Goal: Task Accomplishment & Management: Manage account settings

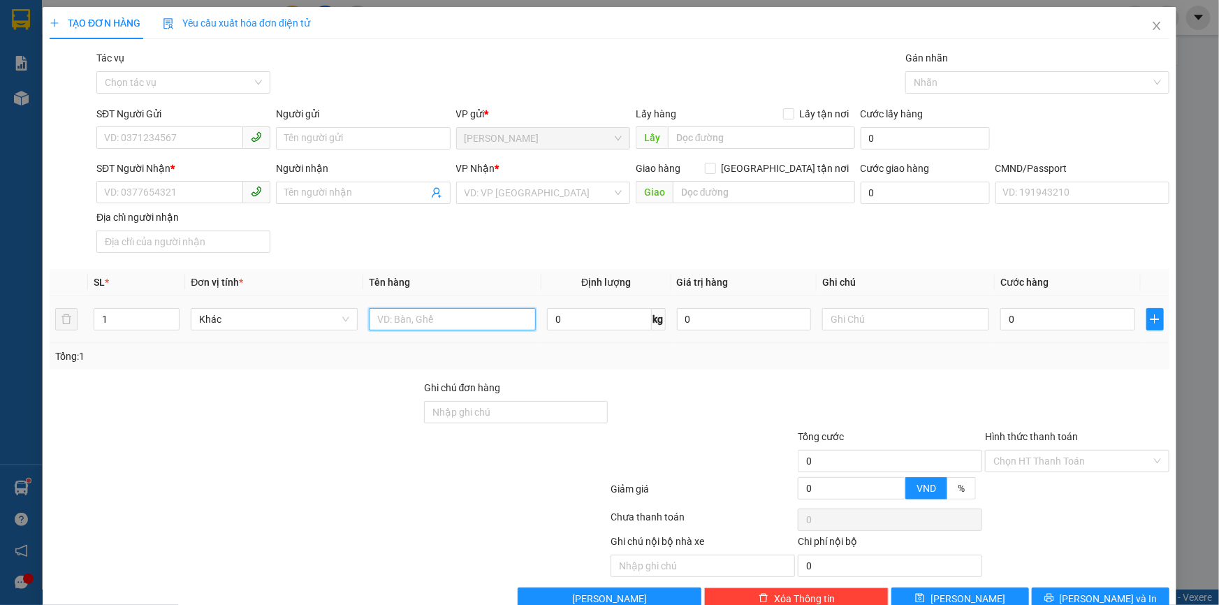
click at [377, 316] on input "text" at bounding box center [452, 319] width 167 height 22
type input "1T MUST NP 9KG _"
click at [1036, 324] on input "0" at bounding box center [1067, 319] width 135 height 22
type input "002"
type input "2"
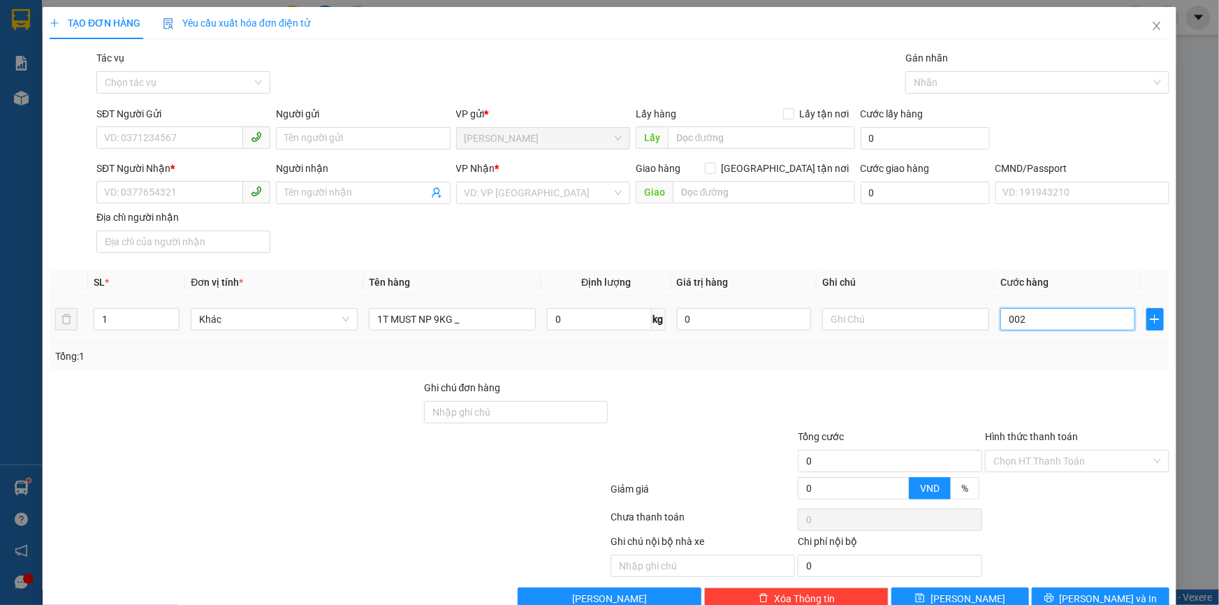
type input "2"
type input "0.025"
type input "25"
type input "25.000"
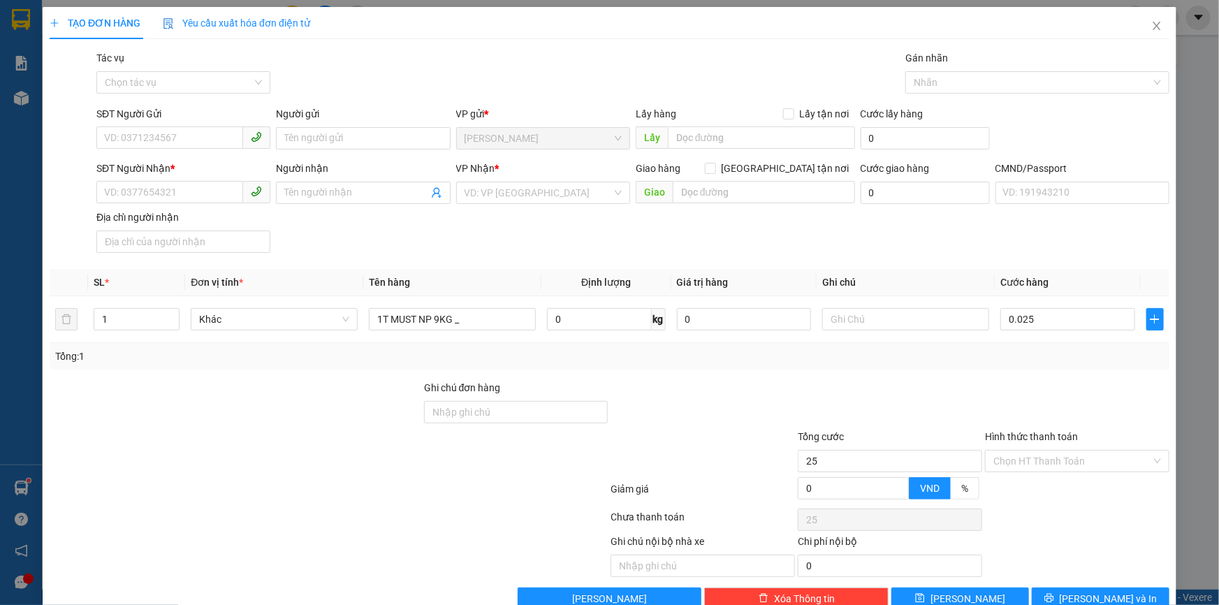
type input "25.000"
click at [970, 437] on div "Tổng cước" at bounding box center [890, 439] width 184 height 21
click at [847, 320] on input "text" at bounding box center [905, 319] width 167 height 22
type input "15H KHANH"
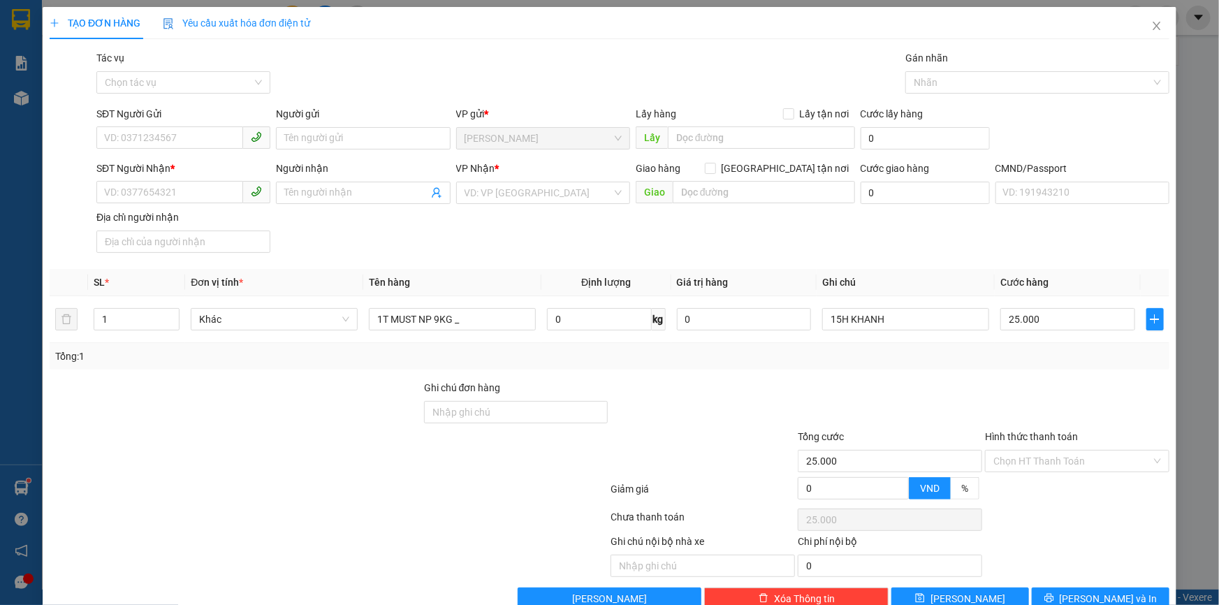
click at [205, 122] on div "SĐT Người Gửi" at bounding box center [183, 116] width 174 height 21
click at [198, 133] on input "SĐT Người Gửi" at bounding box center [169, 137] width 147 height 22
click at [160, 168] on div "0973538097 - LY" at bounding box center [182, 166] width 156 height 15
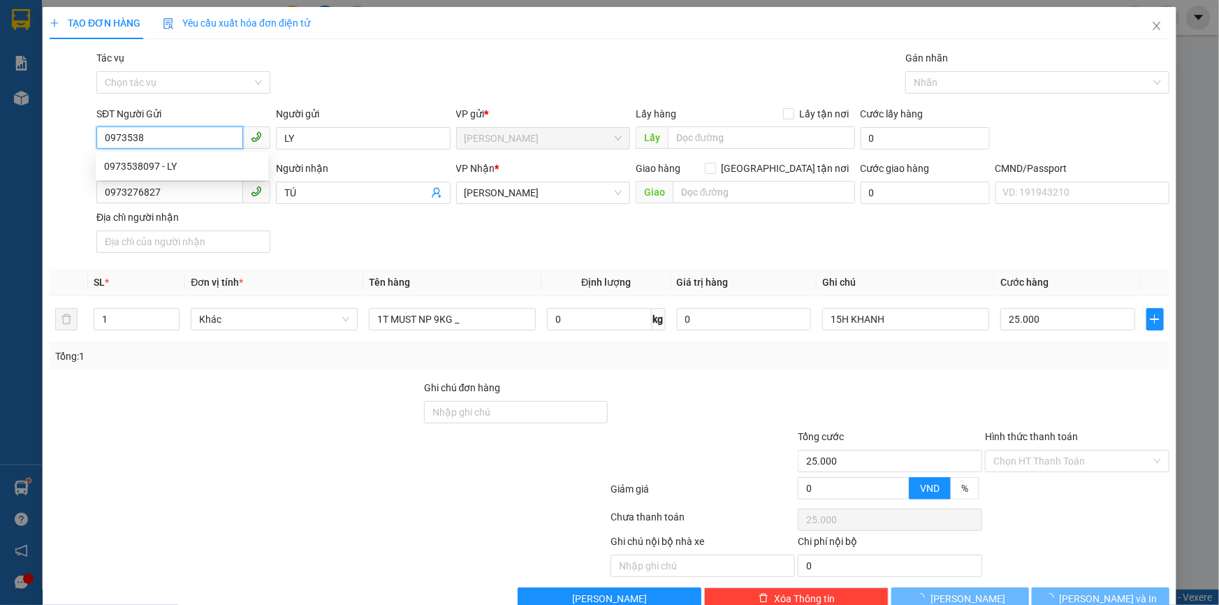
type input "0973538097"
type input "LY"
type input "0973276827"
type input "TÚ"
type input "0973538097"
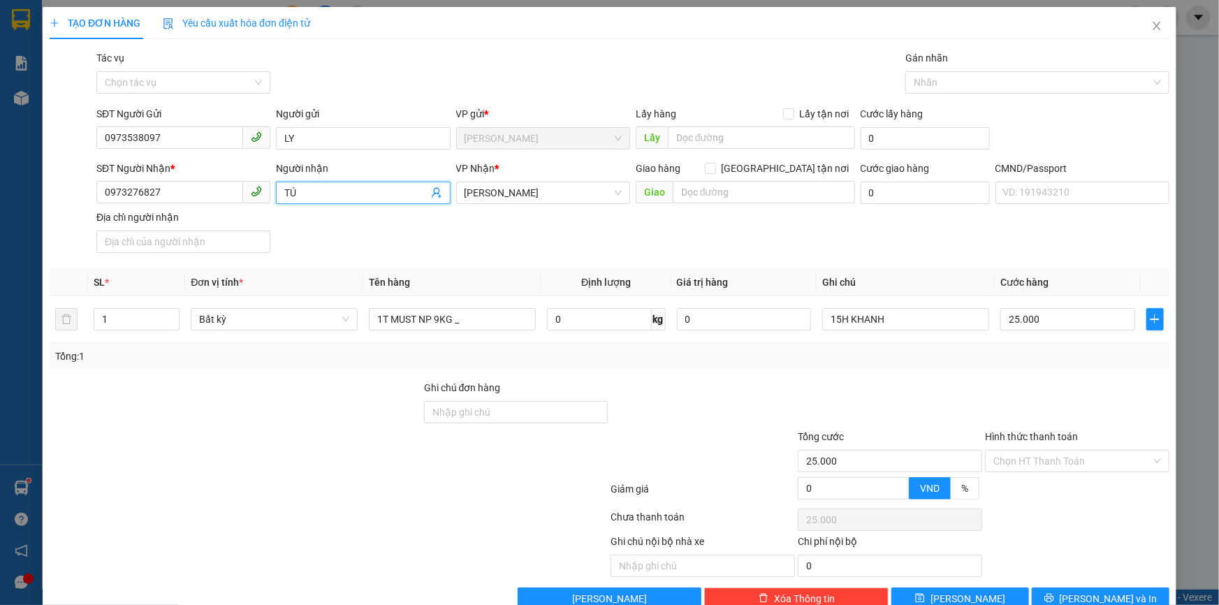
click at [441, 196] on span "TÚ" at bounding box center [363, 193] width 174 height 22
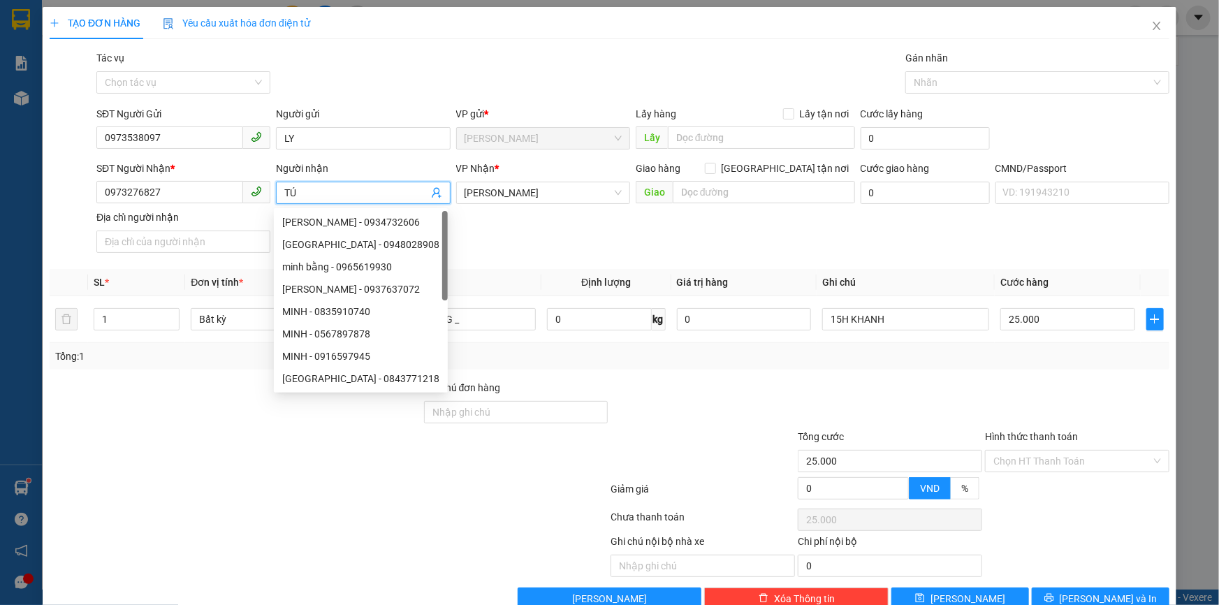
click at [431, 191] on icon "user-add" at bounding box center [436, 192] width 11 height 11
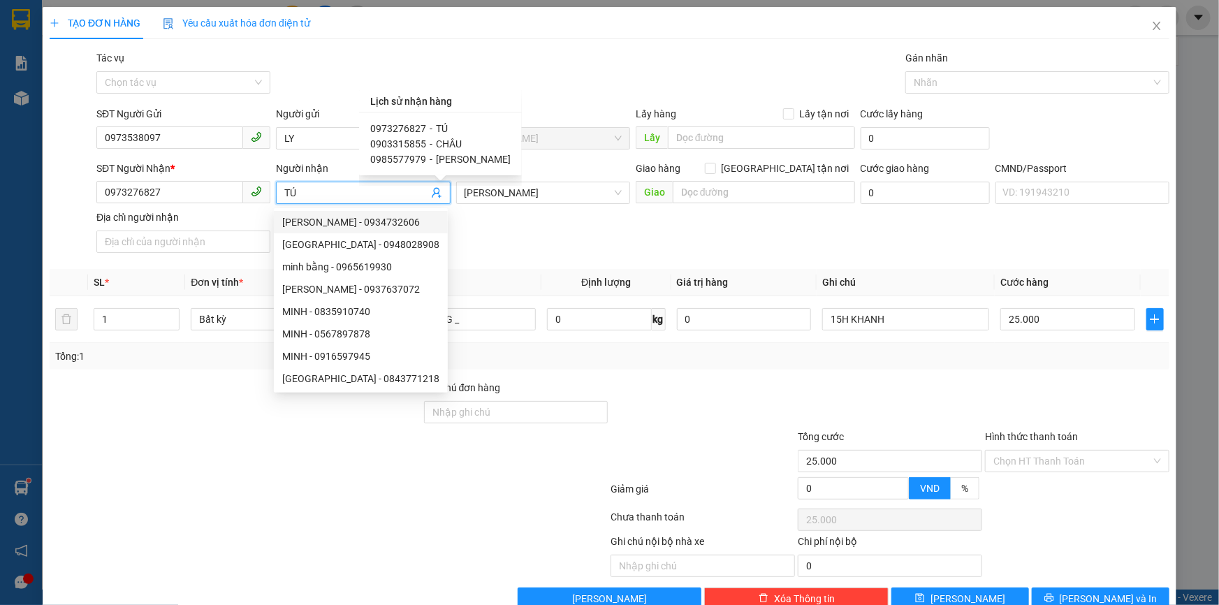
click at [409, 144] on span "0903315855" at bounding box center [398, 143] width 56 height 11
type input "0903315855"
type input "CHÂU"
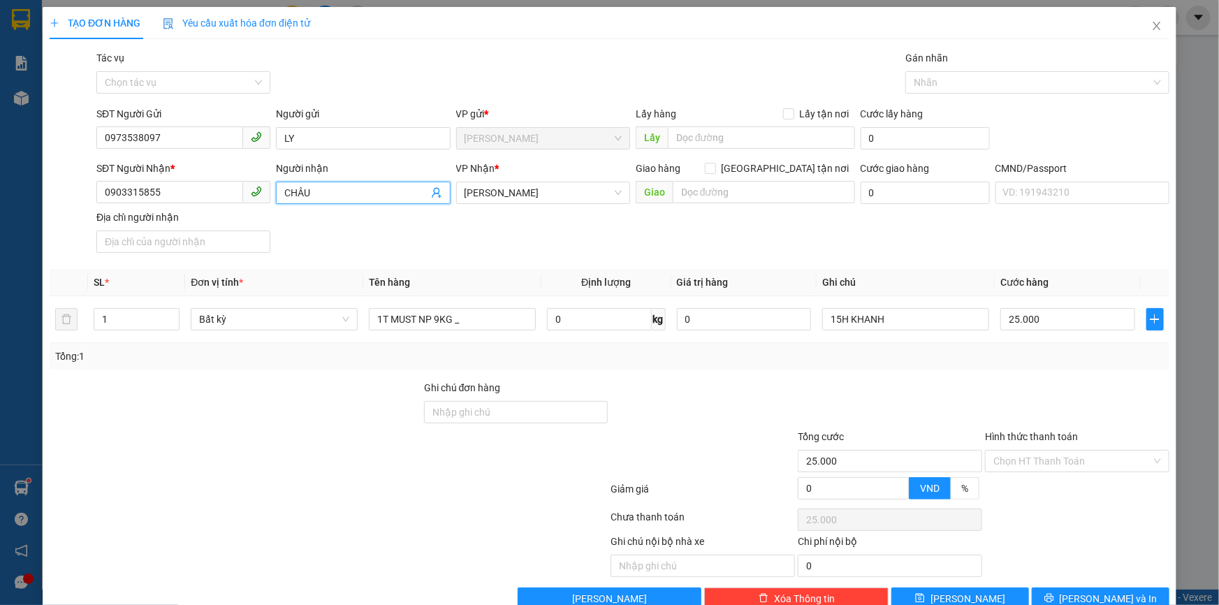
scroll to position [34, 0]
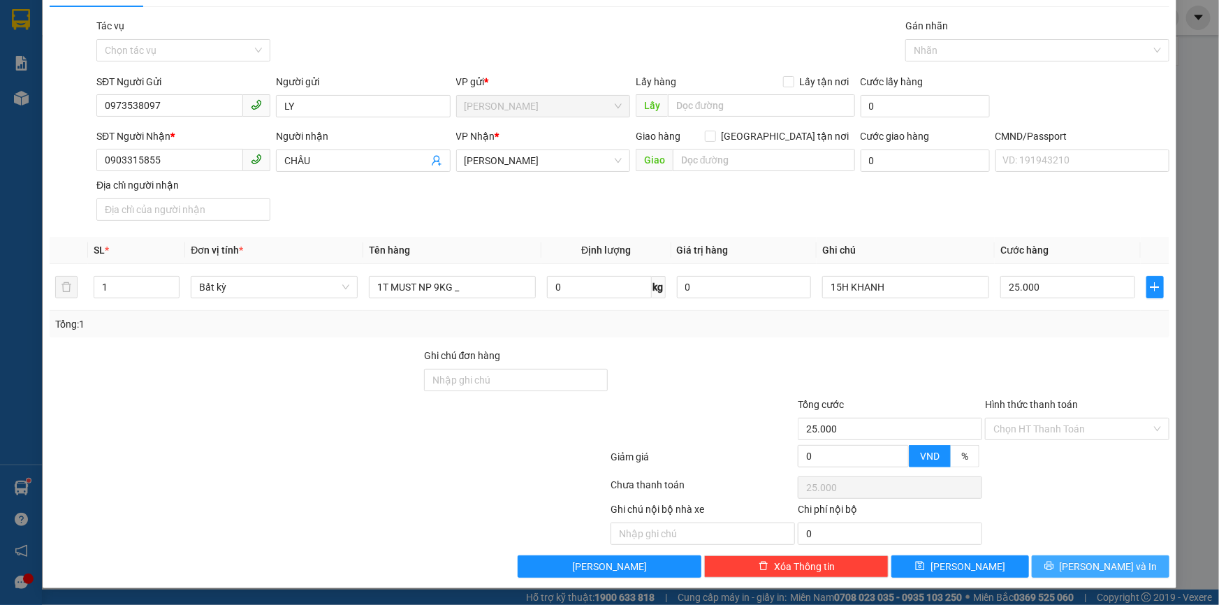
click at [1078, 560] on button "Lưu và In" at bounding box center [1101, 566] width 138 height 22
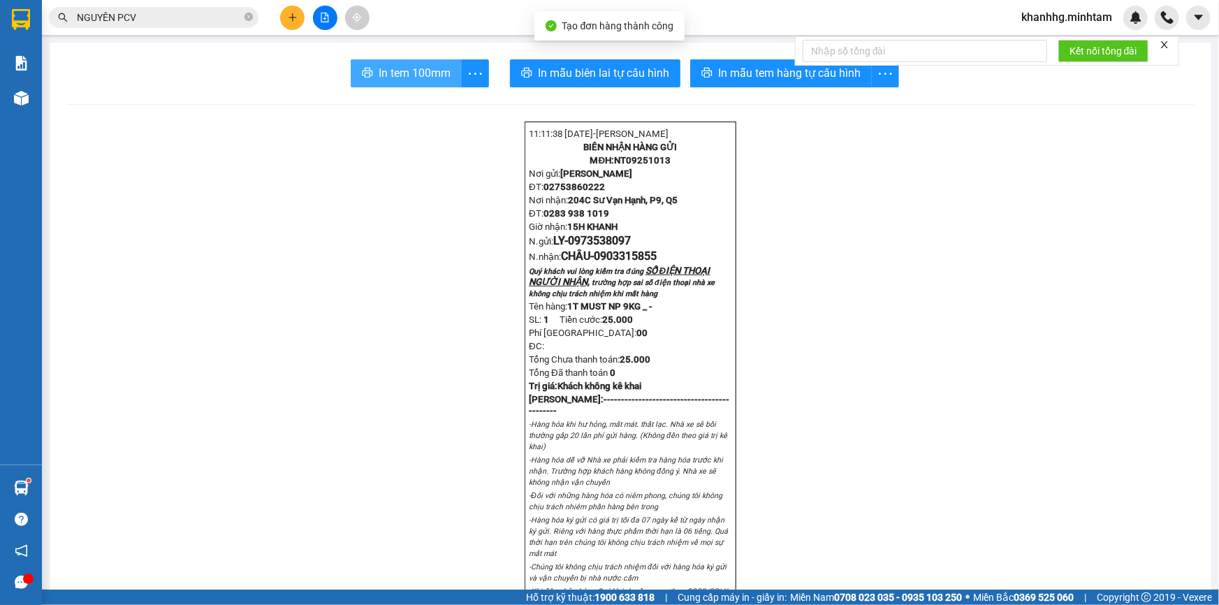
click at [398, 68] on span "In tem 100mm" at bounding box center [415, 72] width 72 height 17
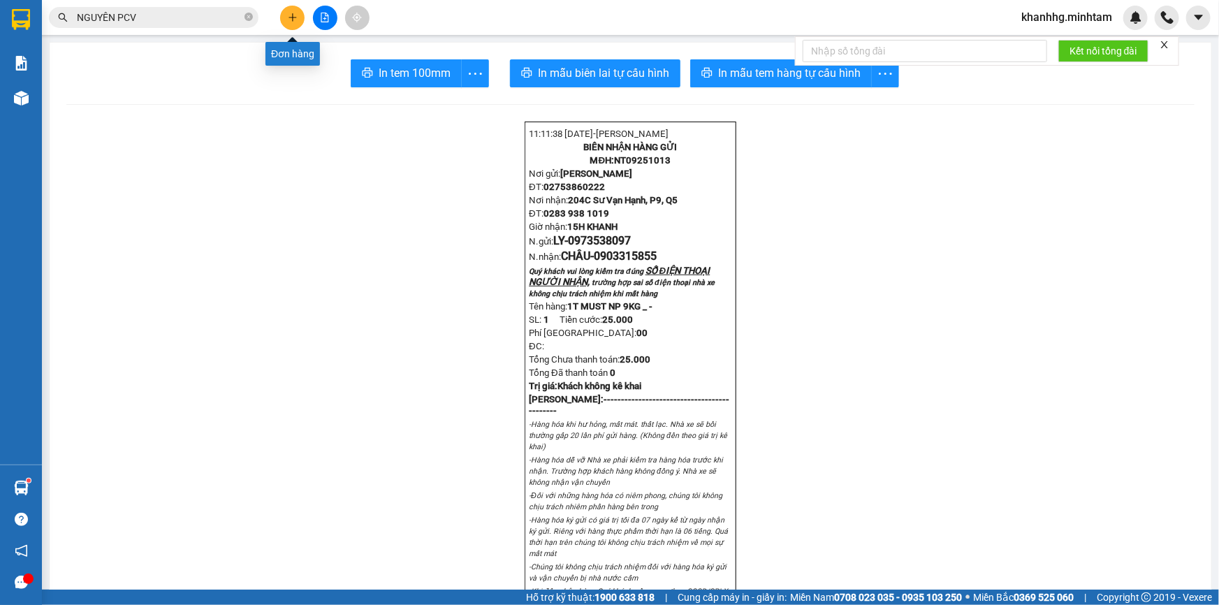
click at [300, 18] on button at bounding box center [292, 18] width 24 height 24
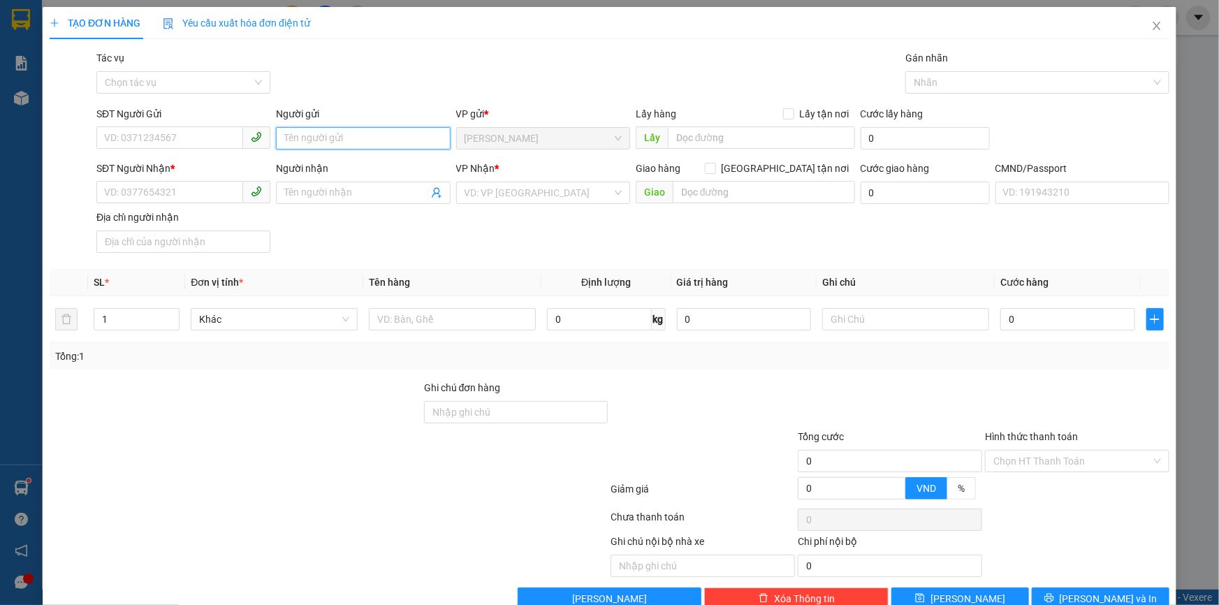
click at [325, 147] on input "Người gửi" at bounding box center [363, 138] width 174 height 22
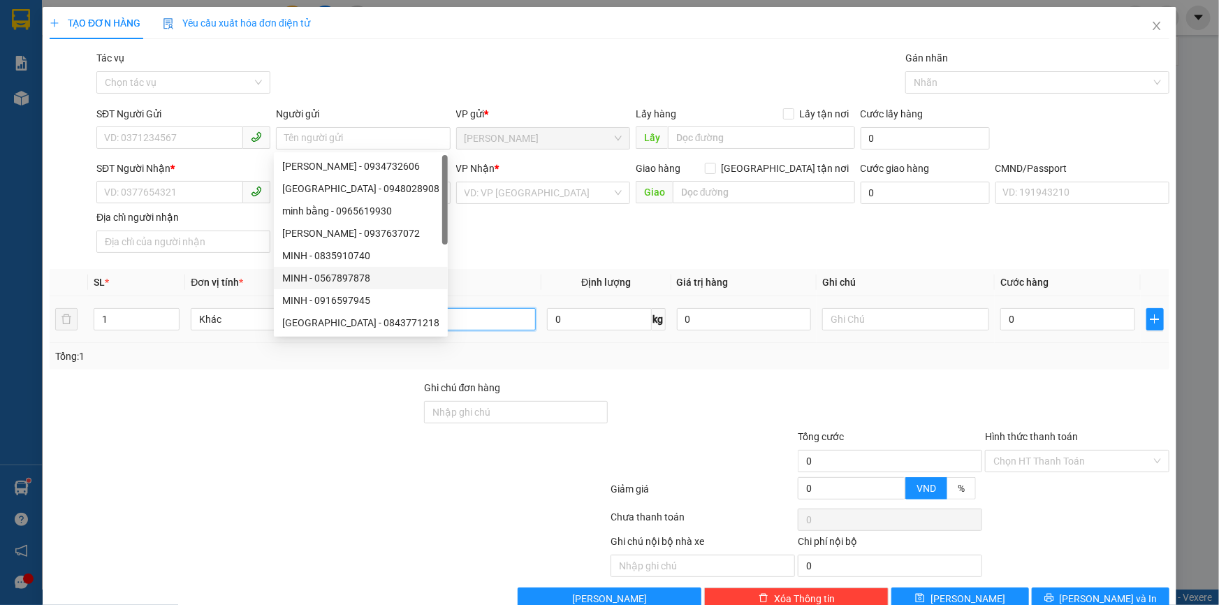
click at [488, 330] on input "text" at bounding box center [452, 319] width 167 height 22
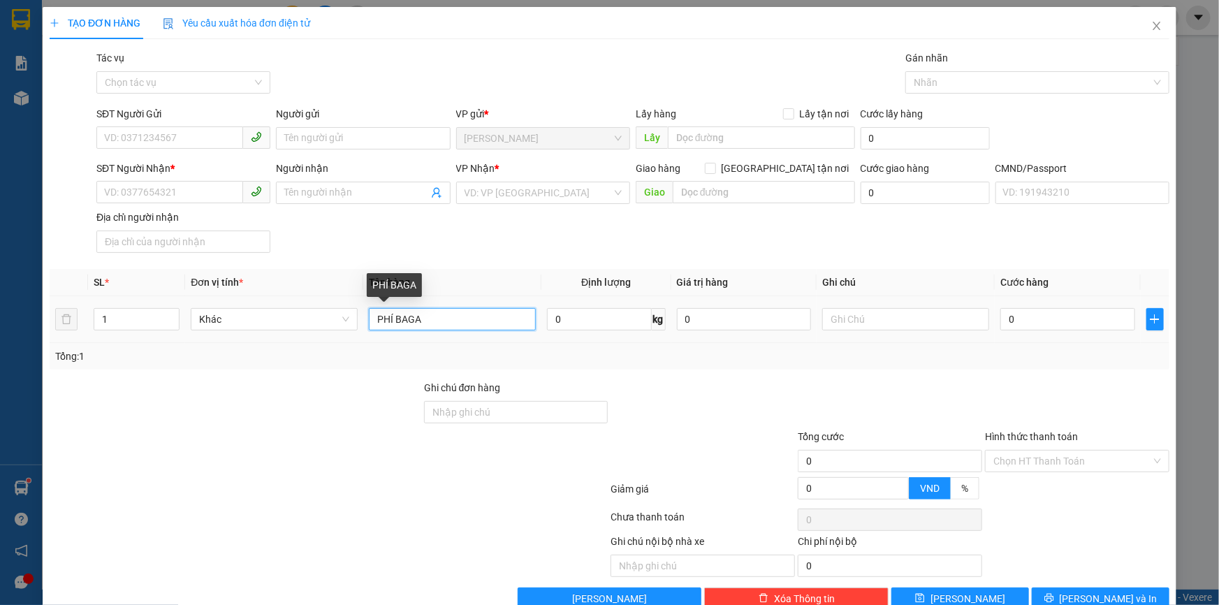
drag, startPoint x: 439, startPoint y: 321, endPoint x: 358, endPoint y: 322, distance: 80.4
click at [358, 322] on tr "1 Khác PHÍ BAGA 0 kg 0 0" at bounding box center [610, 319] width 1120 height 47
type input "PHÍ BAGA"
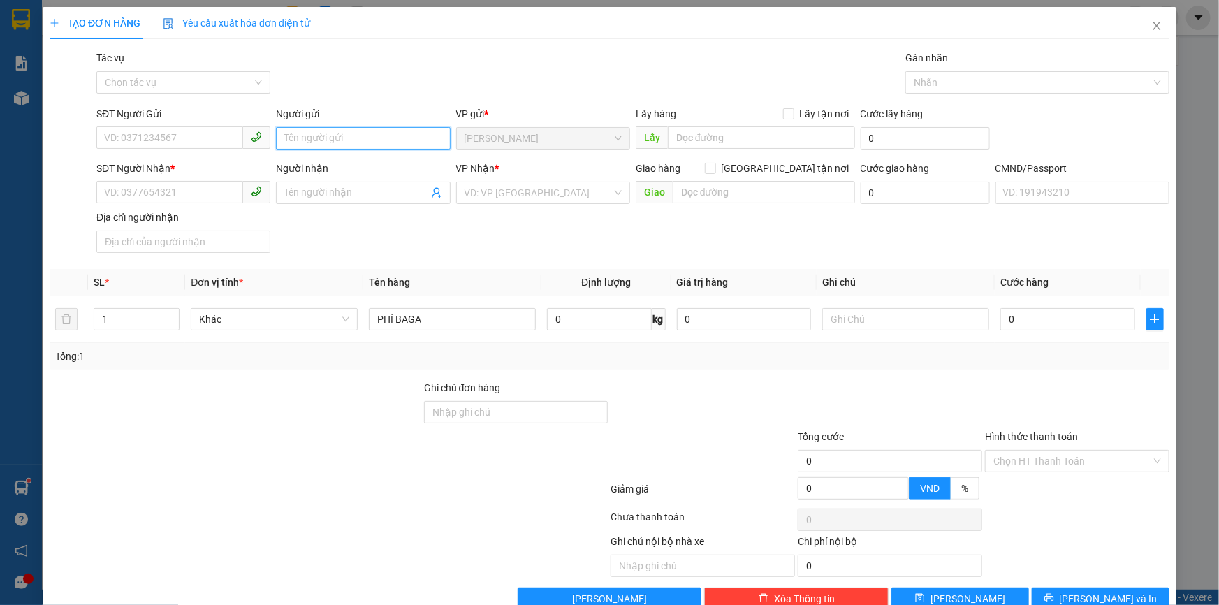
click at [318, 140] on input "Người gửi" at bounding box center [363, 138] width 174 height 22
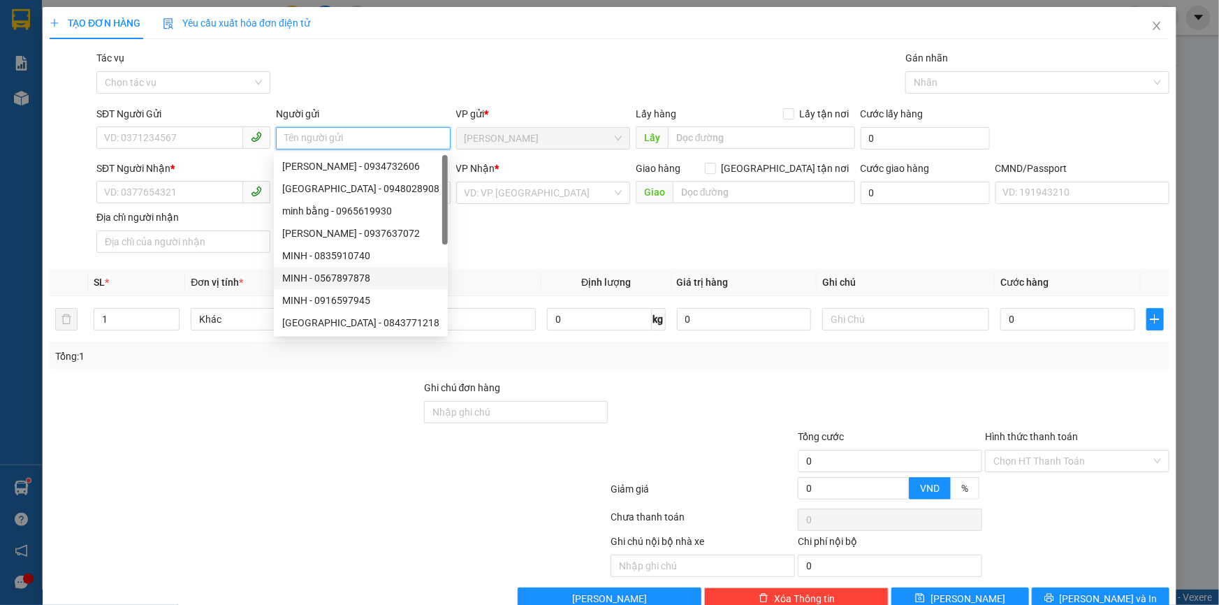
paste input "PHÍ BAGA"
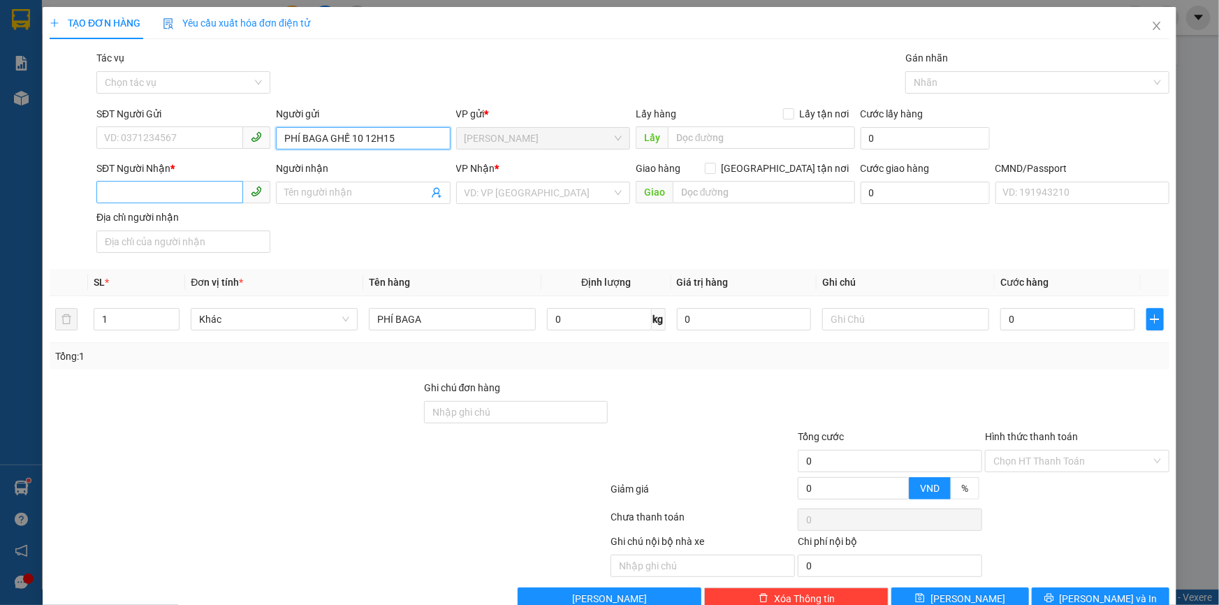
type input "PHÍ BAGA GHẾ 10 12H15"
click at [188, 189] on input "SĐT Người Nhận *" at bounding box center [169, 192] width 147 height 22
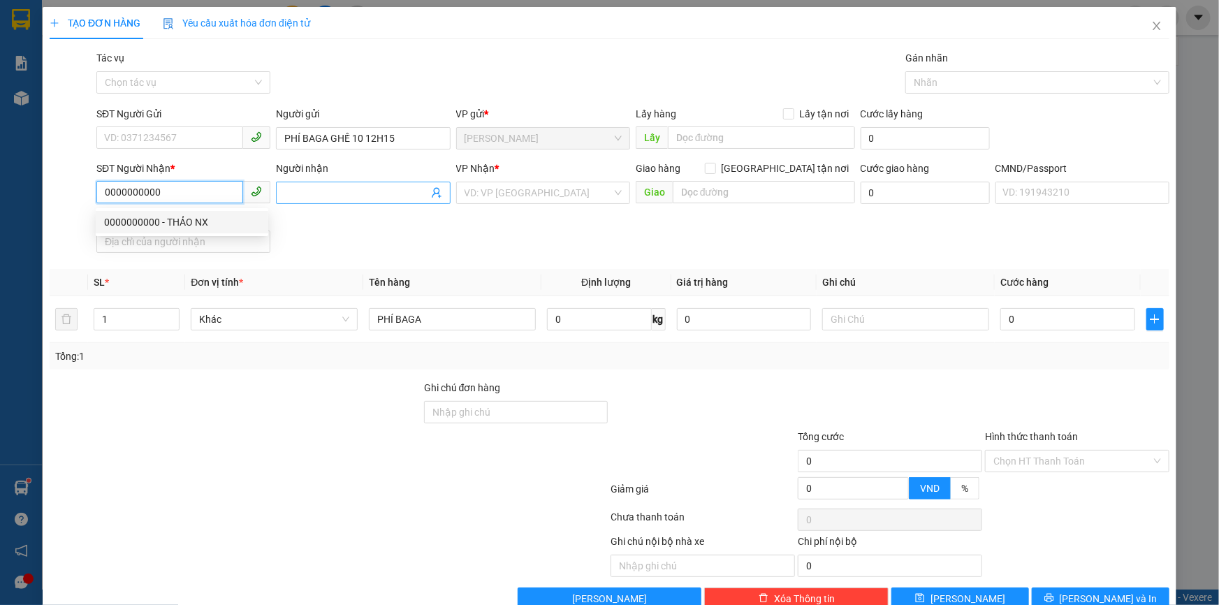
type input "0000000000"
click at [299, 190] on input "Người nhận" at bounding box center [355, 192] width 143 height 15
type input "0"
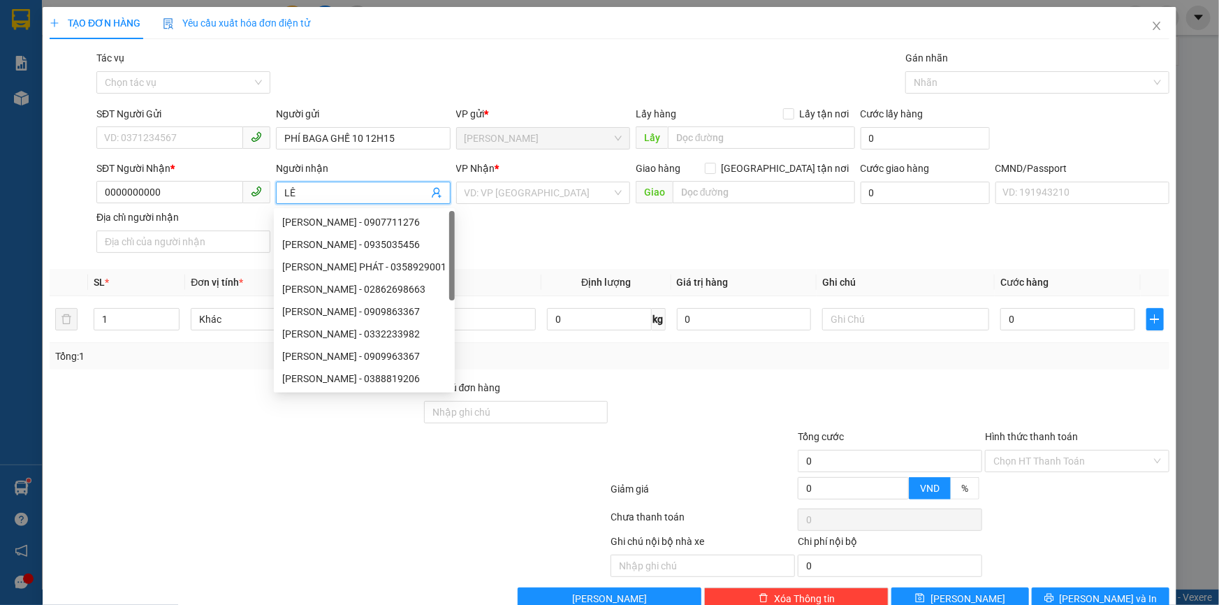
type input "L"
type input "C"
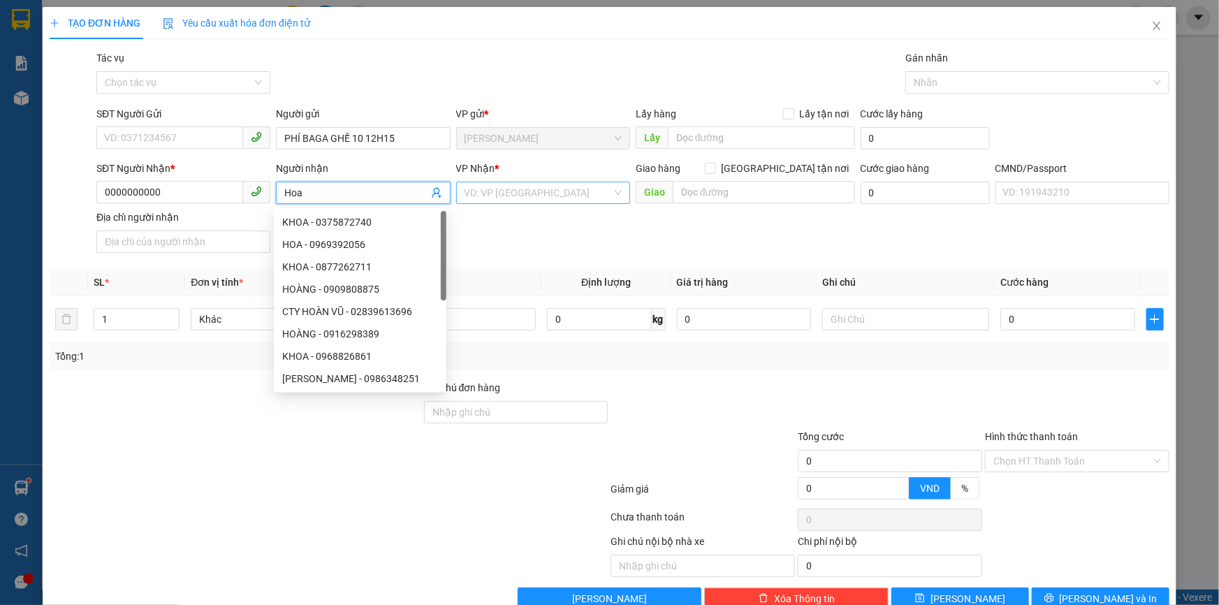
type input "Hoa"
click at [557, 196] on input "search" at bounding box center [538, 192] width 147 height 21
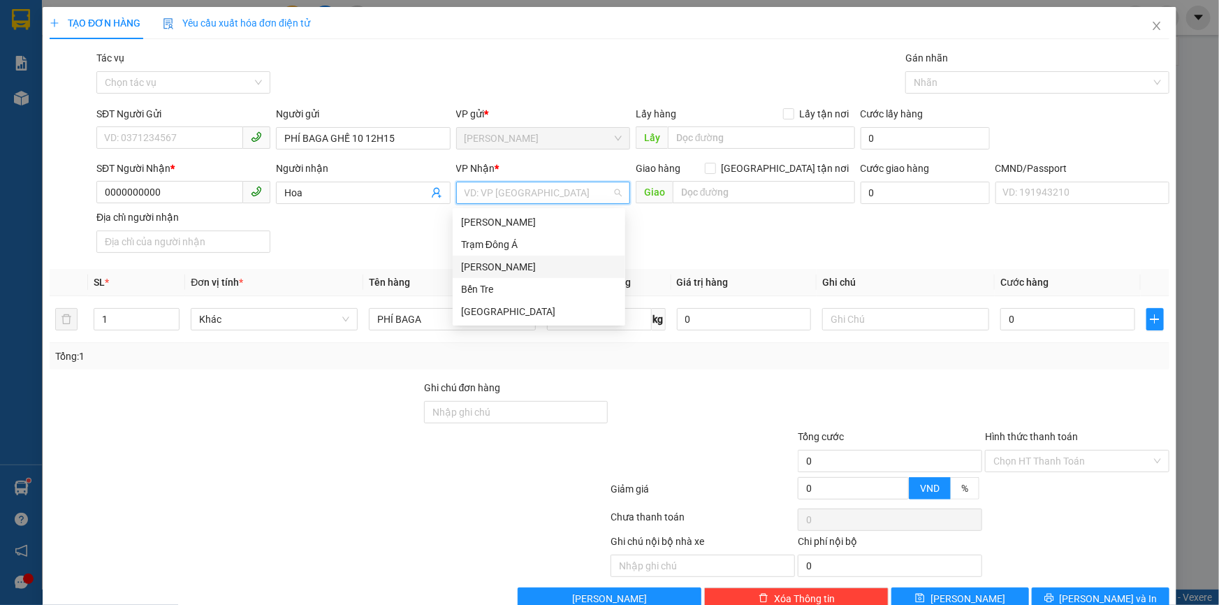
click at [489, 264] on div "[PERSON_NAME]" at bounding box center [539, 266] width 156 height 15
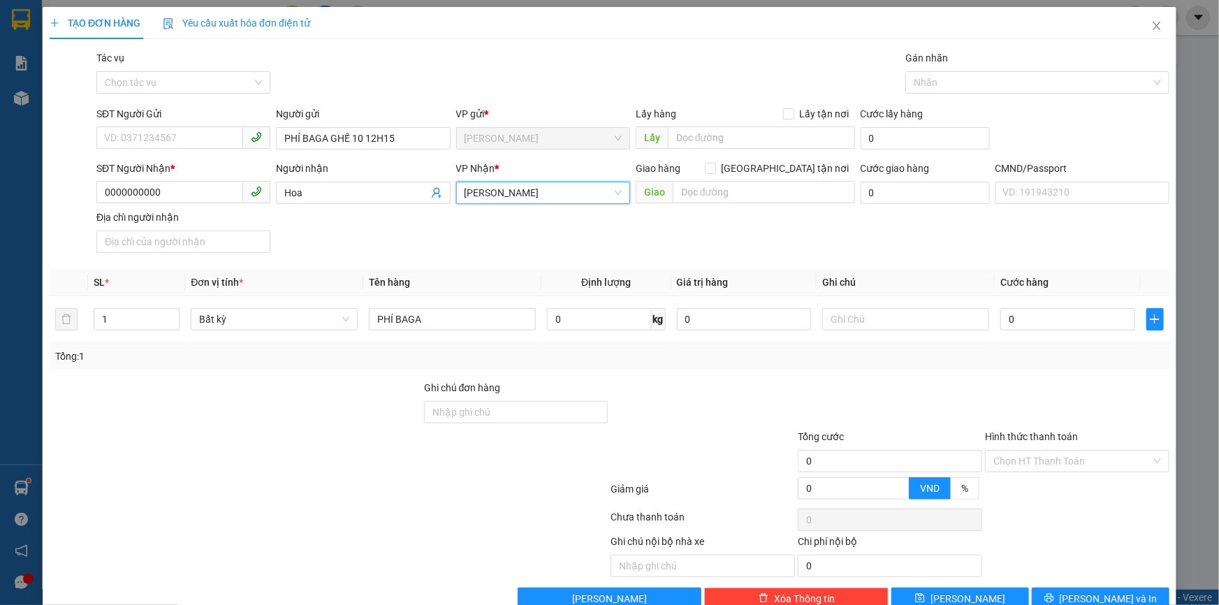
click at [613, 194] on span "[PERSON_NAME]" at bounding box center [543, 192] width 157 height 21
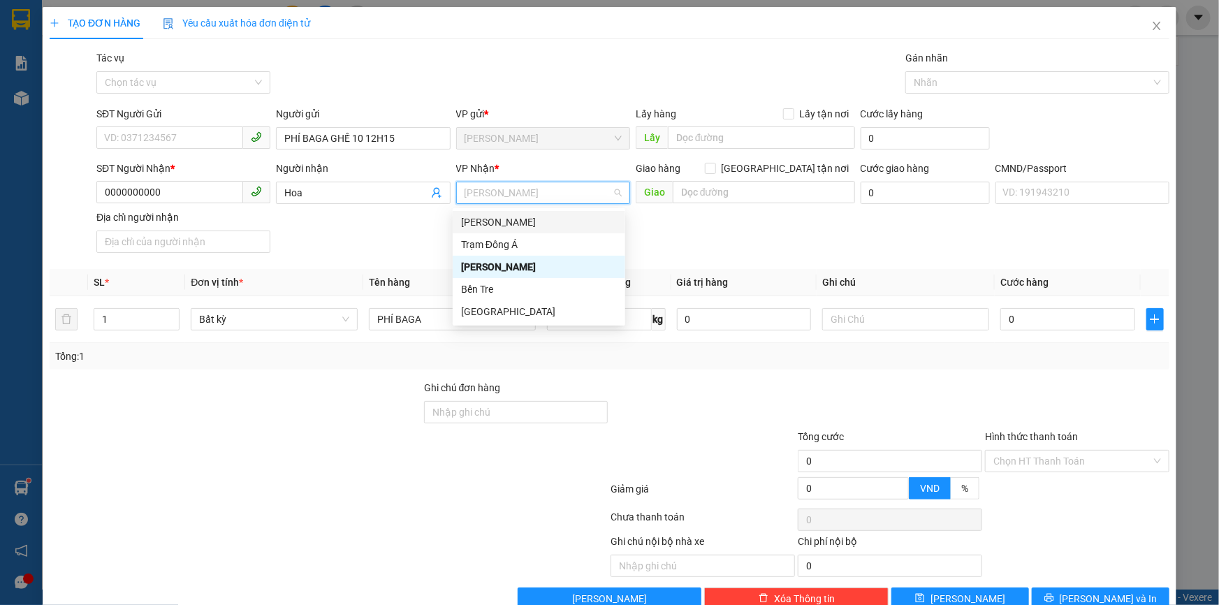
click at [489, 216] on div "Ngã Tư Huyện" at bounding box center [539, 221] width 156 height 15
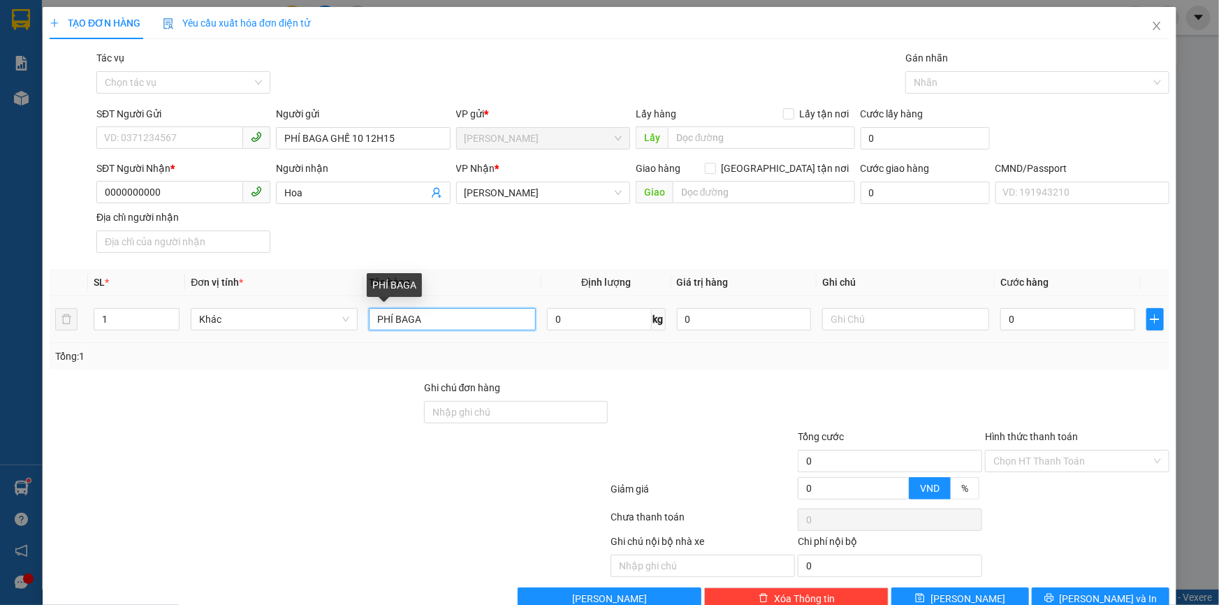
click at [419, 326] on input "PHÍ BAGA" at bounding box center [452, 319] width 167 height 22
type input "P"
type input "4"
click at [390, 316] on input "4G Đ" at bounding box center [452, 319] width 167 height 22
drag, startPoint x: 440, startPoint y: 333, endPoint x: 442, endPoint y: 319, distance: 14.0
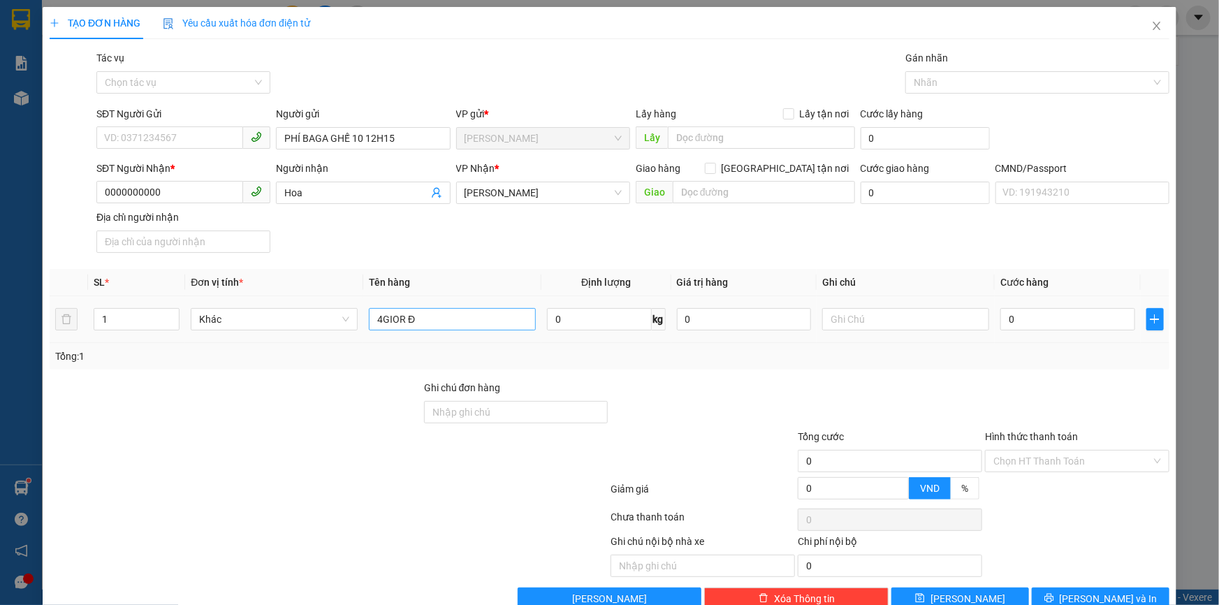
click at [440, 331] on div "4GIOR Đ" at bounding box center [452, 319] width 167 height 28
click at [442, 316] on input "4GIOR Đ" at bounding box center [452, 319] width 167 height 22
type input "4"
type input "4 GIỎ ĐỆM"
click at [1017, 319] on input "0" at bounding box center [1067, 319] width 135 height 22
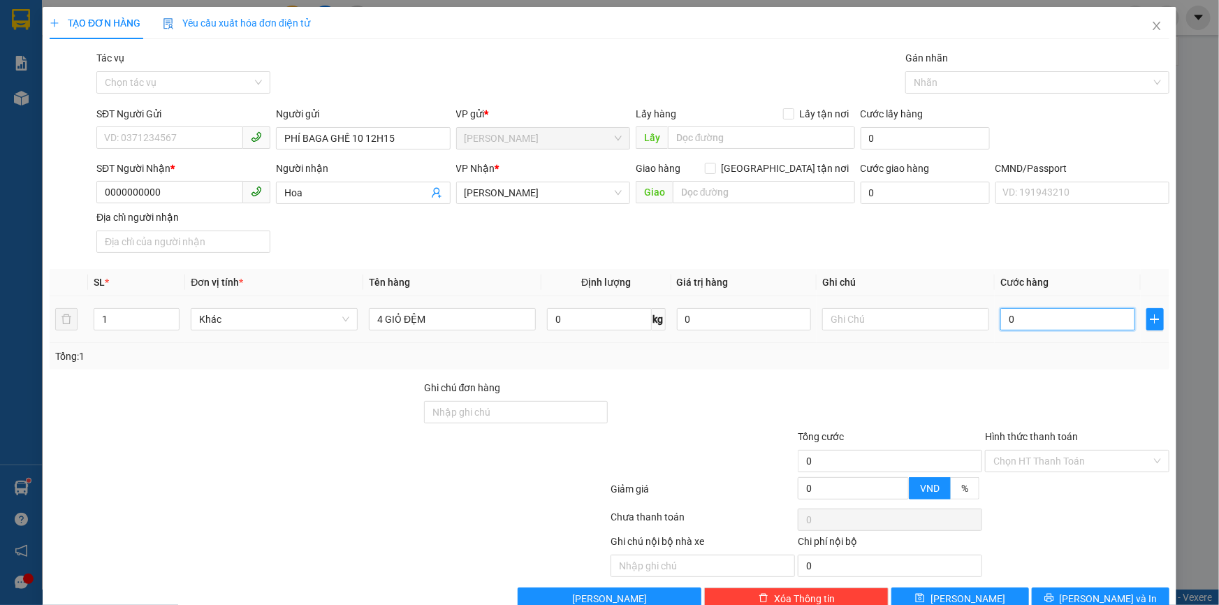
type input "002"
type input "2"
type input "0.021"
type input "21"
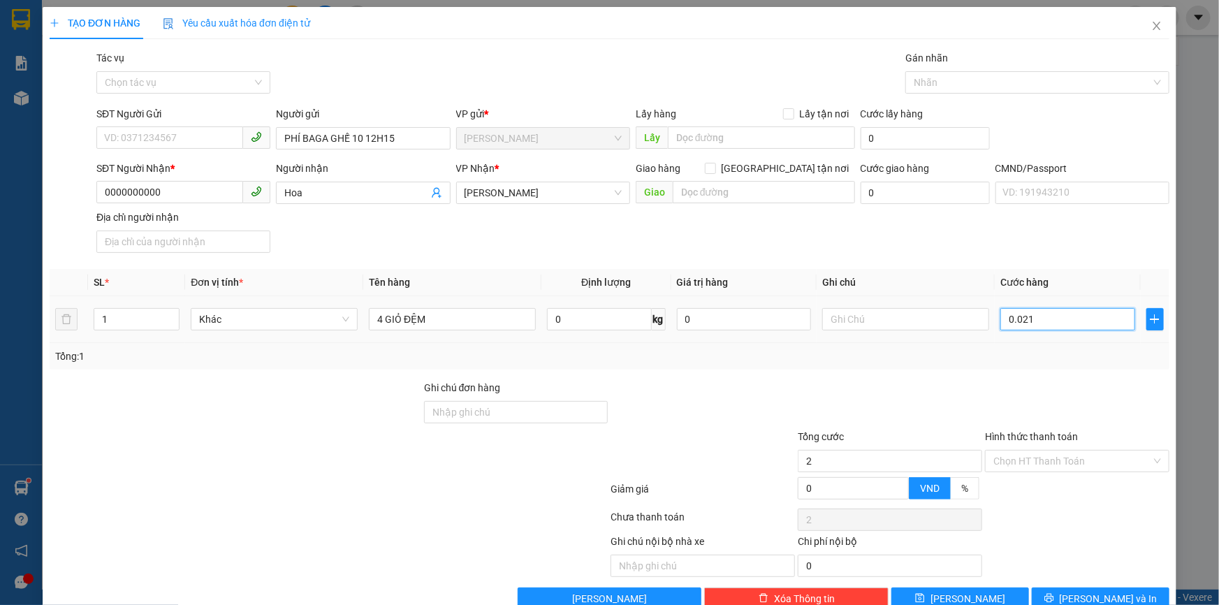
type input "21"
type input "00.210"
type input "210"
click at [984, 409] on div at bounding box center [1077, 404] width 187 height 49
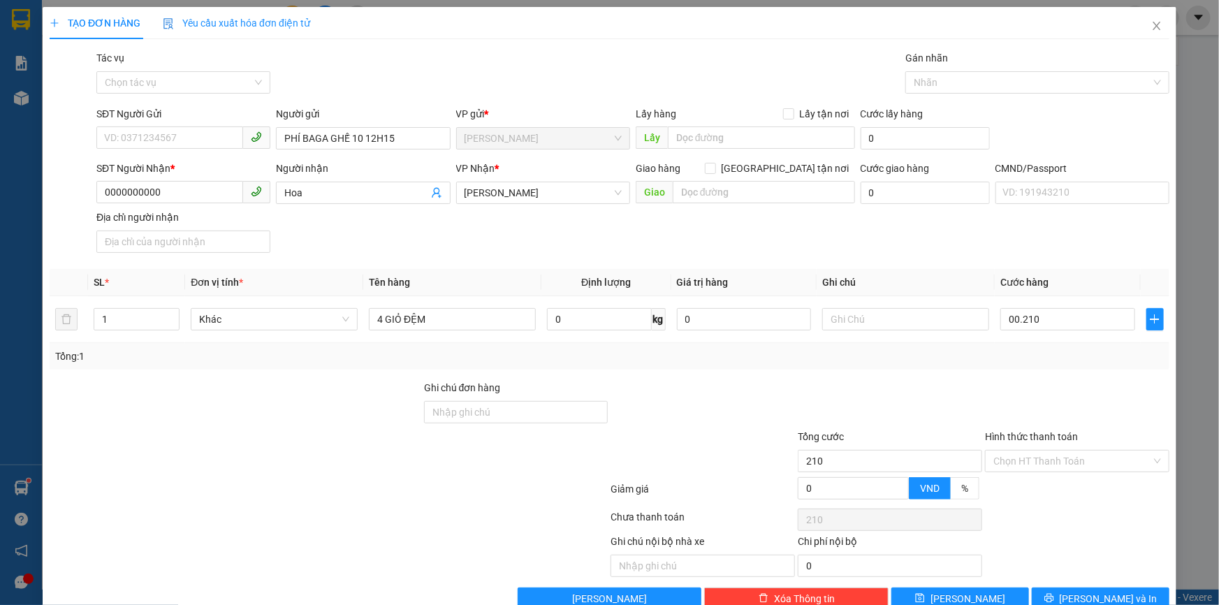
type input "210.000"
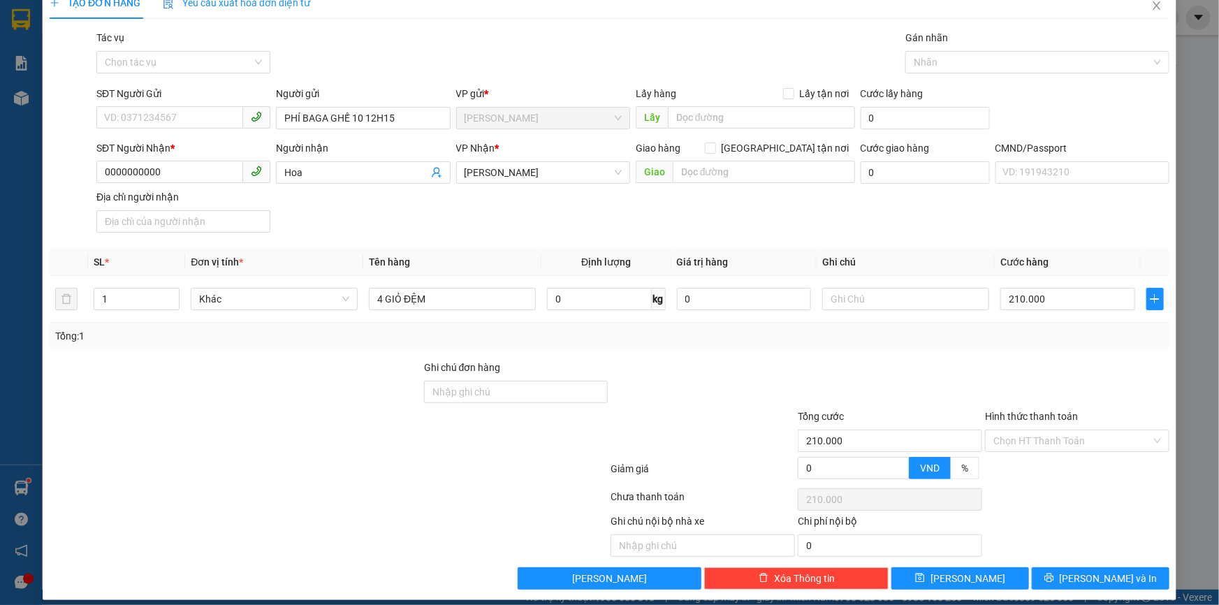
scroll to position [34, 0]
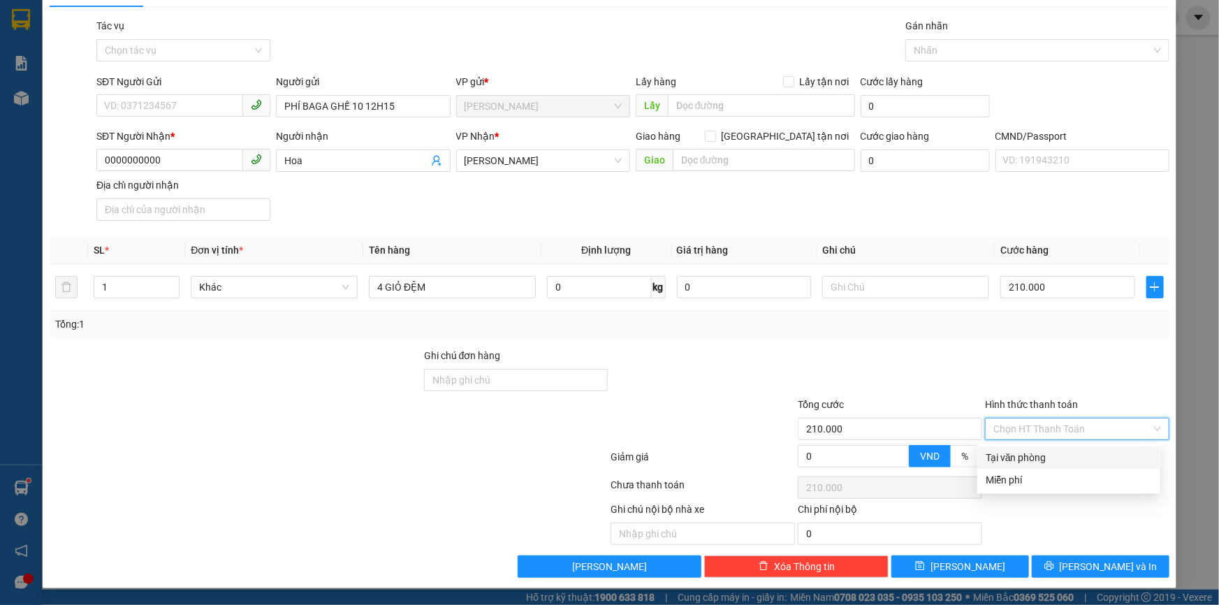
click at [1021, 429] on input "Hình thức thanh toán" at bounding box center [1072, 428] width 158 height 21
click at [1019, 450] on div "Tại văn phòng" at bounding box center [1069, 457] width 166 height 15
type input "0"
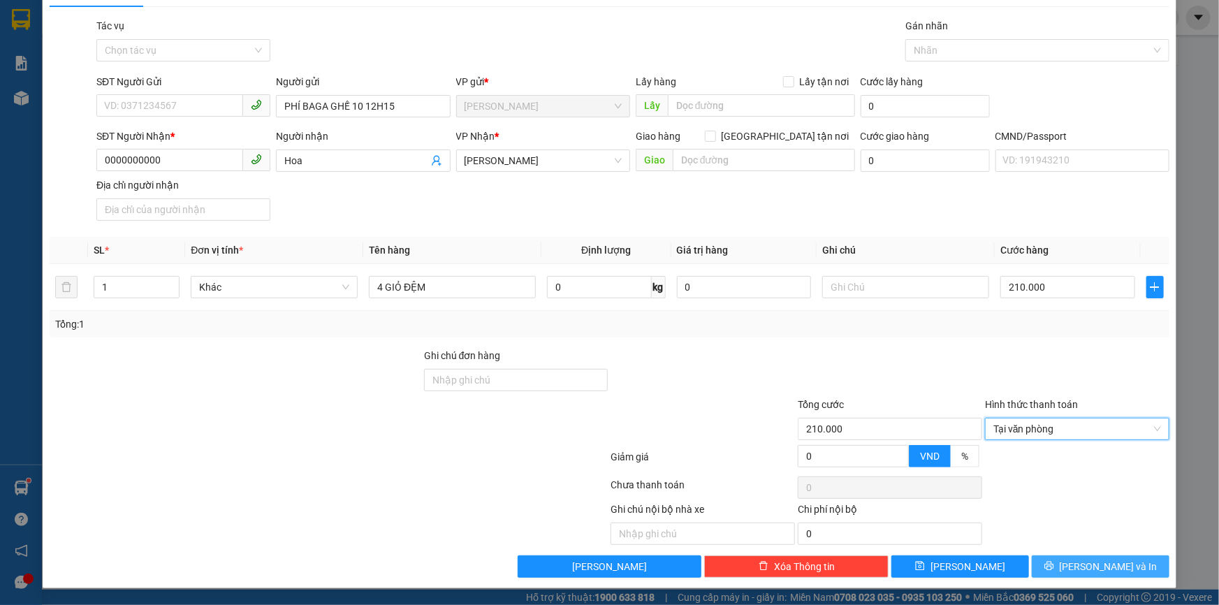
click at [1078, 565] on button "Lưu và In" at bounding box center [1101, 566] width 138 height 22
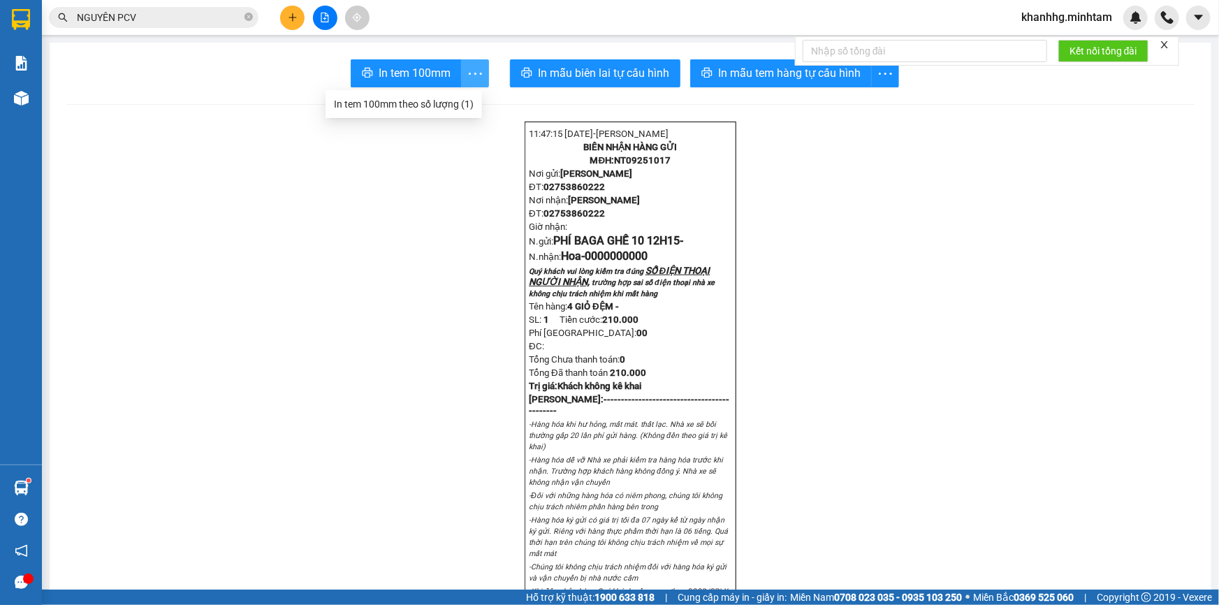
click at [471, 68] on icon "more" at bounding box center [475, 73] width 17 height 17
click at [446, 102] on div "In tem 100mm theo số lượng (1)" at bounding box center [404, 103] width 140 height 15
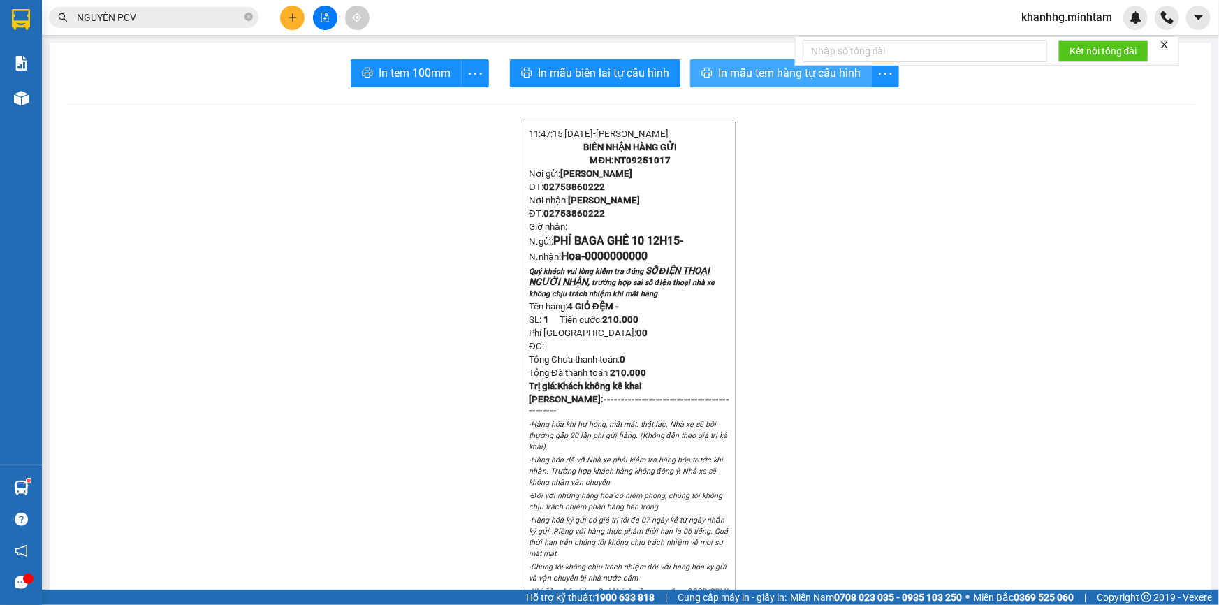
click at [734, 72] on span "In mẫu tem hàng tự cấu hình" at bounding box center [789, 72] width 143 height 17
click at [649, 164] on span "NT09251017" at bounding box center [642, 160] width 57 height 10
click at [650, 166] on span "NT09251017" at bounding box center [642, 160] width 57 height 10
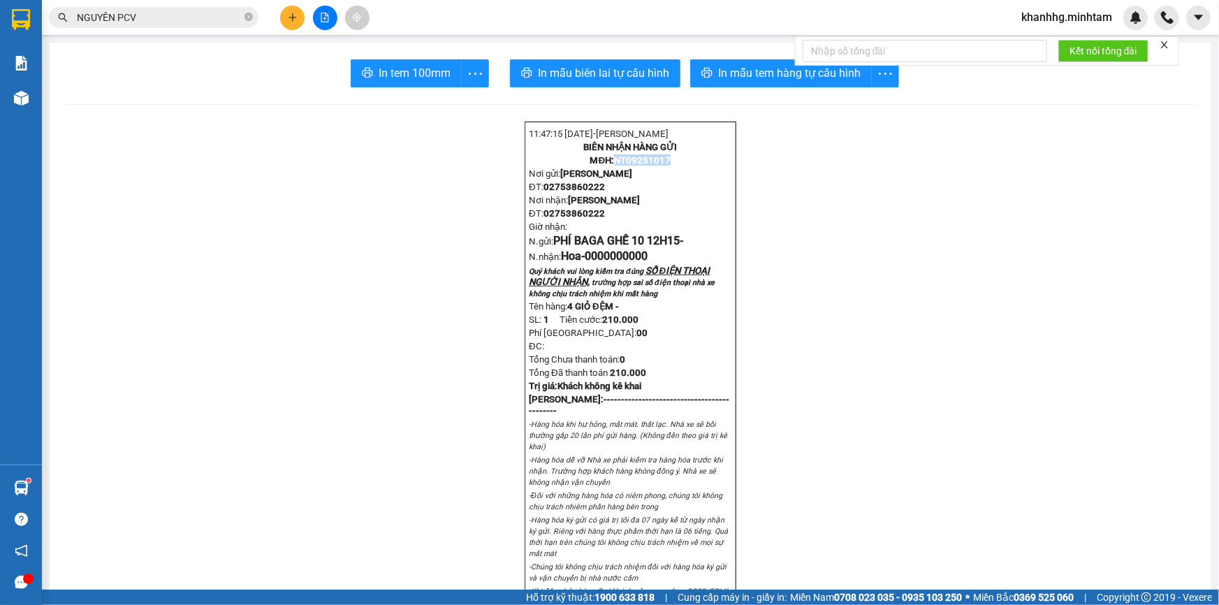
click at [648, 166] on span "NT09251017" at bounding box center [642, 160] width 57 height 10
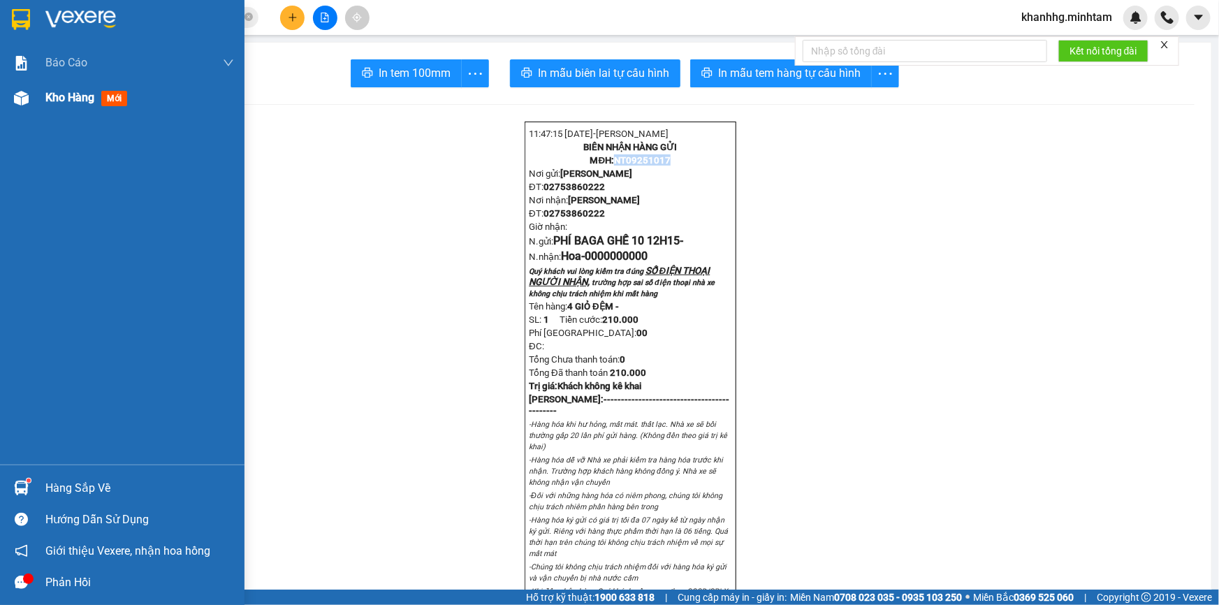
click at [74, 103] on span "Kho hàng" at bounding box center [69, 97] width 49 height 13
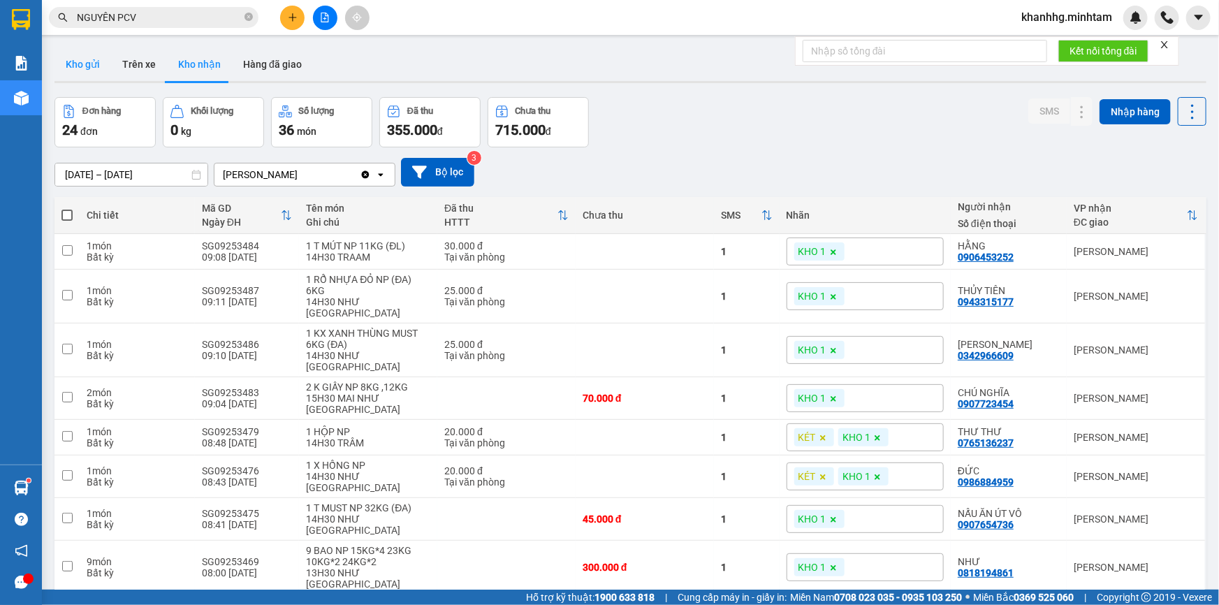
click at [85, 56] on button "Kho gửi" at bounding box center [82, 65] width 57 height 34
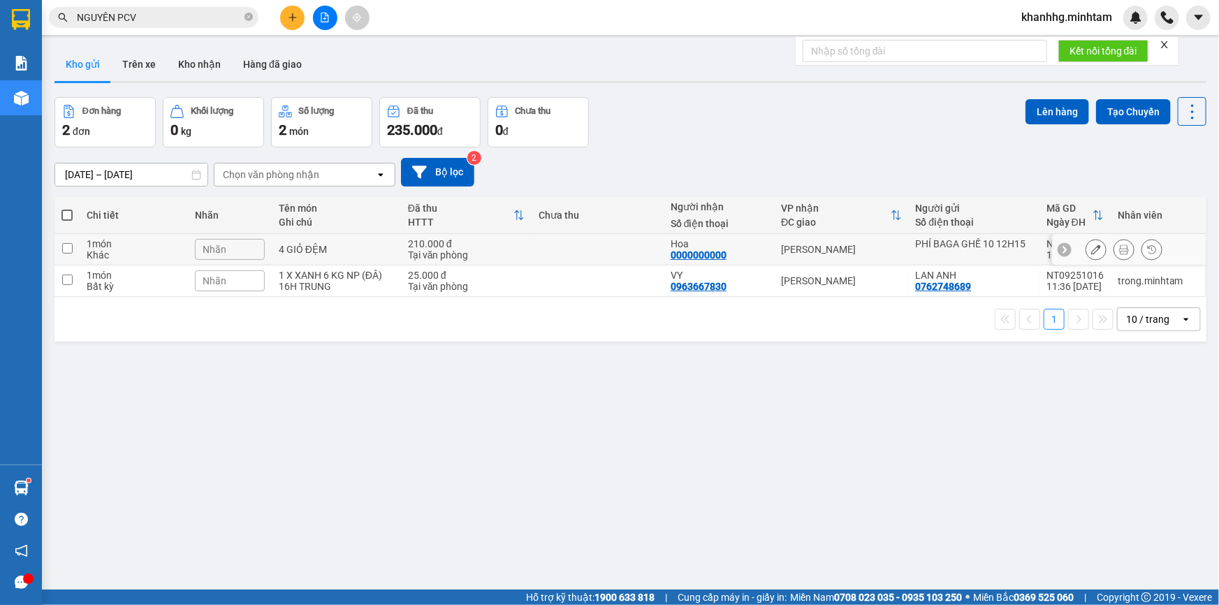
click at [1091, 252] on icon at bounding box center [1096, 250] width 10 height 10
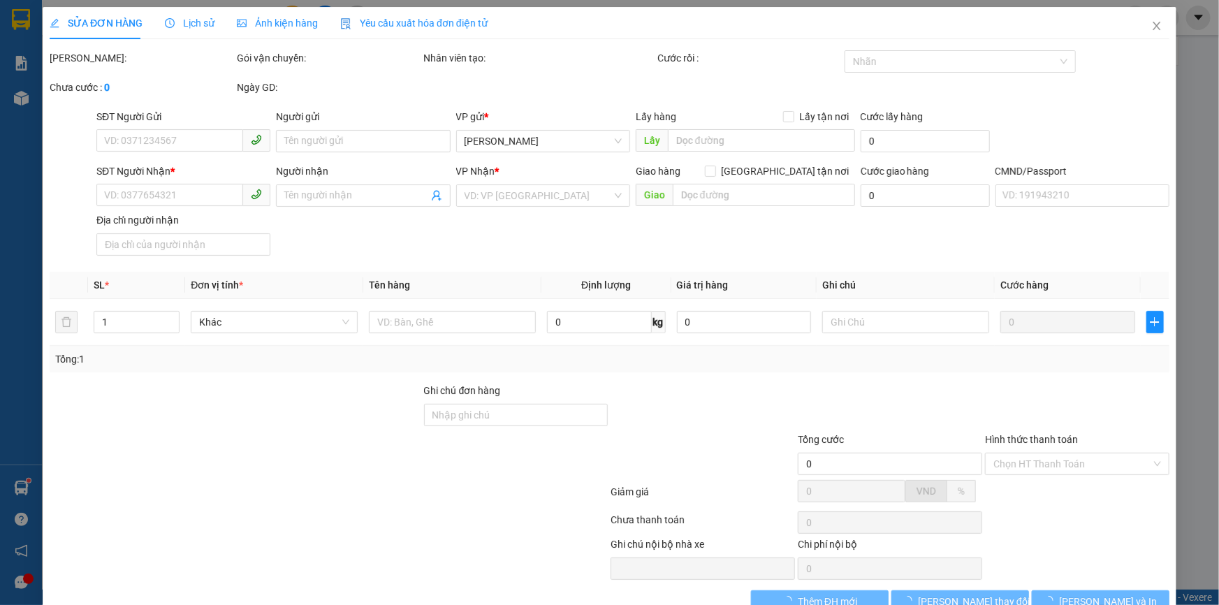
type input "PHÍ BAGA GHẾ 10 12H15"
type input "0000000000"
type input "Hoa"
type input "210.000"
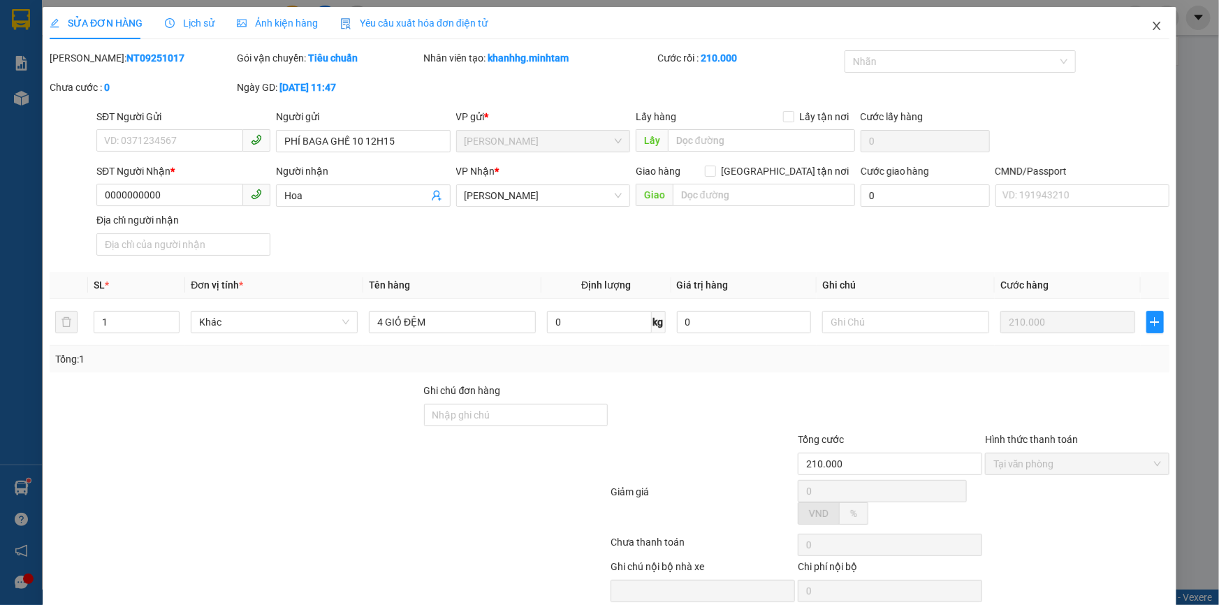
click at [1147, 27] on div "SỬA ĐƠN HÀNG Lịch sử Ảnh kiện hàng Yêu cầu xuất hóa đơn điện tử Total Paid Fee …" at bounding box center [609, 302] width 1219 height 605
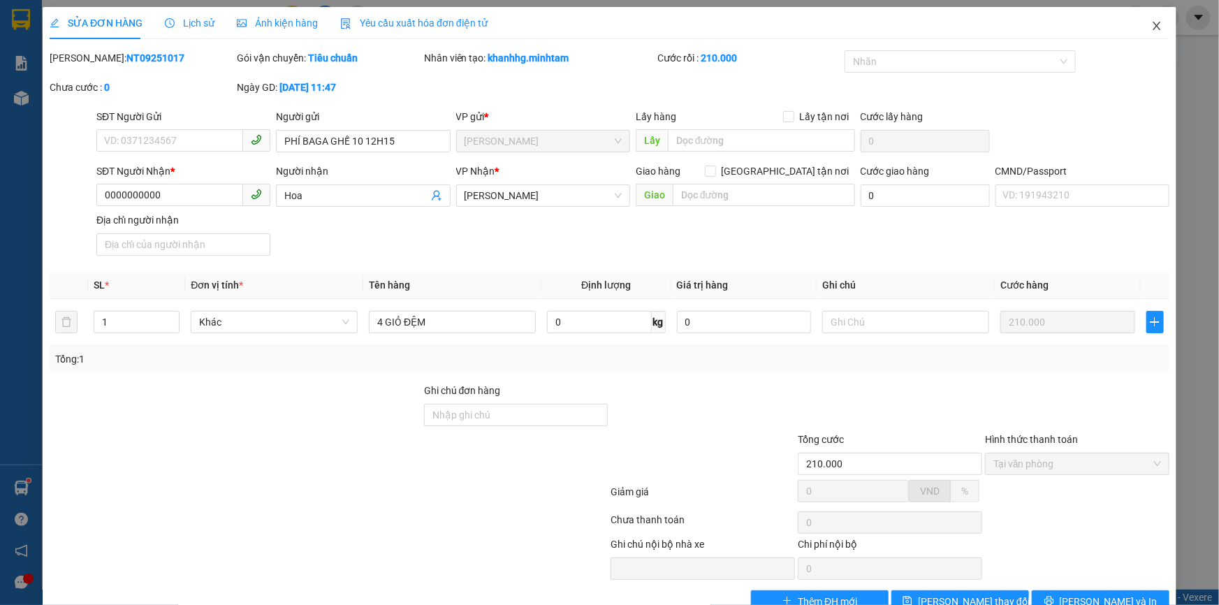
click at [1153, 27] on icon "close" at bounding box center [1157, 26] width 8 height 8
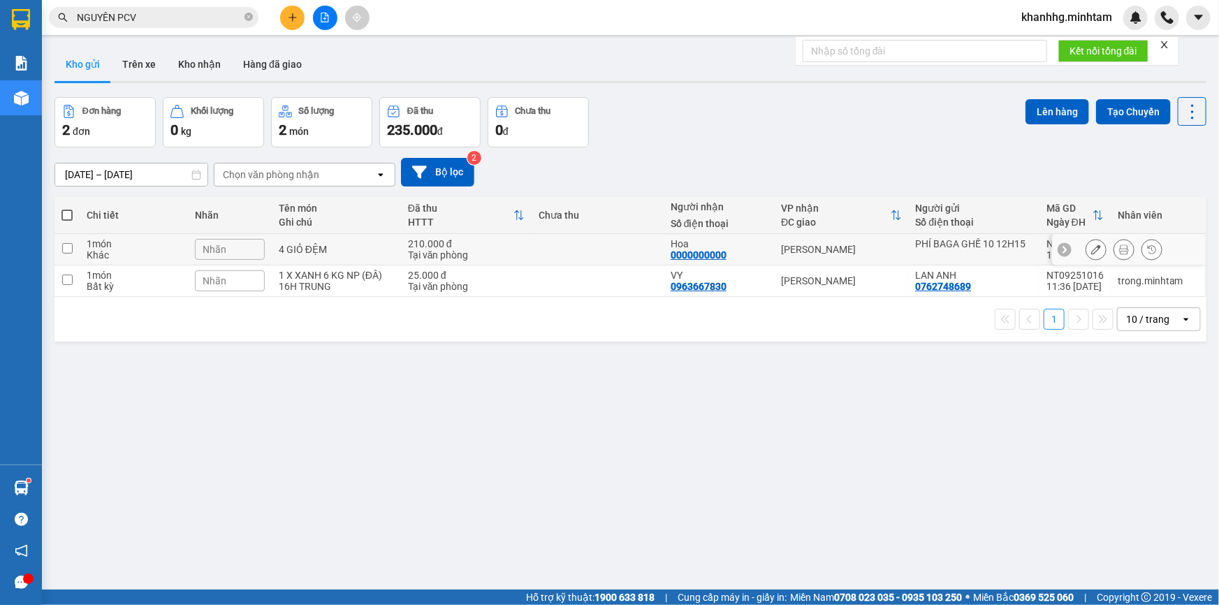
click at [71, 245] on td at bounding box center [66, 249] width 25 height 31
checkbox input "true"
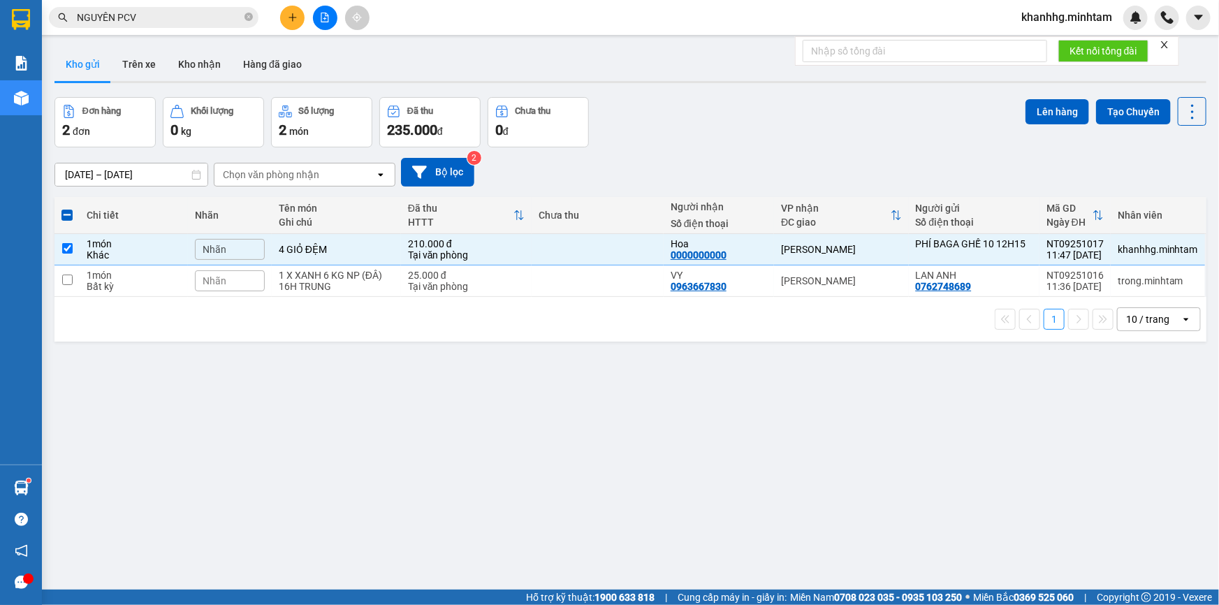
click at [1044, 92] on div "ver 1.8.143 Kho gửi Trên xe Kho nhận Hàng đã giao Đơn hàng 2 đơn Khối lượng 0 k…" at bounding box center [630, 344] width 1163 height 605
click at [1045, 99] on button "Lên hàng" at bounding box center [1058, 111] width 64 height 25
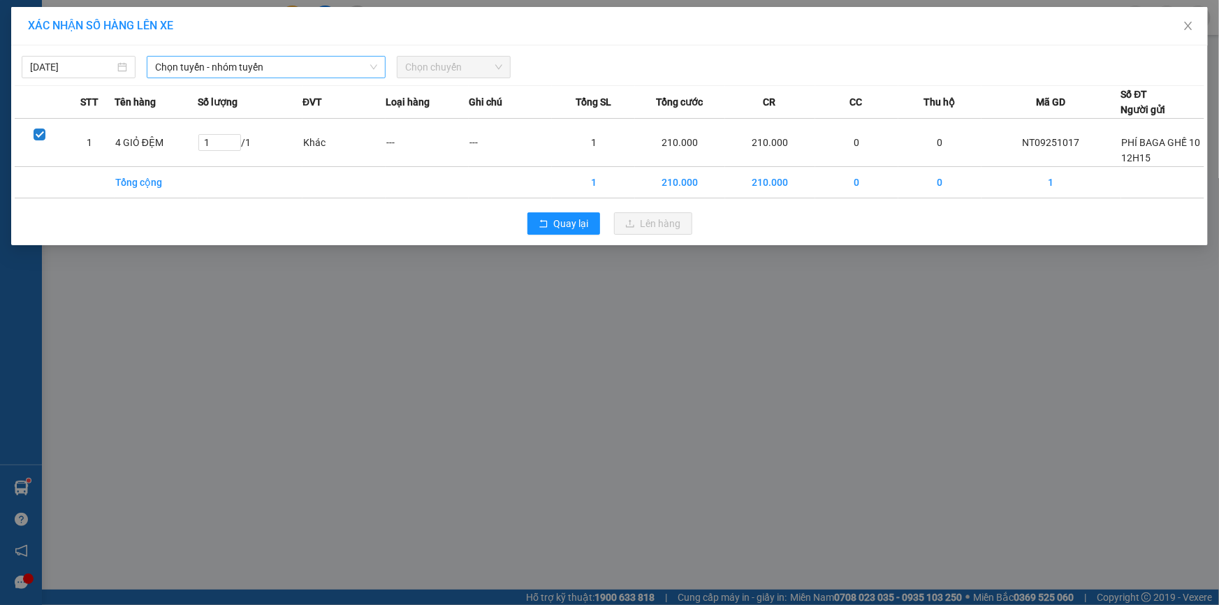
click at [265, 72] on span "Chọn tuyến - nhóm tuyến" at bounding box center [266, 67] width 222 height 21
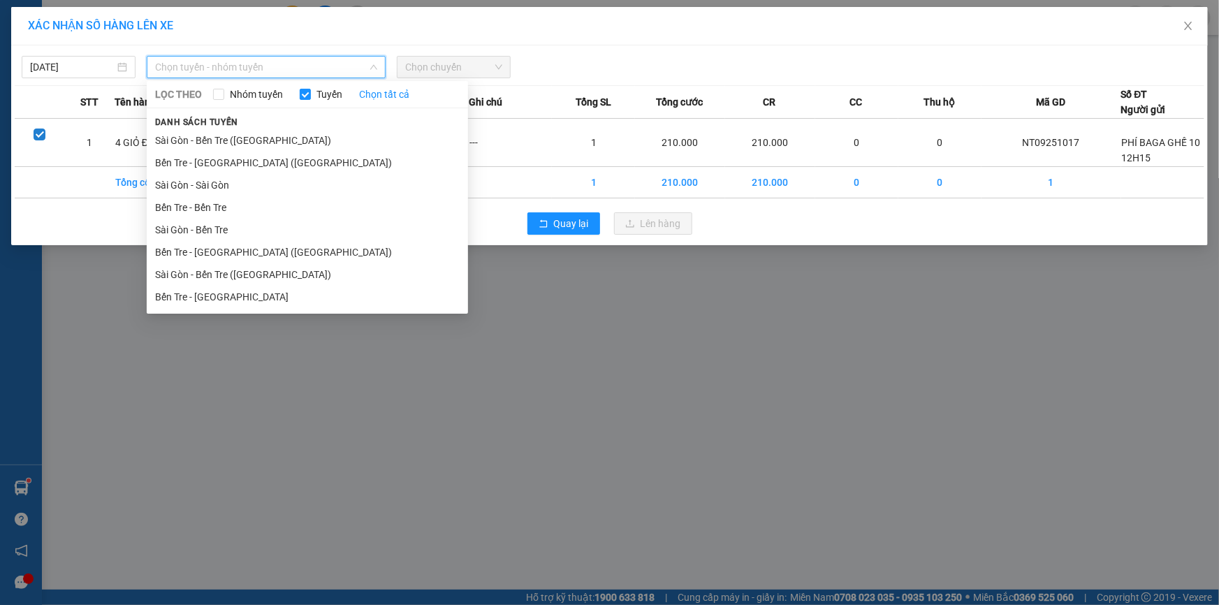
click at [189, 293] on li "Bến Tre - Sài Gòn" at bounding box center [307, 297] width 321 height 22
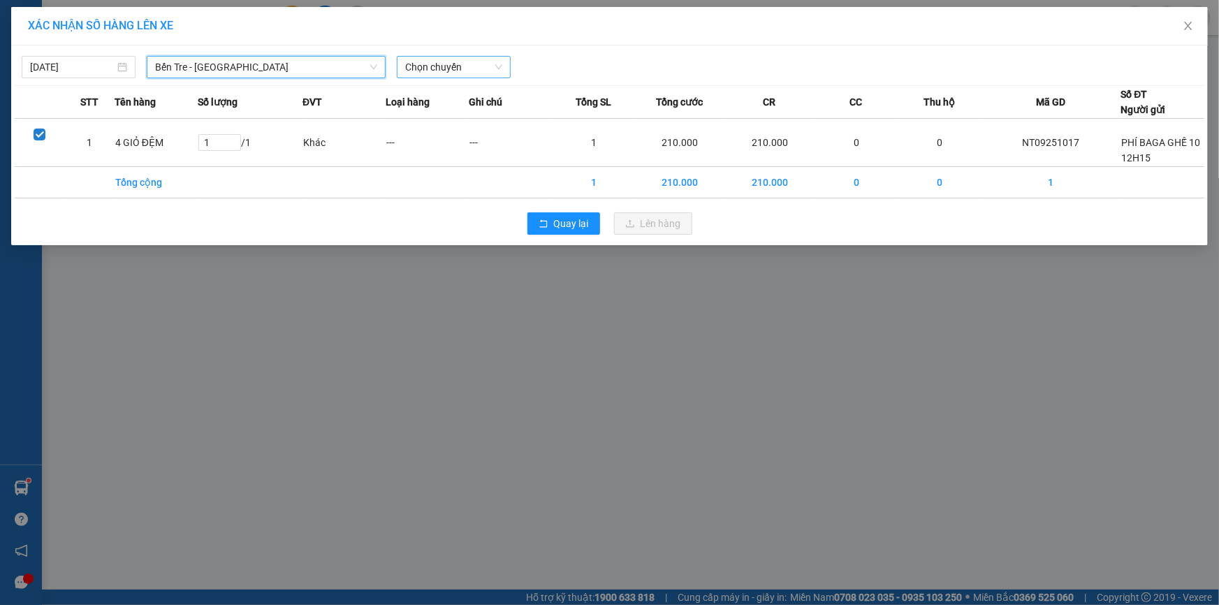
click at [446, 70] on span "Chọn chuyến" at bounding box center [453, 67] width 97 height 21
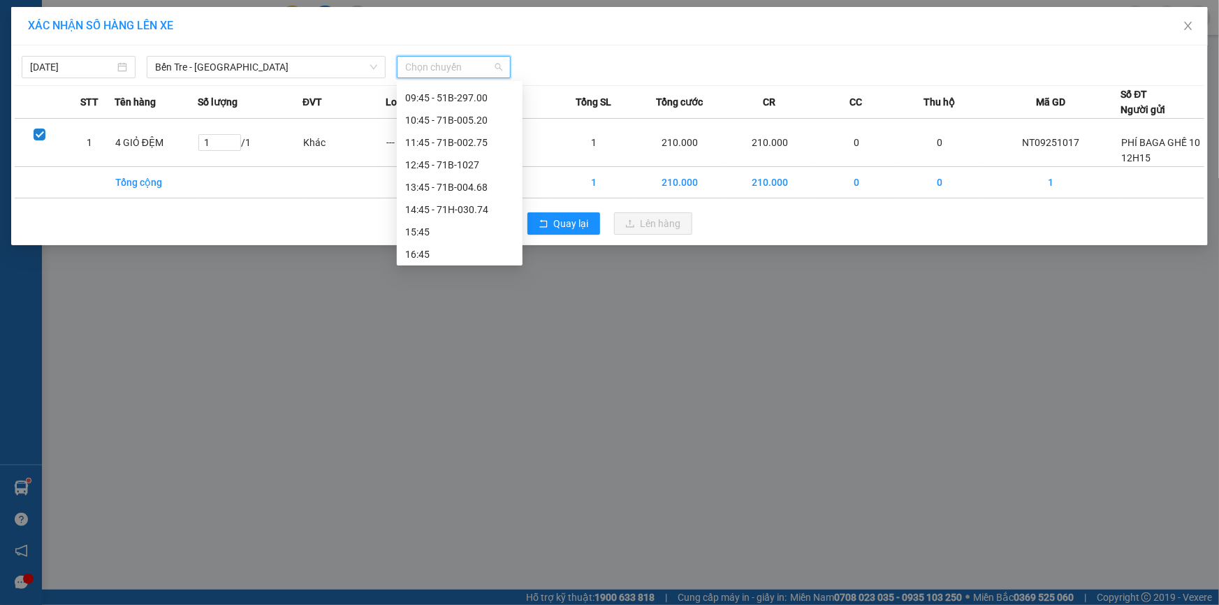
scroll to position [312, 0]
click at [268, 56] on div "Bến Tre - Sài Gòn" at bounding box center [266, 67] width 239 height 22
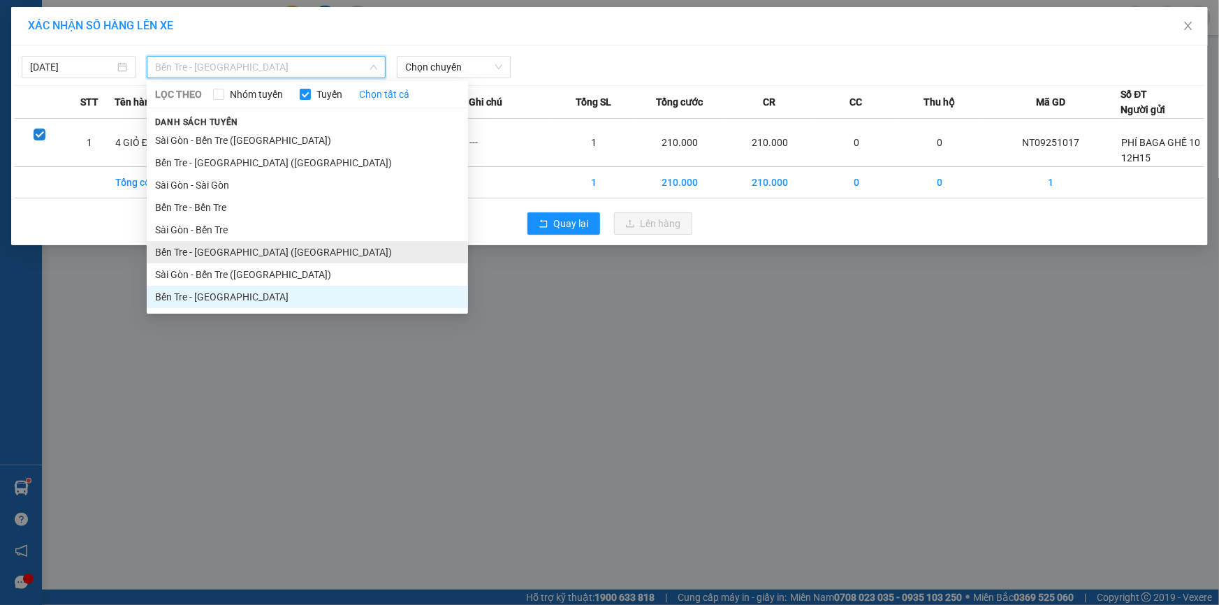
click at [219, 249] on li "Bến Tre - Sài Gòn (CT)" at bounding box center [307, 252] width 321 height 22
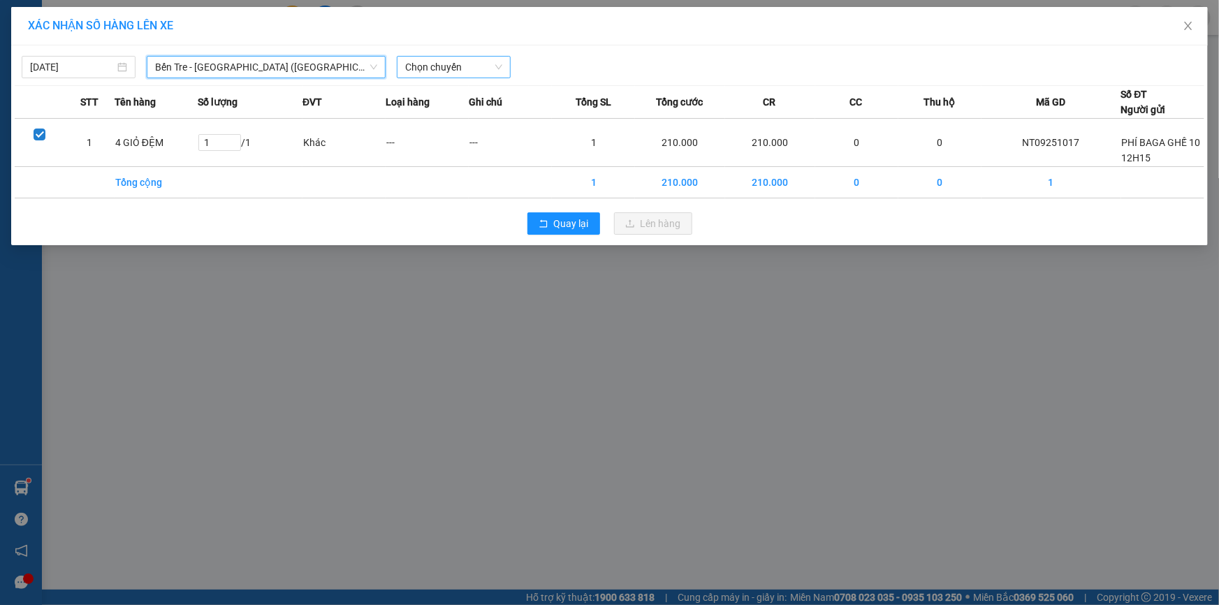
click at [475, 63] on span "Chọn chuyến" at bounding box center [453, 67] width 97 height 21
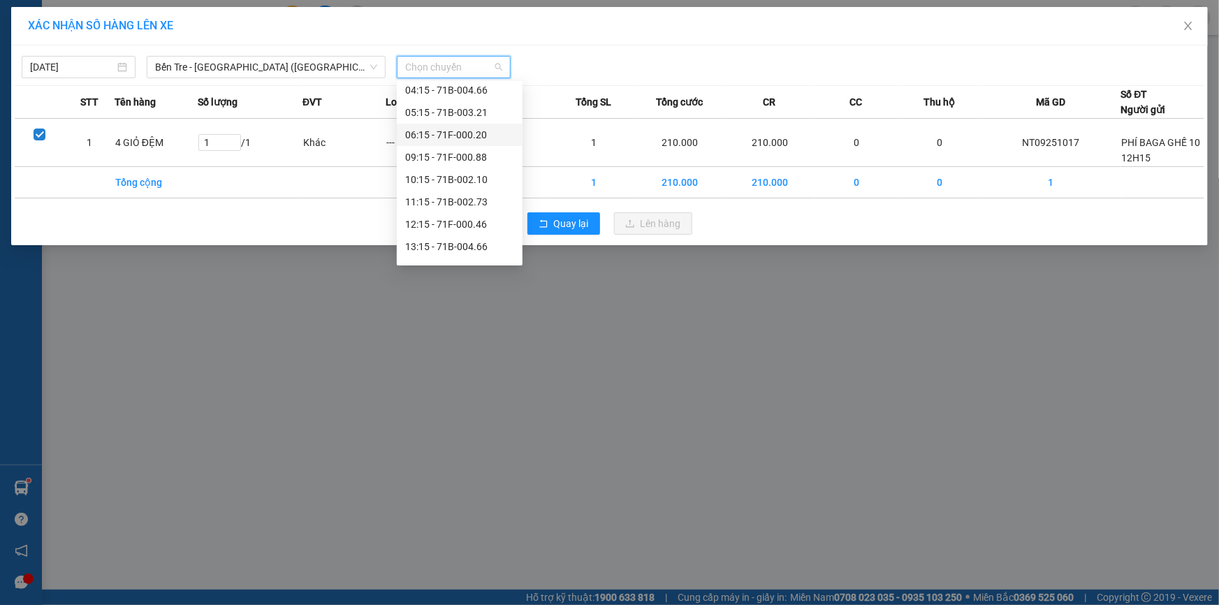
scroll to position [112, 0]
click at [431, 179] on div "12:15 - 71F-000.46" at bounding box center [459, 184] width 109 height 15
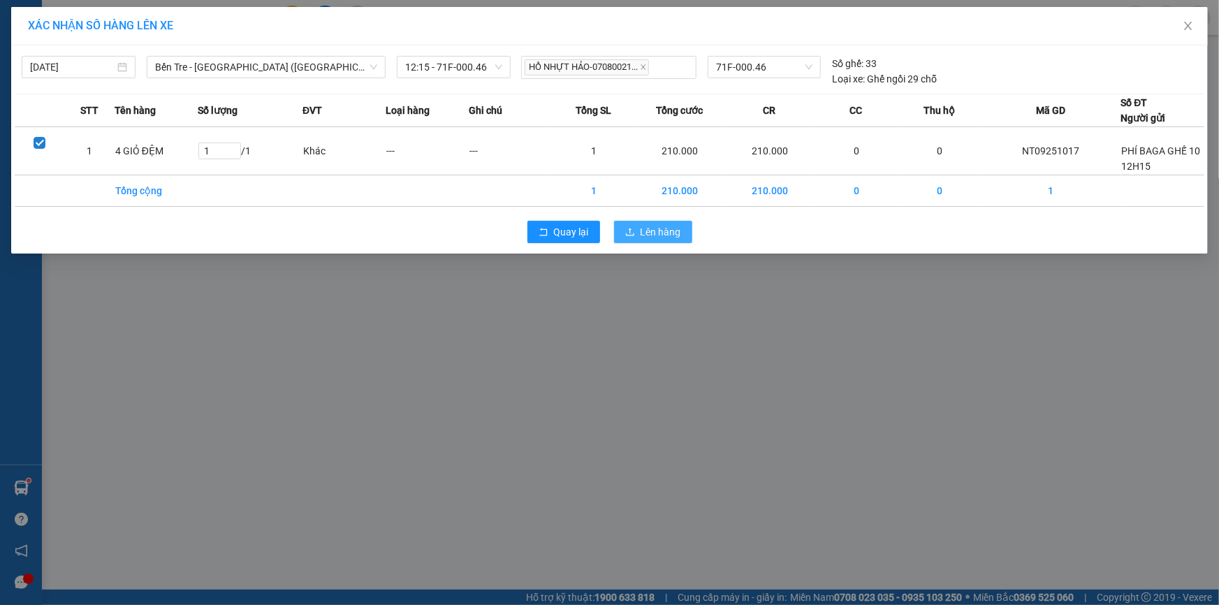
click at [643, 224] on span "Lên hàng" at bounding box center [661, 231] width 41 height 15
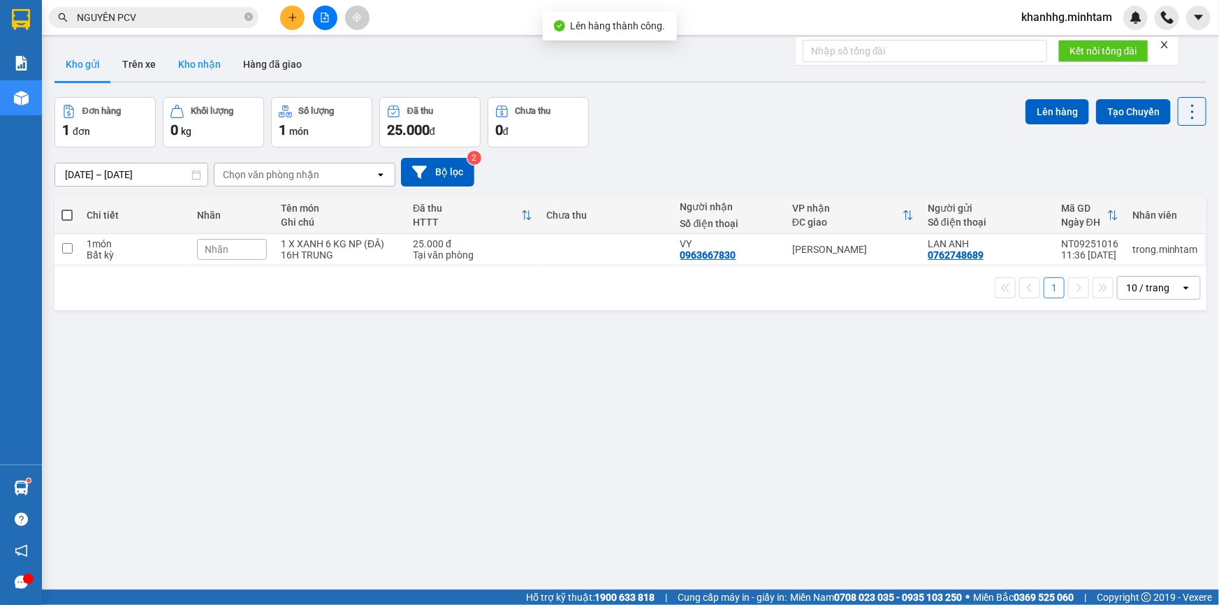
click at [192, 64] on button "Kho nhận" at bounding box center [199, 65] width 65 height 34
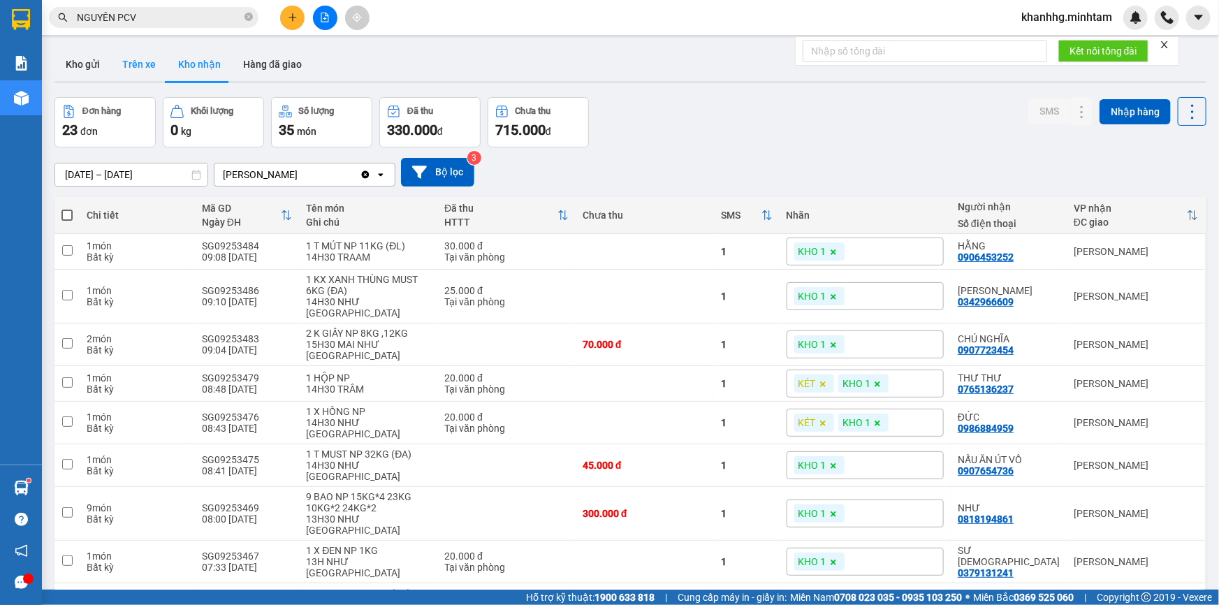
click at [147, 61] on button "Trên xe" at bounding box center [139, 65] width 56 height 34
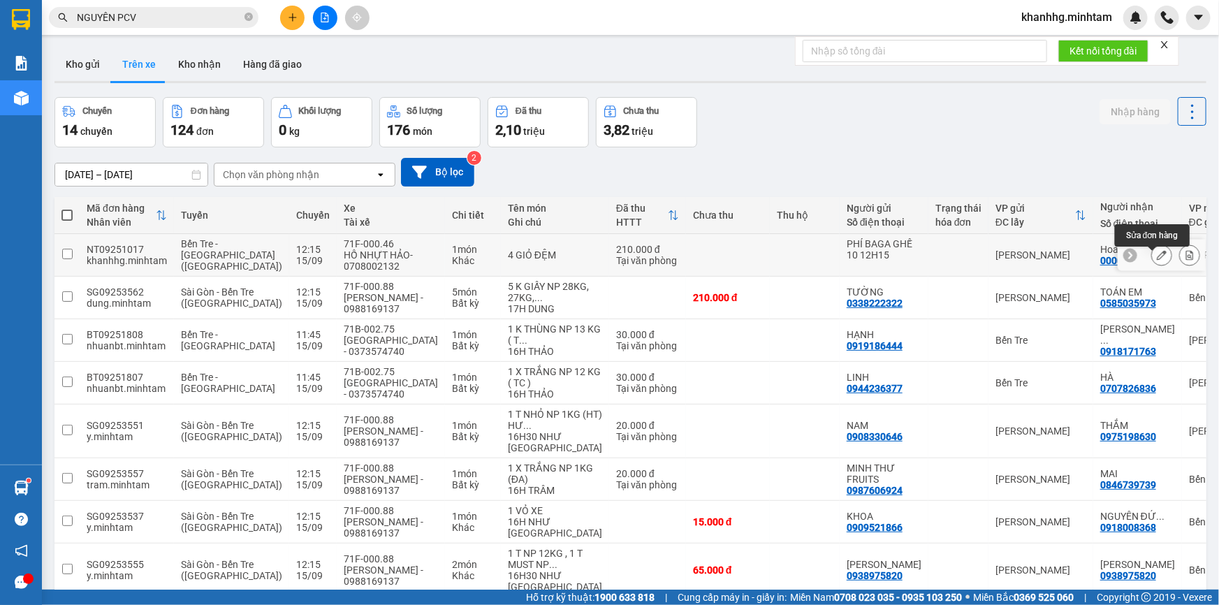
click at [1157, 258] on icon at bounding box center [1162, 255] width 10 height 10
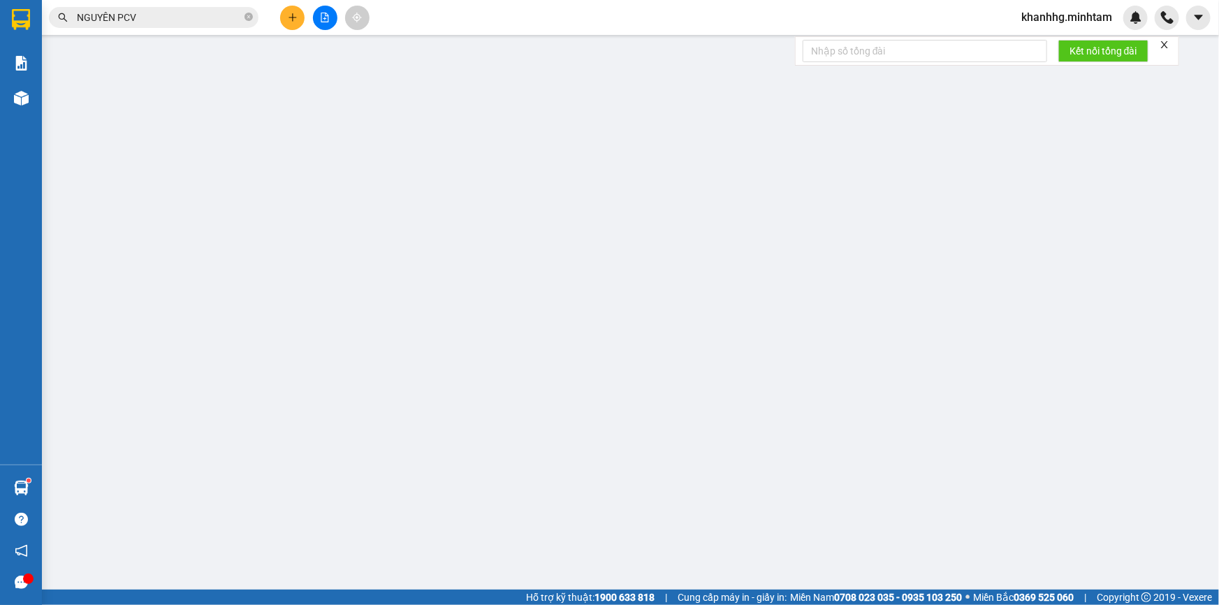
type input "PHÍ BAGA GHẾ 10 12H15"
type input "0000000000"
type input "Hoa"
type input "210.000"
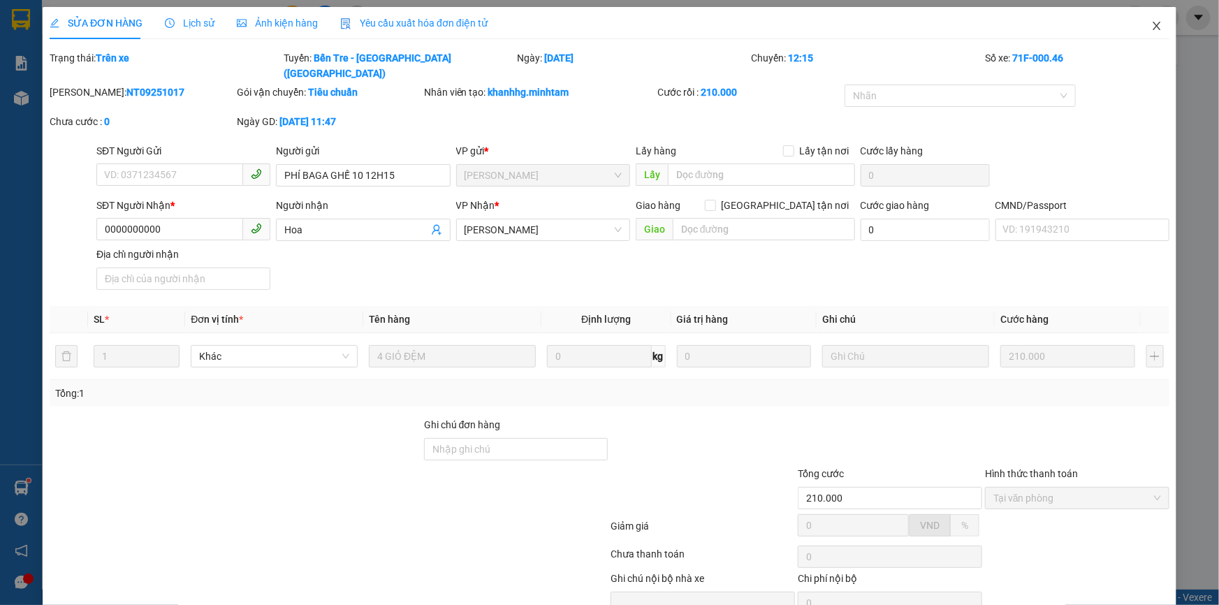
click at [1151, 27] on icon "close" at bounding box center [1156, 25] width 11 height 11
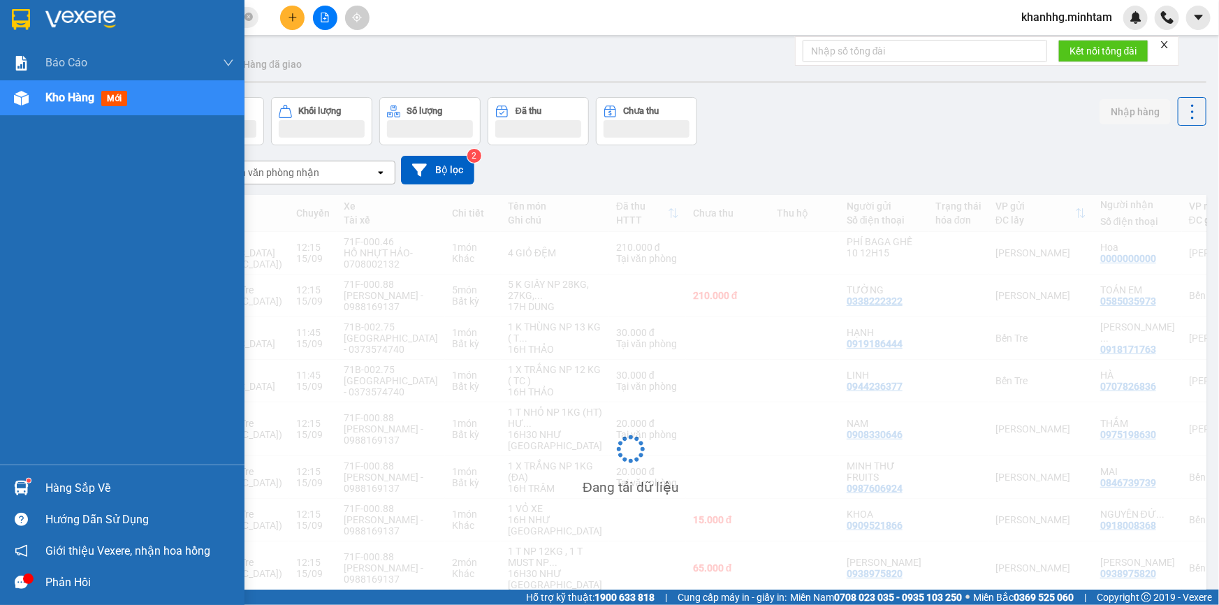
click at [25, 484] on img at bounding box center [21, 488] width 15 height 15
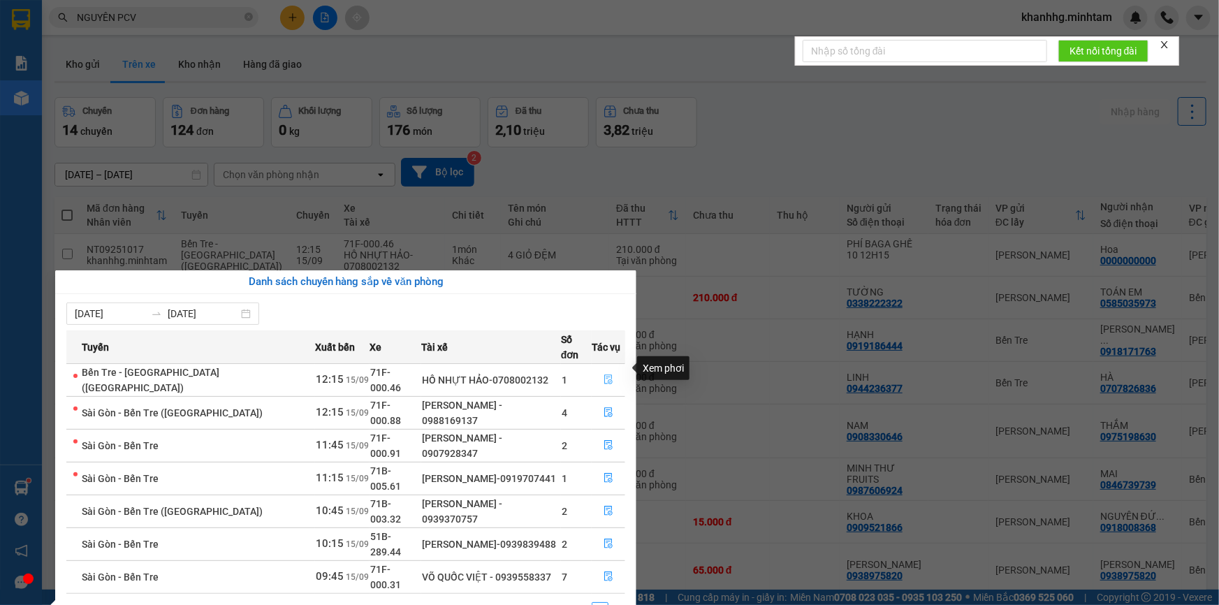
click at [607, 374] on icon "file-done" at bounding box center [608, 379] width 8 height 10
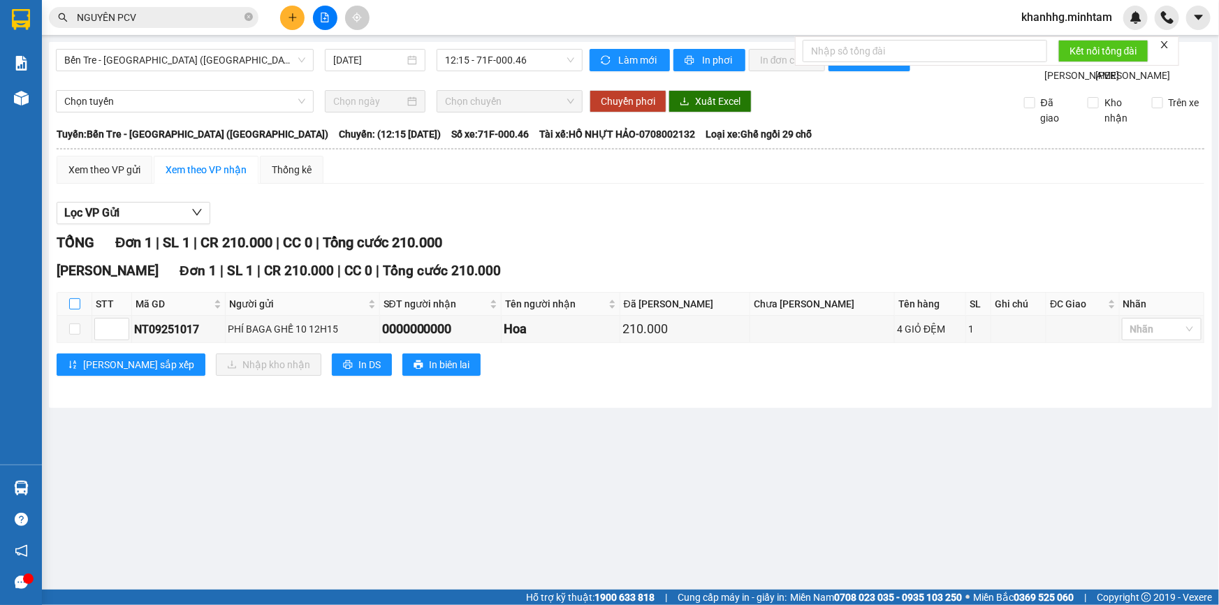
click at [72, 309] on input "checkbox" at bounding box center [74, 303] width 11 height 11
checkbox input "true"
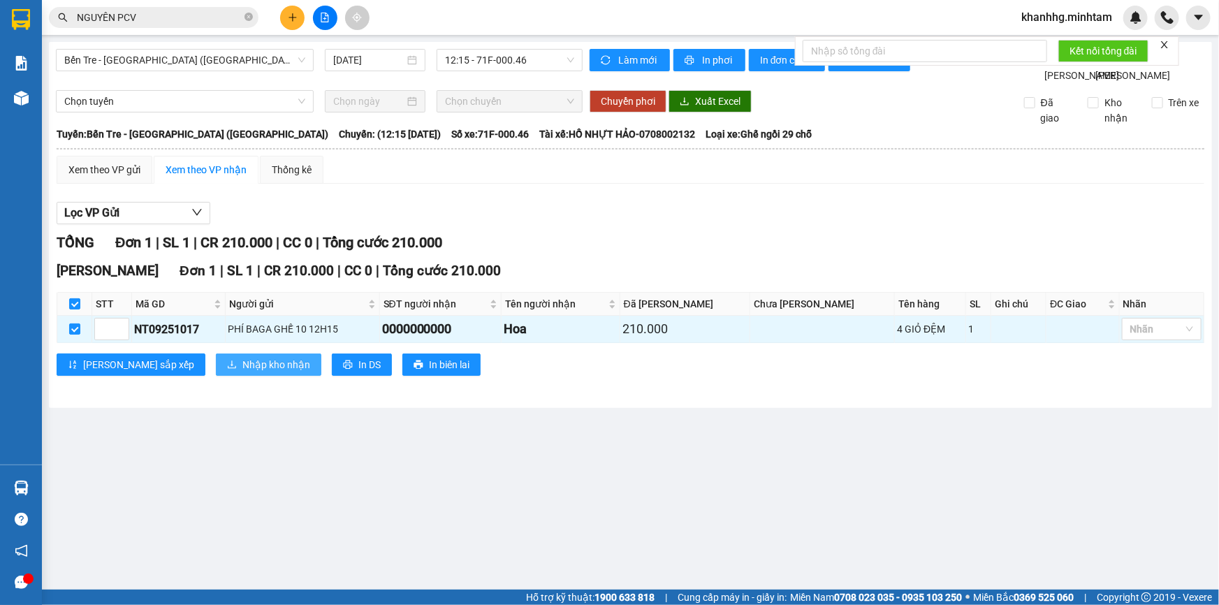
click at [242, 372] on span "Nhập kho nhận" at bounding box center [276, 364] width 68 height 15
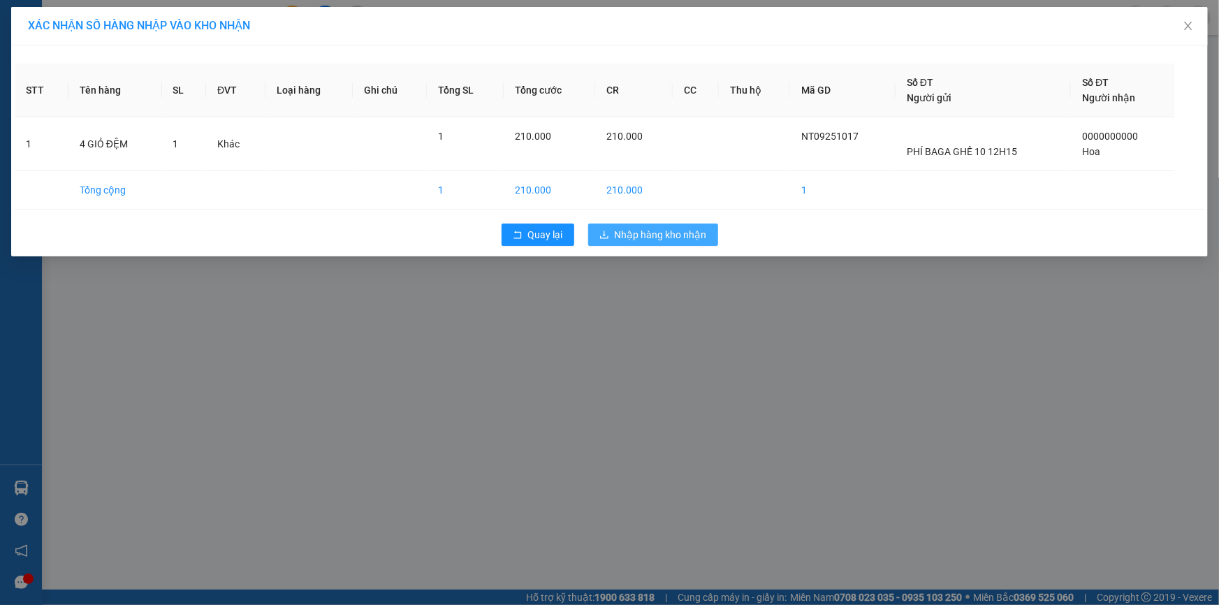
click at [639, 231] on span "Nhập hàng kho nhận" at bounding box center [661, 234] width 92 height 15
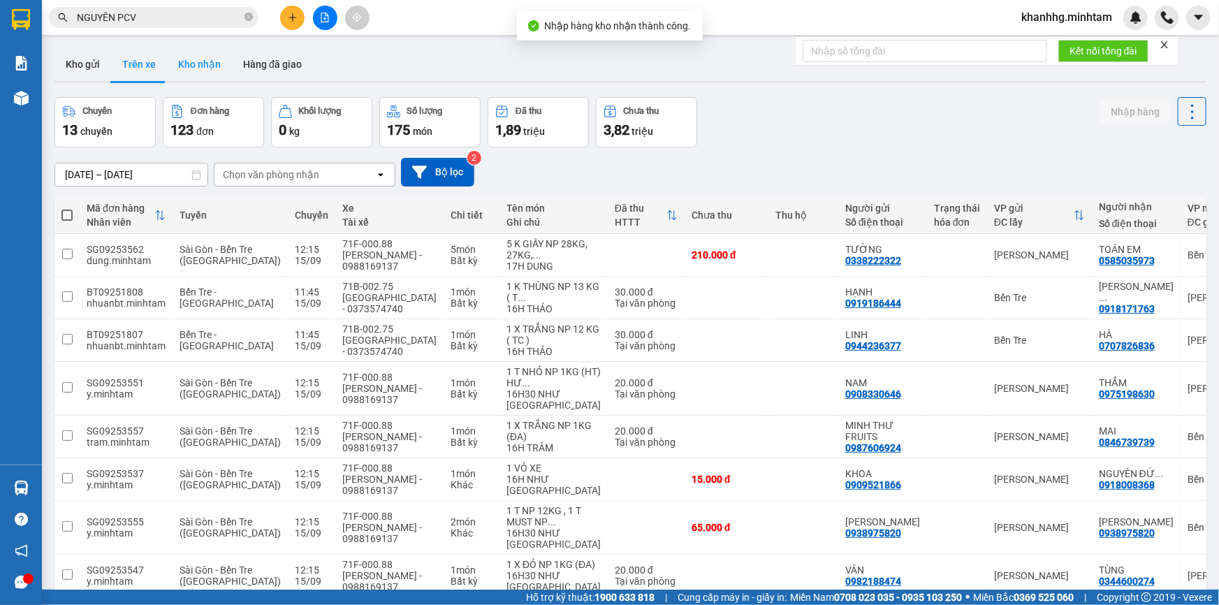
click at [224, 63] on button "Kho nhận" at bounding box center [199, 65] width 65 height 34
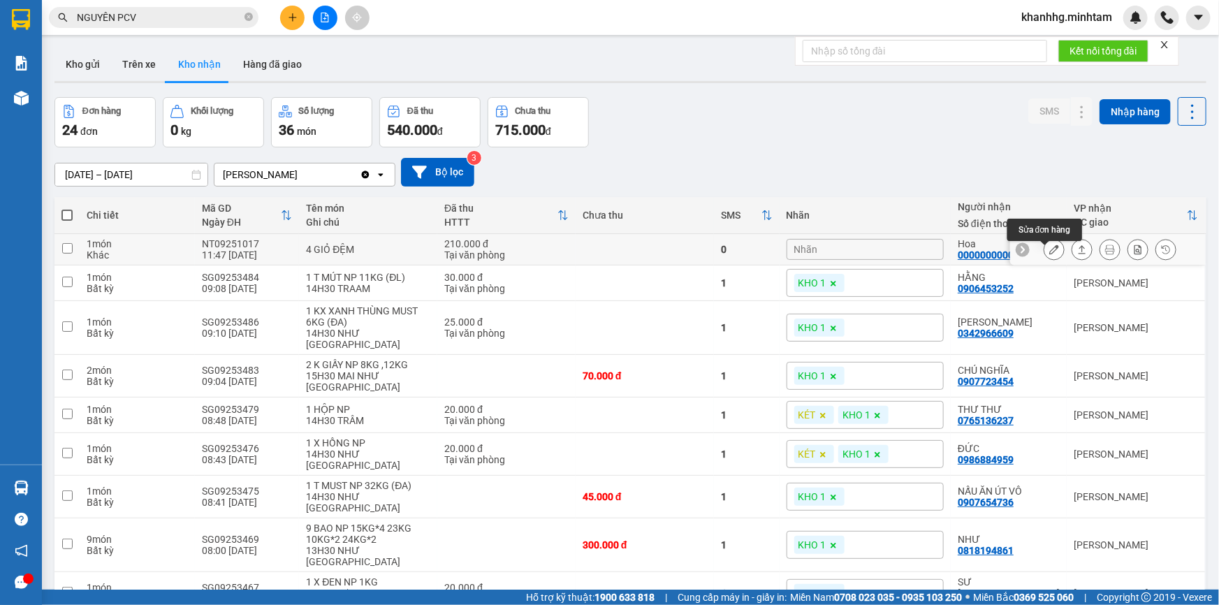
click at [1049, 254] on icon at bounding box center [1054, 250] width 10 height 10
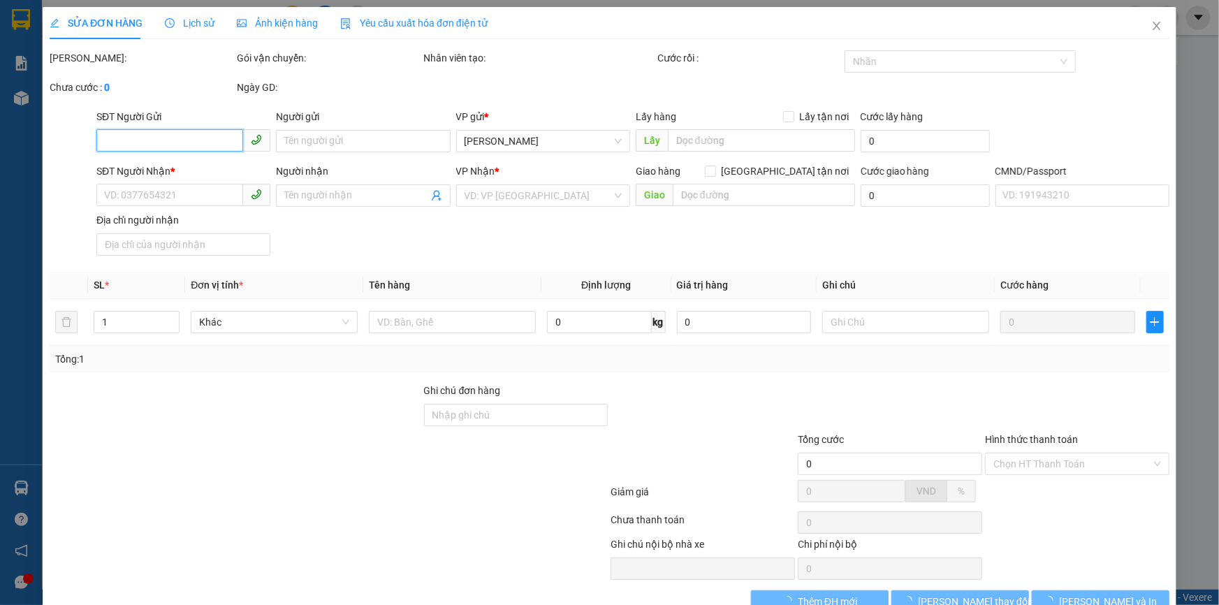
type input "PHÍ BAGA GHẾ 10 12H15"
type input "0000000000"
type input "Hoa"
type input "210.000"
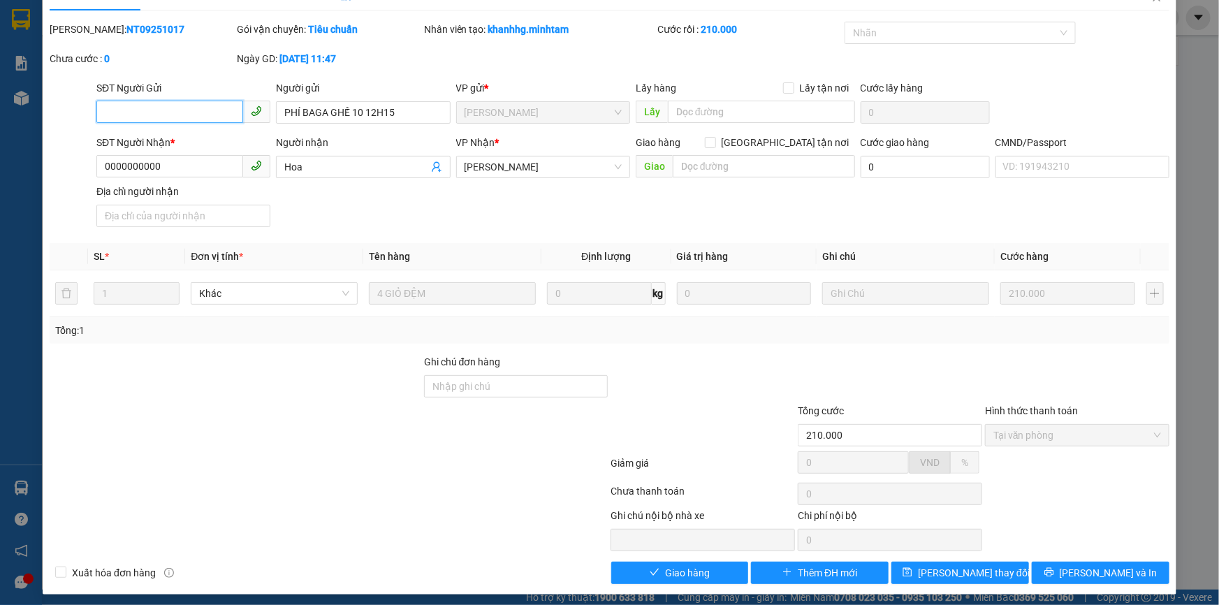
scroll to position [20, 0]
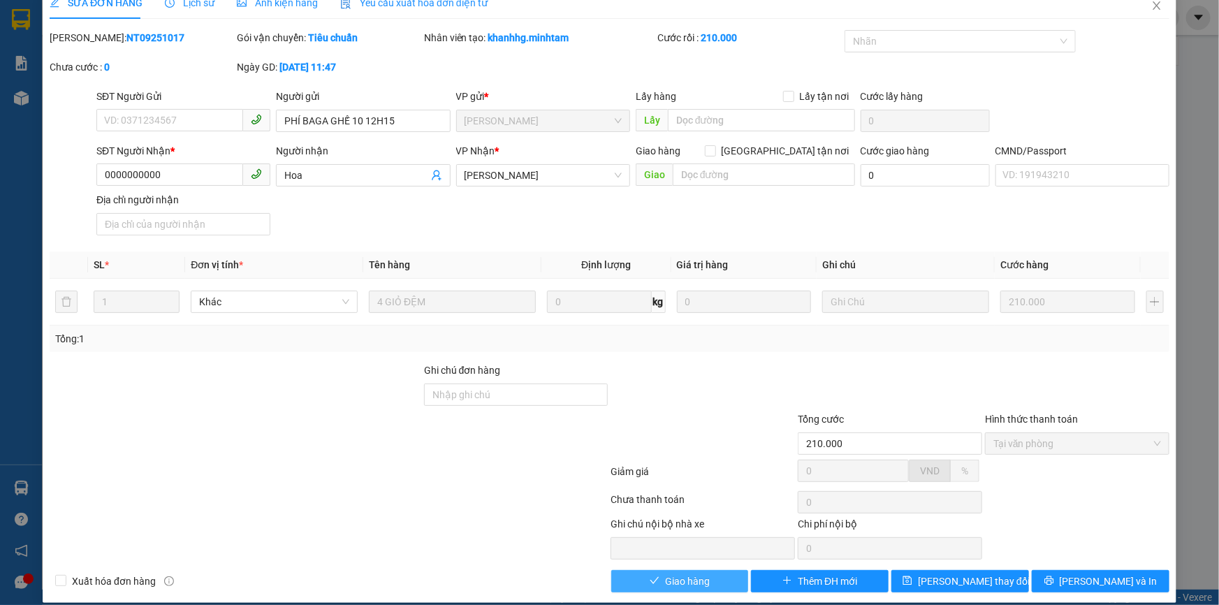
drag, startPoint x: 688, startPoint y: 581, endPoint x: 673, endPoint y: 562, distance: 24.9
click at [687, 581] on span "Giao hàng" at bounding box center [687, 581] width 45 height 15
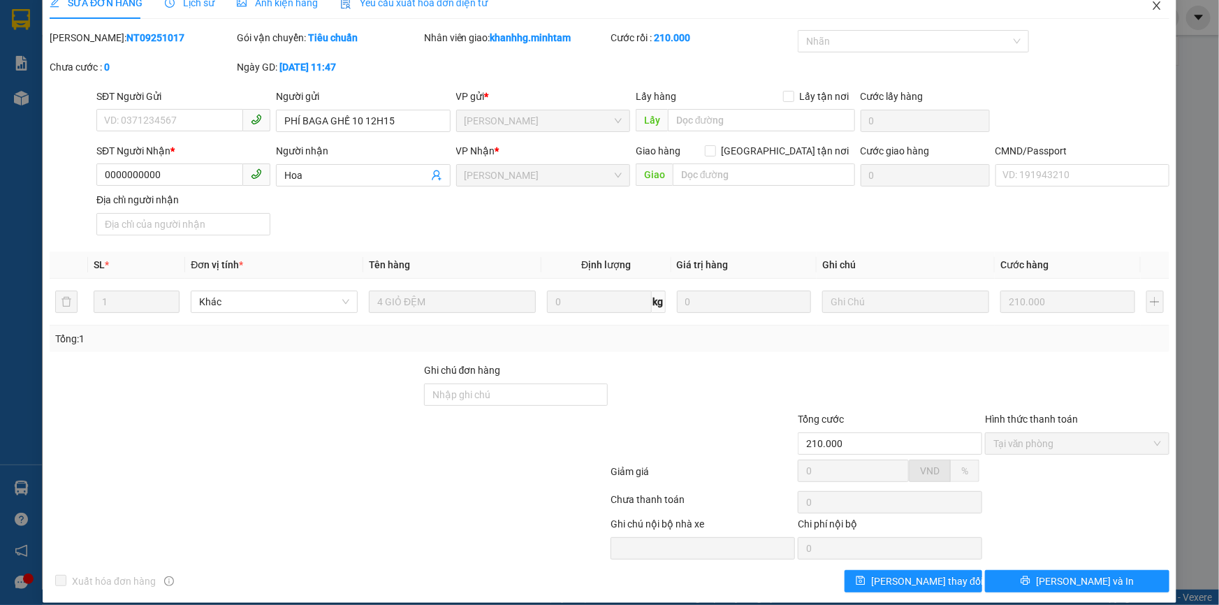
click at [1156, 5] on span "Close" at bounding box center [1156, 6] width 39 height 39
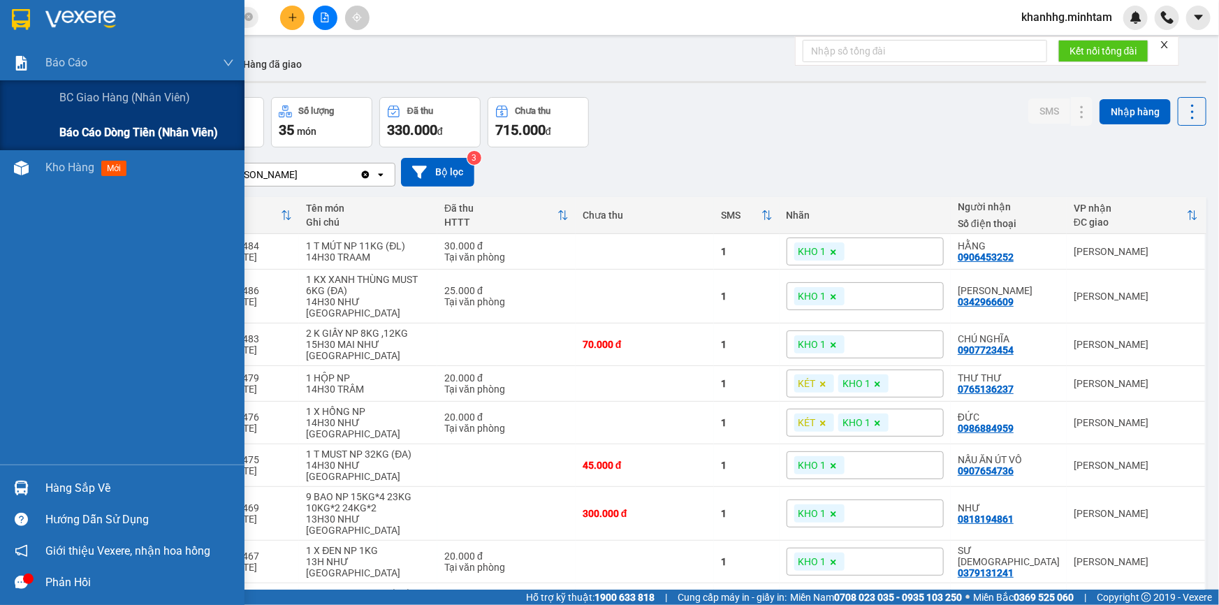
click at [90, 129] on span "Báo cáo dòng tiền (nhân viên)" at bounding box center [138, 132] width 159 height 17
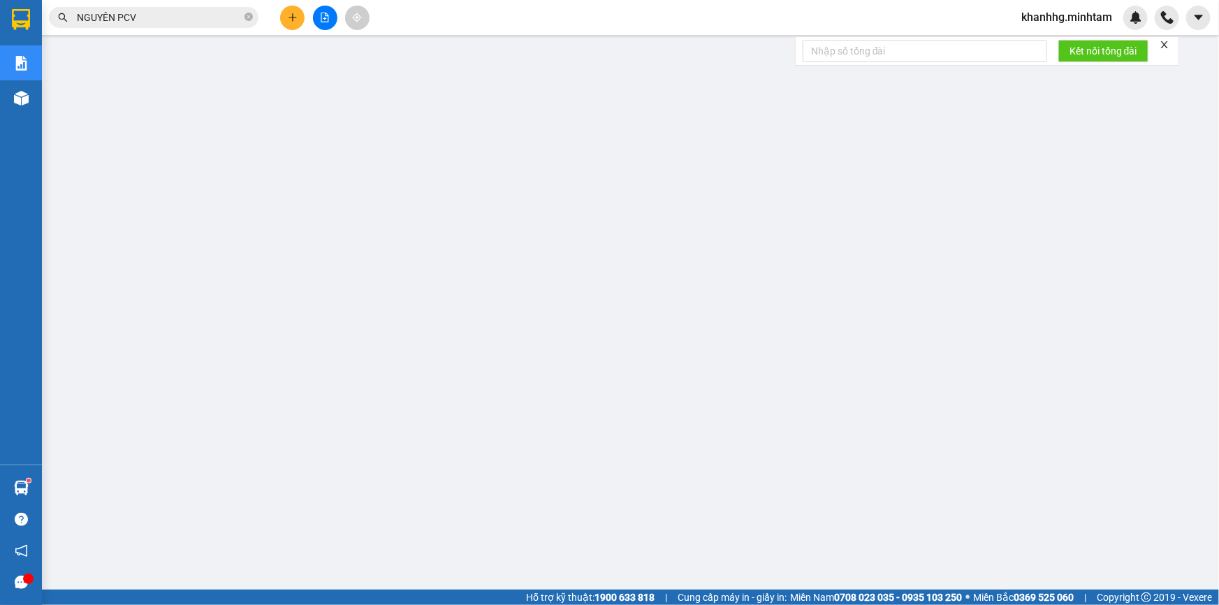
click at [148, 17] on input "NGUYÊN PCV" at bounding box center [159, 17] width 165 height 15
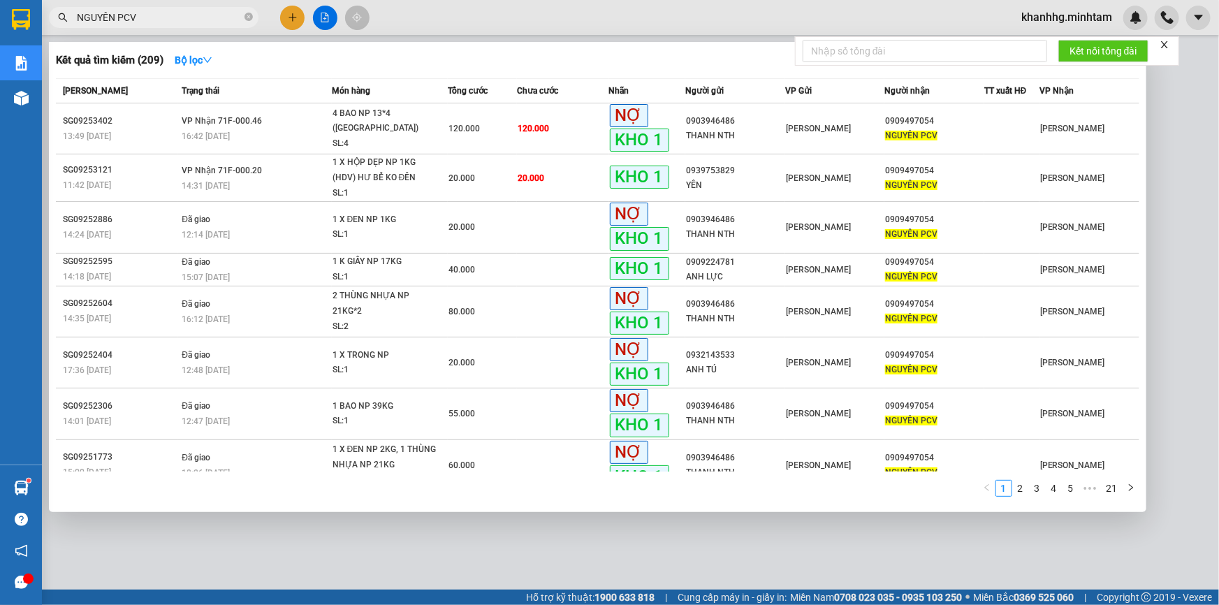
click at [148, 17] on input "NGUYÊN PCV" at bounding box center [159, 17] width 165 height 15
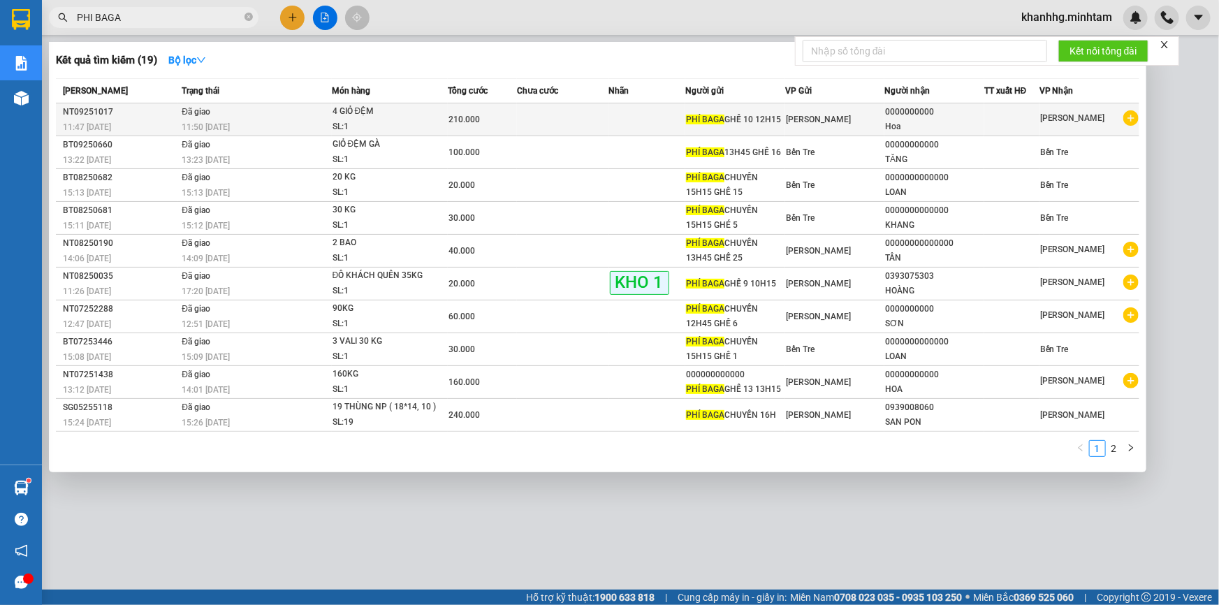
type input "PHI BAGA"
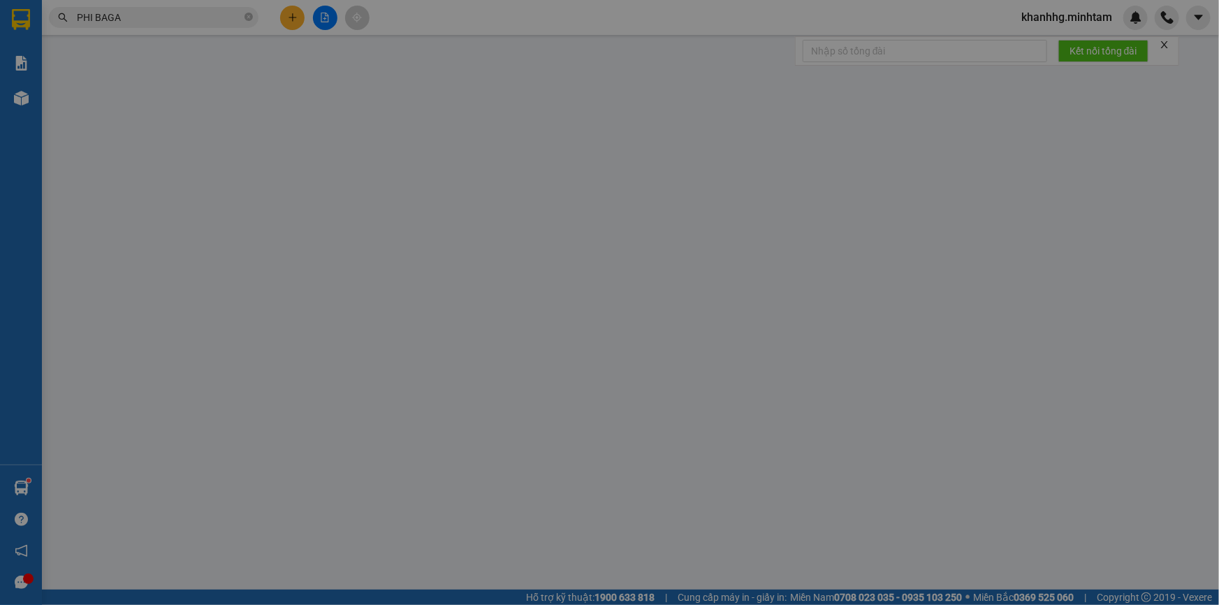
type input "PHÍ BAGA GHẾ 10 12H15"
type input "0000000000"
type input "Hoa"
type input "210.000"
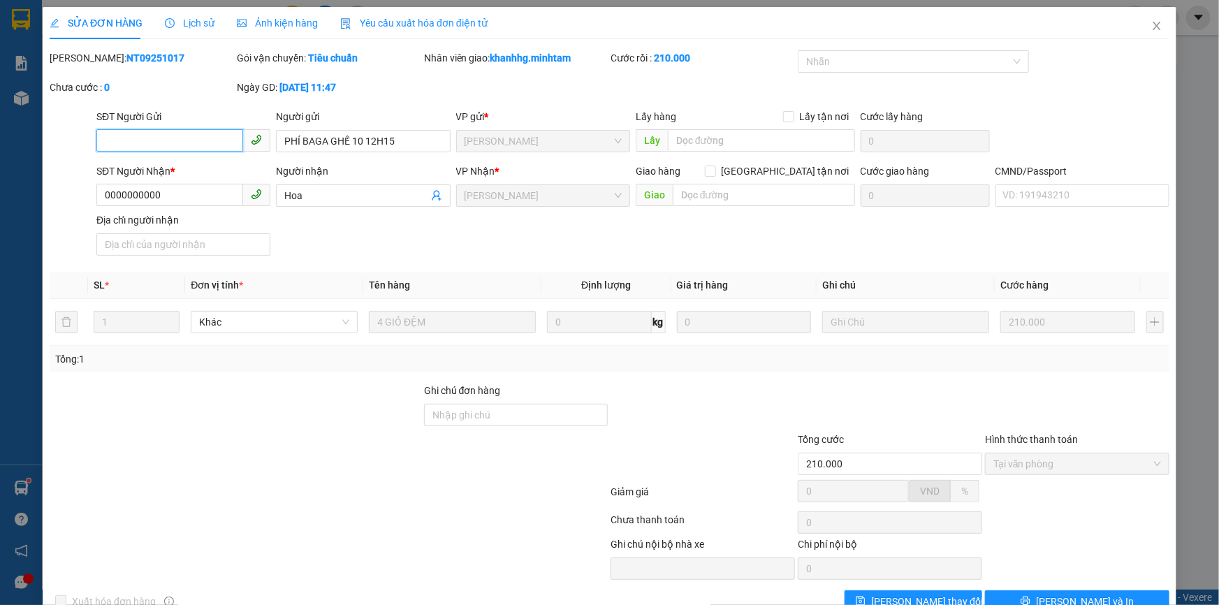
scroll to position [36, 0]
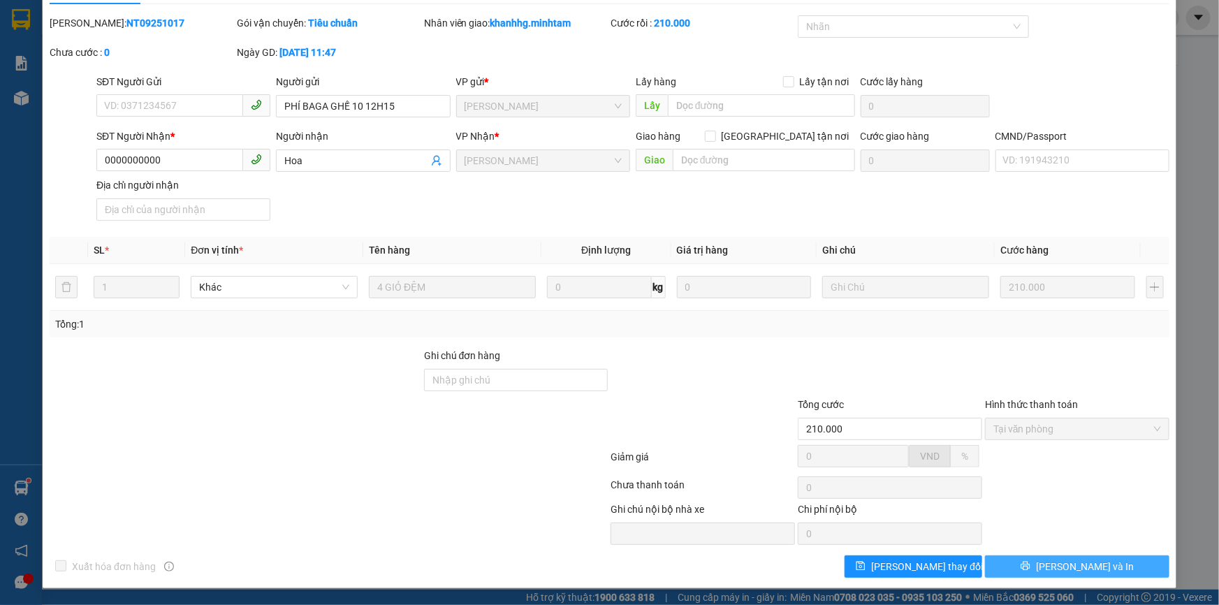
click at [1030, 569] on icon "printer" at bounding box center [1026, 566] width 10 height 10
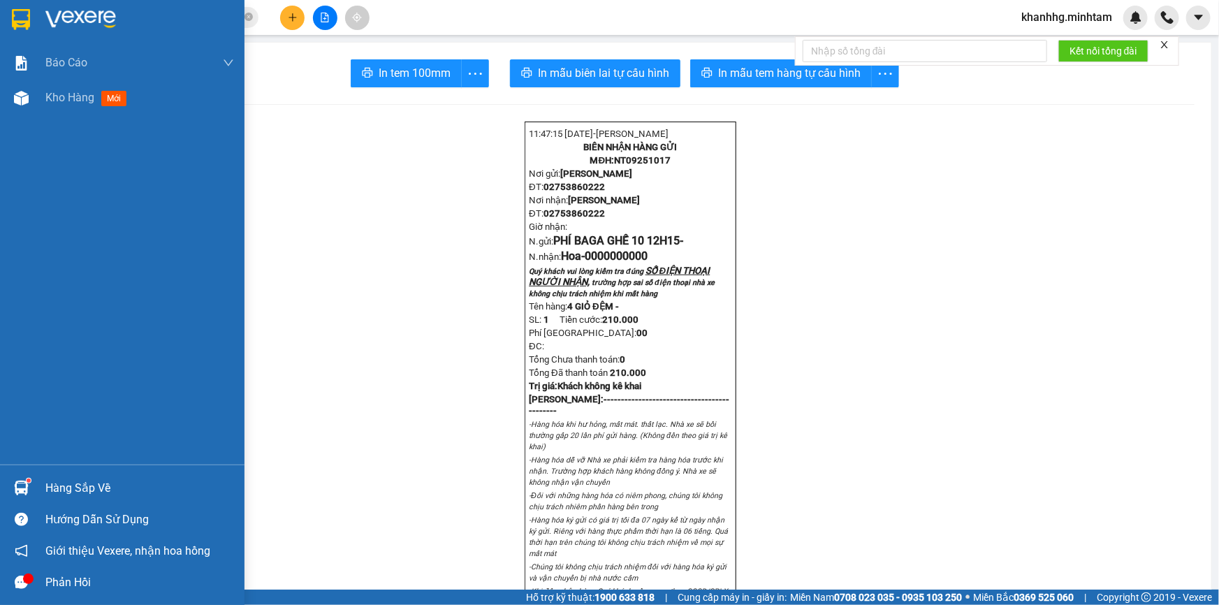
click at [27, 20] on img at bounding box center [21, 19] width 18 height 21
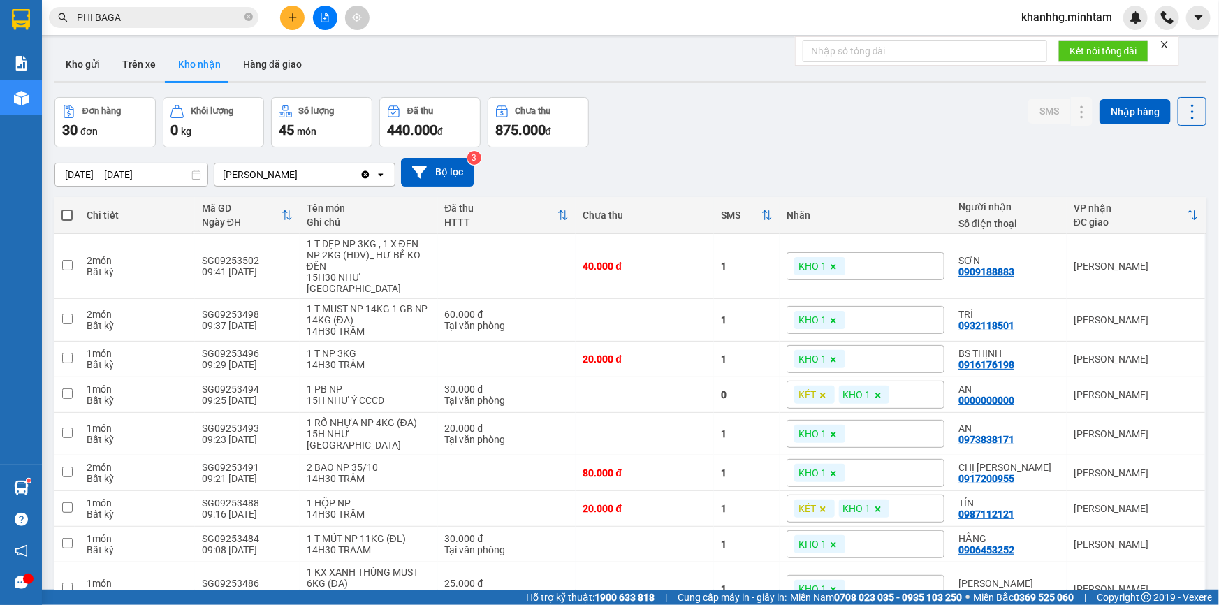
click at [127, 10] on input "PHI BAGA" at bounding box center [159, 17] width 165 height 15
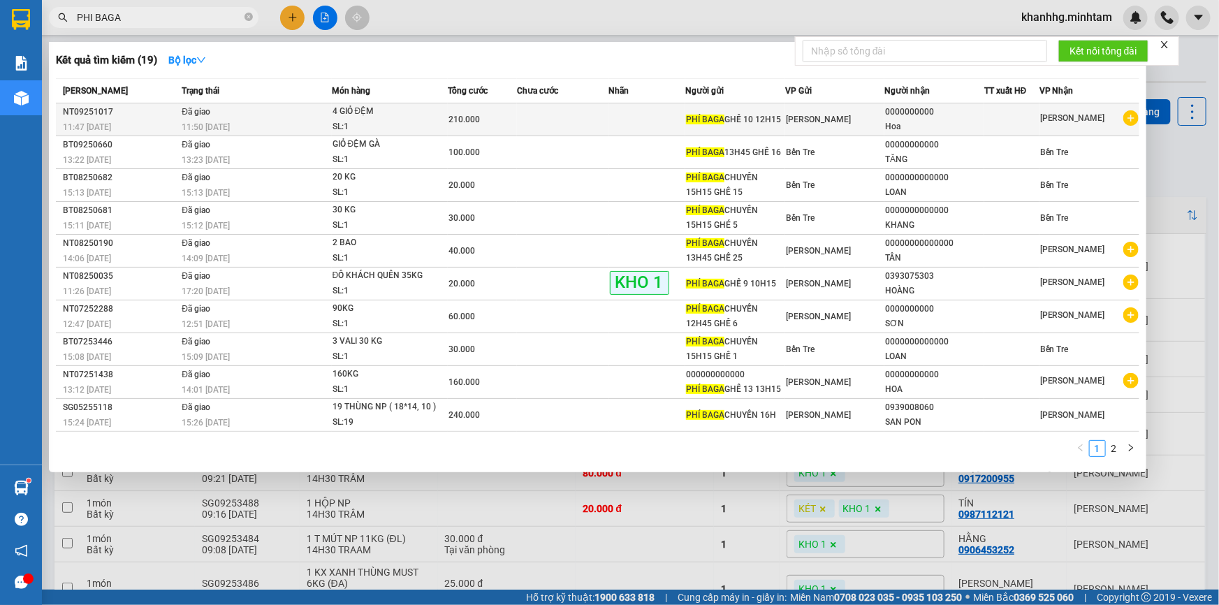
click at [475, 124] on span "210.000" at bounding box center [464, 120] width 31 height 10
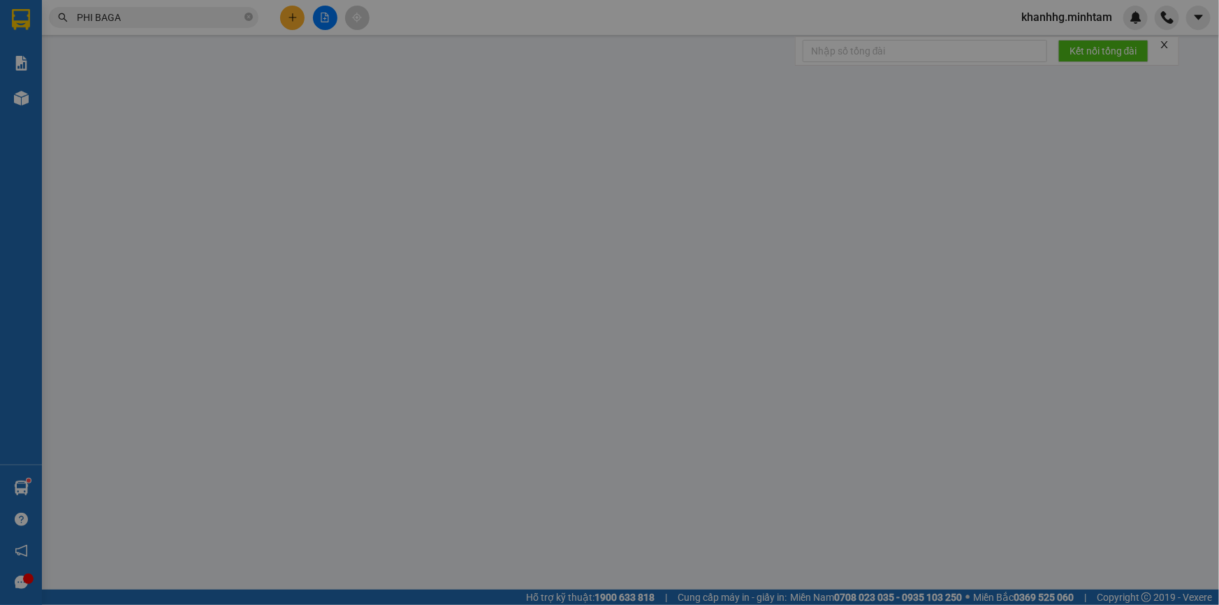
type input "PHÍ BAGA GHẾ 10 12H15"
type input "0000000000"
type input "Hoa"
type input "210.000"
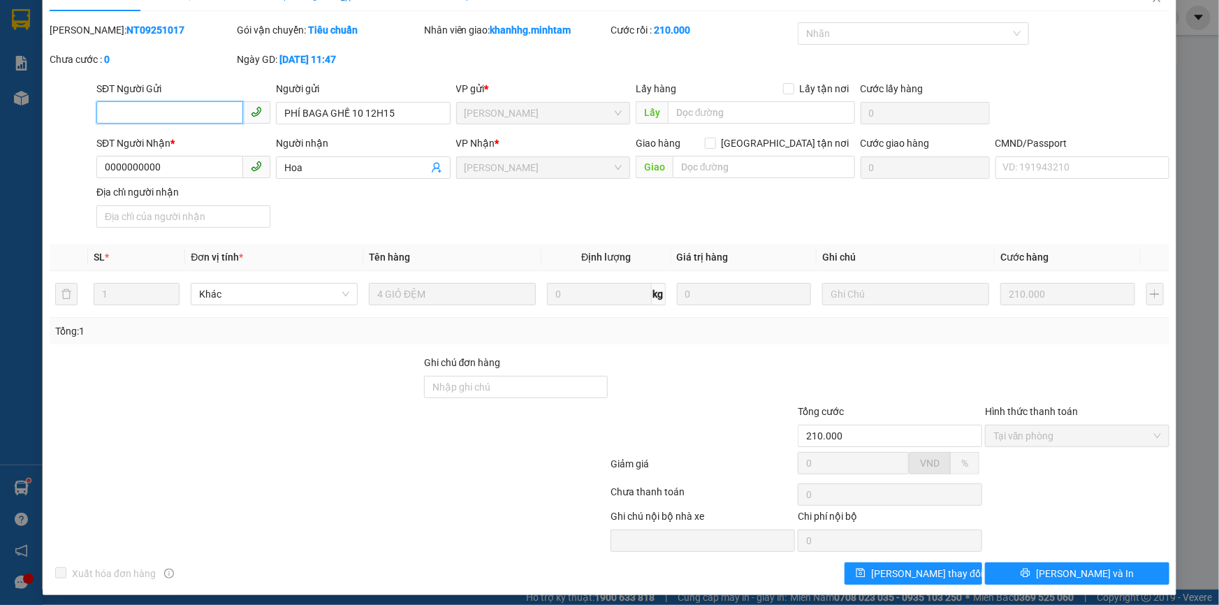
scroll to position [36, 0]
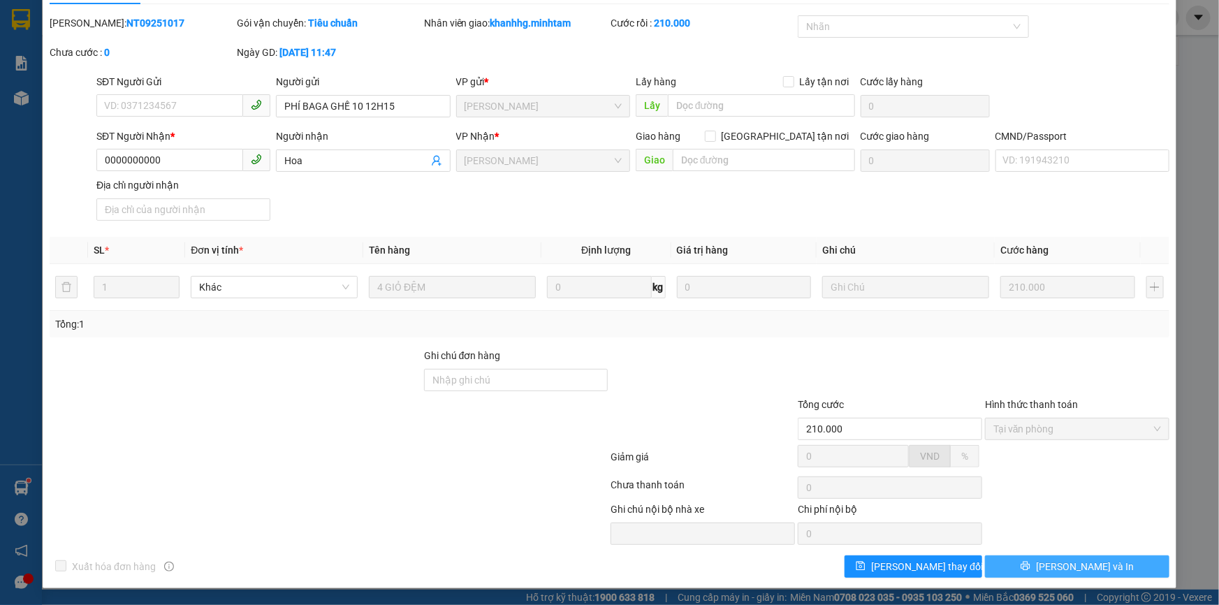
click at [1079, 566] on span "Lưu và In" at bounding box center [1085, 566] width 98 height 15
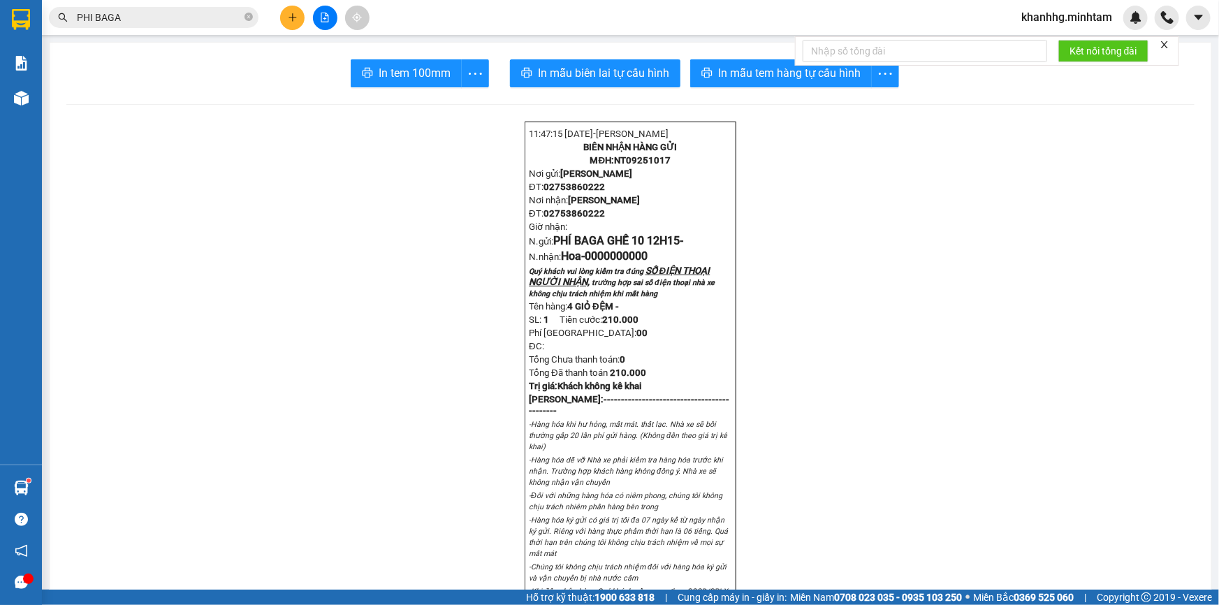
click at [159, 17] on input "PHI BAGA" at bounding box center [159, 17] width 165 height 15
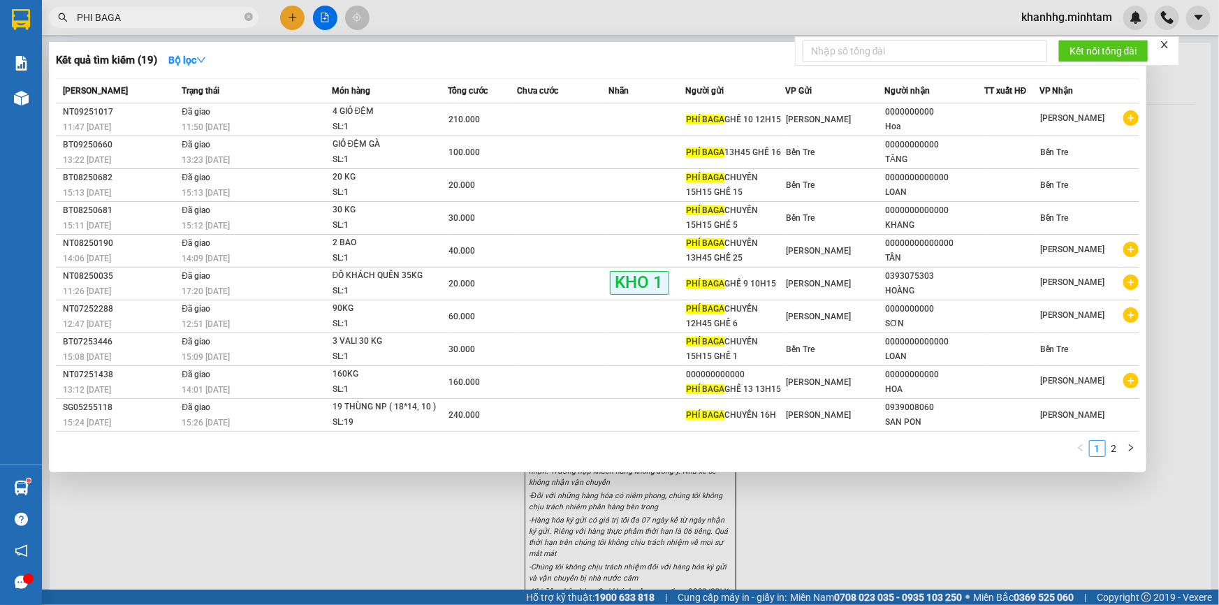
click at [160, 17] on input "PHI BAGA" at bounding box center [159, 17] width 165 height 15
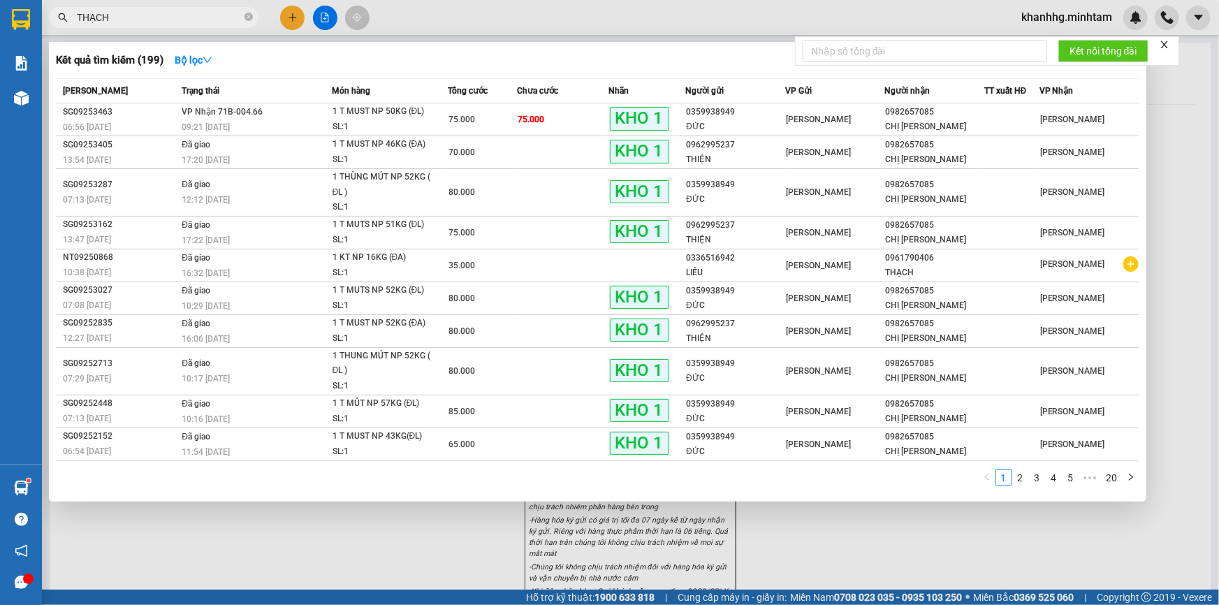
type input "THẠCH"
click at [143, 17] on input "THẠCH" at bounding box center [159, 17] width 165 height 15
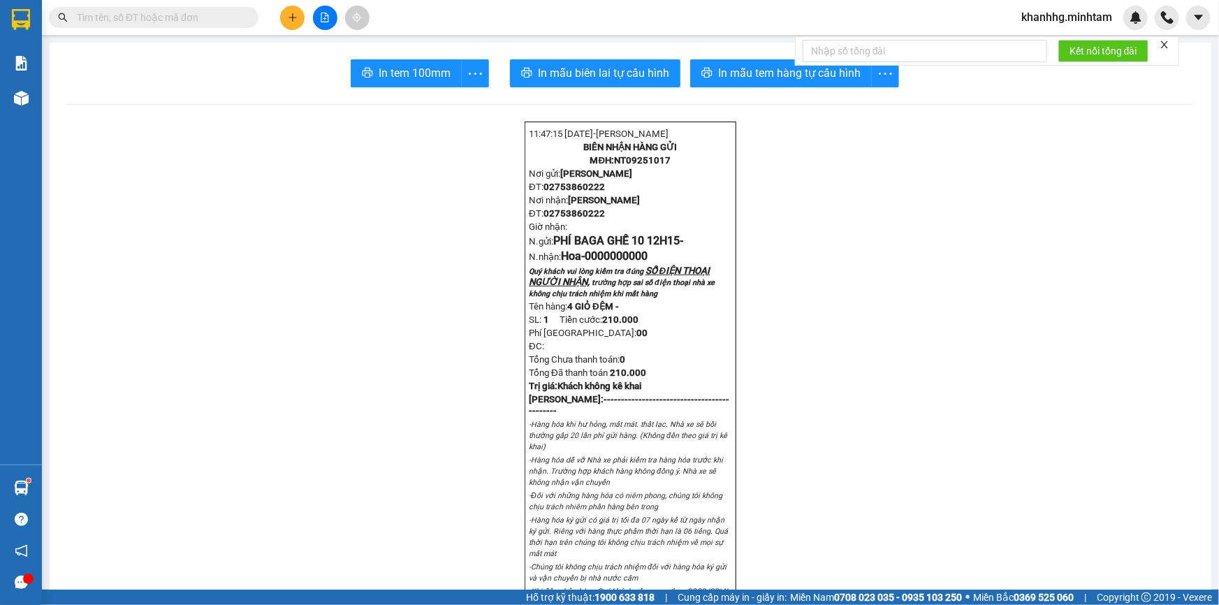
click at [219, 18] on input "text" at bounding box center [159, 17] width 165 height 15
click at [566, 72] on span "In mẫu biên lai tự cấu hình" at bounding box center [603, 72] width 131 height 17
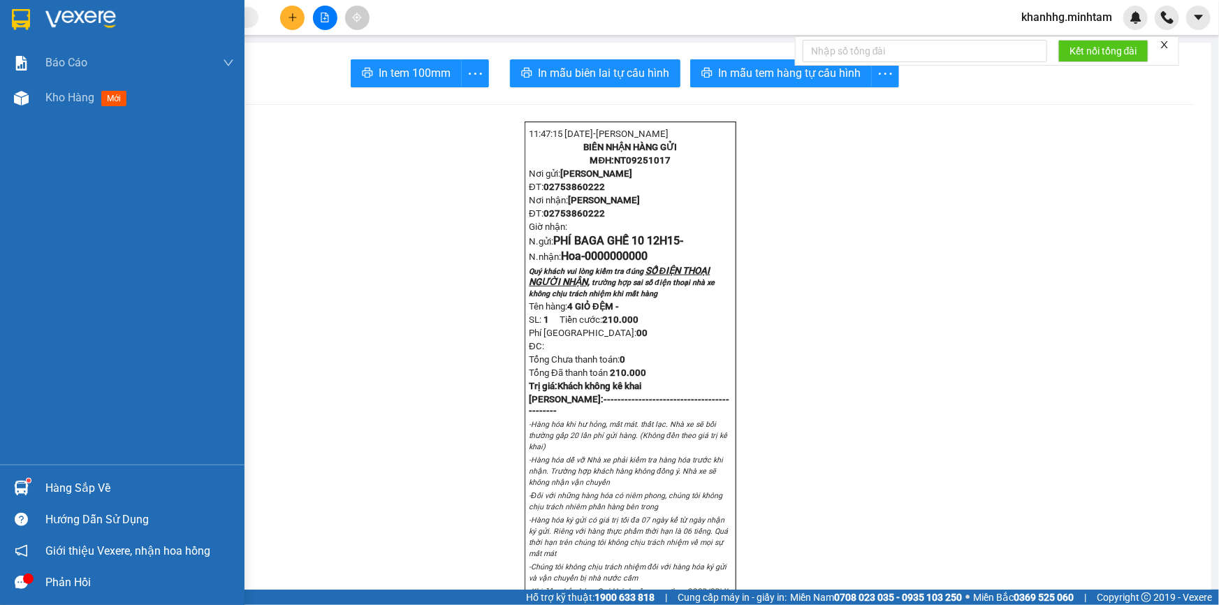
click at [41, 487] on div "Hàng sắp về" at bounding box center [122, 487] width 245 height 31
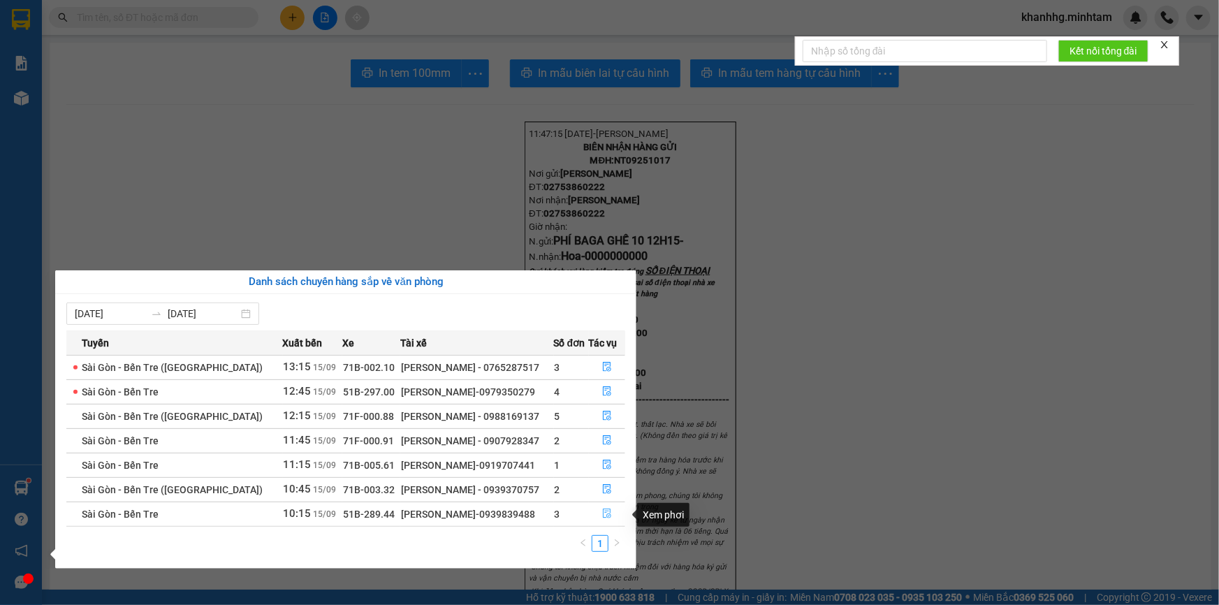
click at [611, 516] on button "button" at bounding box center [608, 514] width 36 height 22
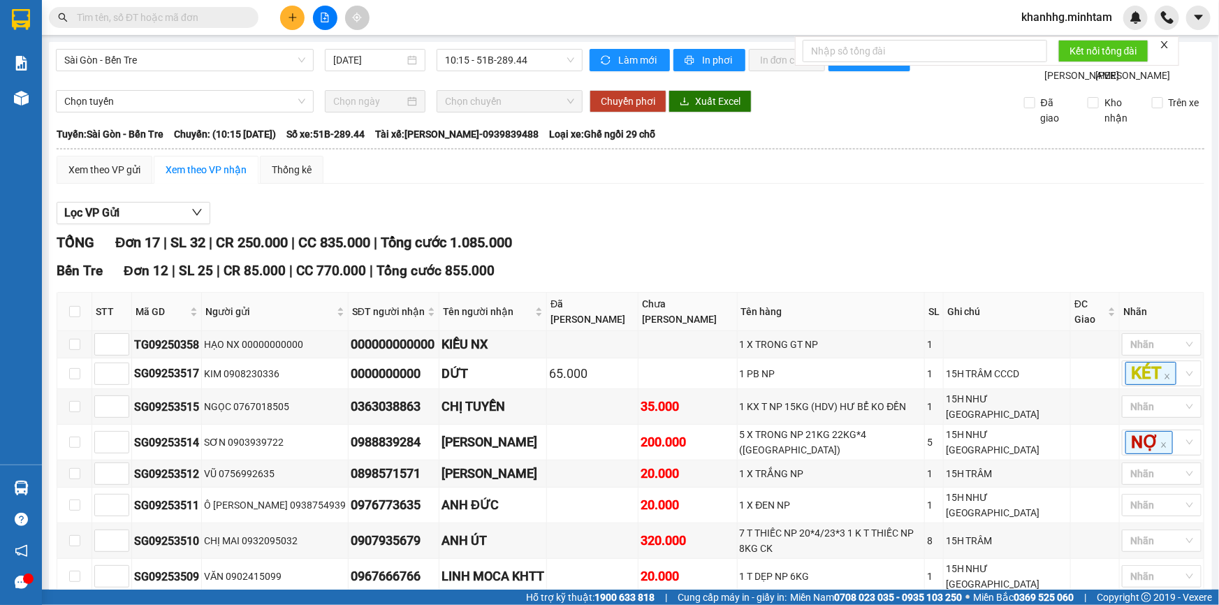
click at [219, 12] on input "text" at bounding box center [159, 17] width 165 height 15
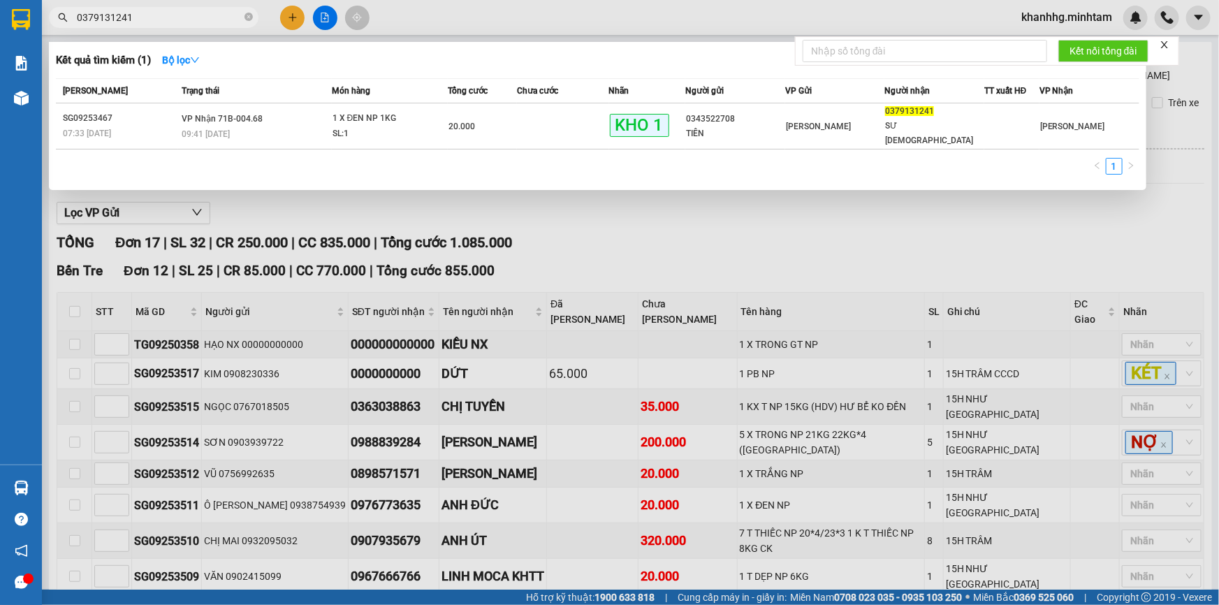
type input "0379131241"
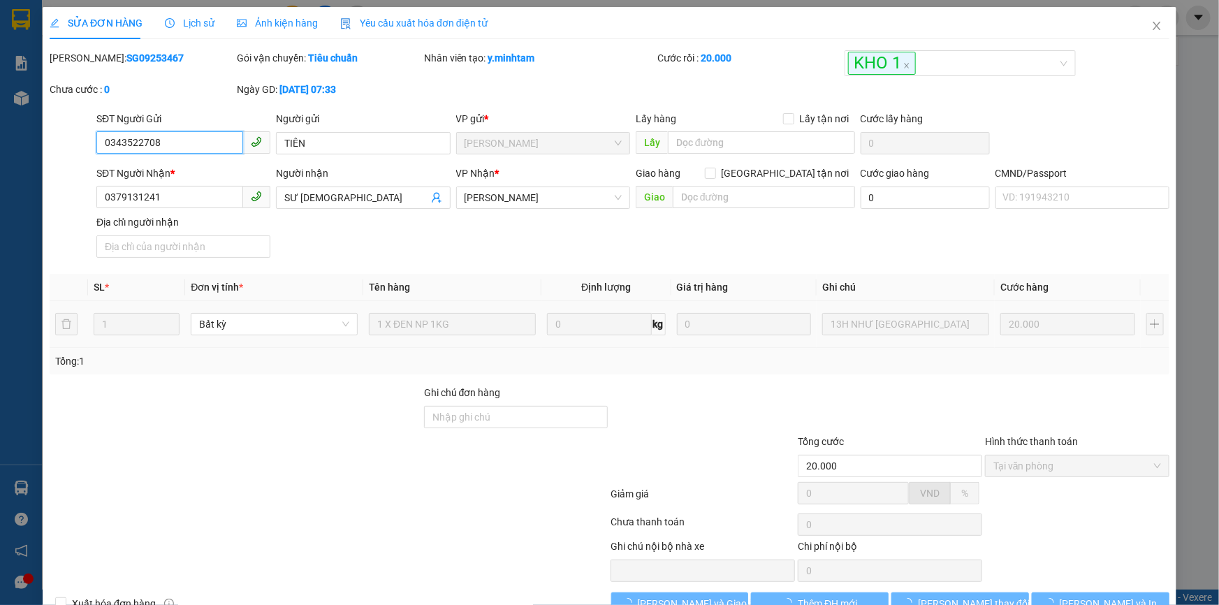
type input "0343522708"
type input "TIÊN"
type input "0379131241"
type input "SƯ HỒNG"
type input "20.000"
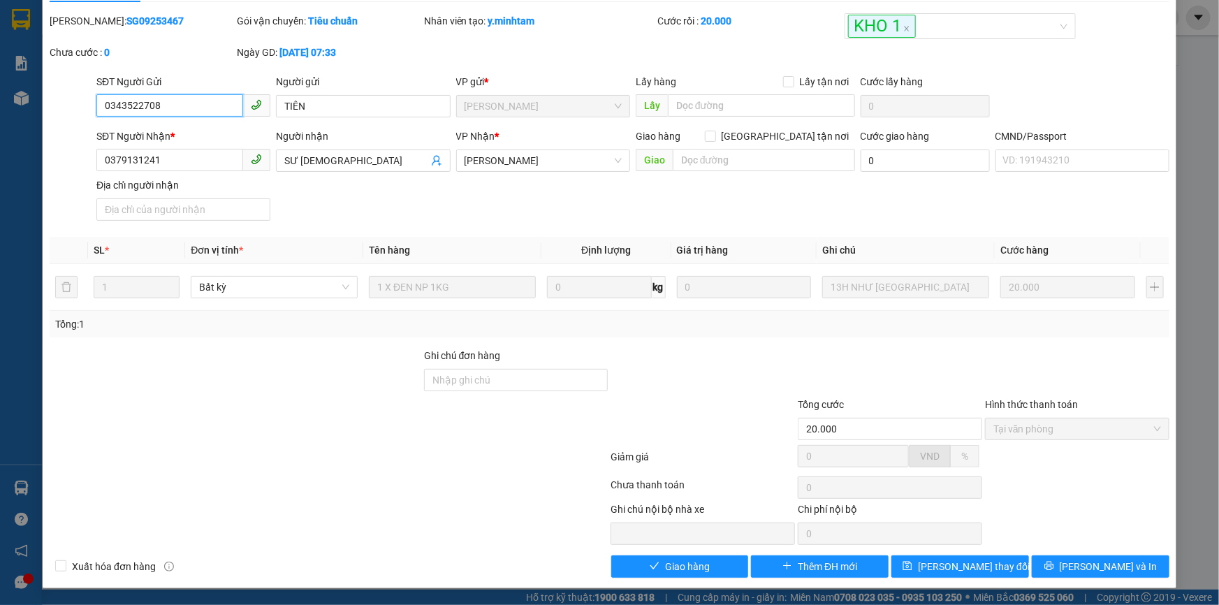
scroll to position [38, 0]
click at [672, 559] on span "Giao hàng" at bounding box center [687, 566] width 45 height 15
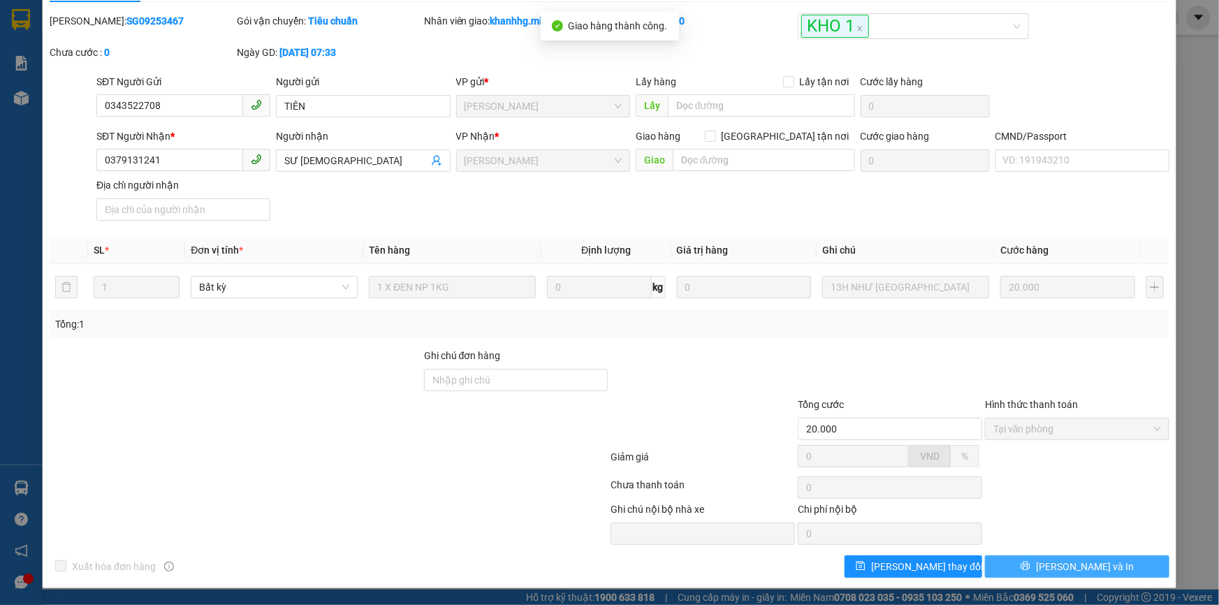
click at [1051, 562] on button "Lưu và In" at bounding box center [1077, 566] width 184 height 22
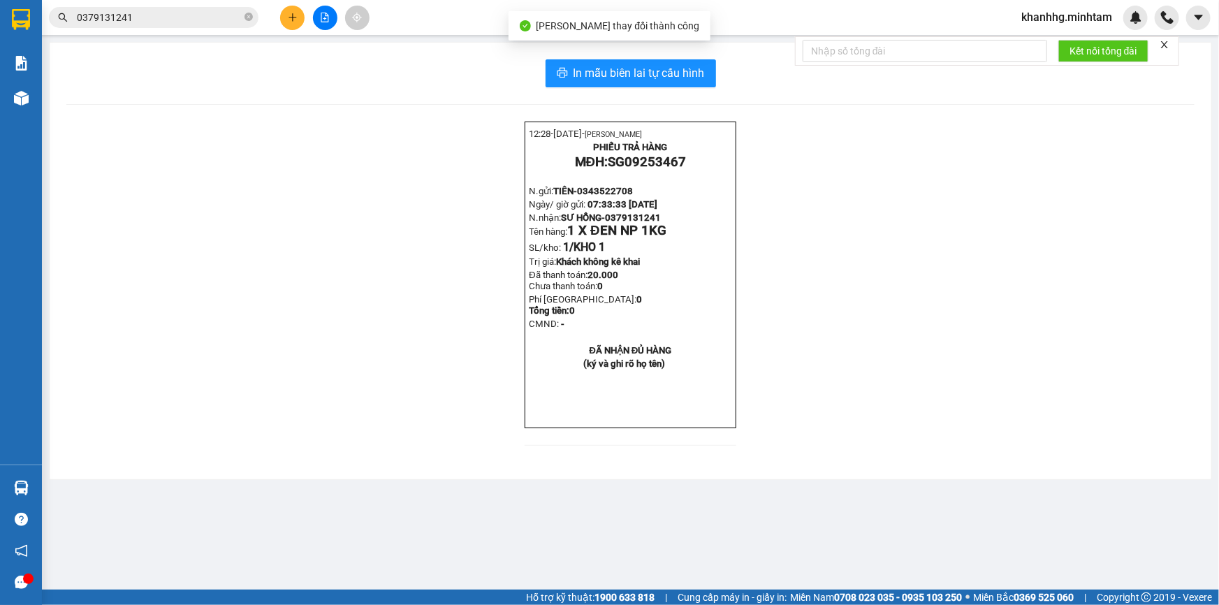
click at [665, 49] on div "In mẫu biên lai tự cấu hình 12:28- 15-09-2025- ĐINH THỊ MỘNG KHANH PHIẾU TRẢ HÀ…" at bounding box center [631, 261] width 1162 height 437
click at [670, 90] on div "In mẫu biên lai tự cấu hình 12:28- 15-09-2025- ĐINH THỊ MỘNG KHANH PHIẾU TRẢ HÀ…" at bounding box center [631, 261] width 1162 height 437
click at [670, 87] on button "In mẫu biên lai tự cấu hình" at bounding box center [631, 73] width 170 height 28
click at [286, 18] on button at bounding box center [292, 18] width 24 height 24
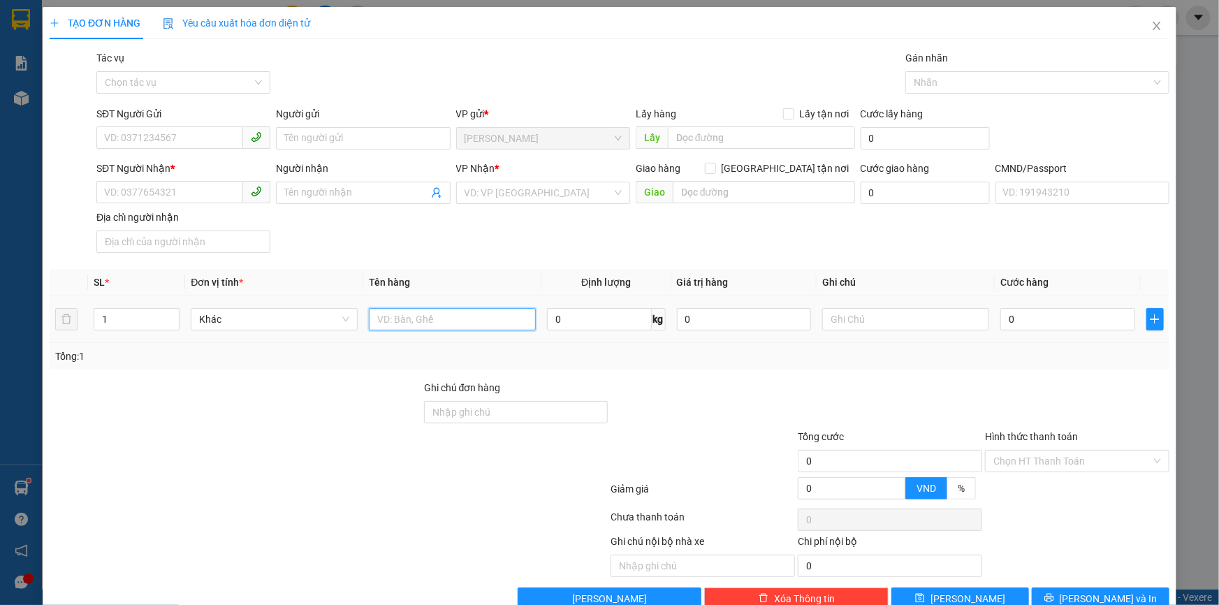
click at [424, 316] on input "text" at bounding box center [452, 319] width 167 height 22
type input "1T NP 14KG _ĐA"
click at [837, 312] on input "text" at bounding box center [905, 319] width 167 height 22
type input "17H KHANH"
click at [1019, 323] on input "0" at bounding box center [1067, 319] width 135 height 22
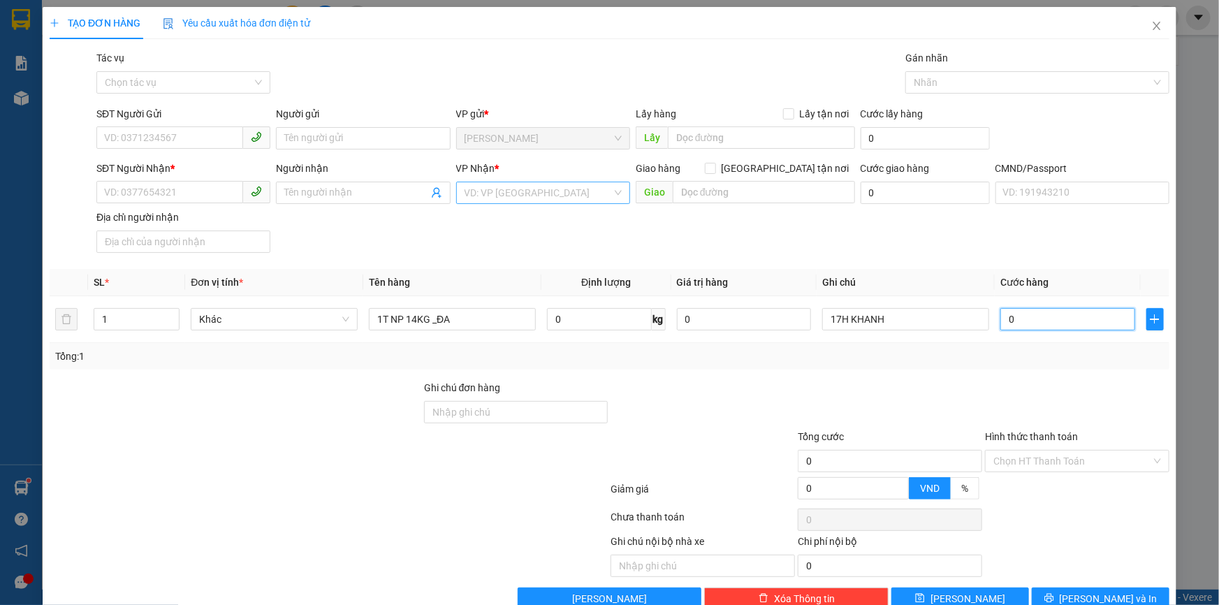
type input "003"
type input "3"
type input "0.030"
type input "30"
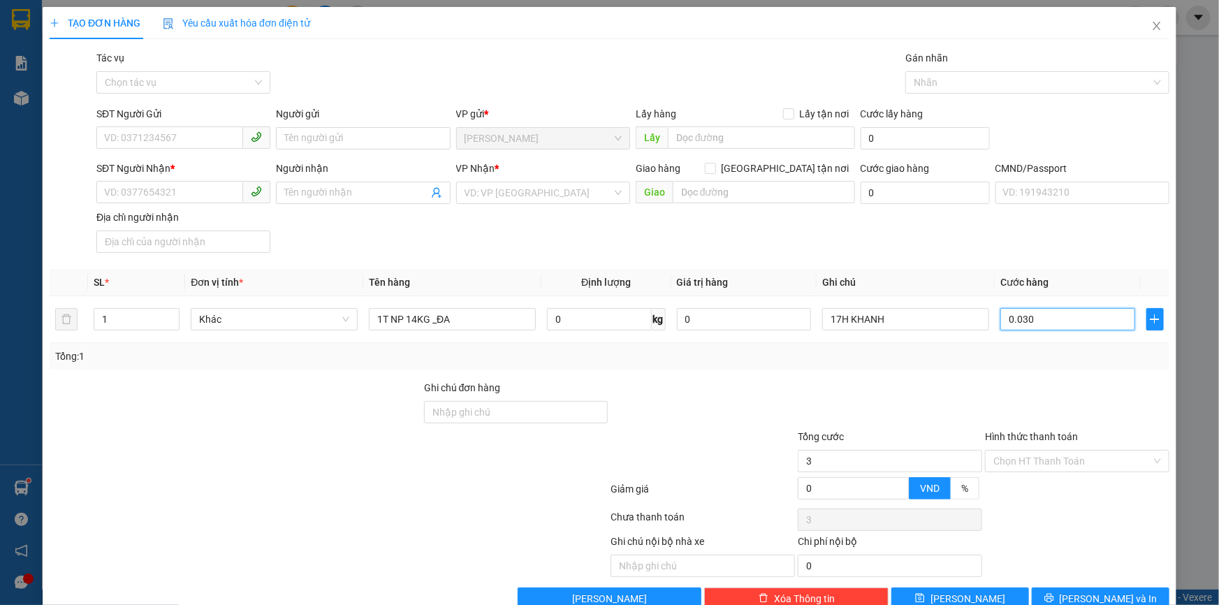
type input "30"
click at [699, 411] on div at bounding box center [702, 404] width 187 height 49
type input "30.000"
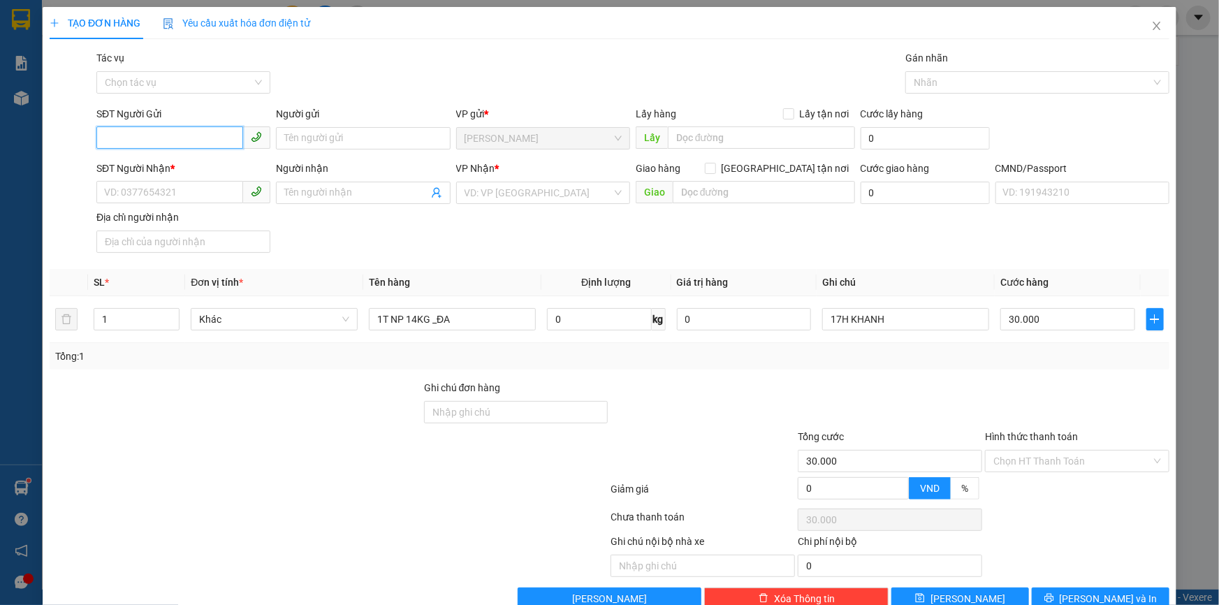
click at [166, 138] on input "SĐT Người Gửi" at bounding box center [169, 137] width 147 height 22
type input "0975150774"
click at [207, 165] on div "0975150774 - NGỌC ANH" at bounding box center [182, 166] width 157 height 15
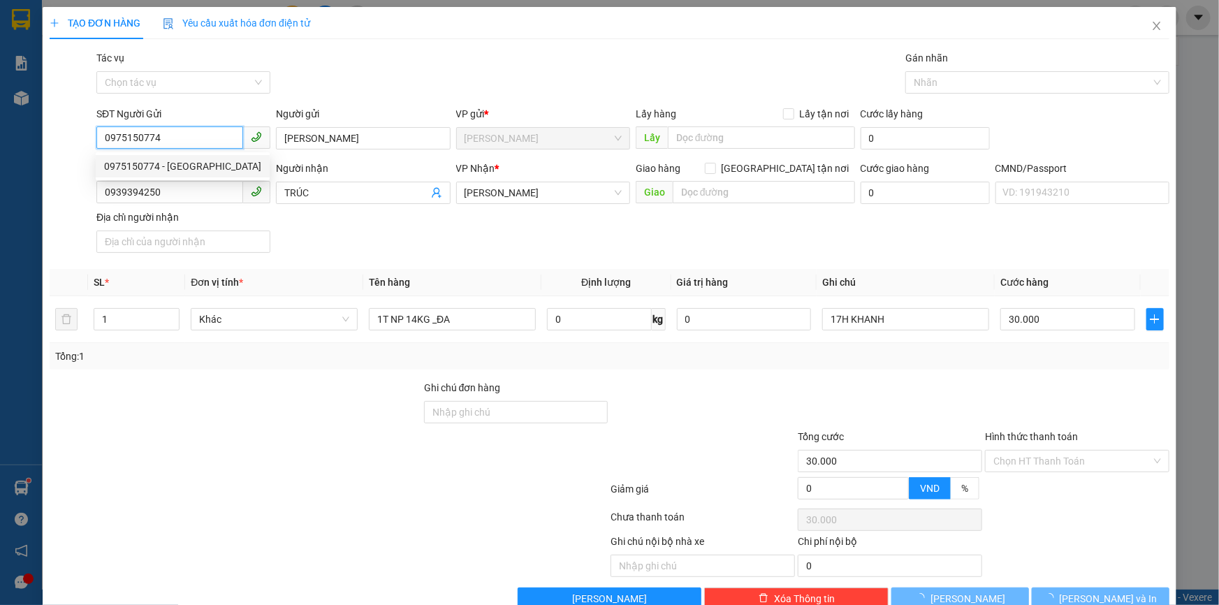
type input "NGỌC ANH"
type input "0939394250"
type input "TRÚC"
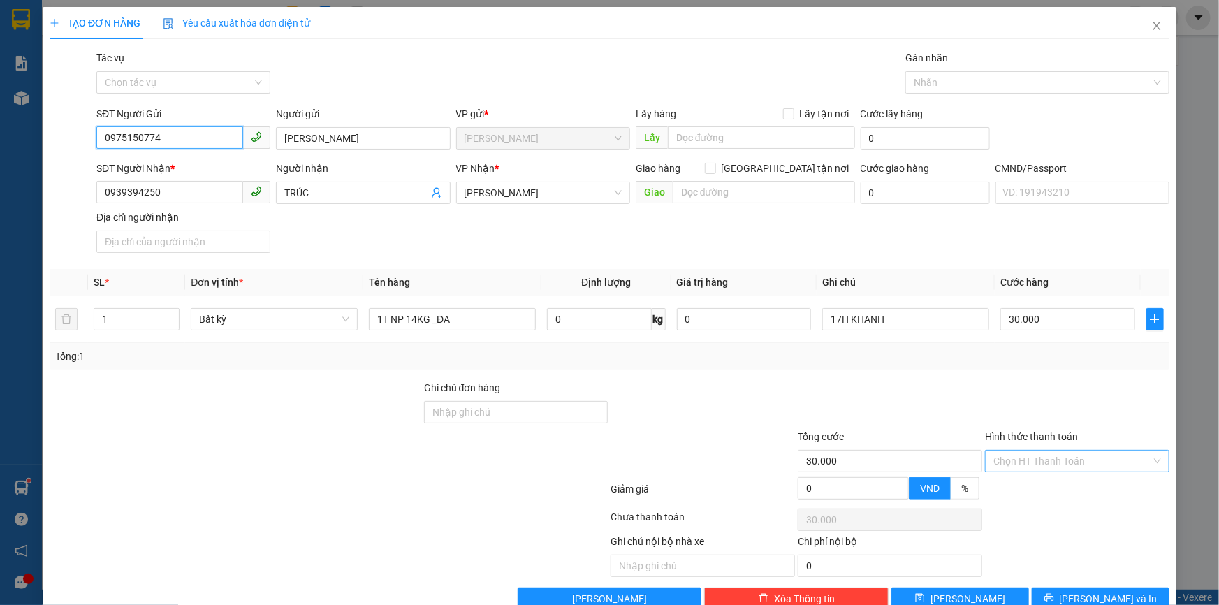
type input "0975150774"
click at [1051, 460] on input "Hình thức thanh toán" at bounding box center [1072, 461] width 158 height 21
click at [1021, 483] on div "Tại văn phòng" at bounding box center [1069, 489] width 166 height 15
type input "0"
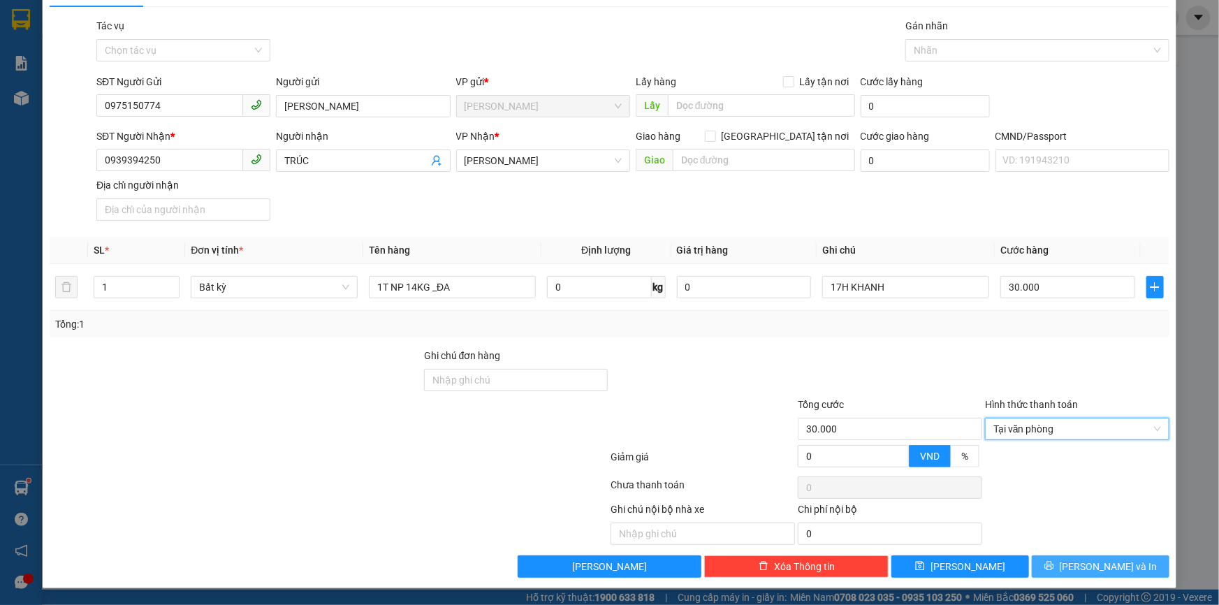
click at [1122, 569] on button "Lưu và In" at bounding box center [1101, 566] width 138 height 22
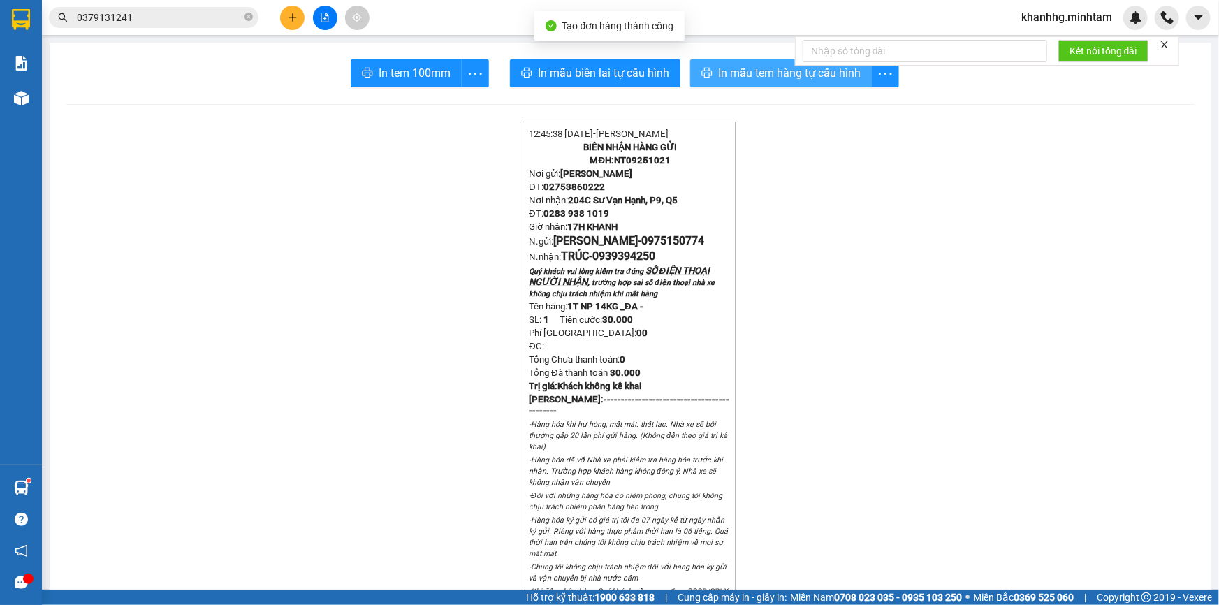
click at [757, 70] on span "In mẫu tem hàng tự cấu hình" at bounding box center [789, 72] width 143 height 17
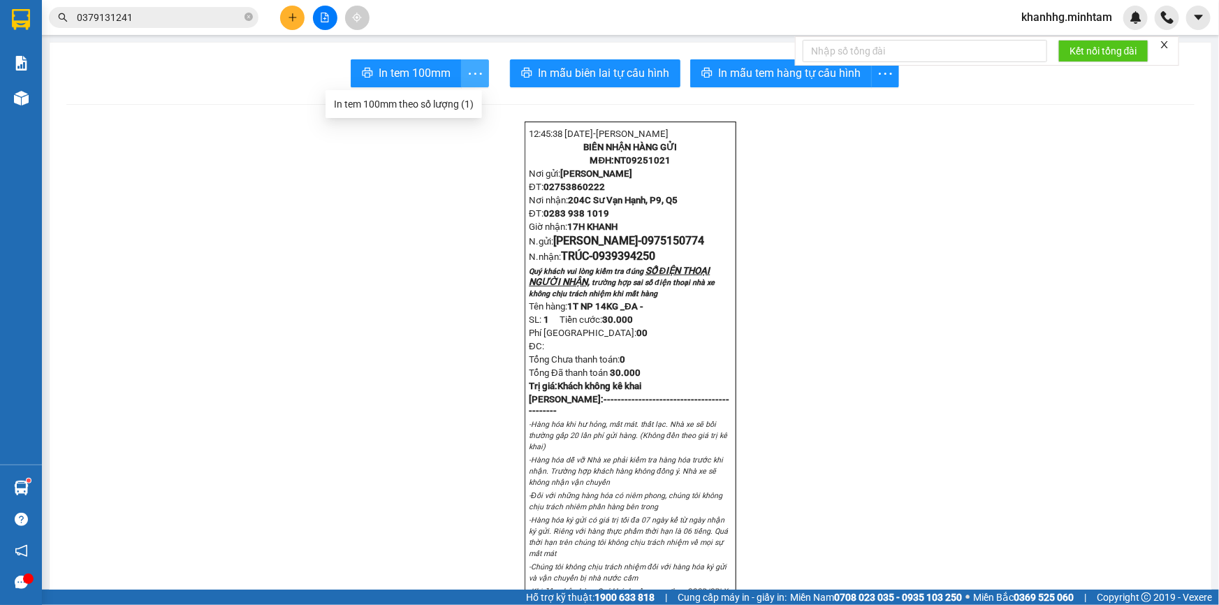
click at [467, 73] on icon "more" at bounding box center [475, 73] width 17 height 17
click at [421, 99] on div "In tem 100mm theo số lượng (1)" at bounding box center [404, 103] width 140 height 15
click at [298, 19] on button at bounding box center [292, 18] width 24 height 24
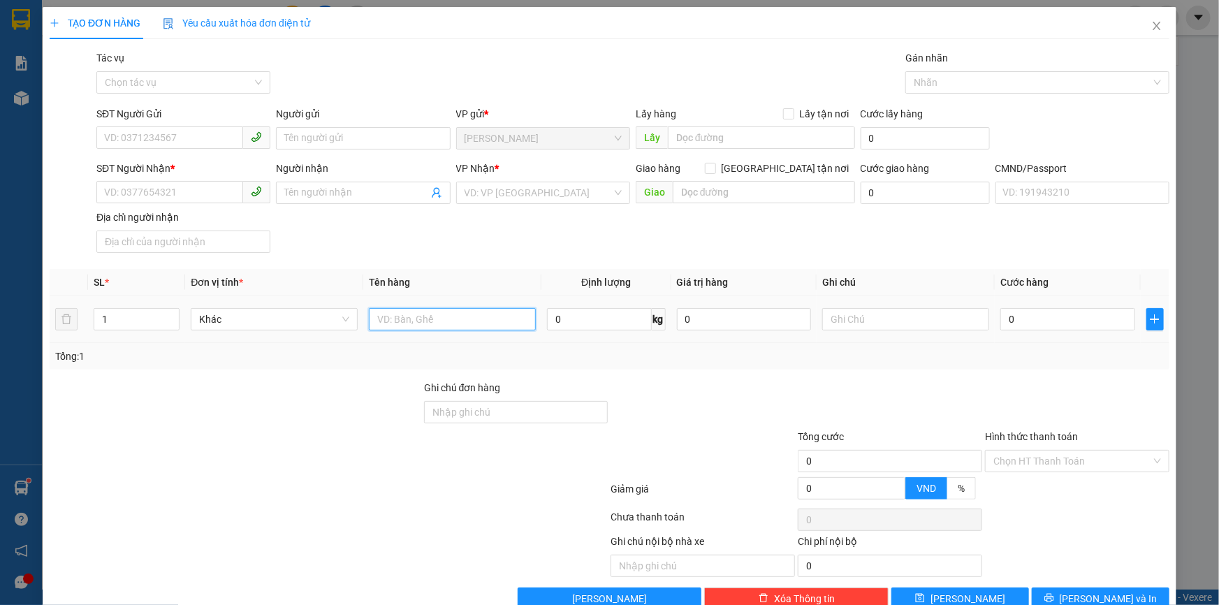
click at [428, 324] on input "text" at bounding box center [452, 319] width 167 height 22
type input "1B NP 19KG _TC"
click at [1028, 319] on input "0" at bounding box center [1067, 319] width 135 height 22
type input "003"
type input "3"
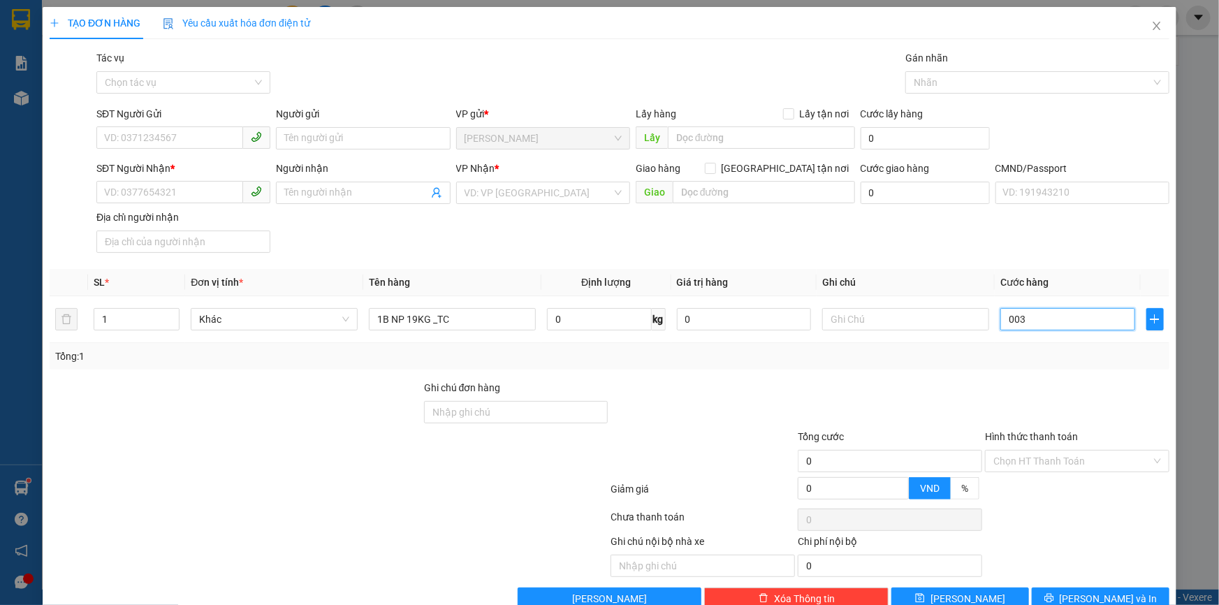
type input "3"
type input "0.035"
type input "35"
click at [812, 264] on div "Transit Pickup Surcharge Ids Transit Deliver Surcharge Ids Transit Deliver Surc…" at bounding box center [610, 330] width 1120 height 560
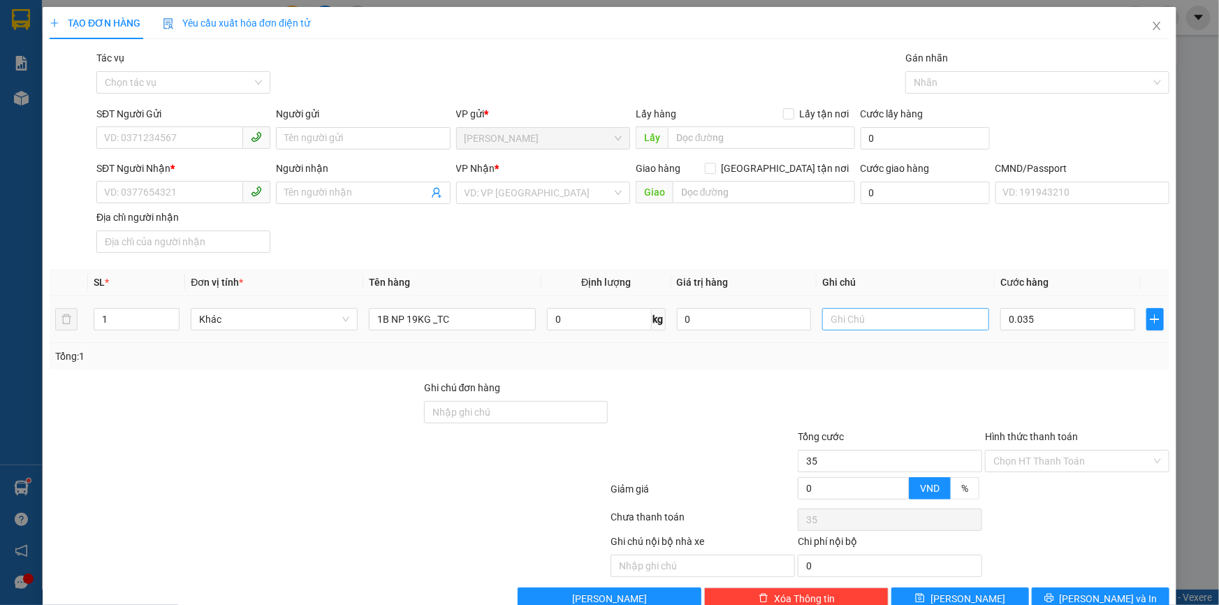
type input "35.000"
click at [871, 325] on input "text" at bounding box center [905, 319] width 167 height 22
type input "17H KHANH"
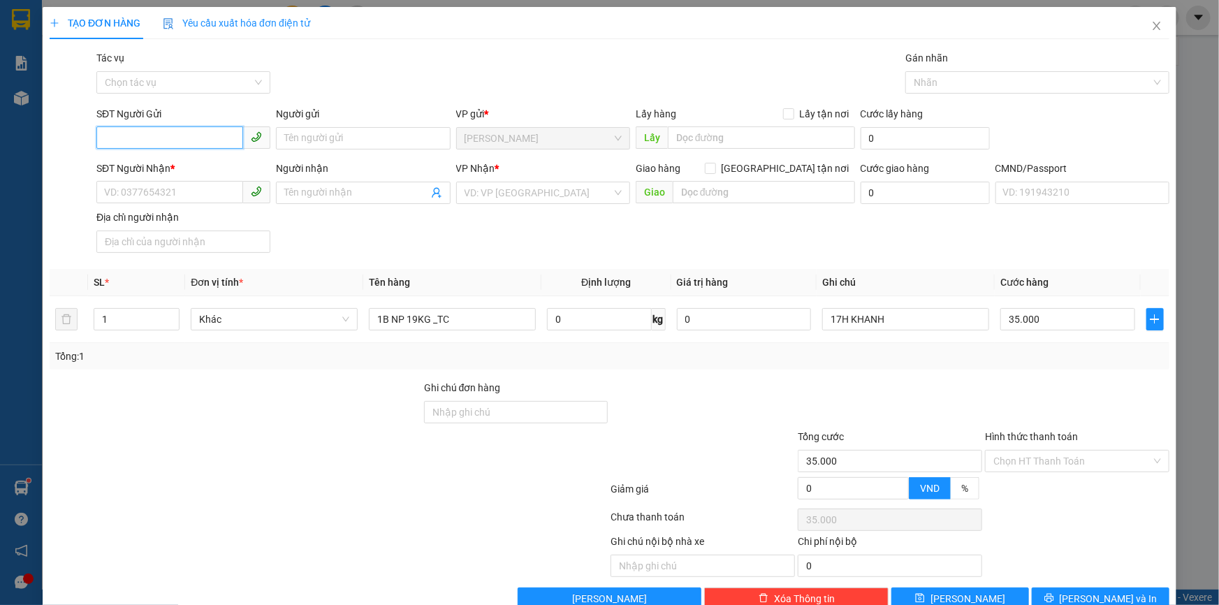
click at [136, 130] on input "SĐT Người Gửi" at bounding box center [169, 137] width 147 height 22
click at [145, 163] on div "0355184569 - LIÊN" at bounding box center [182, 166] width 156 height 15
type input "0355184569"
type input "LIÊN"
type input "0968230782"
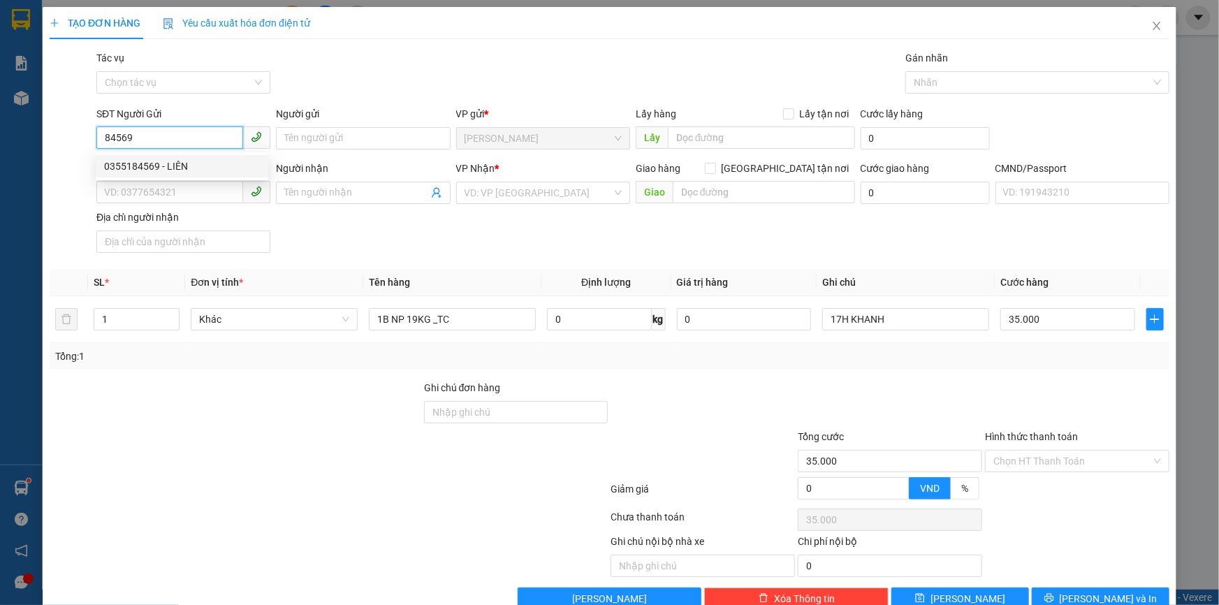
type input "CHÂU"
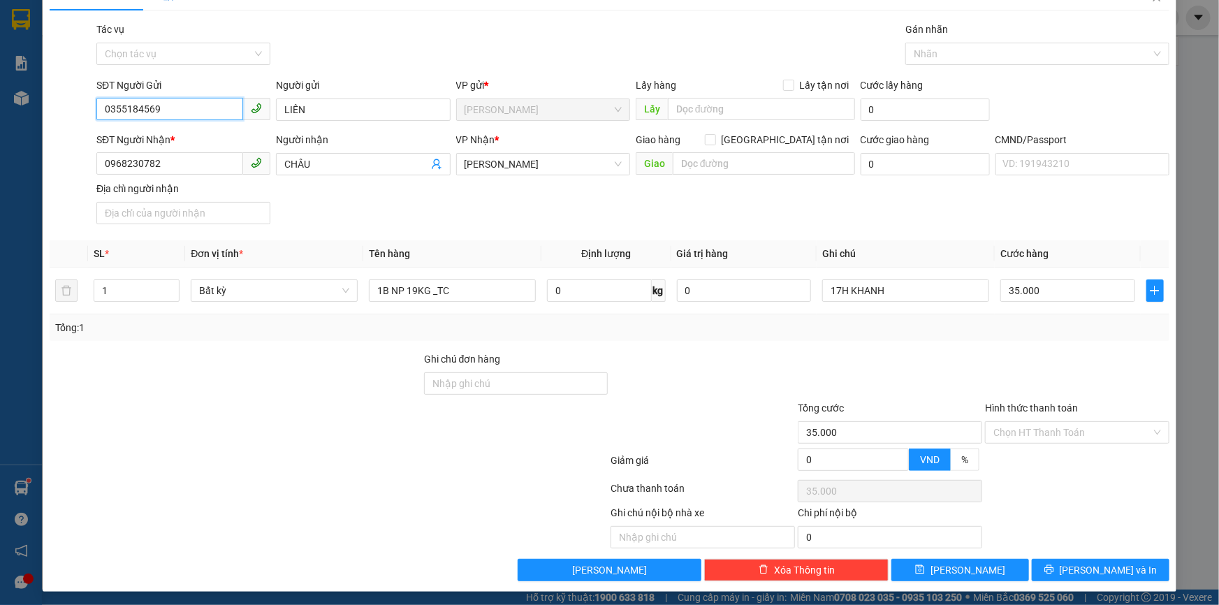
scroll to position [34, 0]
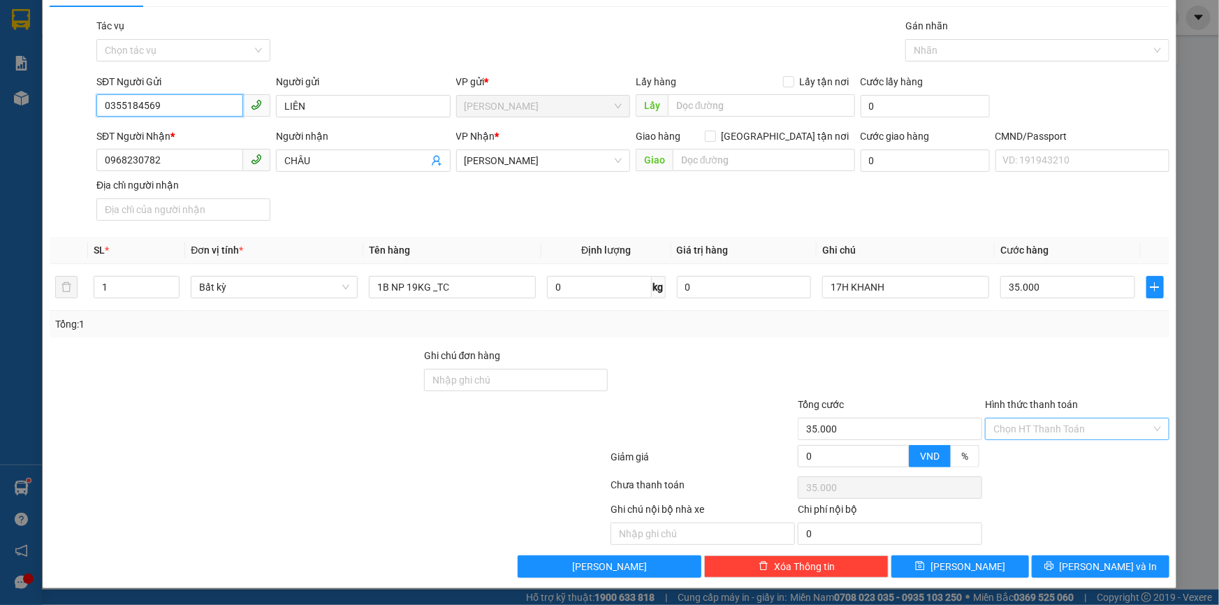
type input "0355184569"
click at [1043, 422] on input "Hình thức thanh toán" at bounding box center [1072, 428] width 158 height 21
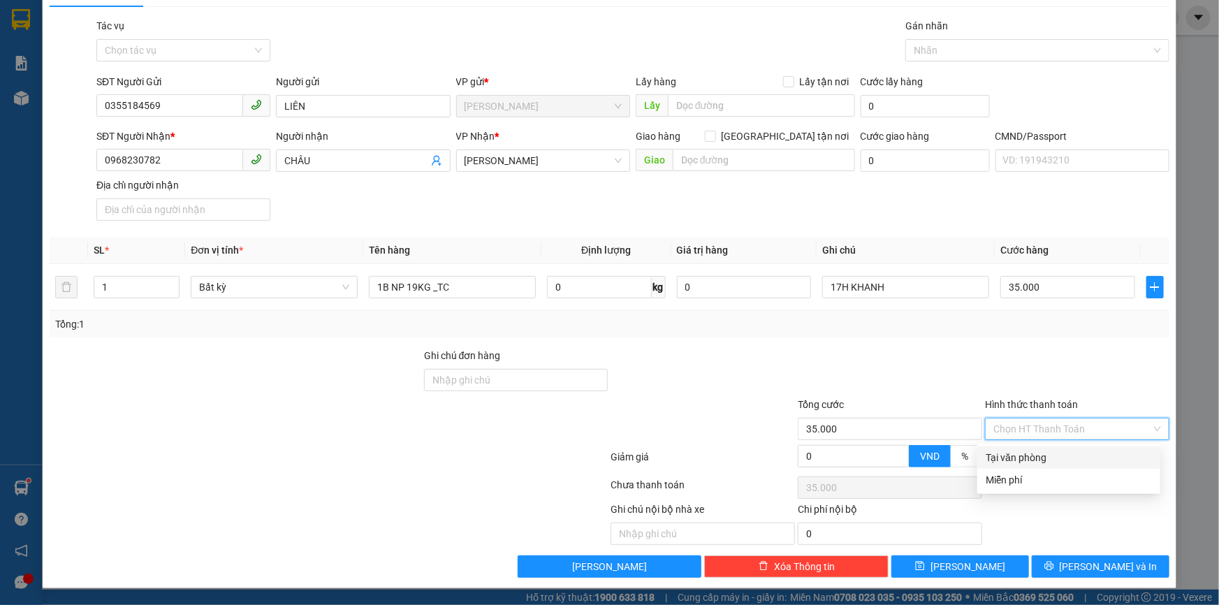
click at [1013, 451] on div "Tại văn phòng" at bounding box center [1069, 457] width 166 height 15
type input "0"
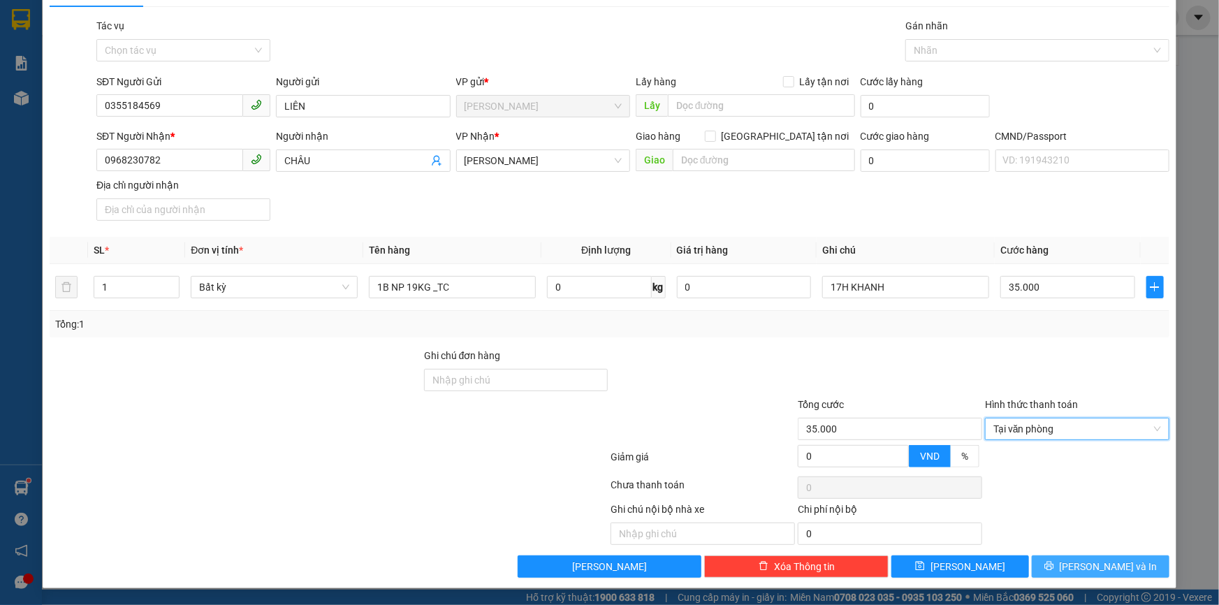
click at [1081, 566] on span "Lưu và In" at bounding box center [1109, 566] width 98 height 15
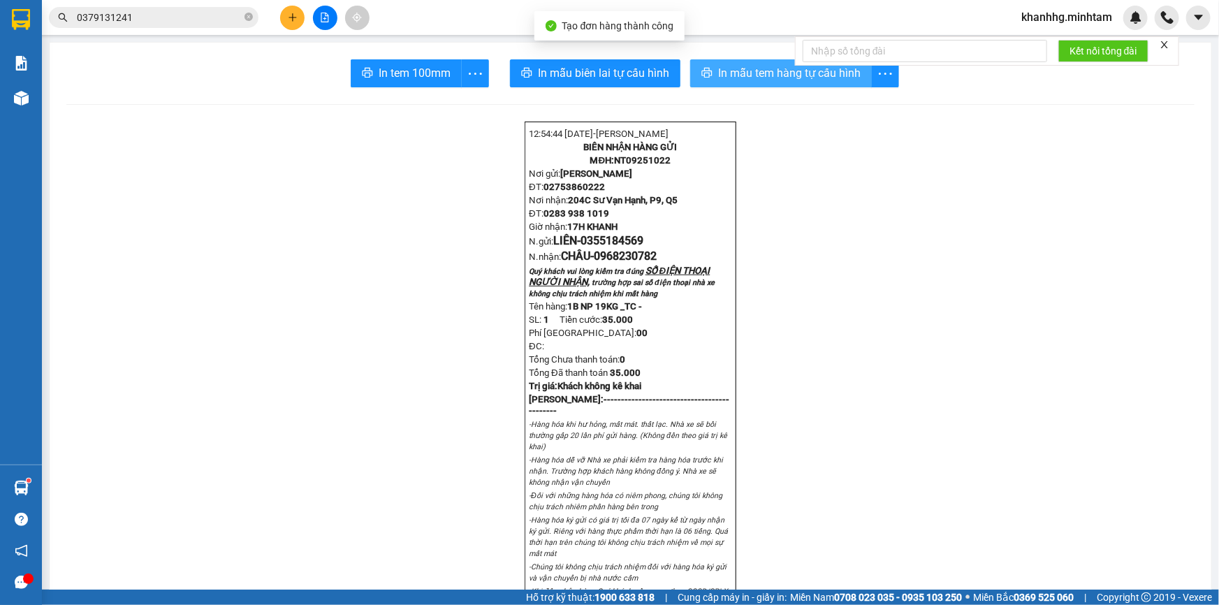
click at [736, 77] on span "In mẫu tem hàng tự cấu hình" at bounding box center [789, 72] width 143 height 17
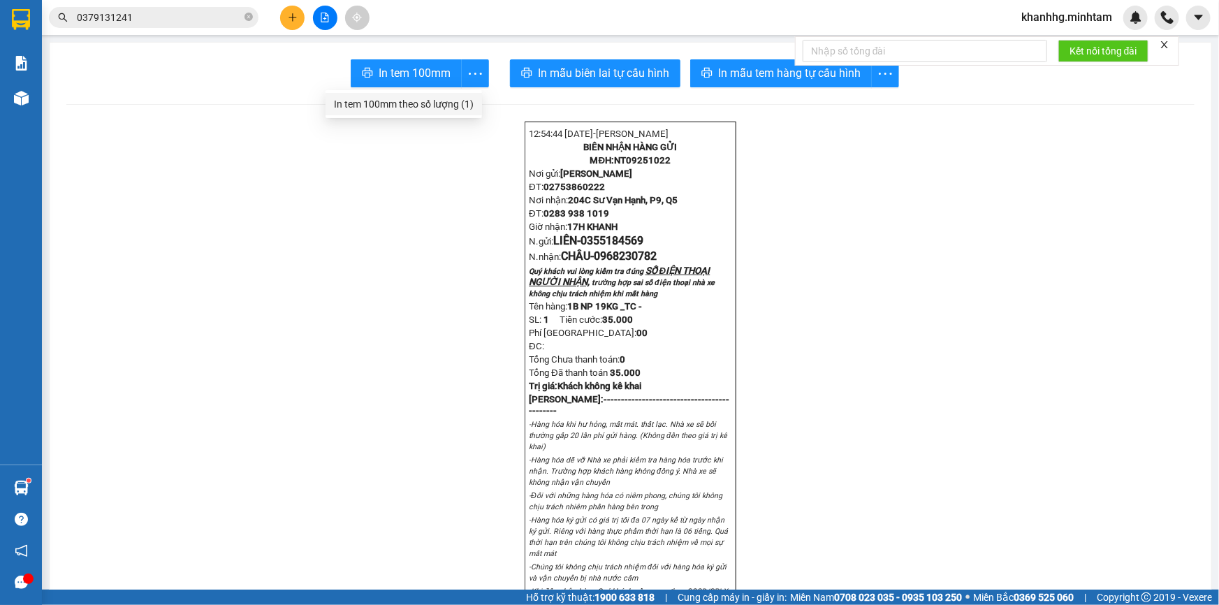
click at [432, 100] on div "In tem 100mm theo số lượng (1)" at bounding box center [404, 103] width 140 height 15
click at [281, 14] on button at bounding box center [292, 18] width 24 height 24
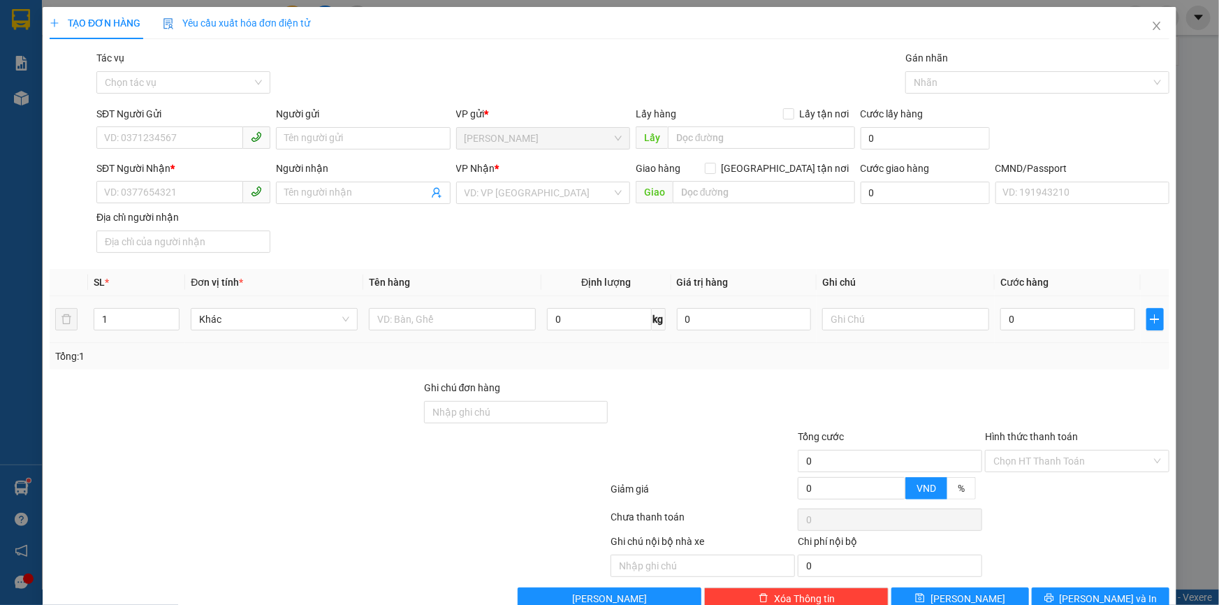
click at [458, 304] on td at bounding box center [452, 319] width 178 height 47
click at [455, 311] on input "text" at bounding box center [452, 319] width 167 height 22
type input "1T 1T MUST 15-17KG _ĐA"
drag, startPoint x: 138, startPoint y: 308, endPoint x: 138, endPoint y: 315, distance: 7.0
click at [138, 314] on div "1" at bounding box center [137, 319] width 86 height 22
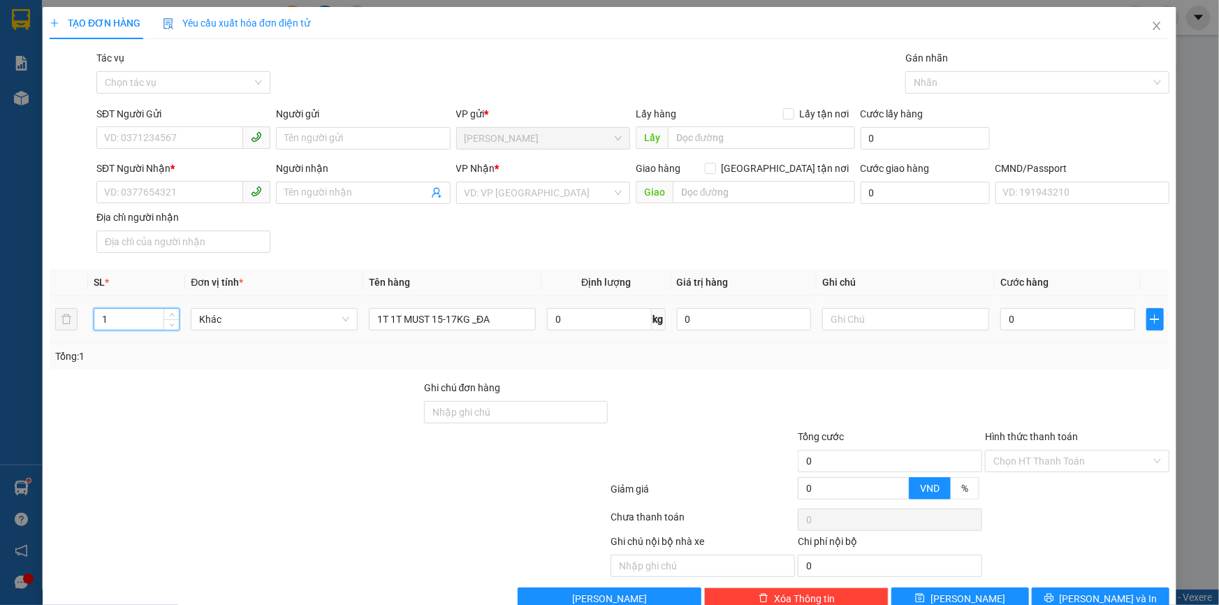
click at [138, 315] on input "1" at bounding box center [136, 319] width 85 height 21
type input "2"
click at [718, 356] on div "Tổng: 0" at bounding box center [609, 356] width 1109 height 15
click at [209, 138] on input "SĐT Người Gửi" at bounding box center [169, 137] width 147 height 22
type input "0338205215"
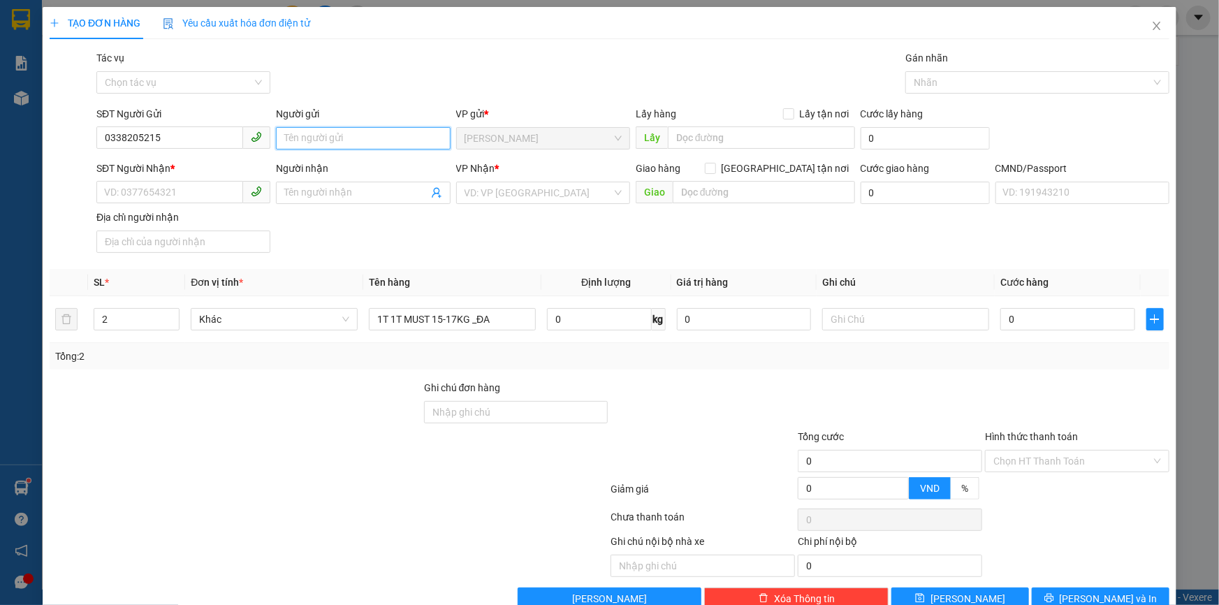
click at [327, 137] on input "Người gửi" at bounding box center [363, 138] width 174 height 22
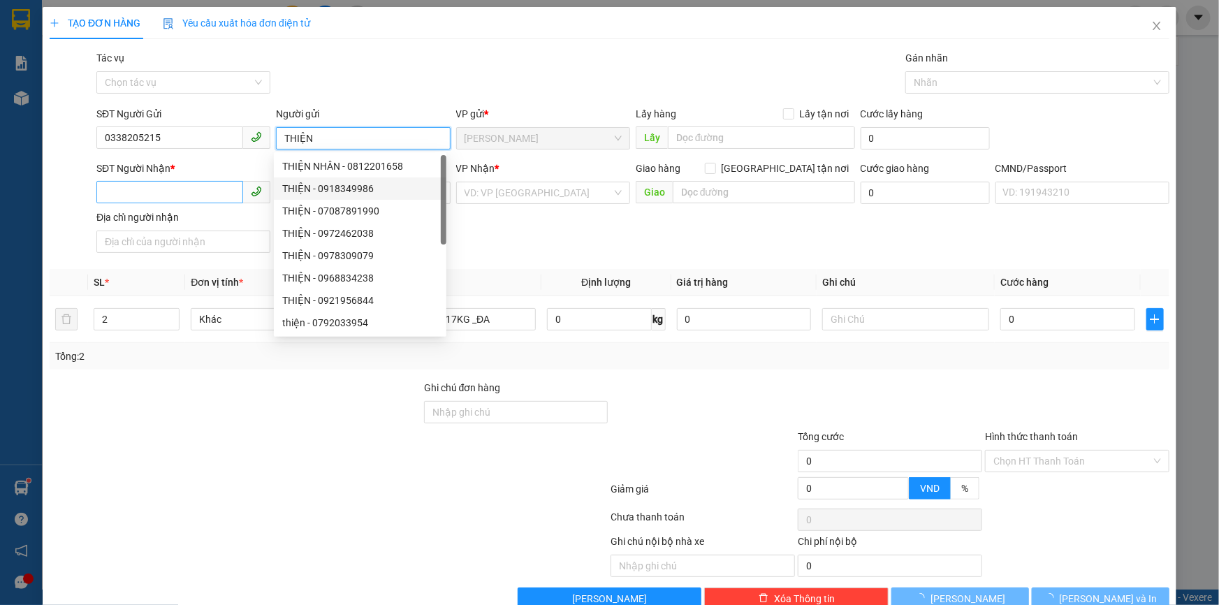
type input "THIỆN"
click at [217, 194] on input "SĐT Người Nhận *" at bounding box center [169, 192] width 147 height 22
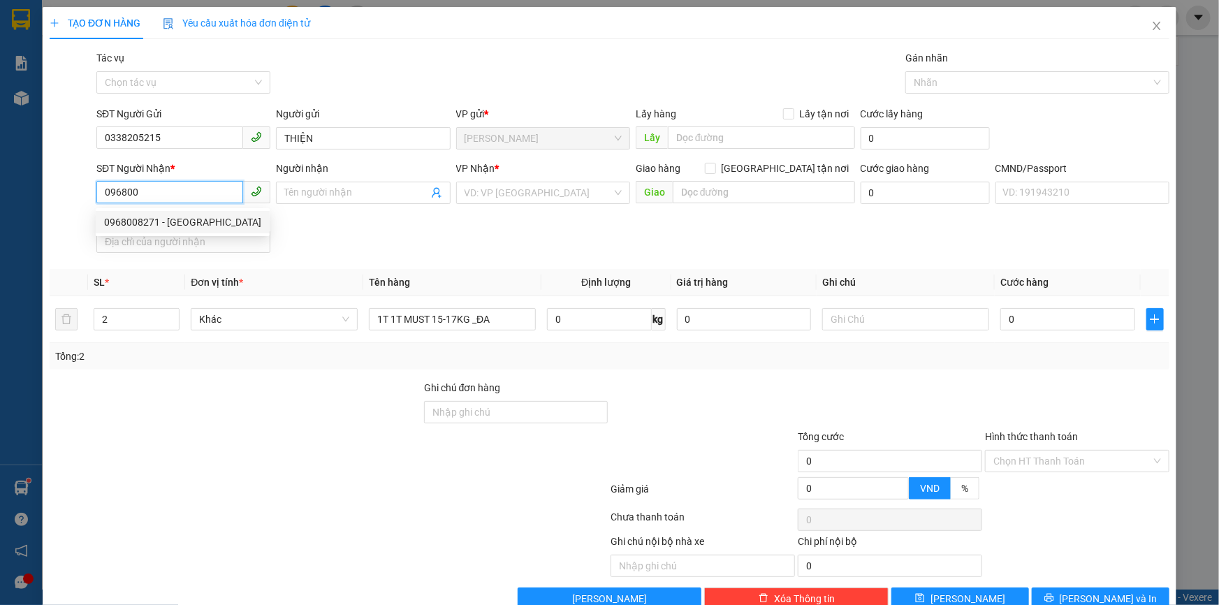
click at [199, 211] on div "0968008271 - HÀ" at bounding box center [183, 222] width 174 height 22
type input "0968008271"
type input "HÀ"
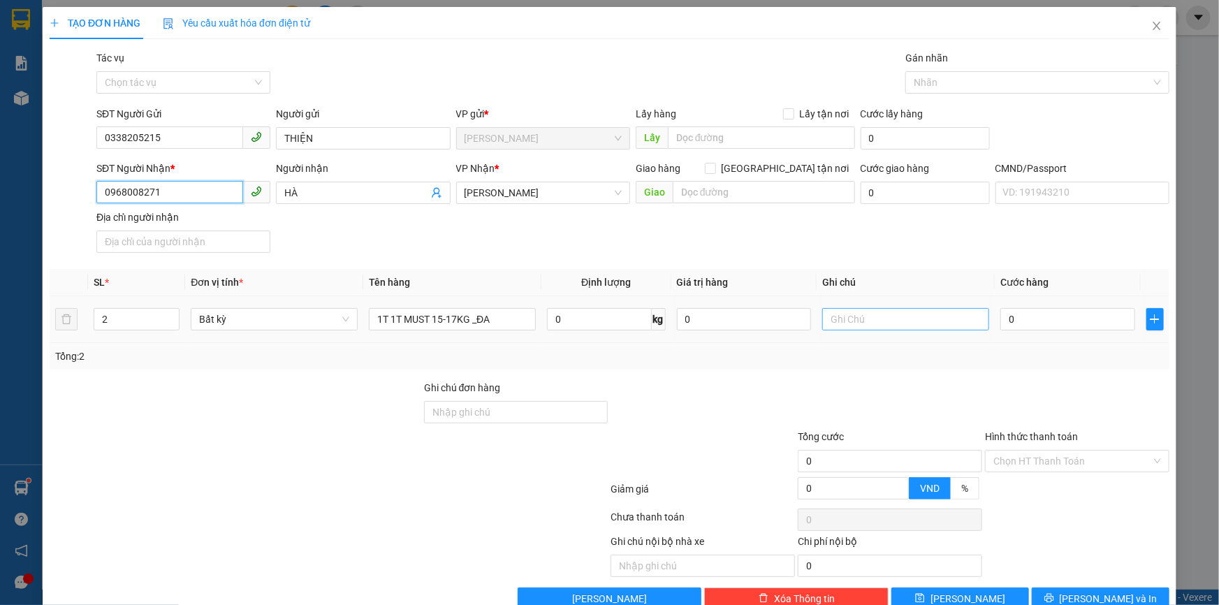
type input "0968008271"
click at [891, 316] on input "text" at bounding box center [905, 319] width 167 height 22
type input "17H30 KHANH"
click at [1000, 314] on input "0" at bounding box center [1067, 319] width 135 height 22
type input "06"
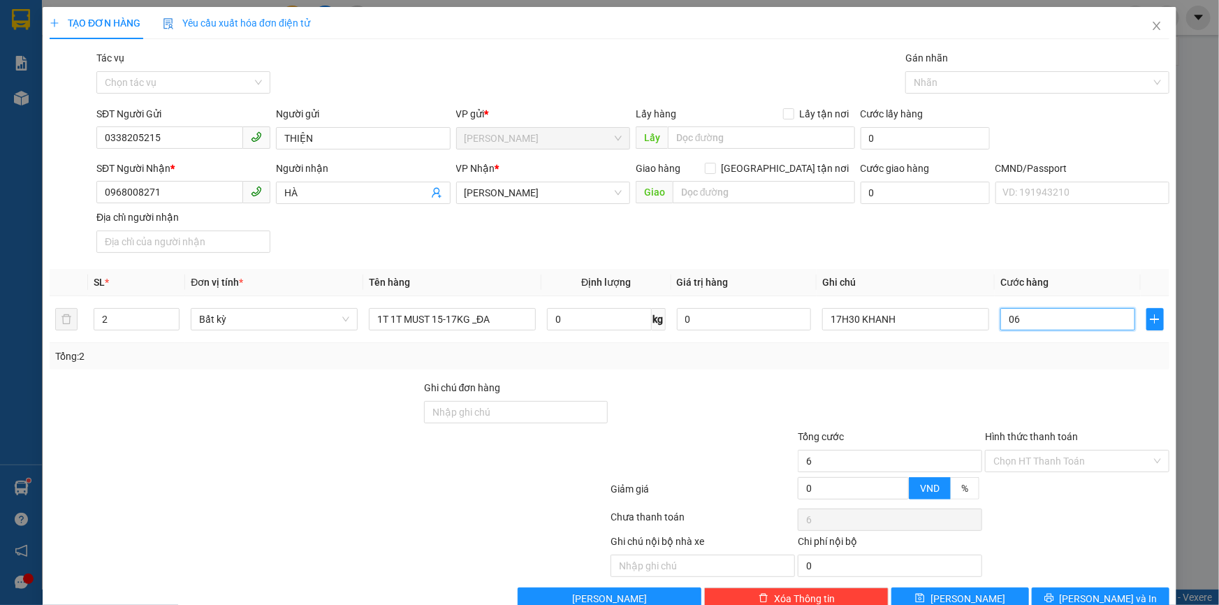
type input "6"
type input "065"
type input "65"
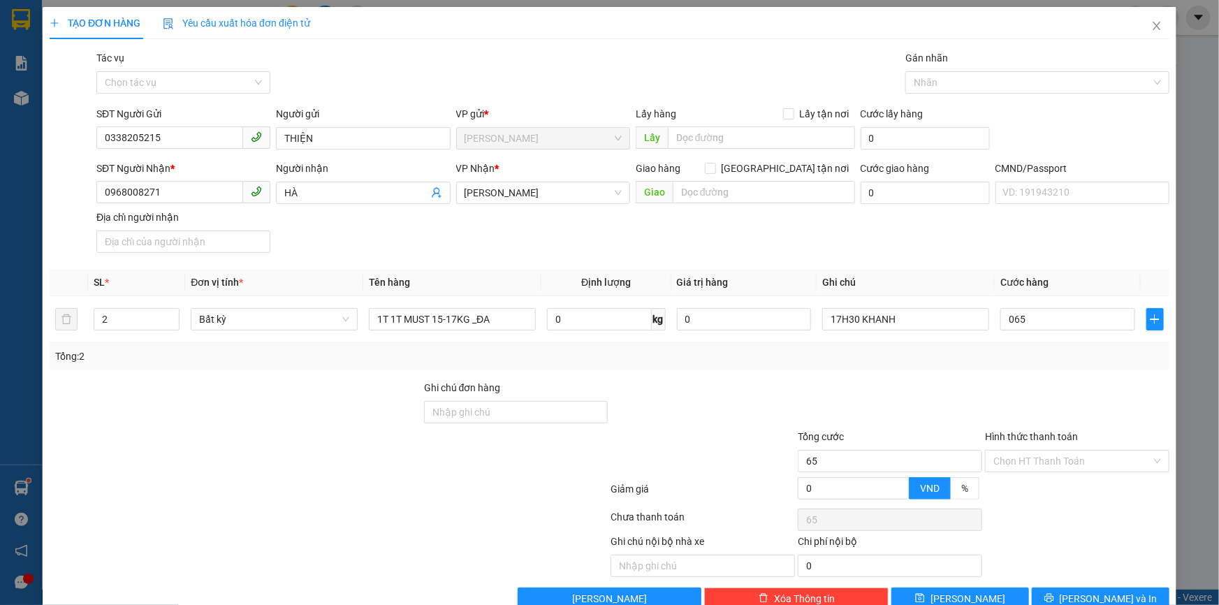
click at [993, 370] on div "Tổng: 2" at bounding box center [610, 356] width 1120 height 27
type input "65.000"
click at [1016, 444] on div "Hình thức thanh toán" at bounding box center [1077, 439] width 184 height 21
click at [1016, 463] on input "Hình thức thanh toán" at bounding box center [1072, 461] width 158 height 21
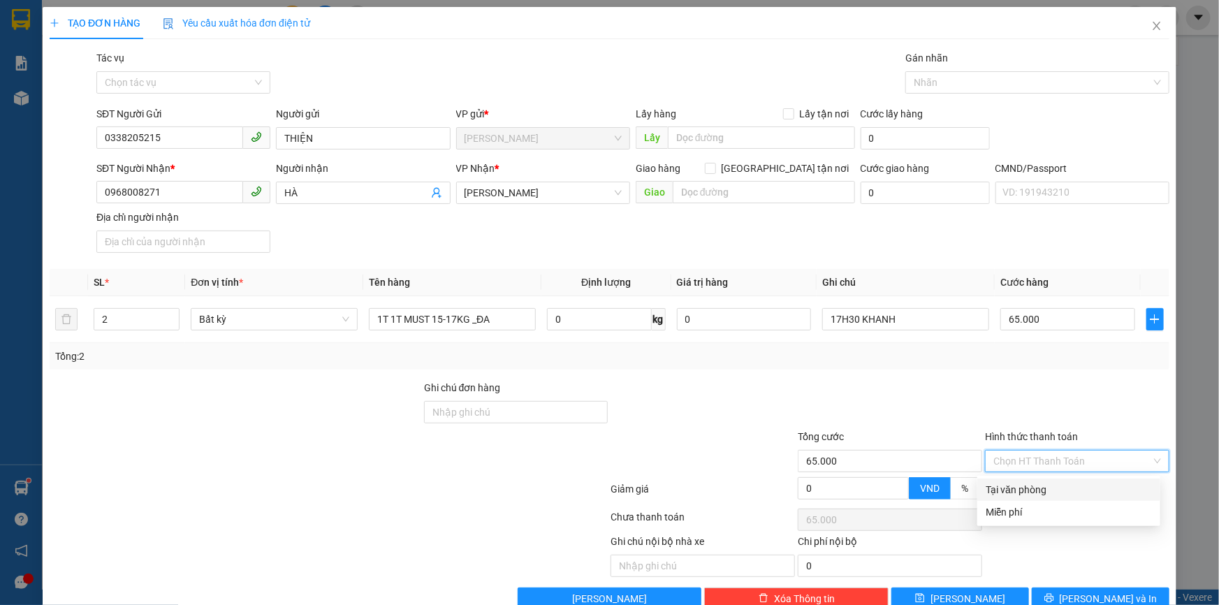
click at [1026, 482] on div "Tại văn phòng" at bounding box center [1069, 489] width 166 height 15
type input "0"
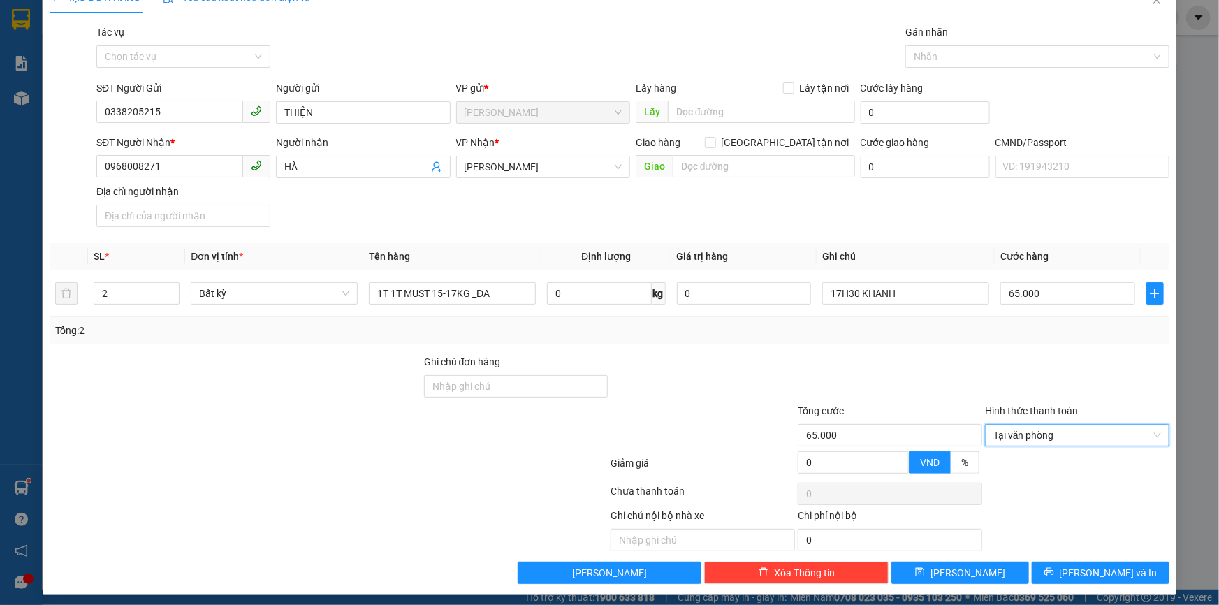
scroll to position [34, 0]
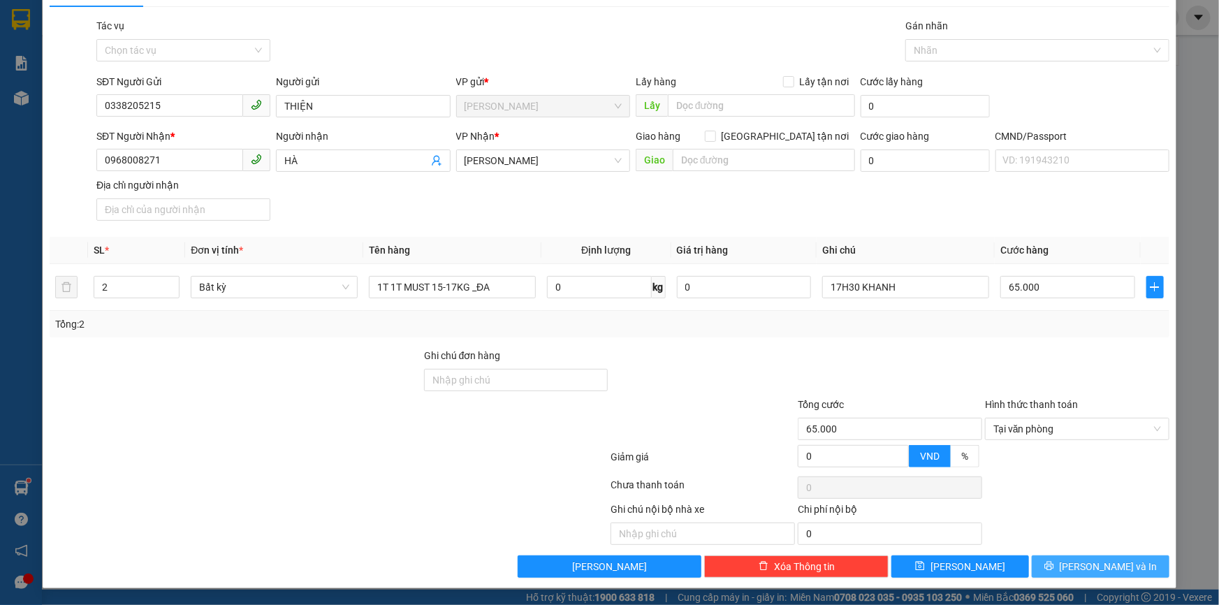
click at [1064, 566] on button "Lưu và In" at bounding box center [1101, 566] width 138 height 22
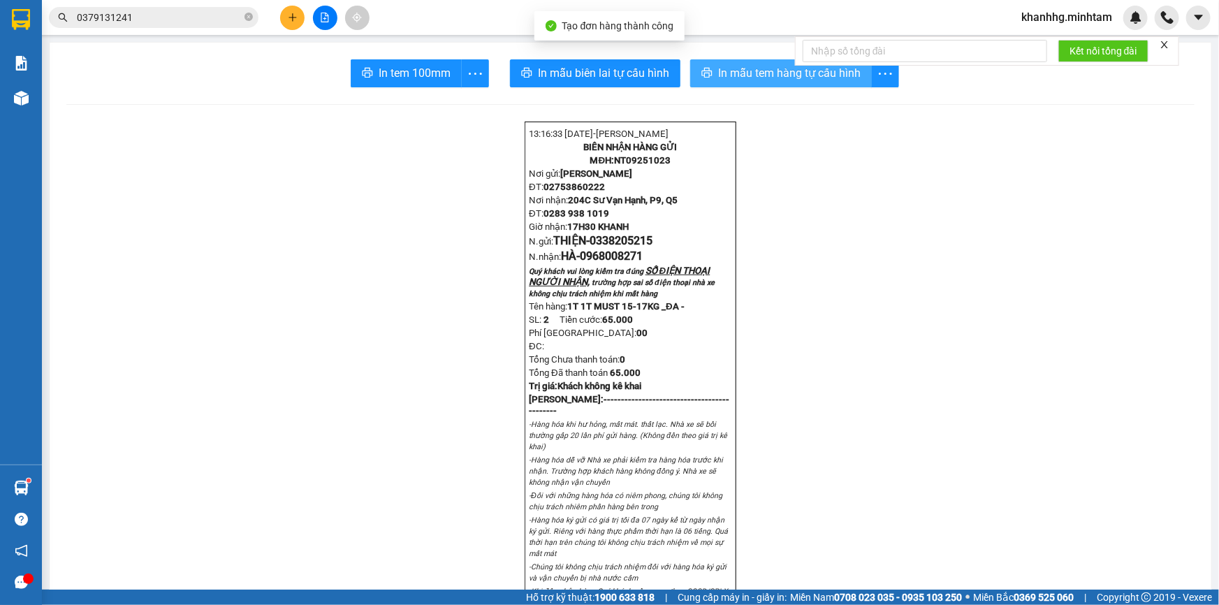
click at [743, 80] on span "In mẫu tem hàng tự cấu hình" at bounding box center [789, 72] width 143 height 17
click at [748, 66] on span "In mẫu tem hàng tự cấu hình" at bounding box center [789, 72] width 143 height 17
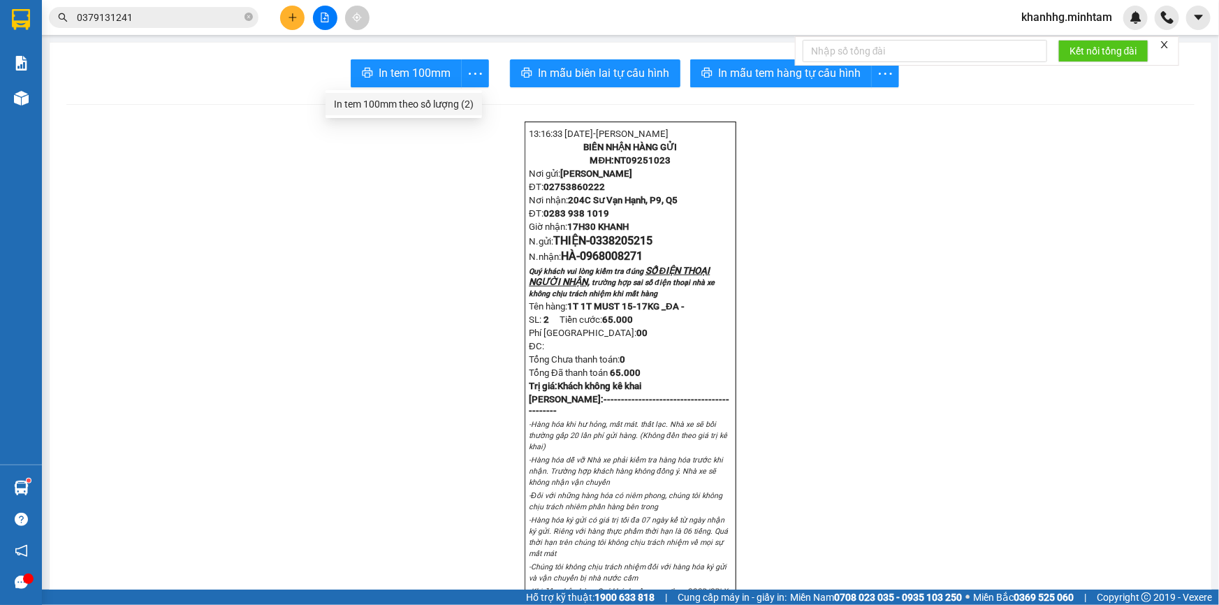
click at [447, 102] on div "In tem 100mm theo số lượng (2)" at bounding box center [404, 103] width 140 height 15
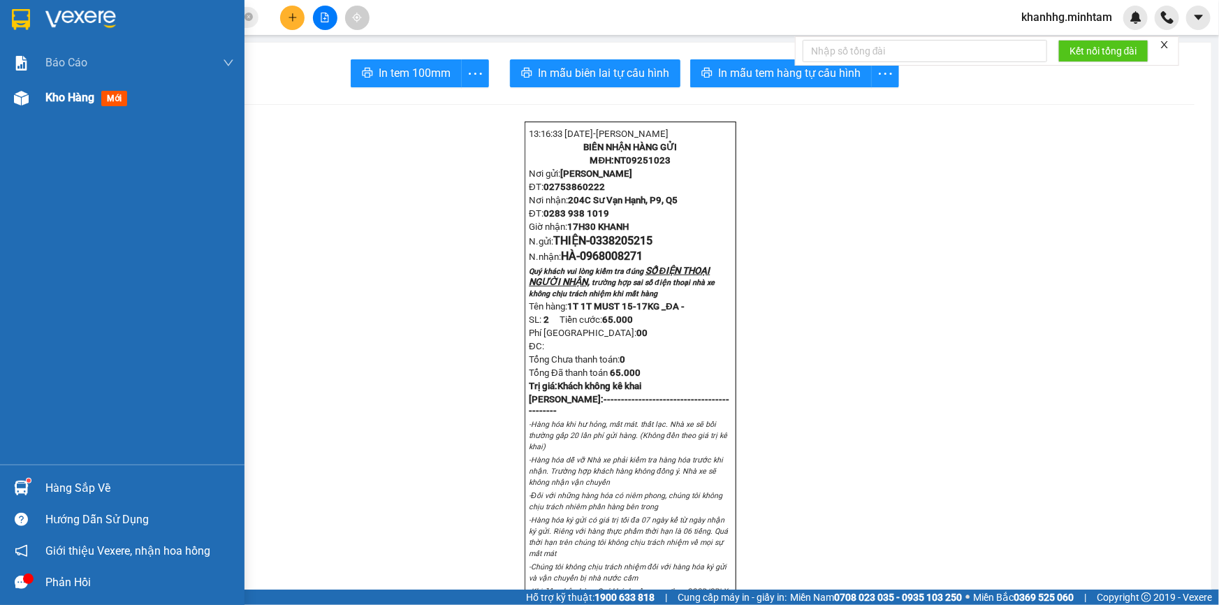
click at [71, 83] on div "Kho hàng mới" at bounding box center [139, 97] width 189 height 35
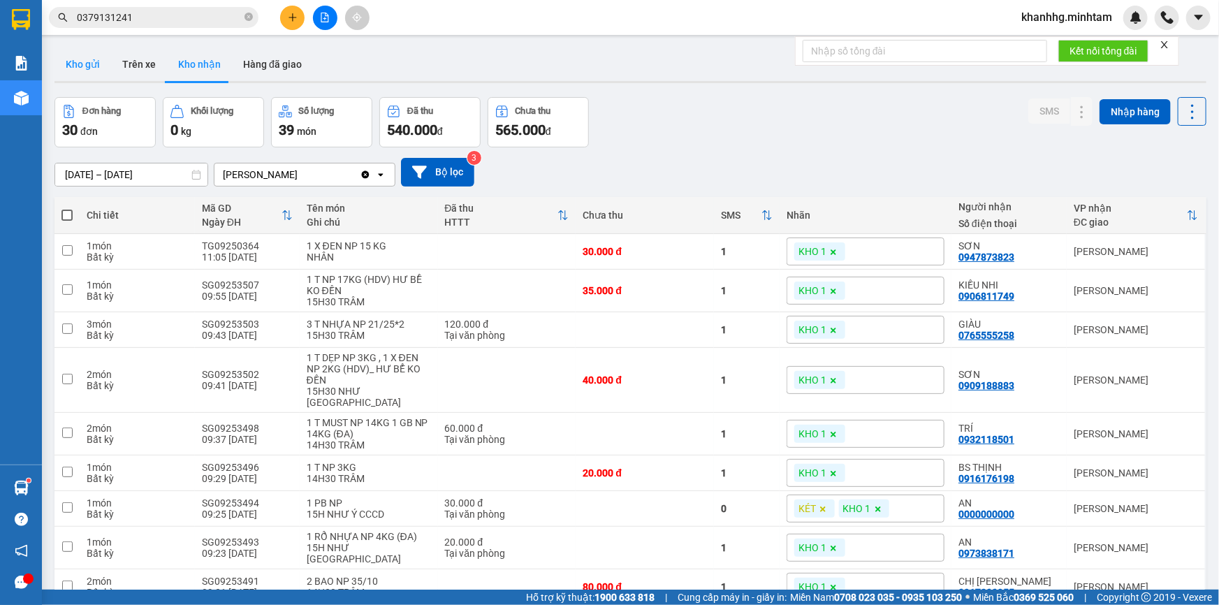
click at [96, 63] on button "Kho gửi" at bounding box center [82, 65] width 57 height 34
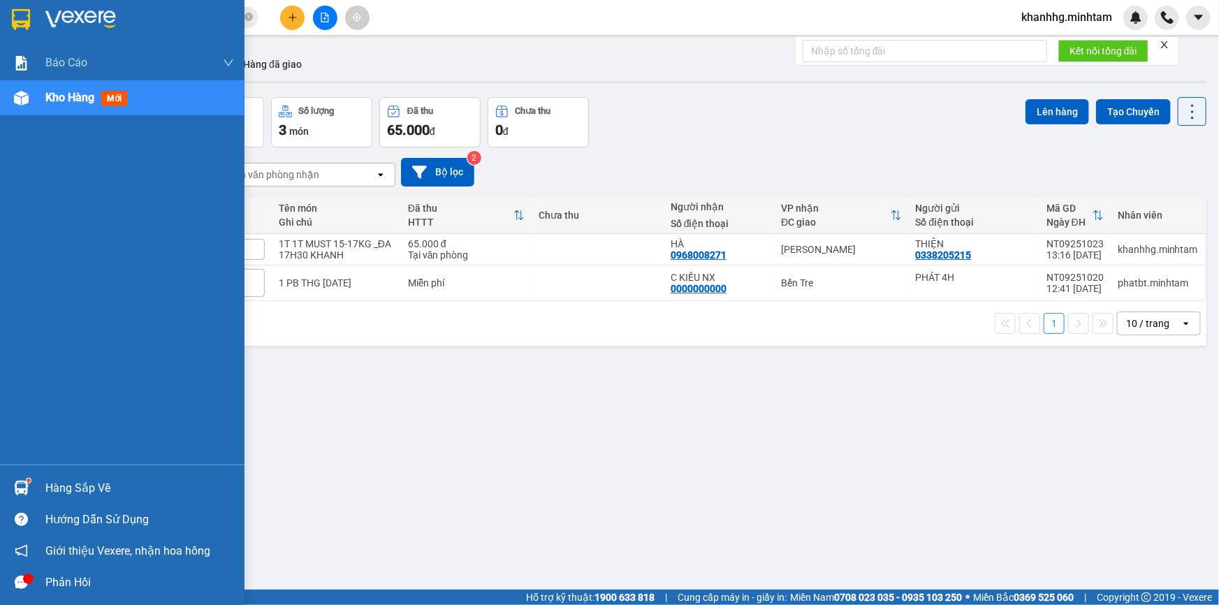
click at [36, 470] on div "Hàng sắp về Hướng dẫn sử dụng Giới thiệu Vexere, nhận hoa hồng Phản hồi" at bounding box center [122, 531] width 245 height 133
click at [76, 497] on div "Hàng sắp về" at bounding box center [139, 488] width 189 height 21
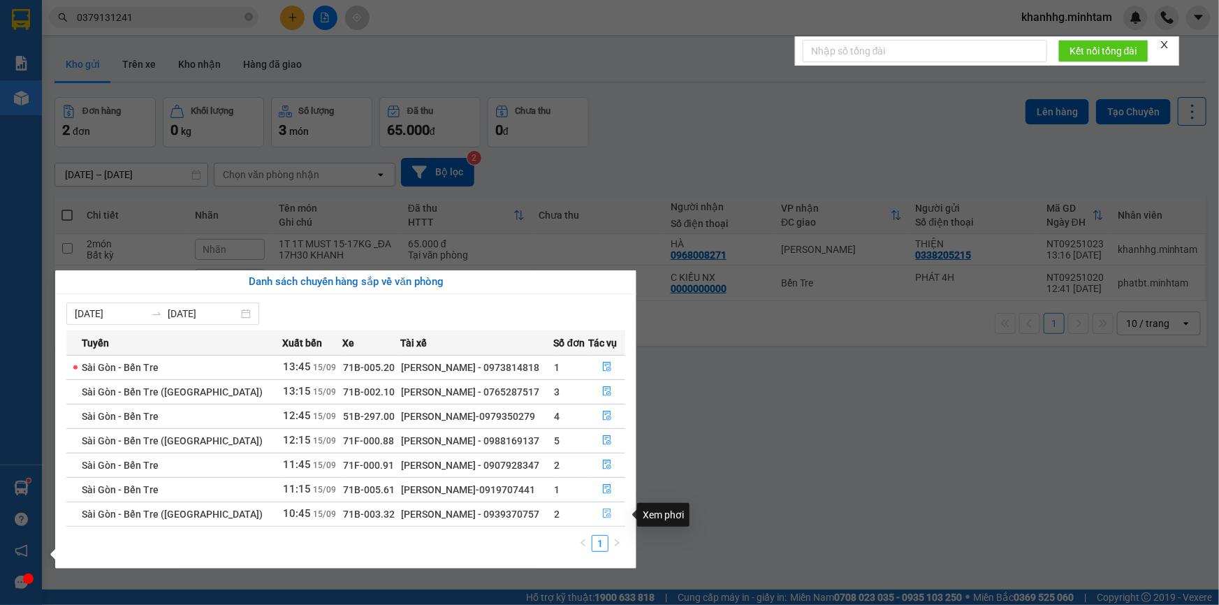
click at [607, 514] on icon "file-done" at bounding box center [607, 514] width 10 height 10
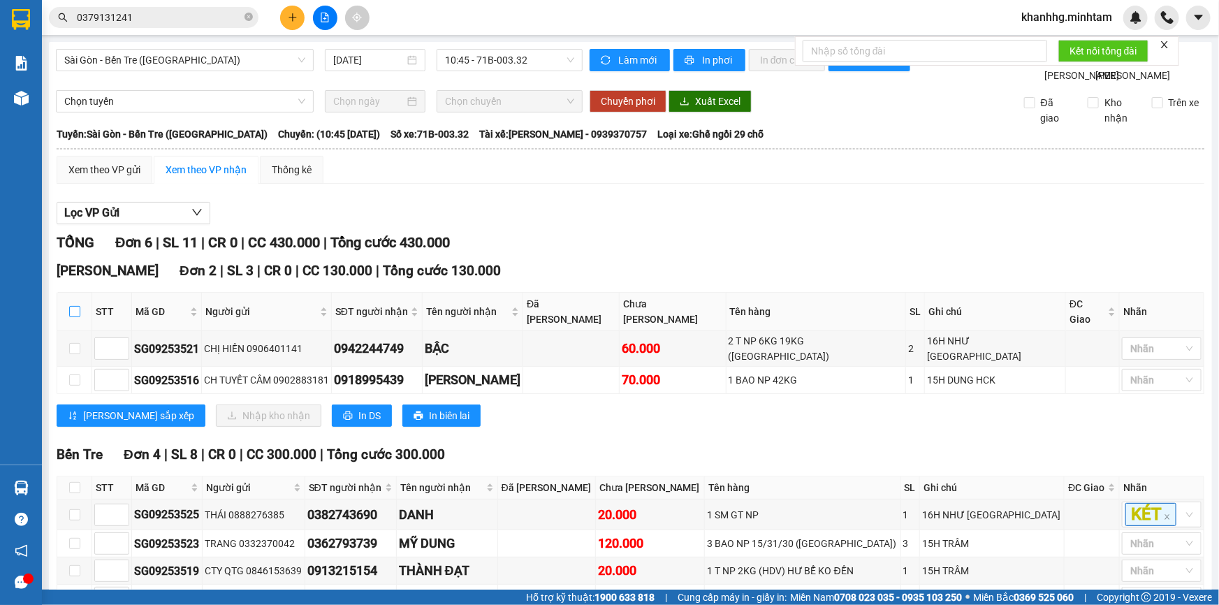
click at [71, 317] on input "checkbox" at bounding box center [74, 311] width 11 height 11
checkbox input "true"
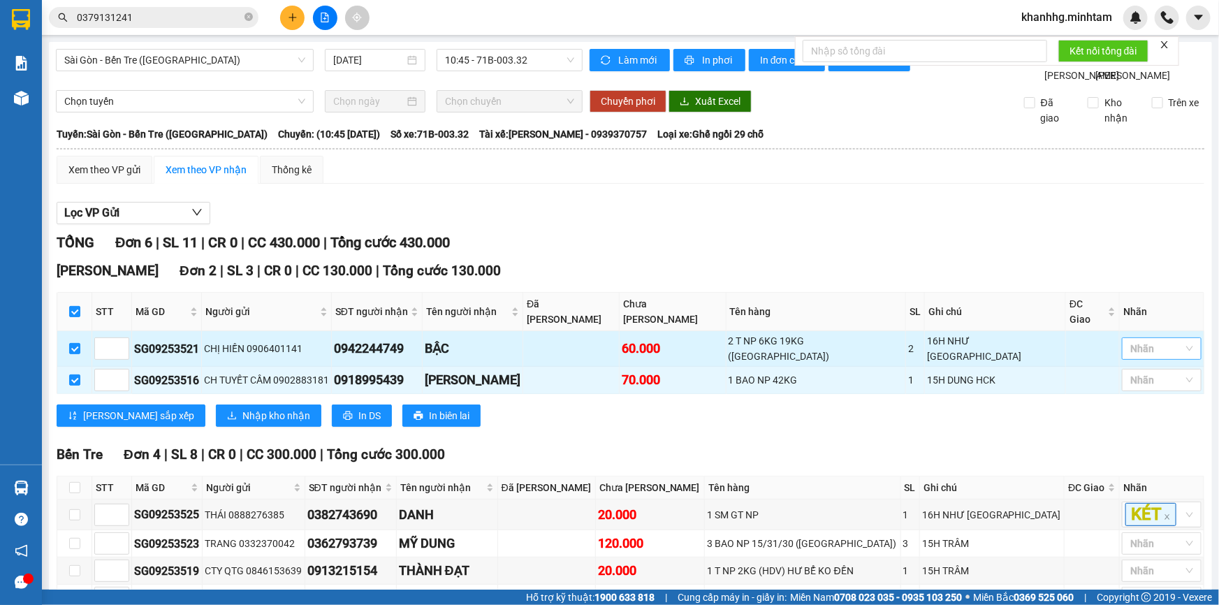
click at [1129, 354] on div "Nhãn" at bounding box center [1162, 348] width 80 height 22
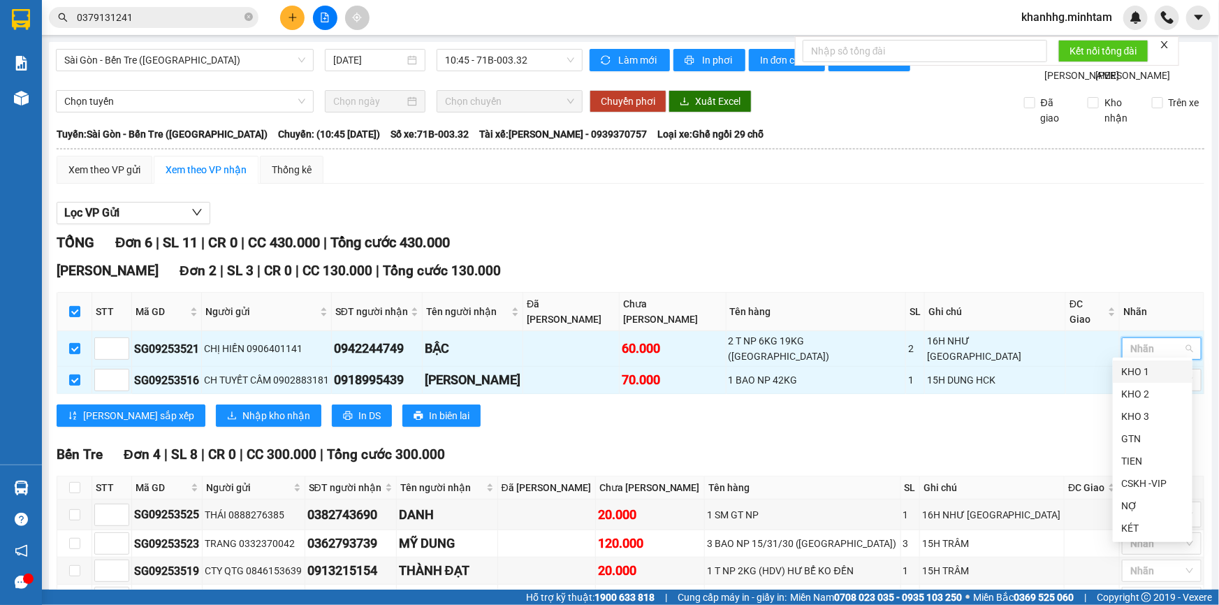
click at [1131, 361] on div "KHO 1" at bounding box center [1153, 371] width 80 height 22
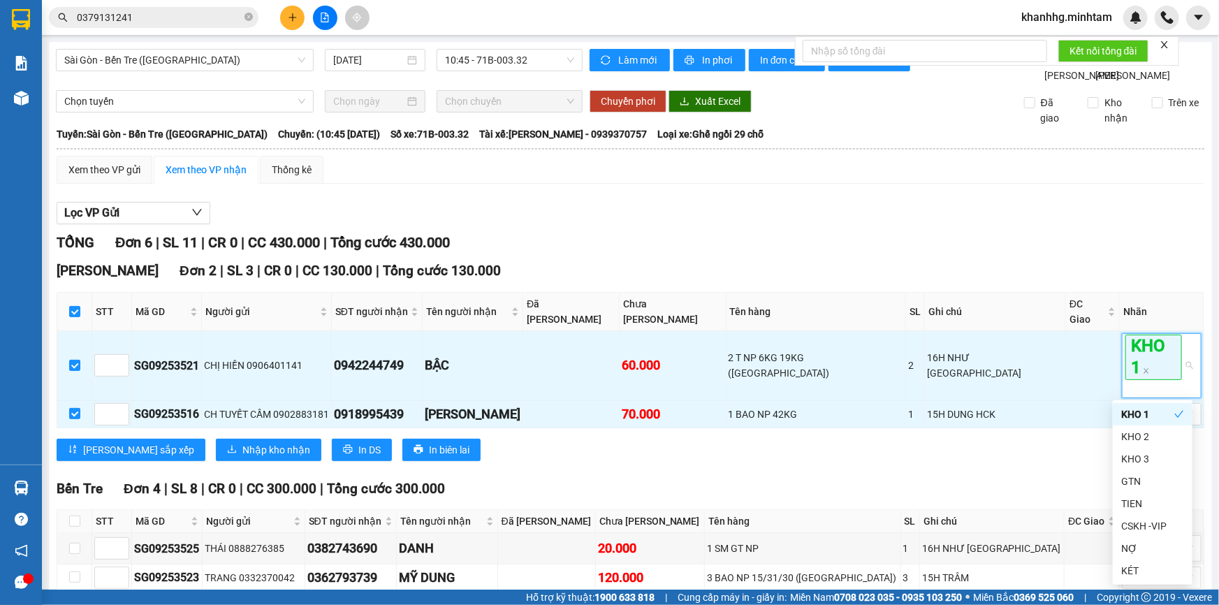
click at [1102, 280] on div "Ngã Tư Huyện Đơn 2 | SL 3 | CR 0 | CC 130.000 | Tổng cước 130.000" at bounding box center [631, 271] width 1148 height 21
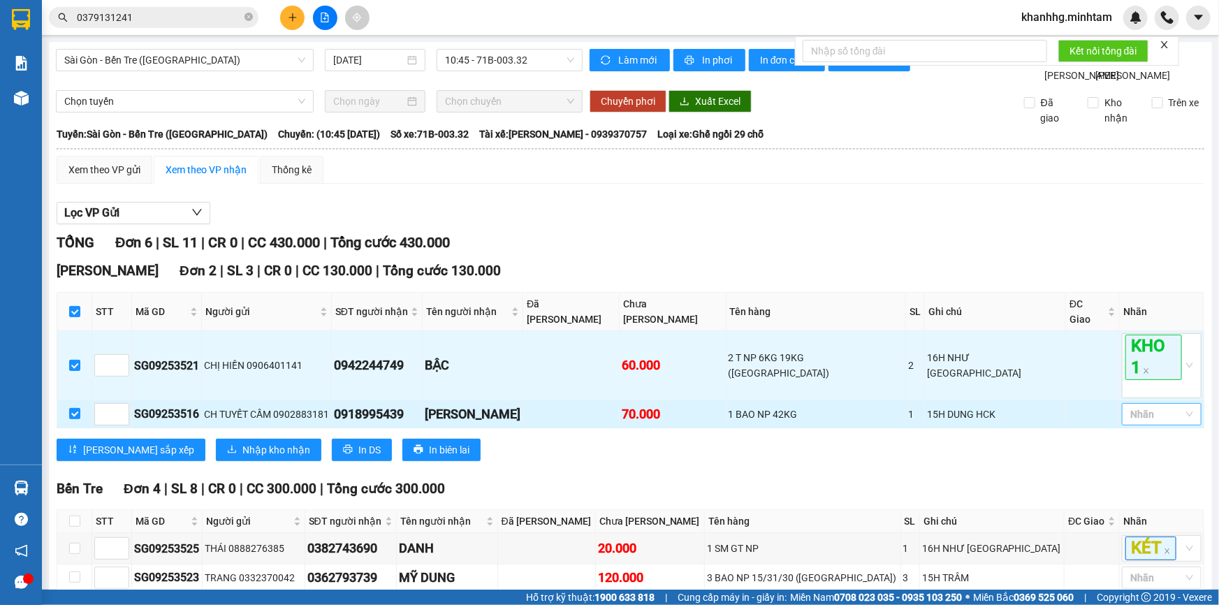
click at [1127, 416] on div at bounding box center [1154, 414] width 59 height 17
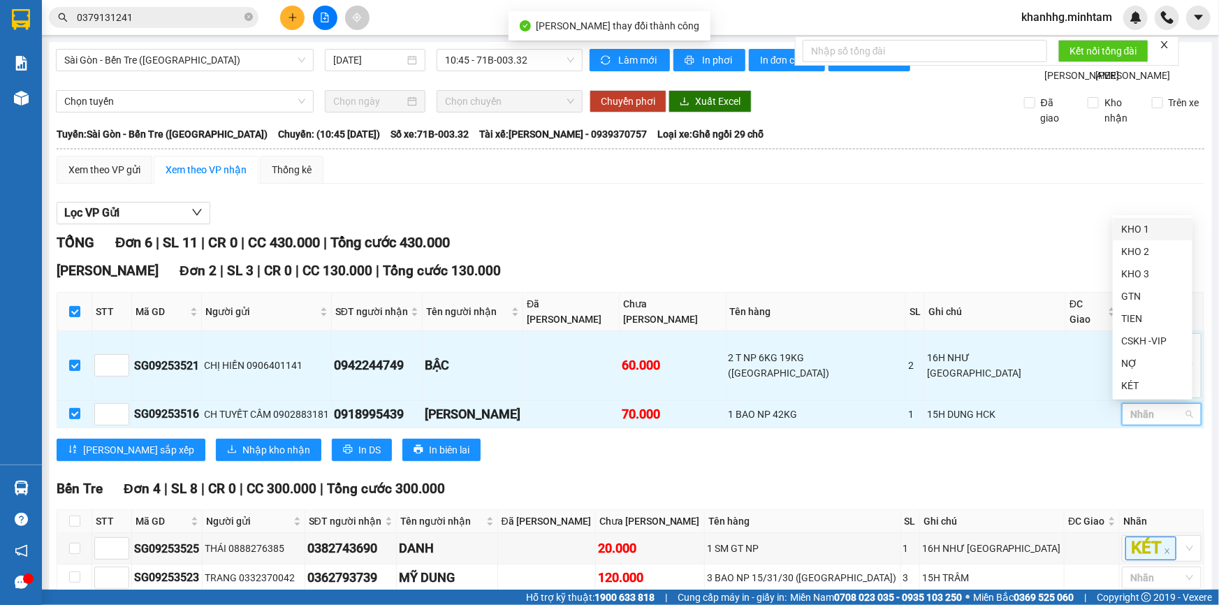
click at [1132, 224] on div "KHO 1" at bounding box center [1152, 228] width 63 height 15
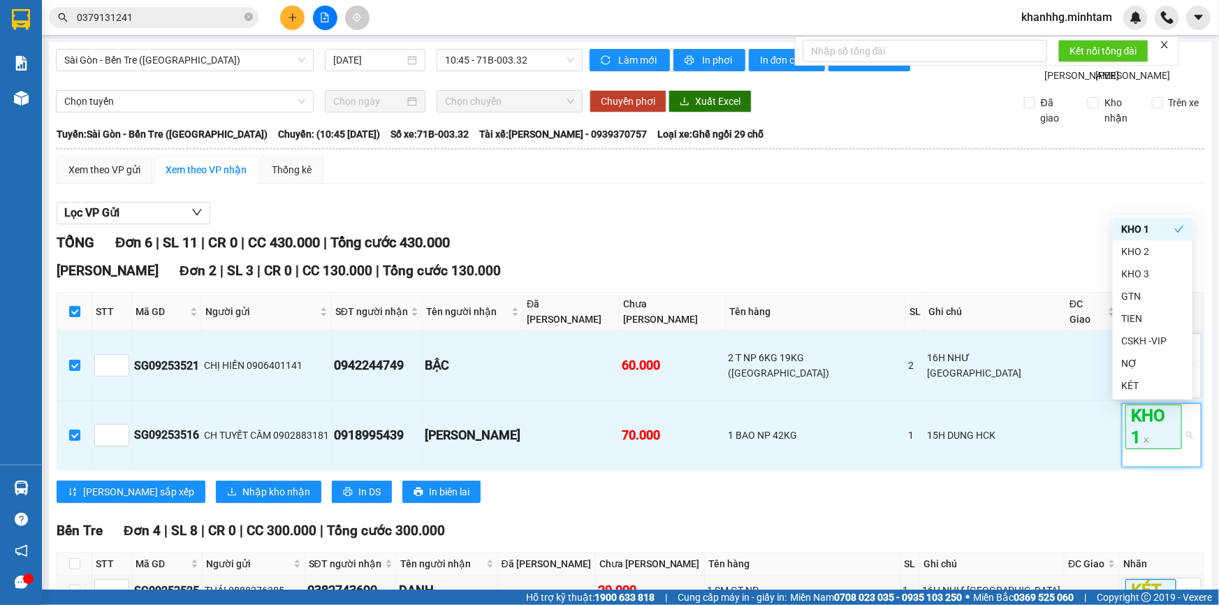
click at [1130, 219] on div "KHO 1" at bounding box center [1153, 229] width 80 height 22
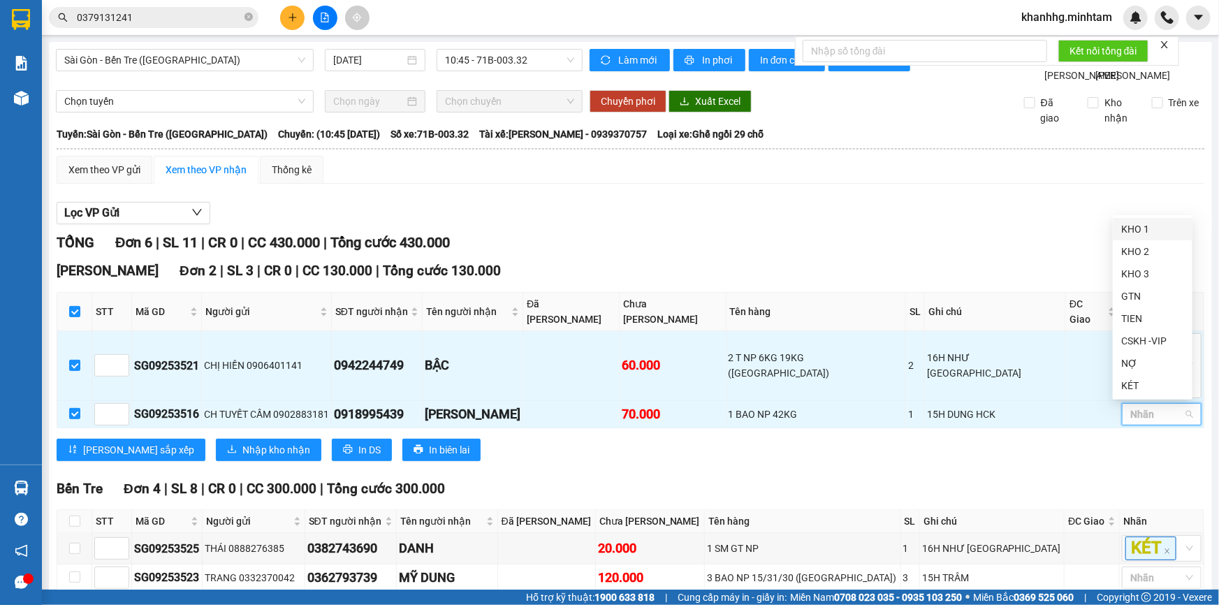
click at [922, 270] on div "TỔNG Đơn 6 | SL 11 | CR 0 | CC 430.000 | Tổng cước 430.000 Ngã Tư Huyện Đơn 2…" at bounding box center [631, 464] width 1148 height 465
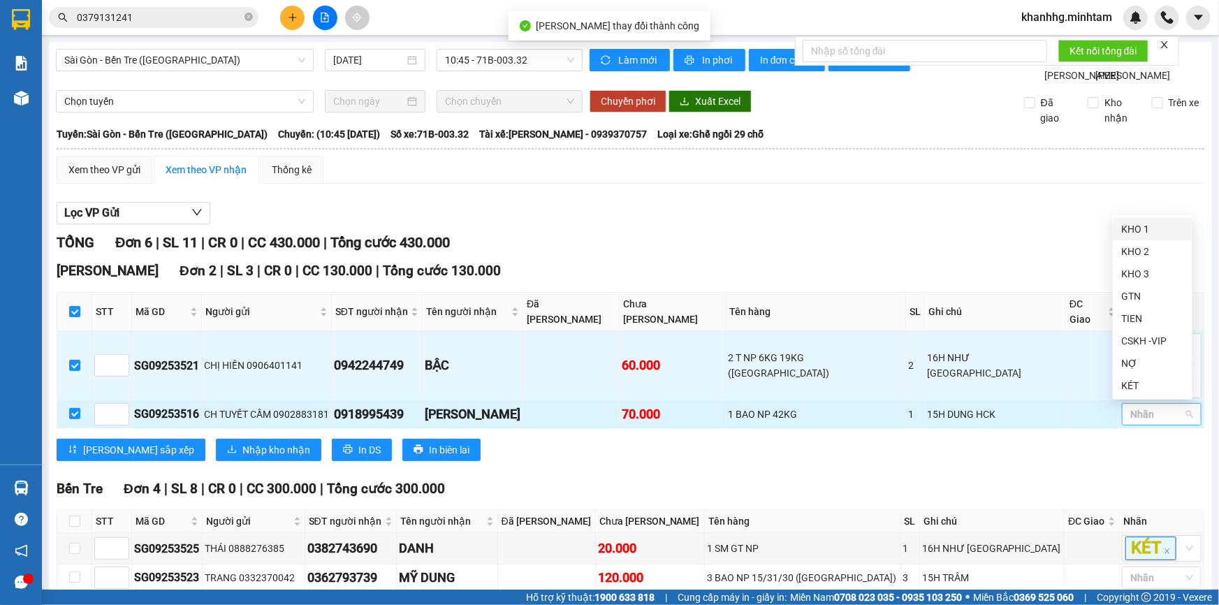
click at [1148, 420] on div at bounding box center [1154, 414] width 59 height 17
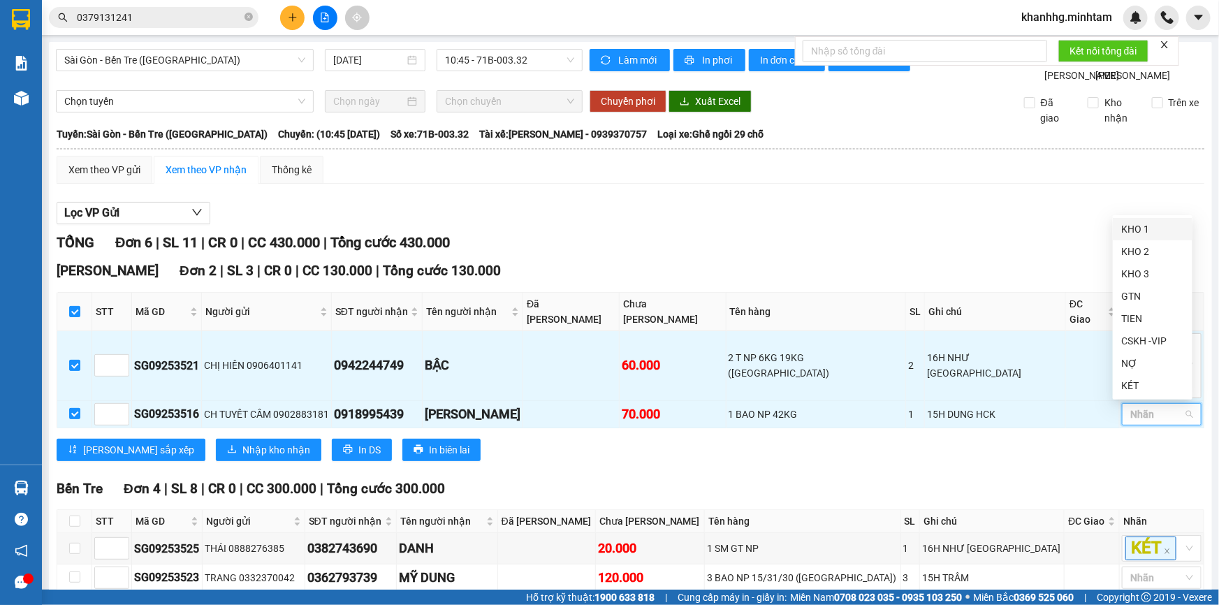
click at [1148, 224] on div "KHO 1" at bounding box center [1152, 228] width 63 height 15
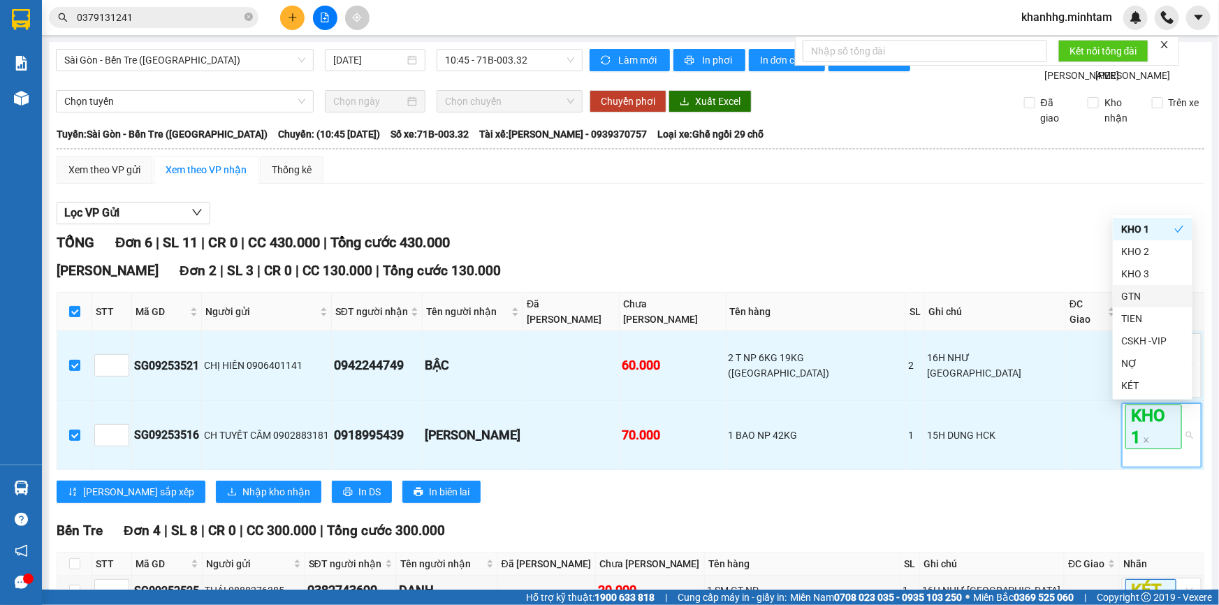
click at [982, 225] on div "Lọc VP Gửi" at bounding box center [631, 213] width 1148 height 23
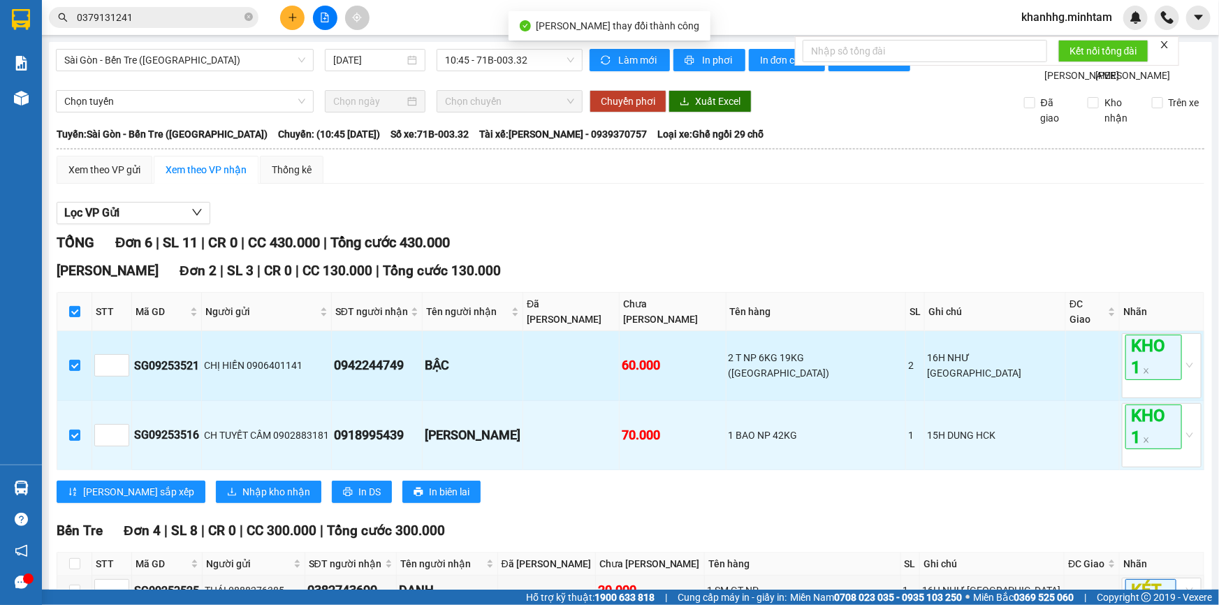
scroll to position [168, 0]
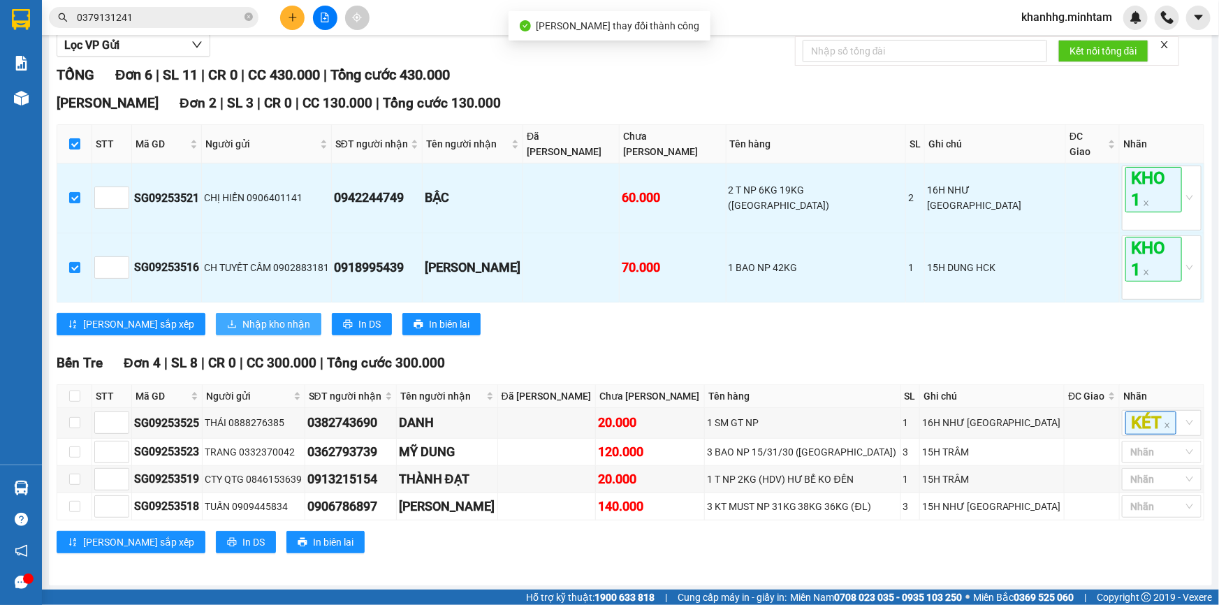
click at [242, 321] on span "Nhập kho nhận" at bounding box center [276, 323] width 68 height 15
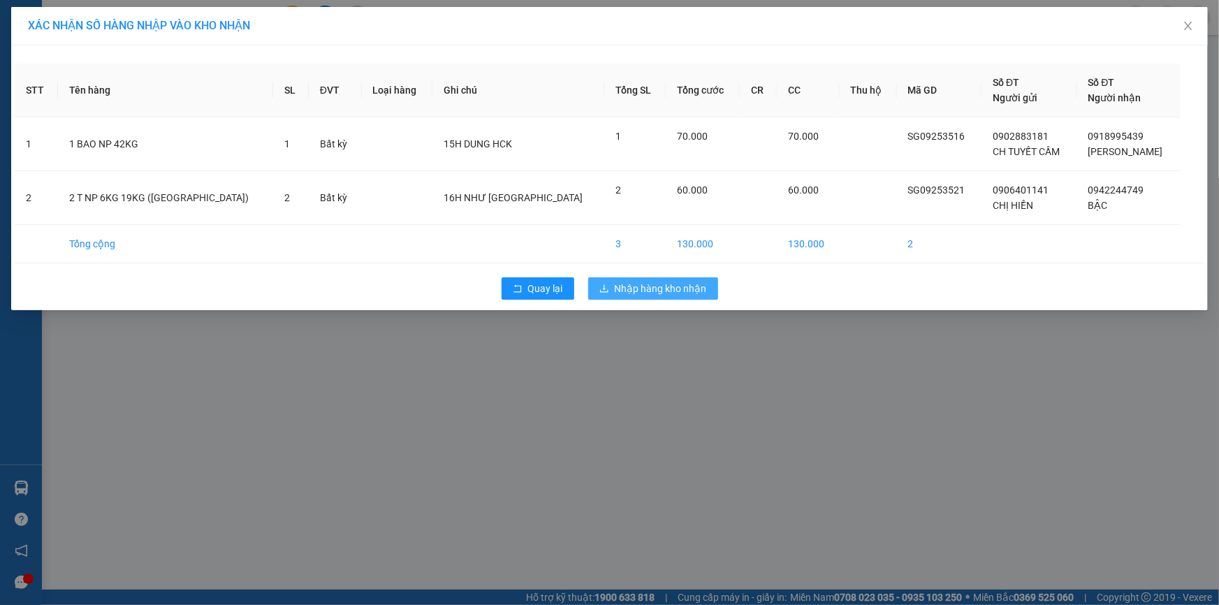
click at [642, 286] on span "Nhập hàng kho nhận" at bounding box center [661, 288] width 92 height 15
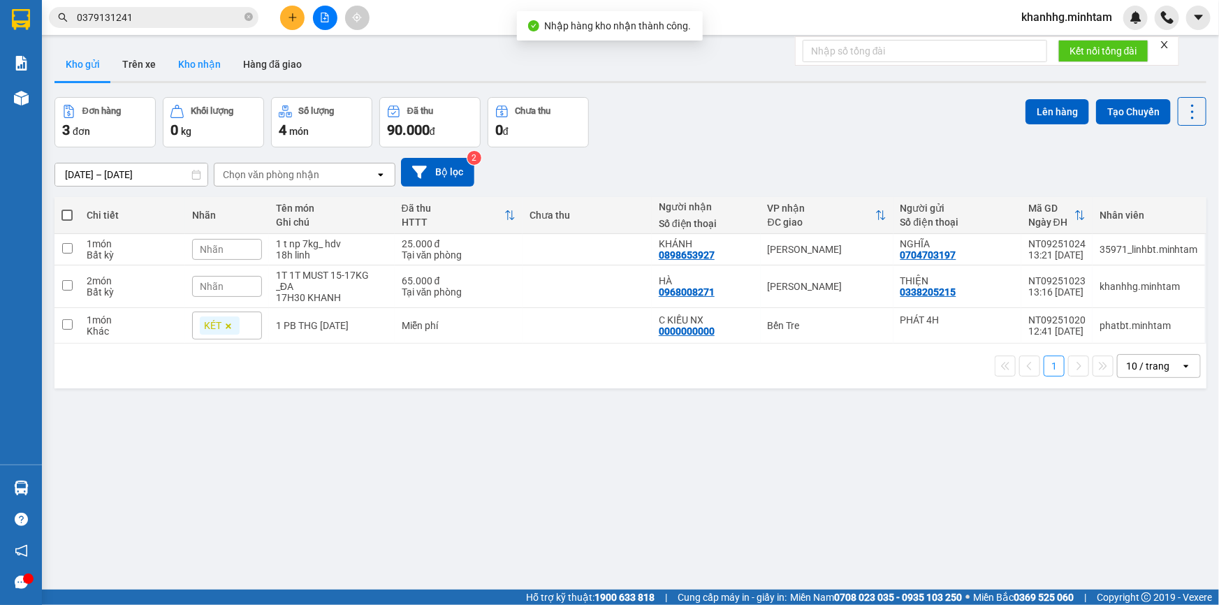
click at [200, 54] on button "Kho nhận" at bounding box center [199, 65] width 65 height 34
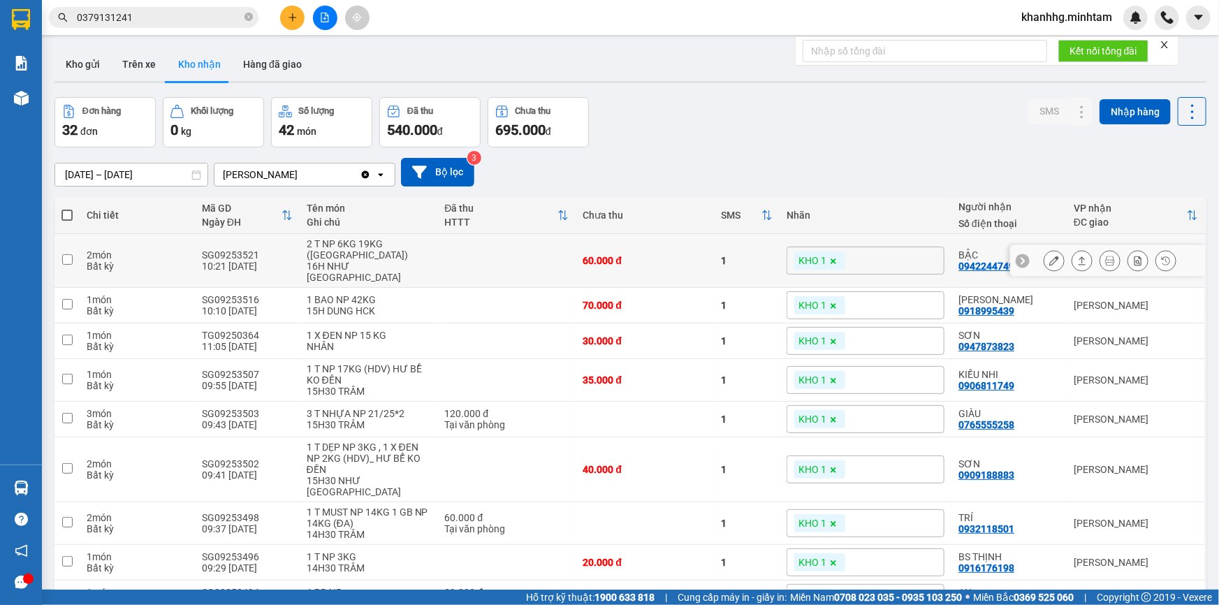
click at [1049, 256] on icon at bounding box center [1054, 261] width 10 height 10
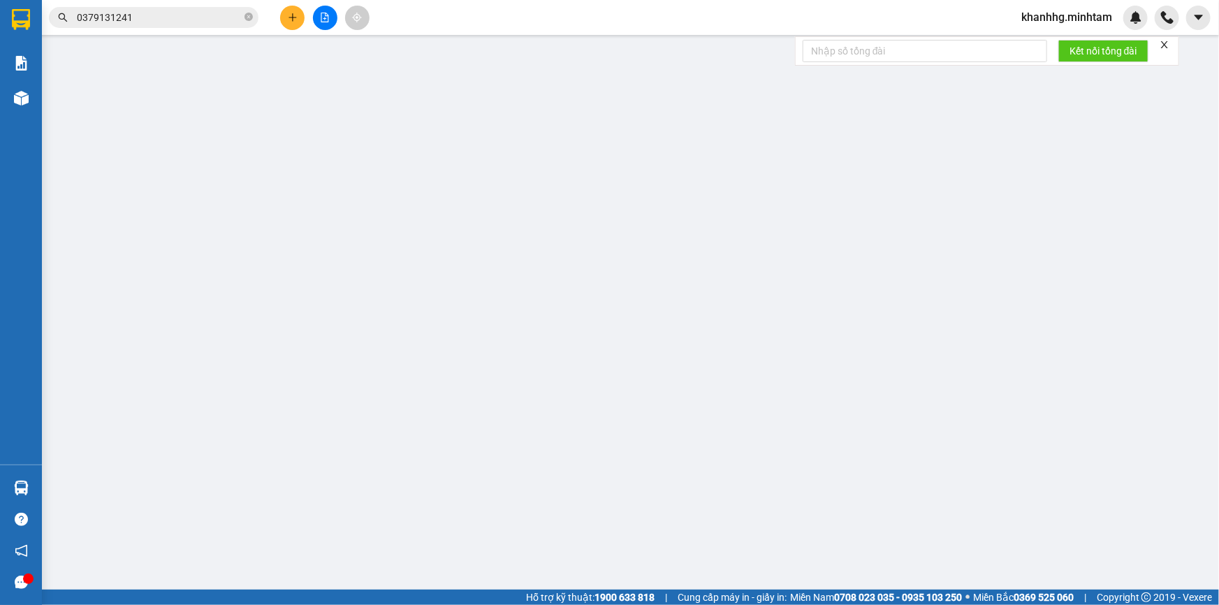
type input "0906401141"
type input "CHỊ HIỀN"
type input "0942244749"
type input "BẬC"
type input "60.000"
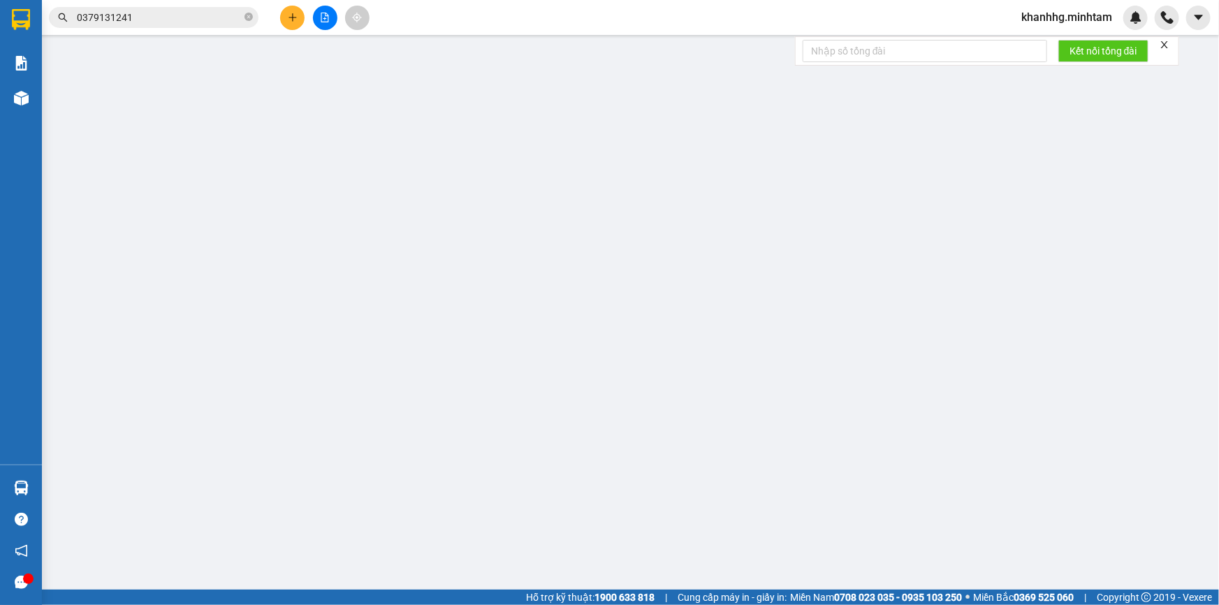
type input "60.000"
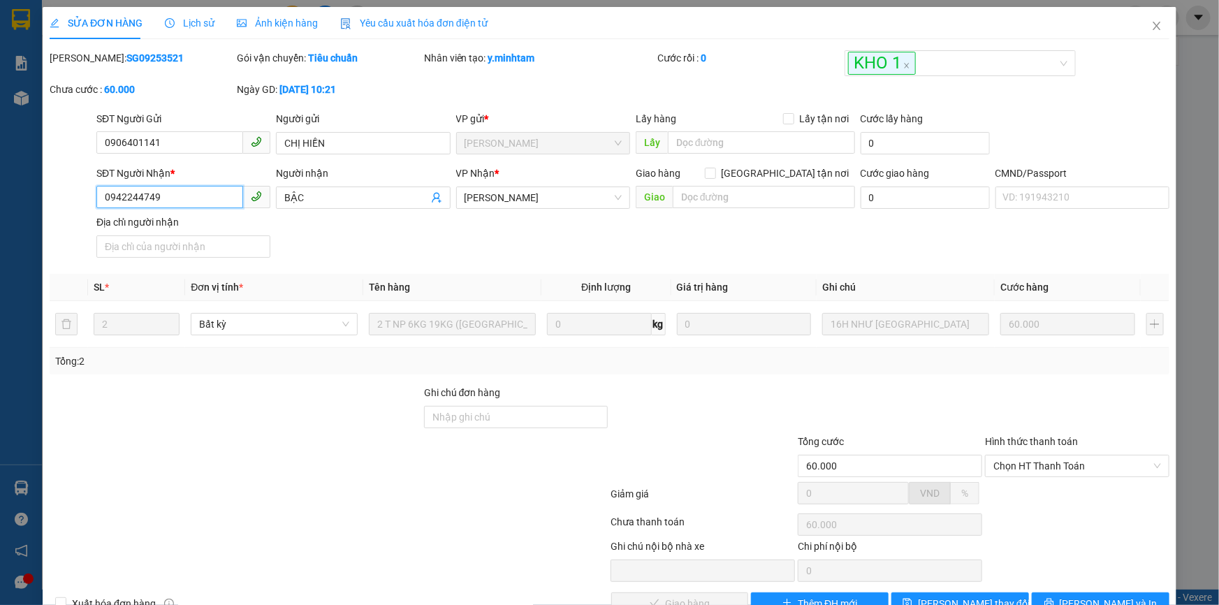
drag, startPoint x: 173, startPoint y: 196, endPoint x: 106, endPoint y: 195, distance: 66.4
click at [66, 195] on div "SĐT Người Nhận * 0942244749 0942244749 Người nhận BẬC VP Nhận * Ngã Tư Huyện …" at bounding box center [609, 215] width 1123 height 98
click at [535, 425] on input "Ghi chú đơn hàng" at bounding box center [516, 417] width 184 height 22
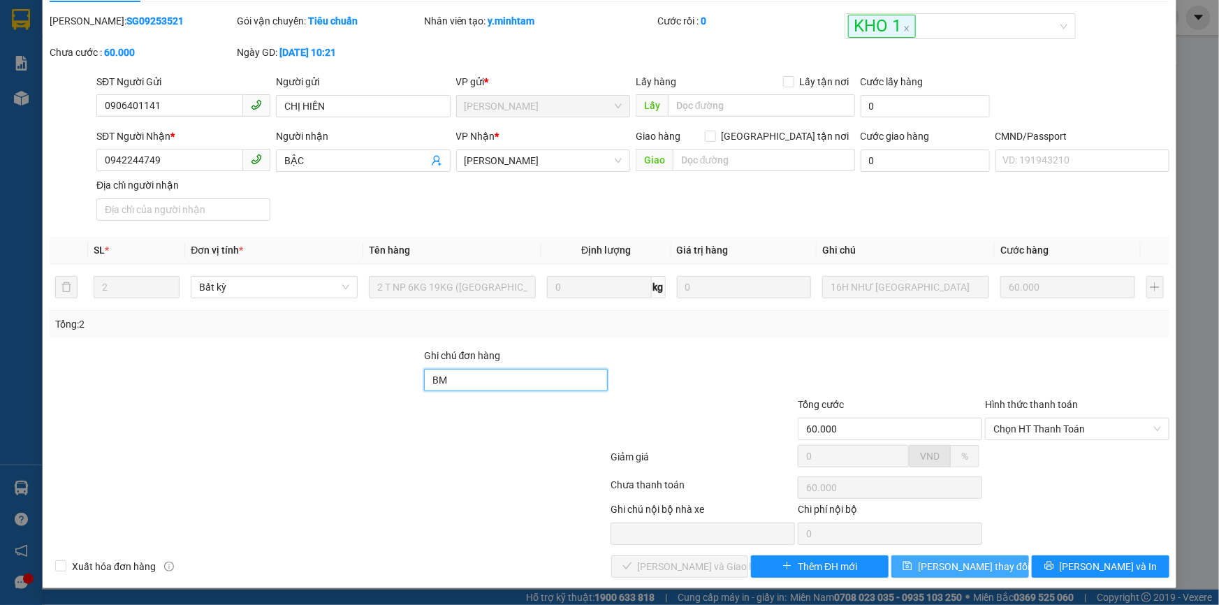
type input "BM"
click at [948, 566] on span "Lưu thay đổi" at bounding box center [974, 566] width 112 height 15
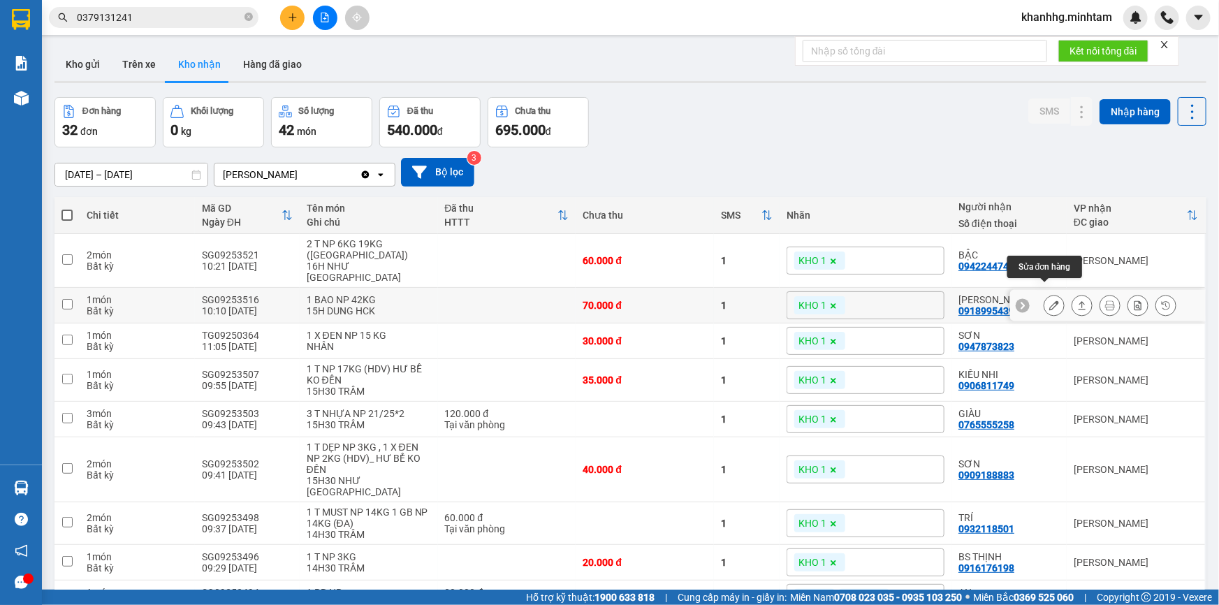
click at [1049, 300] on icon at bounding box center [1054, 305] width 10 height 10
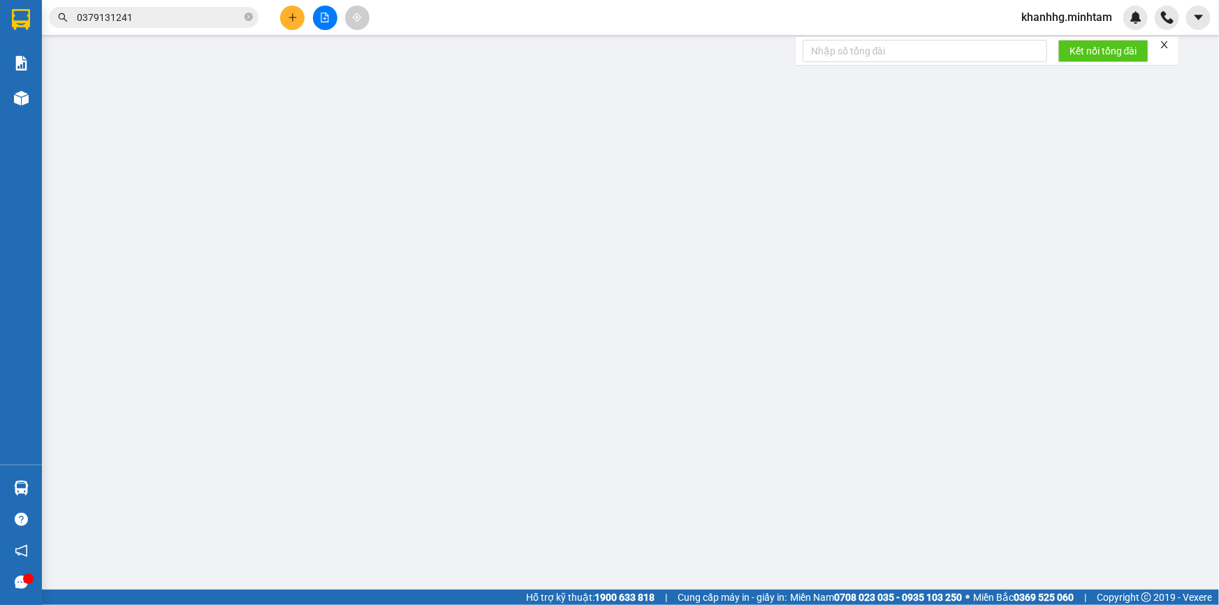
type input "0902883181"
type input "CH TUYẾT CẦM"
type input "0918995439"
type input "MỸ LINH"
type input "70.000"
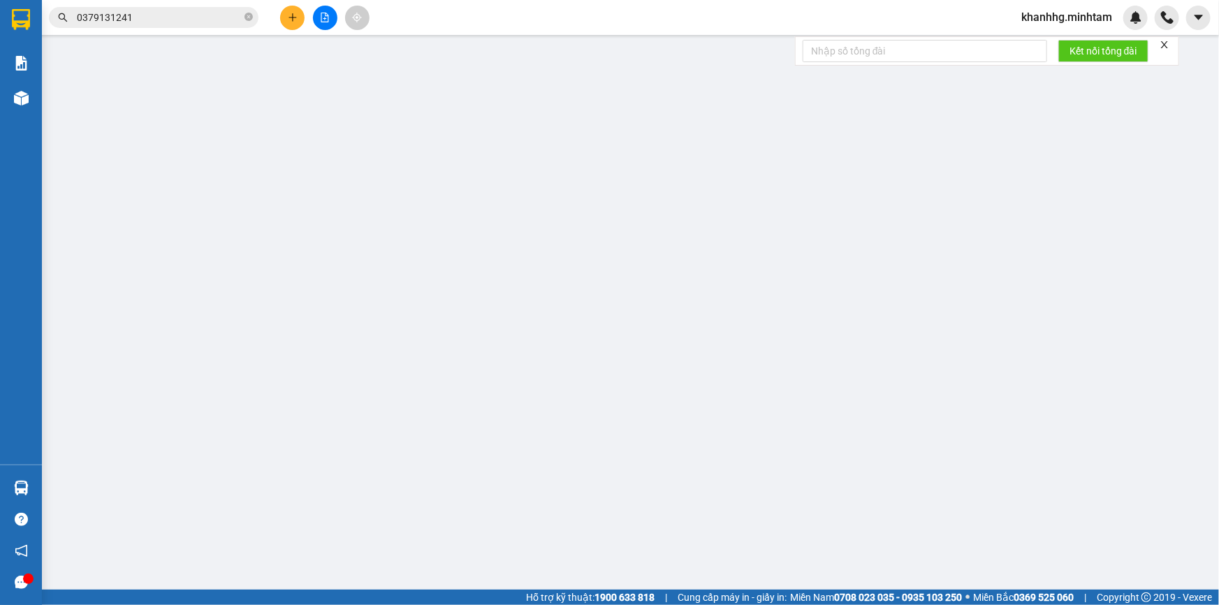
type input "70.000"
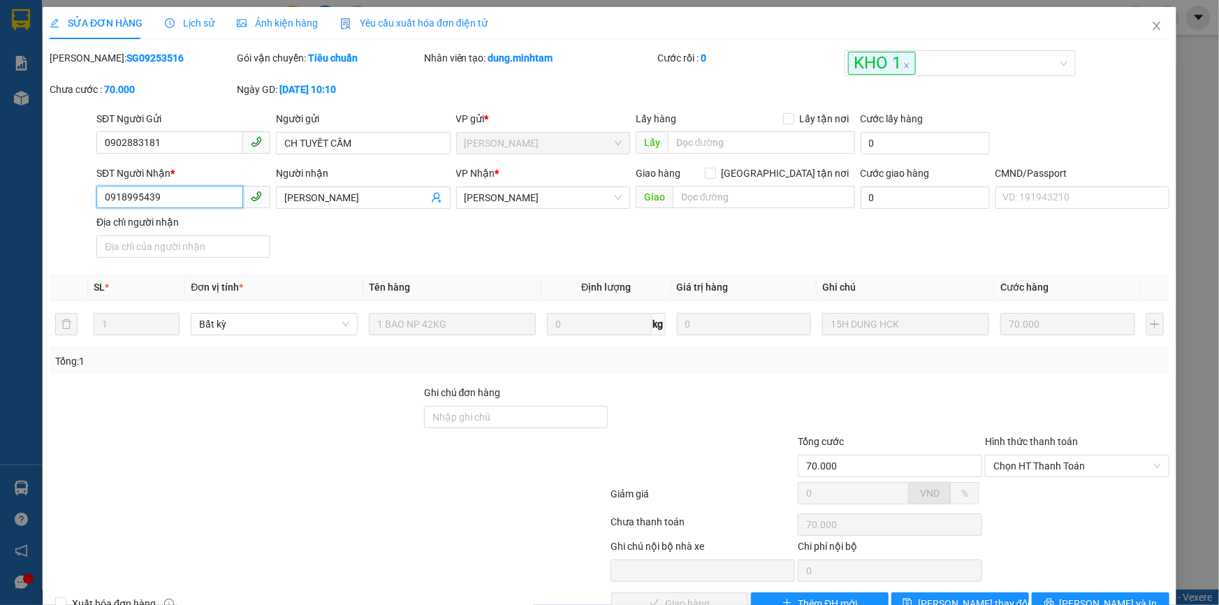
drag, startPoint x: 182, startPoint y: 194, endPoint x: 83, endPoint y: 194, distance: 98.5
click at [83, 194] on div "SĐT Người Nhận * 0918995439 0918995439 Người nhận MỸ LINH VP Nhận * Ngã Tư Huy…" at bounding box center [609, 215] width 1123 height 98
drag, startPoint x: 557, startPoint y: 428, endPoint x: 560, endPoint y: 420, distance: 9.1
click at [557, 426] on div "Ghi chú đơn hàng" at bounding box center [516, 409] width 184 height 49
click at [560, 419] on input "Ghi chú đơn hàng" at bounding box center [516, 417] width 184 height 22
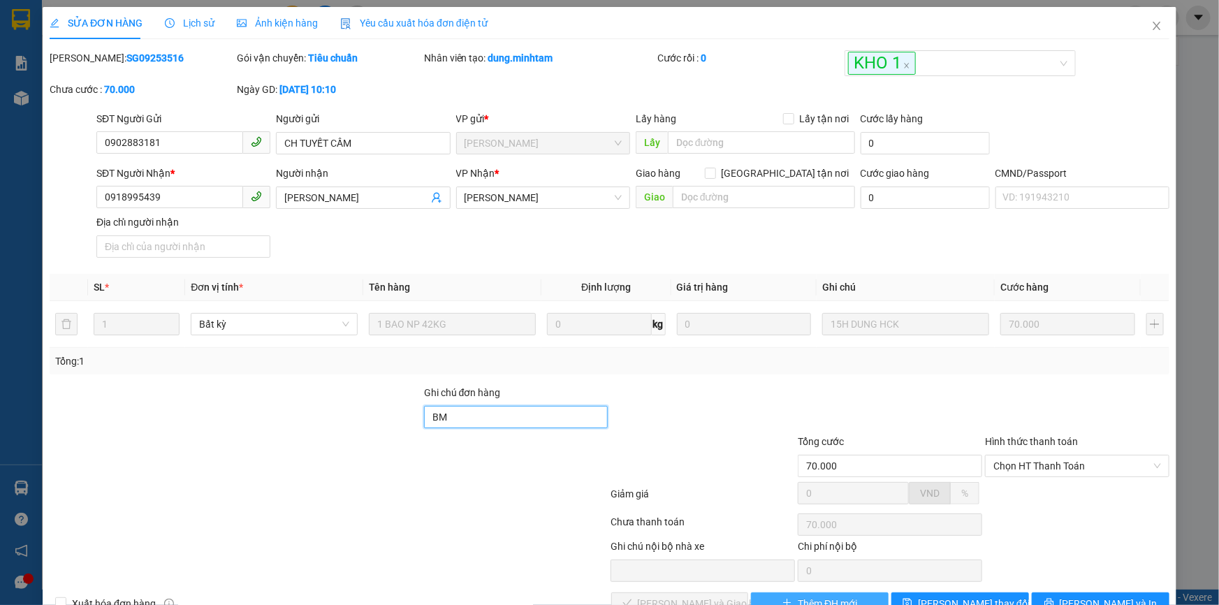
scroll to position [38, 0]
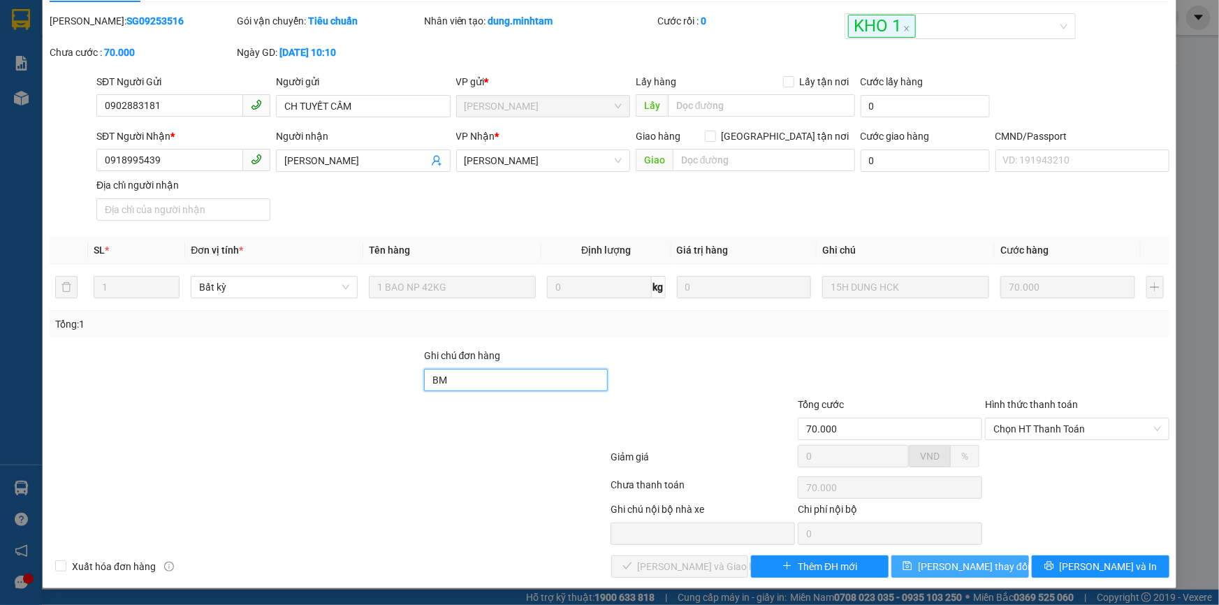
type input "BM"
click at [912, 567] on icon "save" at bounding box center [908, 566] width 10 height 10
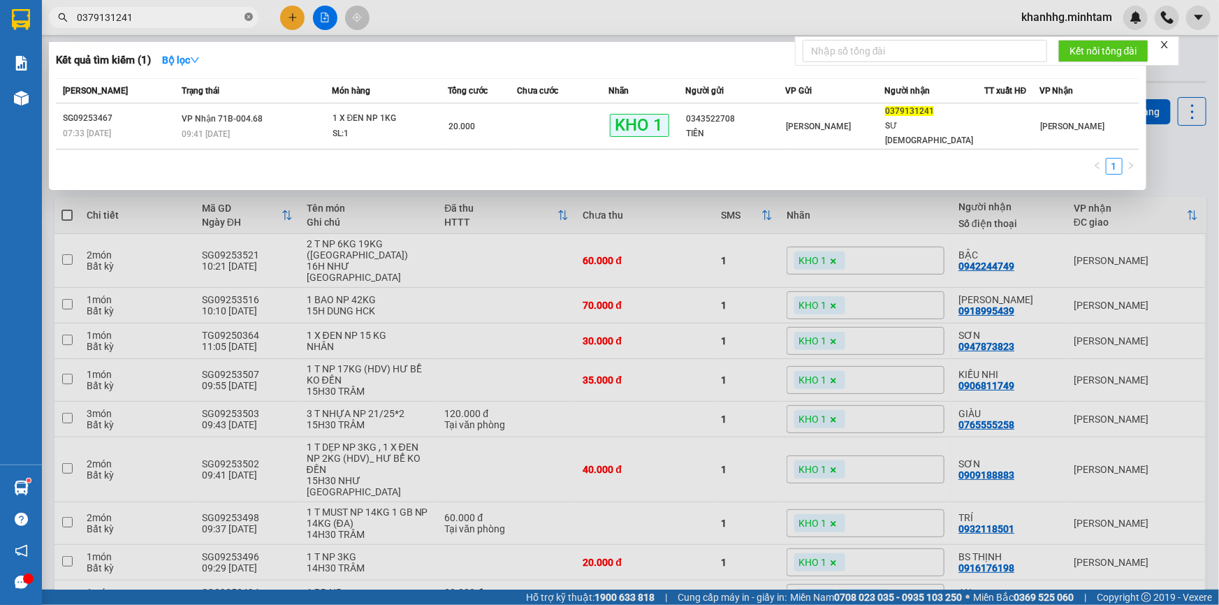
click at [248, 17] on icon "close-circle" at bounding box center [249, 17] width 8 height 8
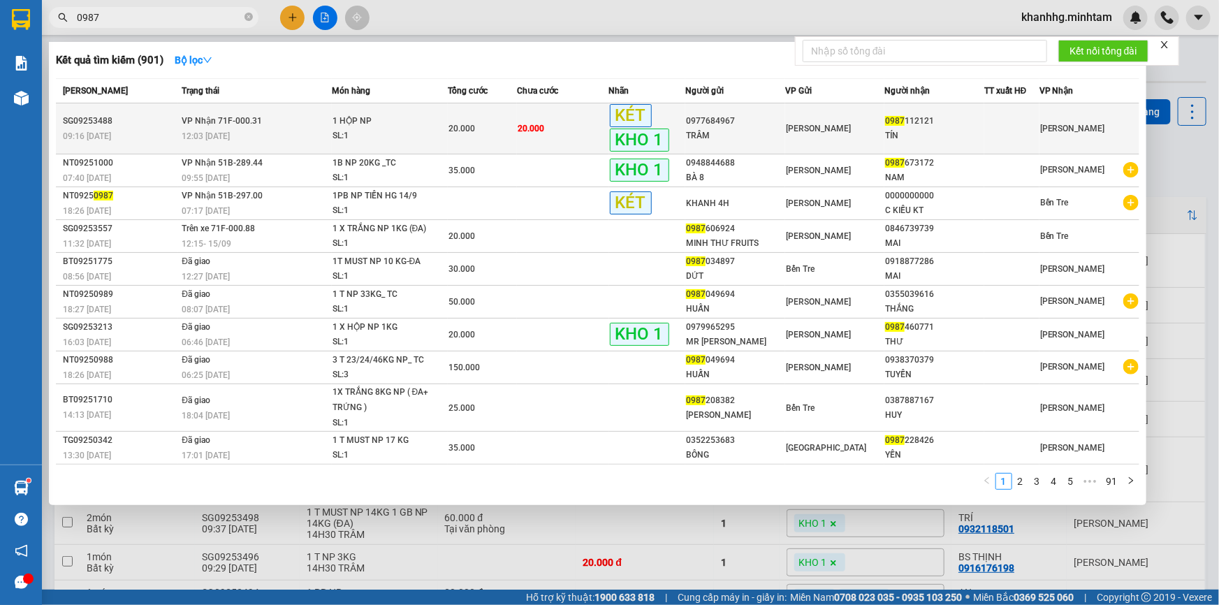
type input "0987"
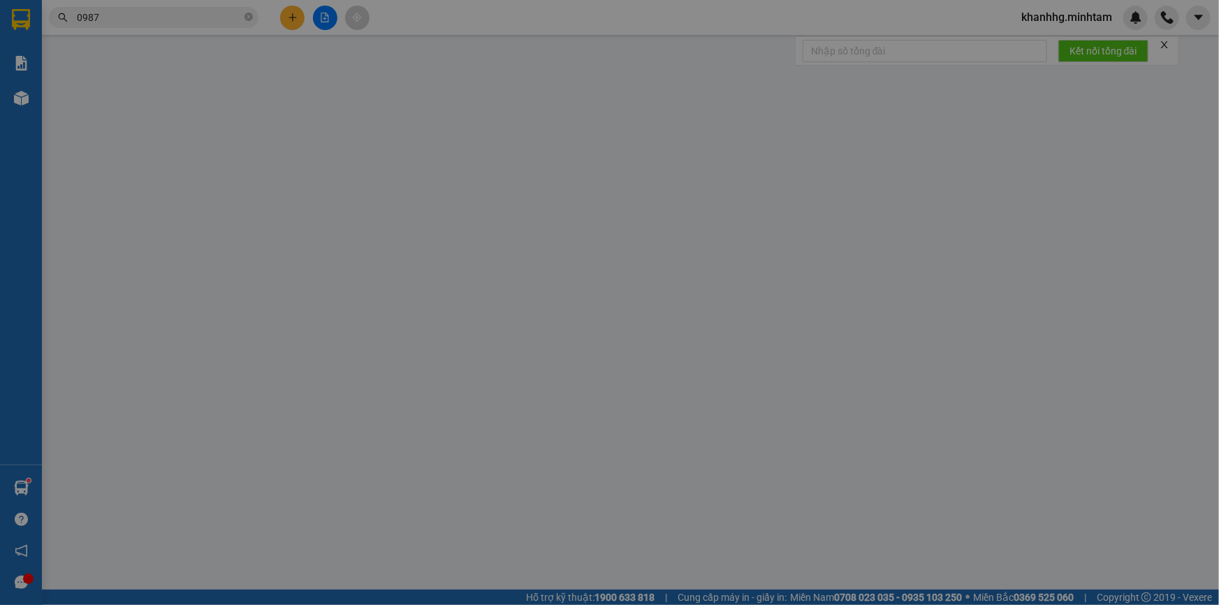
type input "0977684967"
type input "TRÂM"
type input "0987112121"
type input "TÍN"
type input "KBM"
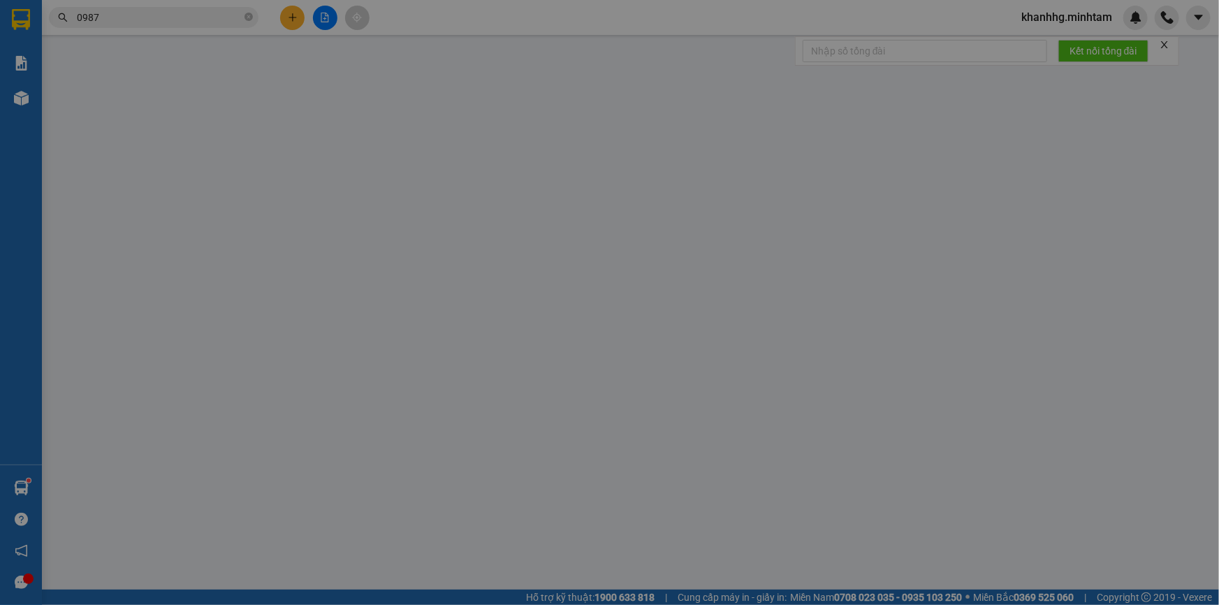
type input "20.000"
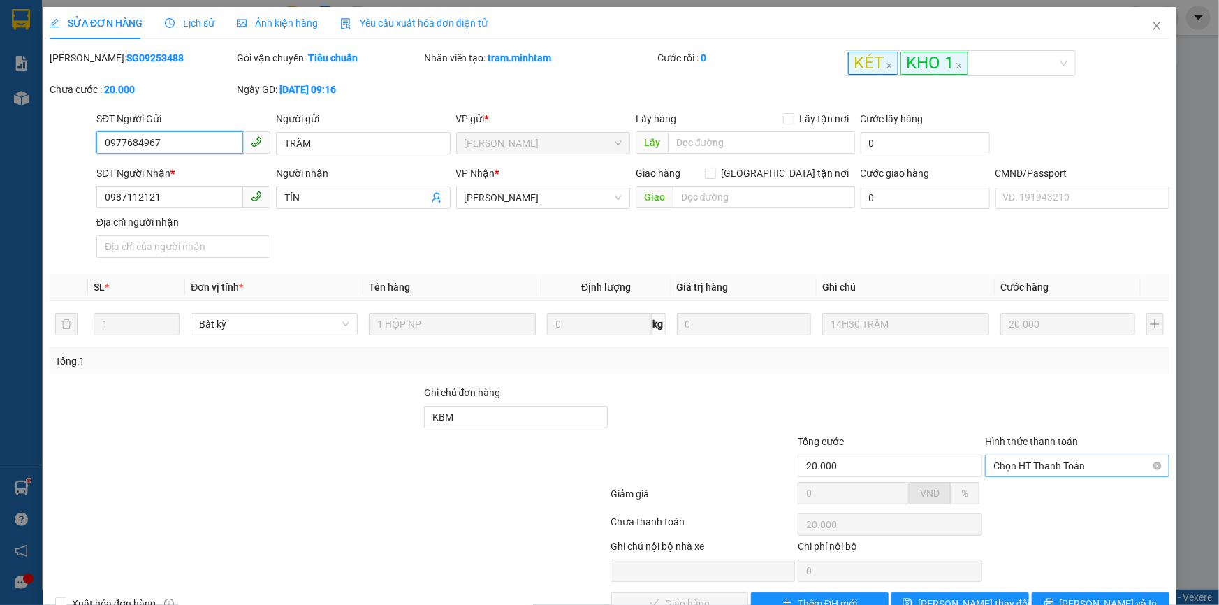
scroll to position [29, 0]
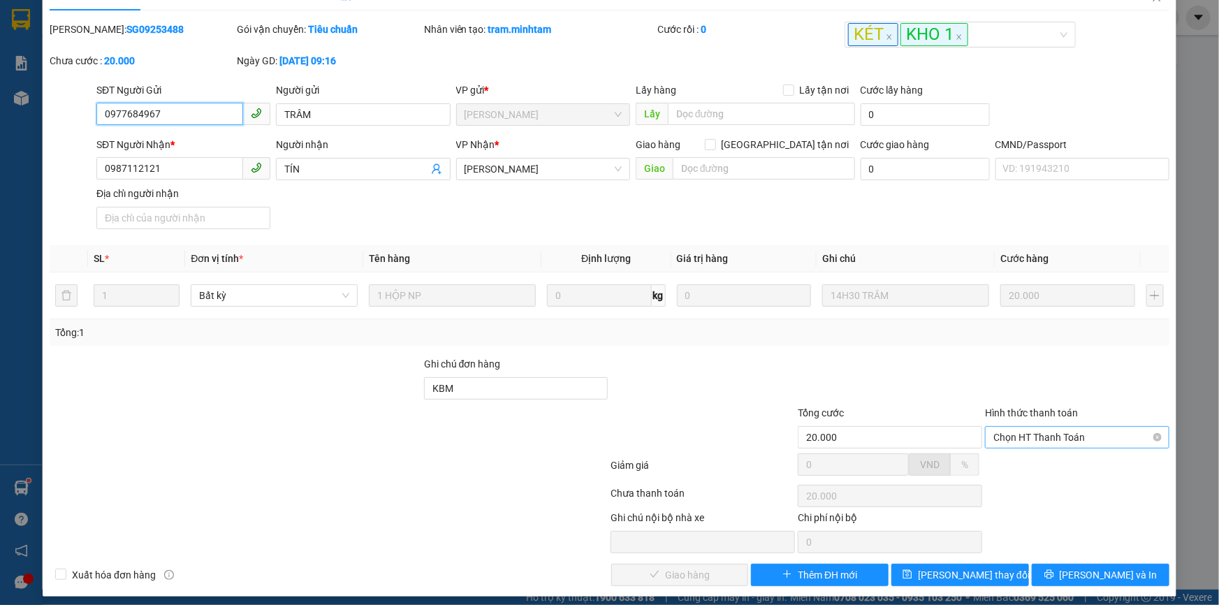
click at [1008, 426] on div "Chọn HT Thanh Toán" at bounding box center [1077, 437] width 184 height 22
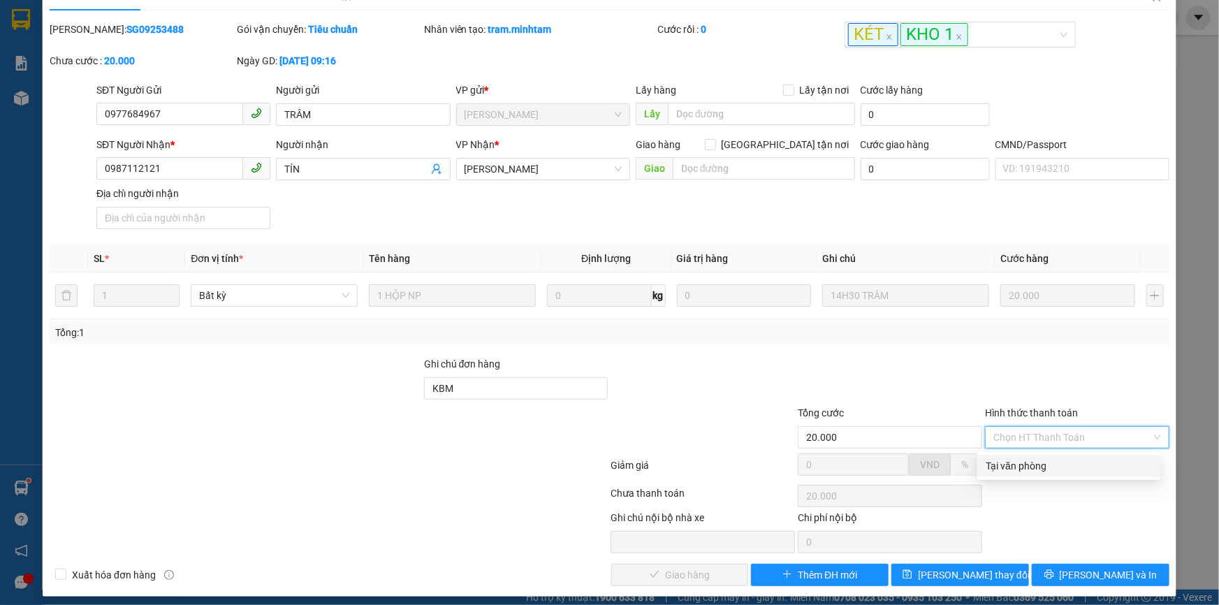
click at [1006, 455] on div "Tại văn phòng" at bounding box center [1068, 466] width 183 height 22
type input "0"
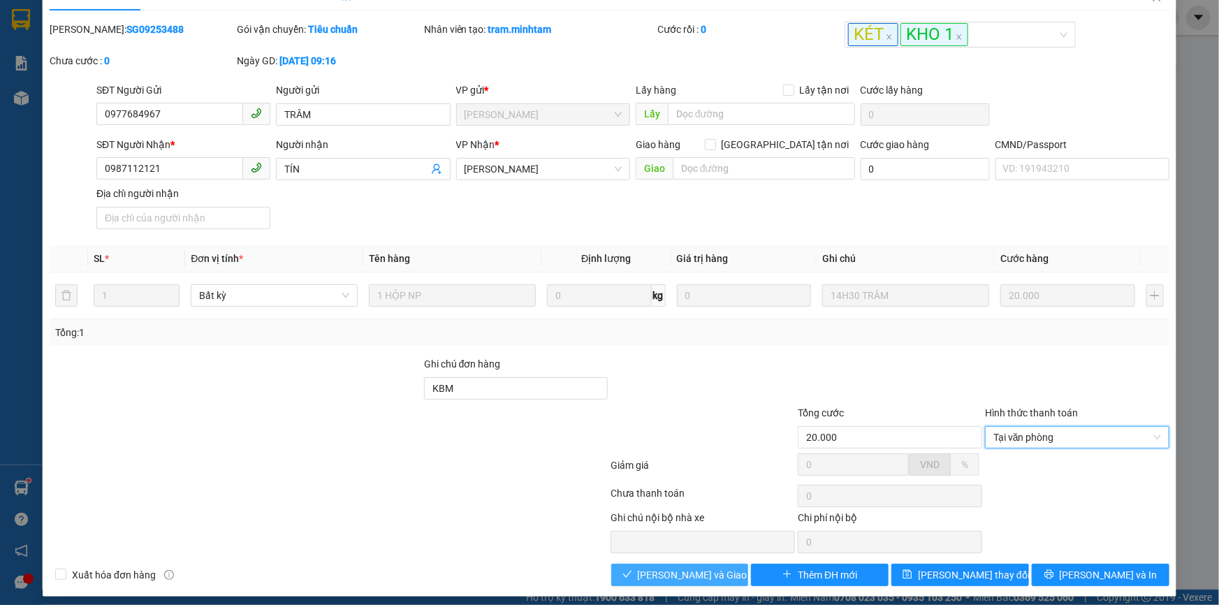
click at [707, 574] on span "Lưu và Giao hàng" at bounding box center [705, 574] width 134 height 15
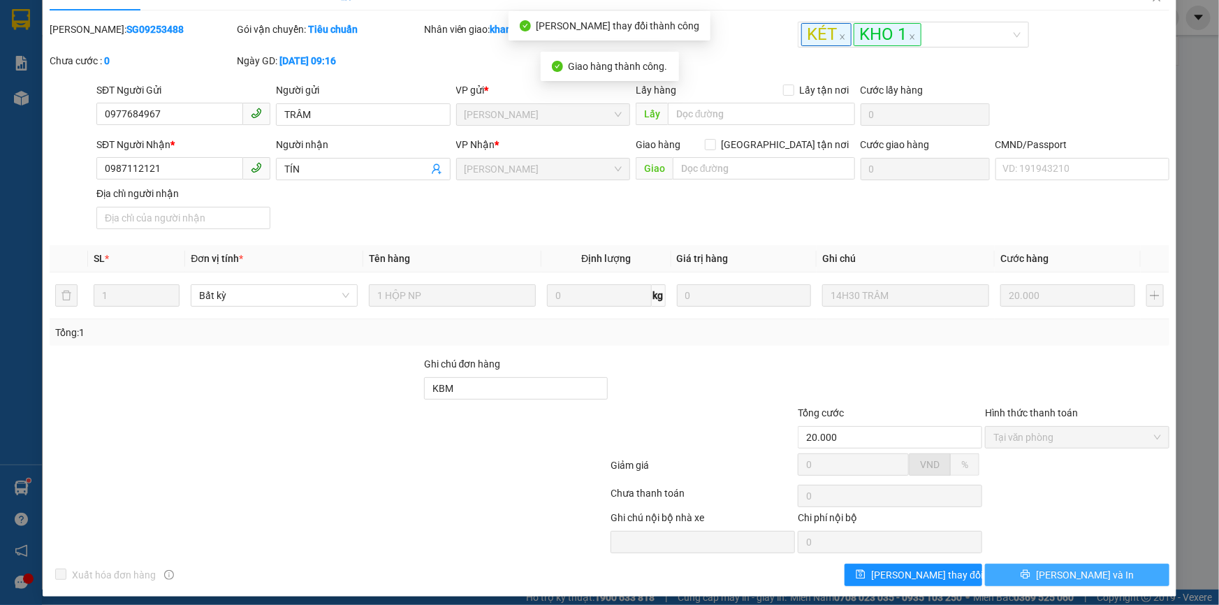
drag, startPoint x: 1076, startPoint y: 581, endPoint x: 1067, endPoint y: 566, distance: 17.5
click at [1072, 576] on span "Lưu và In" at bounding box center [1085, 574] width 98 height 15
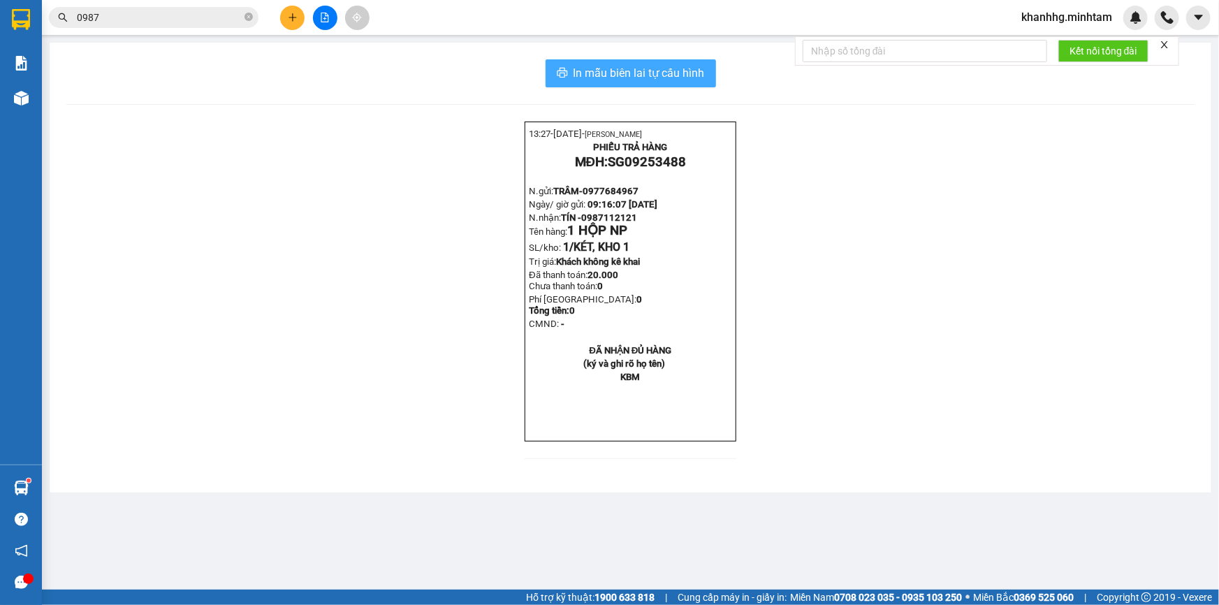
click at [663, 70] on span "In mẫu biên lai tự cấu hình" at bounding box center [639, 72] width 131 height 17
click at [663, 64] on span "In mẫu biên lai tự cấu hình" at bounding box center [639, 72] width 131 height 17
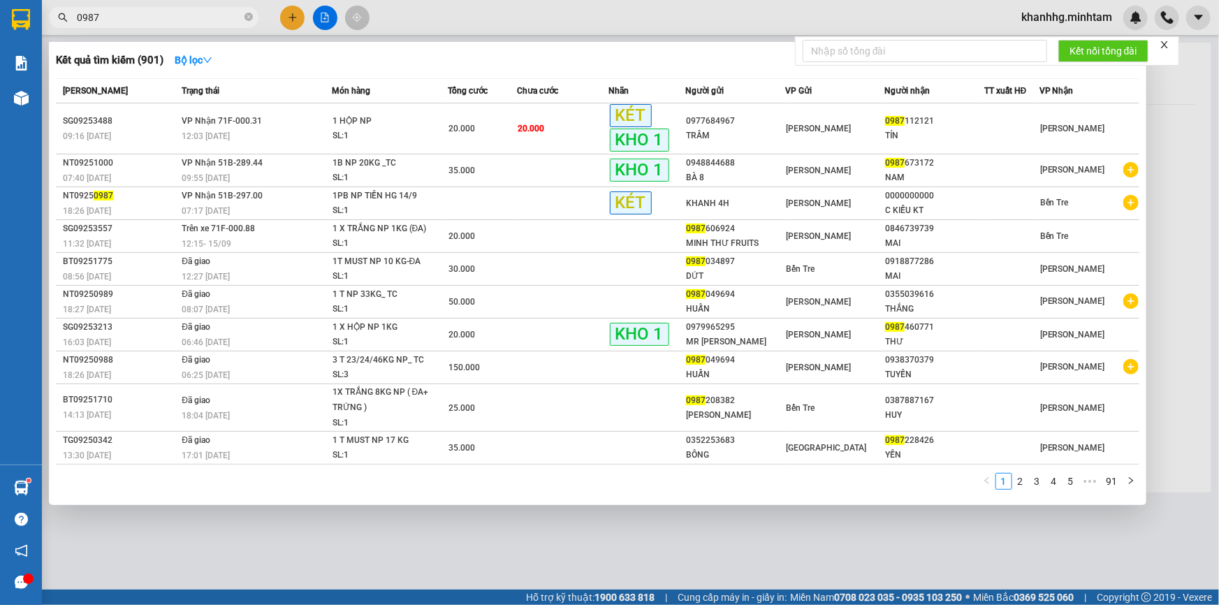
click at [247, 16] on icon "close-circle" at bounding box center [249, 17] width 8 height 8
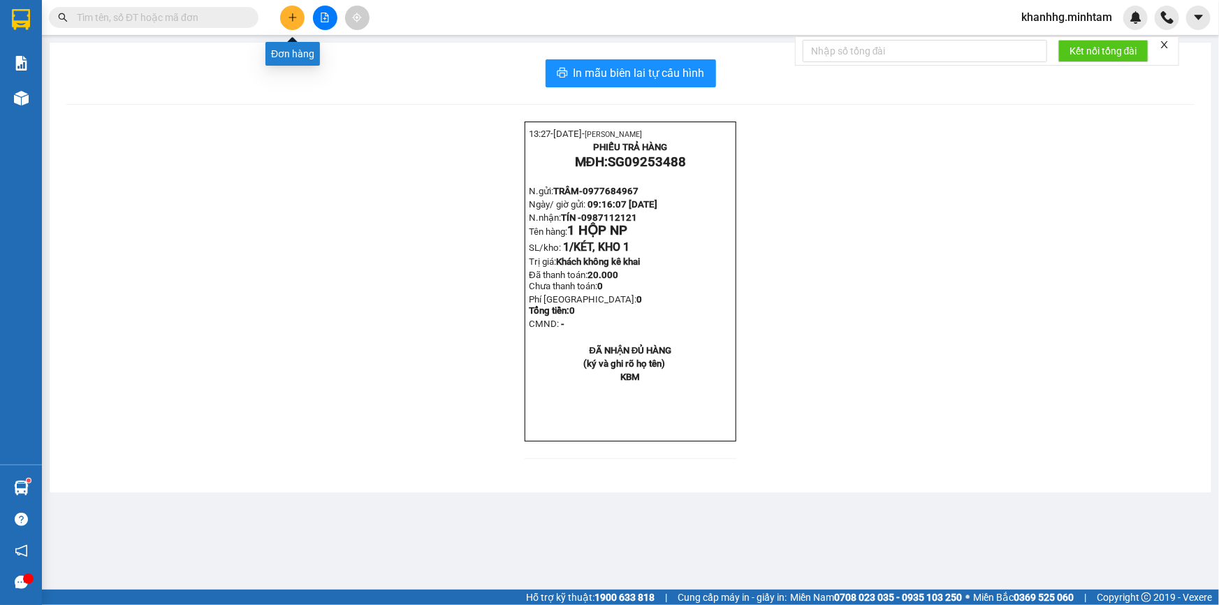
click at [290, 20] on icon "plus" at bounding box center [293, 18] width 10 height 10
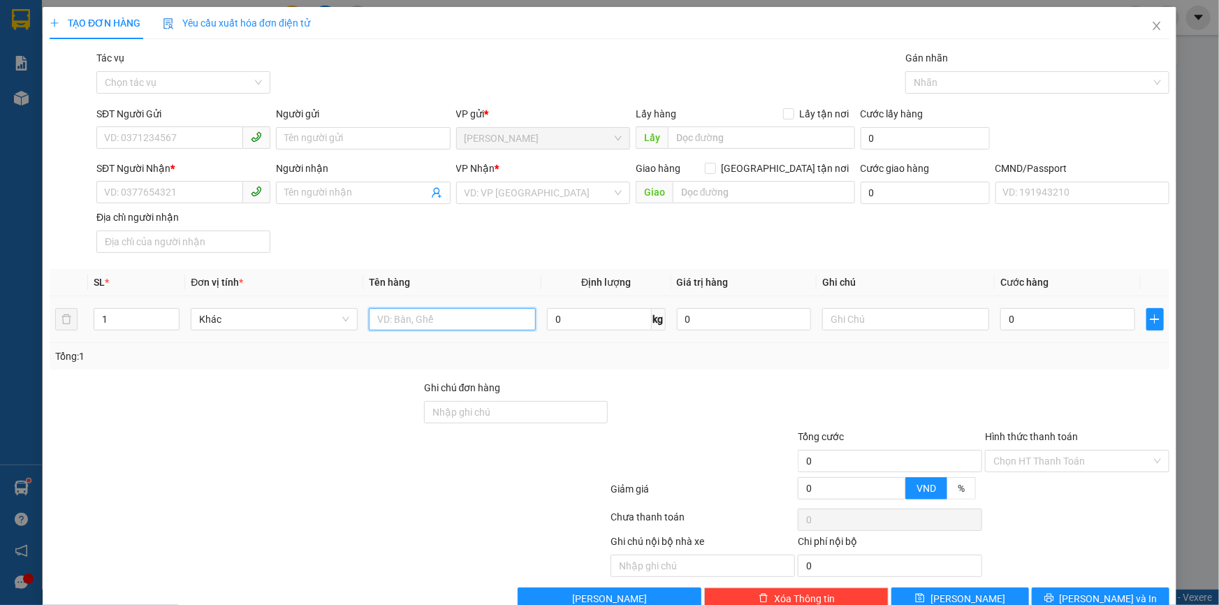
click at [426, 318] on input "text" at bounding box center [452, 319] width 167 height 22
type input "2B NP 39-33KG _TC"
click at [152, 329] on input "1" at bounding box center [136, 319] width 85 height 21
type input "2"
click at [154, 126] on div "SĐT Người Gửi" at bounding box center [183, 116] width 174 height 21
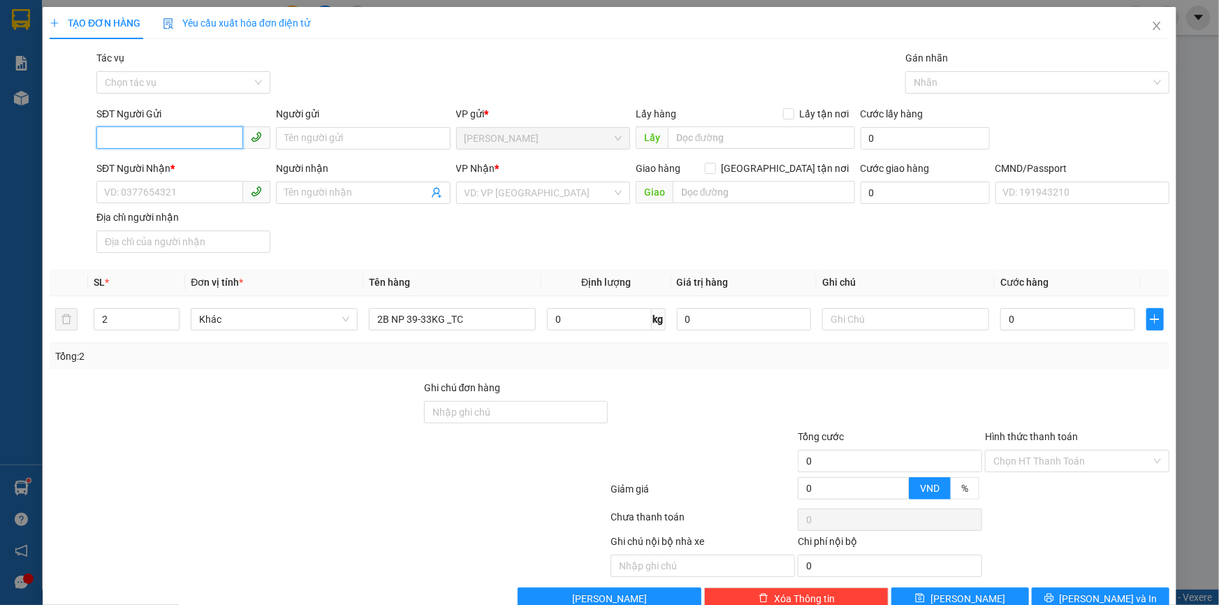
click at [147, 137] on input "SĐT Người Gửi" at bounding box center [169, 137] width 147 height 22
type input "0"
click at [163, 168] on div "0907075626 - TÝ" at bounding box center [182, 166] width 156 height 15
type input "0907075626"
type input "TÝ"
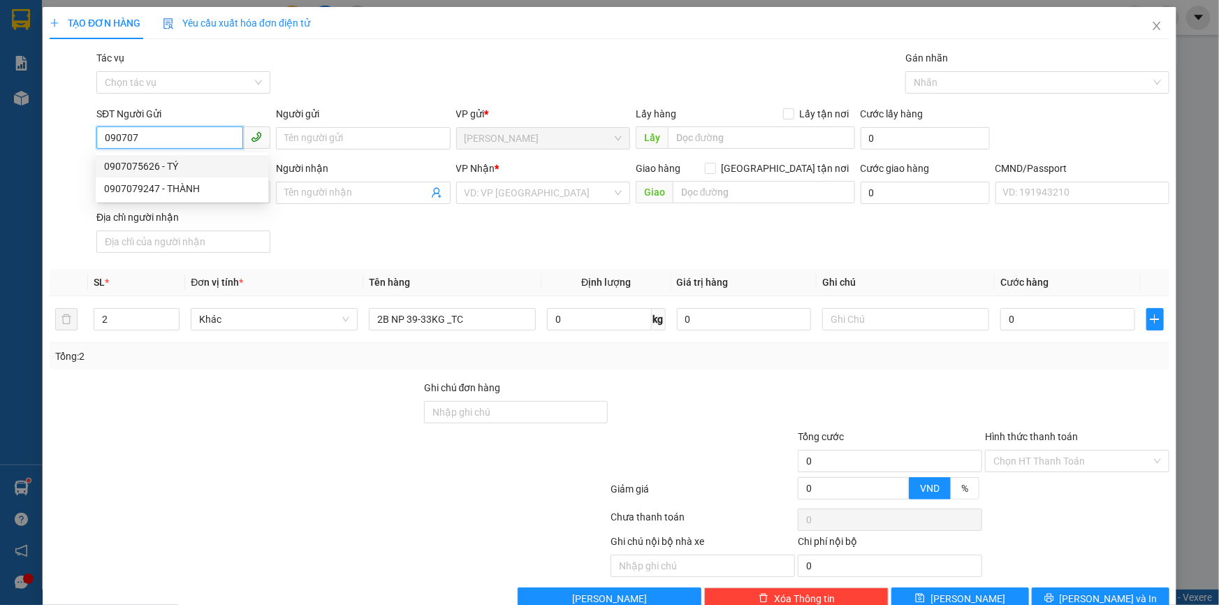
type input "0374435064"
type input "PHƯỢNG"
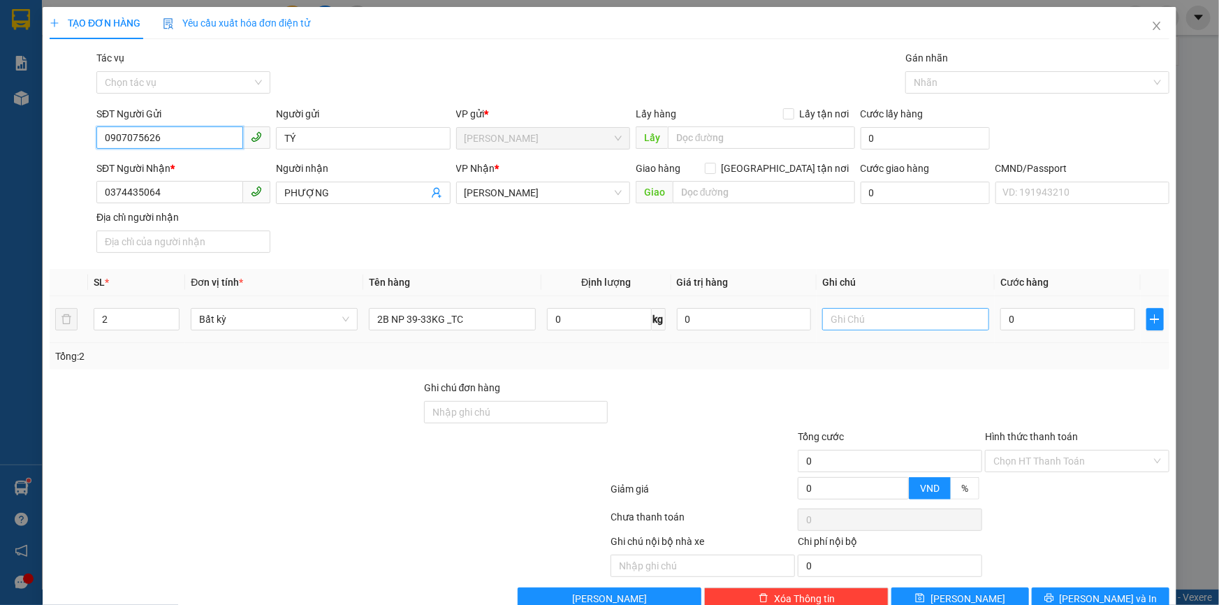
type input "0907075626"
click at [910, 314] on input "text" at bounding box center [905, 319] width 167 height 22
type input "18H KHANH"
click at [1098, 316] on input "0" at bounding box center [1067, 319] width 135 height 22
type input "01"
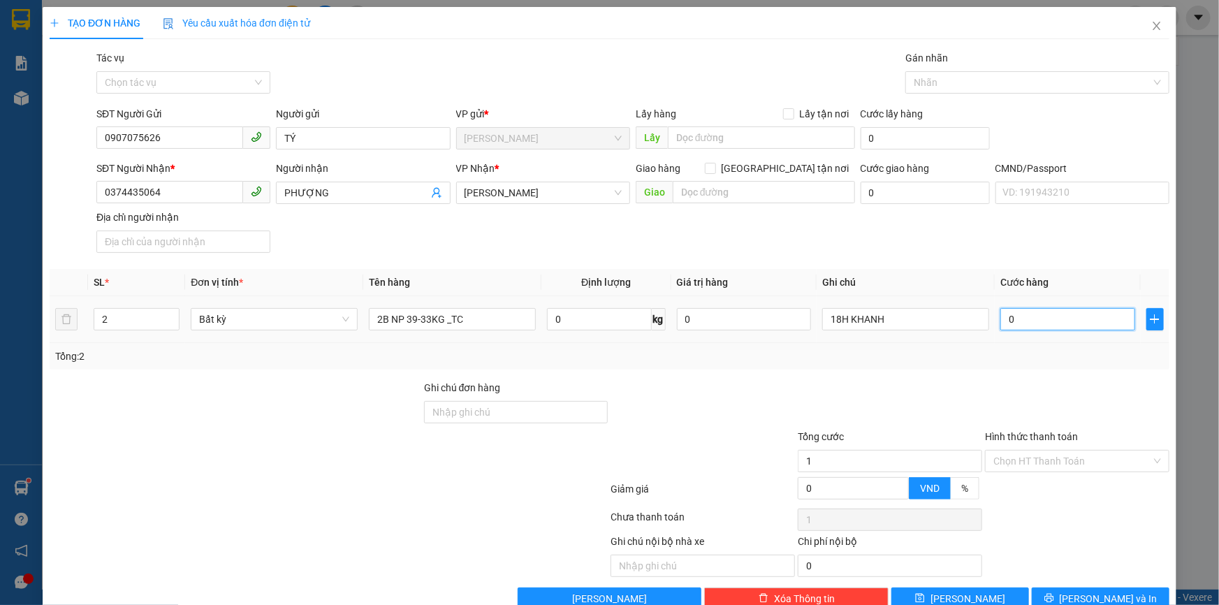
type input "1"
type input "010"
type input "10"
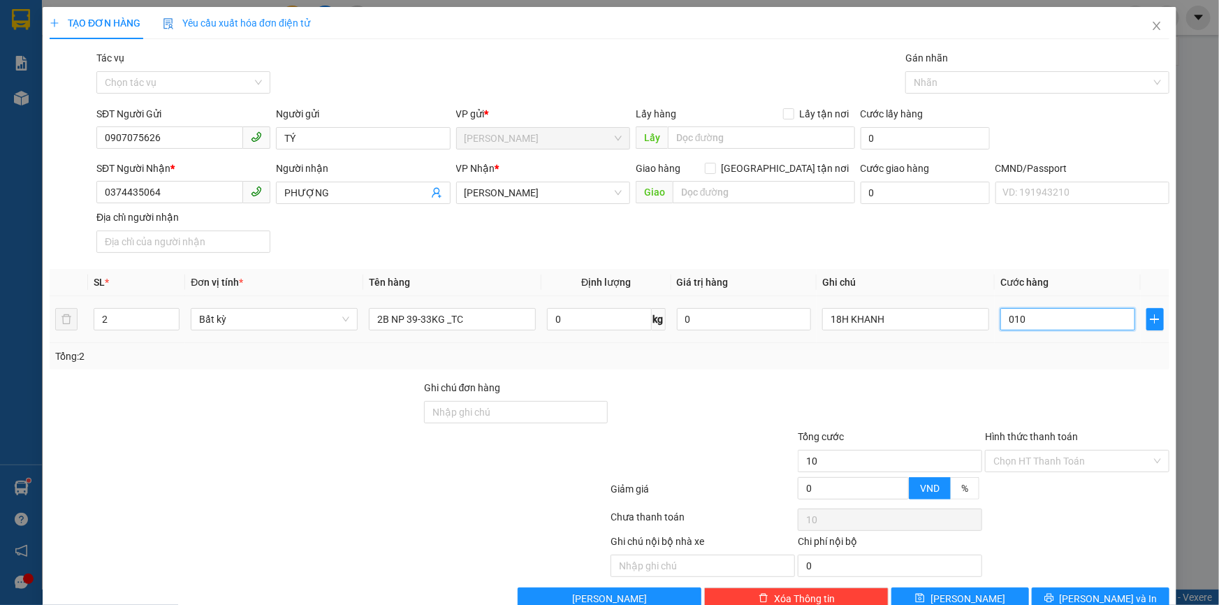
type input "0.105"
type input "105"
type input "105.000"
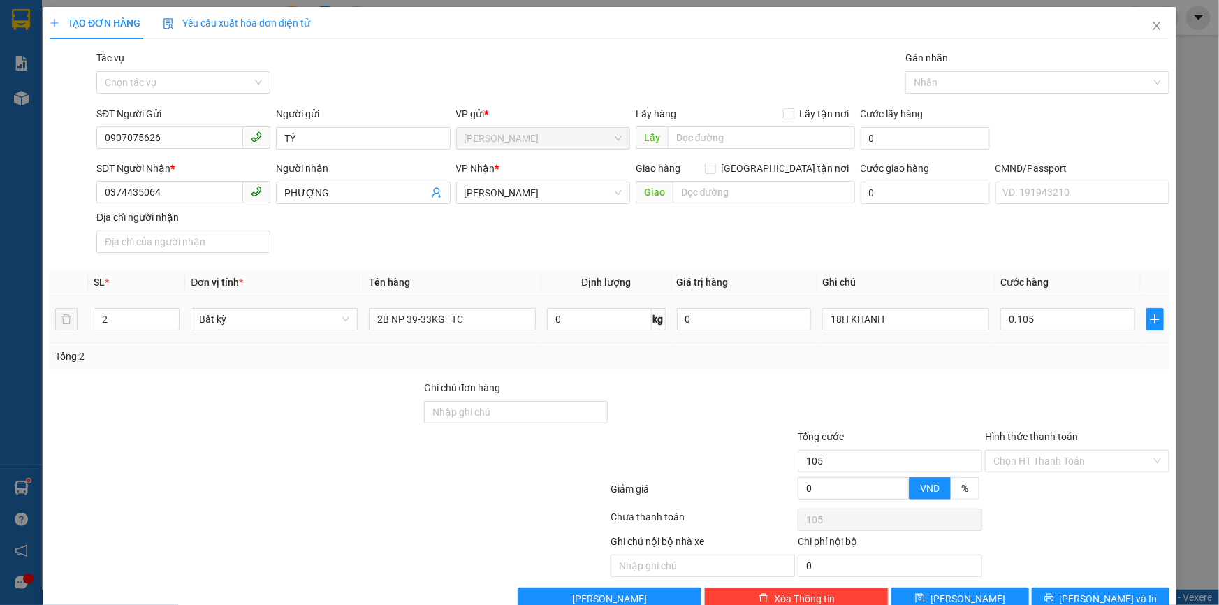
type input "105.000"
click at [850, 381] on div at bounding box center [889, 404] width 187 height 49
click at [1038, 454] on input "Hình thức thanh toán" at bounding box center [1072, 461] width 158 height 21
click at [1012, 386] on div at bounding box center [1077, 404] width 187 height 49
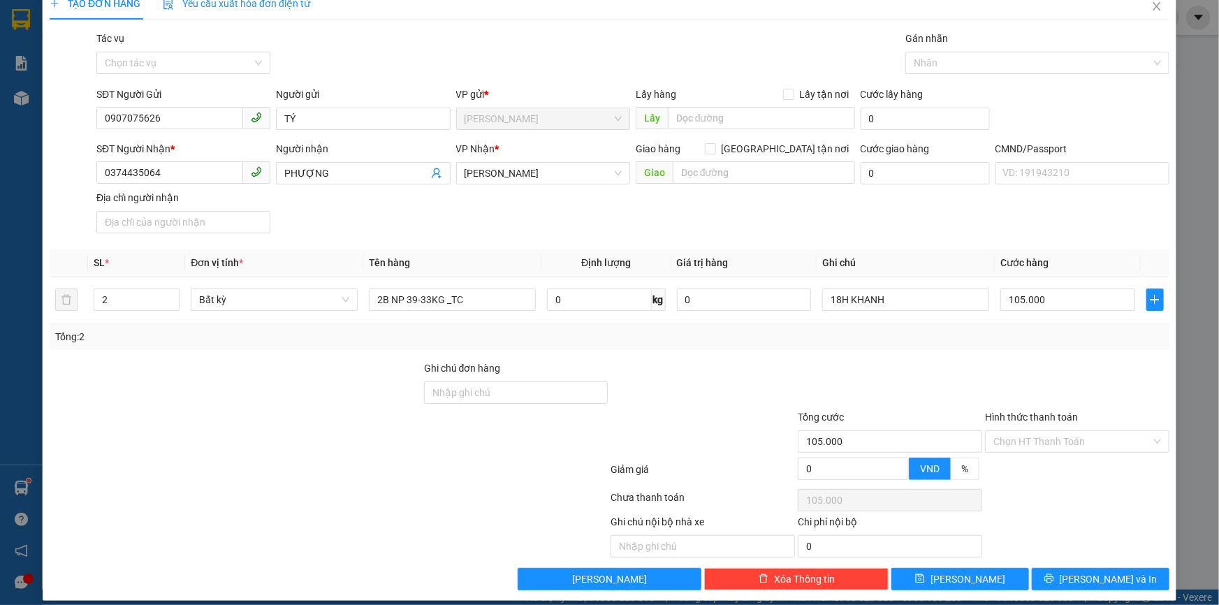
scroll to position [34, 0]
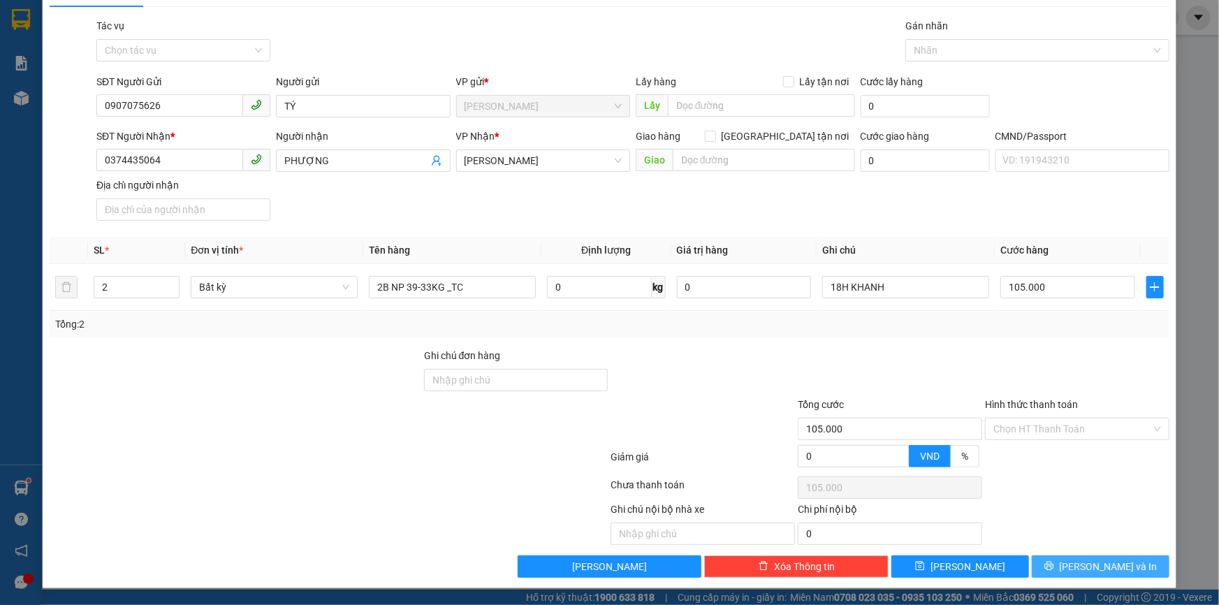
click at [1054, 566] on icon "printer" at bounding box center [1049, 566] width 10 height 10
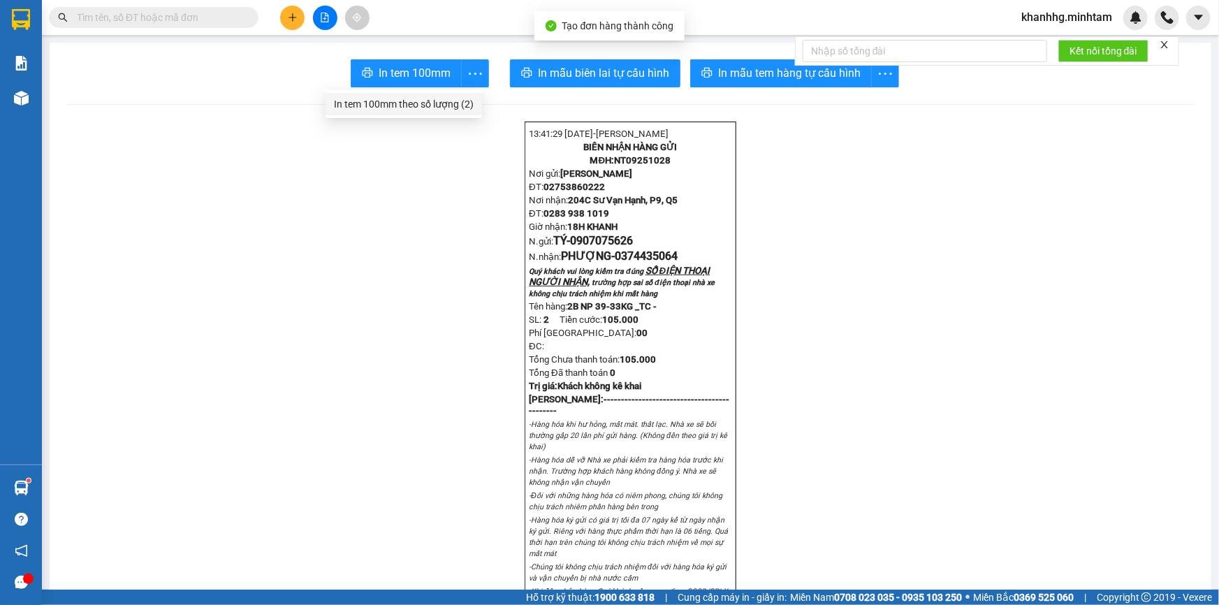
click at [443, 103] on div "In tem 100mm theo số lượng (2)" at bounding box center [404, 103] width 140 height 15
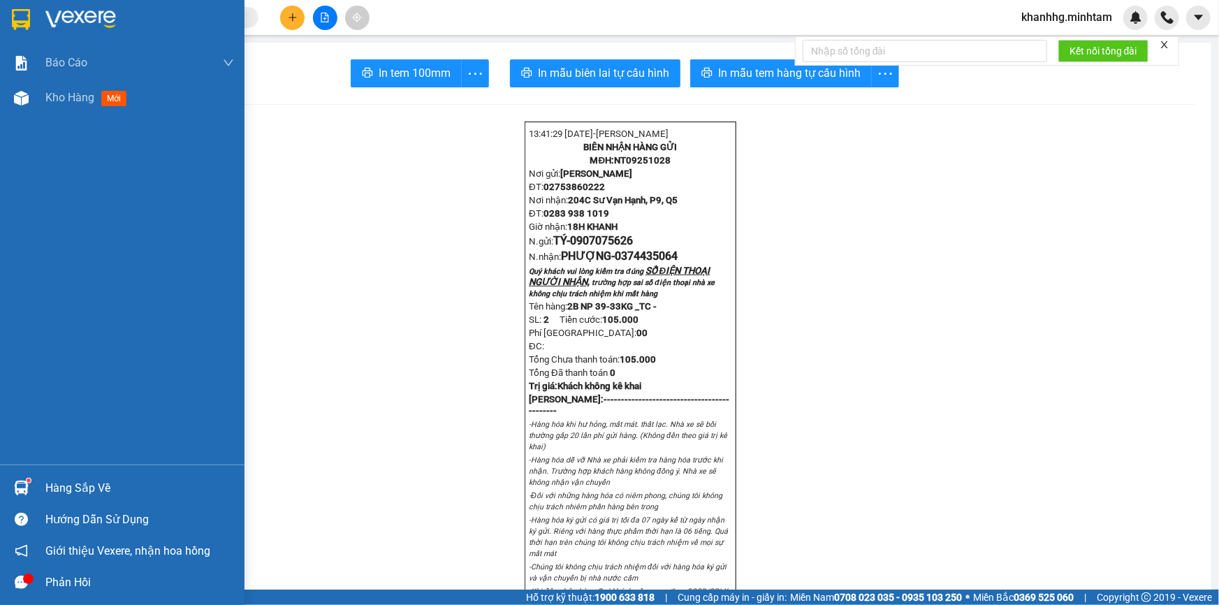
click at [45, 482] on div "Hàng sắp về" at bounding box center [139, 488] width 189 height 21
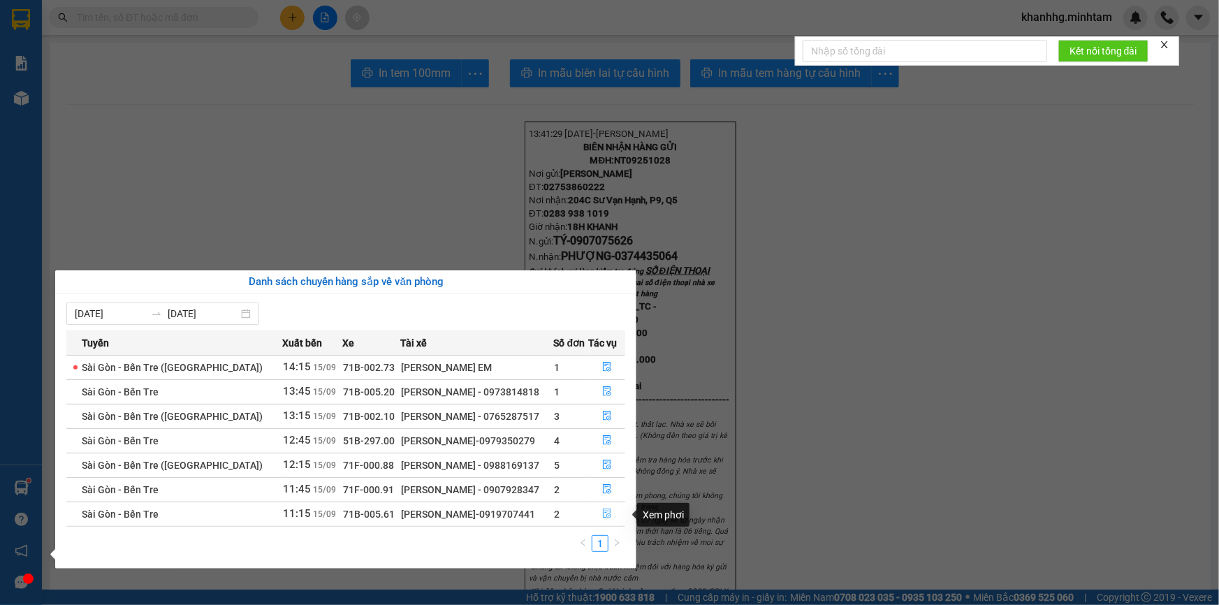
click at [611, 517] on button "button" at bounding box center [608, 514] width 36 height 22
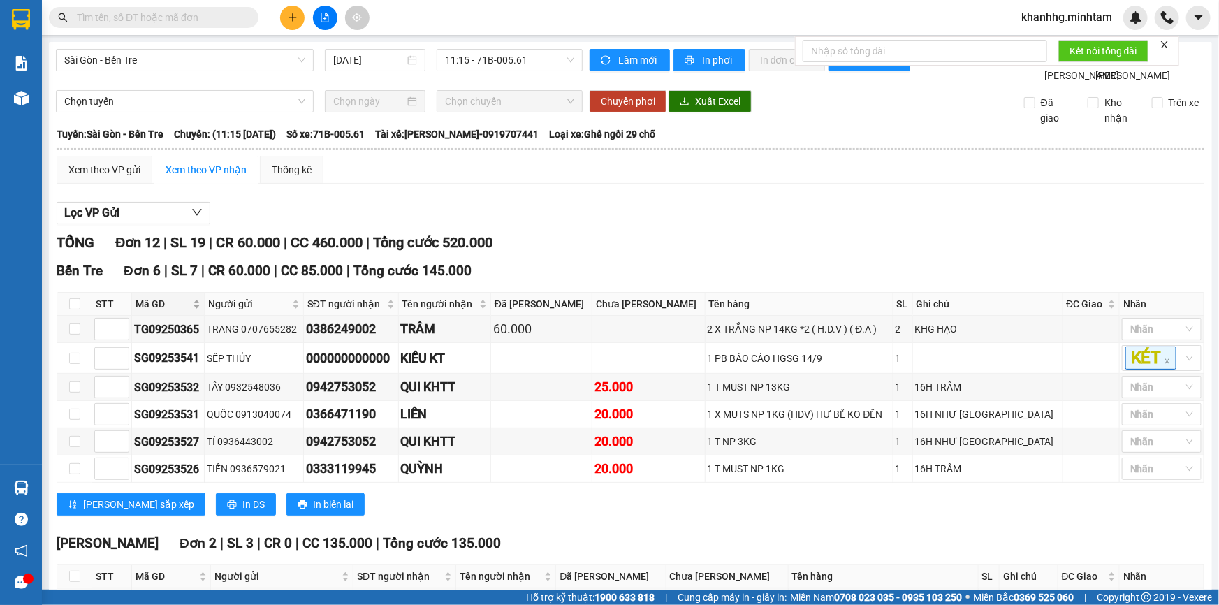
scroll to position [338, 0]
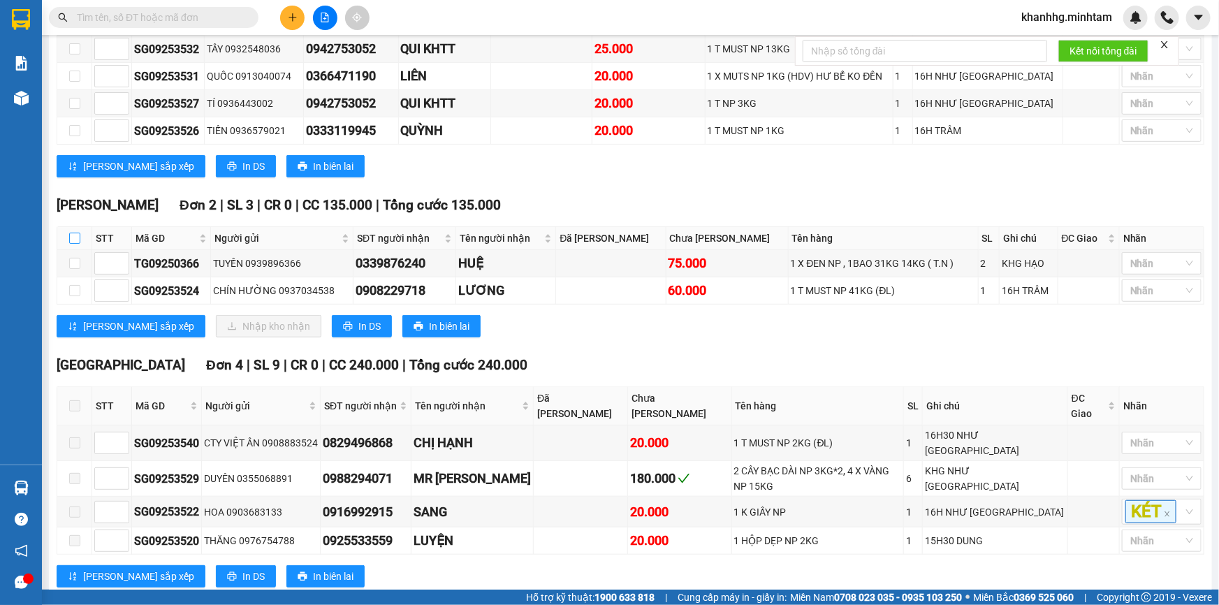
click at [75, 244] on input "checkbox" at bounding box center [74, 238] width 11 height 11
checkbox input "true"
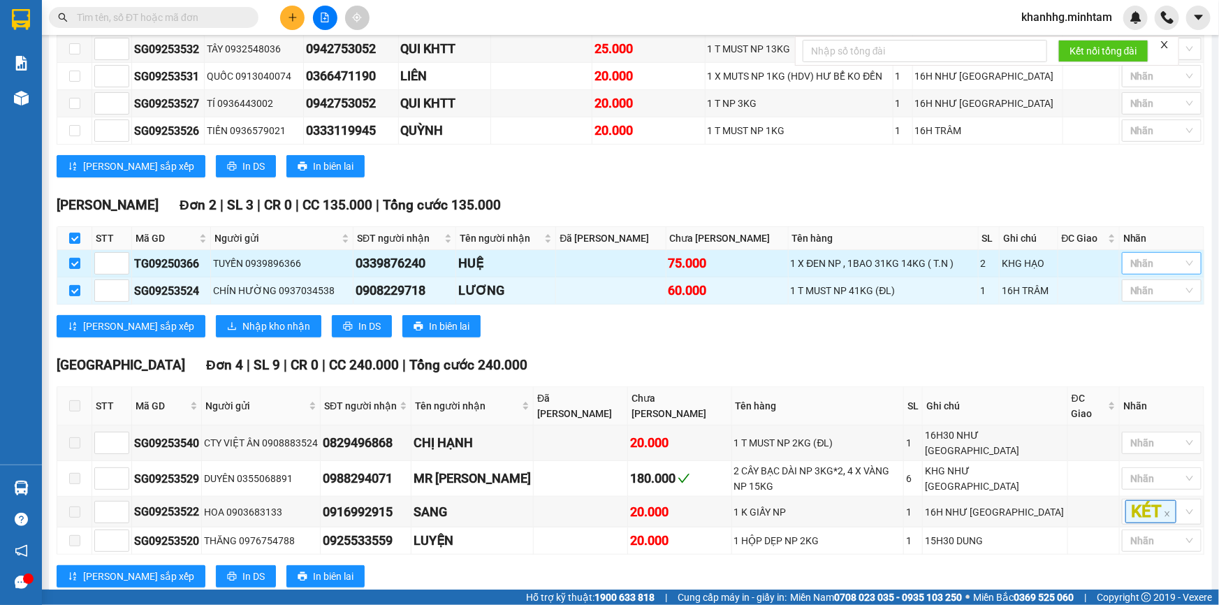
click at [1146, 272] on div at bounding box center [1154, 263] width 59 height 17
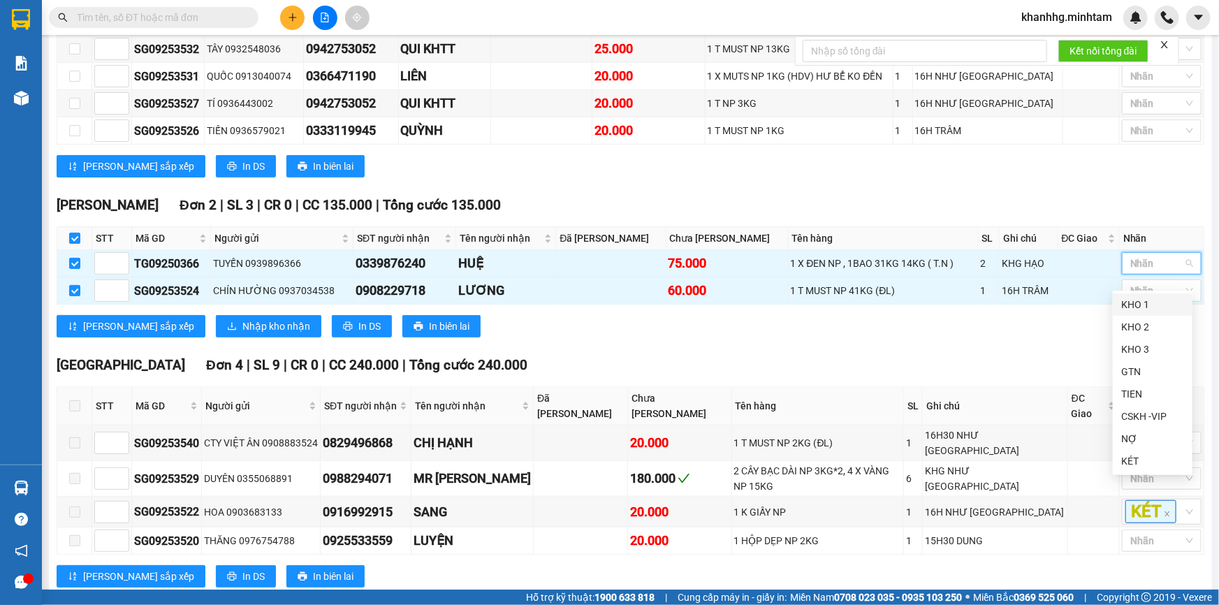
click at [1139, 302] on div "KHO 1" at bounding box center [1152, 304] width 63 height 15
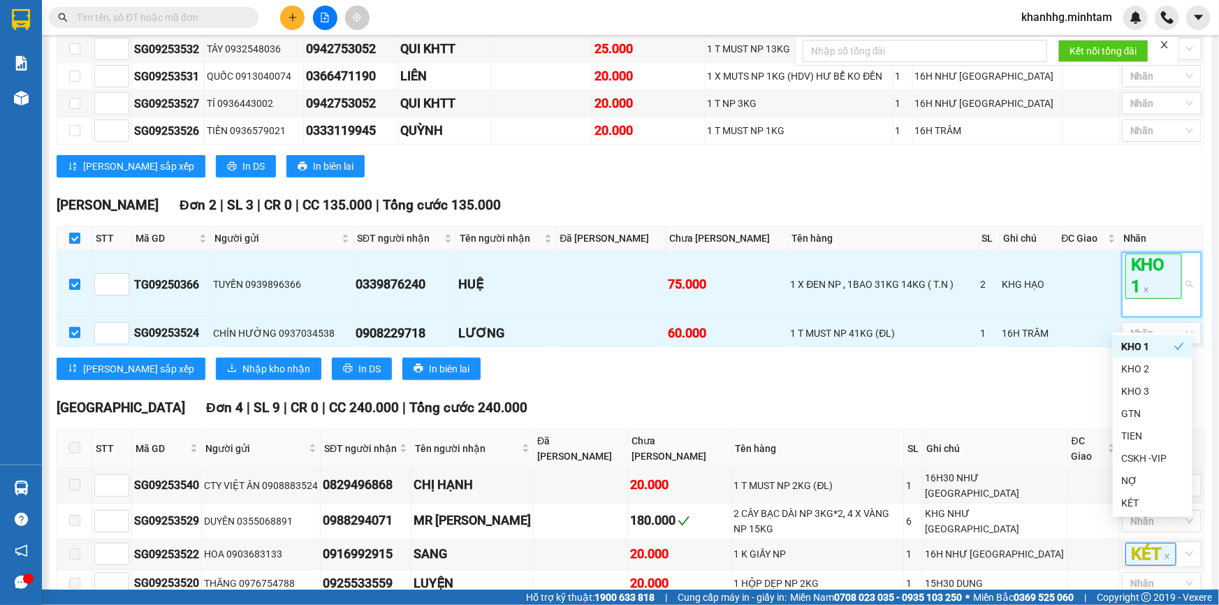
click at [1132, 214] on div "Ngã Tư Huyện Đơn 2 | SL 3 | CR 0 | CC 135.000 | Tổng cước 135.000" at bounding box center [631, 205] width 1148 height 21
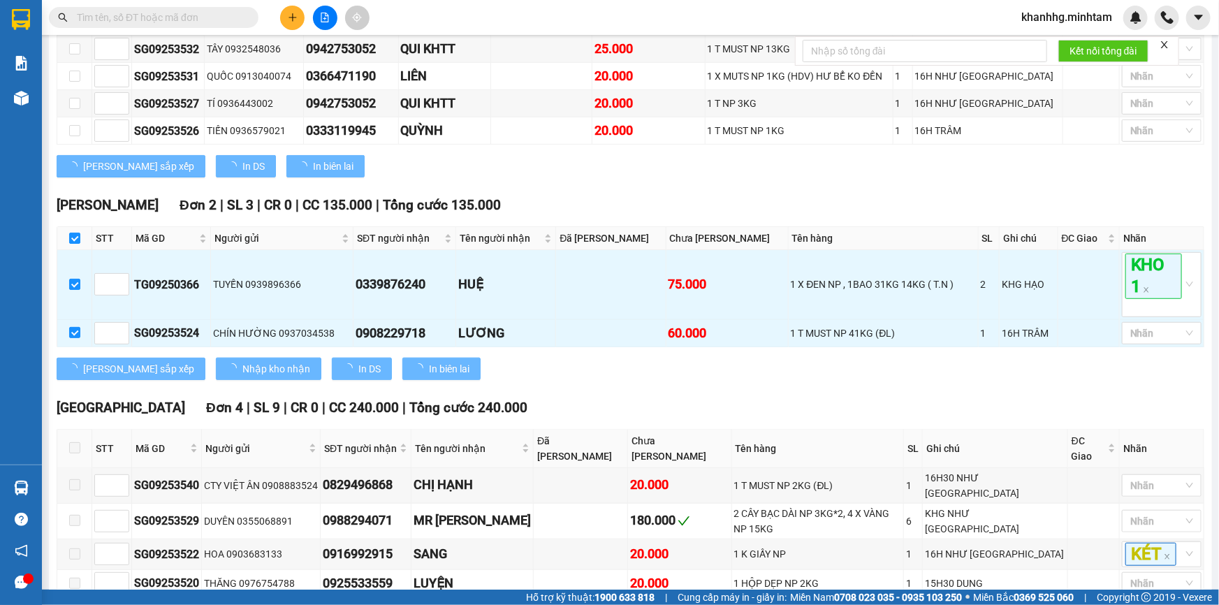
click at [1140, 342] on div at bounding box center [1154, 333] width 59 height 17
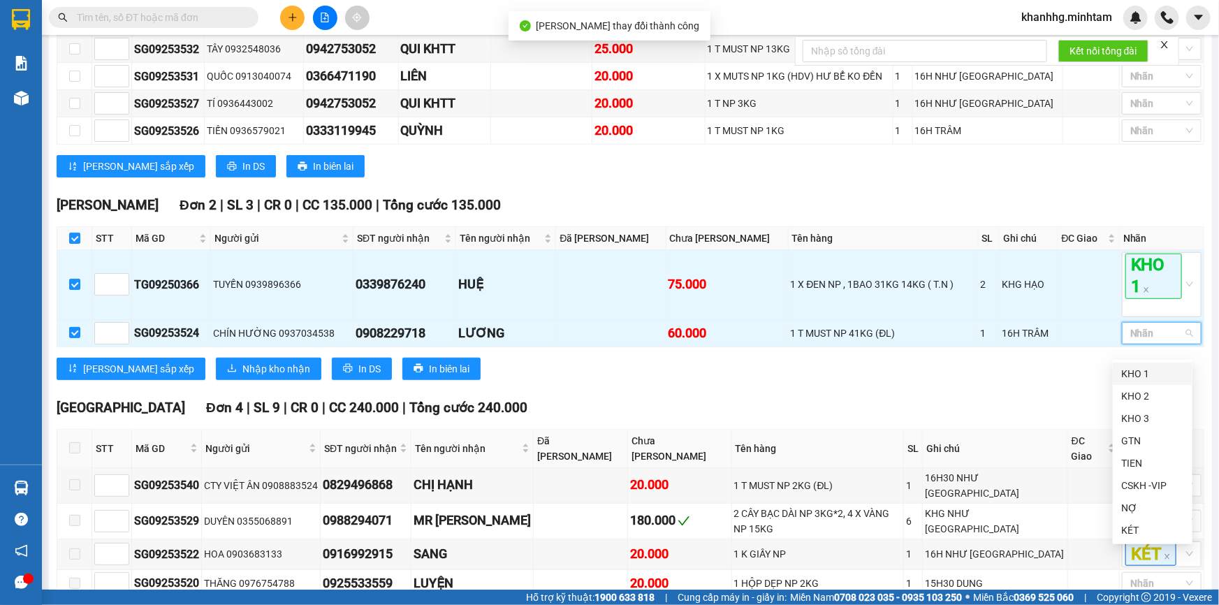
click at [1128, 366] on div "KHO 1" at bounding box center [1152, 373] width 63 height 15
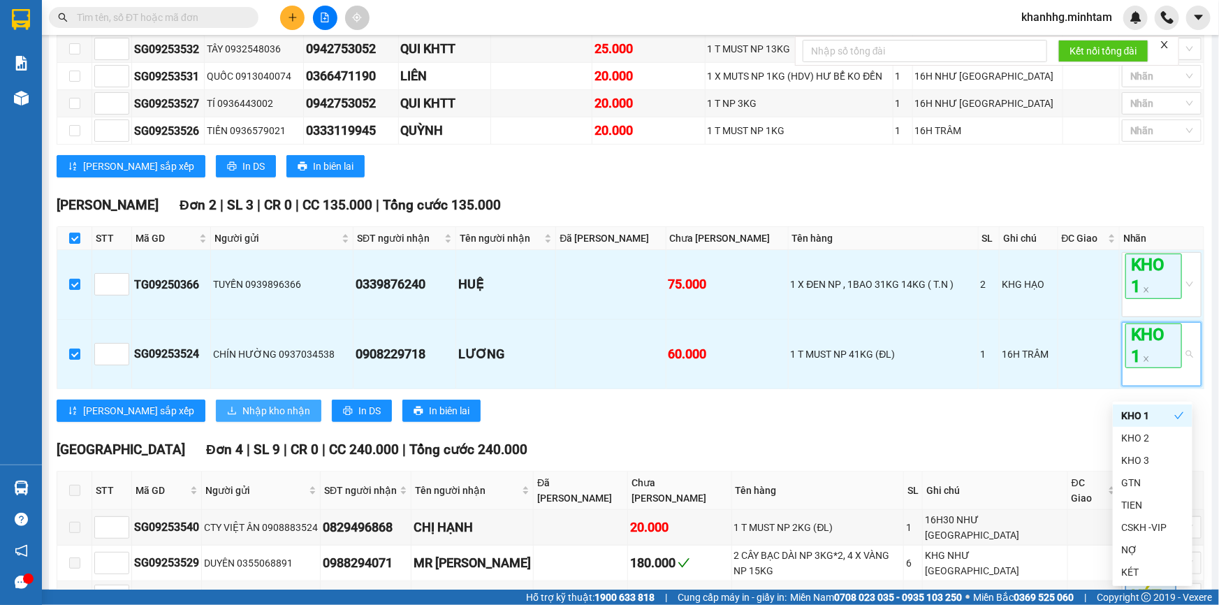
click at [242, 418] on span "Nhập kho nhận" at bounding box center [276, 410] width 68 height 15
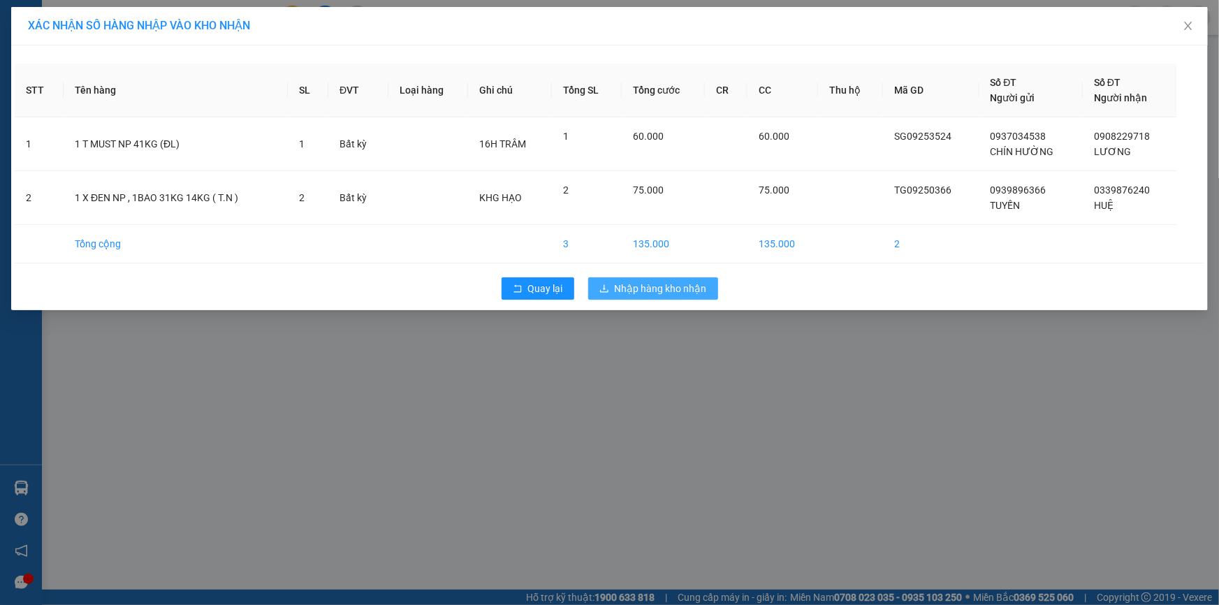
click at [636, 287] on span "Nhập hàng kho nhận" at bounding box center [661, 288] width 92 height 15
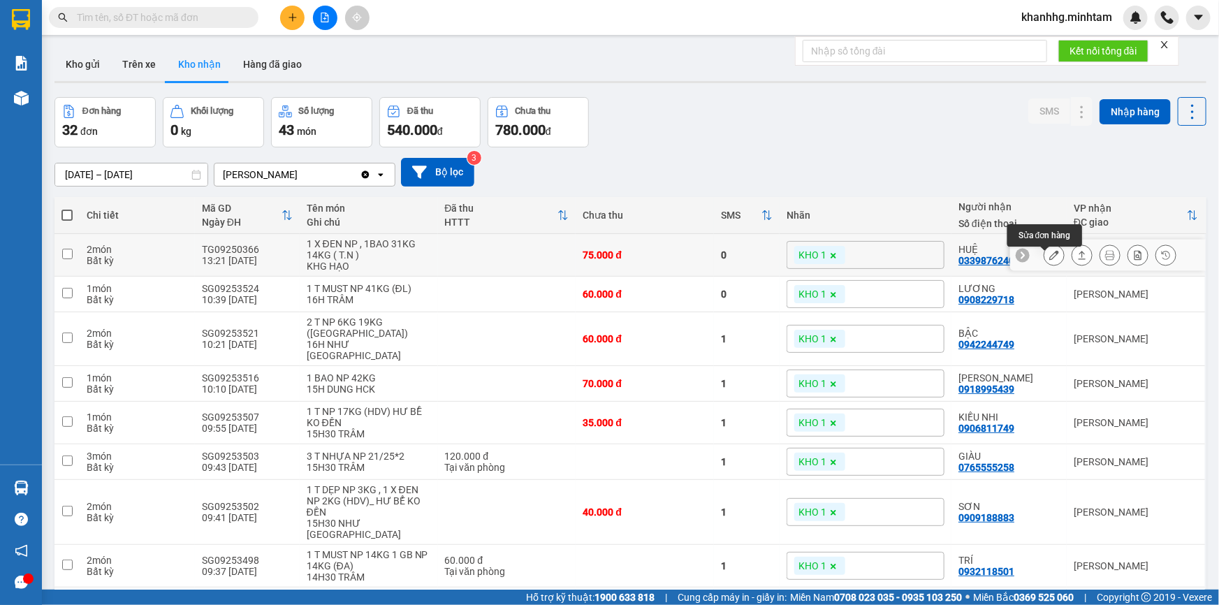
click at [1050, 266] on button at bounding box center [1054, 255] width 20 height 24
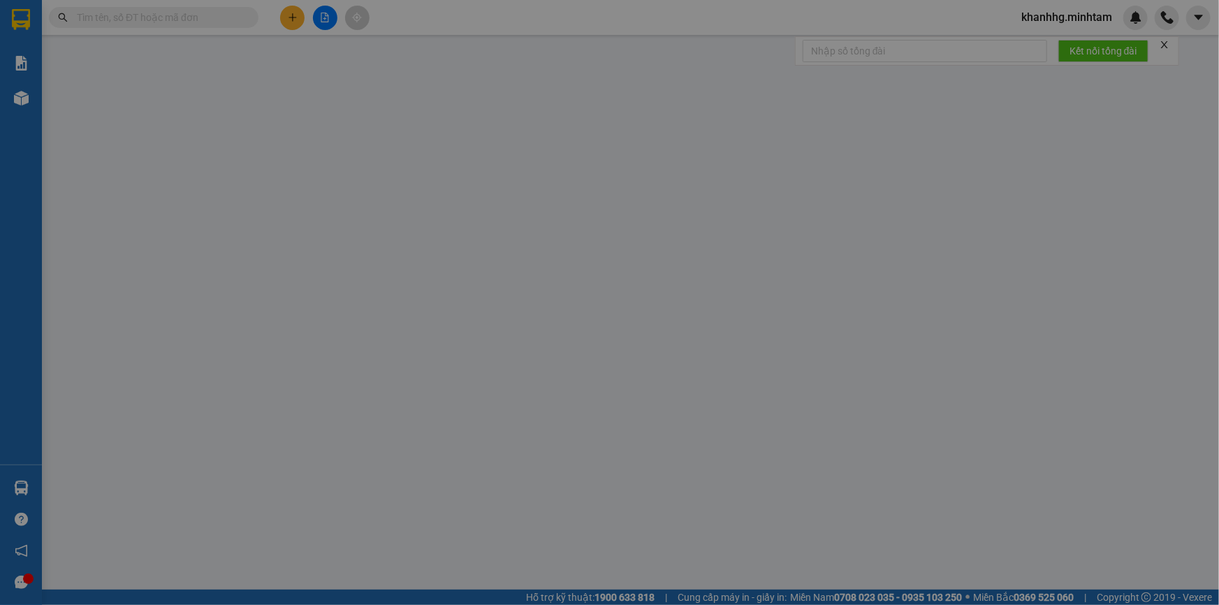
type input "0939896366"
type input "TUYẾN"
type input "0339876240"
type input "HUỆ"
type input "75.000"
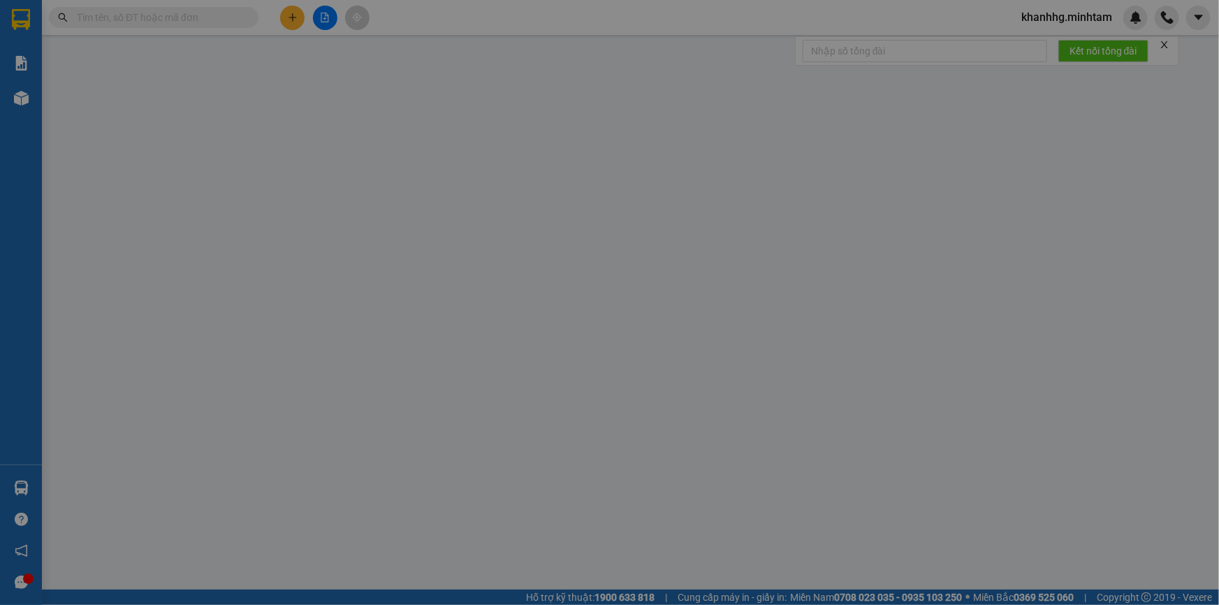
type input "75.000"
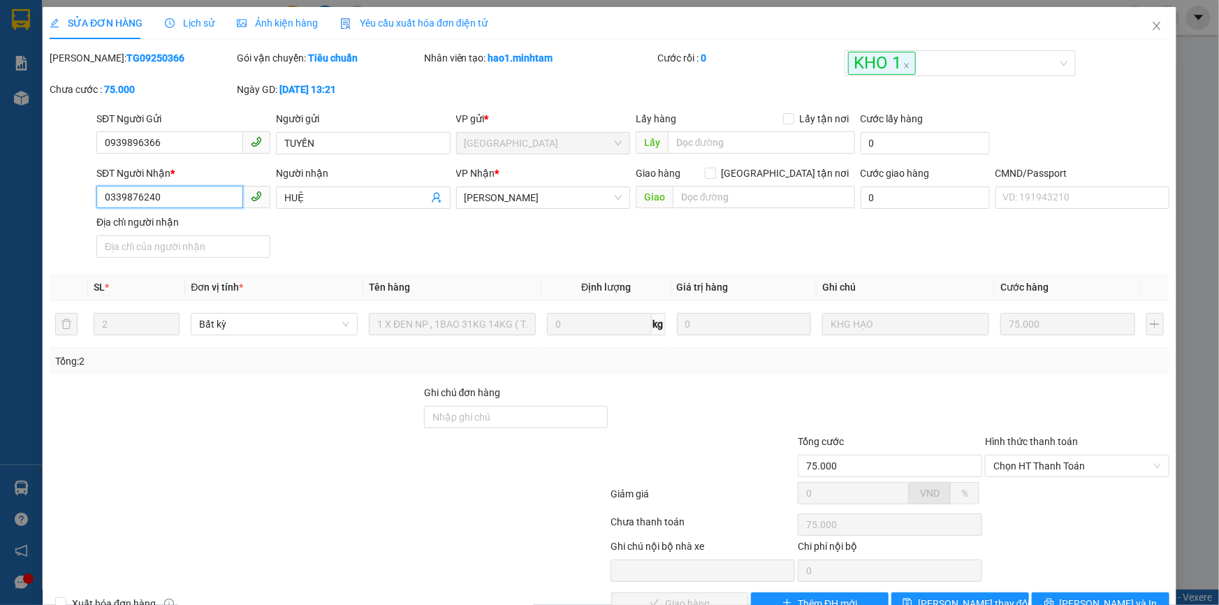
drag, startPoint x: 198, startPoint y: 203, endPoint x: 38, endPoint y: 187, distance: 160.2
click at [53, 184] on div "SĐT Người Nhận * 0339876240 0339876240 Người nhận HUỆ VP Nhận * Ngã Tư Huyện …" at bounding box center [609, 215] width 1123 height 98
click at [38, 187] on div "SỬA ĐƠN HÀNG Lịch sử Ảnh kiện hàng Yêu cầu xuất hóa đơn điện tử Total Paid Fee …" at bounding box center [609, 302] width 1219 height 605
drag, startPoint x: 160, startPoint y: 189, endPoint x: 79, endPoint y: 189, distance: 81.0
click at [79, 189] on div "SĐT Người Nhận * 0339876240 0339876240 Người nhận HUỆ VP Nhận * Ngã Tư Huyện …" at bounding box center [609, 215] width 1123 height 98
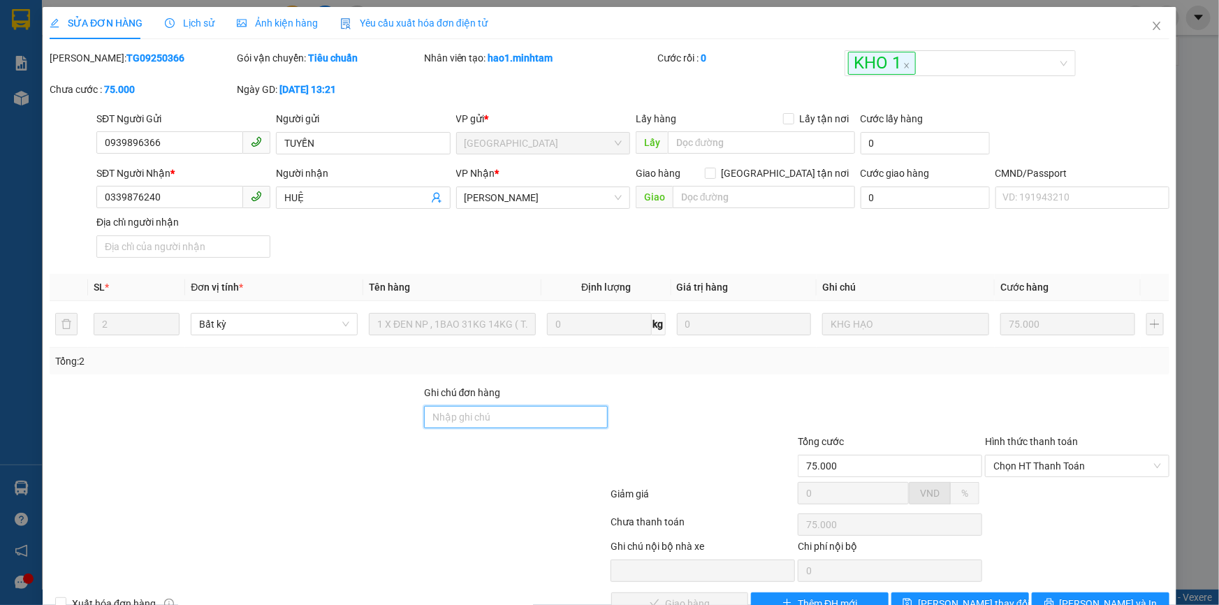
click at [446, 423] on input "Ghi chú đơn hàng" at bounding box center [516, 417] width 184 height 22
type input "BM"
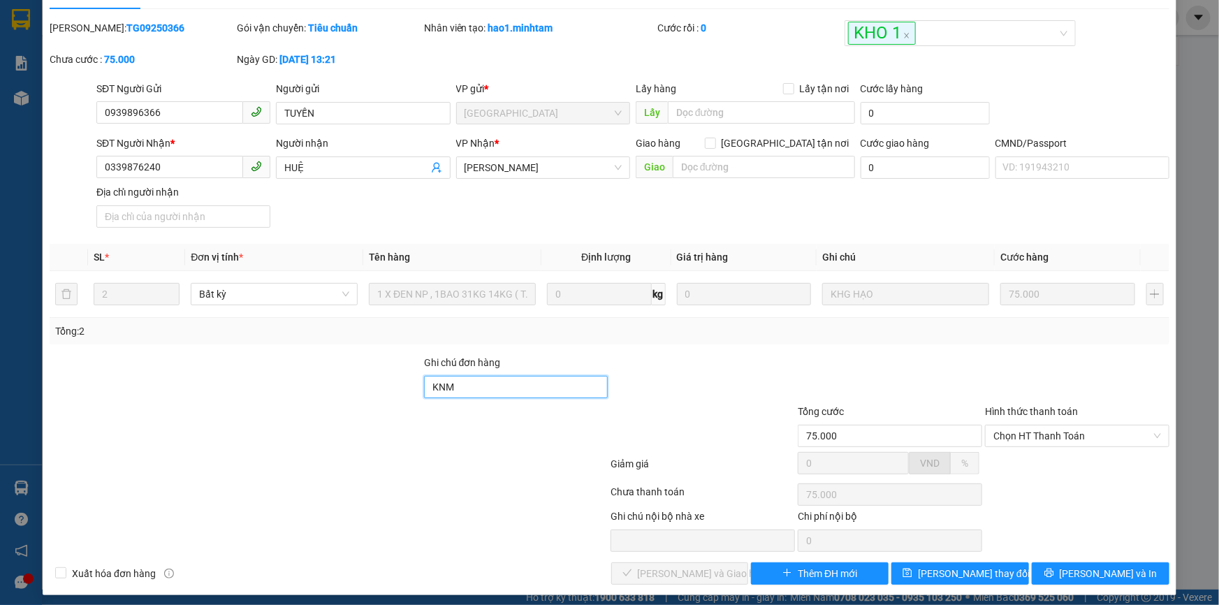
scroll to position [38, 0]
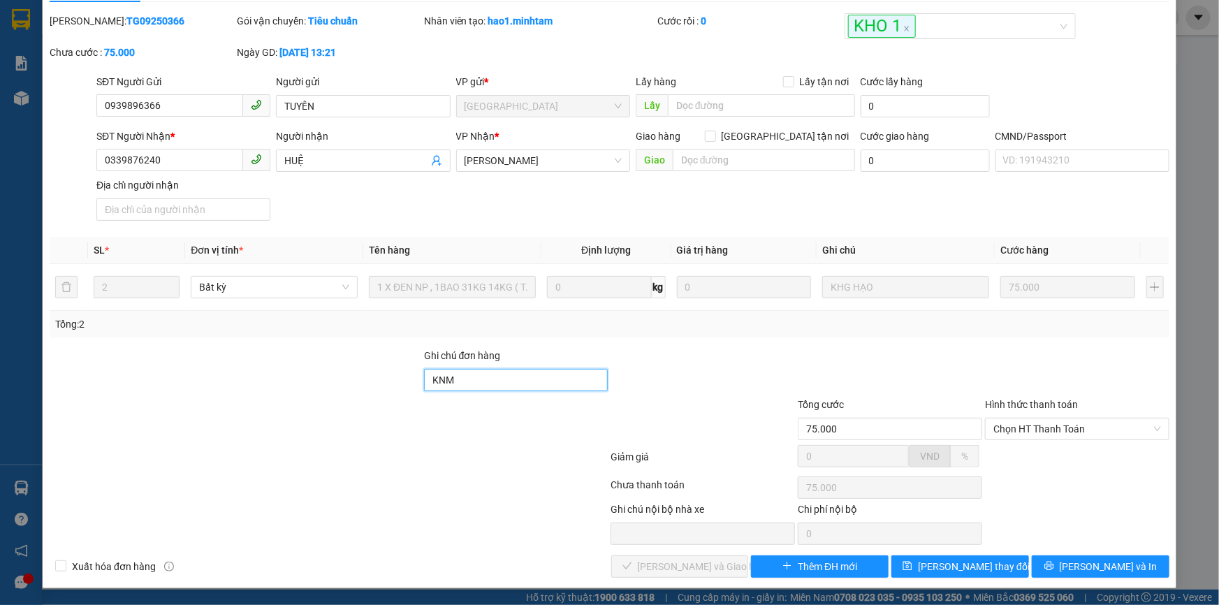
type input "KNM"
click at [942, 562] on span "Lưu thay đổi" at bounding box center [974, 566] width 112 height 15
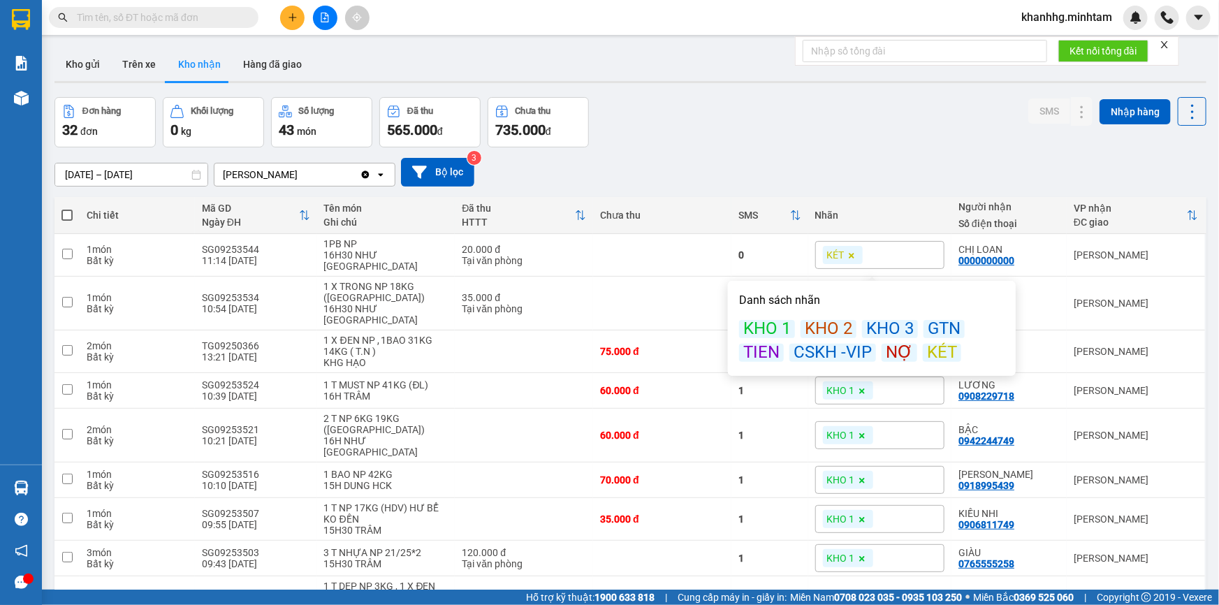
click at [785, 322] on div "KHO 1" at bounding box center [767, 329] width 56 height 18
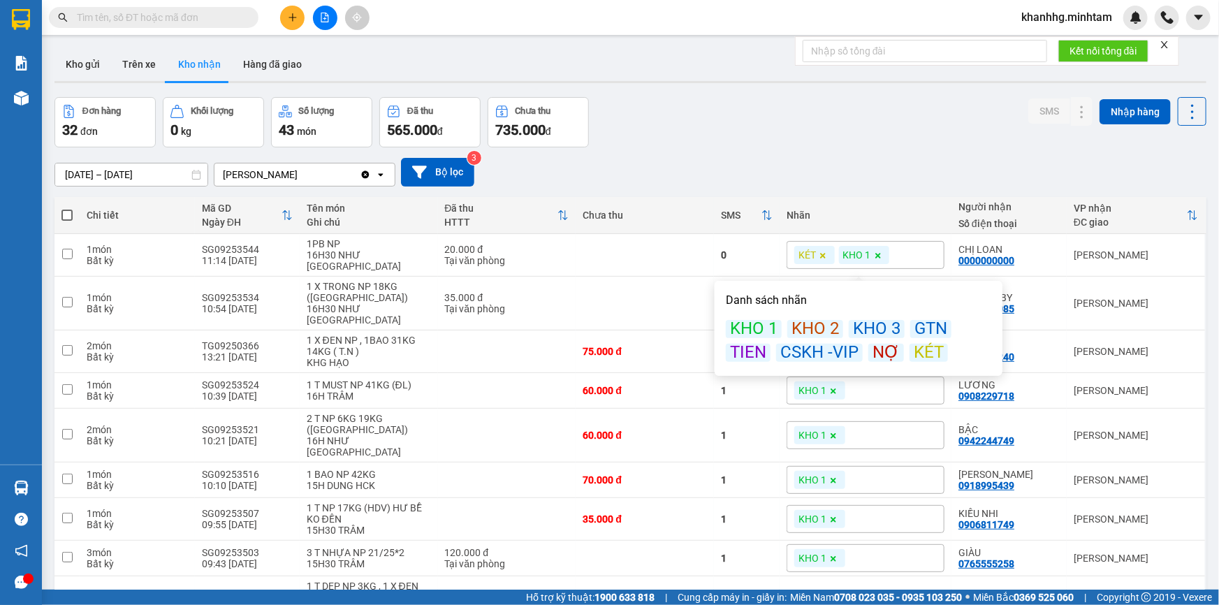
drag, startPoint x: 819, startPoint y: 166, endPoint x: 831, endPoint y: 193, distance: 30.0
click at [823, 163] on div "13/09/2025 – 15/09/2025 Press the down arrow key to interact with the calendar …" at bounding box center [630, 172] width 1152 height 29
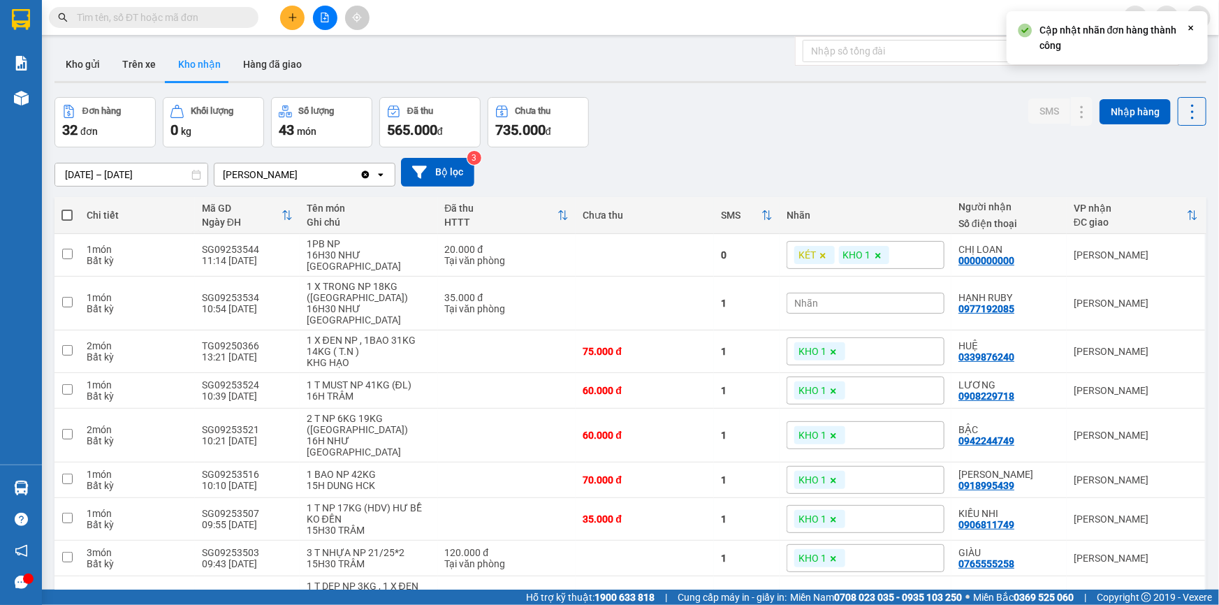
click at [837, 293] on div "Nhãn" at bounding box center [866, 303] width 158 height 21
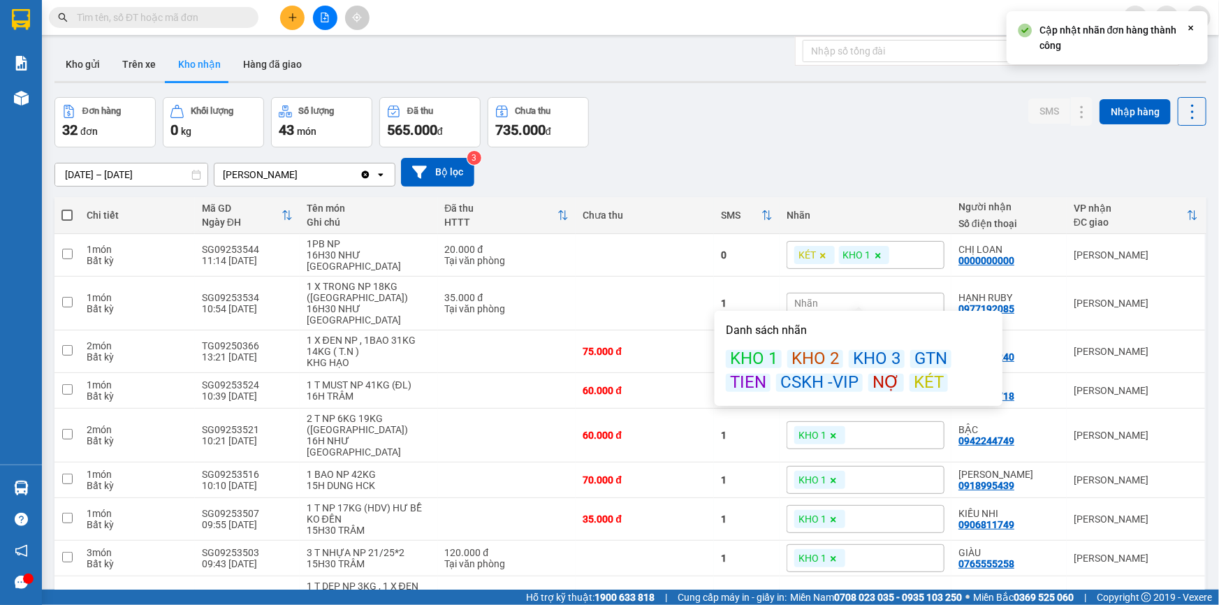
click at [766, 356] on div "KHO 1" at bounding box center [754, 359] width 56 height 18
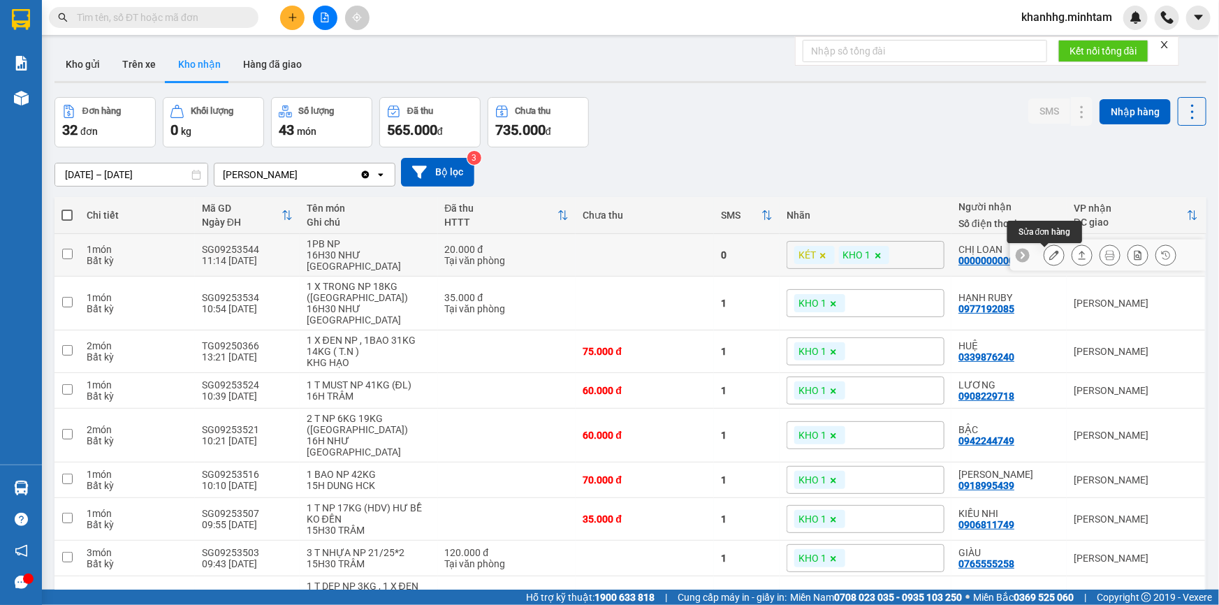
click at [1049, 254] on icon at bounding box center [1054, 255] width 10 height 10
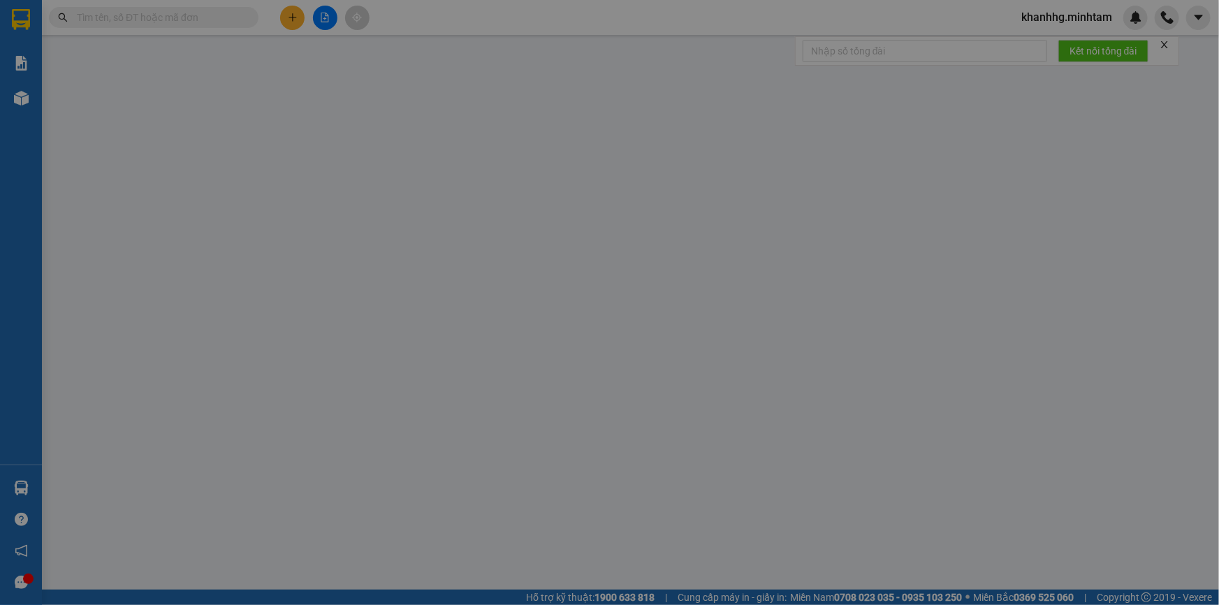
type input "0902343638"
type input "TRANG"
type input "0000000000"
type input "CHỊ LOAN"
type input "0908202373"
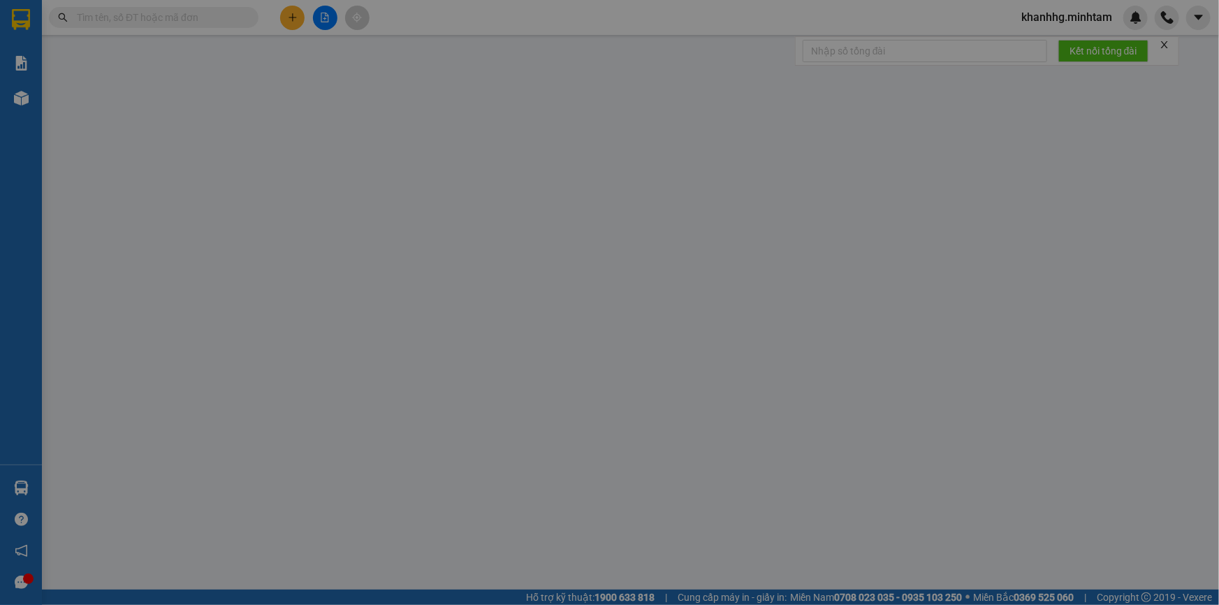
type input "20.000"
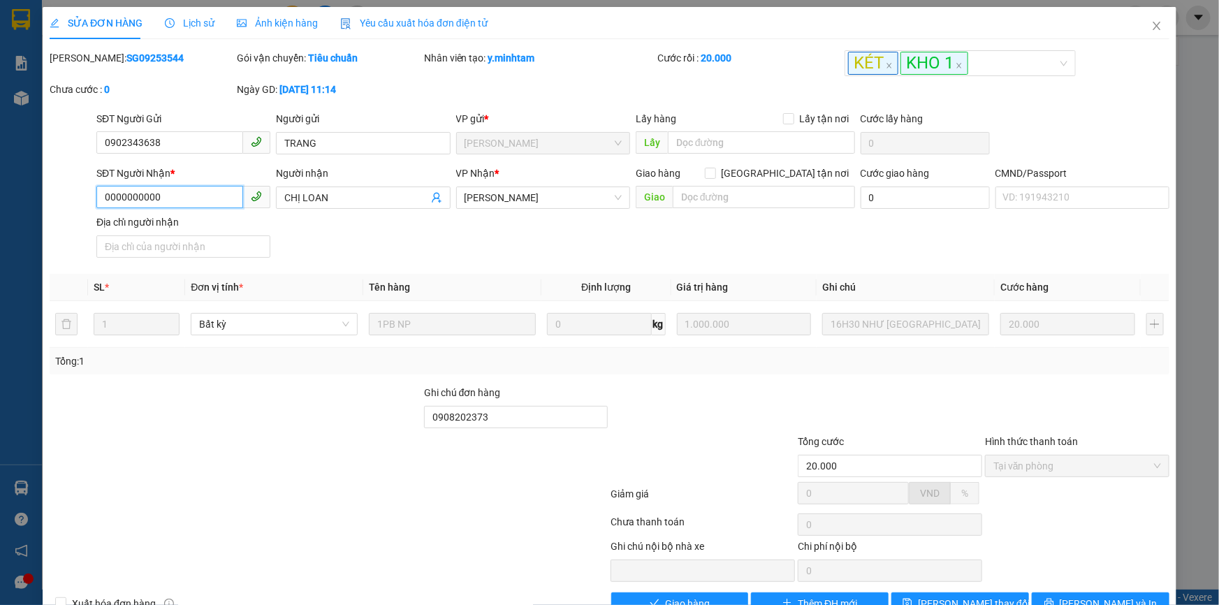
drag, startPoint x: 154, startPoint y: 194, endPoint x: 140, endPoint y: 194, distance: 14.0
click at [140, 194] on input "0000000000" at bounding box center [169, 197] width 147 height 22
click at [1151, 24] on icon "close" at bounding box center [1156, 25] width 11 height 11
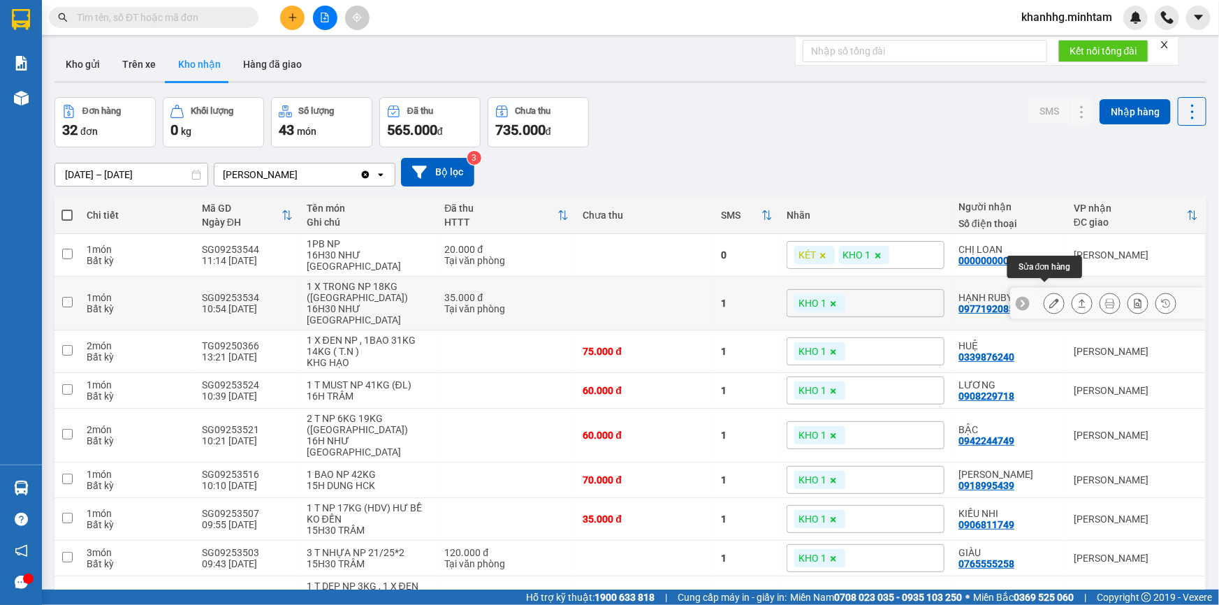
click at [1044, 291] on button at bounding box center [1054, 303] width 20 height 24
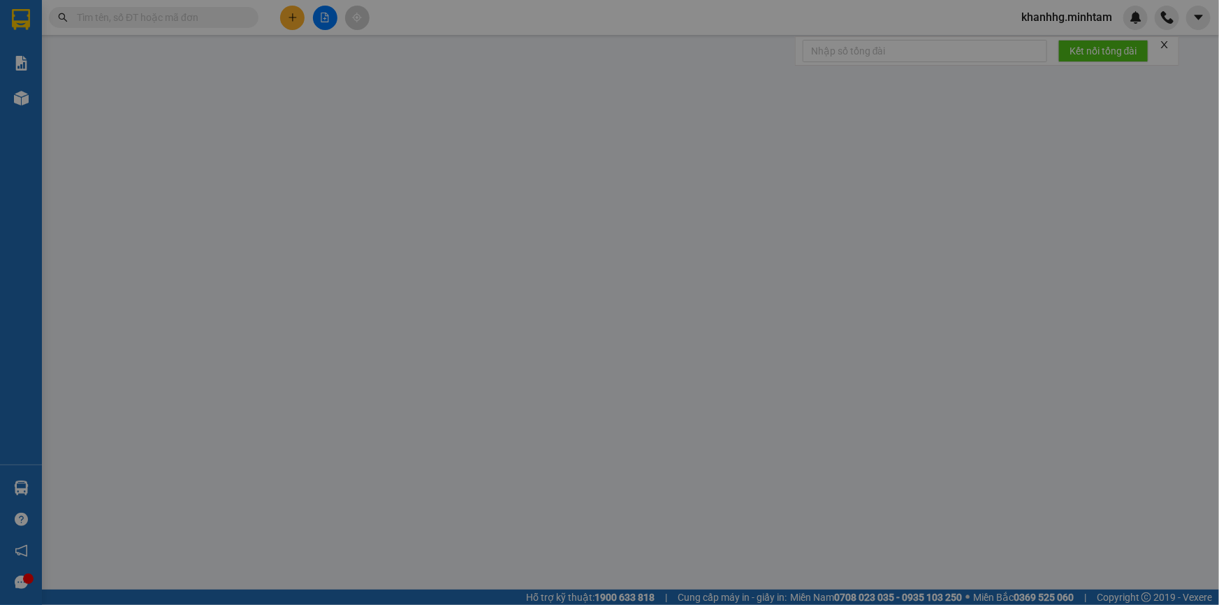
type input "0906605045"
type input "HÒA LONG"
type input "0977192085"
type input "HẠNH RUBY"
type input "35.000"
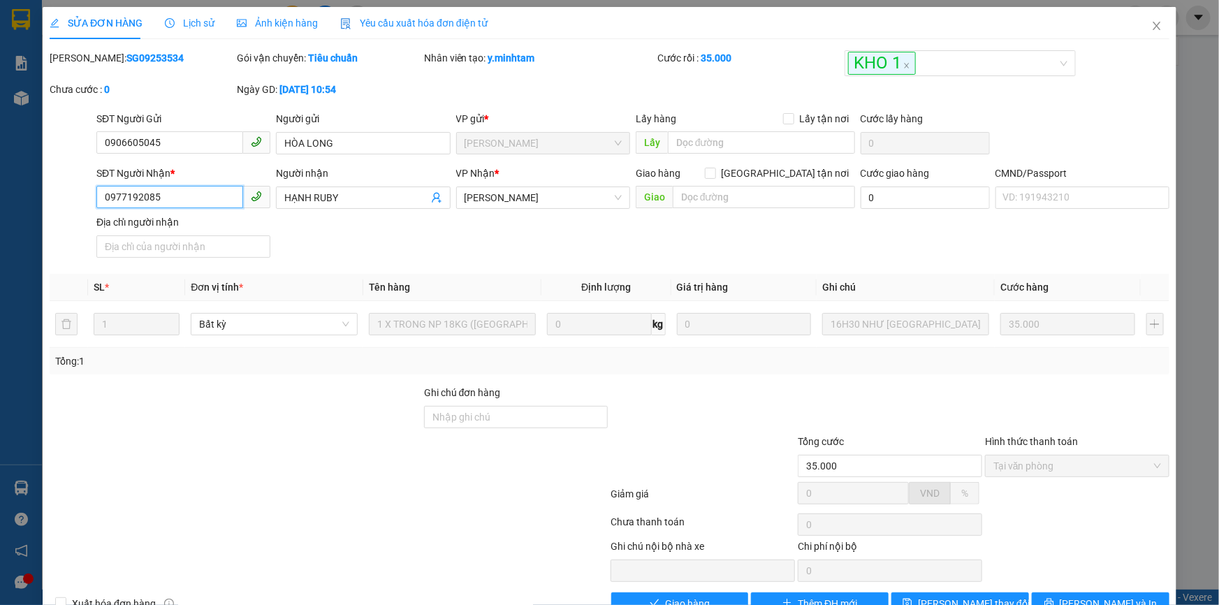
drag, startPoint x: 181, startPoint y: 202, endPoint x: 83, endPoint y: 197, distance: 97.9
click at [83, 197] on div "SĐT Người Nhận * 0977192085 0977192085 Người nhận HẠNH RUBY VP Nhận * Ngã Tư H…" at bounding box center [609, 215] width 1123 height 98
click at [504, 425] on input "Ghi chú đơn hàng" at bounding box center [516, 417] width 184 height 22
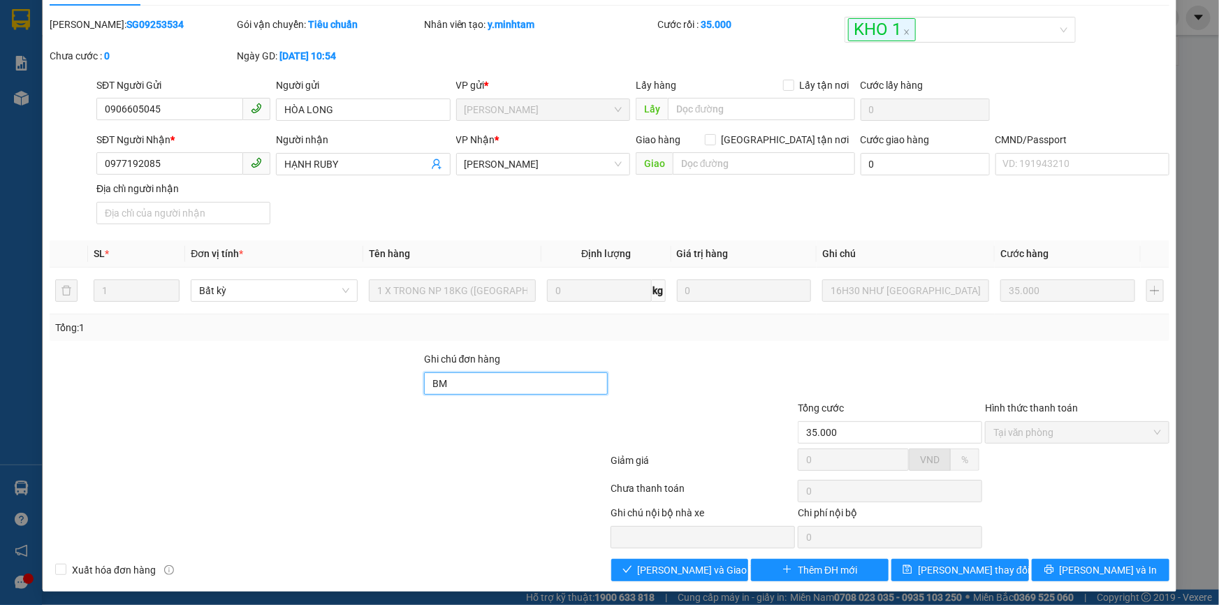
scroll to position [38, 0]
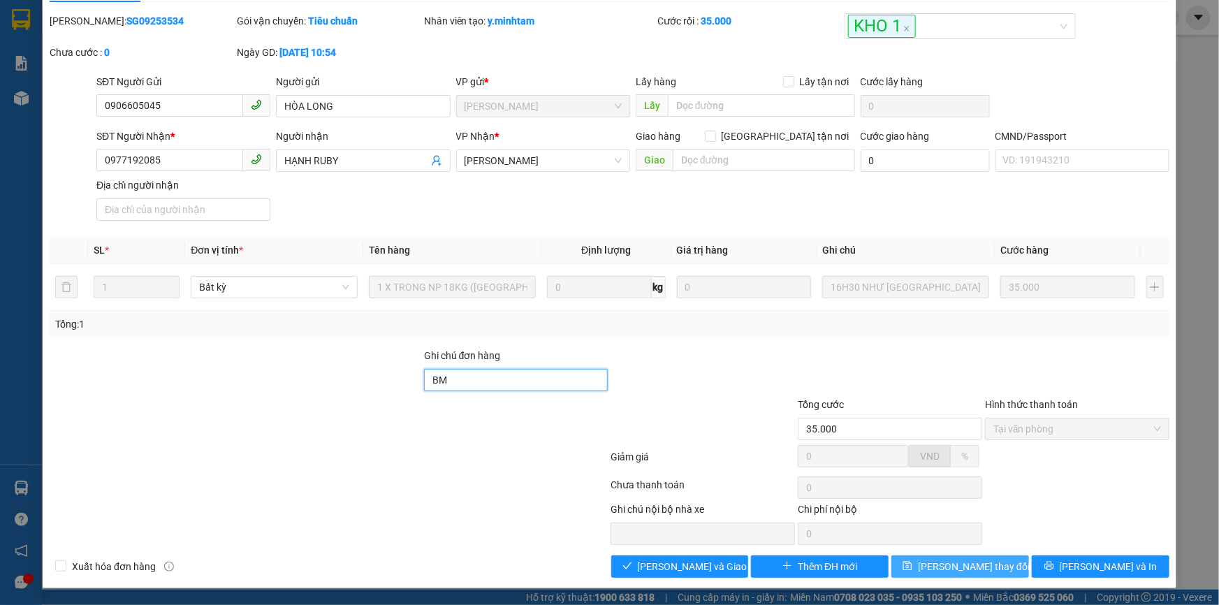
type input "BM"
click at [958, 571] on span "Lưu thay đổi" at bounding box center [974, 566] width 112 height 15
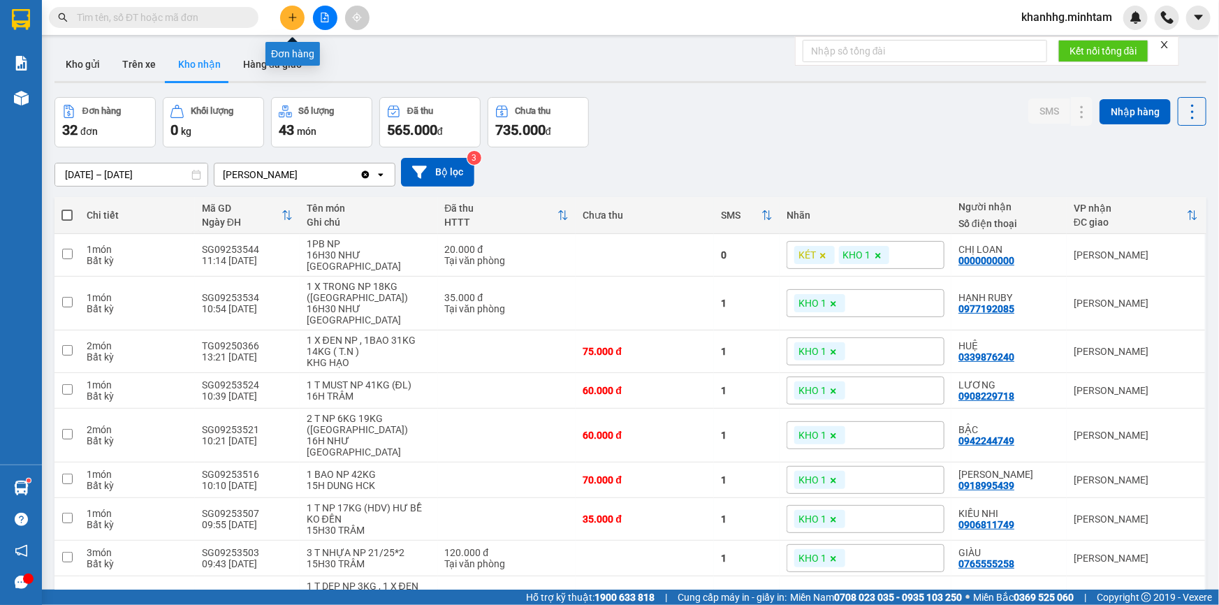
click at [286, 22] on button at bounding box center [292, 18] width 24 height 24
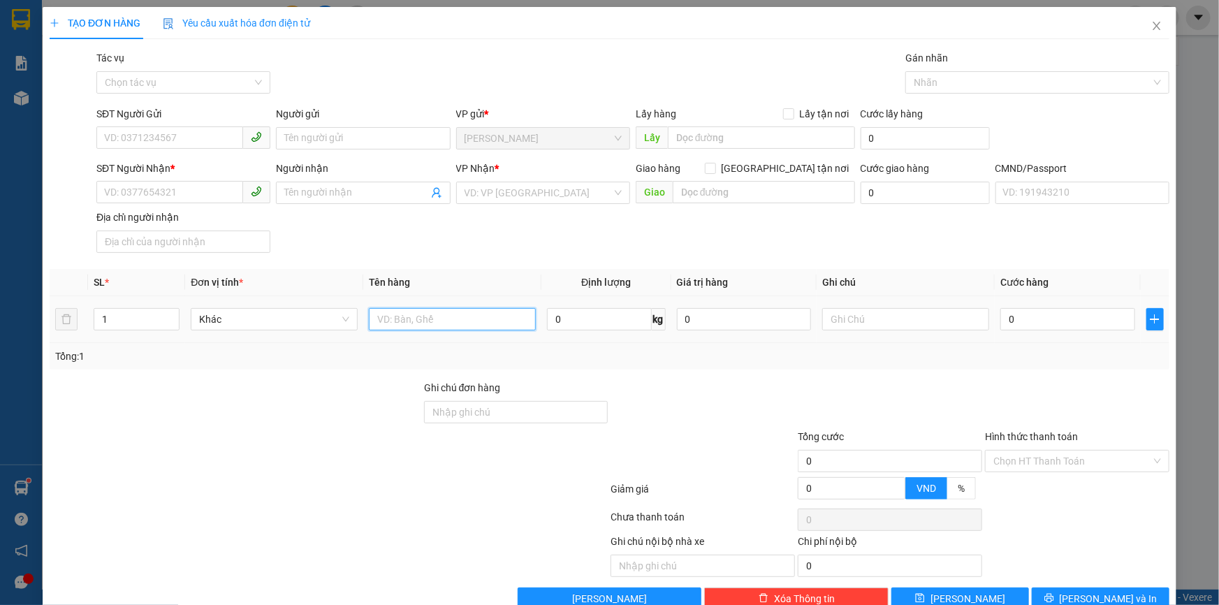
click at [411, 314] on input "text" at bounding box center [452, 319] width 167 height 22
type input "1GB NP 12KG _"
type input "0"
type input "+"
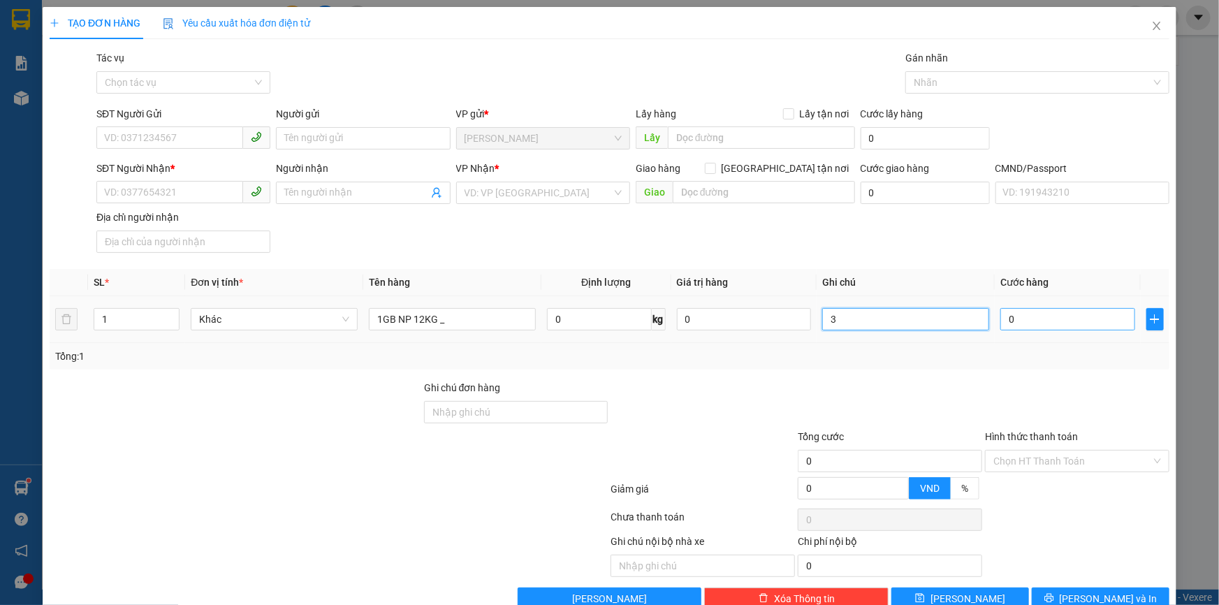
type input "3"
click at [1013, 326] on input "0" at bounding box center [1067, 319] width 135 height 22
type input "00"
type input "0"
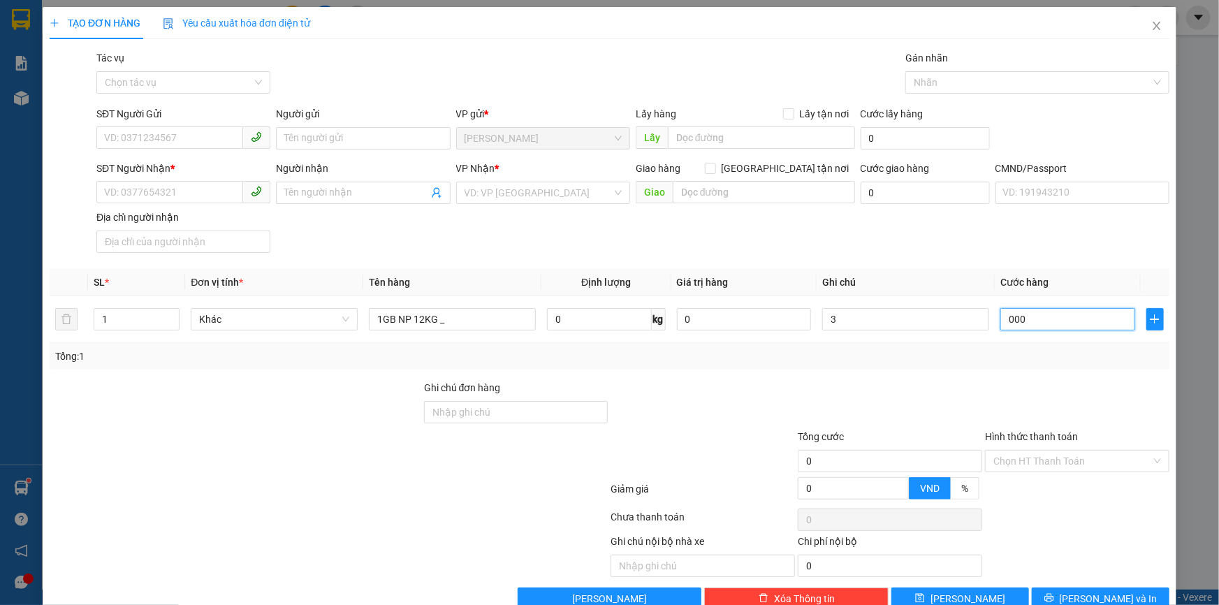
type input "0.003"
type input "3"
type input "00.030"
type input "30"
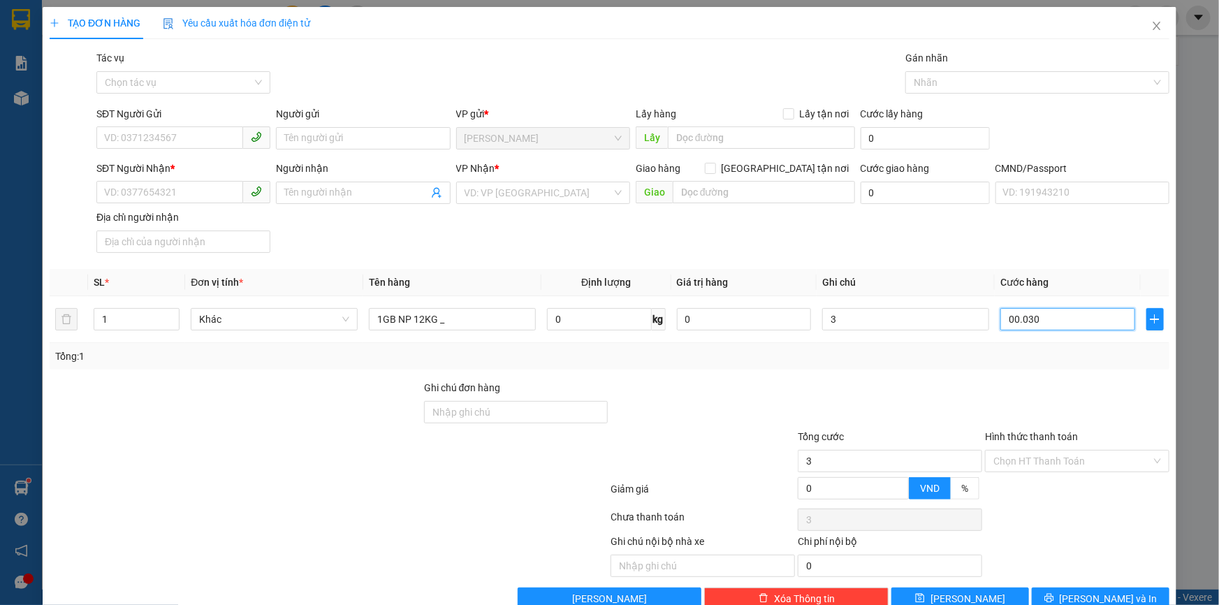
type input "30"
click at [976, 359] on div "Tổng: 1" at bounding box center [610, 356] width 1120 height 27
type input "30.000"
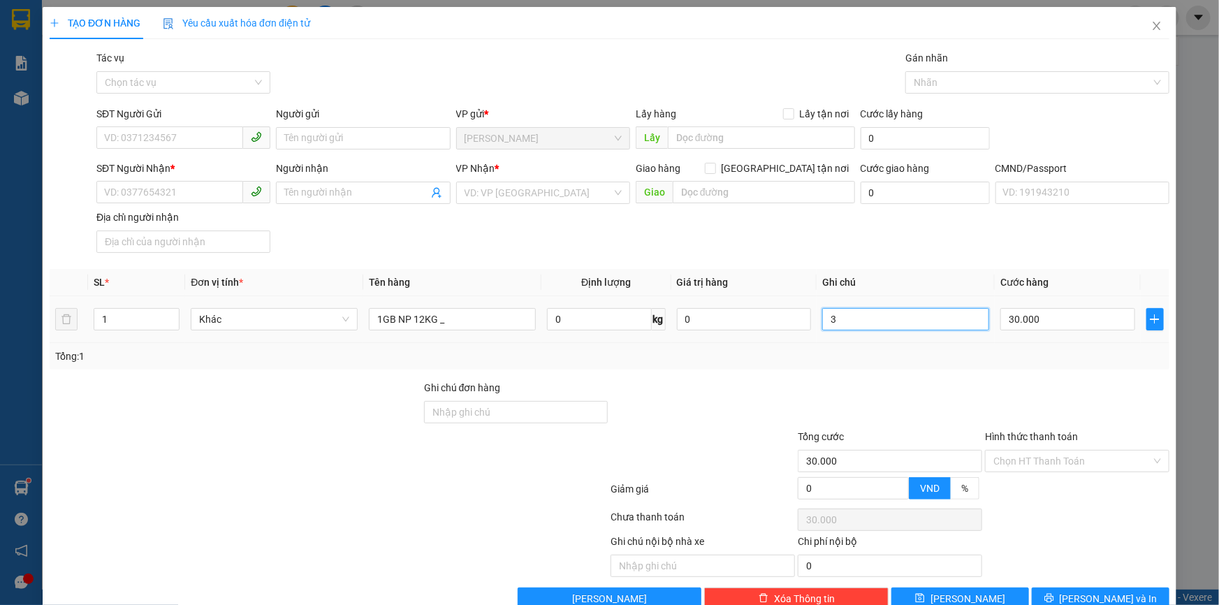
click at [850, 321] on input "3" at bounding box center [905, 319] width 167 height 22
click at [153, 137] on input "SĐT Người Gửi" at bounding box center [169, 137] width 147 height 22
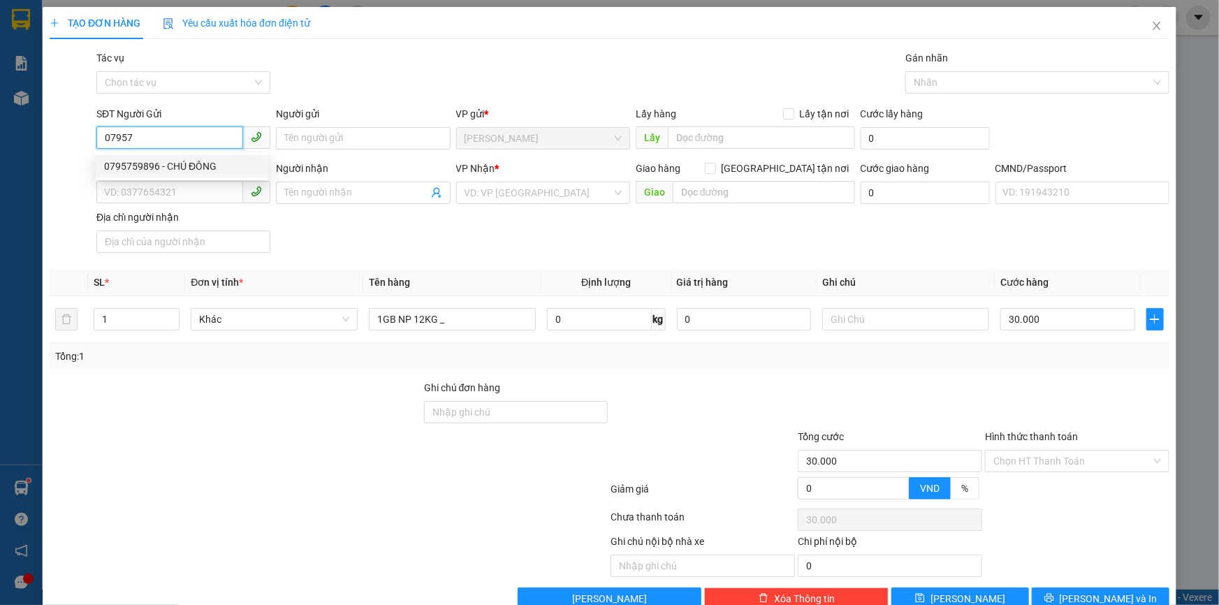
click at [203, 164] on div "0795759896 - CHÚ ĐÔNG" at bounding box center [182, 166] width 156 height 15
type input "0795759896"
type input "CHÚ ĐÔNG"
type input "0902343638"
type input "TRANG"
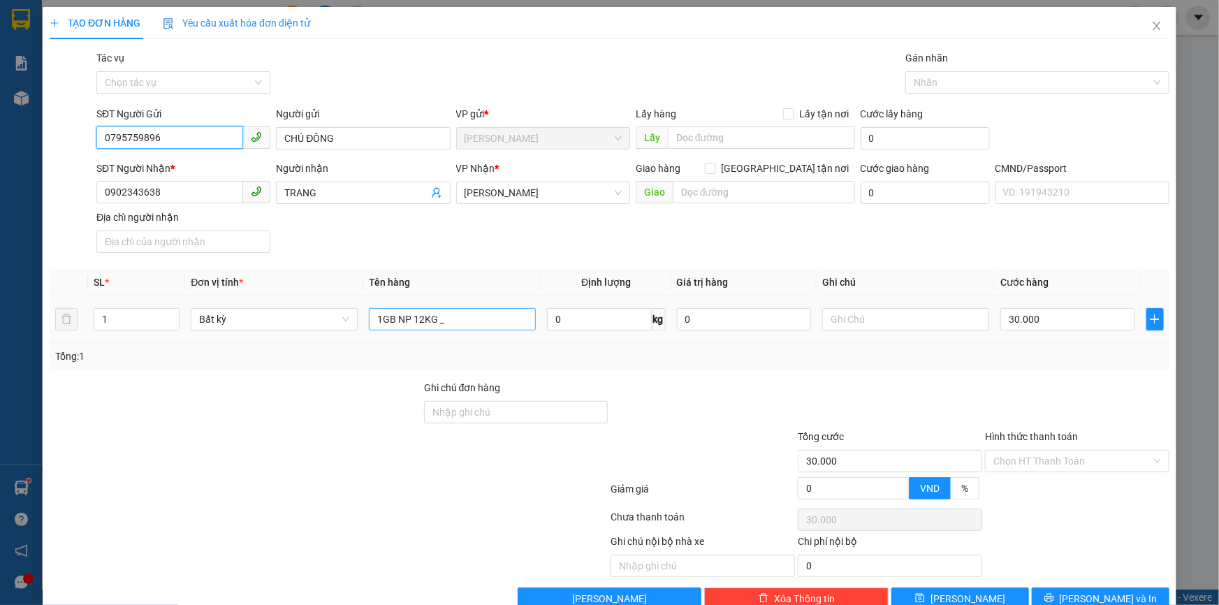
type input "0795759896"
click at [466, 323] on input "1GB NP 12KG _" at bounding box center [452, 319] width 167 height 22
type input "1GB NP 12KG _ĐA"
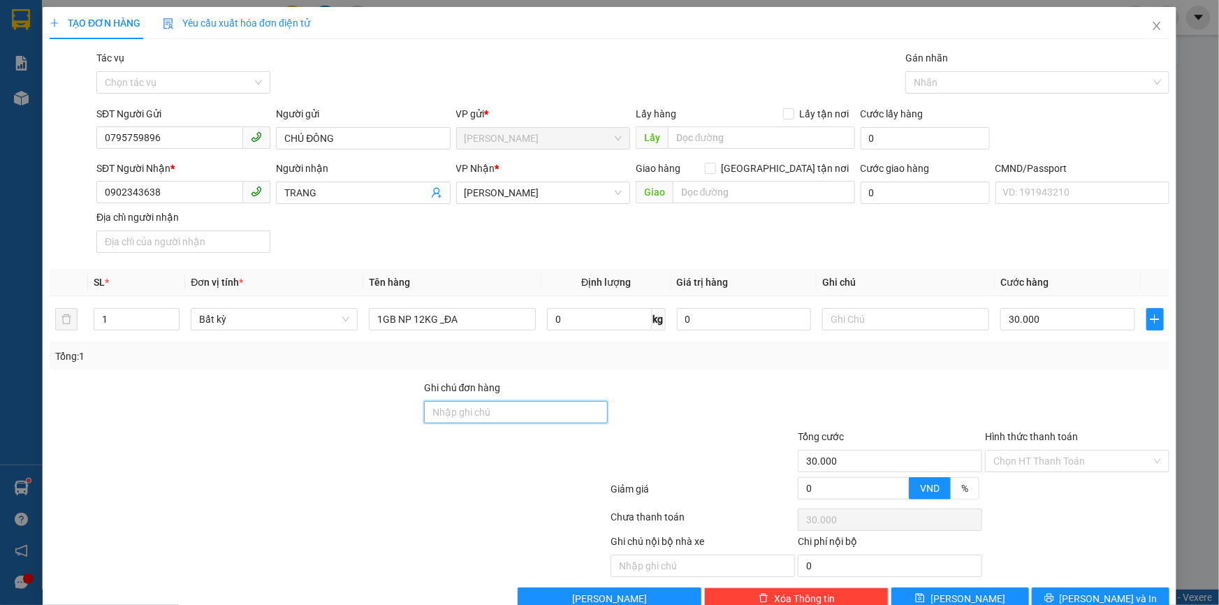
click at [486, 417] on input "Ghi chú đơn hàng" at bounding box center [516, 412] width 184 height 22
type input "HƯ HỎNG KHÔNG ĐỀN"
click at [895, 314] on input "text" at bounding box center [905, 319] width 167 height 22
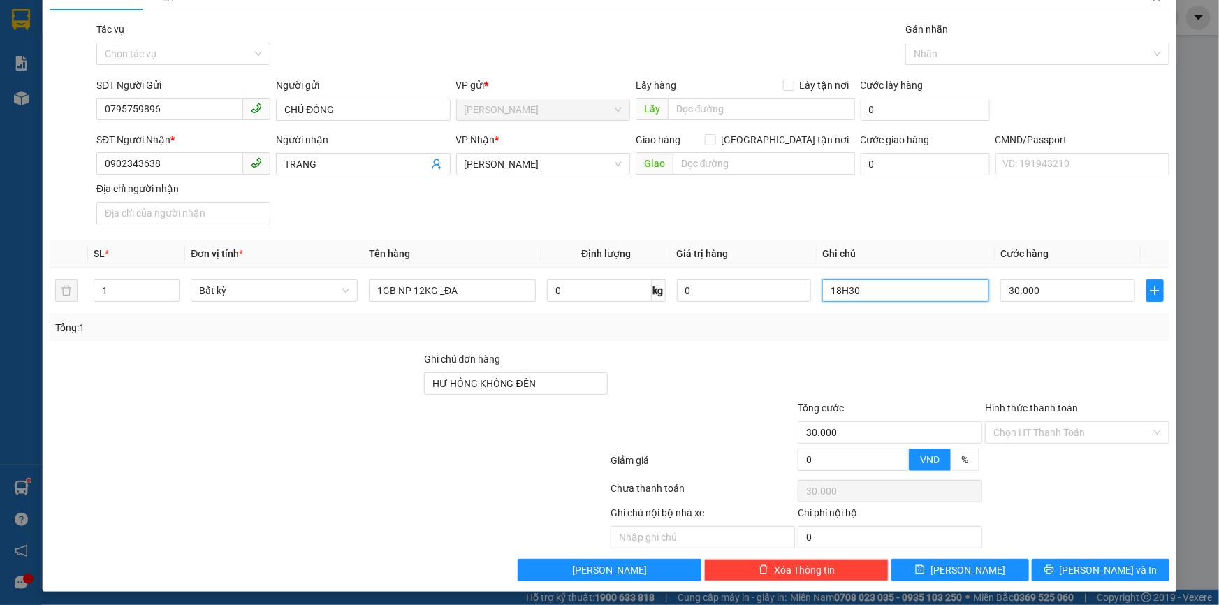
scroll to position [34, 0]
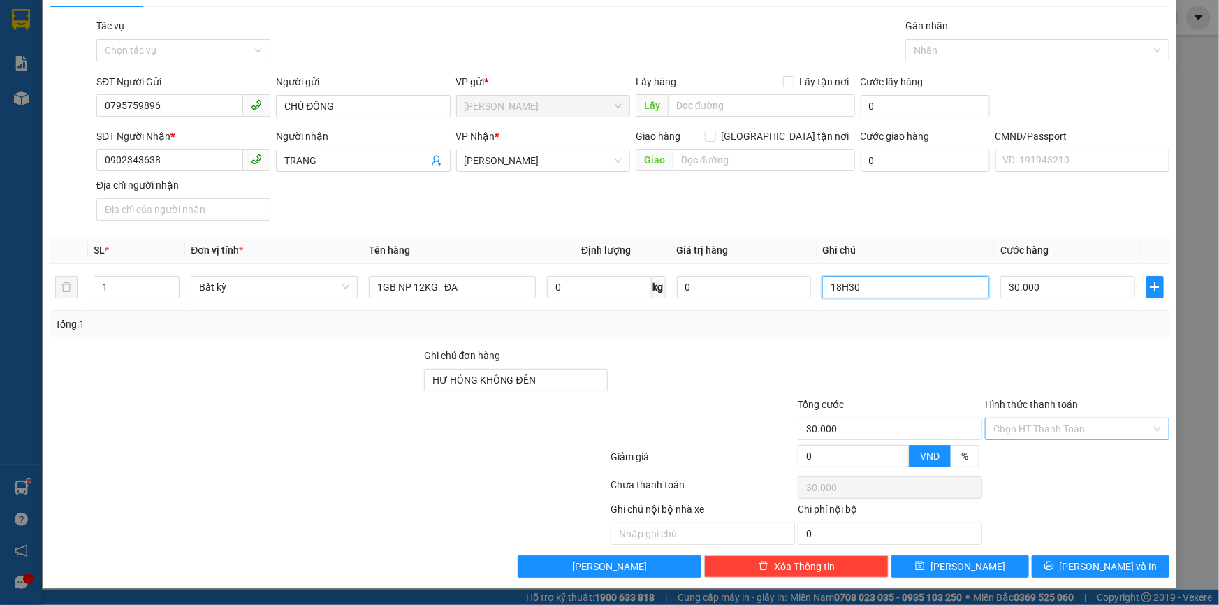
click at [1041, 418] on div "Chọn HT Thanh Toán" at bounding box center [1077, 429] width 184 height 22
type input "18H30"
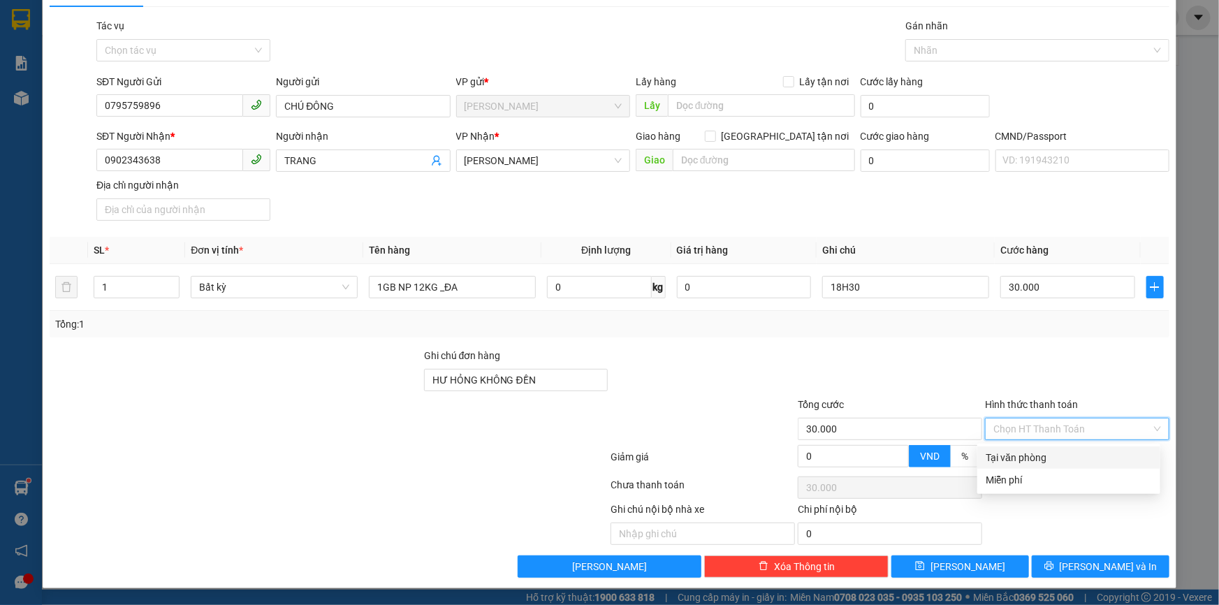
click at [1015, 446] on div "Tại văn phòng" at bounding box center [1068, 457] width 183 height 22
type input "0"
click at [1061, 553] on div "Transit Pickup Surcharge Ids Transit Deliver Surcharge Ids Transit Deliver Surc…" at bounding box center [610, 298] width 1120 height 560
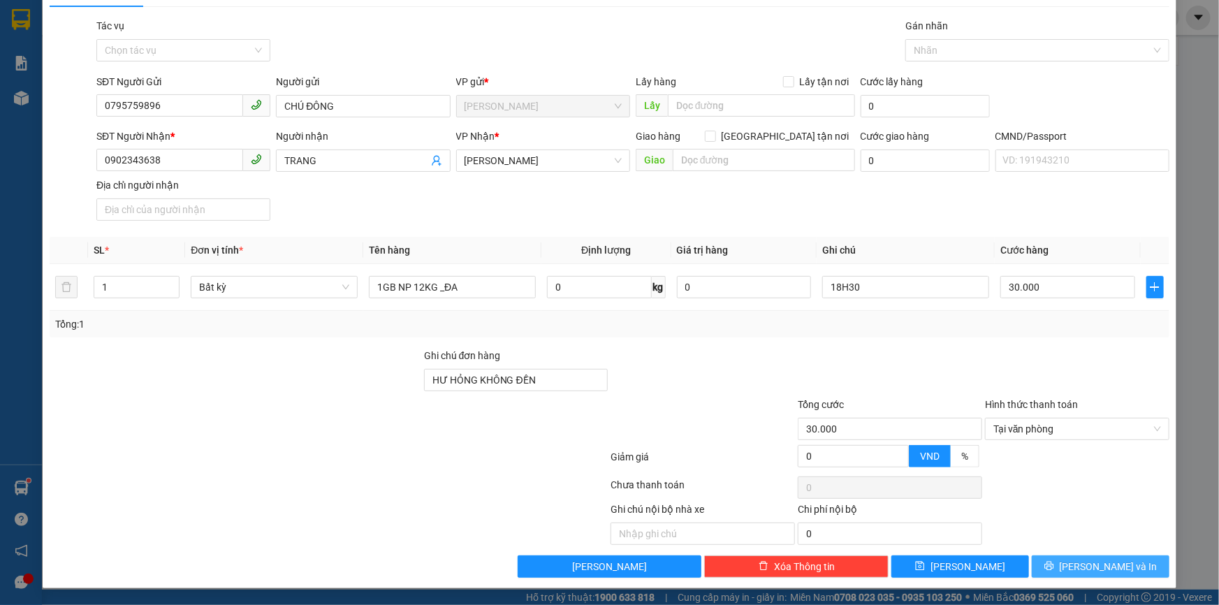
click at [1061, 566] on button "Lưu và In" at bounding box center [1101, 566] width 138 height 22
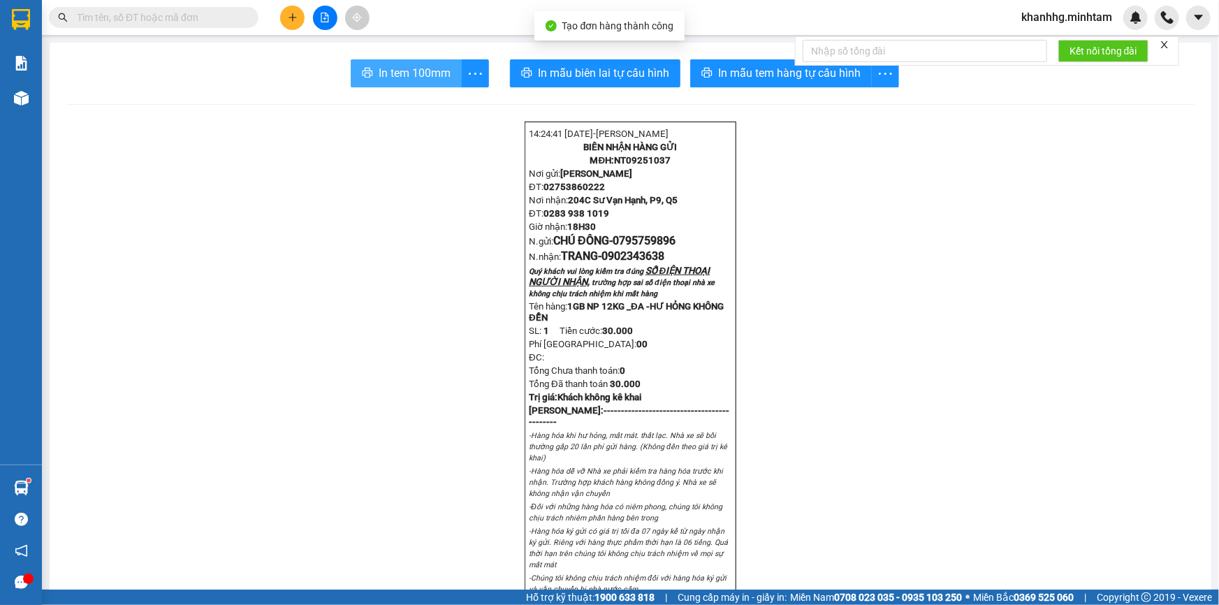
click at [423, 71] on span "In tem 100mm" at bounding box center [415, 72] width 72 height 17
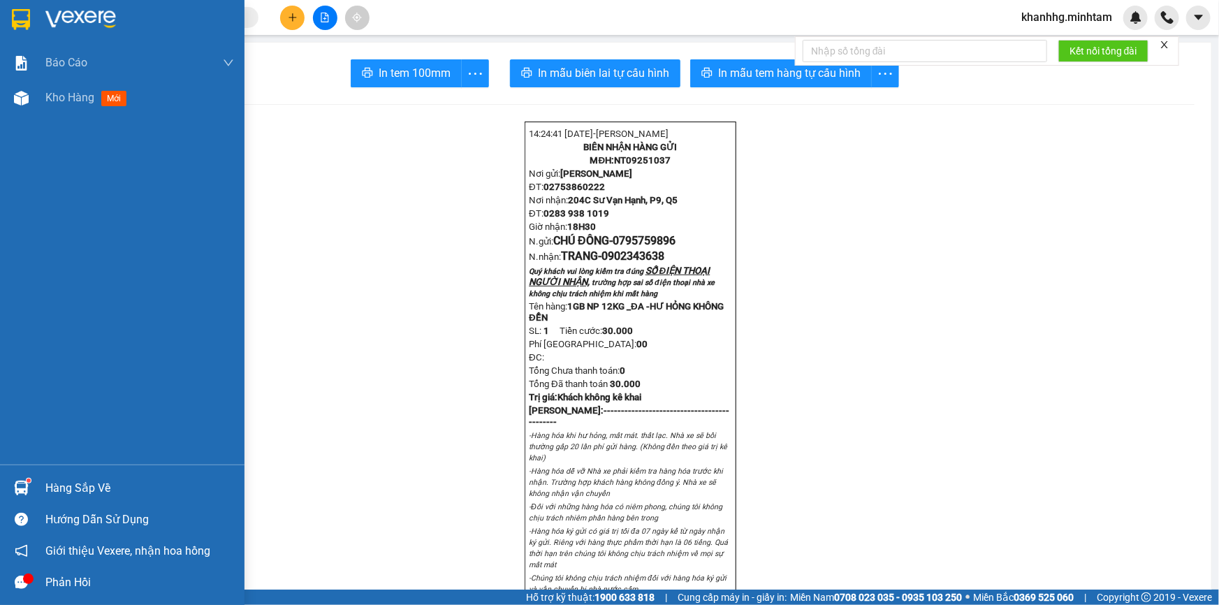
click at [29, 486] on div at bounding box center [21, 488] width 24 height 24
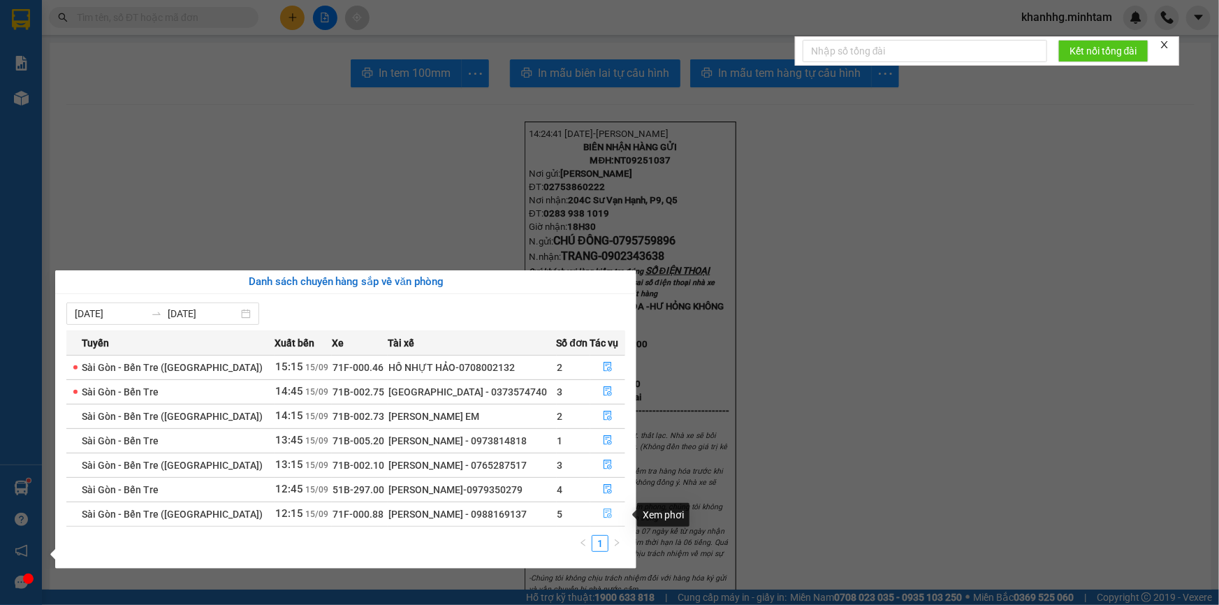
click at [611, 509] on button "button" at bounding box center [608, 514] width 34 height 22
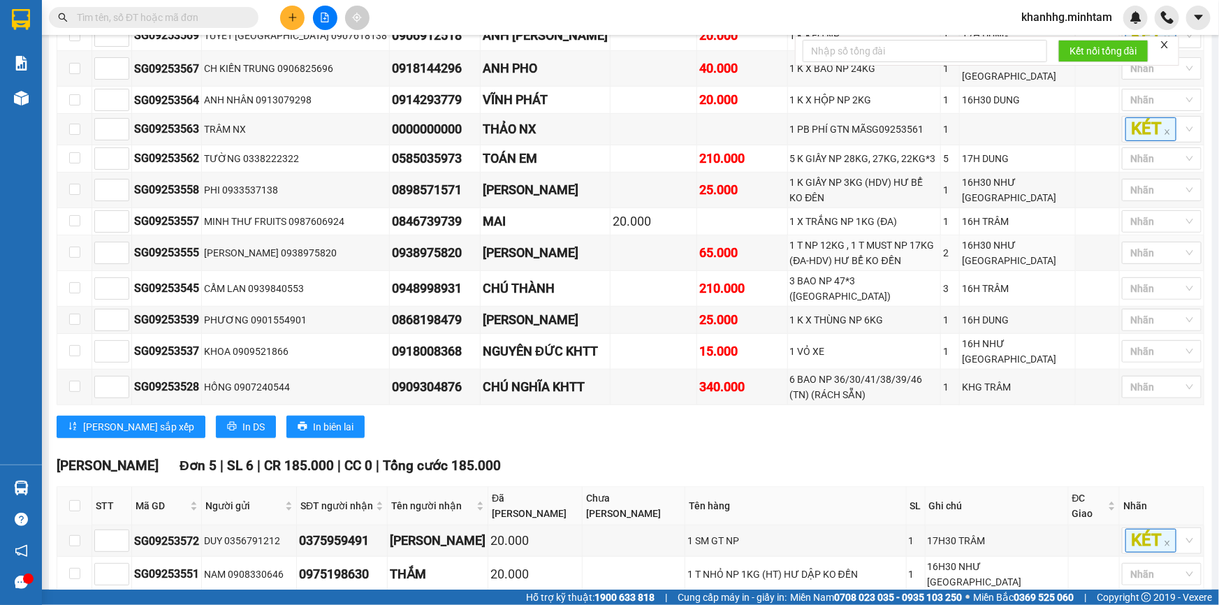
scroll to position [447, 0]
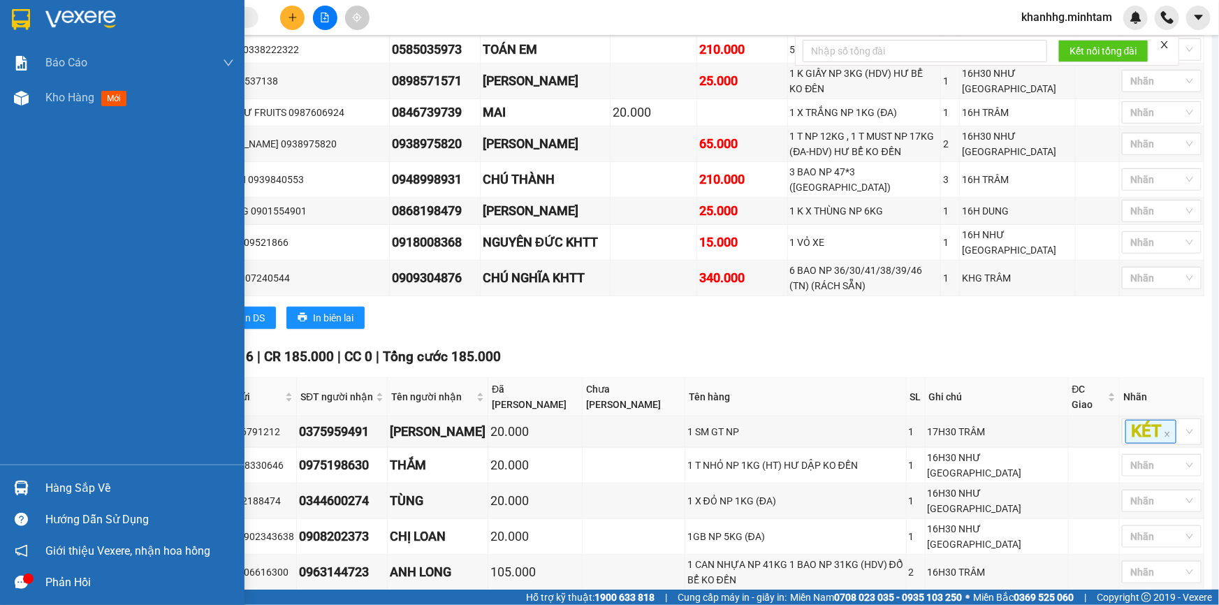
click at [25, 488] on img at bounding box center [21, 488] width 15 height 15
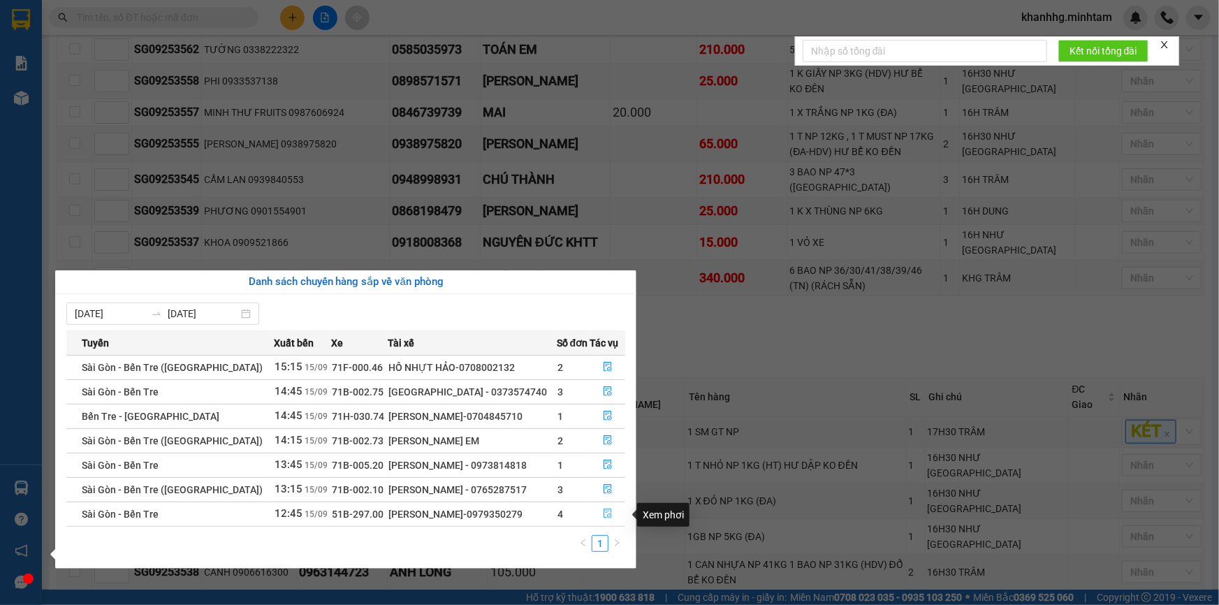
click at [599, 510] on button "button" at bounding box center [608, 514] width 34 height 22
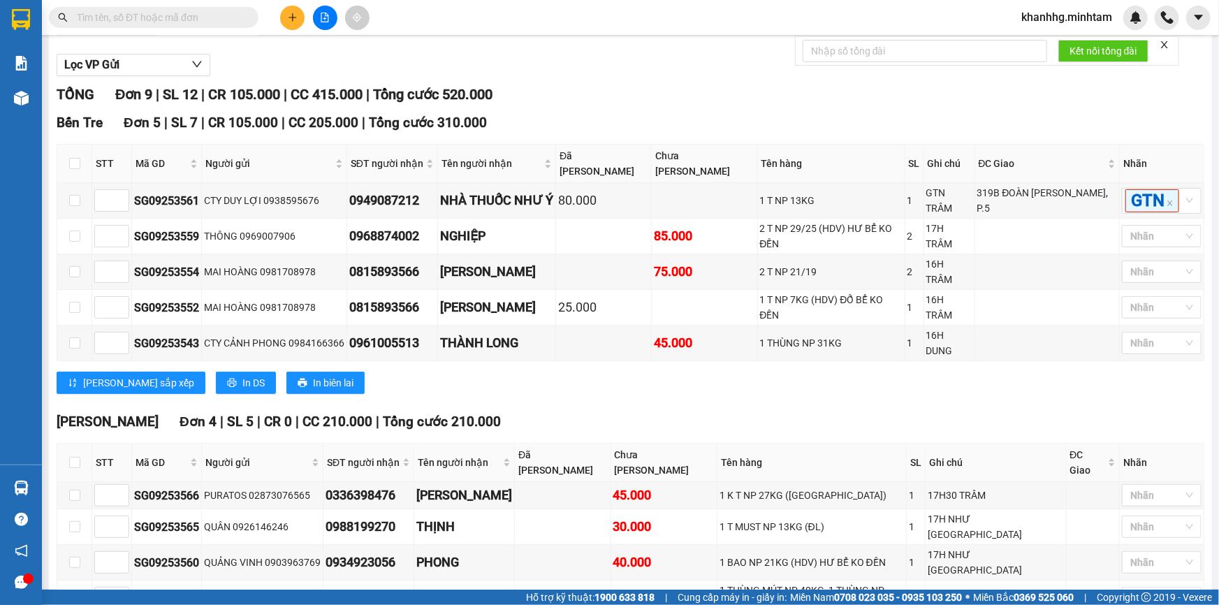
scroll to position [182, 0]
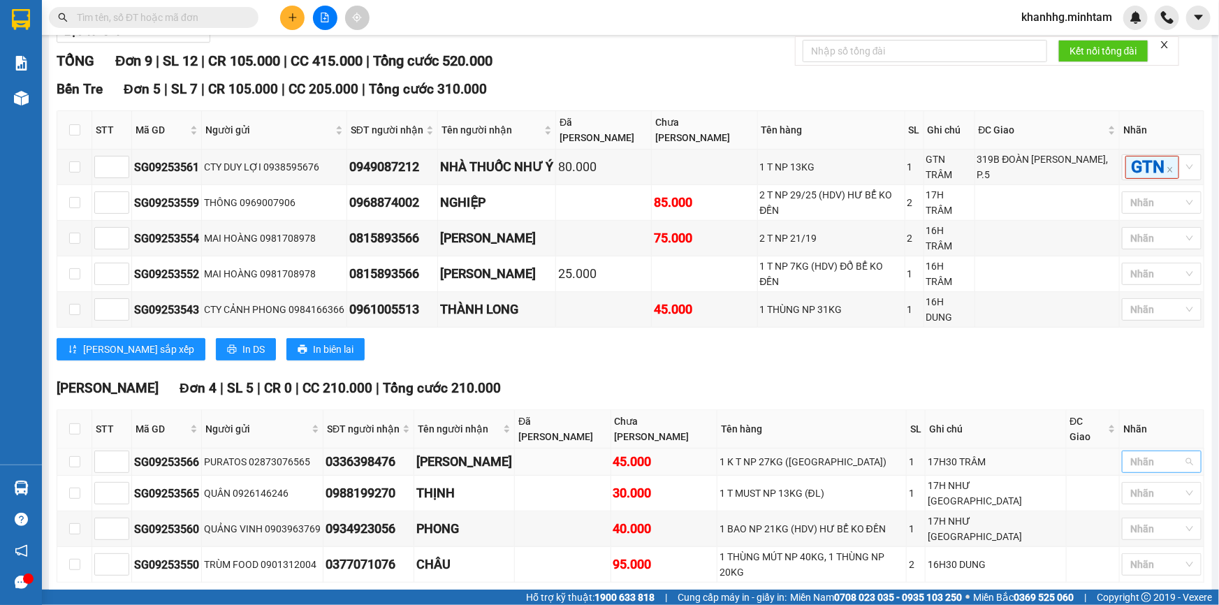
click at [1136, 453] on div at bounding box center [1154, 461] width 59 height 17
click at [1132, 236] on div "KHO 1" at bounding box center [1152, 238] width 63 height 15
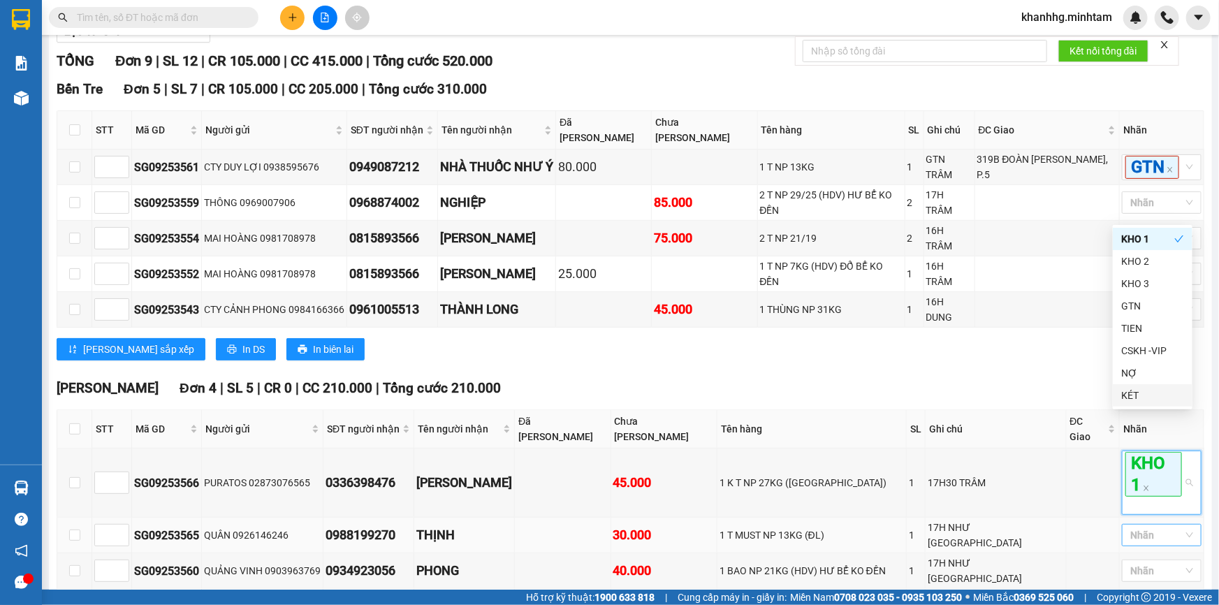
click at [1130, 527] on input "search" at bounding box center [1131, 535] width 3 height 17
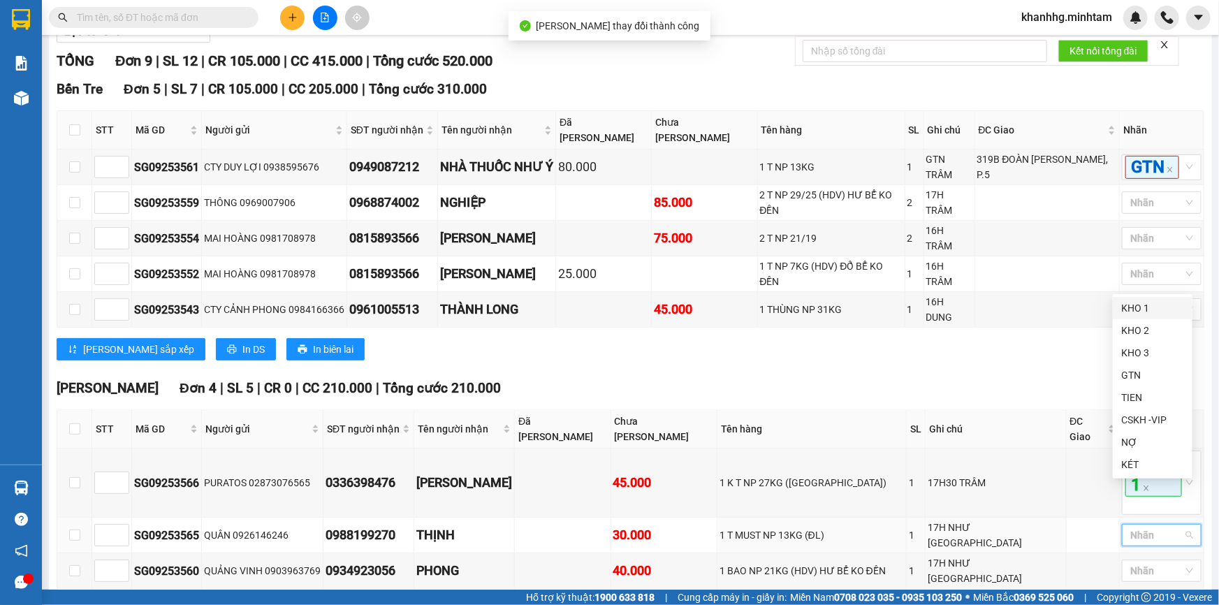
click at [1144, 307] on div "KHO 1" at bounding box center [1152, 307] width 63 height 15
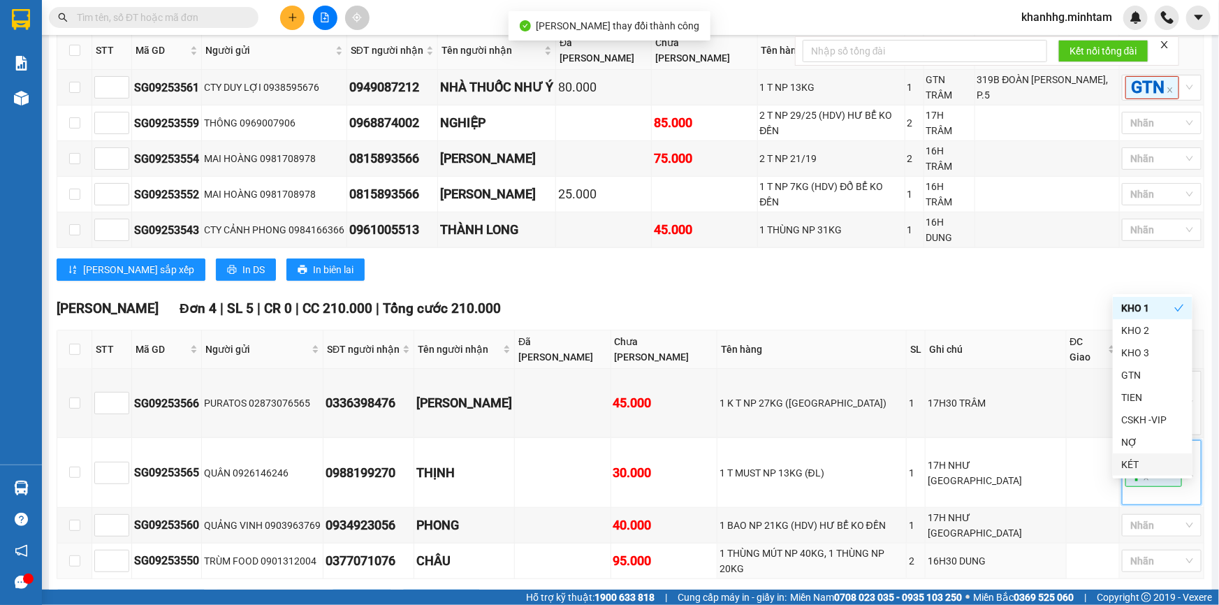
scroll to position [265, 0]
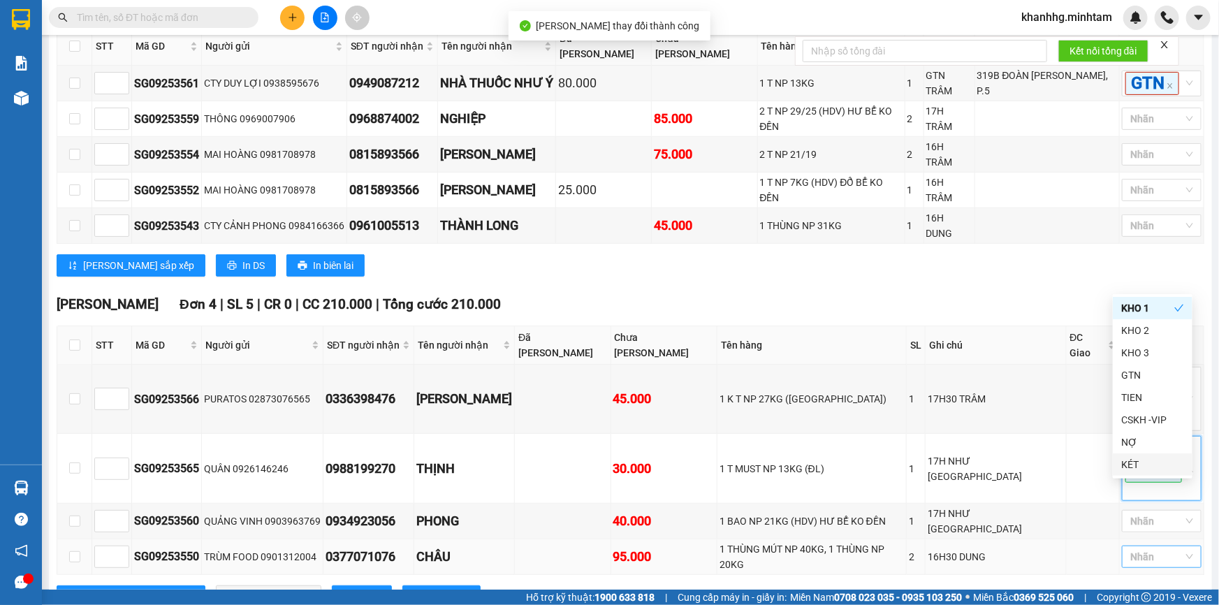
click at [1135, 548] on div at bounding box center [1154, 556] width 59 height 17
click at [1129, 314] on div "KHO 1" at bounding box center [1152, 319] width 63 height 15
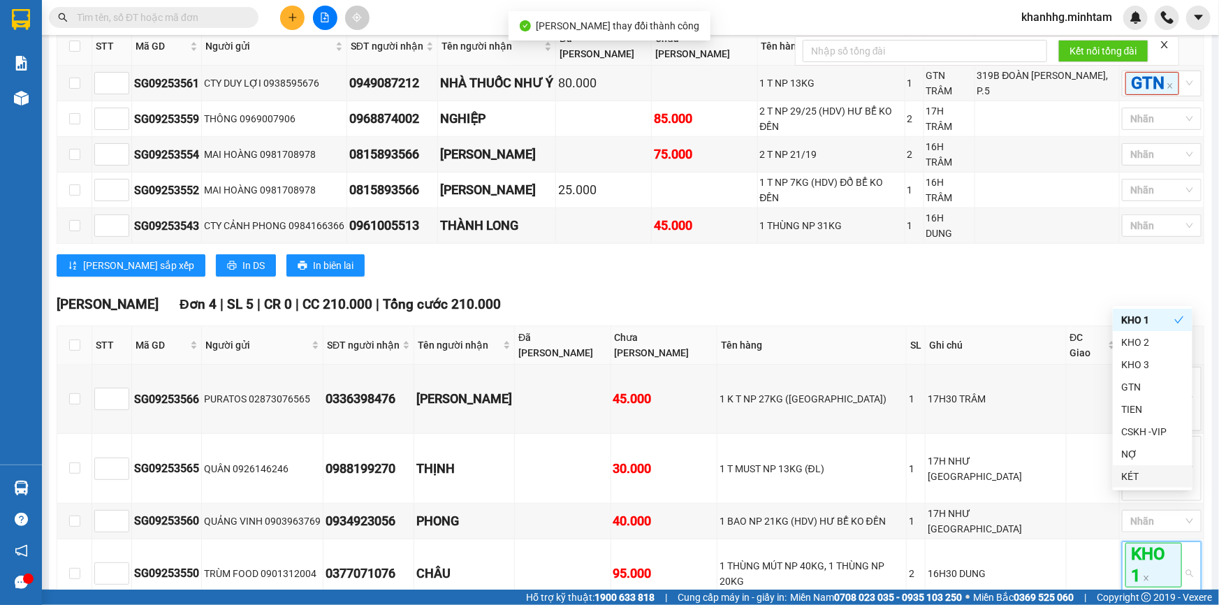
click at [1042, 254] on div "Lưu sắp xếp In DS In biên lai" at bounding box center [631, 265] width 1148 height 22
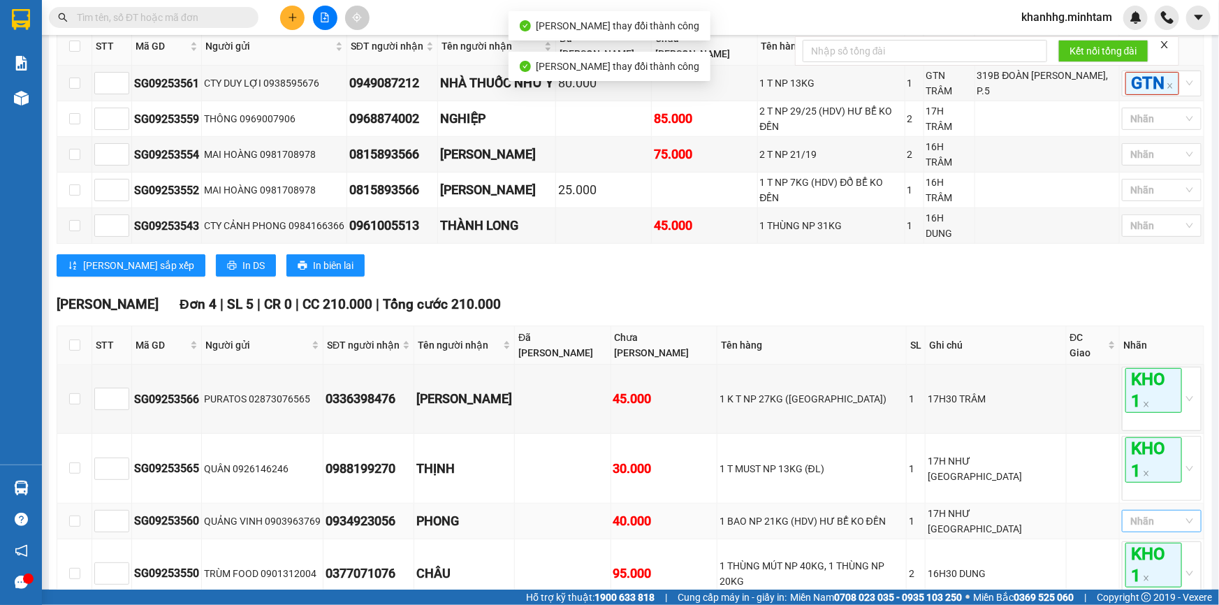
click at [1146, 513] on div at bounding box center [1154, 521] width 59 height 17
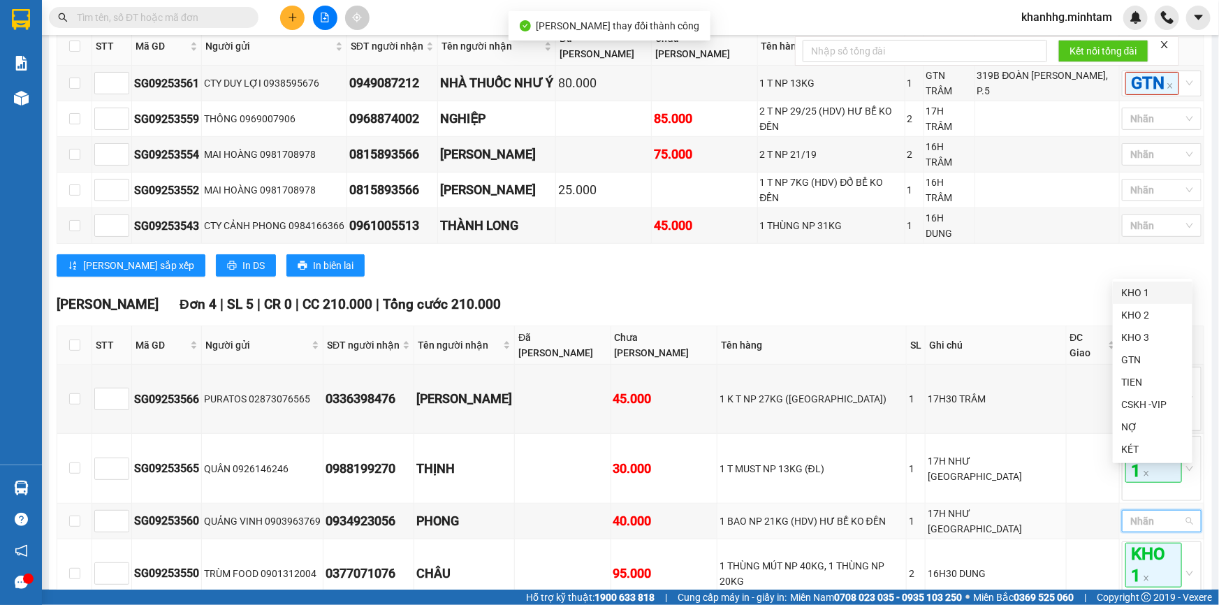
drag, startPoint x: 1137, startPoint y: 291, endPoint x: 925, endPoint y: 297, distance: 211.8
click at [1137, 291] on div "KHO 1" at bounding box center [1152, 292] width 63 height 15
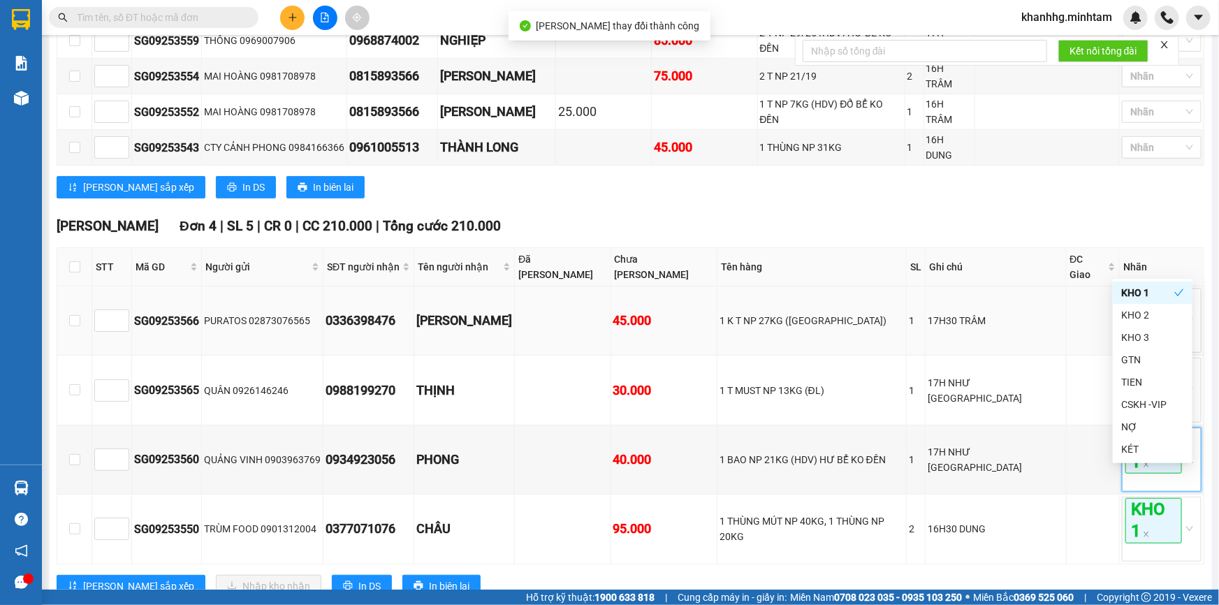
scroll to position [349, 0]
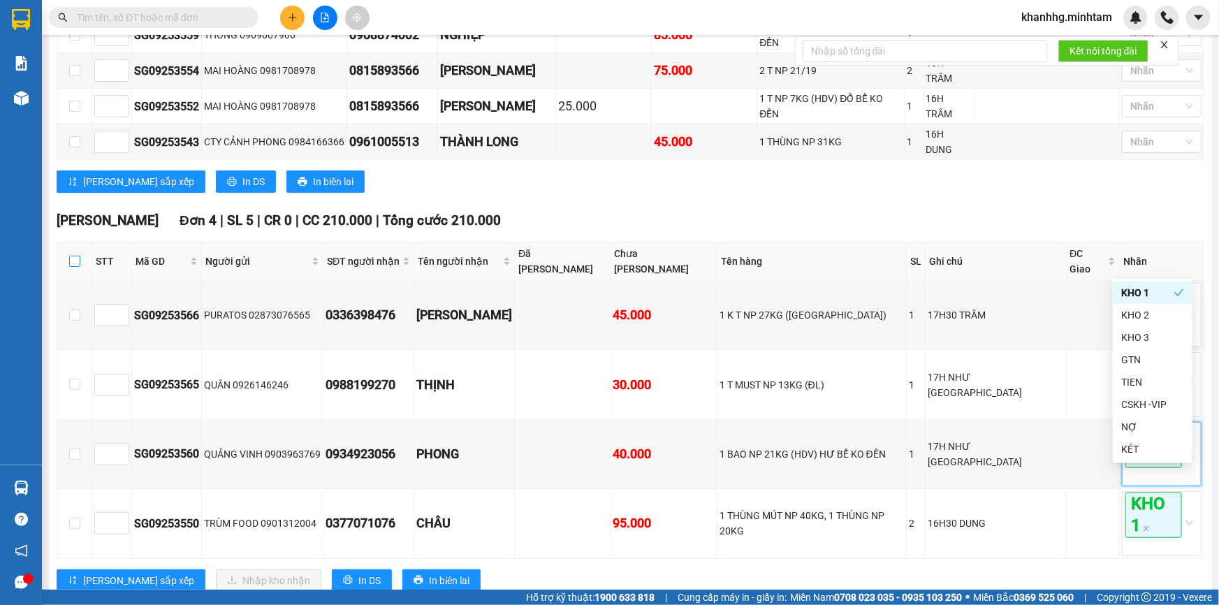
click at [74, 256] on input "checkbox" at bounding box center [74, 261] width 11 height 11
checkbox input "true"
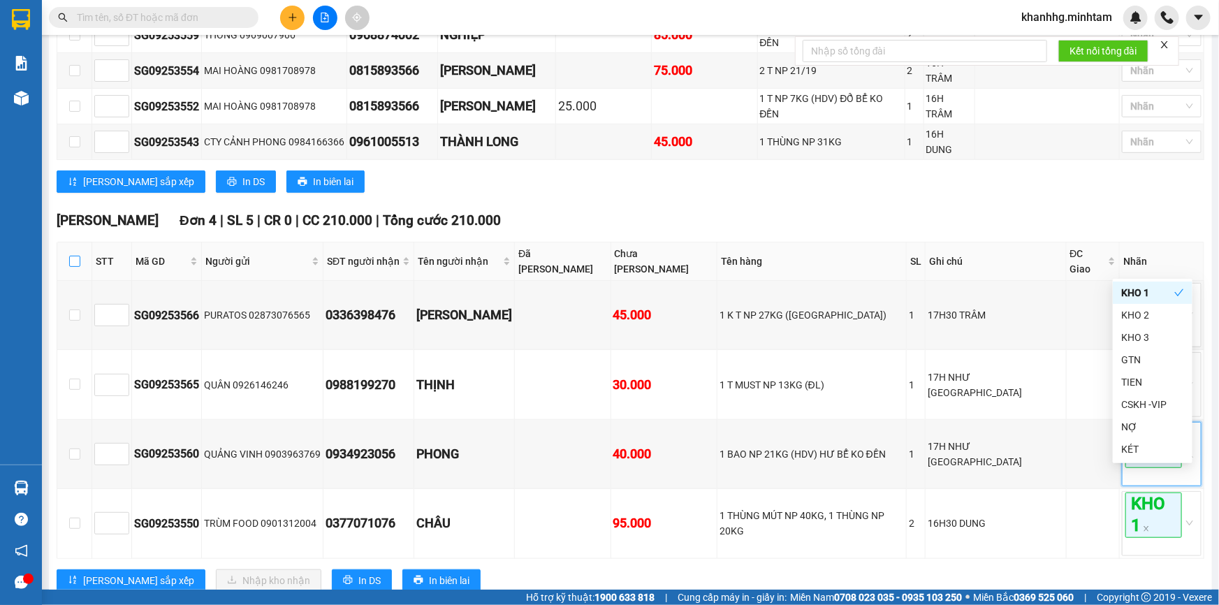
checkbox input "true"
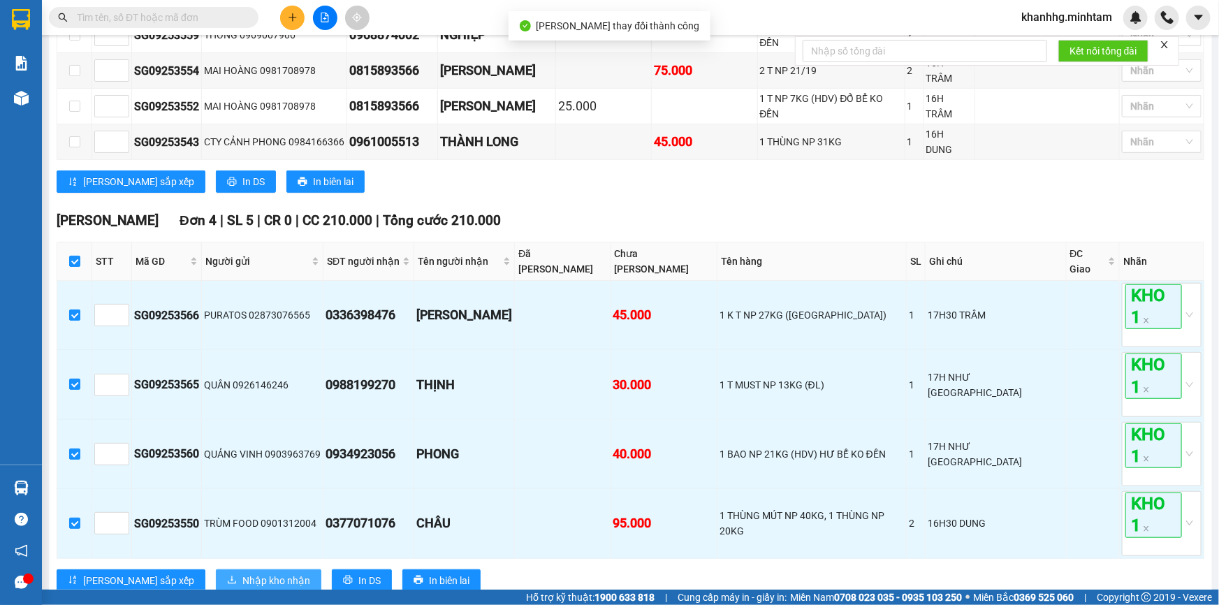
click at [242, 573] on span "Nhập kho nhận" at bounding box center [276, 580] width 68 height 15
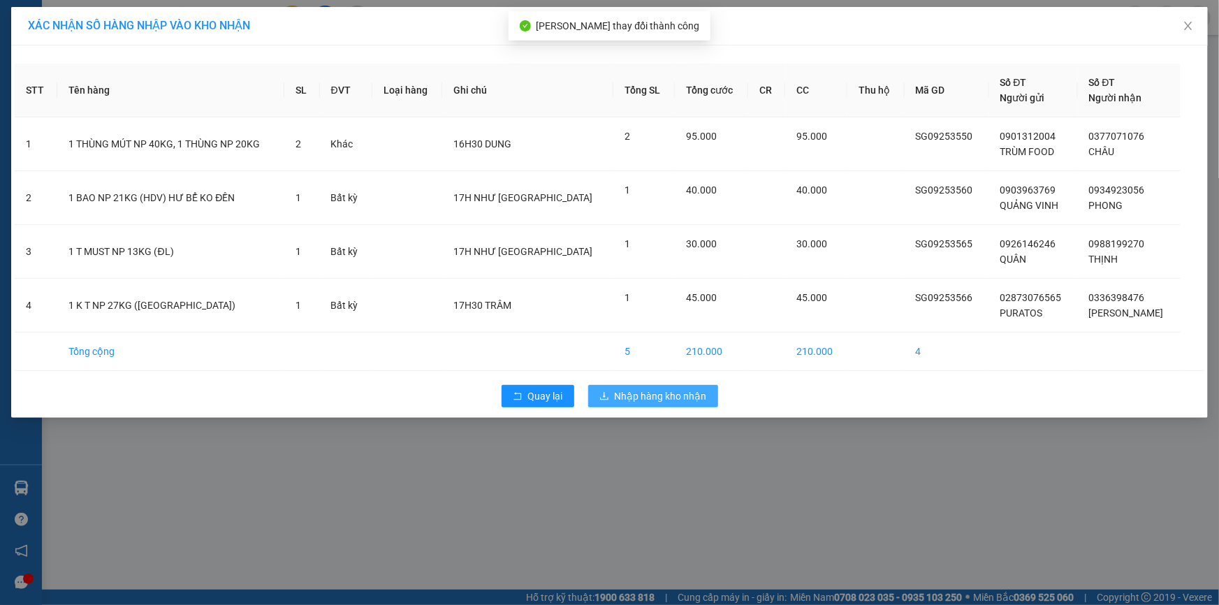
click at [657, 388] on span "Nhập hàng kho nhận" at bounding box center [661, 395] width 92 height 15
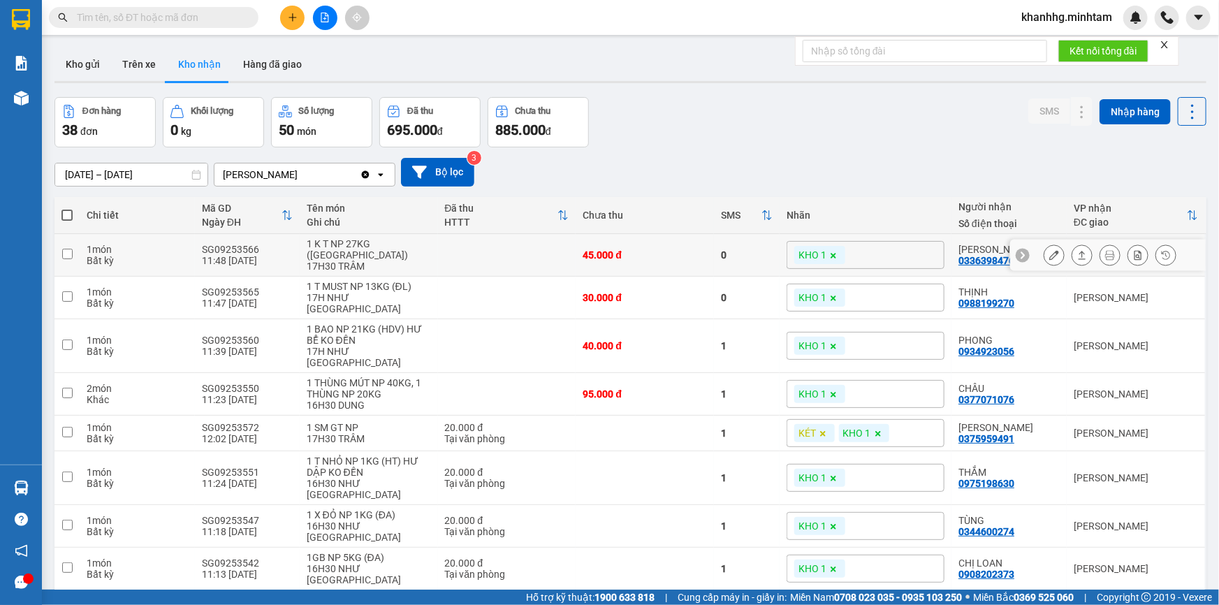
click at [1049, 257] on icon at bounding box center [1054, 255] width 10 height 10
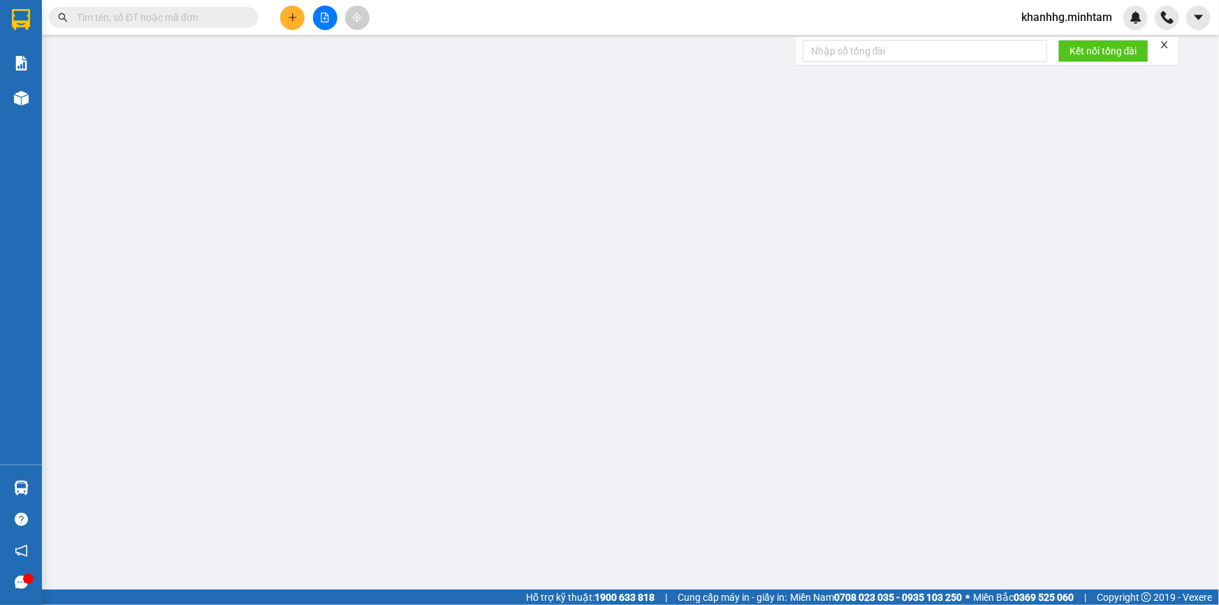
type input "02873076565"
type input "PURATOS"
type input "0336398476"
type input "THANH HƯƠNG"
type input "BỘT"
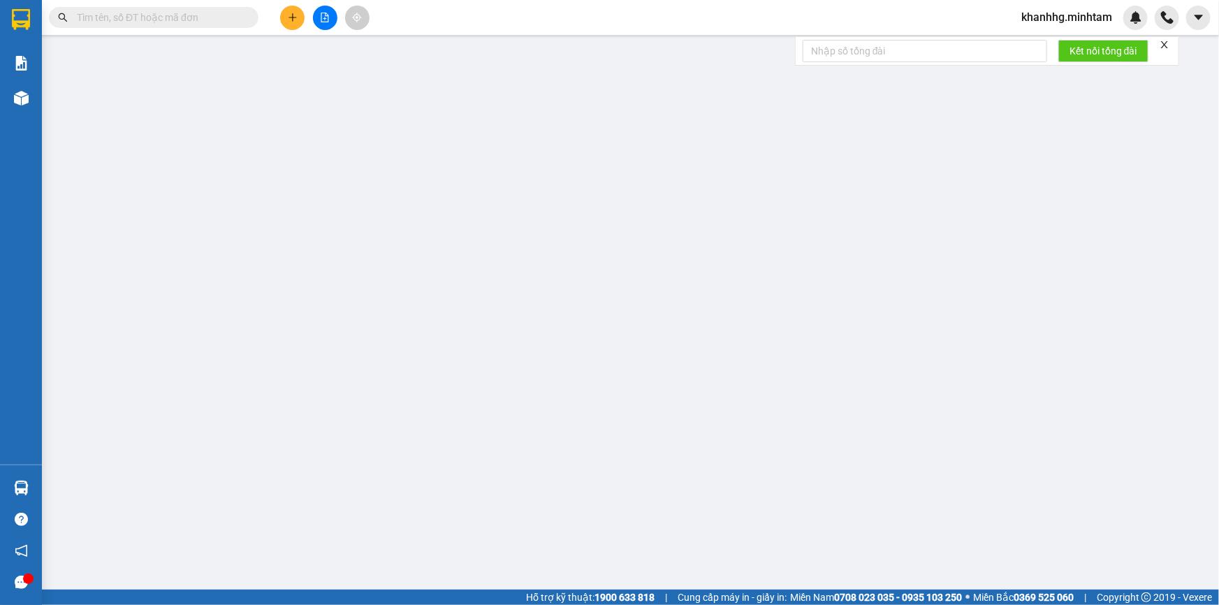
type input "45.000"
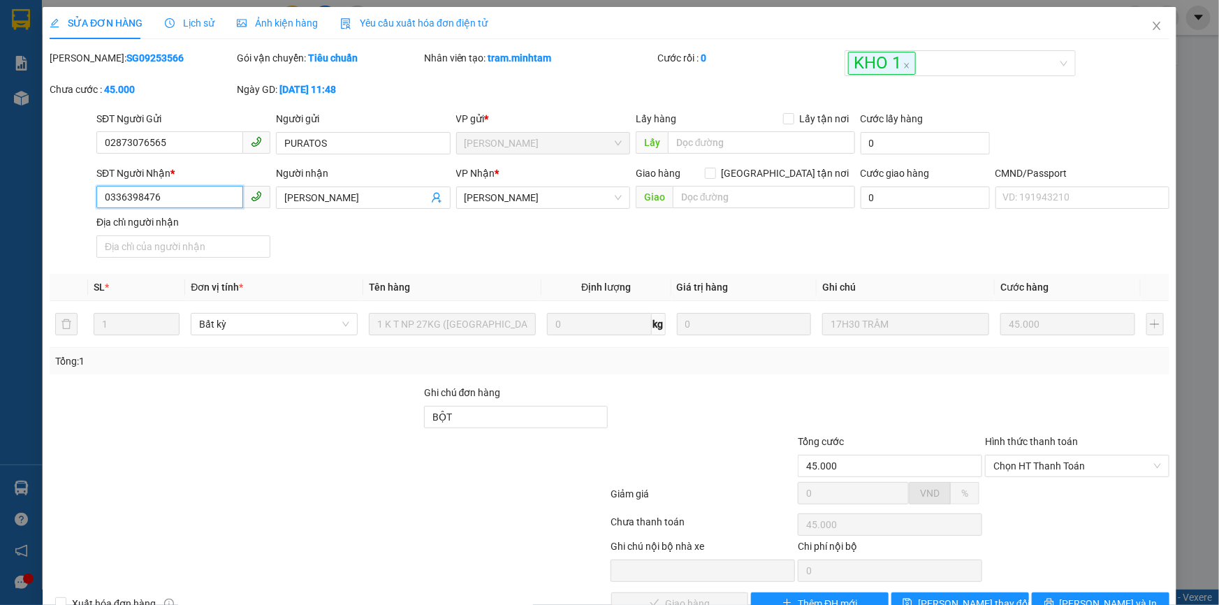
drag, startPoint x: 180, startPoint y: 207, endPoint x: 92, endPoint y: 205, distance: 88.0
click at [94, 205] on div "SĐT Người Nhận * 0336398476 0336398476" at bounding box center [184, 190] width 180 height 49
click at [513, 405] on div "Ghi chú đơn hàng" at bounding box center [516, 395] width 184 height 21
click at [507, 419] on input "BỘT" at bounding box center [516, 417] width 184 height 22
click at [235, 411] on div at bounding box center [235, 409] width 374 height 49
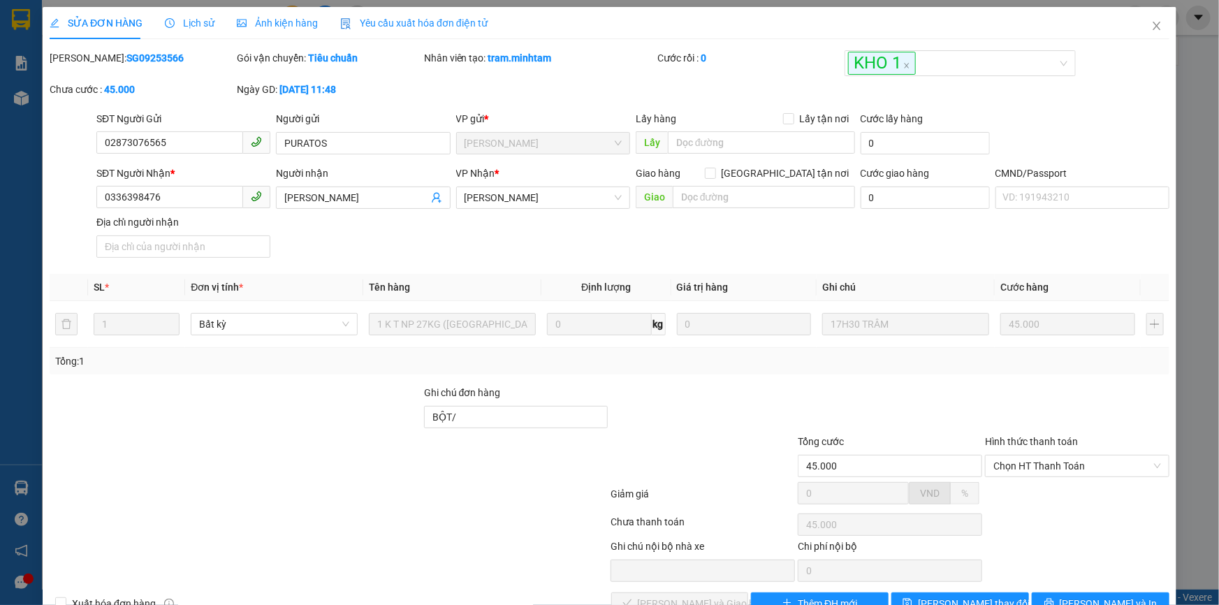
click at [232, 228] on div "Địa chỉ người nhận" at bounding box center [183, 221] width 174 height 15
click at [232, 235] on input "Địa chỉ người nhận" at bounding box center [183, 246] width 174 height 22
click at [189, 204] on input "0336398476" at bounding box center [169, 197] width 147 height 22
click at [423, 260] on div "SĐT Người Nhận * 0336398476 0336398476 Người nhận THANH HƯƠNG VP Nhận * Ngã Tư…" at bounding box center [633, 215] width 1079 height 98
drag, startPoint x: 490, startPoint y: 425, endPoint x: 483, endPoint y: 416, distance: 11.5
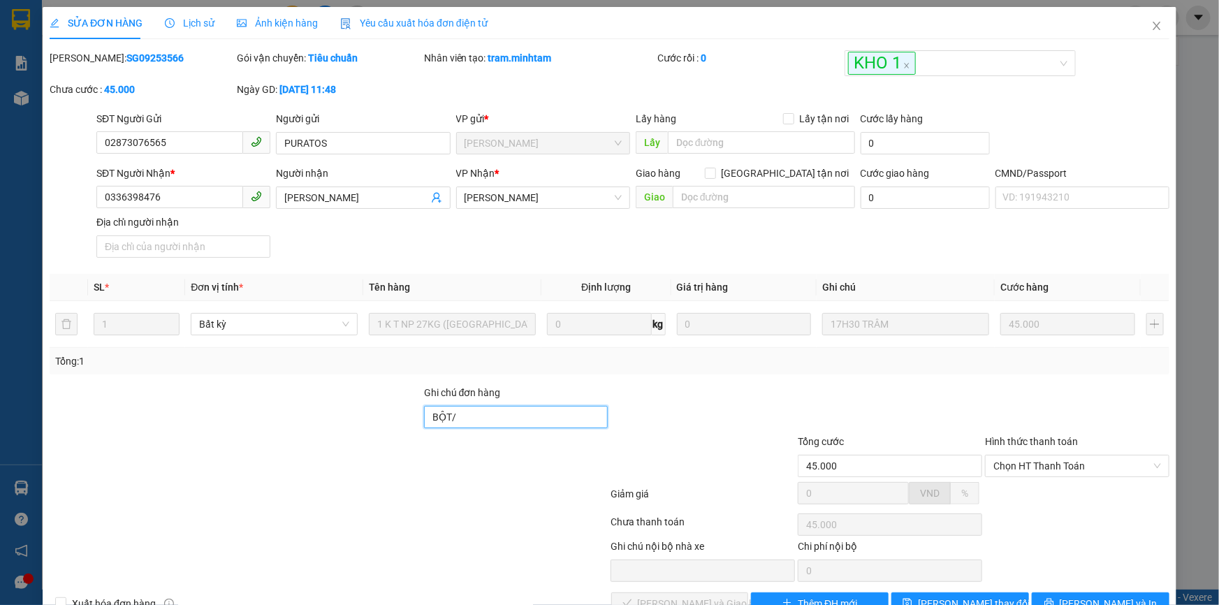
click at [490, 421] on input "BỘT/" at bounding box center [516, 417] width 184 height 22
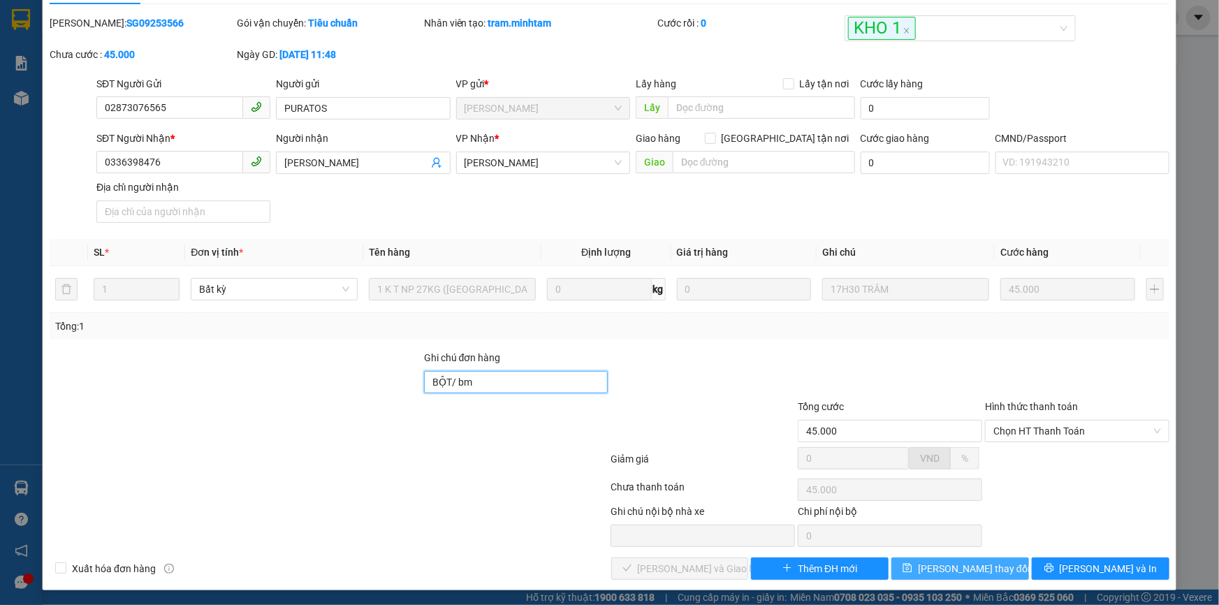
scroll to position [38, 0]
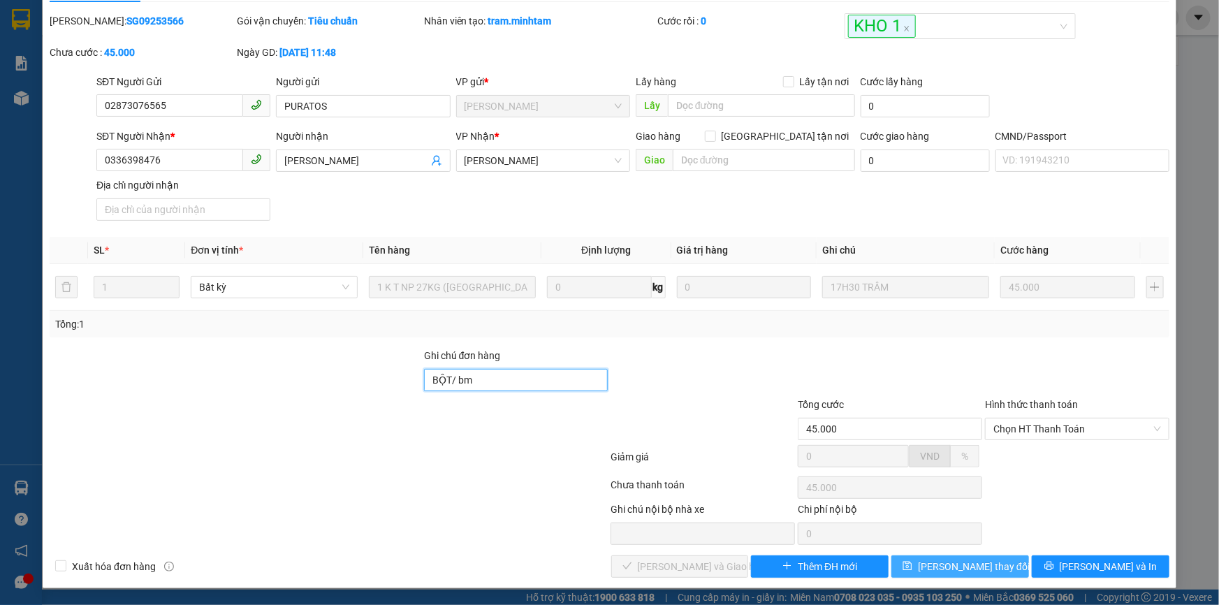
type input "BỘT/ bm"
click at [977, 576] on button "Lưu thay đổi" at bounding box center [960, 566] width 138 height 22
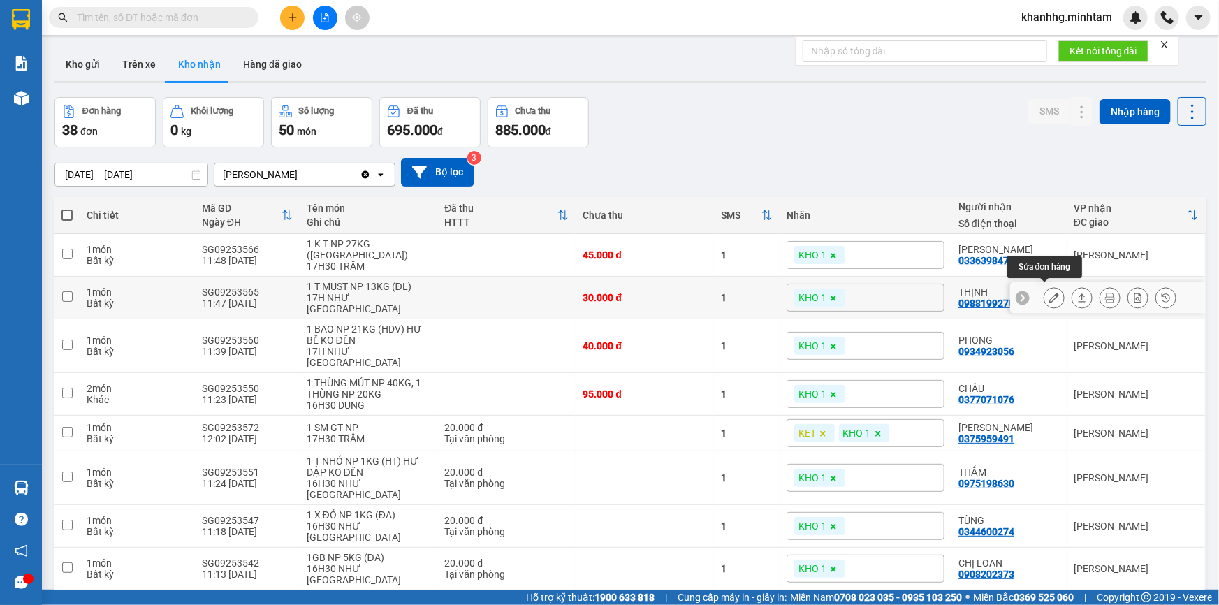
click at [1052, 286] on button at bounding box center [1054, 298] width 20 height 24
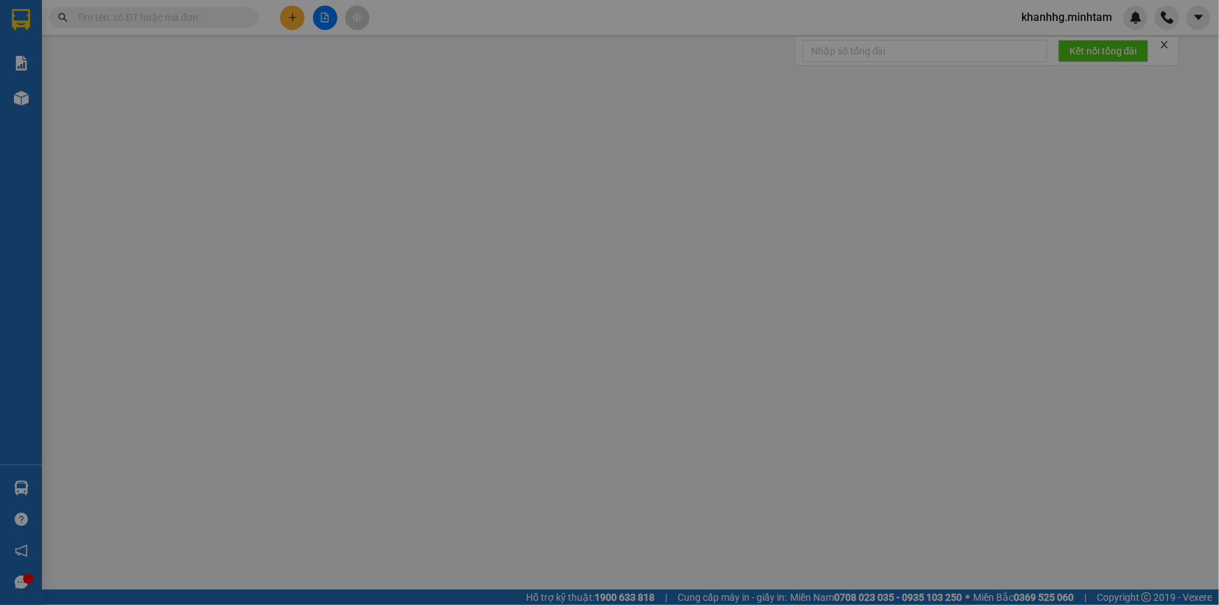
type input "0926146246"
type input "QUÂN"
type input "0988199270"
type input "THỊNH"
type input "30.000"
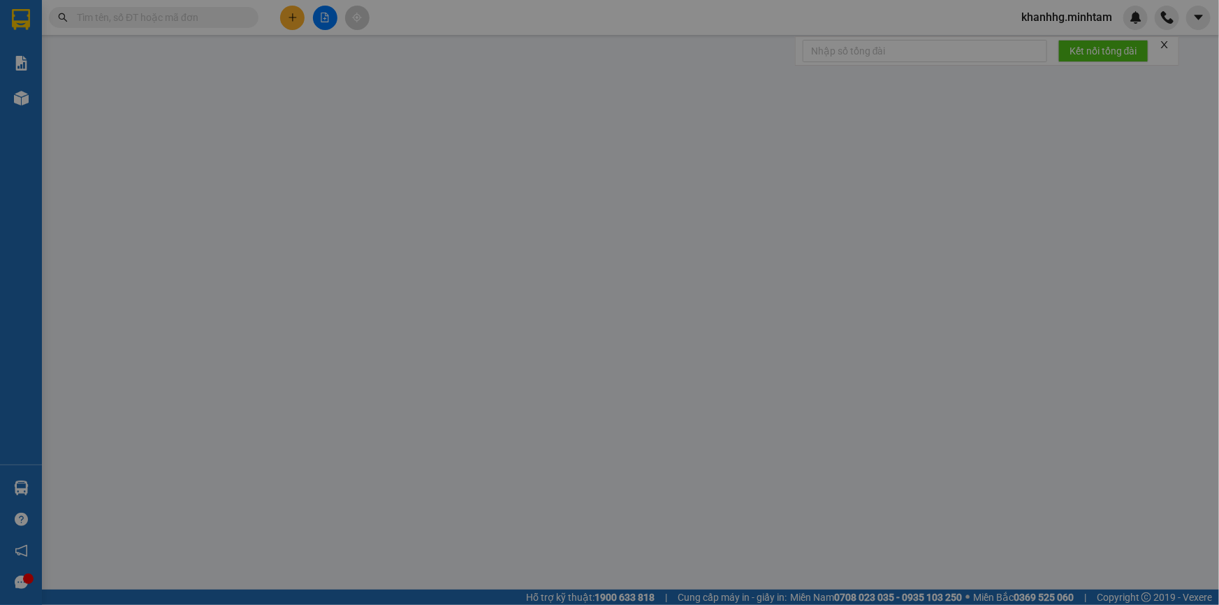
type input "30.000"
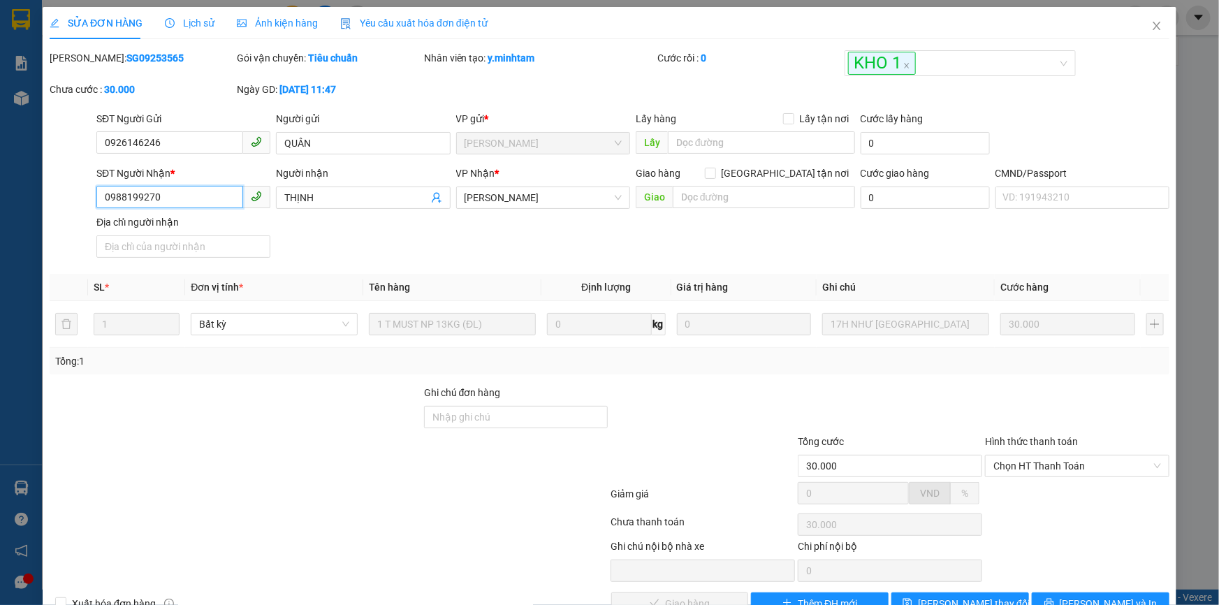
drag, startPoint x: 198, startPoint y: 202, endPoint x: 83, endPoint y: 203, distance: 114.6
click at [83, 203] on div "SĐT Người Nhận * 0988199270 0988199270 Người nhận THỊNH VP Nhận * Ngã Tư Huyệ…" at bounding box center [609, 215] width 1123 height 98
click at [481, 423] on input "Ghi chú đơn hàng" at bounding box center [516, 417] width 184 height 22
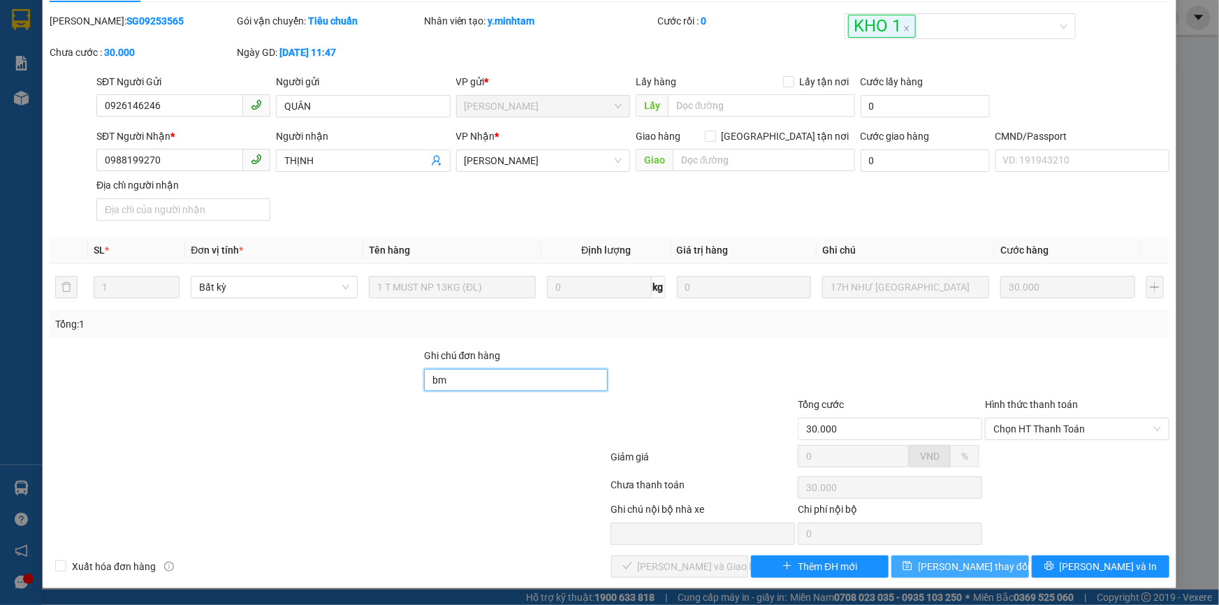
type input "bm"
click at [966, 557] on button "Lưu thay đổi" at bounding box center [960, 566] width 138 height 22
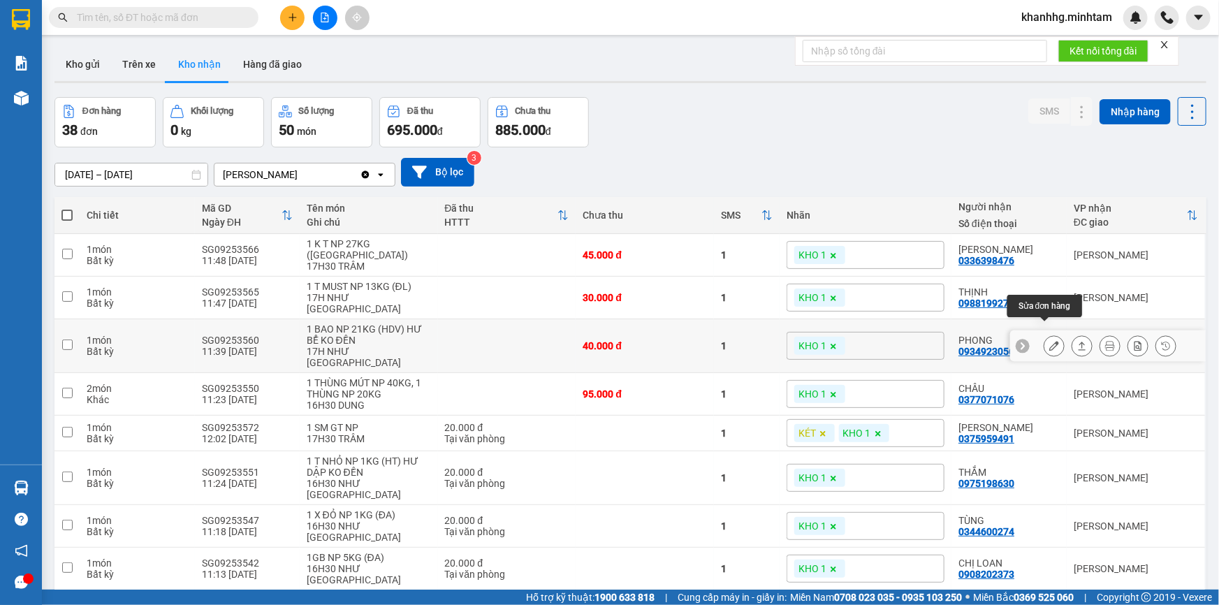
click at [1049, 341] on icon at bounding box center [1054, 346] width 10 height 10
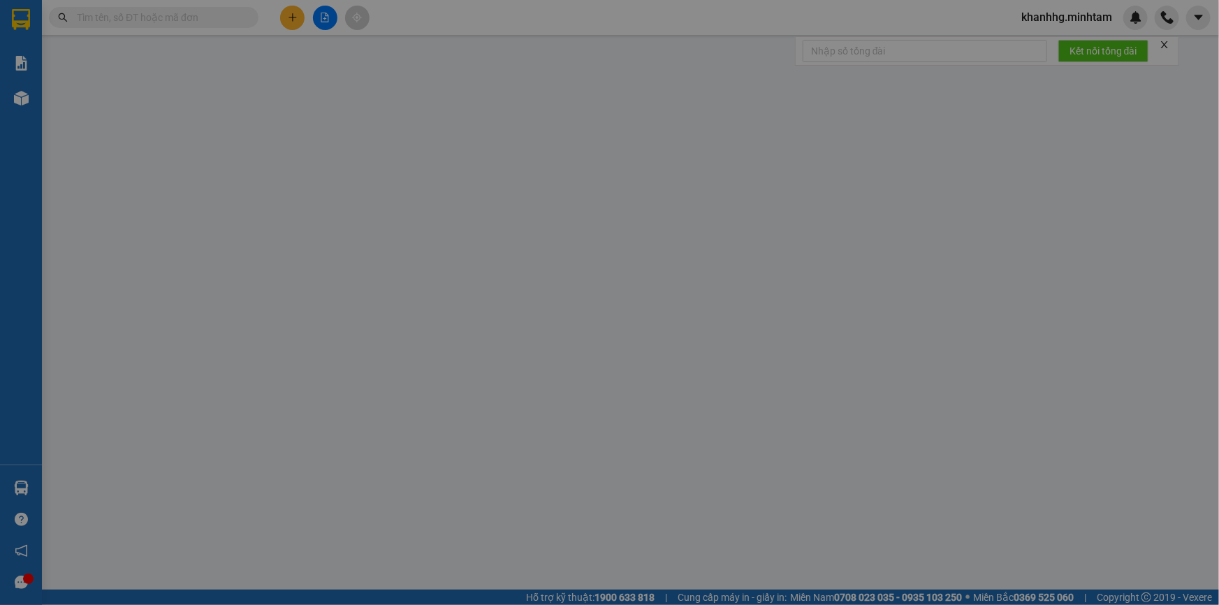
type input "0903963769"
type input "QUẢNG VINH"
type input "0934923056"
type input "PHONG"
type input "40.000"
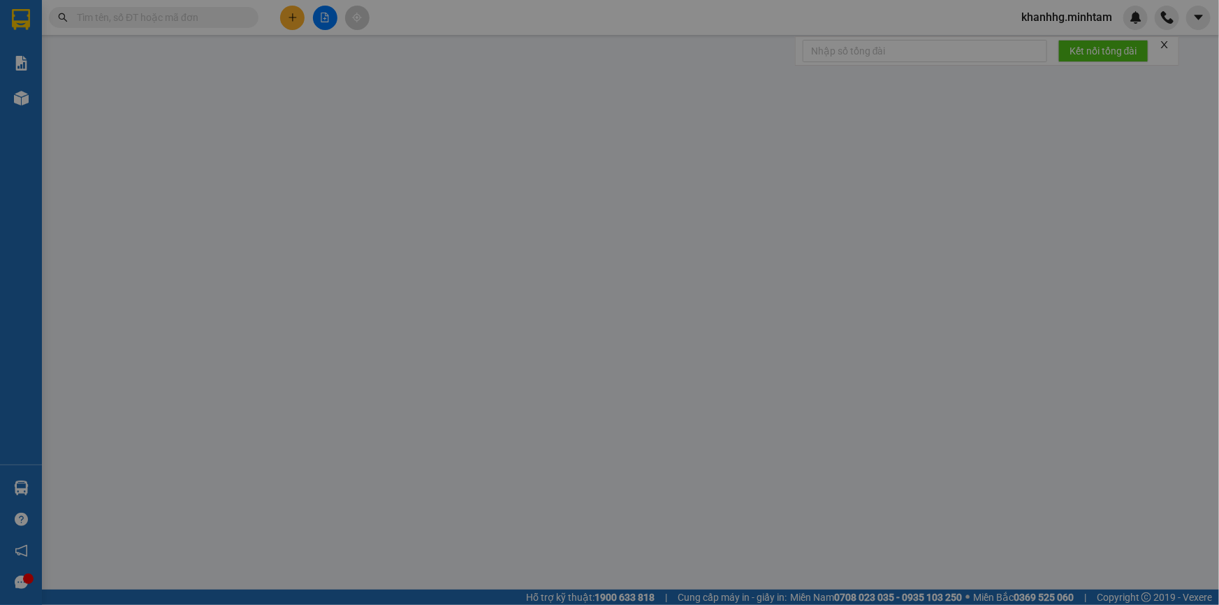
type input "40.000"
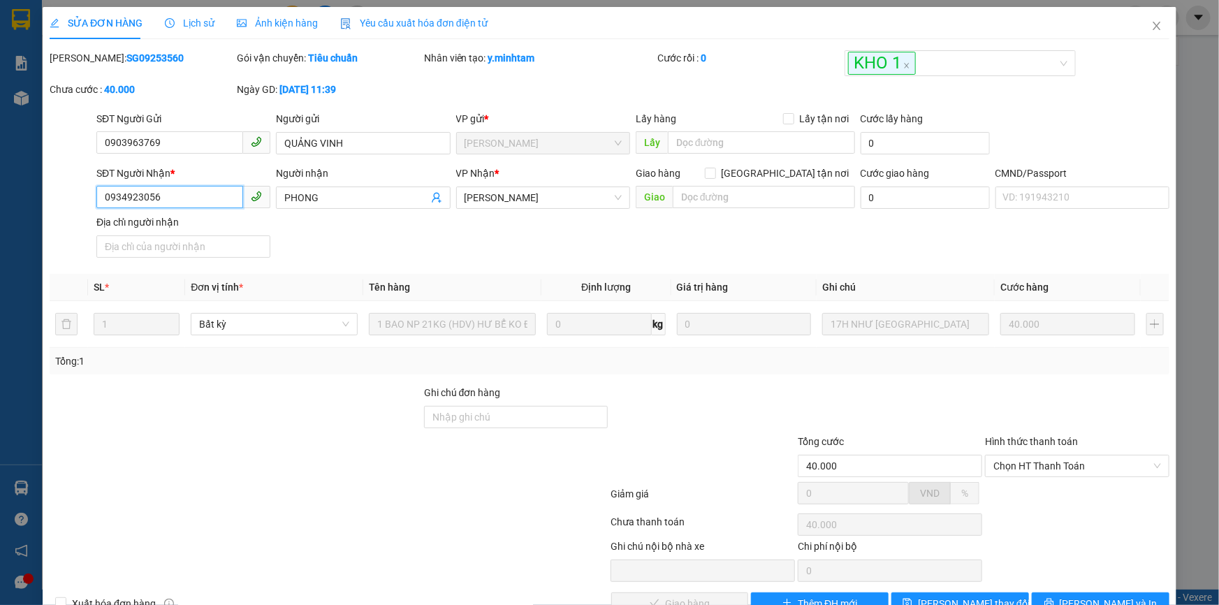
drag, startPoint x: 117, startPoint y: 201, endPoint x: 71, endPoint y: 192, distance: 46.9
click at [71, 192] on div "SĐT Người Nhận * 0934923056 Người nhận PHONG VP Nhận * Ngã Tư Huyện Giao hàng…" at bounding box center [609, 215] width 1123 height 98
click at [453, 415] on input "Ghi chú đơn hàng" at bounding box center [516, 417] width 184 height 22
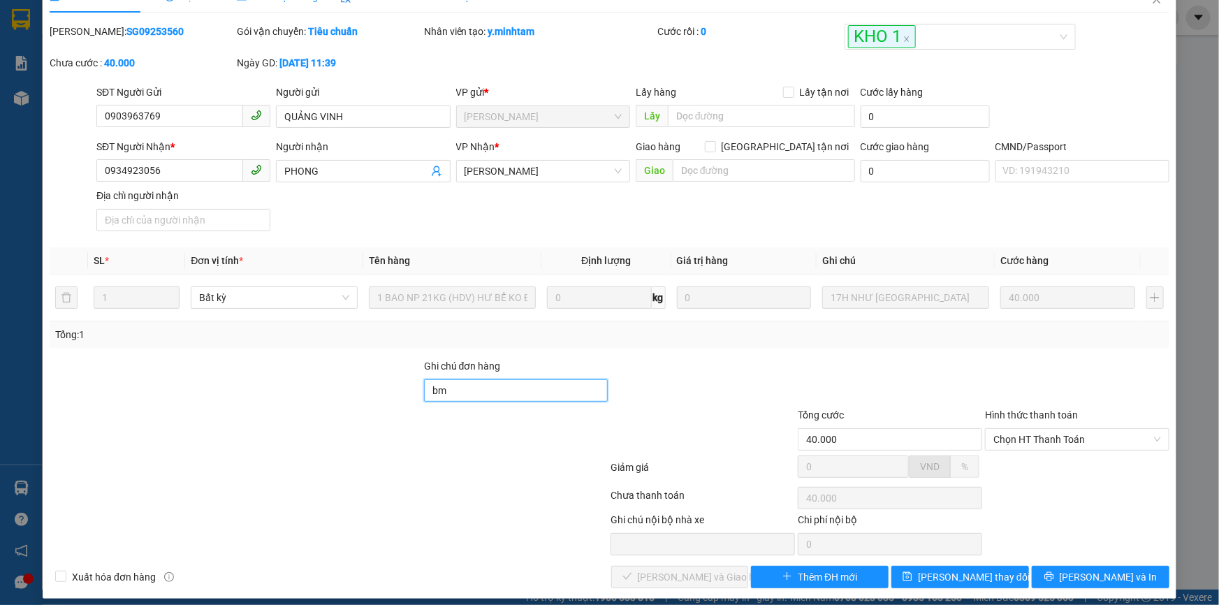
scroll to position [38, 0]
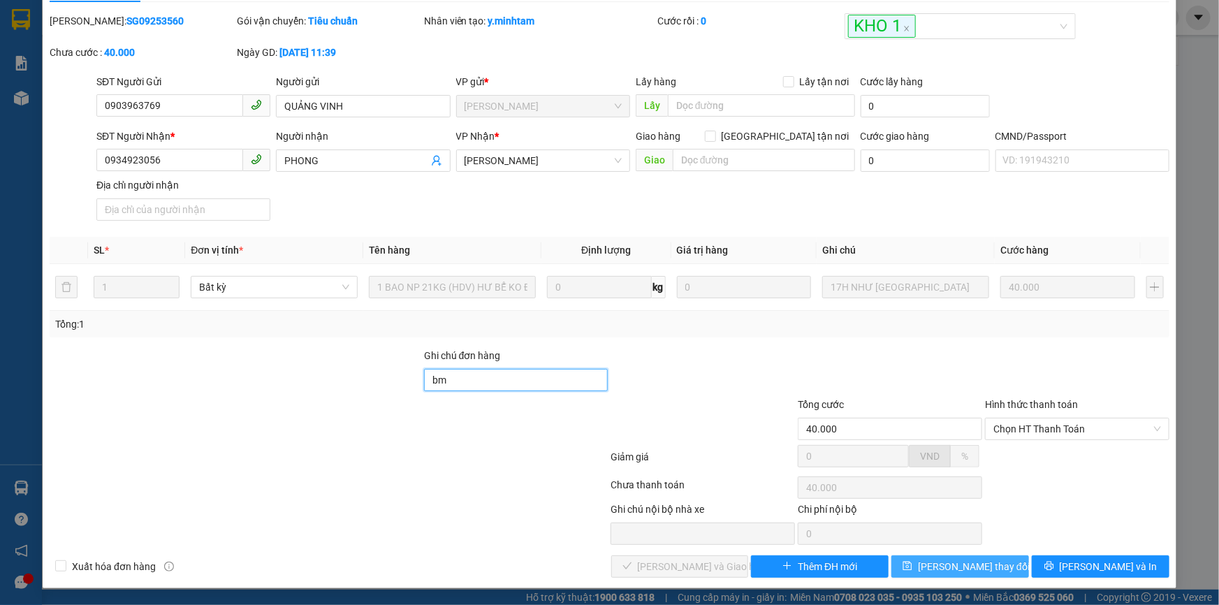
type input "bm"
click at [945, 567] on span "Lưu thay đổi" at bounding box center [974, 566] width 112 height 15
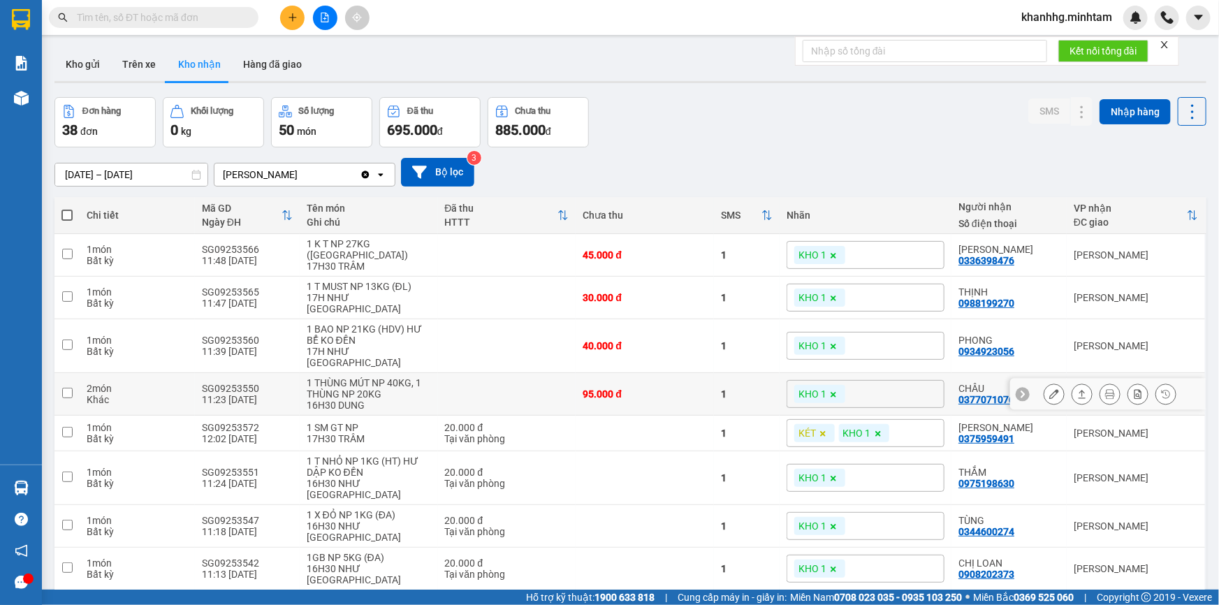
click at [1049, 389] on icon at bounding box center [1054, 394] width 10 height 10
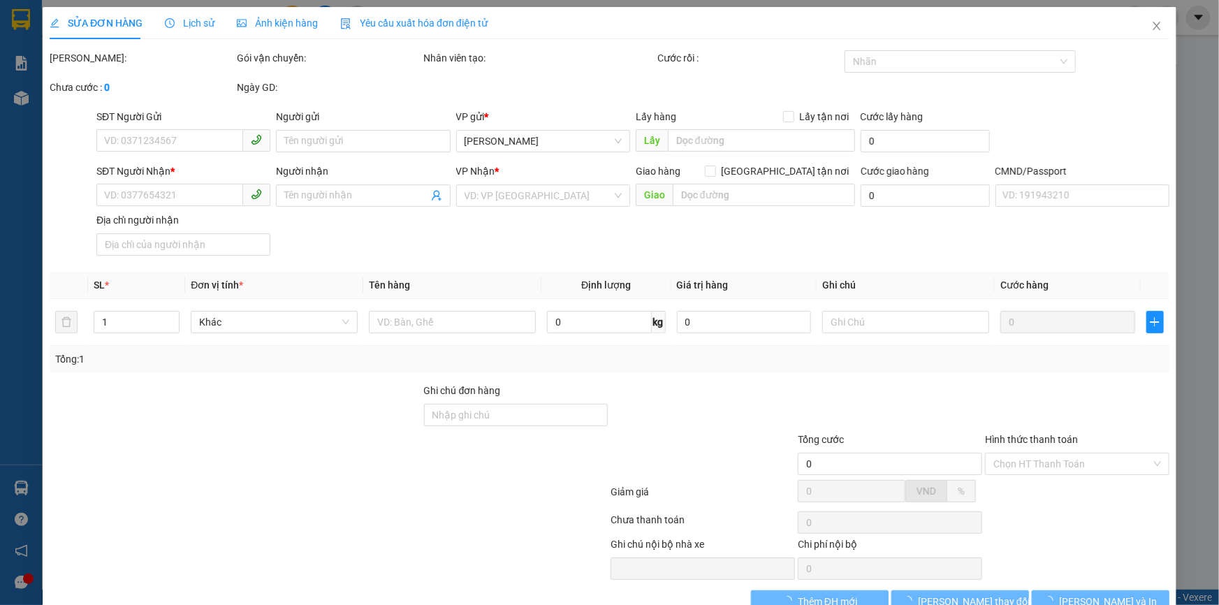
type input "0901312004"
type input "TRÙM FOOD"
type input "0377071076"
type input "CHÂU"
type input "95.000"
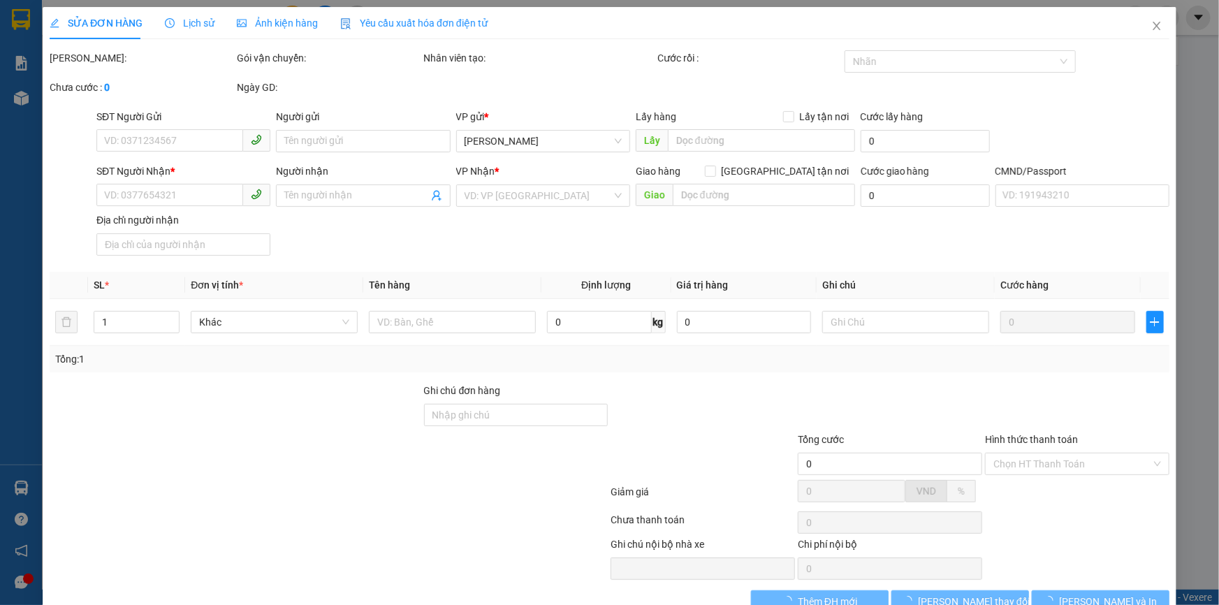
type input "95.000"
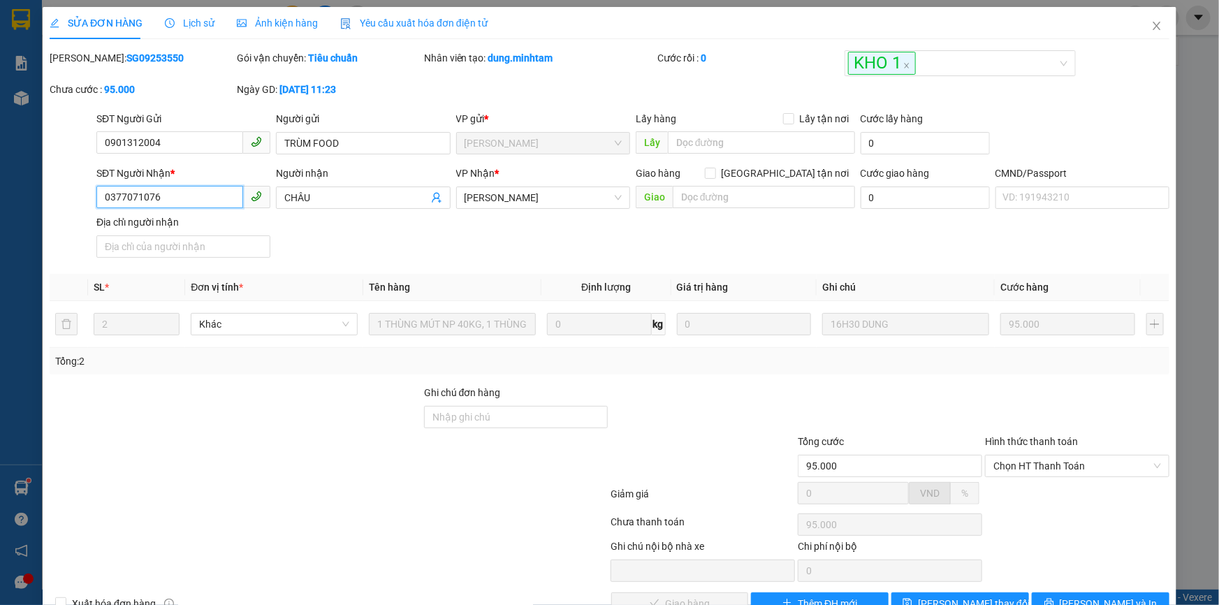
drag, startPoint x: 181, startPoint y: 198, endPoint x: 104, endPoint y: 206, distance: 77.3
click at [104, 206] on input "0377071076" at bounding box center [169, 197] width 147 height 22
click at [509, 414] on input "Ghi chú đơn hàng" at bounding box center [516, 417] width 184 height 22
click at [490, 409] on input "Ghi chú đơn hàng" at bounding box center [516, 417] width 184 height 22
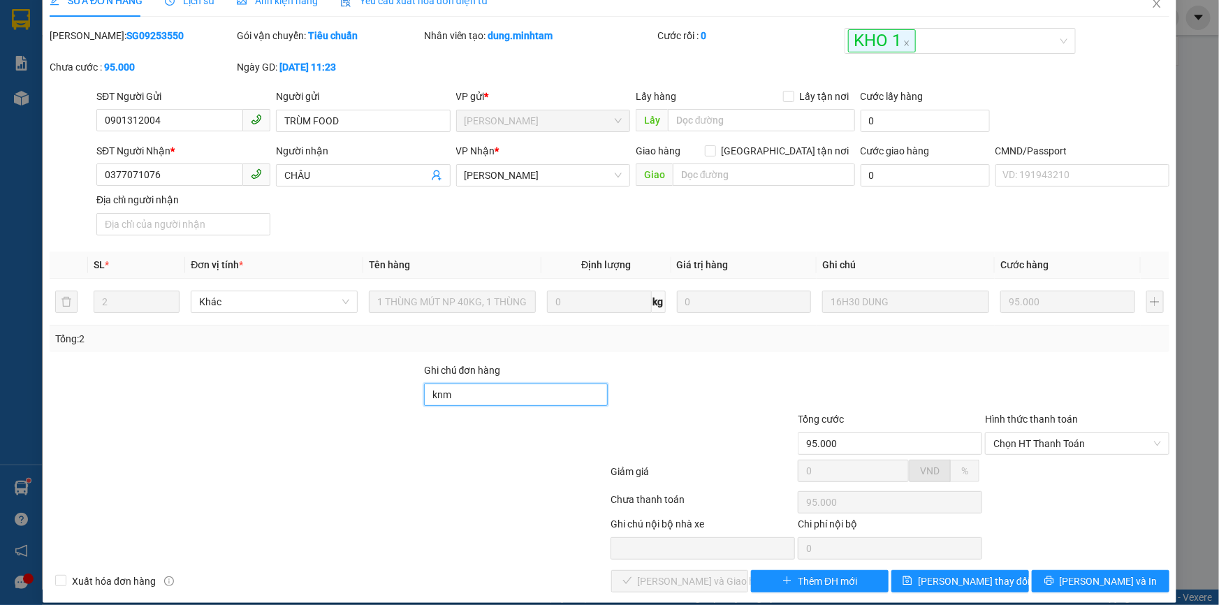
scroll to position [38, 0]
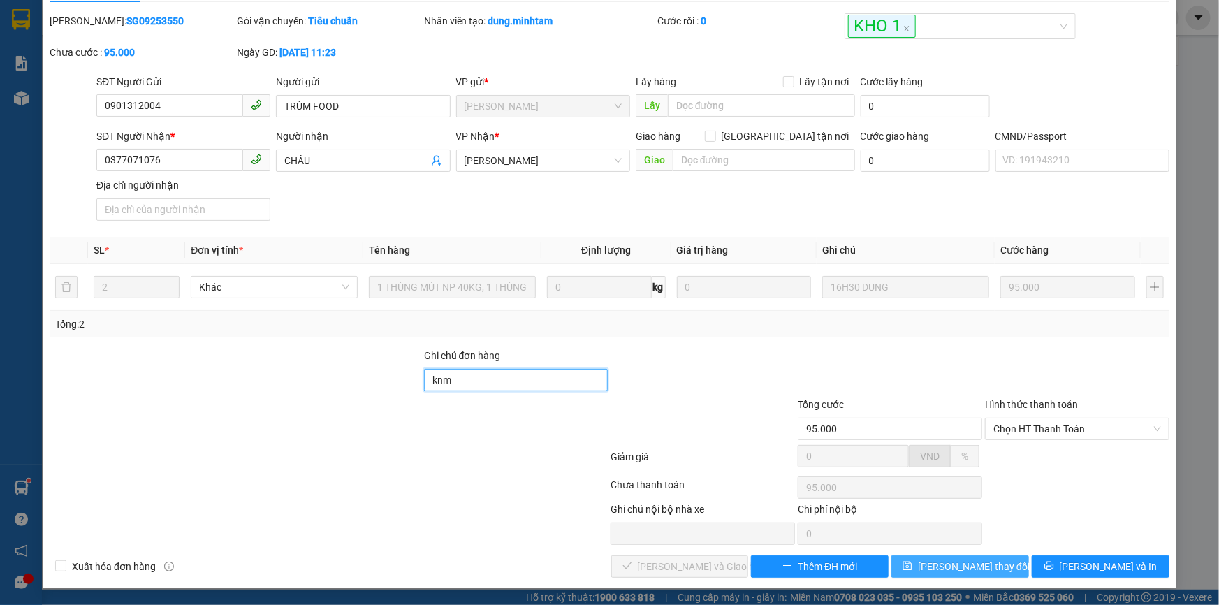
type input "knm"
click at [950, 564] on span "Lưu thay đổi" at bounding box center [974, 566] width 112 height 15
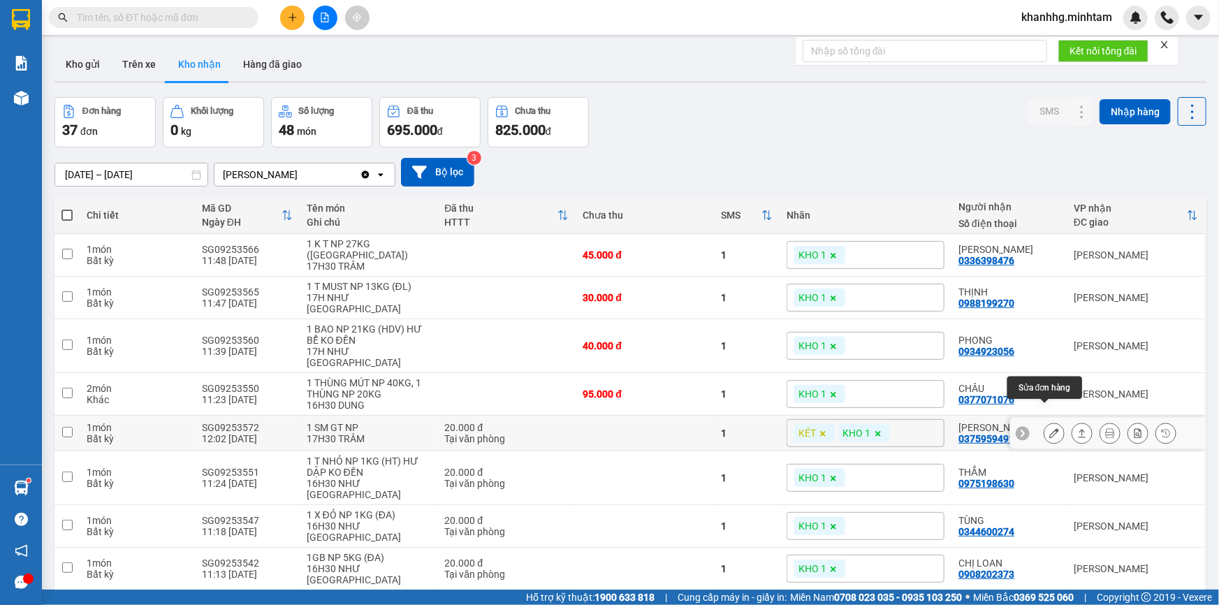
click at [1049, 428] on icon at bounding box center [1054, 433] width 10 height 10
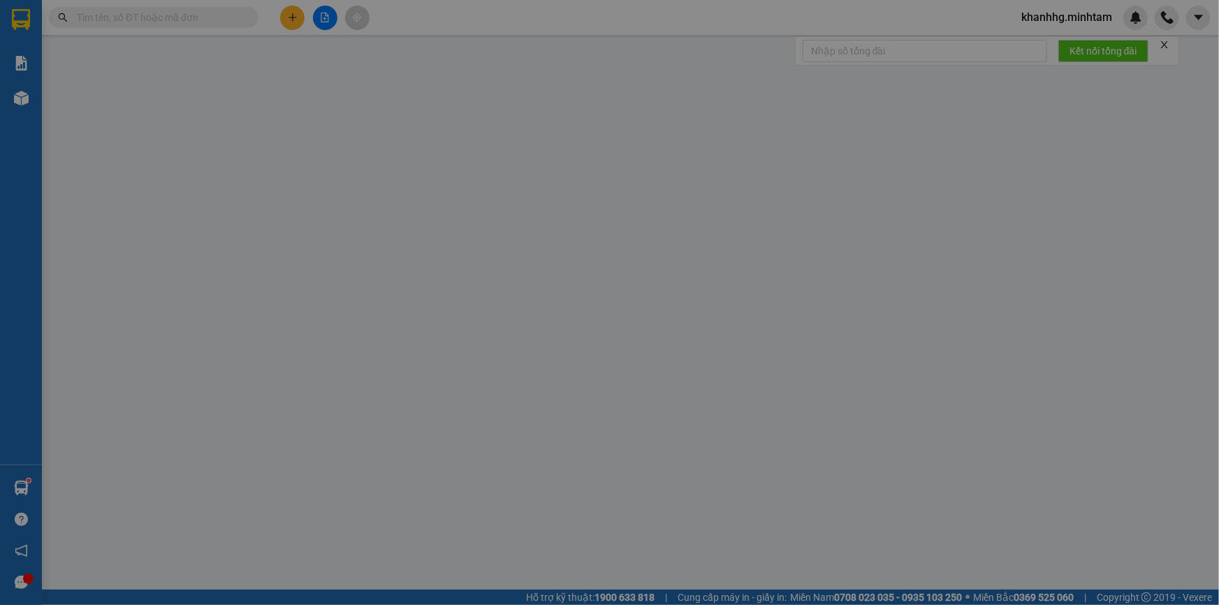
type input "0356791212"
type input "DUY"
type input "0375959491"
type input "NGỌC HÂN"
type input "BM"
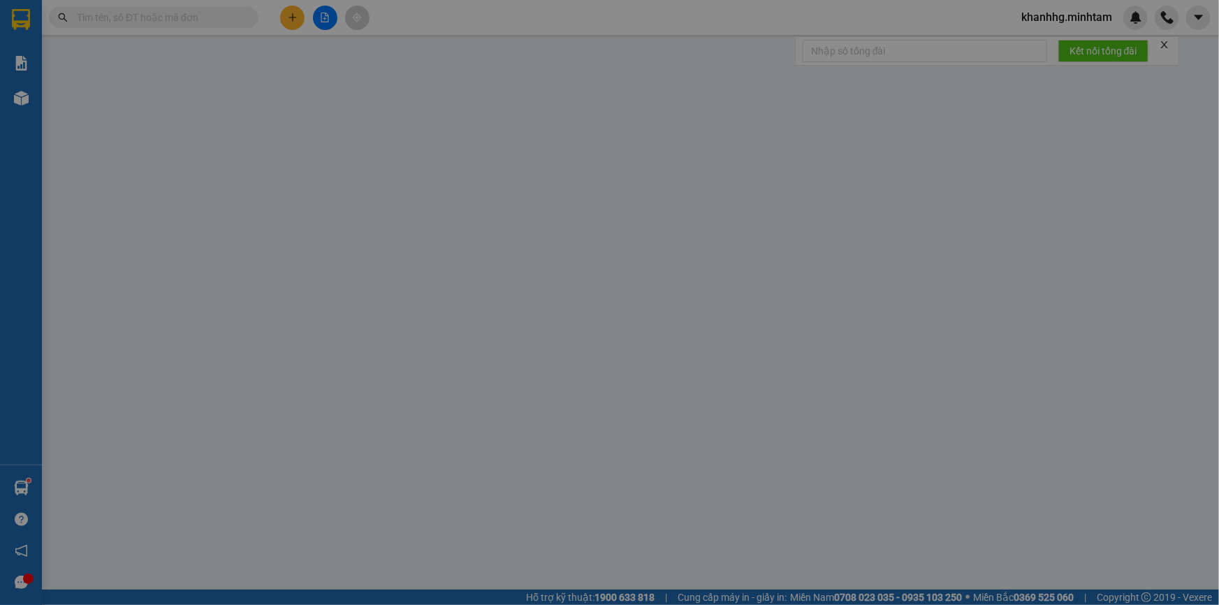
type input "20.000"
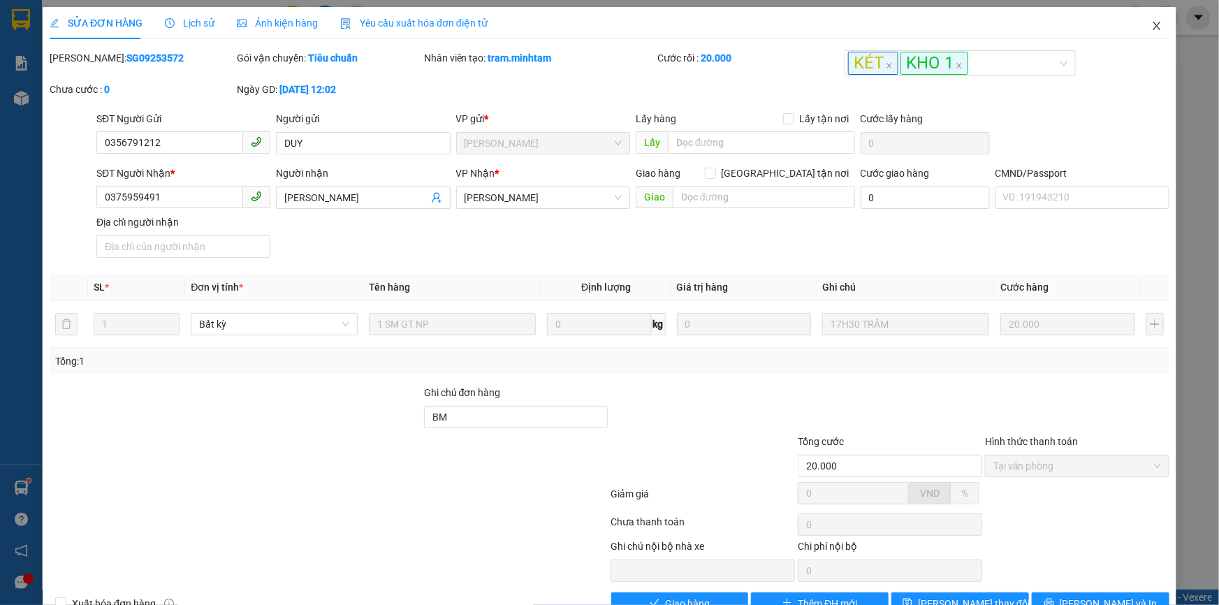
click at [1137, 22] on span "Close" at bounding box center [1156, 26] width 39 height 39
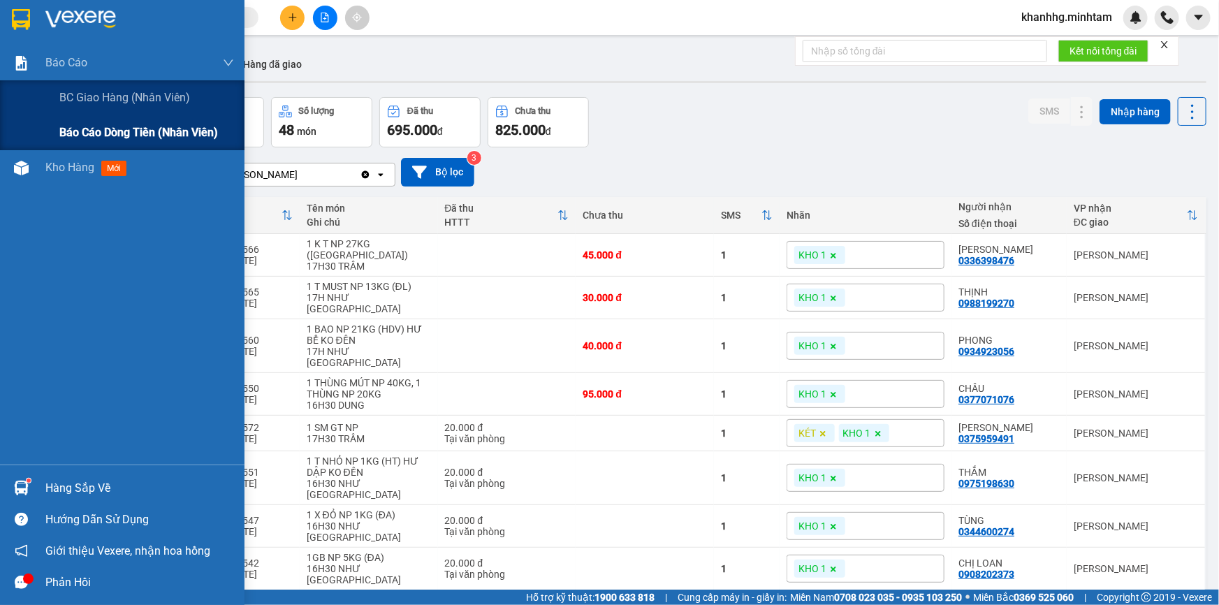
click at [126, 125] on span "Báo cáo dòng tiền (nhân viên)" at bounding box center [138, 132] width 159 height 17
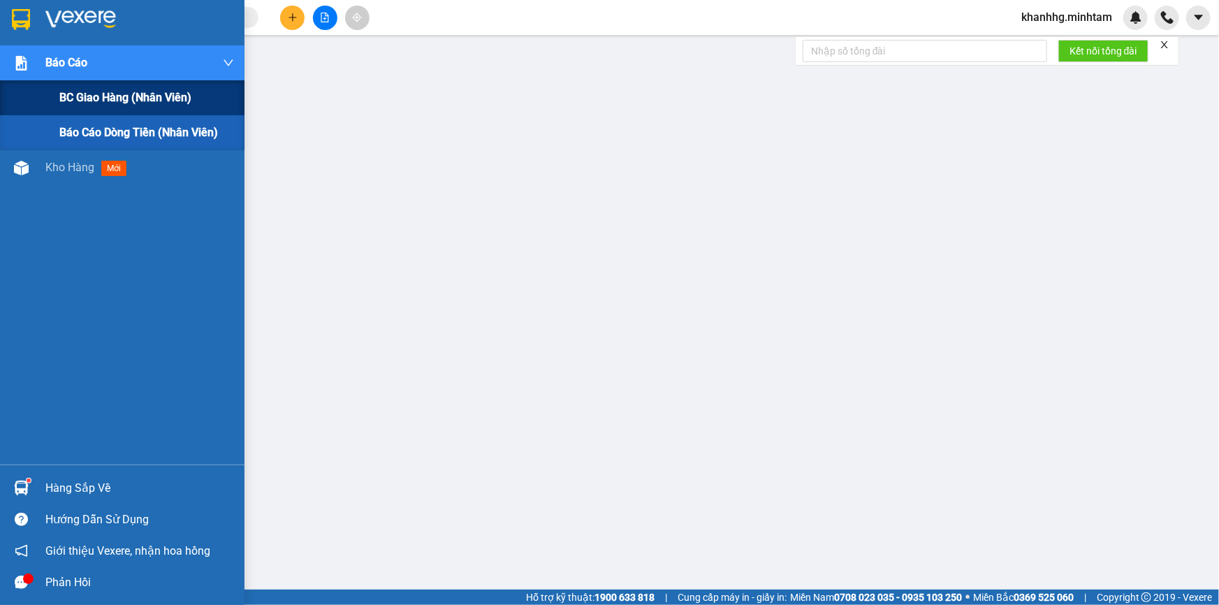
click at [88, 97] on span "BC giao hàng (nhân viên)" at bounding box center [125, 97] width 132 height 17
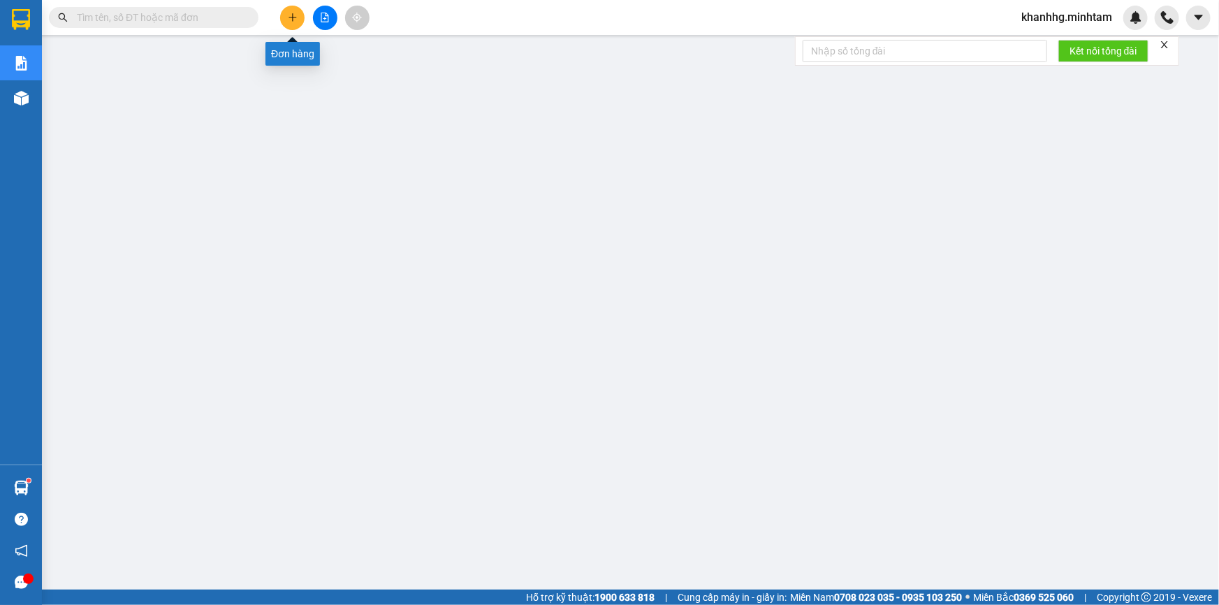
click at [298, 14] on button at bounding box center [292, 18] width 24 height 24
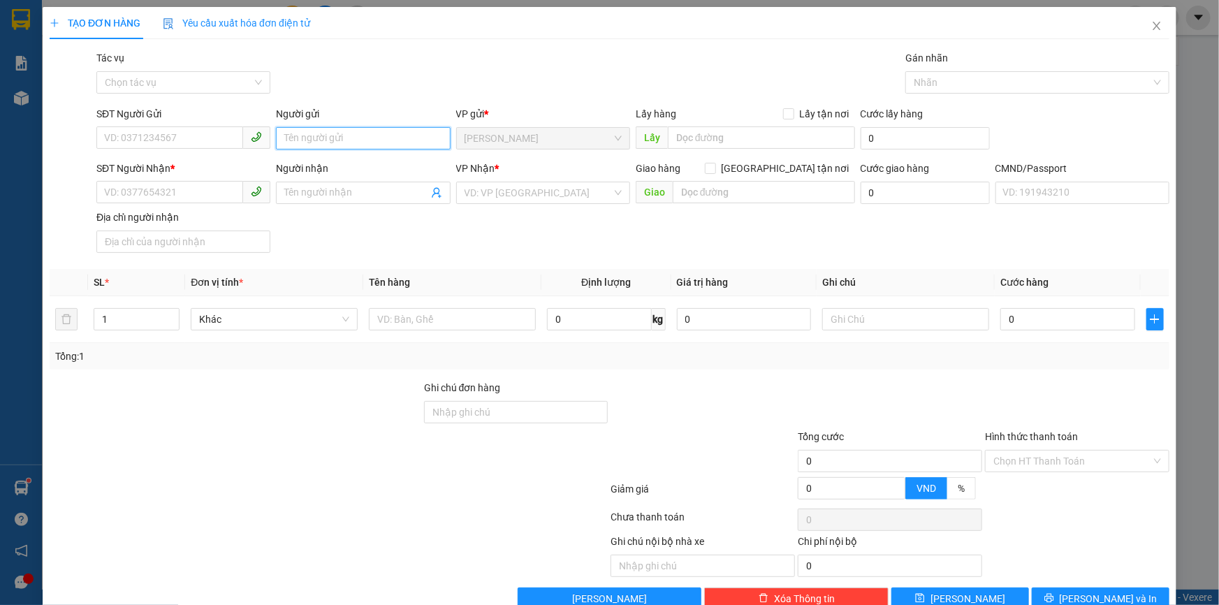
click at [306, 138] on input "Người gửi" at bounding box center [363, 138] width 174 height 22
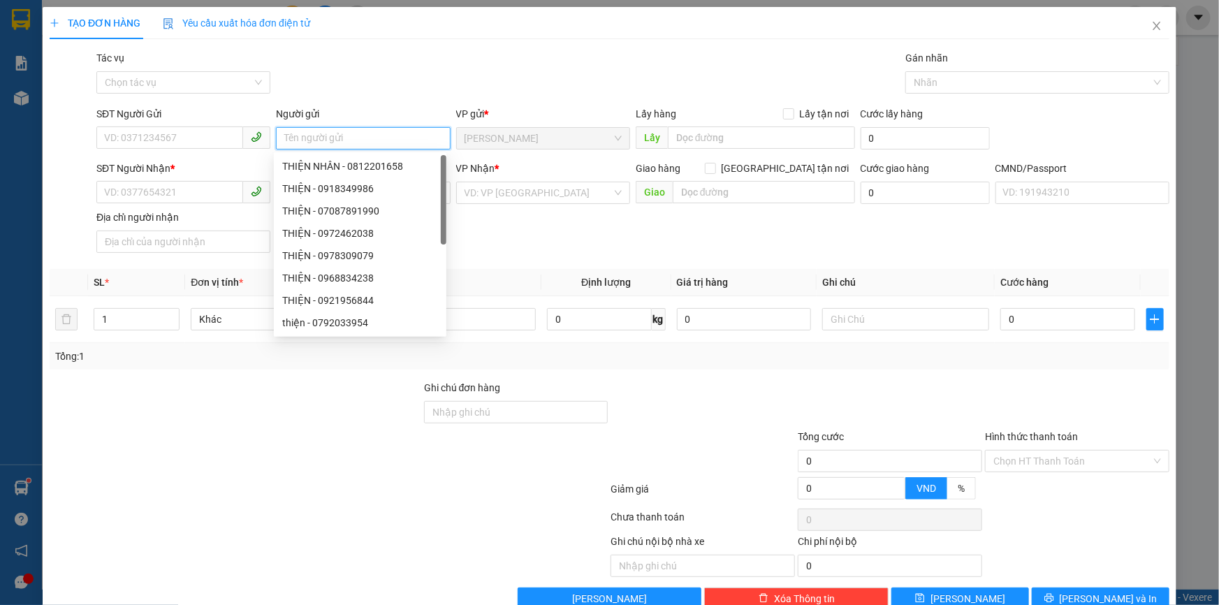
type input "1"
type input "k"
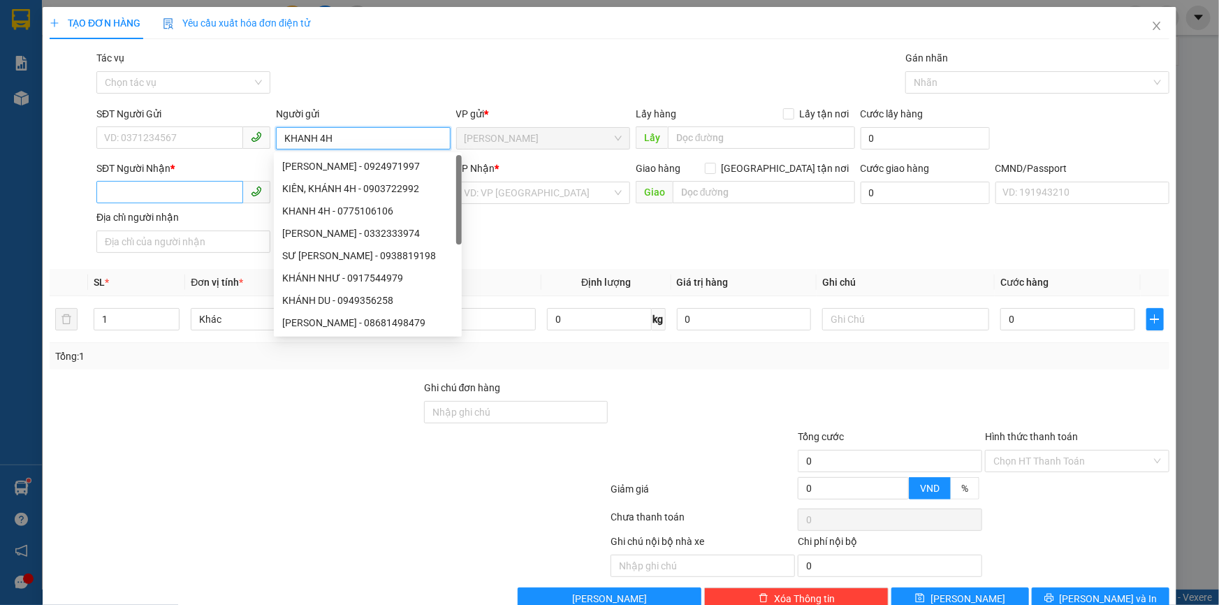
type input "KHANH 4H"
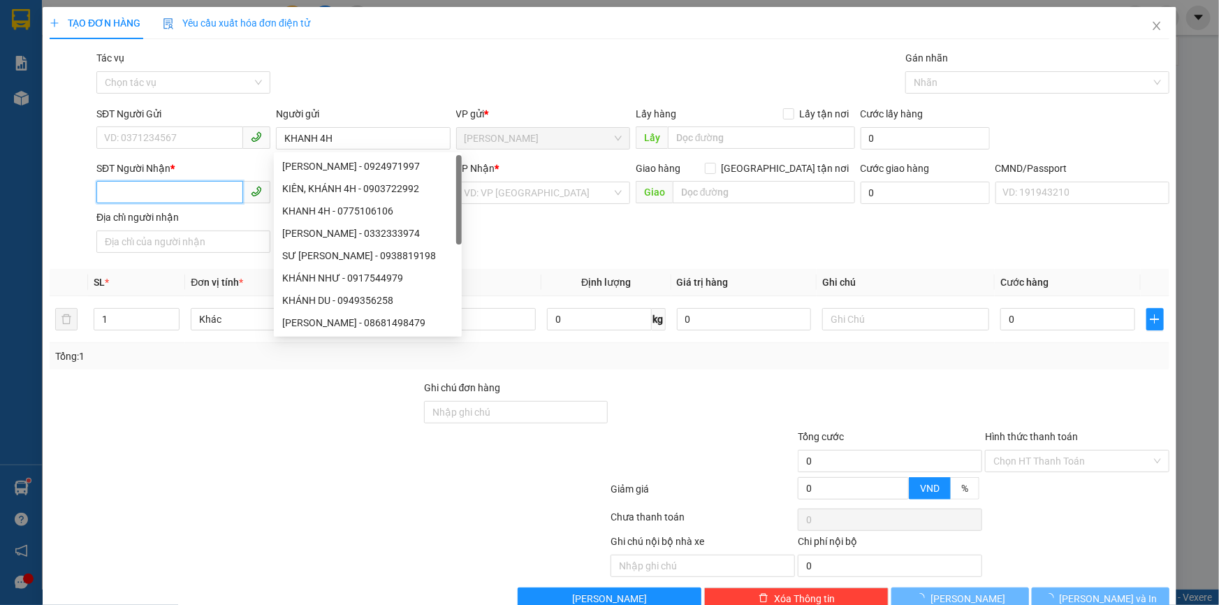
click at [156, 199] on input "SĐT Người Nhận *" at bounding box center [169, 192] width 147 height 22
click at [166, 198] on input "SĐT Người Nhận *" at bounding box center [169, 192] width 147 height 22
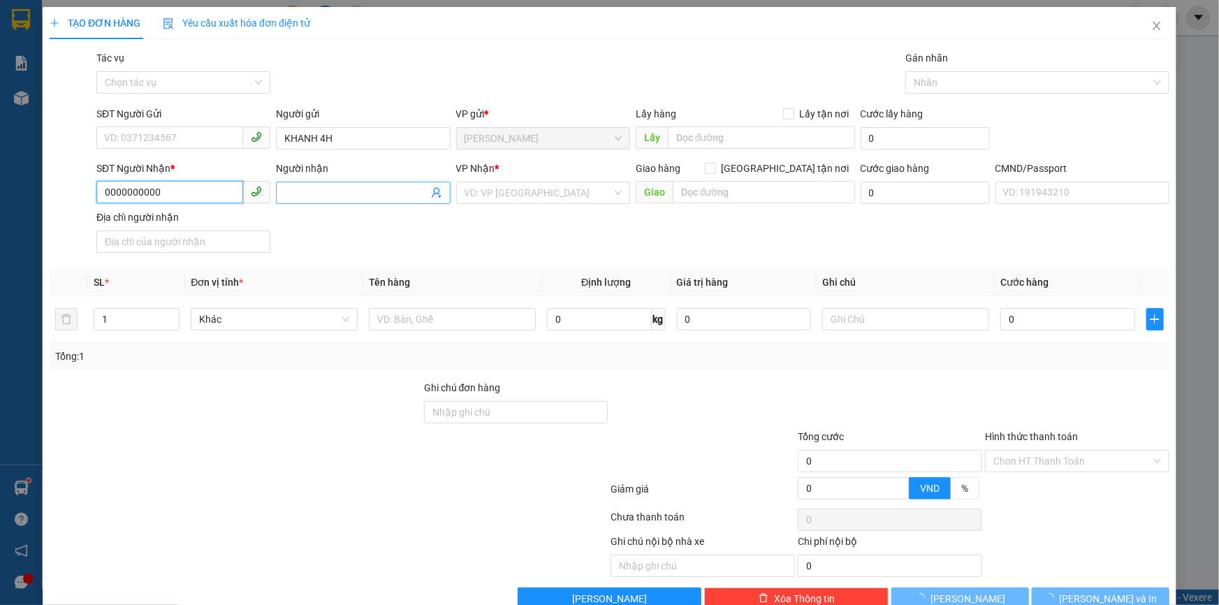
type input "0000000000"
drag, startPoint x: 364, startPoint y: 194, endPoint x: 611, endPoint y: 228, distance: 249.6
click at [363, 194] on input "Người nhận" at bounding box center [355, 192] width 143 height 15
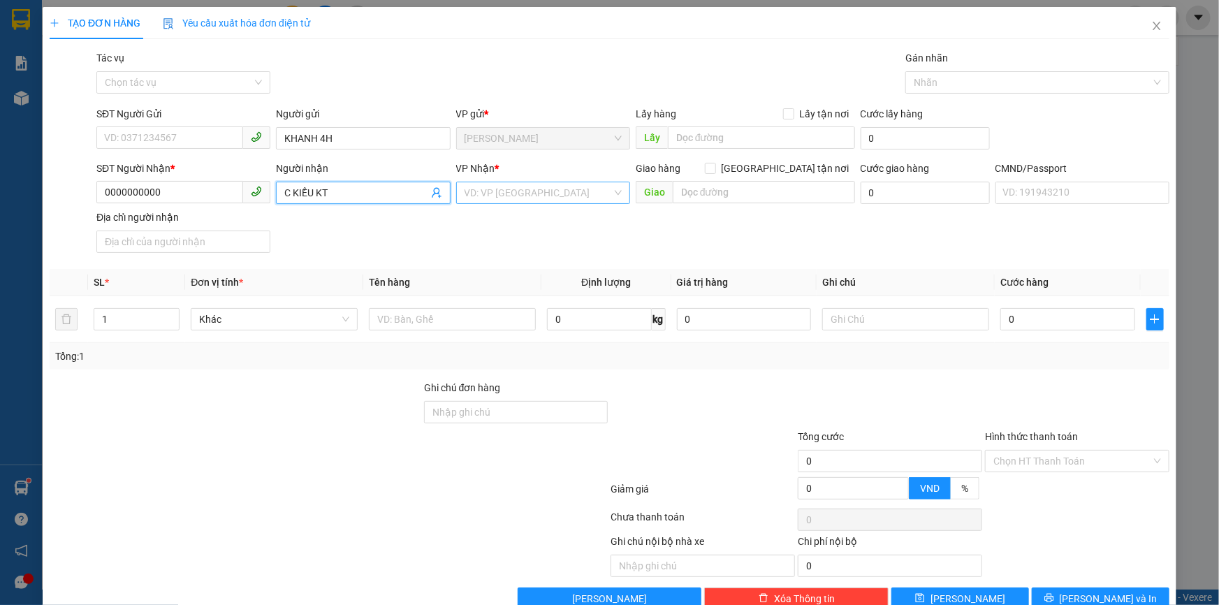
type input "C KIỀU KT"
click at [541, 185] on input "search" at bounding box center [538, 192] width 147 height 21
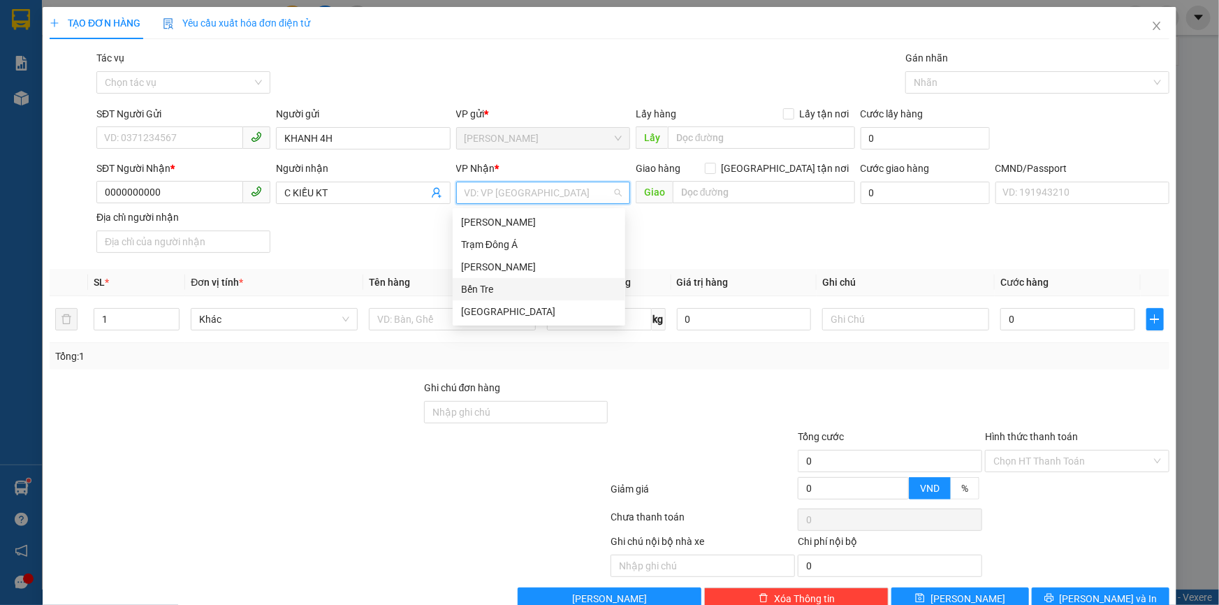
click at [488, 289] on div "Bến Tre" at bounding box center [539, 289] width 156 height 15
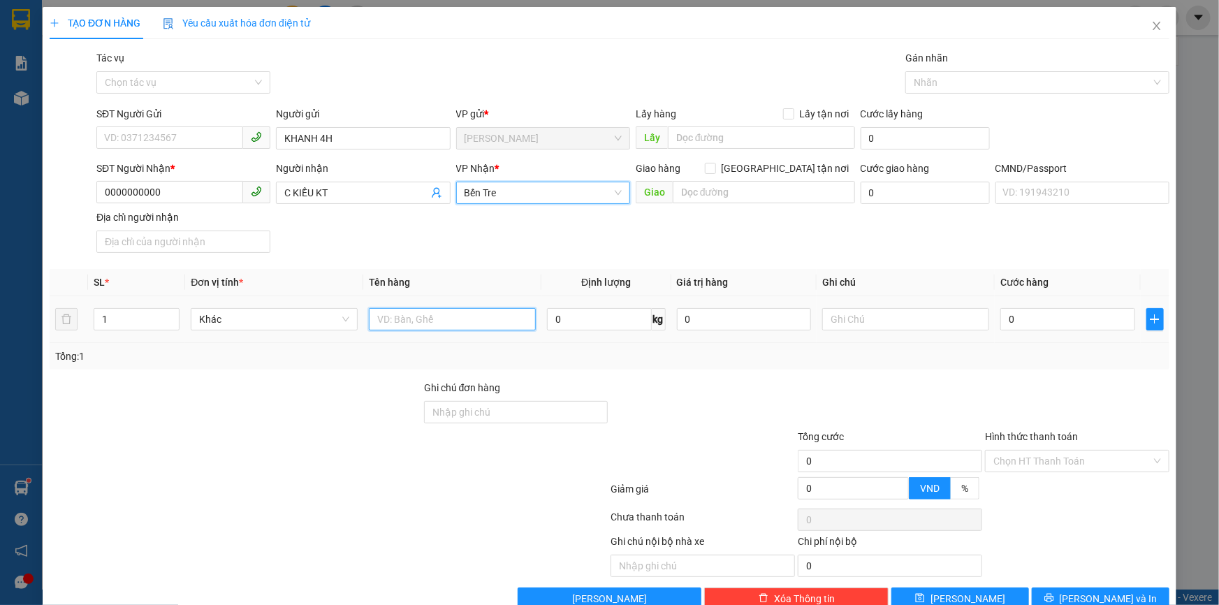
click at [432, 323] on input "text" at bounding box center [452, 319] width 167 height 22
type input "1PB NP TIỀN HG 15/9"
click at [1051, 455] on input "Hình thức thanh toán" at bounding box center [1072, 461] width 158 height 21
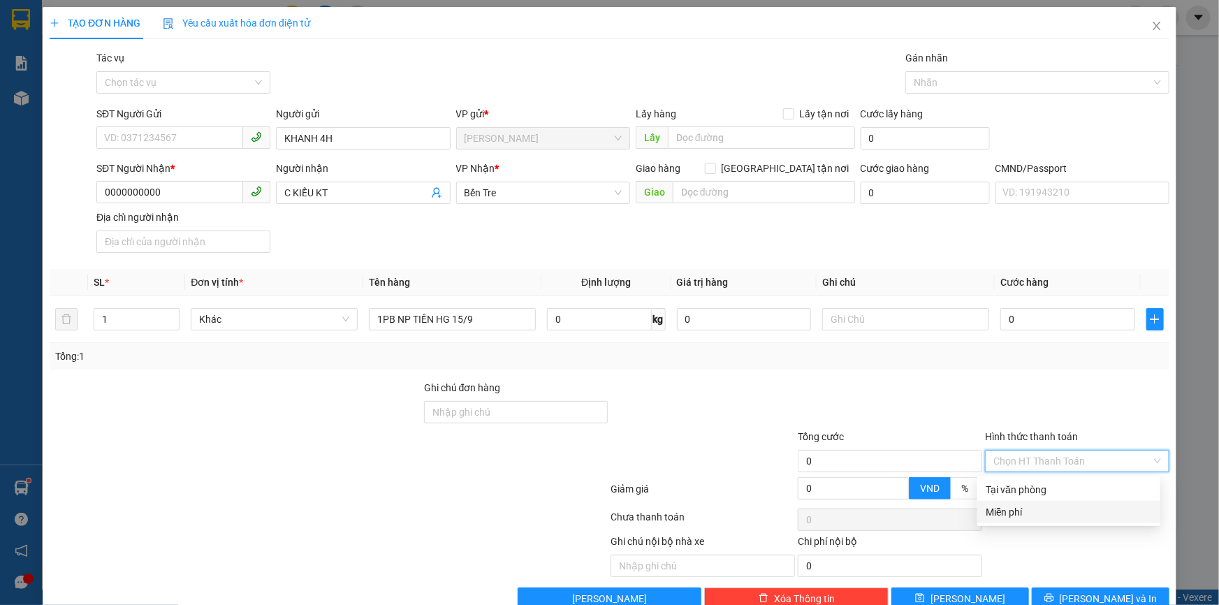
click at [1016, 516] on div "Miễn phí" at bounding box center [1069, 511] width 166 height 15
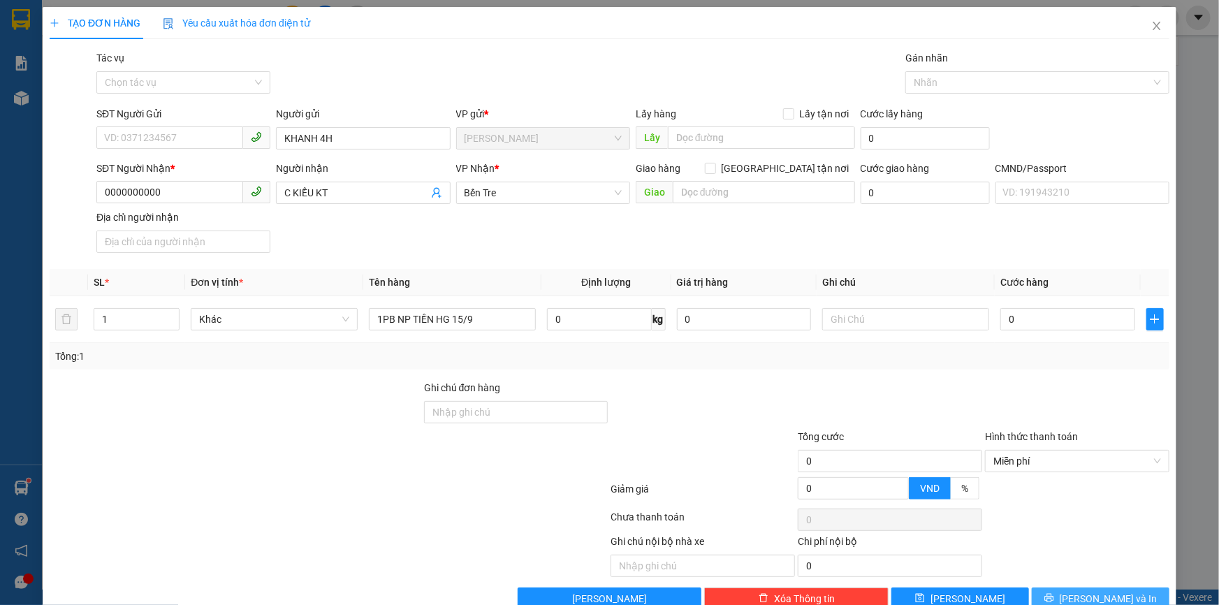
click at [1067, 592] on button "Lưu và In" at bounding box center [1101, 599] width 138 height 22
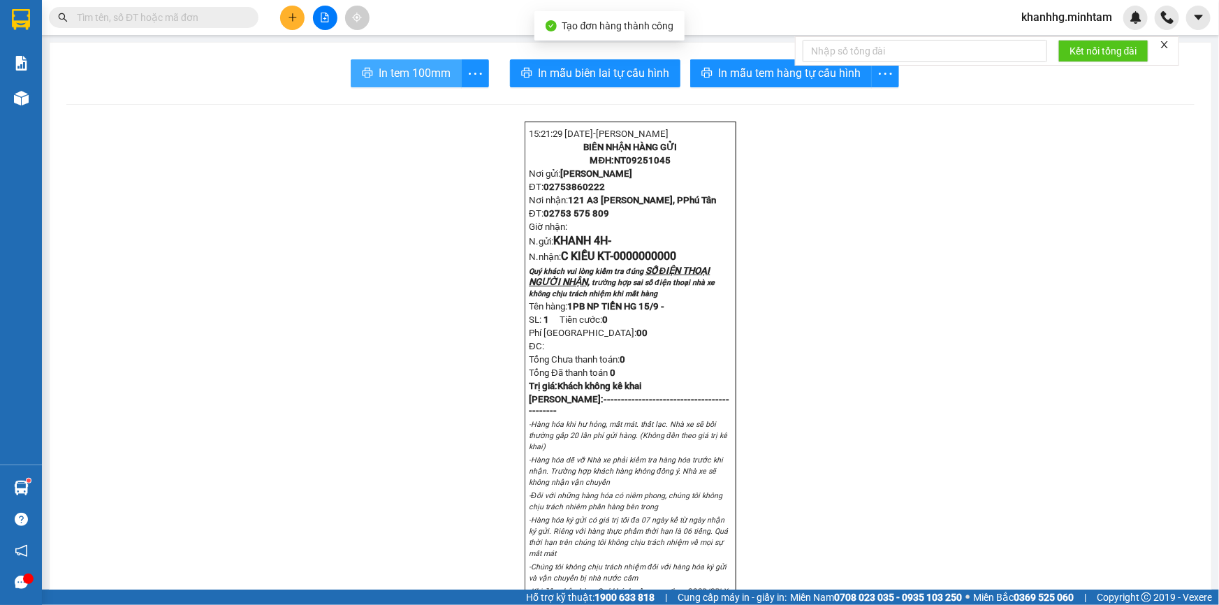
click at [428, 64] on span "In tem 100mm" at bounding box center [415, 72] width 72 height 17
click at [219, 14] on input "text" at bounding box center [159, 17] width 165 height 15
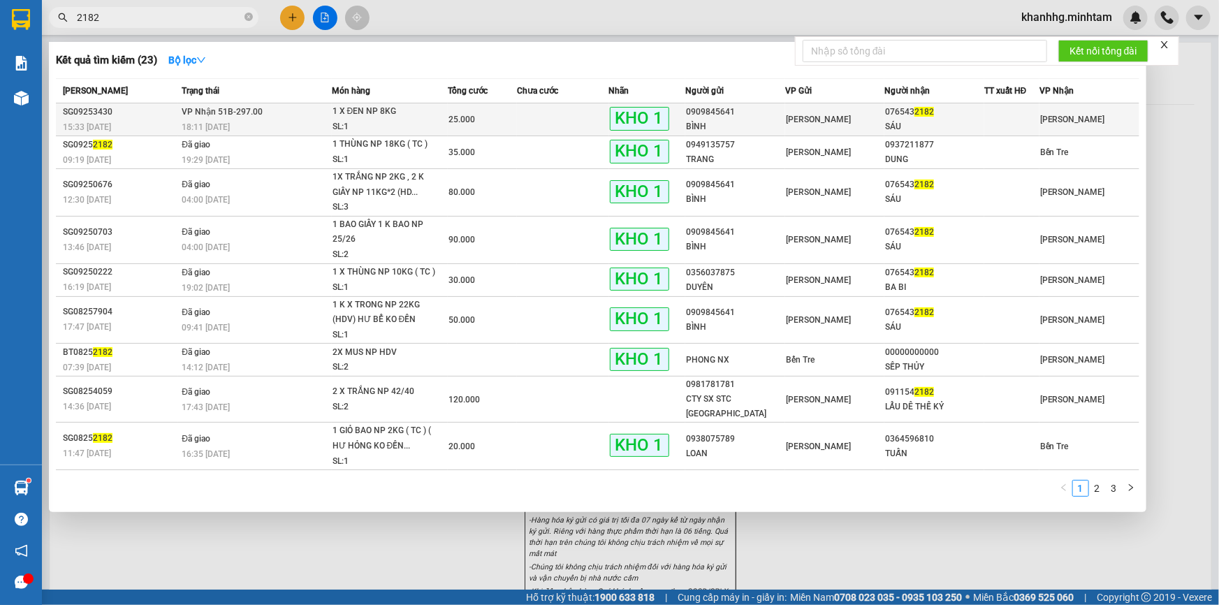
type input "2182"
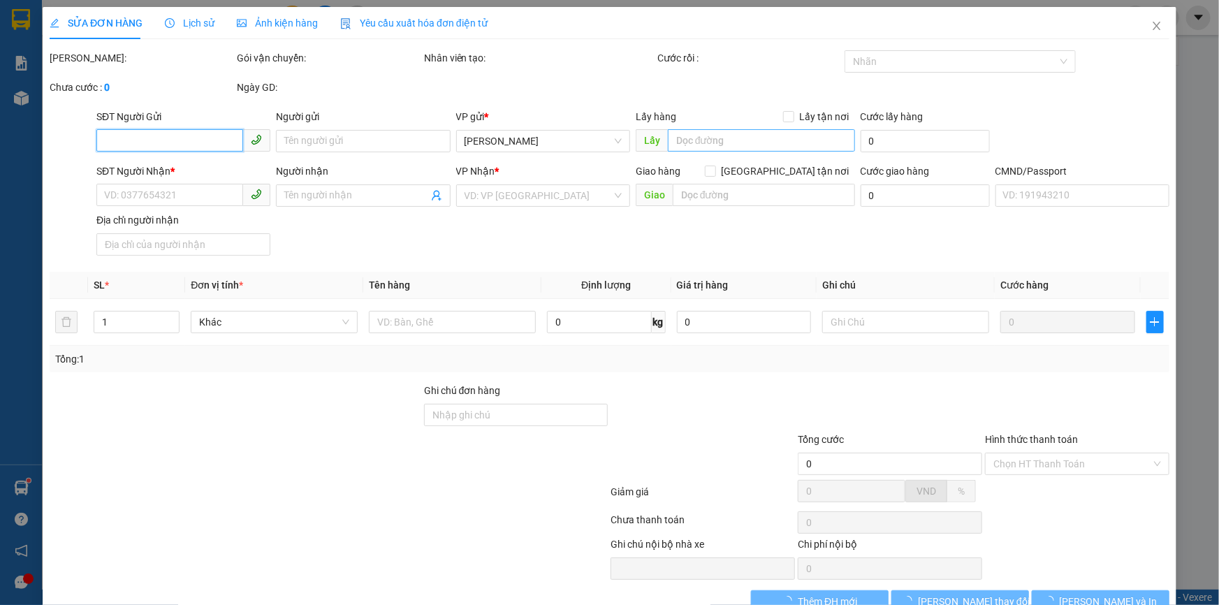
type input "0909845641"
type input "BÌNH"
type input "0765432182"
type input "SÁU"
type input "ĐG"
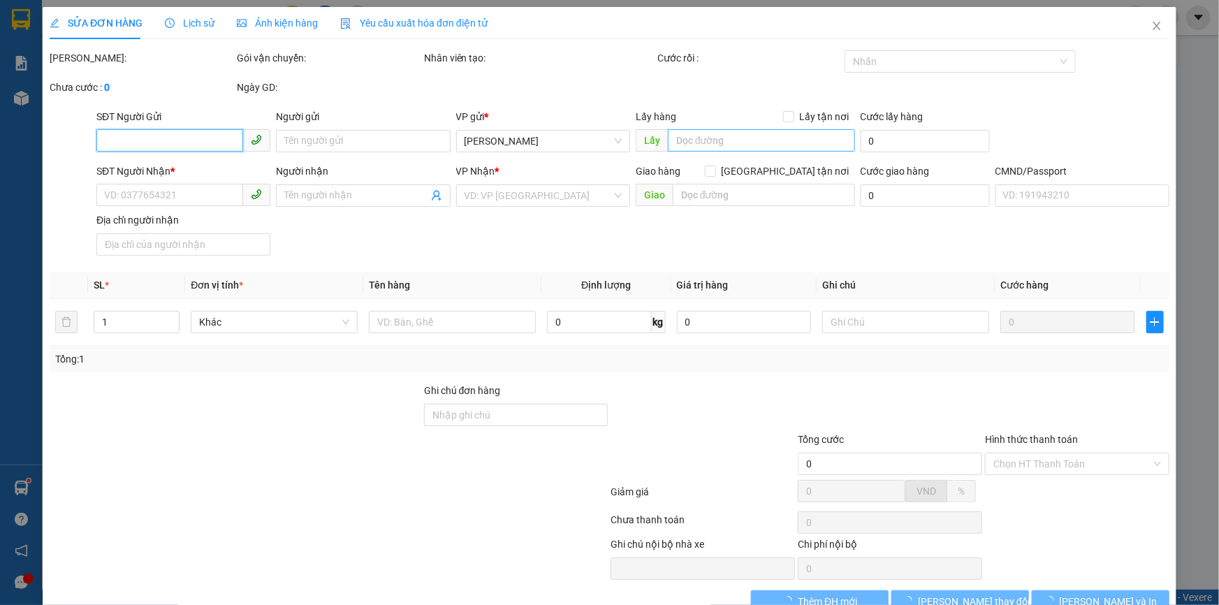
type input "25.000"
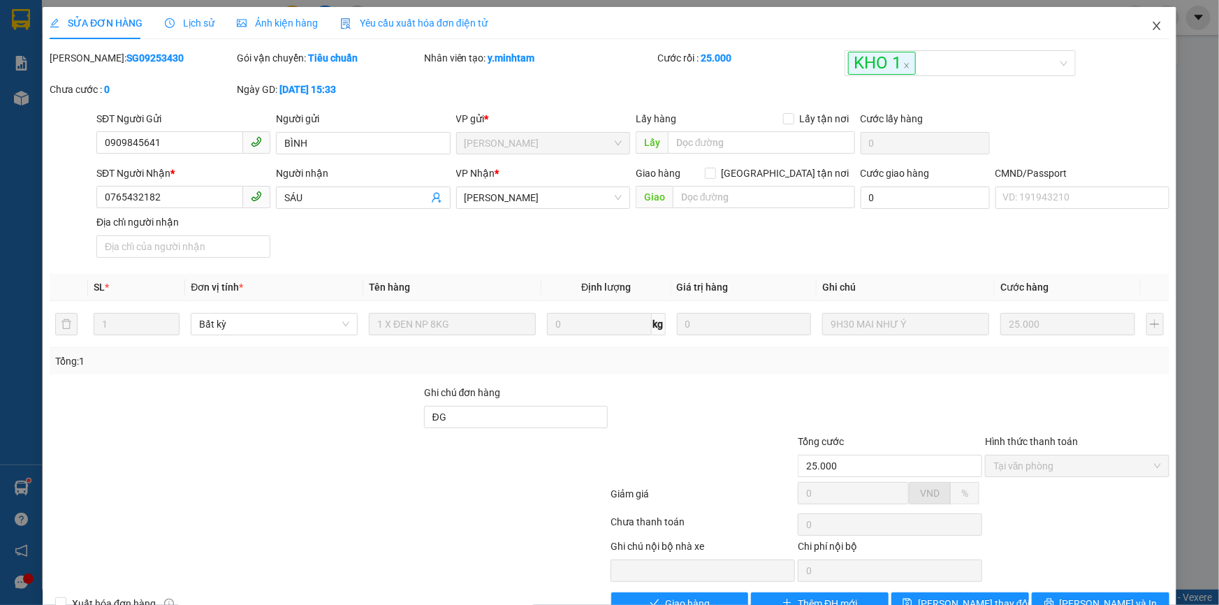
click at [1151, 29] on icon "close" at bounding box center [1156, 25] width 11 height 11
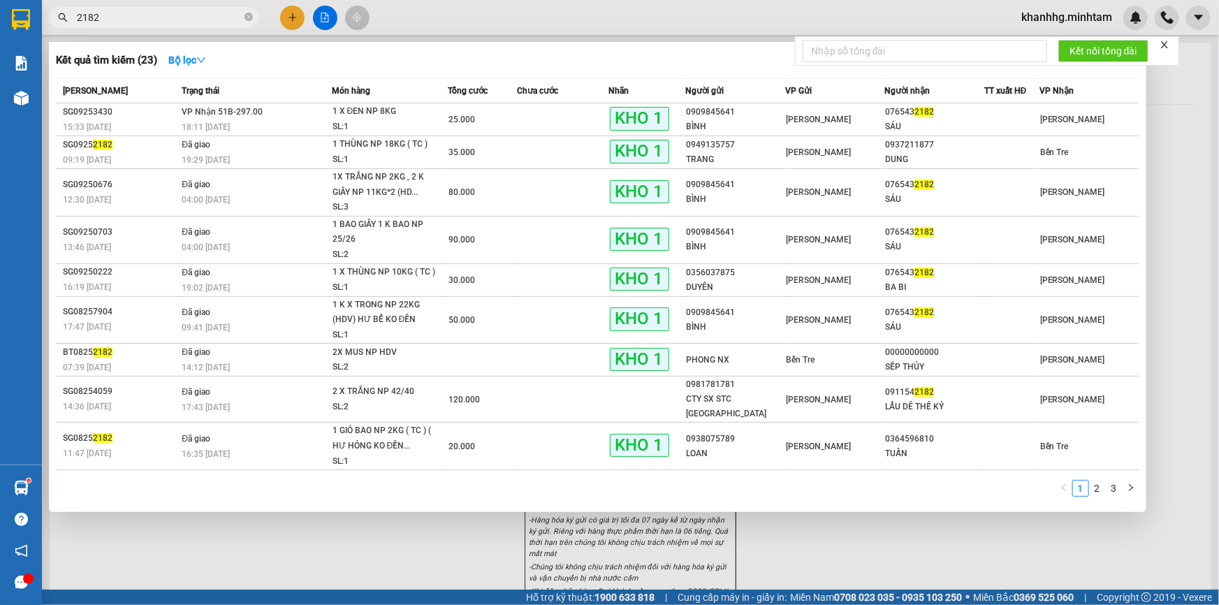
click at [209, 14] on input "2182" at bounding box center [159, 17] width 165 height 15
click at [900, 111] on div "076543 2182" at bounding box center [934, 112] width 99 height 15
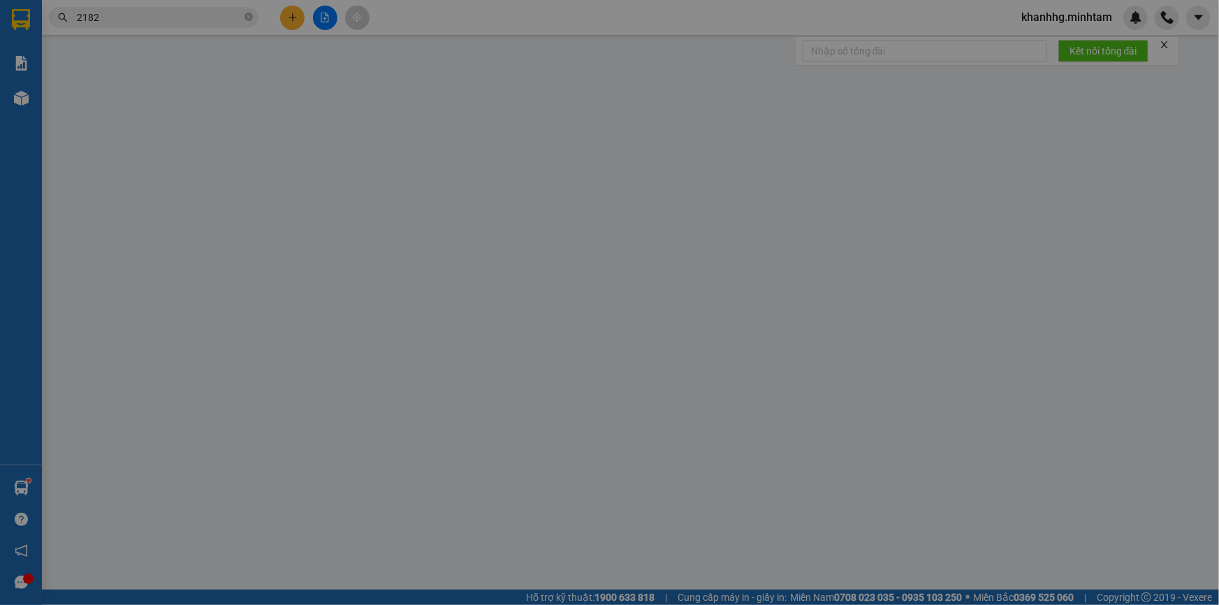
type input "0909845641"
type input "BÌNH"
type input "0765432182"
type input "SÁU"
type input "ĐG"
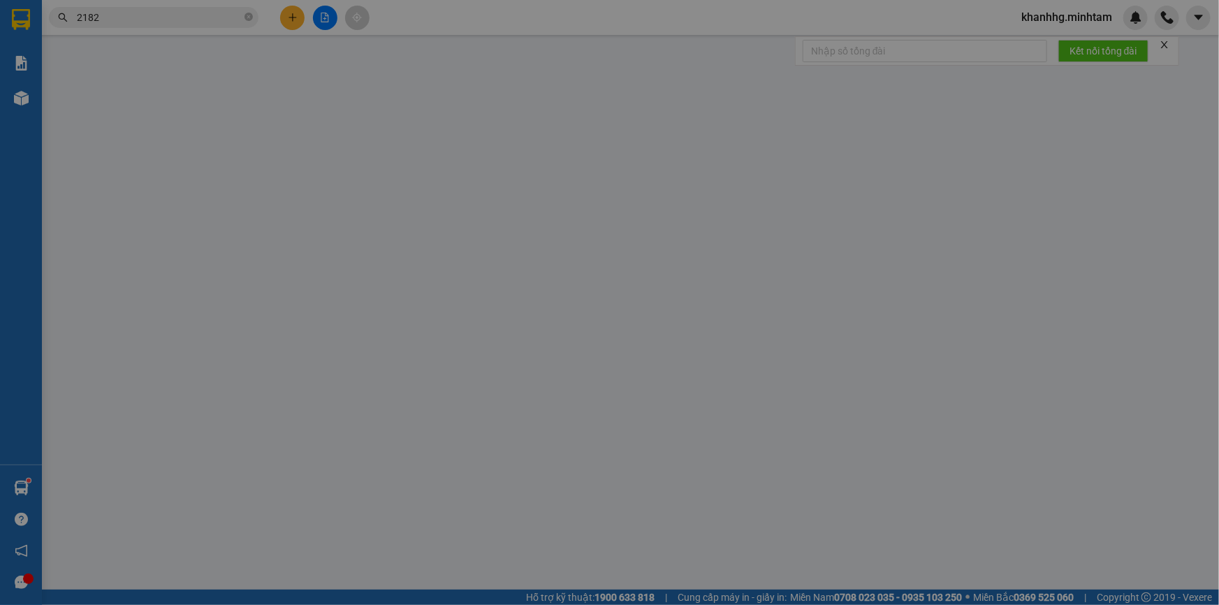
type input "25.000"
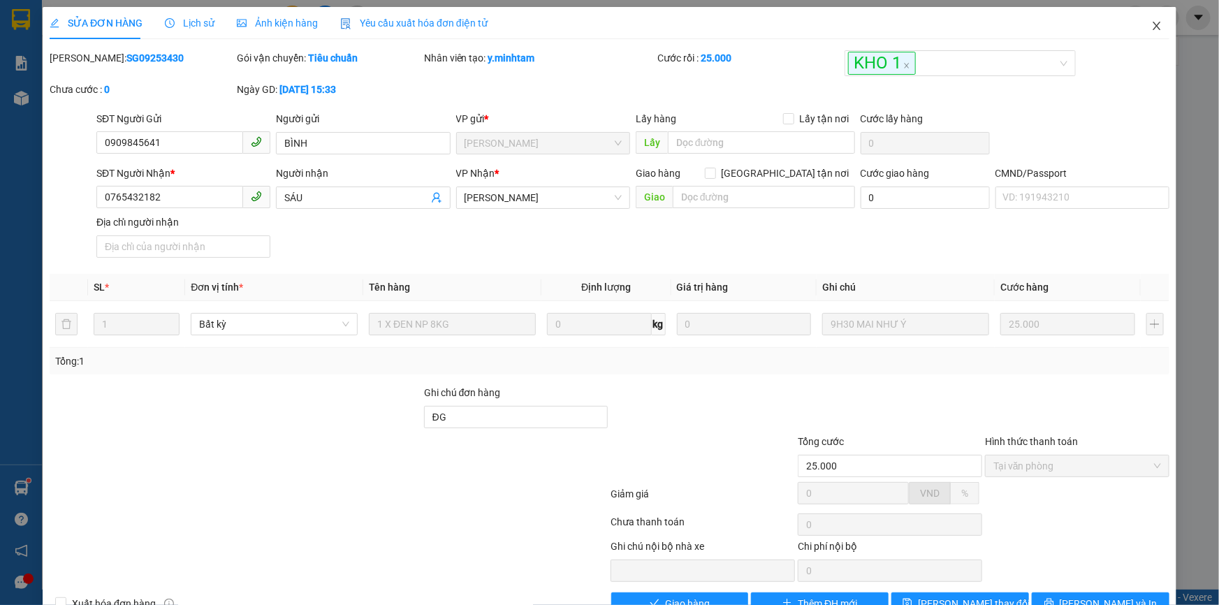
click at [1151, 25] on icon "close" at bounding box center [1156, 25] width 11 height 11
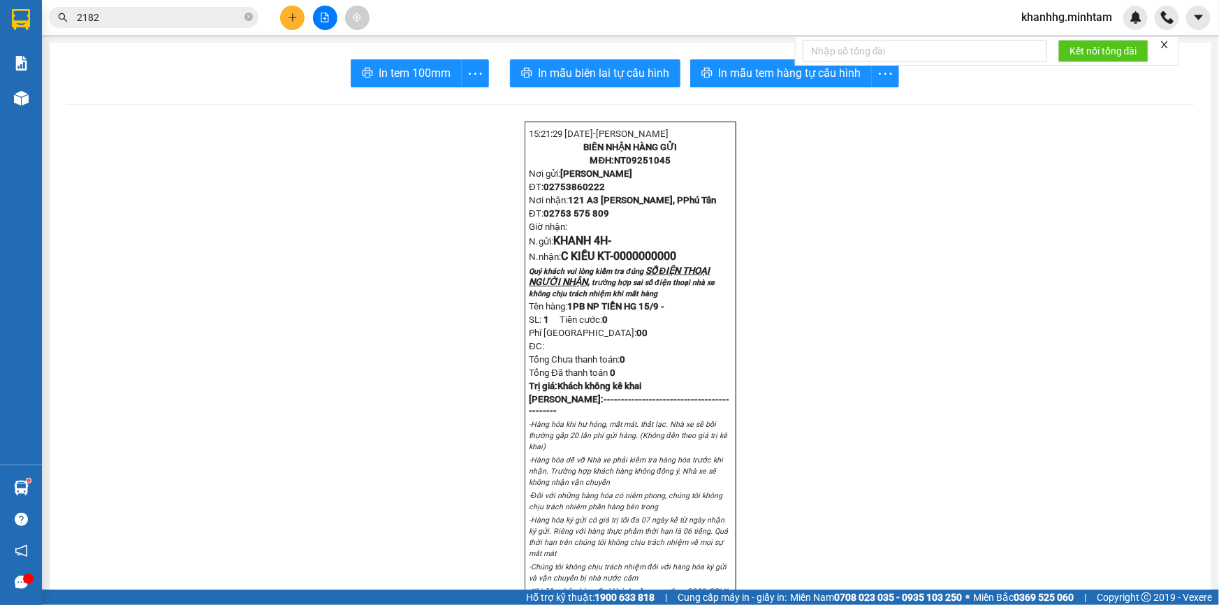
click at [1082, 22] on span "khanhhg.minhtam" at bounding box center [1066, 16] width 113 height 17
click at [1100, 15] on span "khanhhg.minhtam" at bounding box center [1066, 16] width 113 height 17
click at [1072, 16] on span "khanhhg.minhtam" at bounding box center [1066, 16] width 113 height 17
click at [1053, 45] on span "Đăng xuất" at bounding box center [1073, 43] width 85 height 15
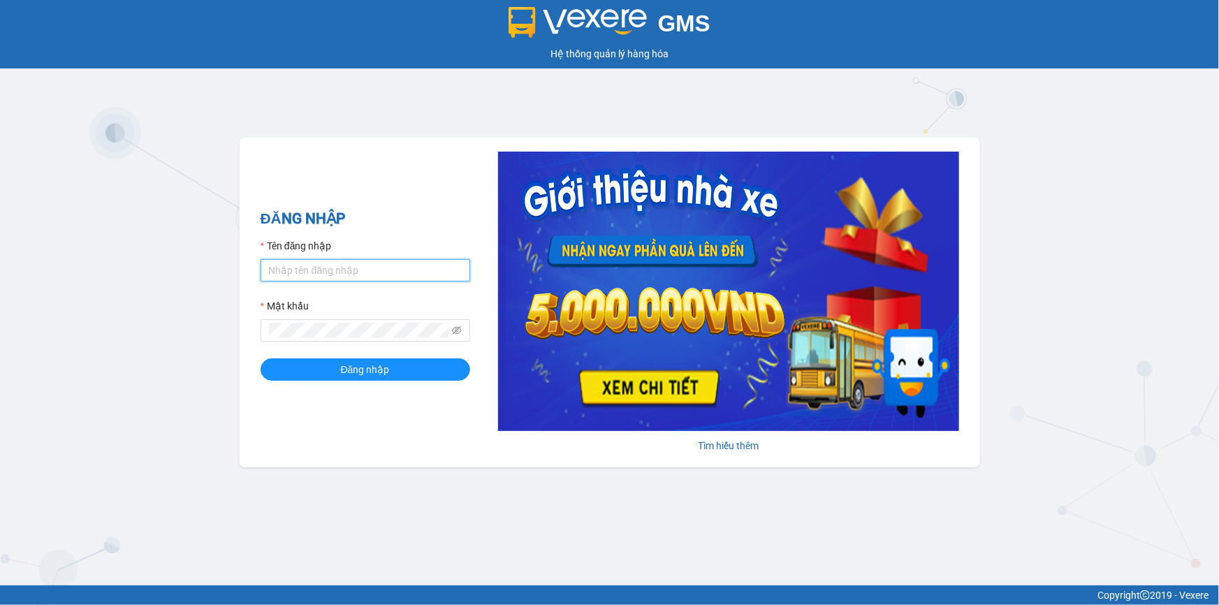
click at [374, 276] on input "Tên đăng nhập" at bounding box center [366, 270] width 210 height 22
type input "trong.minhtam"
click at [261, 358] on button "Đăng nhập" at bounding box center [366, 369] width 210 height 22
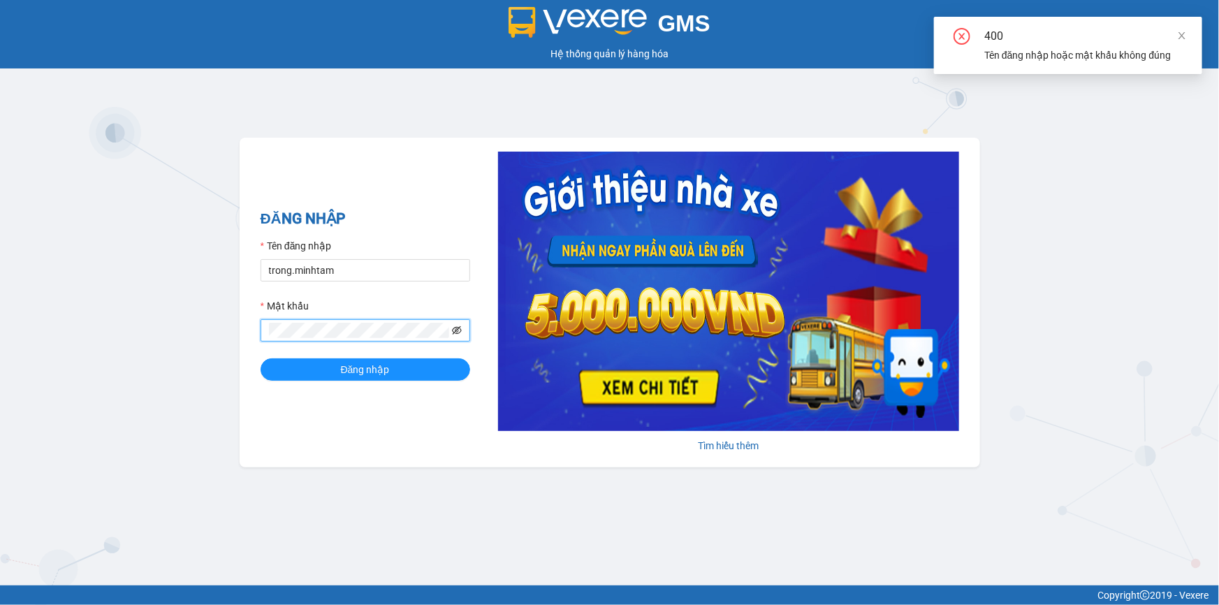
click at [456, 328] on icon "eye-invisible" at bounding box center [457, 330] width 10 height 8
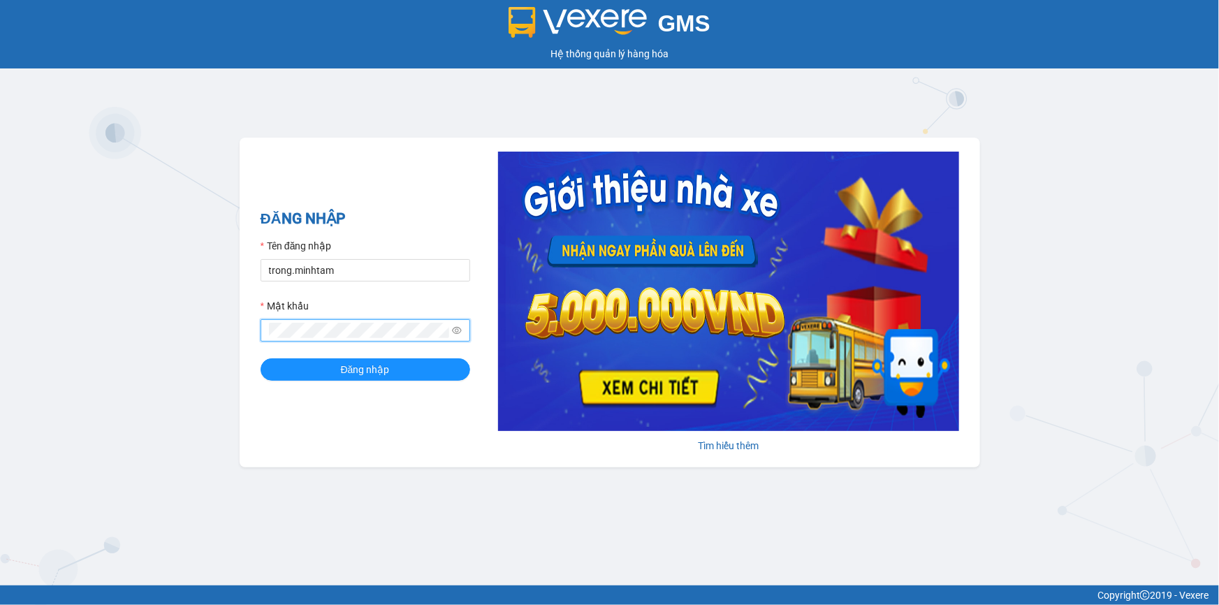
click at [261, 358] on button "Đăng nhập" at bounding box center [366, 369] width 210 height 22
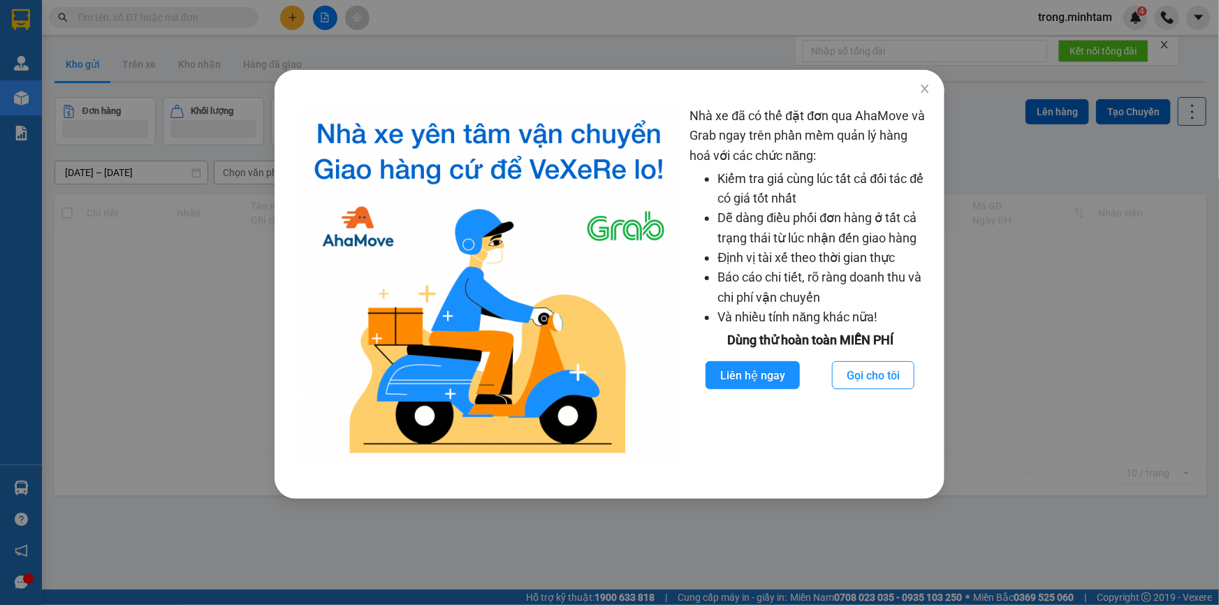
click at [468, 7] on div "Nhà xe đã có thể đặt đơn qua AhaMove và Grab ngay trên phần mềm quản lý hàng ho…" at bounding box center [609, 302] width 1219 height 605
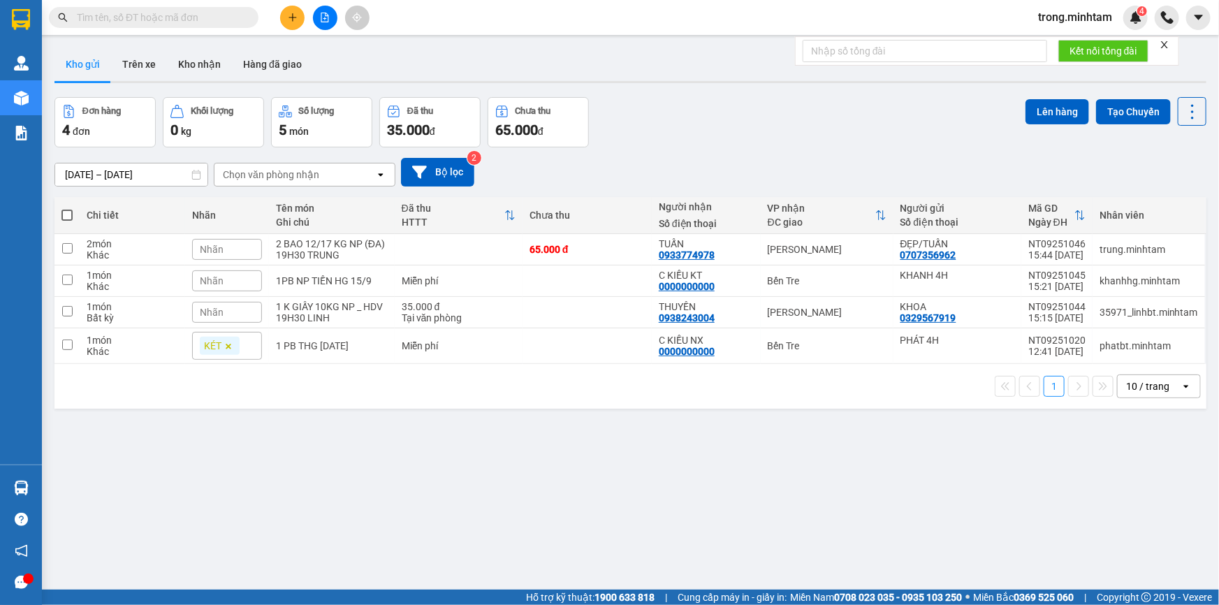
click at [156, 19] on div "Nhà xe đã có thể đặt đơn qua AhaMove và Grab ngay trên phần mềm quản lý hàng ho…" at bounding box center [609, 302] width 1219 height 605
click at [204, 20] on div "Nhà xe đã có thể đặt đơn qua AhaMove và Grab ngay trên phần mềm quản lý hàng ho…" at bounding box center [609, 302] width 1219 height 605
click at [161, 6] on div "Nhà xe đã có thể đặt đơn qua AhaMove và Grab ngay trên phần mềm quản lý hàng ho…" at bounding box center [609, 302] width 1219 height 605
click at [157, 15] on div "Nhà xe đã có thể đặt đơn qua AhaMove và Grab ngay trên phần mềm quản lý hàng ho…" at bounding box center [609, 302] width 1219 height 605
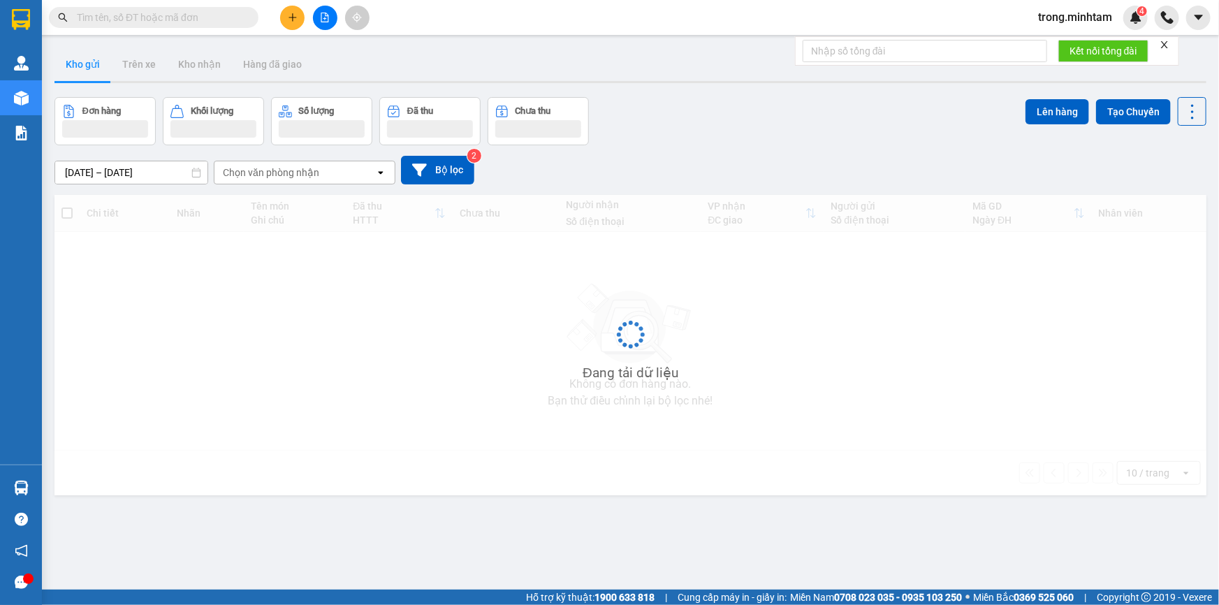
click at [139, 16] on input "text" at bounding box center [159, 17] width 165 height 15
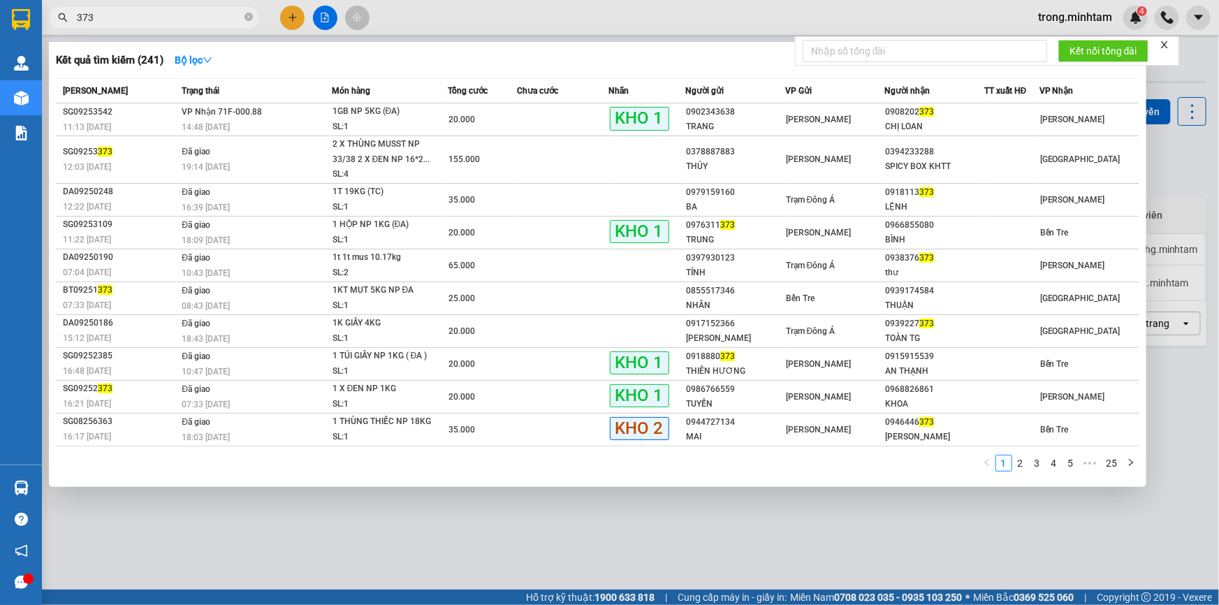
type input "373"
click at [1169, 42] on icon "close" at bounding box center [1165, 45] width 10 height 10
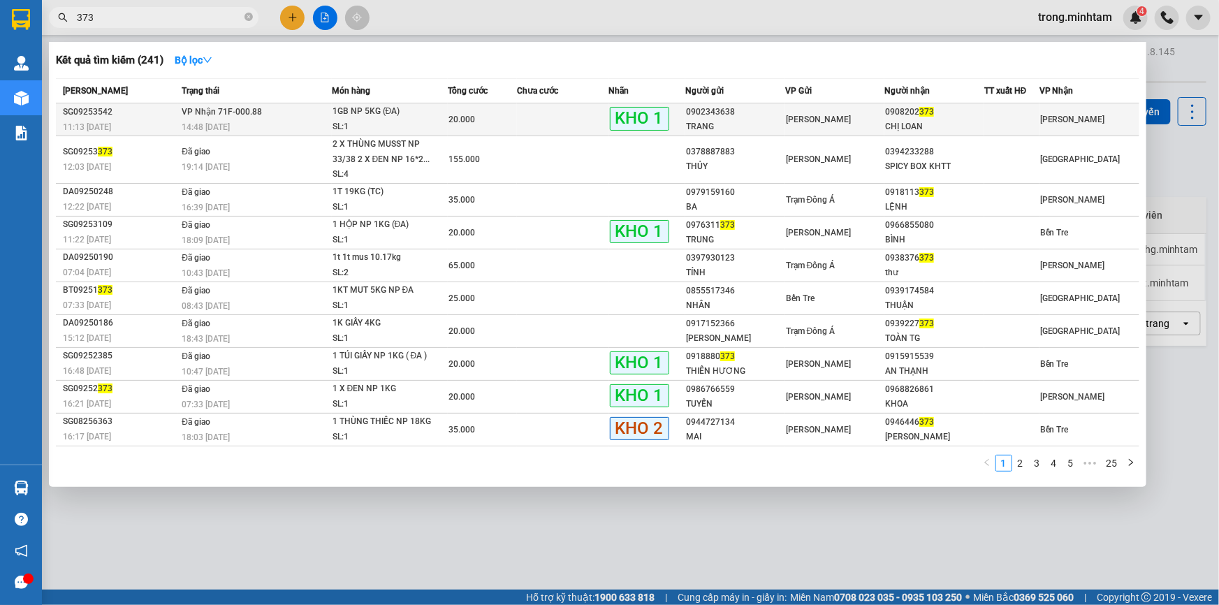
click at [426, 112] on div "1GB NP 5KG (ĐA)" at bounding box center [385, 111] width 105 height 15
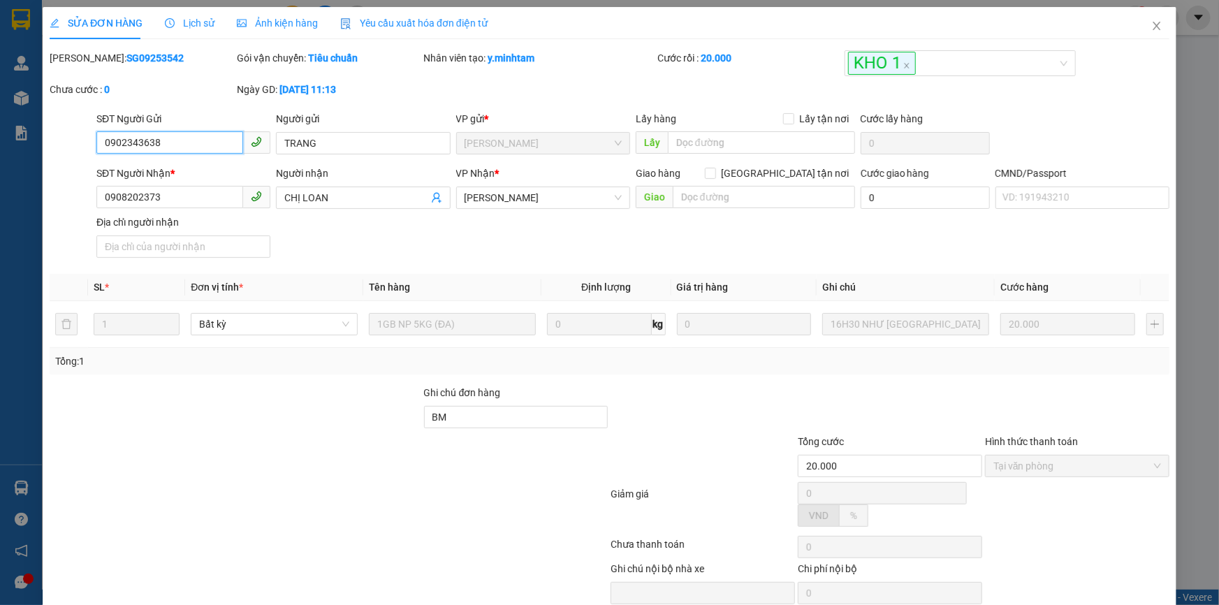
type input "0902343638"
type input "TRANG"
type input "0908202373"
type input "CHỊ LOAN"
type input "BM"
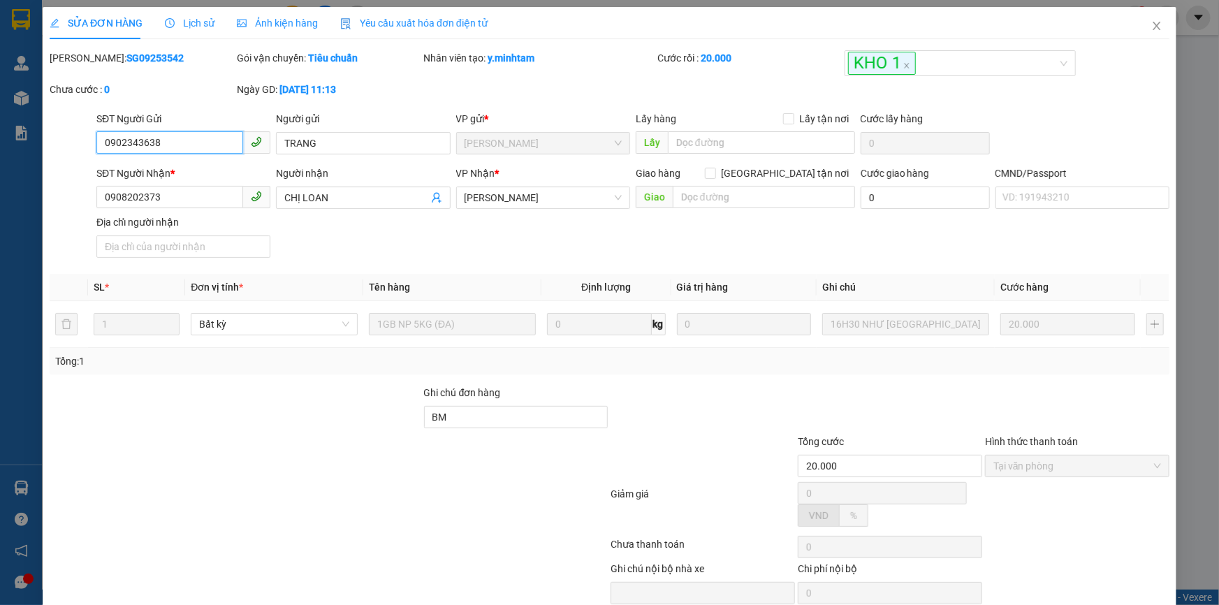
type input "20.000"
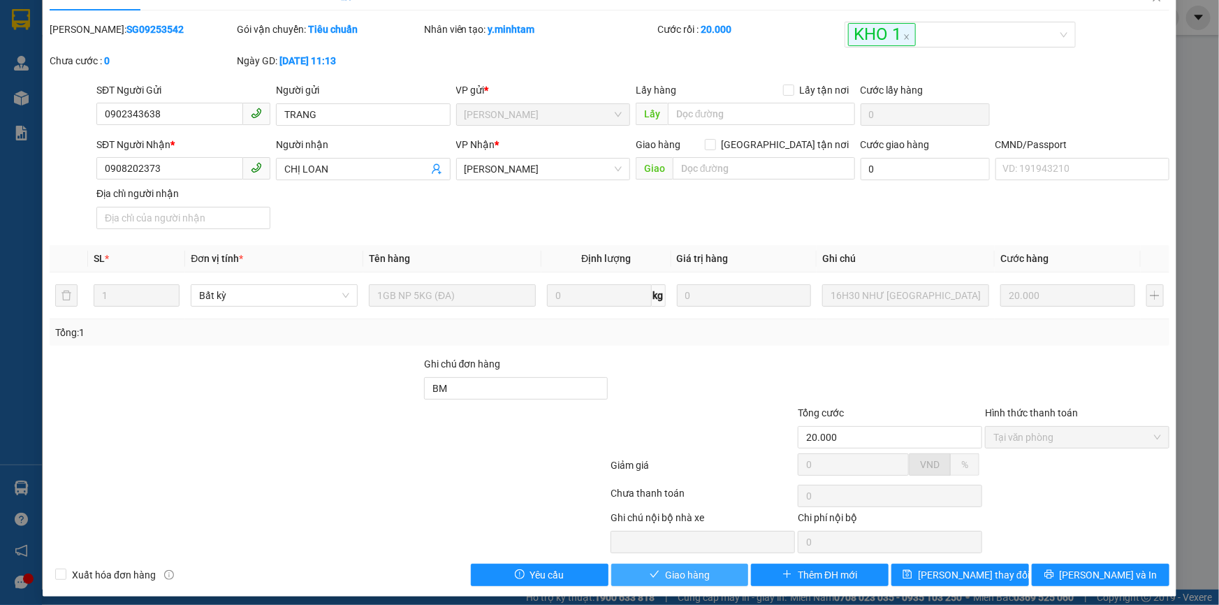
click at [697, 581] on span "Giao hàng" at bounding box center [687, 574] width 45 height 15
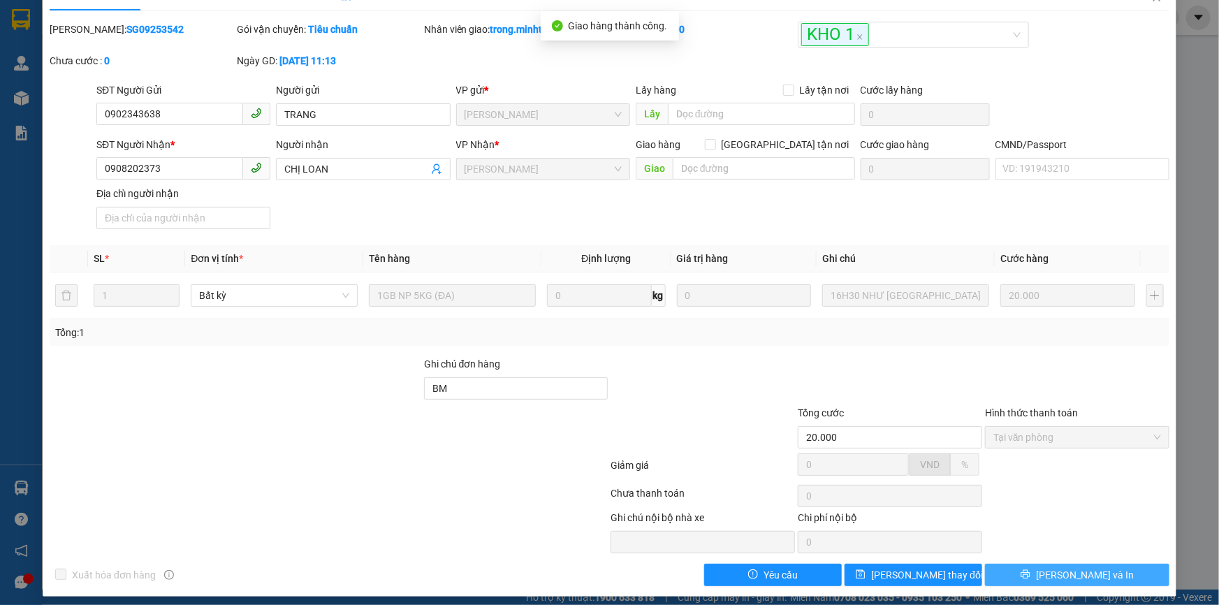
drag, startPoint x: 1100, startPoint y: 584, endPoint x: 1098, endPoint y: 577, distance: 7.3
click at [1098, 577] on button "[PERSON_NAME] và In" at bounding box center [1077, 575] width 184 height 22
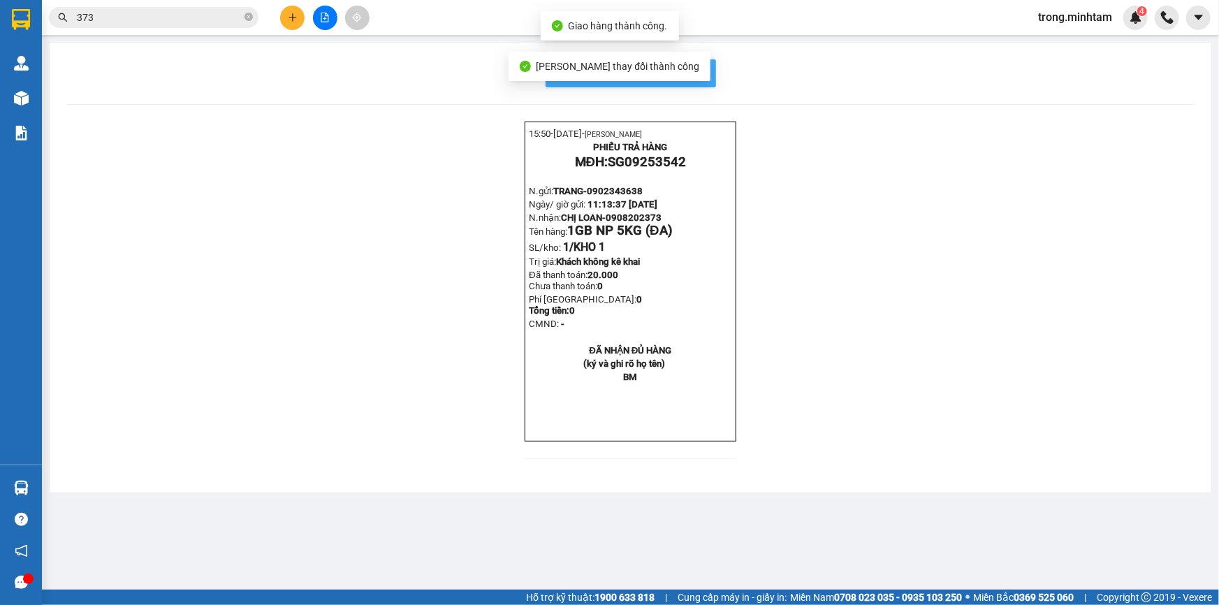
click at [695, 79] on span "In mẫu biên lai tự cấu hình" at bounding box center [639, 72] width 131 height 17
click at [634, 196] on span "0902343638" at bounding box center [615, 191] width 56 height 10
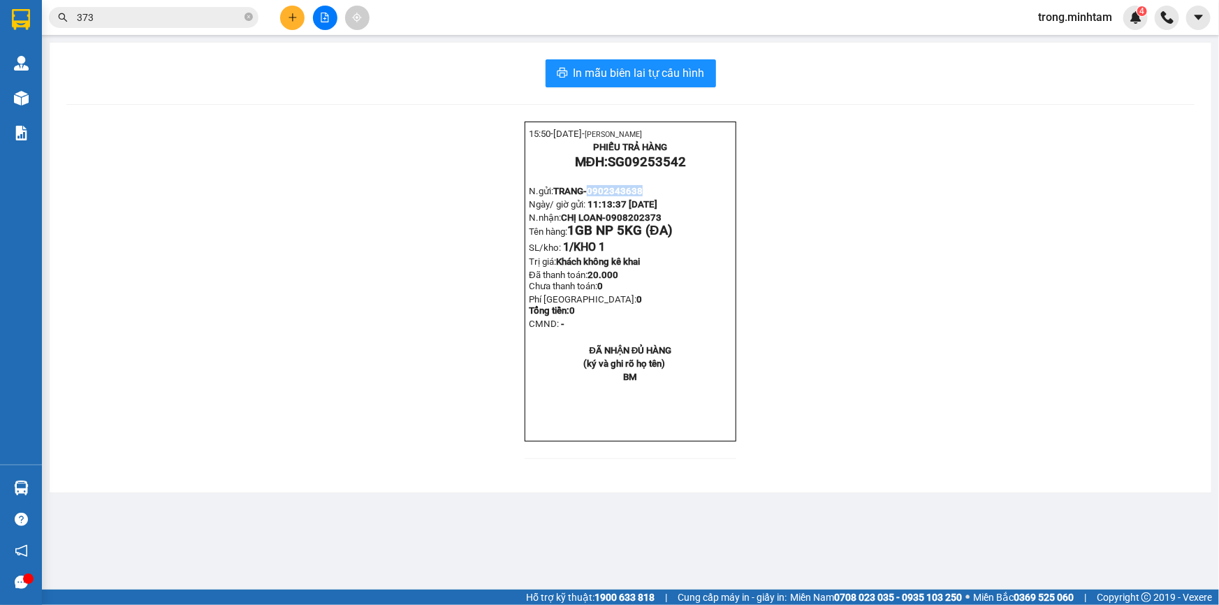
click at [634, 196] on span "0902343638" at bounding box center [615, 191] width 56 height 10
copy span "0902343638"
click at [113, 23] on input "373" at bounding box center [159, 17] width 165 height 15
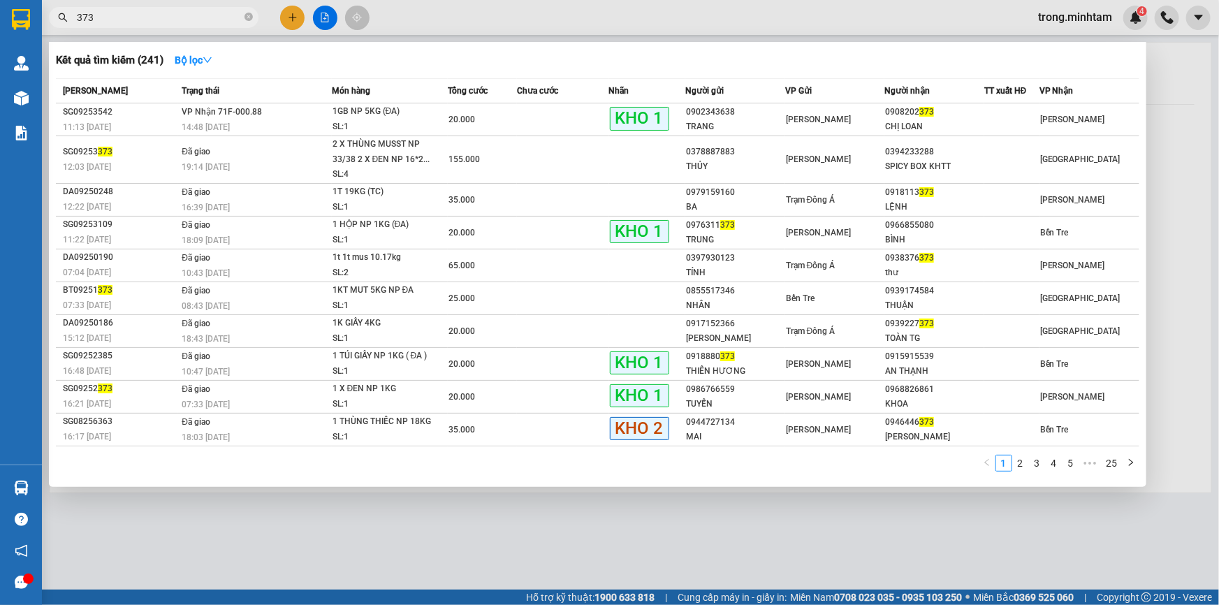
click at [113, 23] on input "373" at bounding box center [159, 17] width 165 height 15
paste input "0902343638"
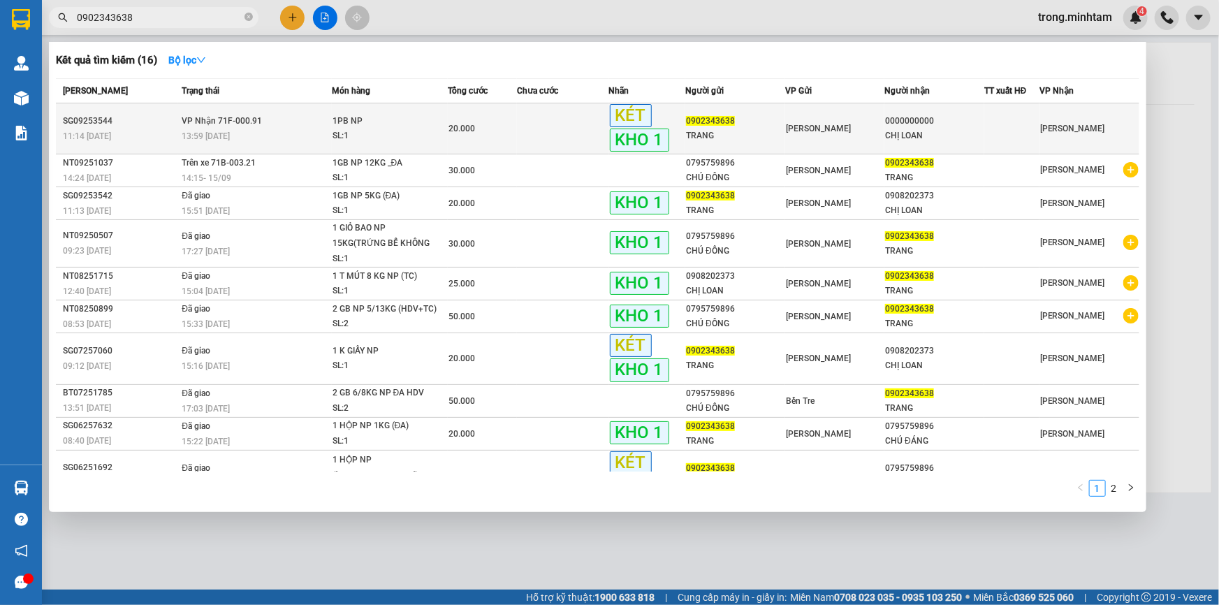
type input "0902343638"
click at [531, 117] on td at bounding box center [563, 128] width 92 height 51
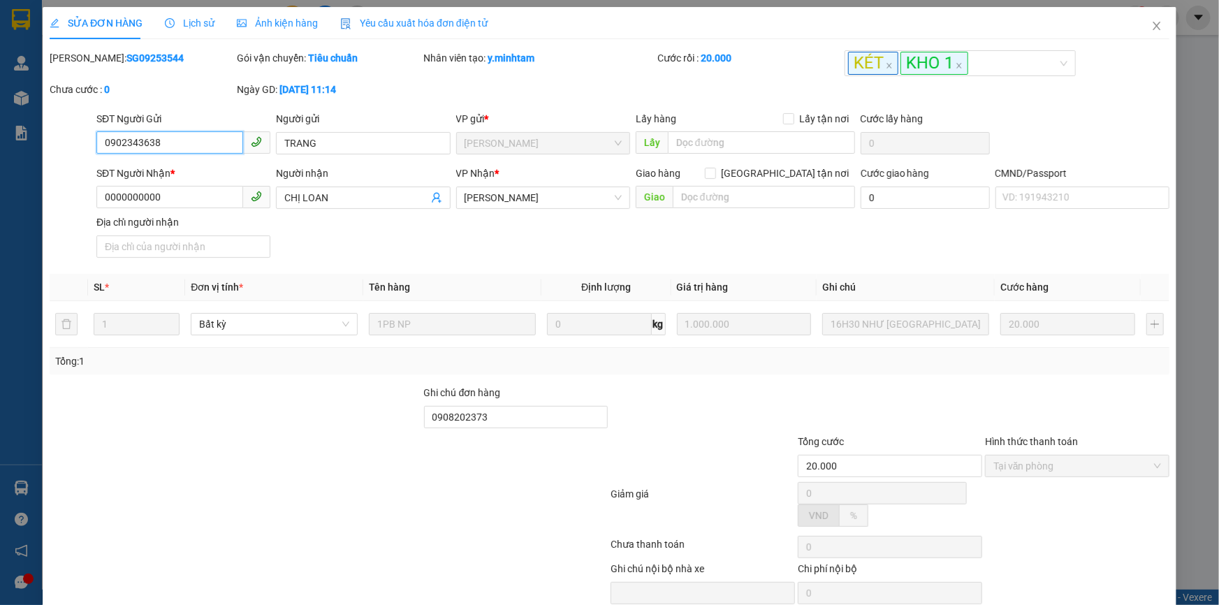
type input "0902343638"
type input "TRANG"
type input "0000000000"
type input "CHỊ LOAN"
type input "0908202373"
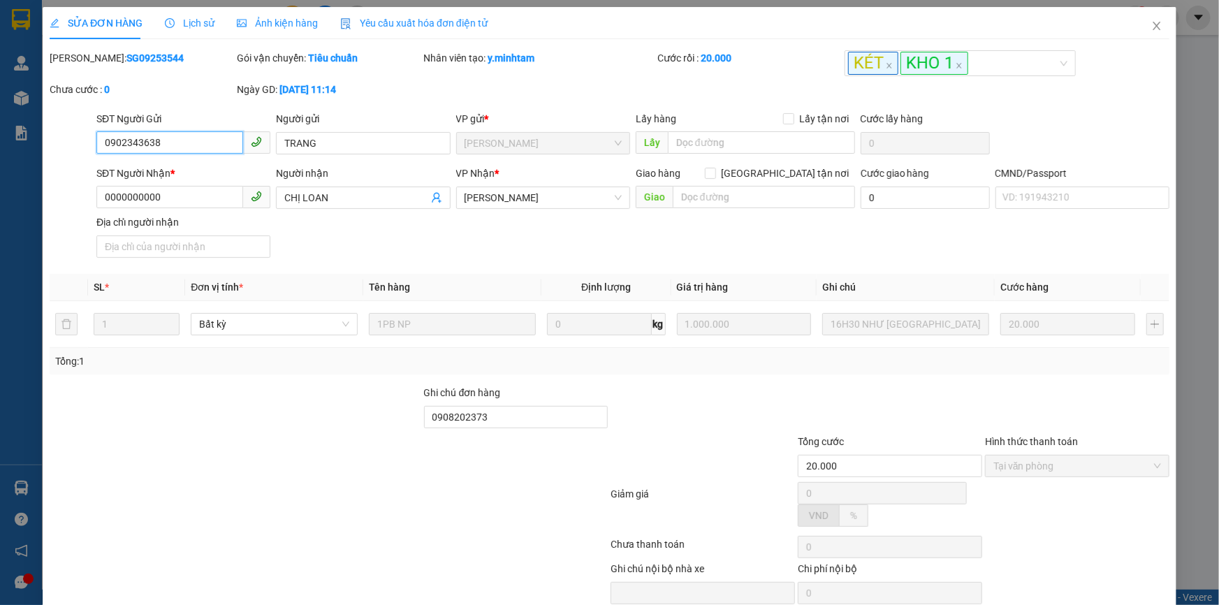
type input "20.000"
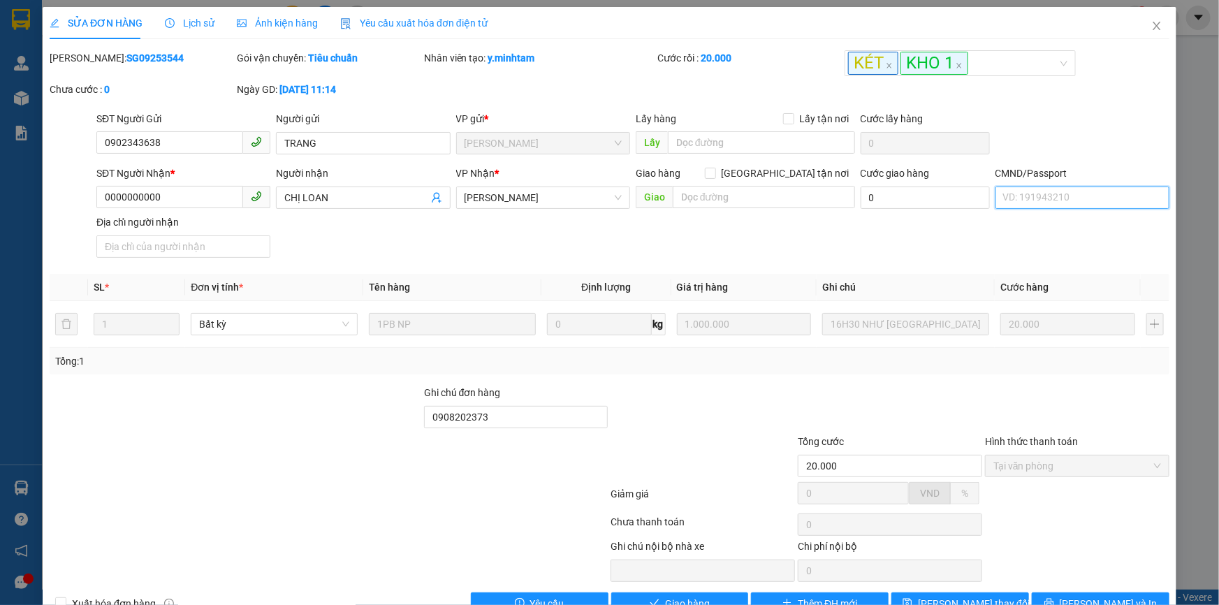
click at [1010, 198] on input "CMND/Passport" at bounding box center [1083, 198] width 174 height 22
type input "083165002900"
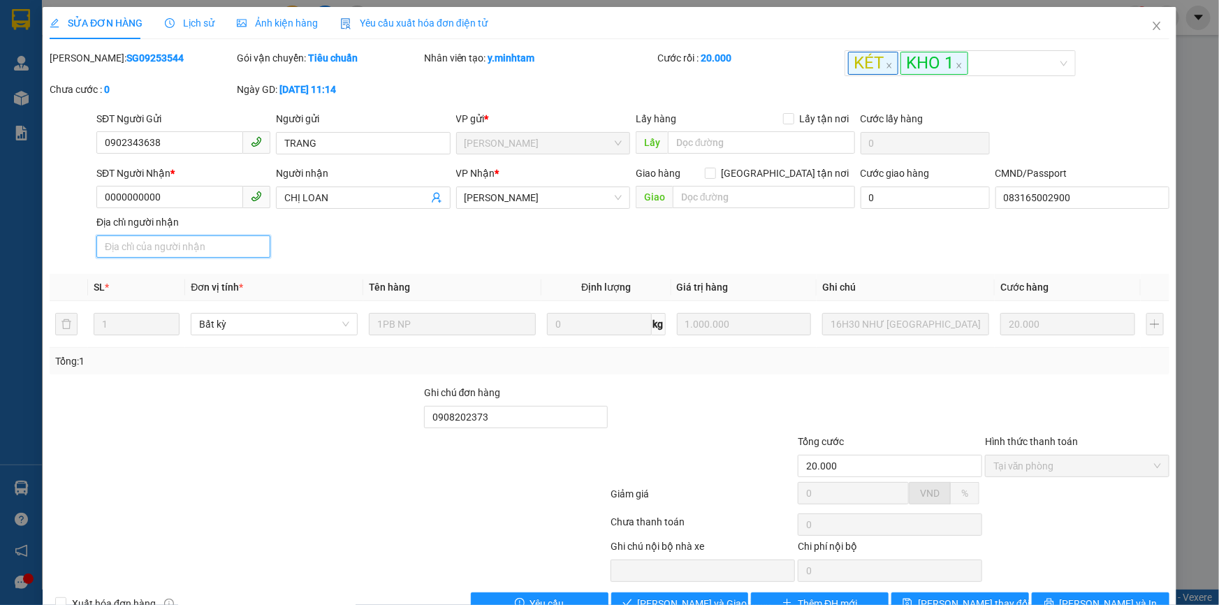
click at [207, 255] on input "Địa chỉ người nhận" at bounding box center [183, 246] width 174 height 22
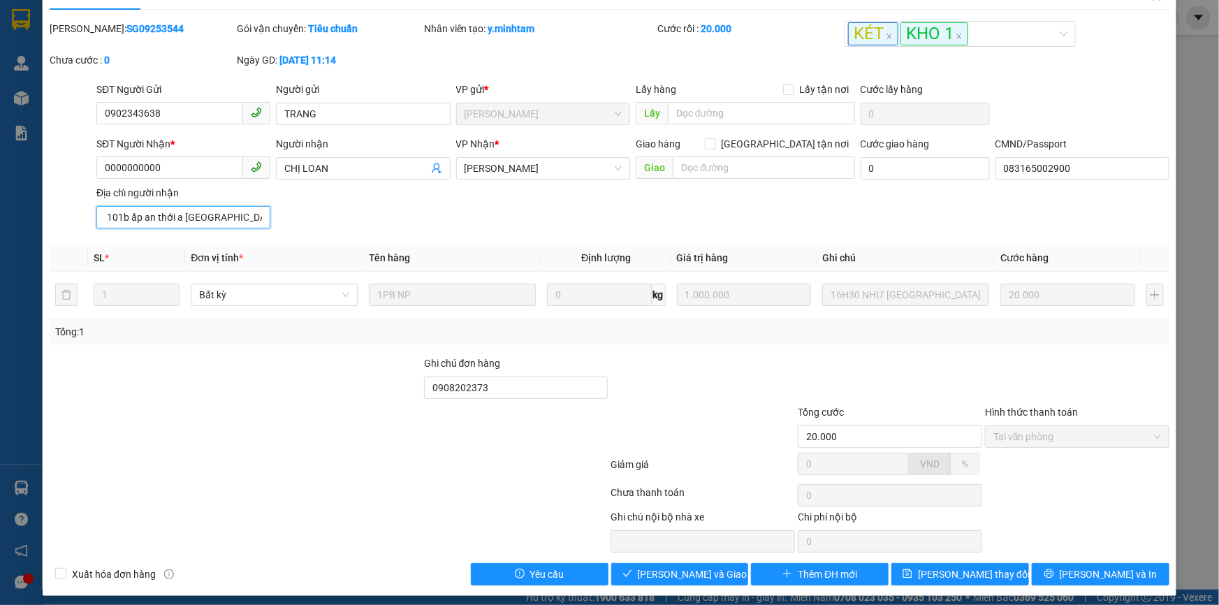
scroll to position [38, 0]
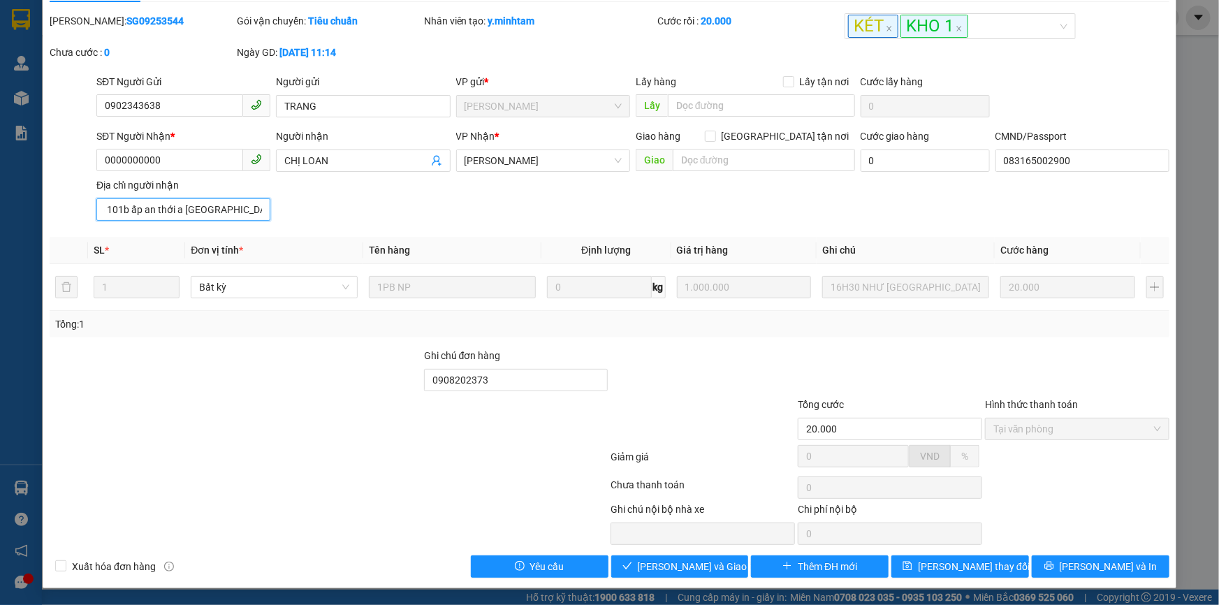
type input "huỳnh t tố loan 1965 101b ấp an thới a phú túc vĩnh long"
click at [724, 550] on div "Total Paid Fee 20.000 Total UnPaid Fee 0 Cash Collection Total Fee Mã ĐH: SG092…" at bounding box center [610, 295] width 1120 height 564
click at [721, 557] on button "Lưu và Giao hàng" at bounding box center [680, 566] width 138 height 22
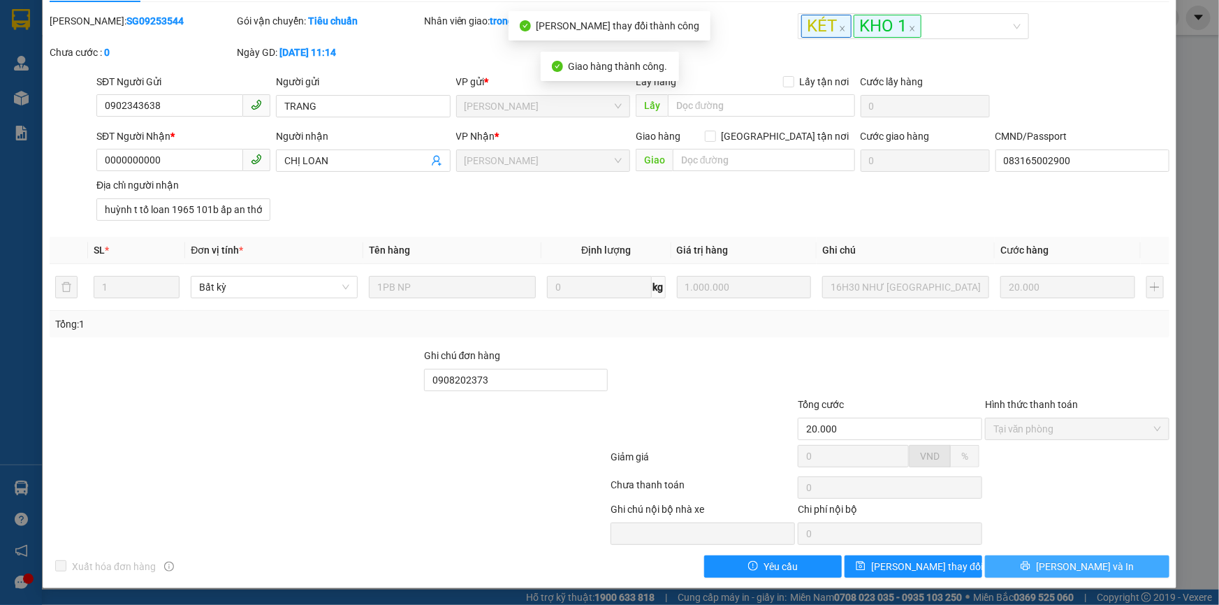
click at [1074, 567] on span "Lưu và In" at bounding box center [1085, 566] width 98 height 15
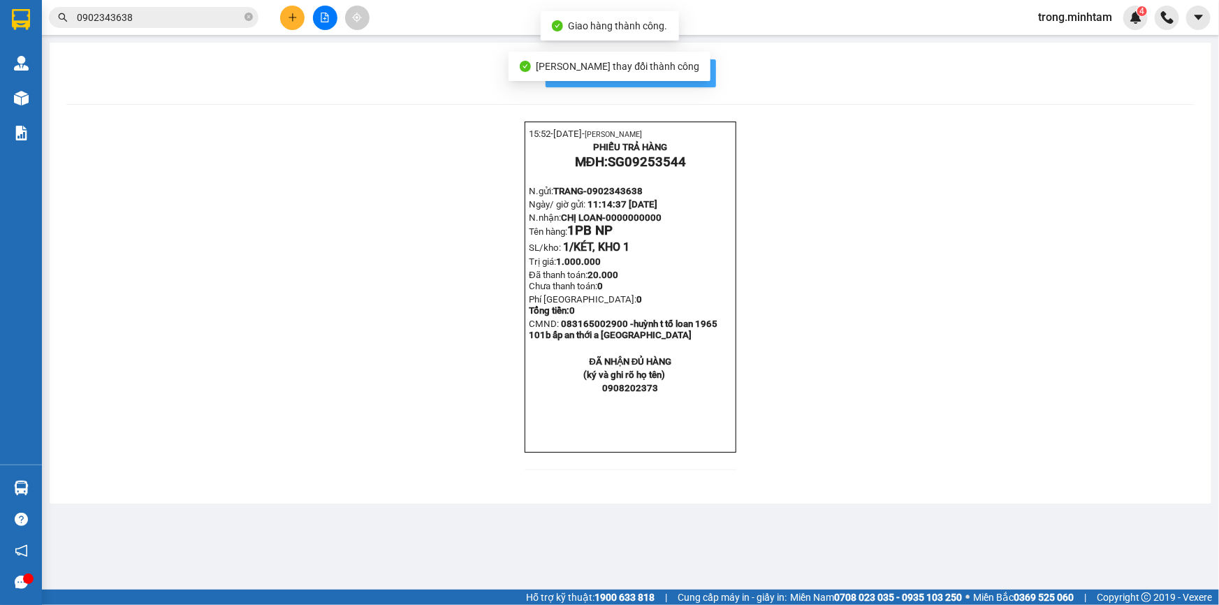
click at [698, 82] on button "In mẫu biên lai tự cấu hình" at bounding box center [631, 73] width 170 height 28
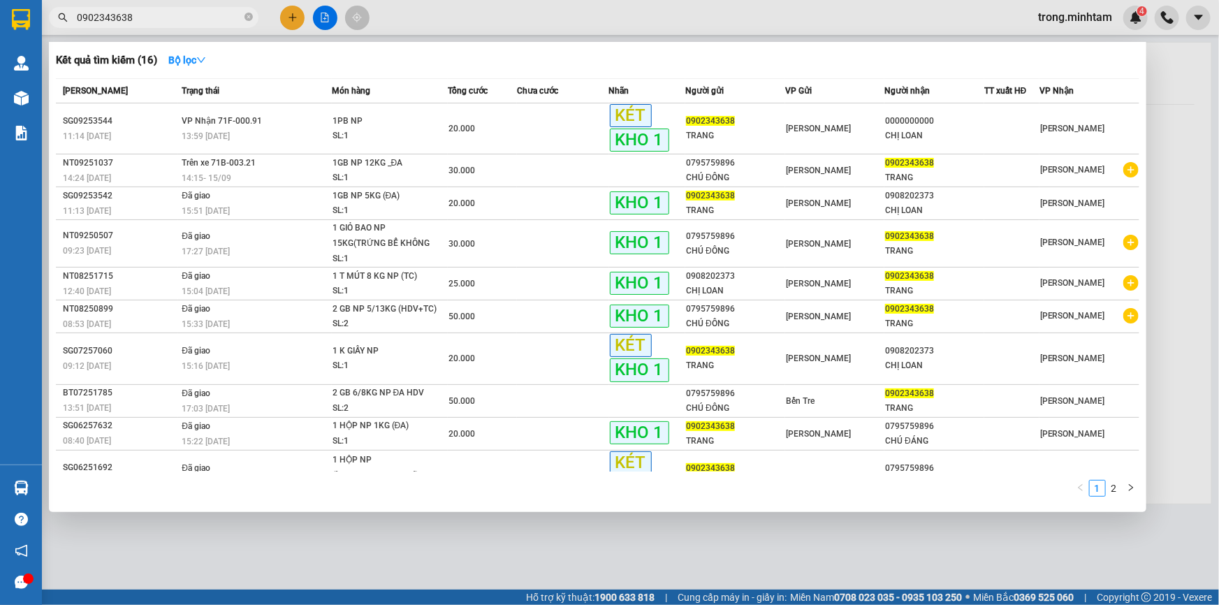
click at [160, 20] on input "0902343638" at bounding box center [159, 17] width 165 height 15
click at [246, 13] on icon "close-circle" at bounding box center [249, 17] width 8 height 8
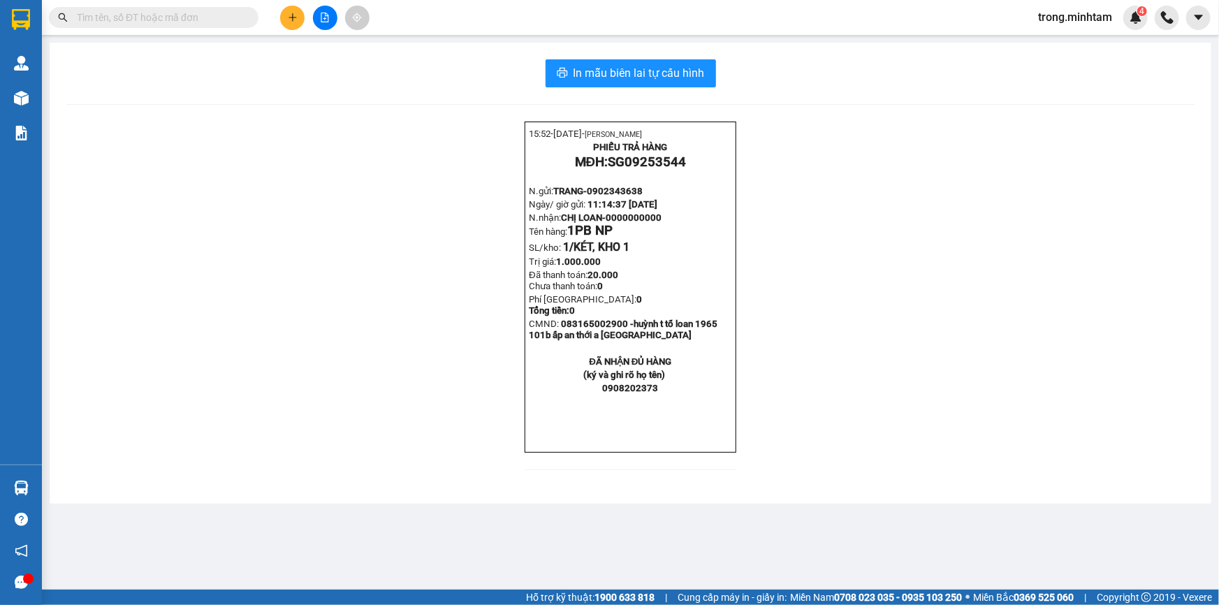
click at [224, 17] on input "text" at bounding box center [159, 17] width 165 height 15
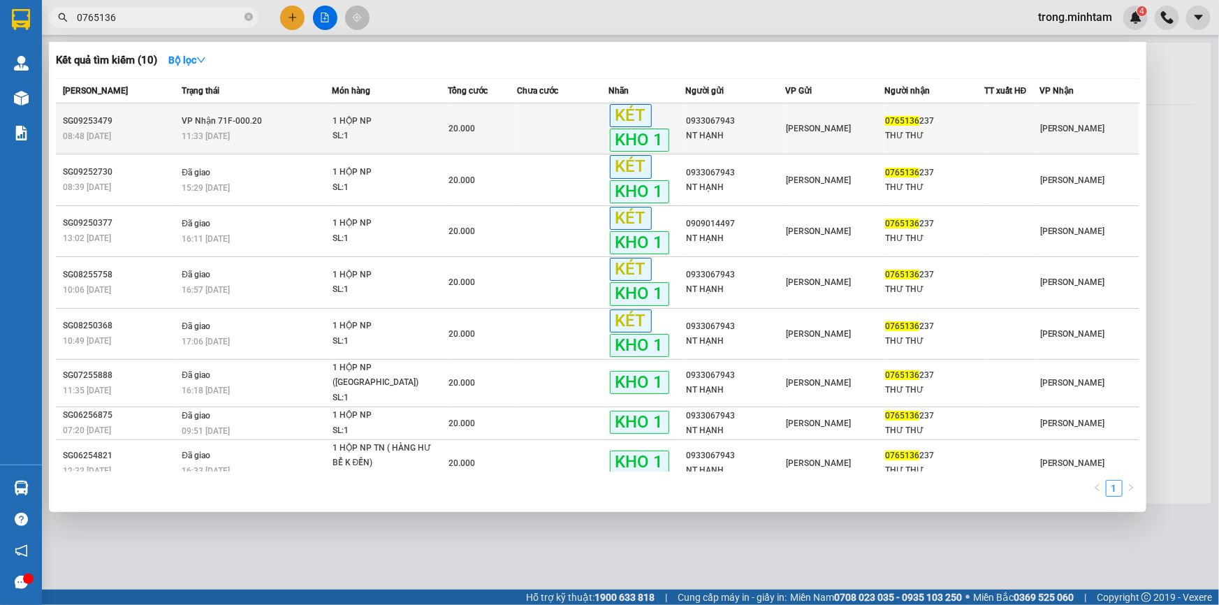
type input "0765136"
click at [501, 127] on div "20.000" at bounding box center [483, 128] width 68 height 15
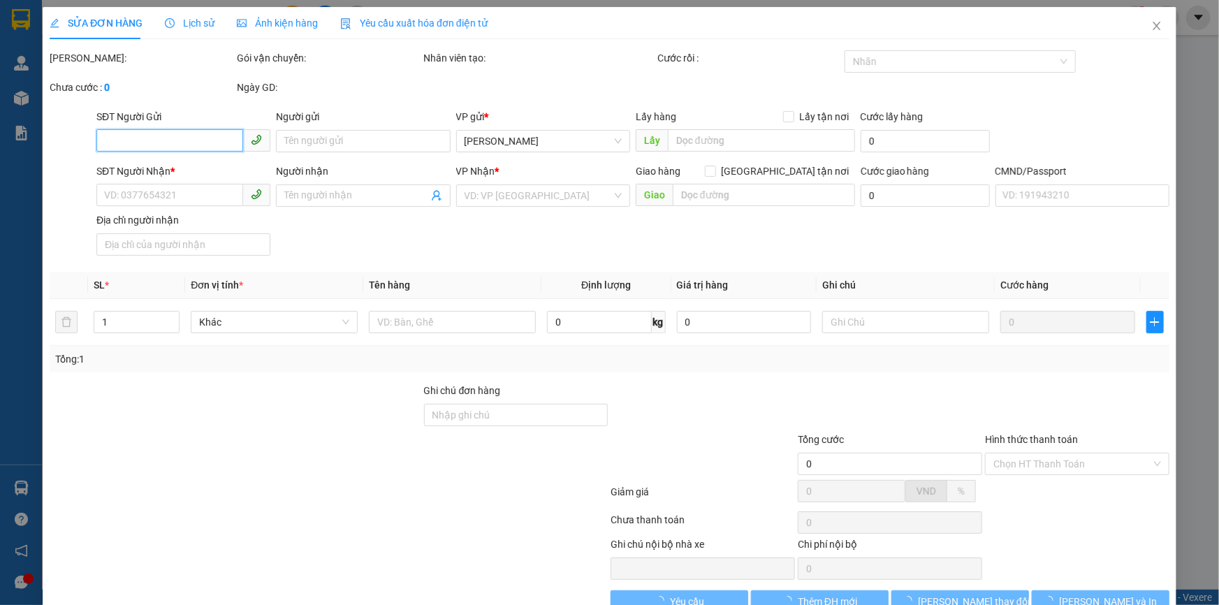
type input "0933067943"
type input "NT HẠNH"
type input "0765136237"
type input "THƯ THƯ"
type input "ĐG"
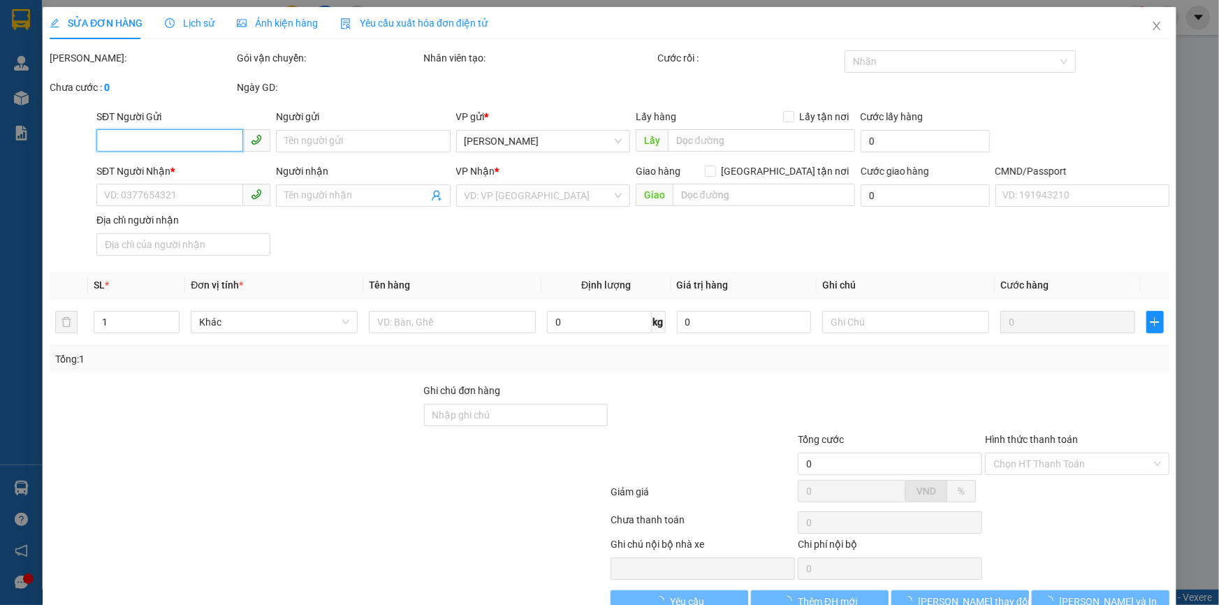
type input "20.000"
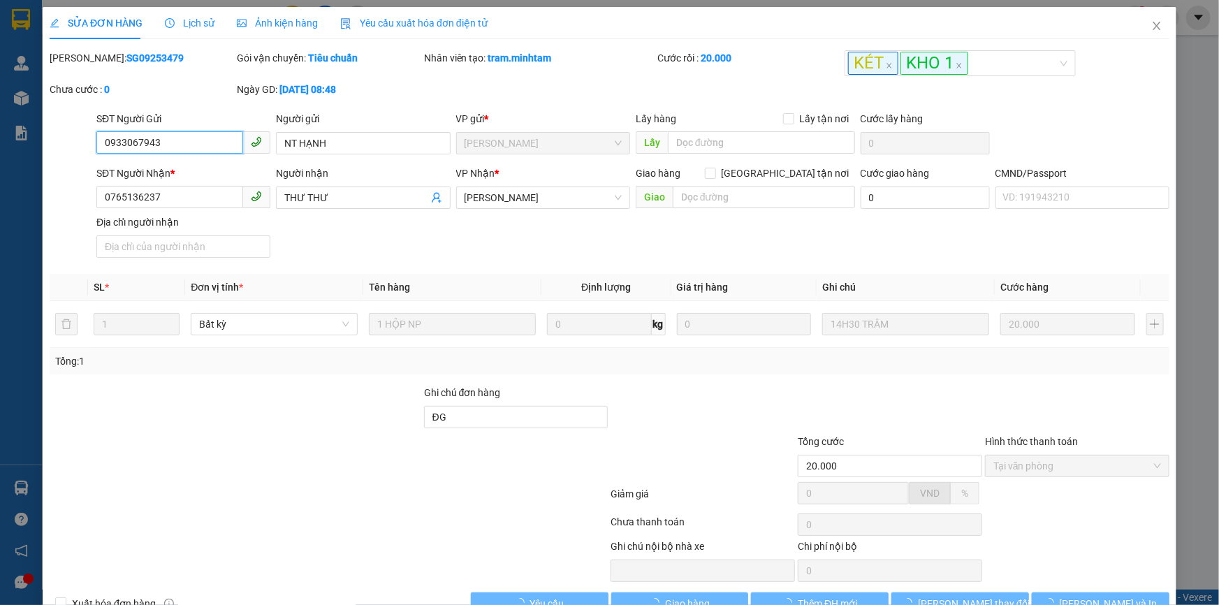
scroll to position [38, 0]
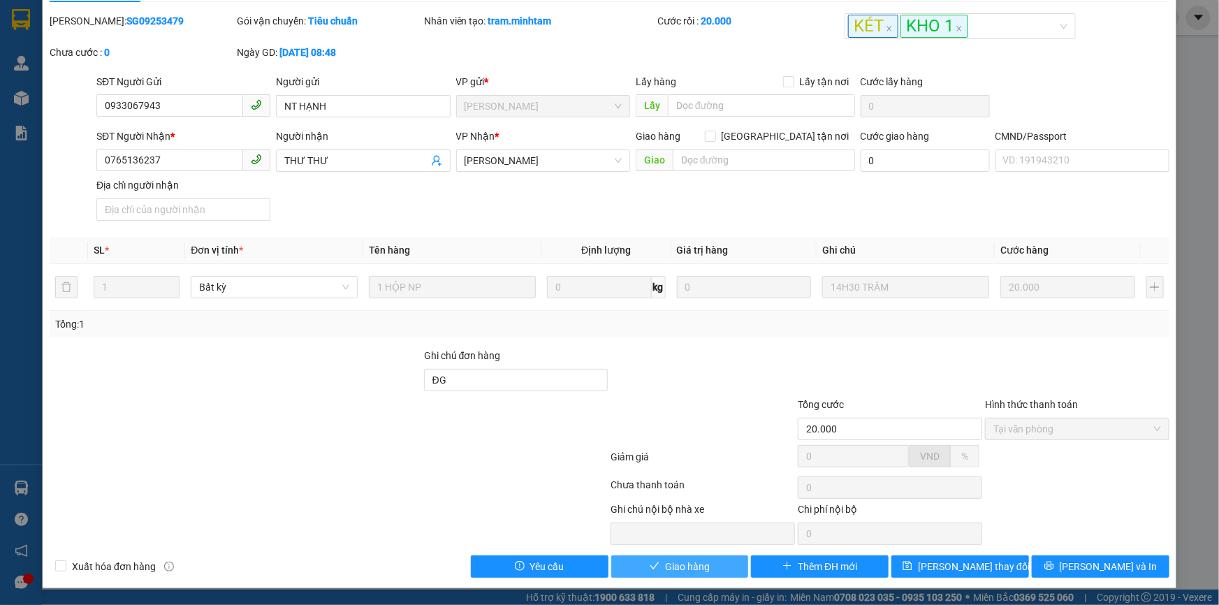
click at [717, 570] on button "Giao hàng" at bounding box center [680, 566] width 138 height 22
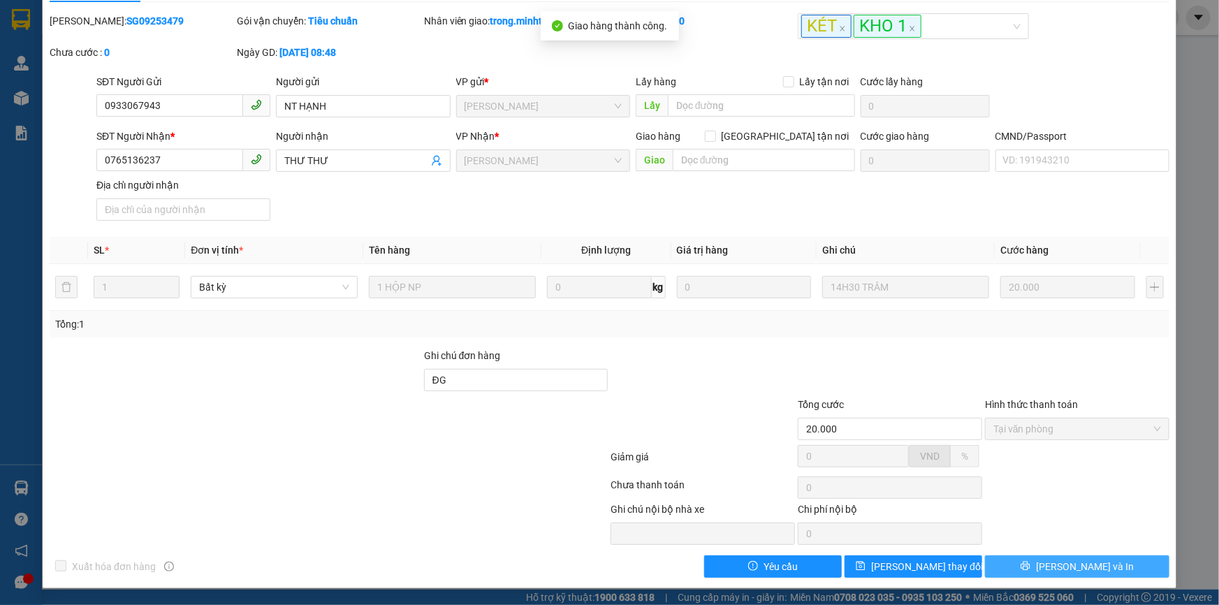
click at [1086, 572] on span "Lưu và In" at bounding box center [1085, 566] width 98 height 15
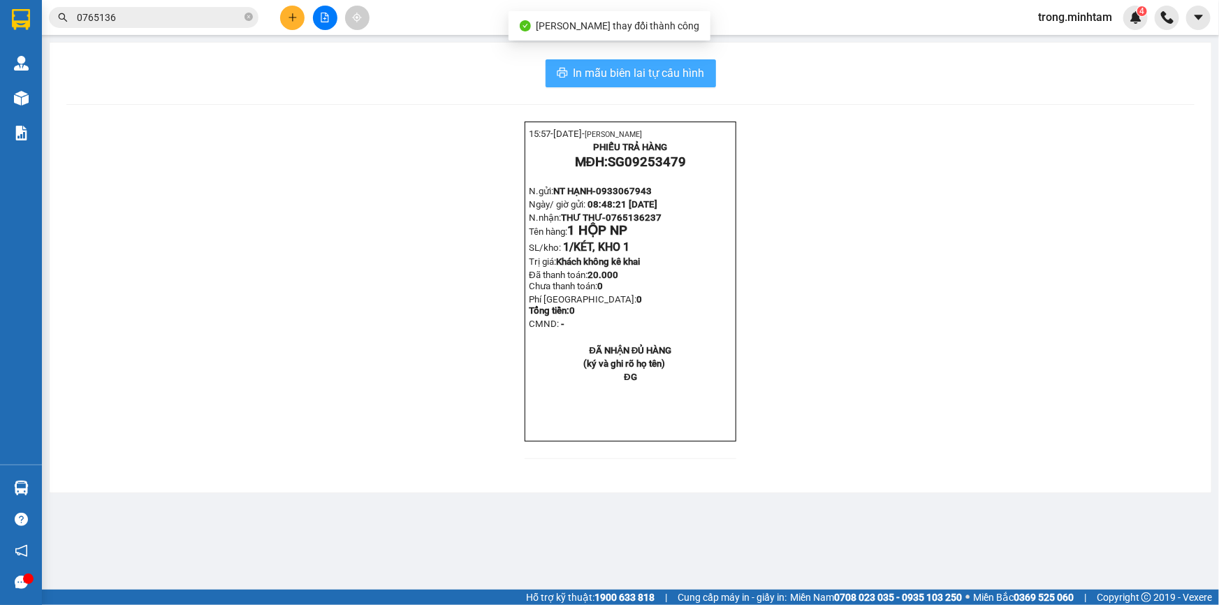
click at [652, 82] on span "In mẫu biên lai tự cấu hình" at bounding box center [639, 72] width 131 height 17
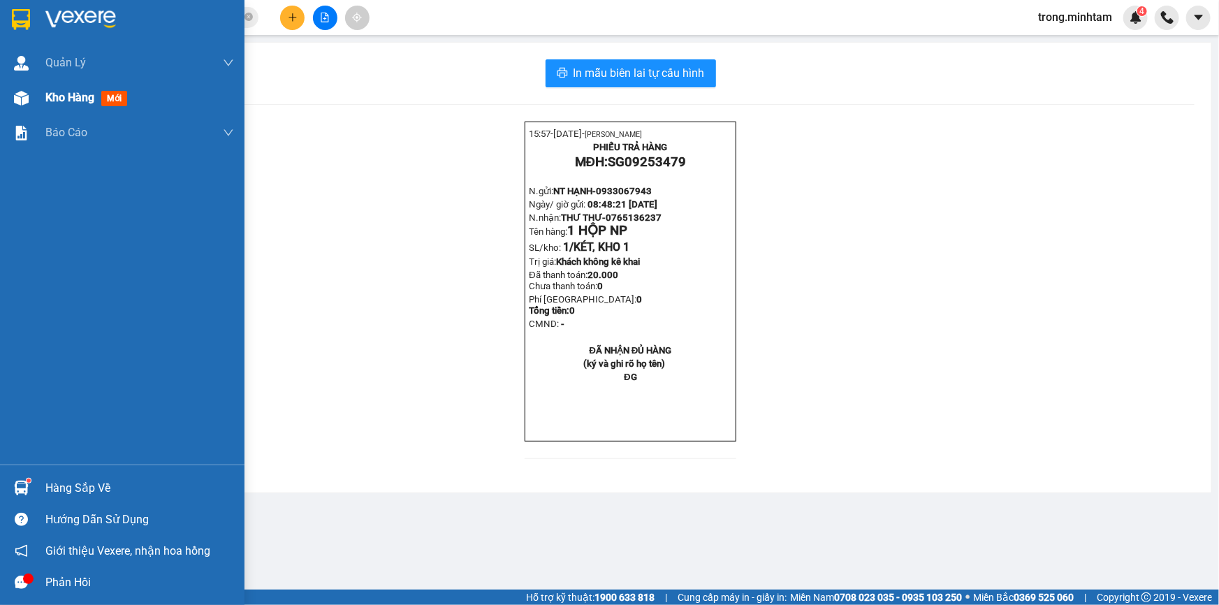
click at [96, 108] on div "Kho hàng mới" at bounding box center [139, 97] width 189 height 35
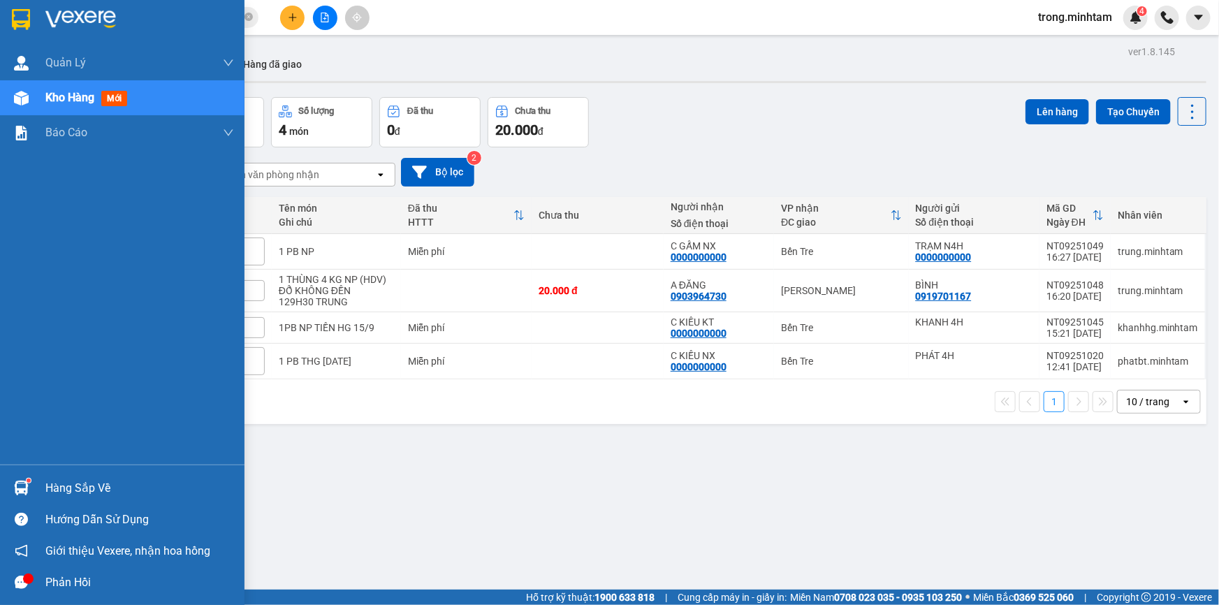
click at [71, 489] on div "Hàng sắp về" at bounding box center [139, 488] width 189 height 21
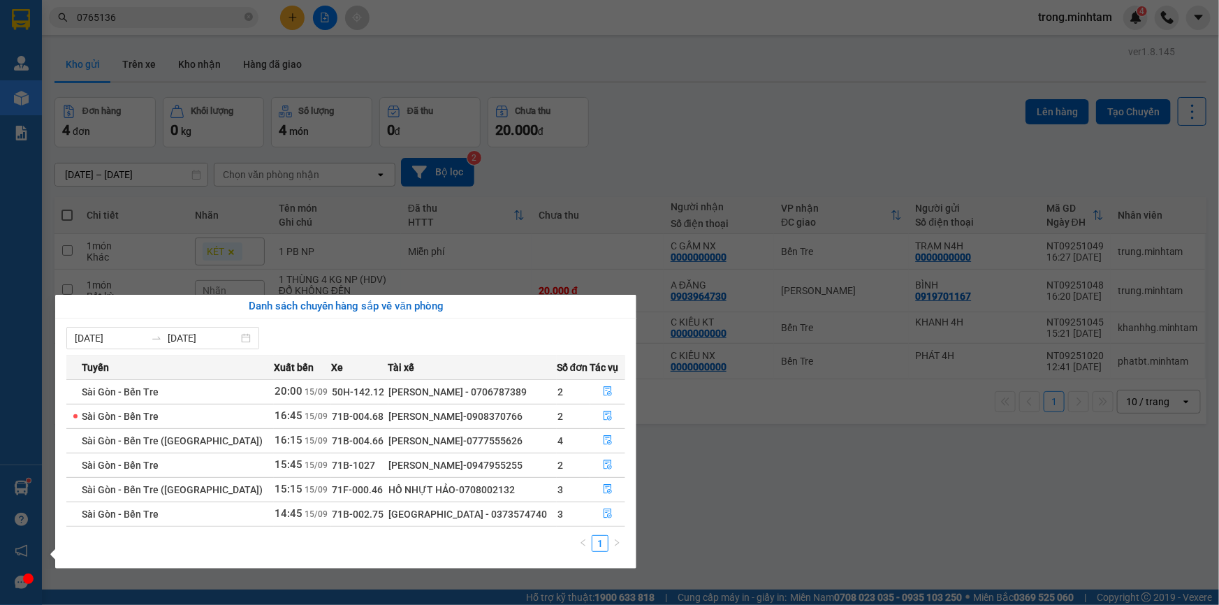
click at [412, 113] on section "Kết quả tìm kiếm ( 10 ) Bộ lọc Mã ĐH Trạng thái Món hàng Tổng cước Chưa cước Nh…" at bounding box center [609, 302] width 1219 height 605
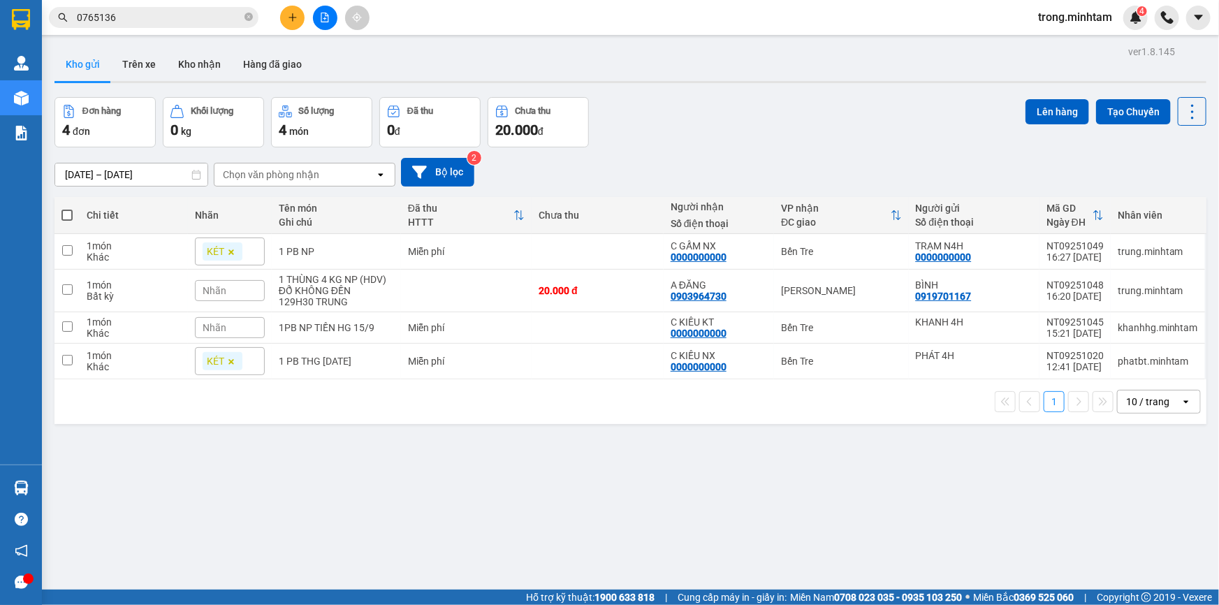
click at [294, 17] on icon "plus" at bounding box center [293, 17] width 8 height 1
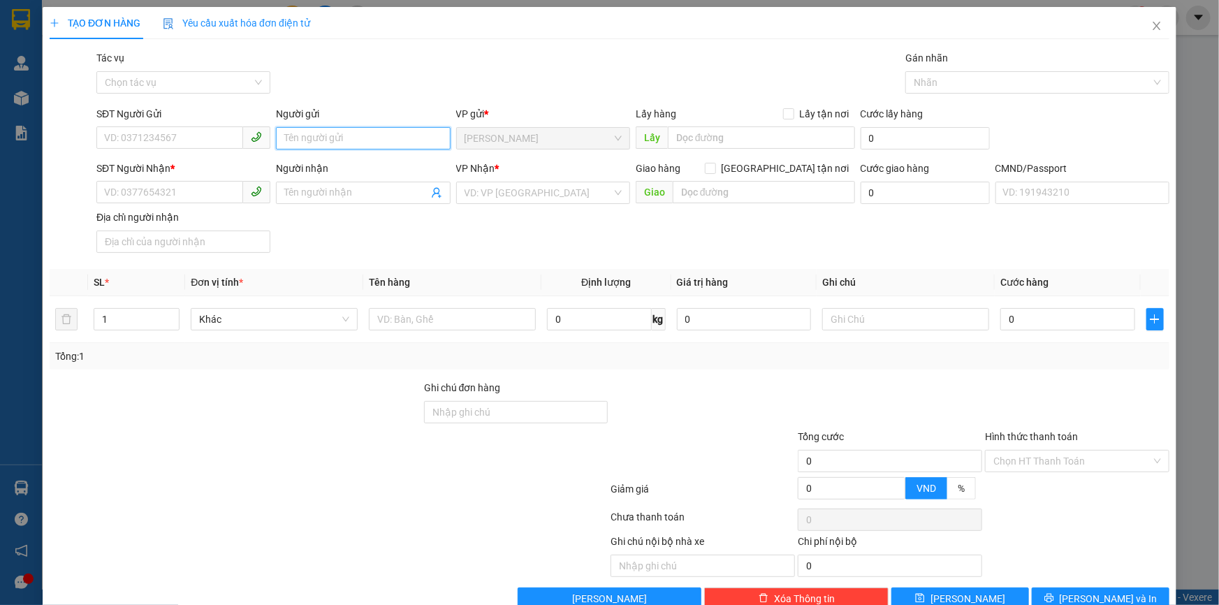
click at [392, 138] on input "Người gửi" at bounding box center [363, 138] width 174 height 22
type input "TRỌNG 4H"
type input "0000000000"
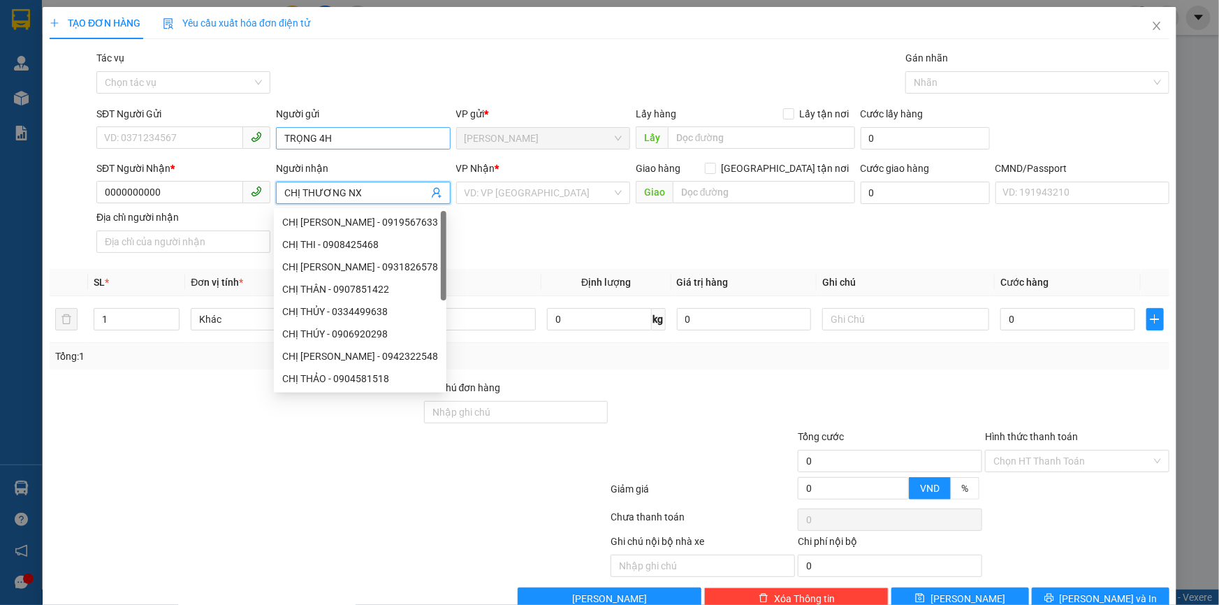
type input "CHỊ THƯƠNG NX"
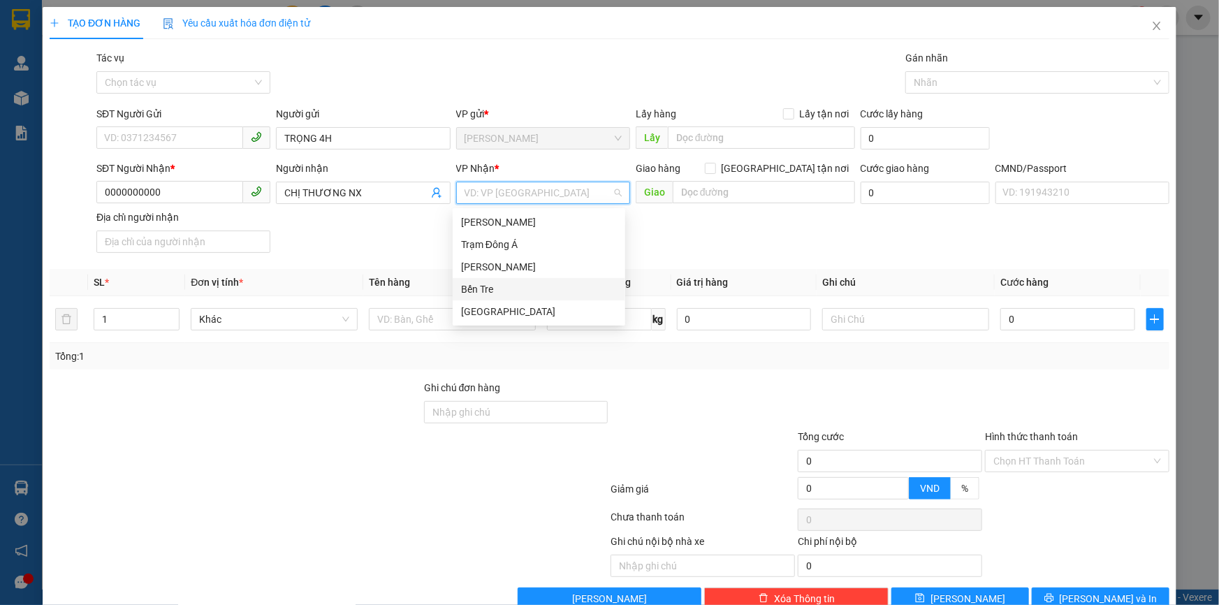
click at [482, 289] on div "Bến Tre" at bounding box center [539, 289] width 156 height 15
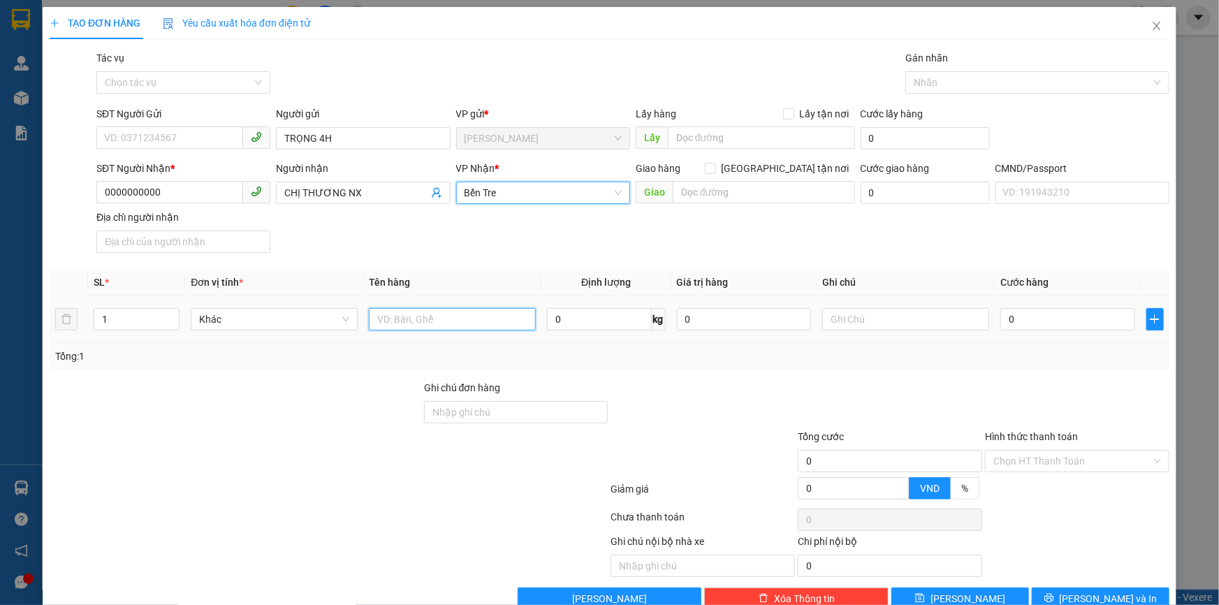
click at [395, 321] on input "text" at bounding box center [452, 319] width 167 height 22
type input "1PB NP"
click at [1026, 449] on div "Hình thức thanh toán" at bounding box center [1077, 439] width 184 height 21
click at [1021, 458] on input "Hình thức thanh toán" at bounding box center [1072, 461] width 158 height 21
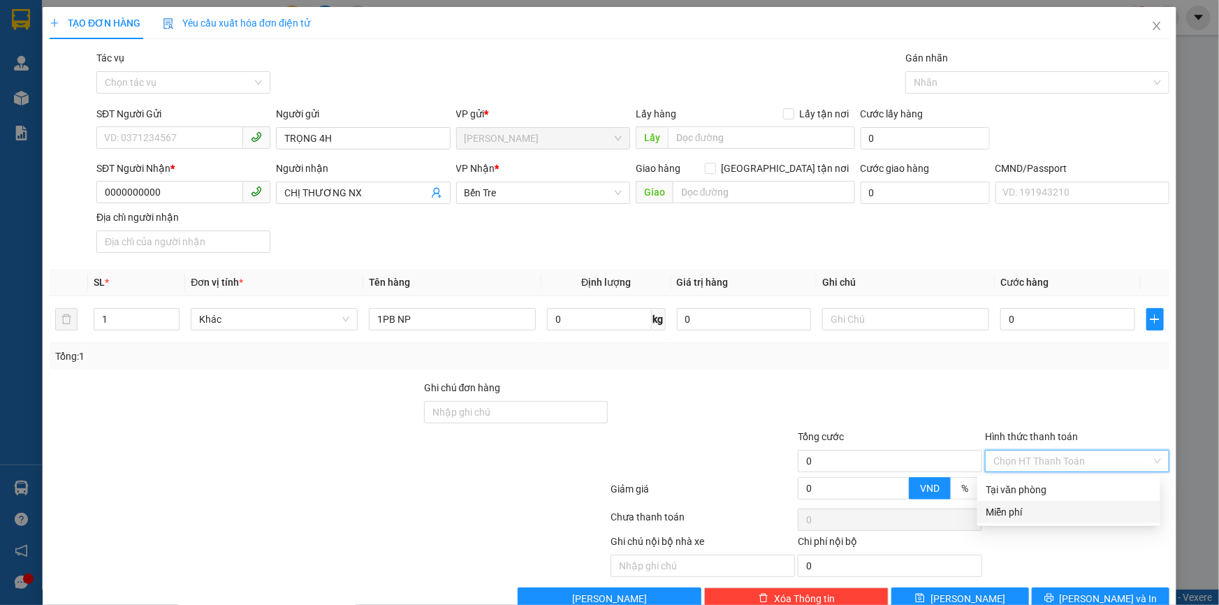
click at [1004, 510] on div "Miễn phí" at bounding box center [1069, 511] width 166 height 15
click at [964, 85] on div at bounding box center [1030, 82] width 243 height 17
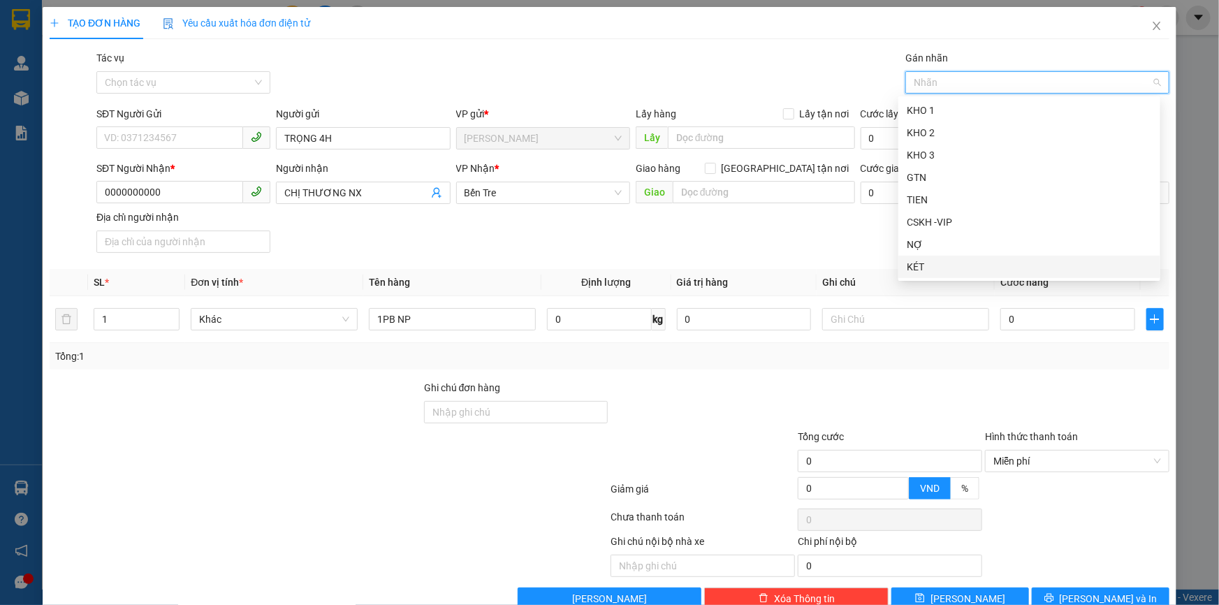
click at [949, 275] on div "KÉT" at bounding box center [1029, 267] width 262 height 22
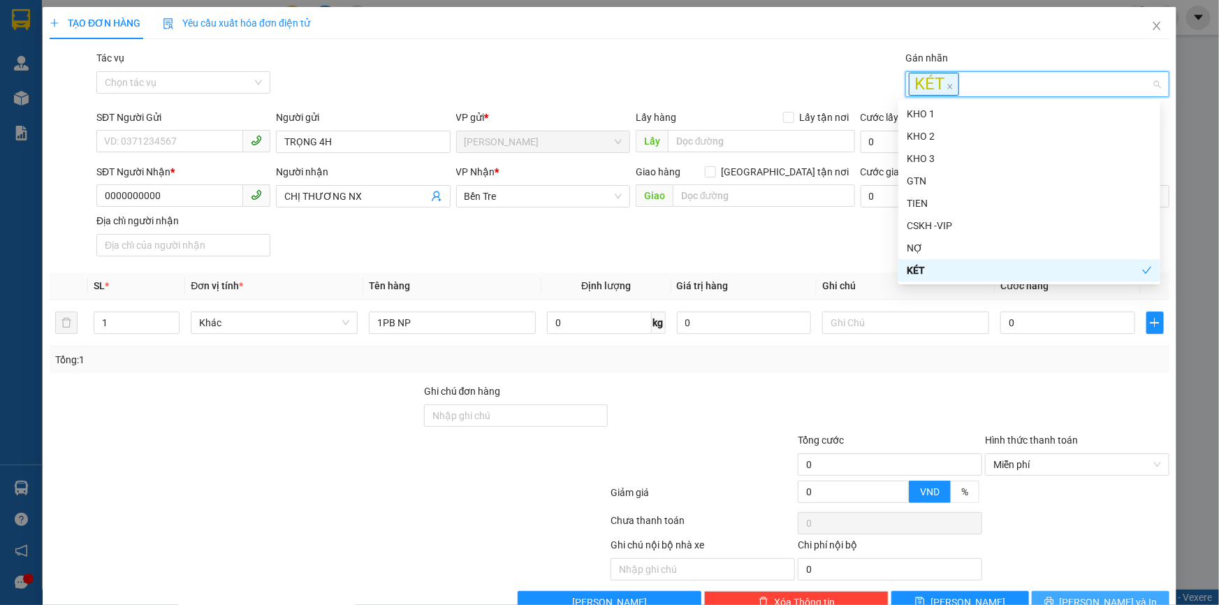
click at [1097, 596] on span "Lưu và In" at bounding box center [1109, 602] width 98 height 15
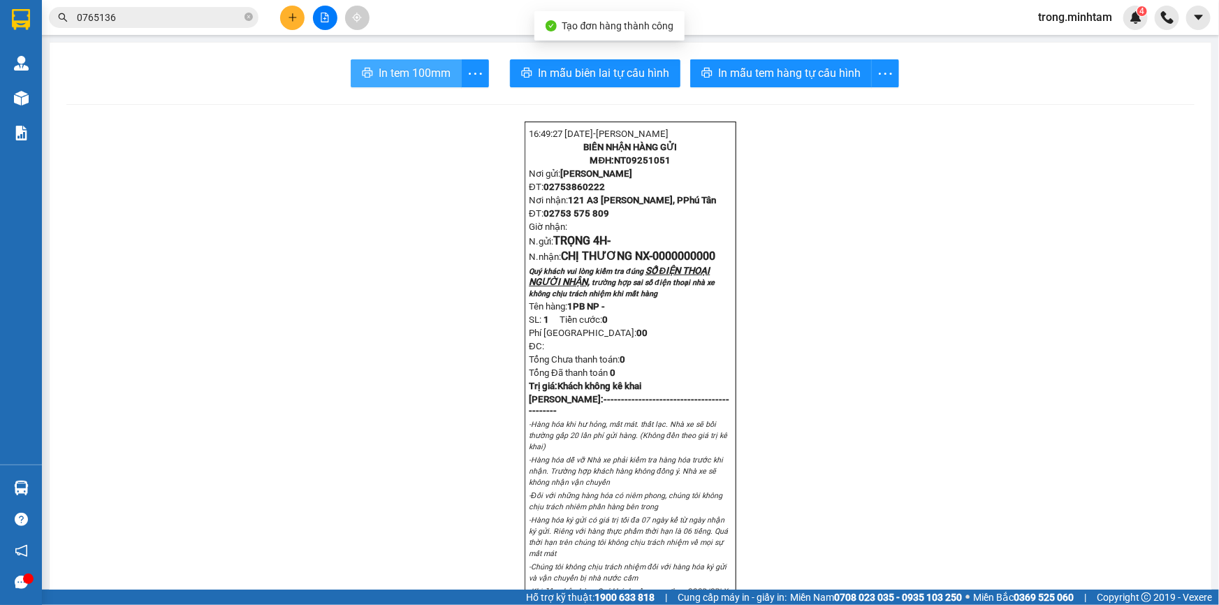
click at [379, 71] on span "In tem 100mm" at bounding box center [415, 72] width 72 height 17
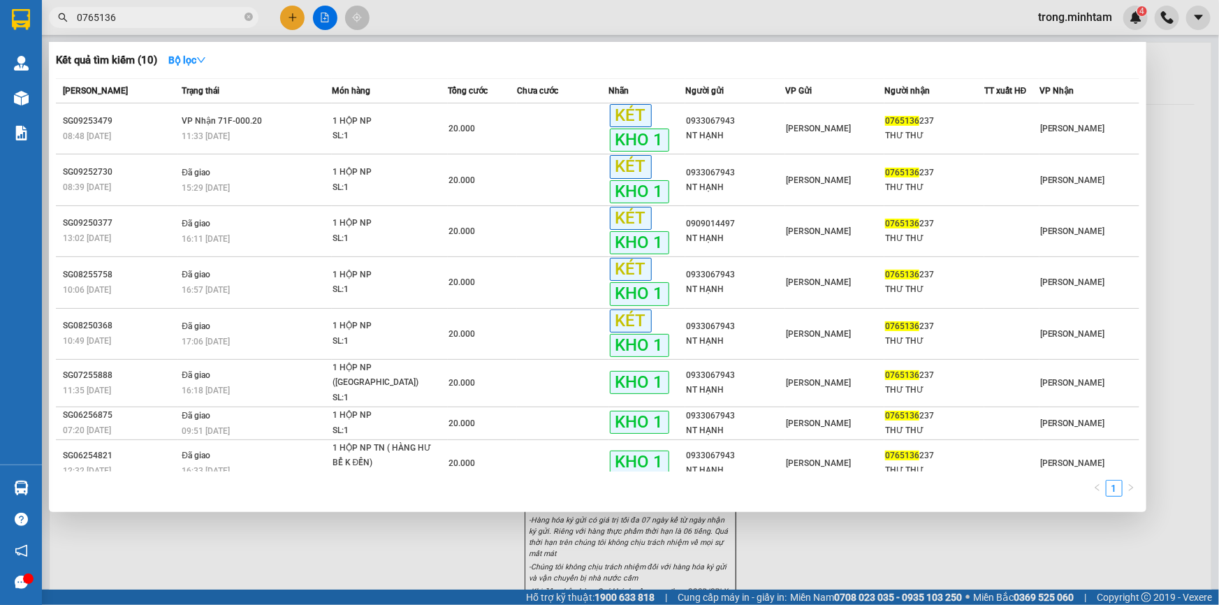
click at [142, 19] on input "0765136" at bounding box center [159, 17] width 165 height 15
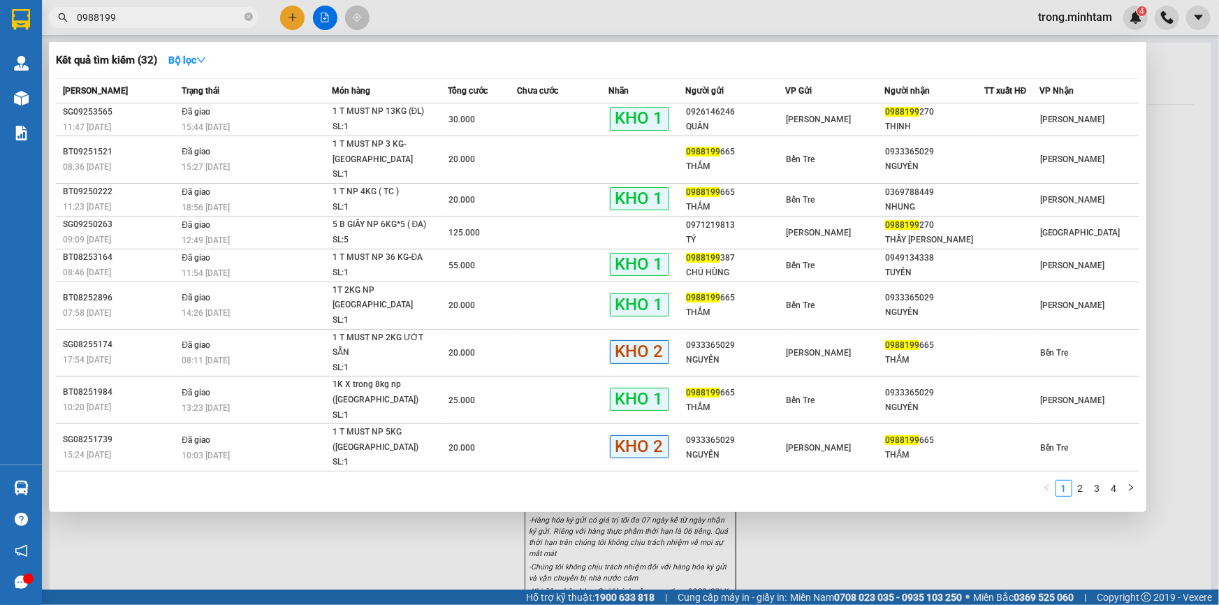
type input "0988199"
click at [250, 15] on icon "close-circle" at bounding box center [249, 17] width 8 height 8
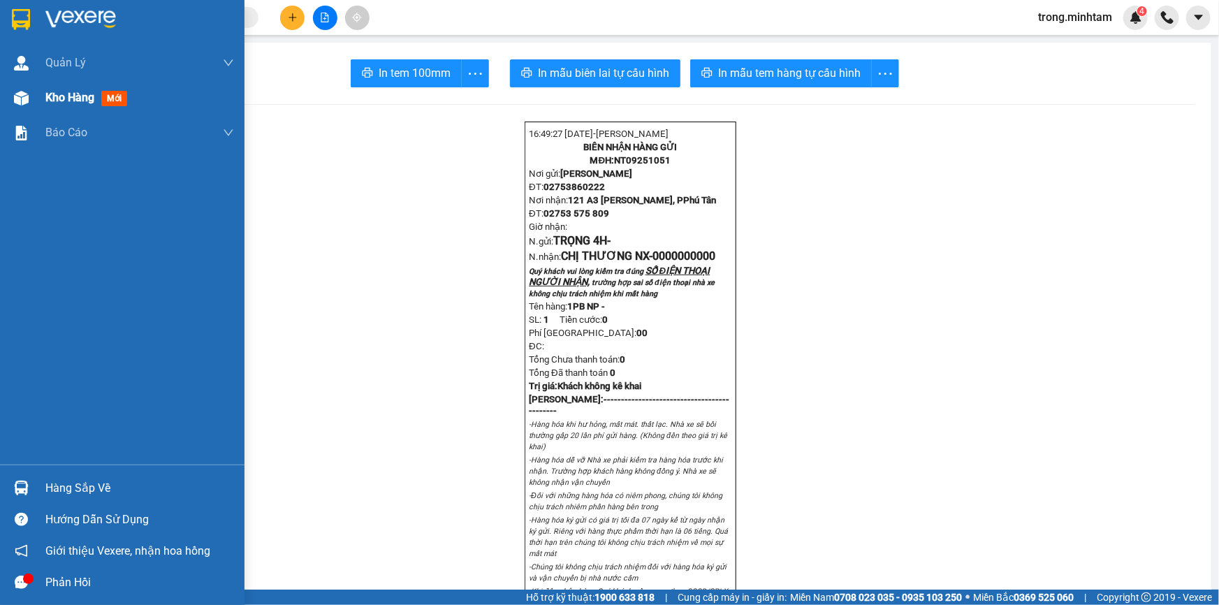
click at [79, 104] on span "Kho hàng" at bounding box center [69, 97] width 49 height 13
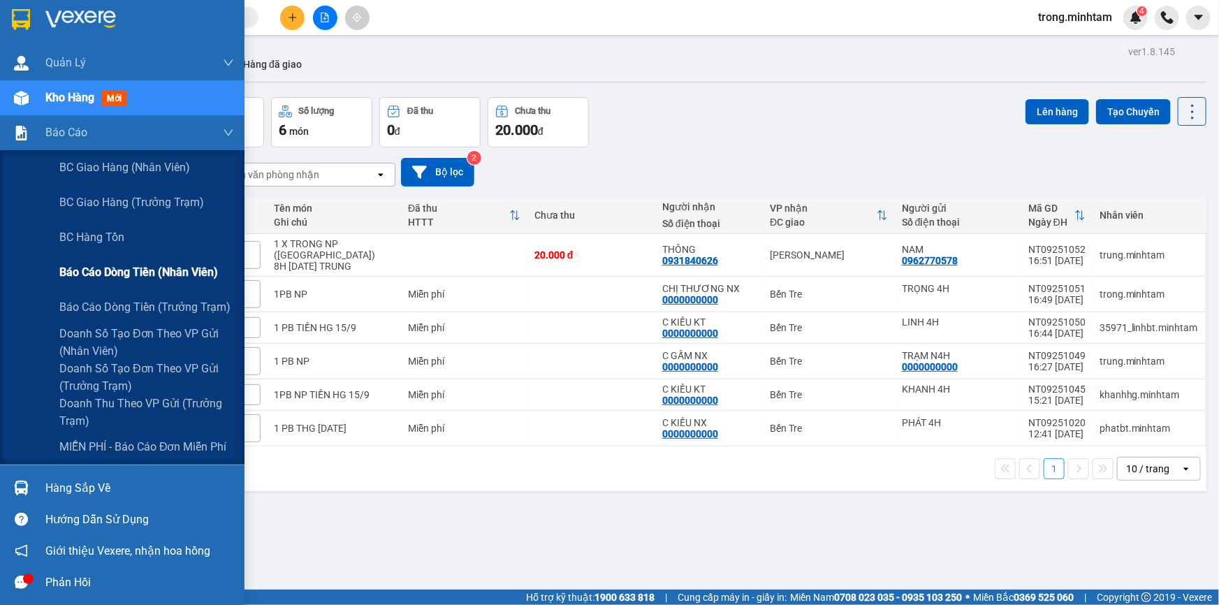
click at [126, 278] on span "Báo cáo dòng tiền (nhân viên)" at bounding box center [138, 271] width 159 height 17
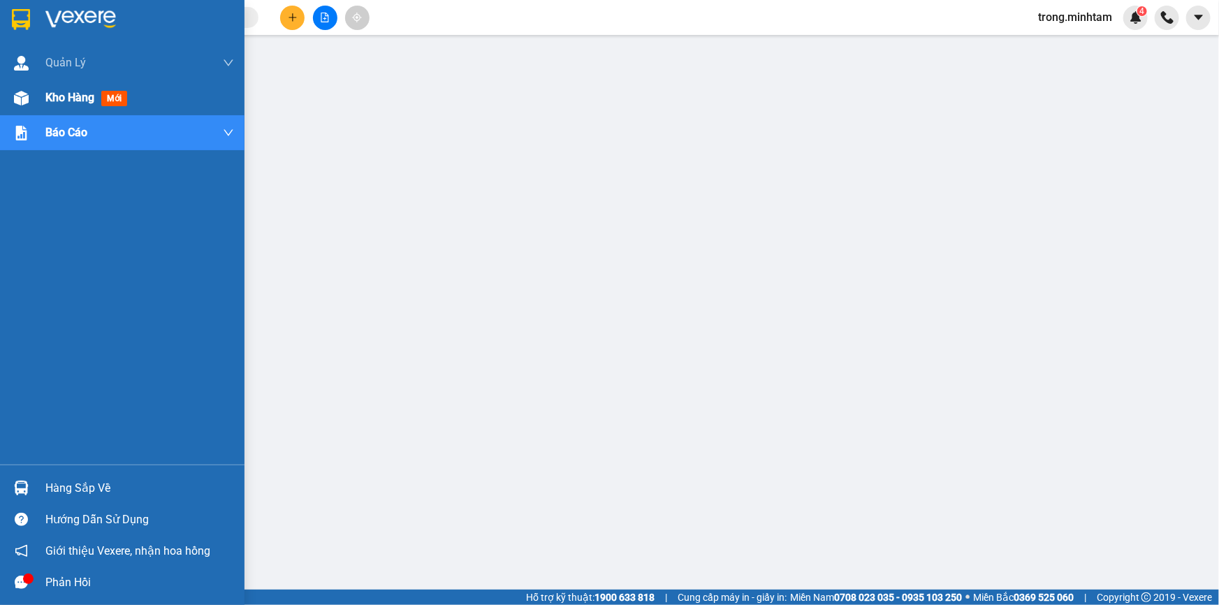
click at [75, 105] on div "Kho hàng mới" at bounding box center [88, 97] width 87 height 17
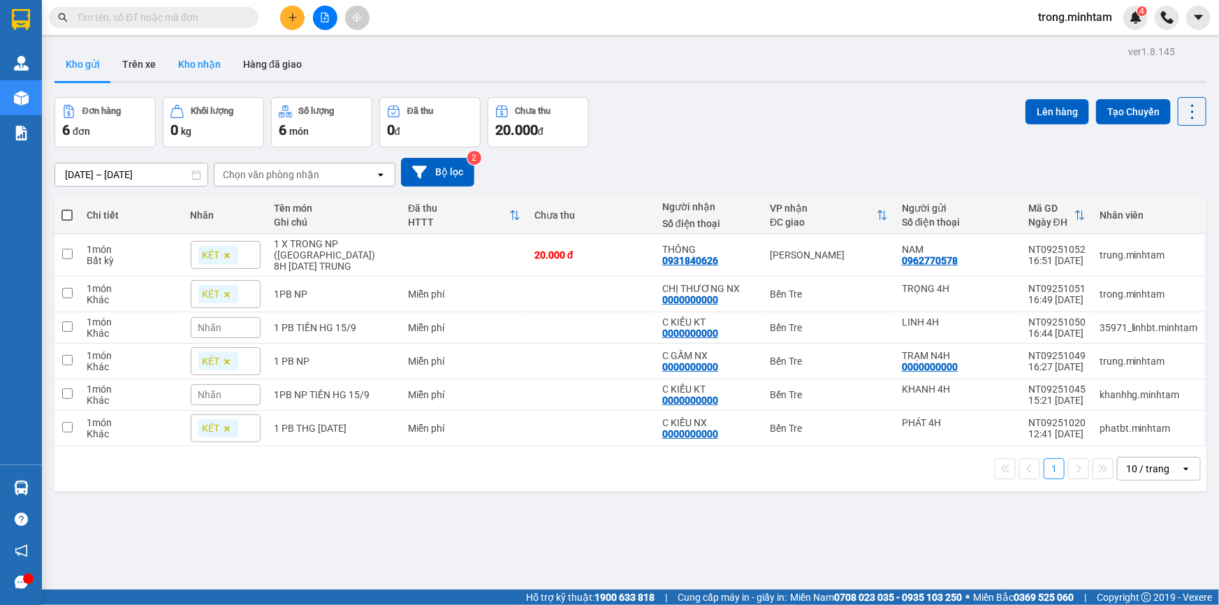
click at [205, 72] on button "Kho nhận" at bounding box center [199, 65] width 65 height 34
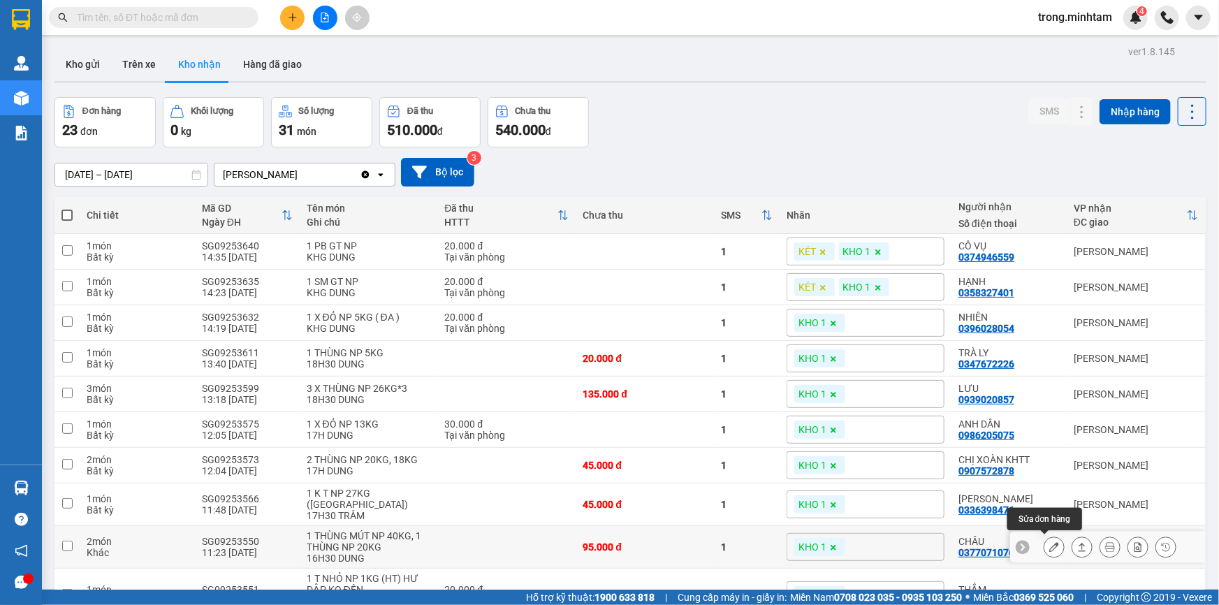
click at [1049, 548] on icon at bounding box center [1054, 547] width 10 height 10
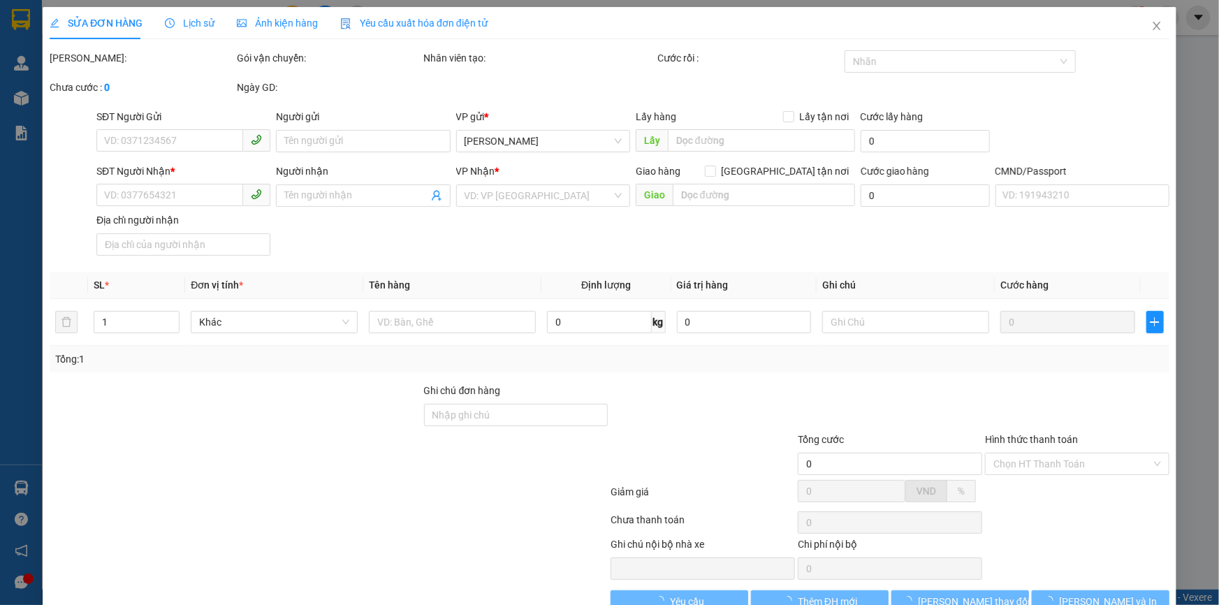
type input "0901312004"
type input "TRÙM FOOD"
type input "0377071076"
type input "CHÂU"
type input "knm"
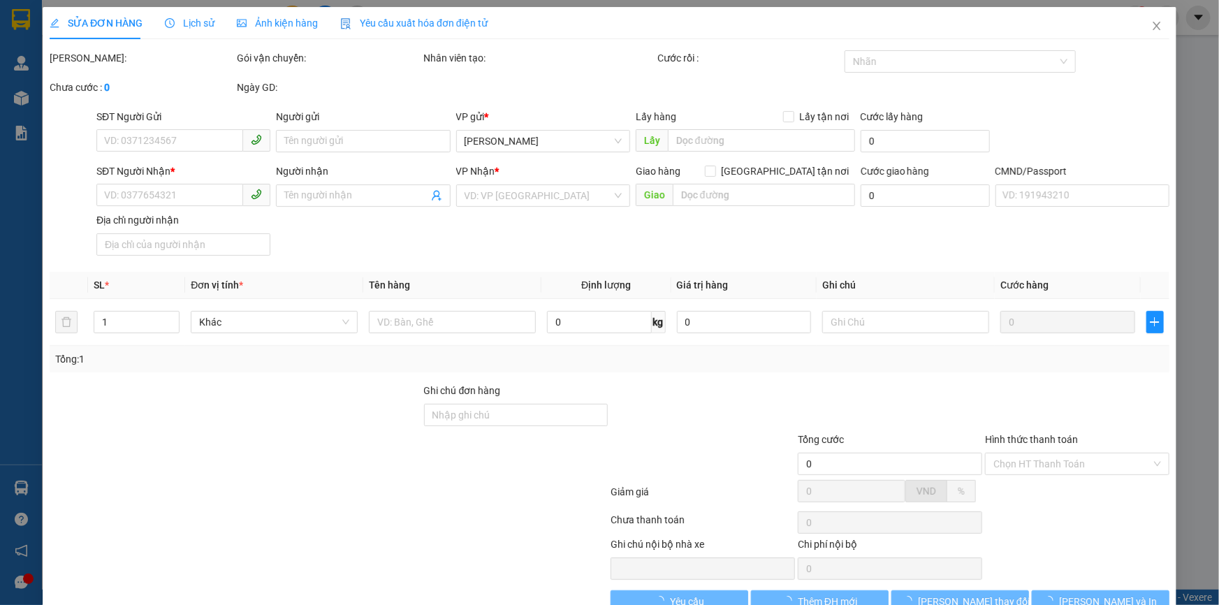
type input "95.000"
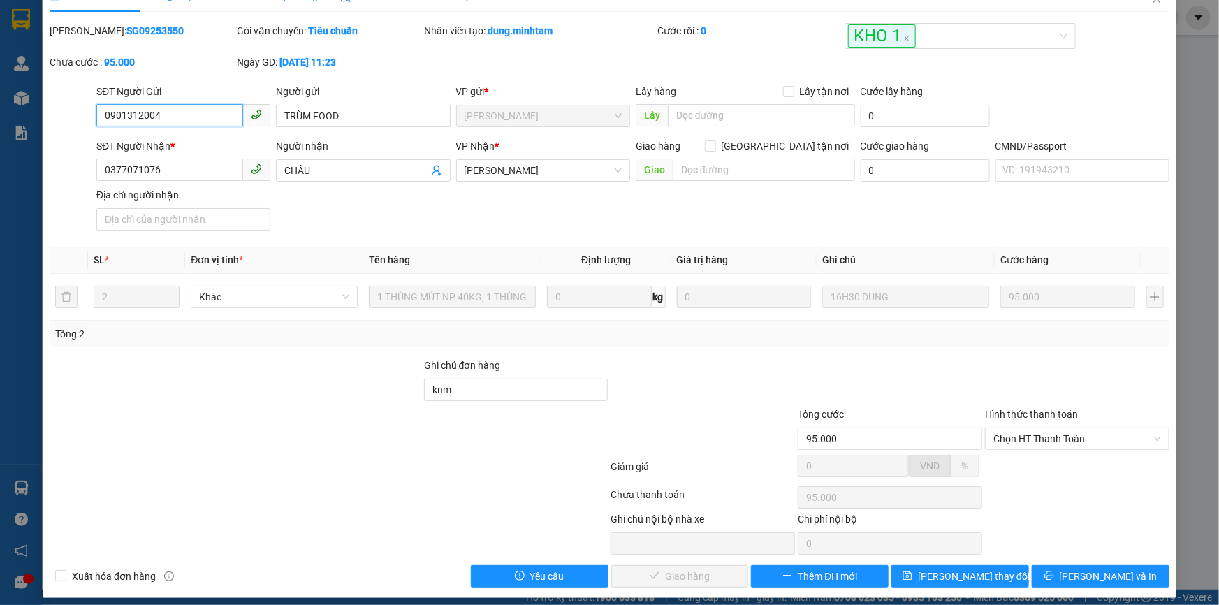
scroll to position [38, 0]
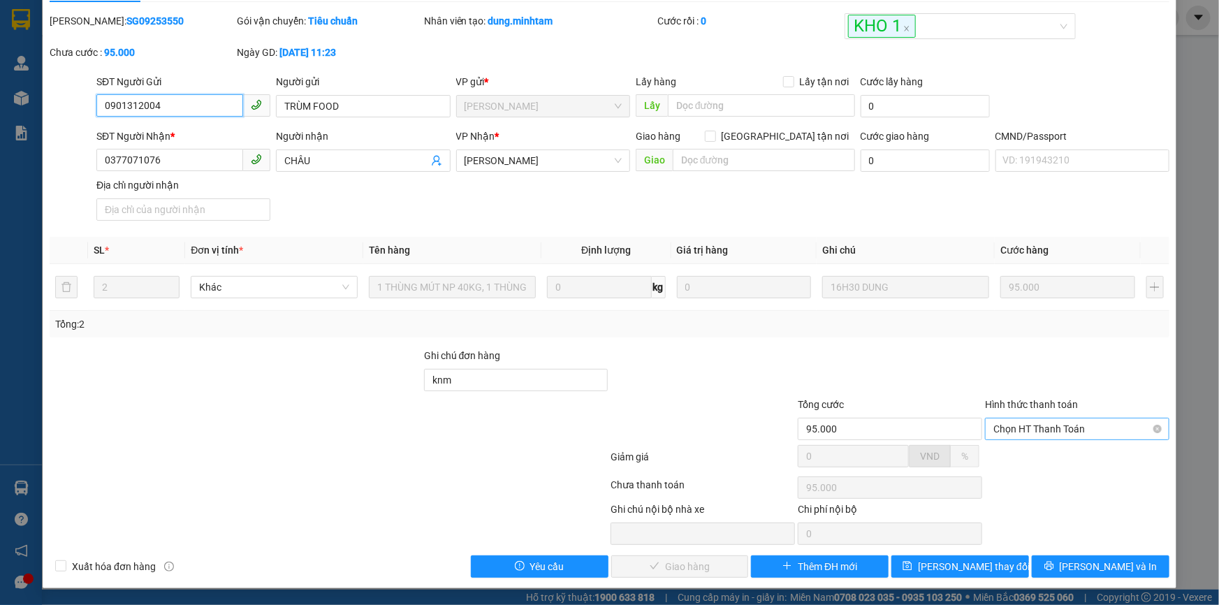
click at [1034, 433] on span "Chọn HT Thanh Toán" at bounding box center [1077, 428] width 168 height 21
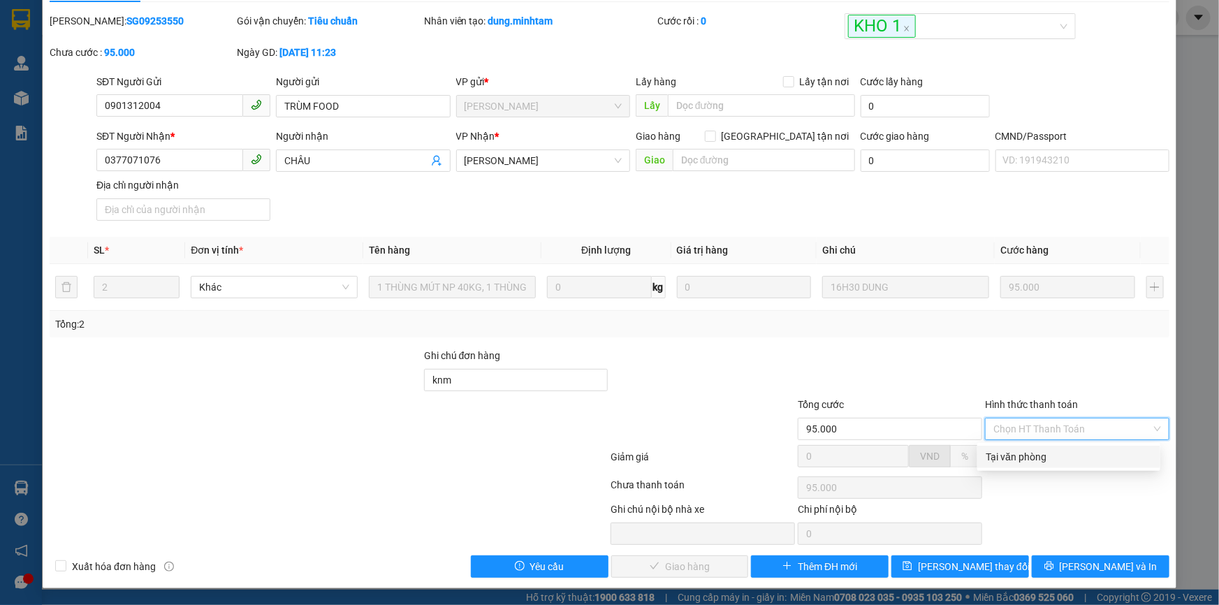
click at [1025, 455] on div "Tại văn phòng" at bounding box center [1069, 456] width 166 height 15
type input "0"
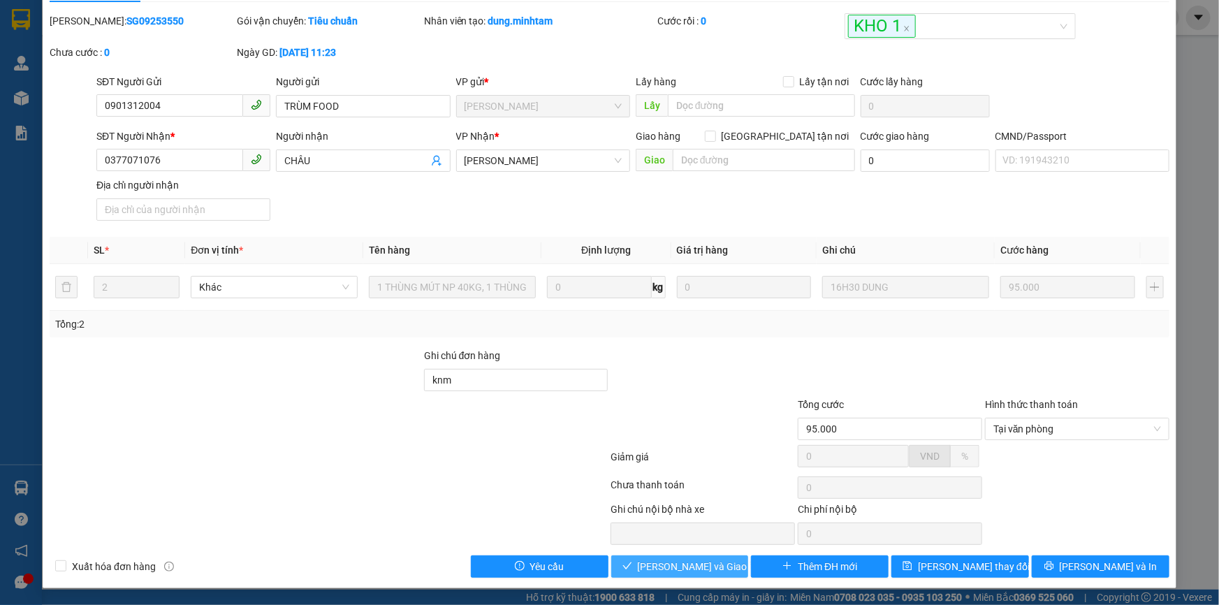
click at [715, 564] on span "Lưu và Giao hàng" at bounding box center [705, 566] width 134 height 15
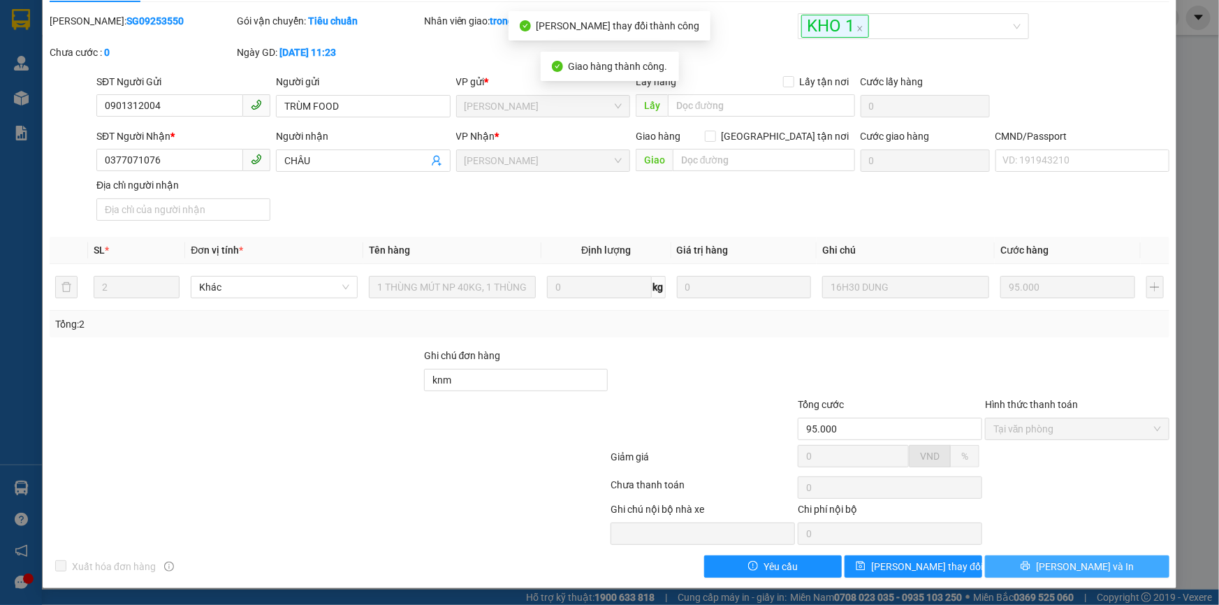
click at [1091, 562] on span "Lưu và In" at bounding box center [1085, 566] width 98 height 15
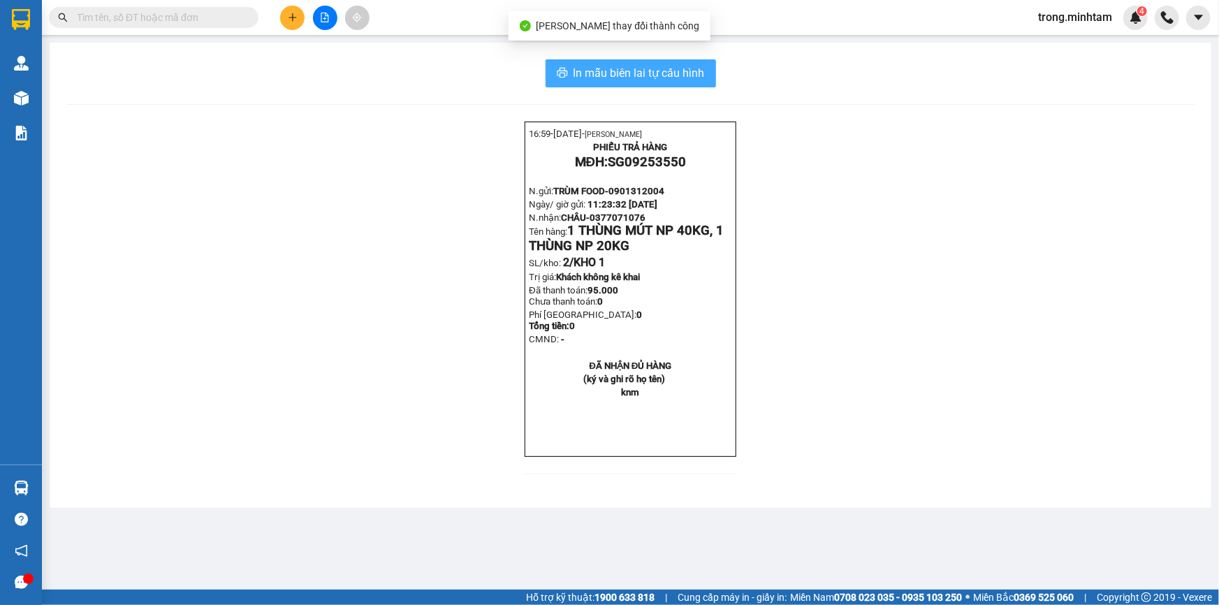
click at [672, 61] on button "In mẫu biên lai tự cấu hình" at bounding box center [631, 73] width 170 height 28
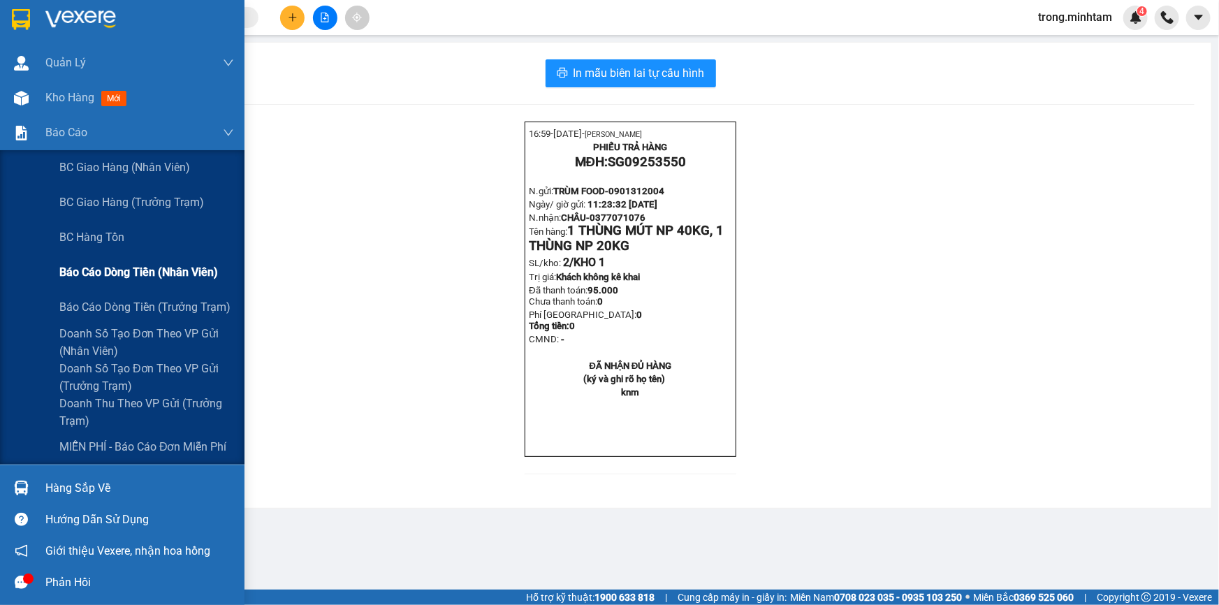
click at [150, 275] on span "Báo cáo dòng tiền (nhân viên)" at bounding box center [138, 271] width 159 height 17
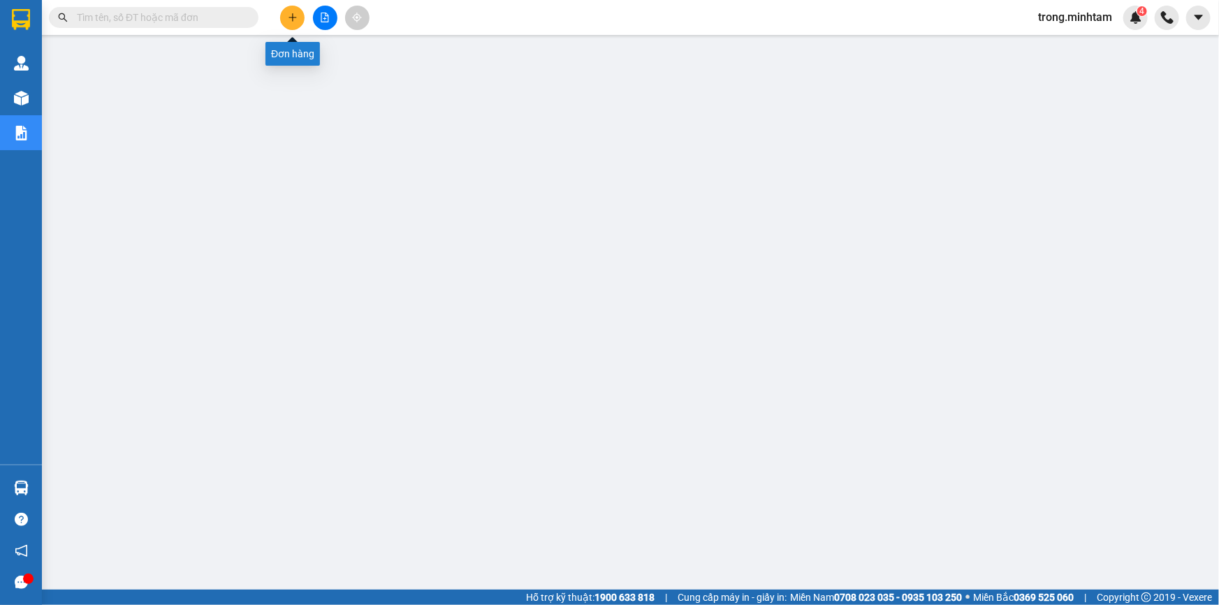
click at [293, 20] on icon "plus" at bounding box center [293, 18] width 10 height 10
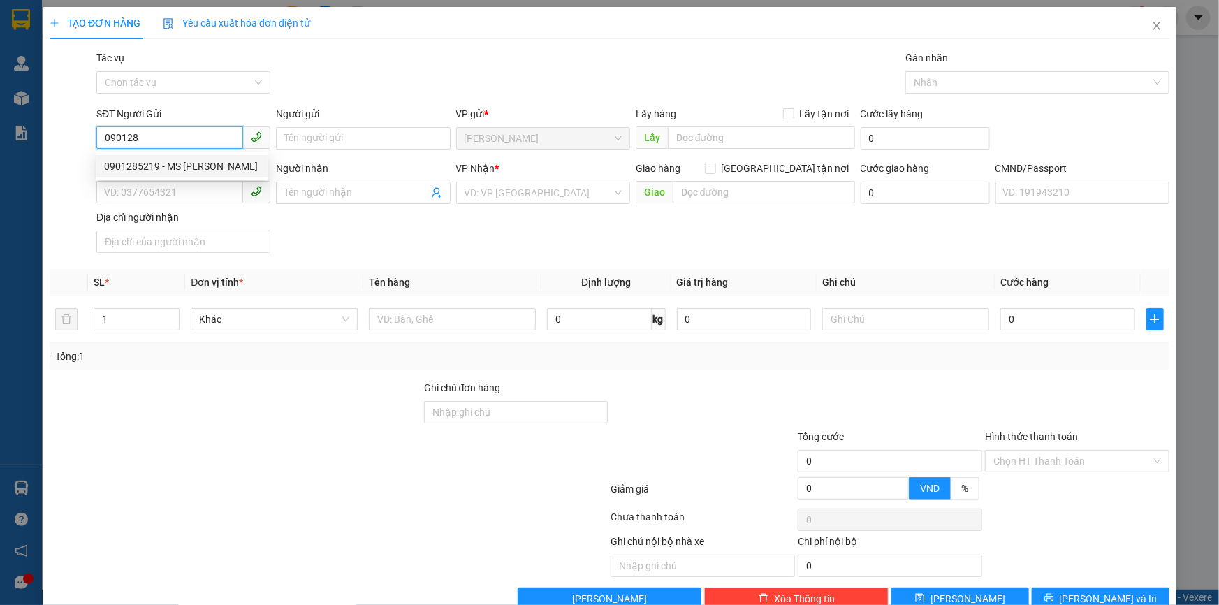
click at [182, 167] on div "0901285219 - MS VY" at bounding box center [182, 166] width 156 height 15
type input "0901285219"
type input "MS VY"
type input "0984900449"
type input "ĐIỀN"
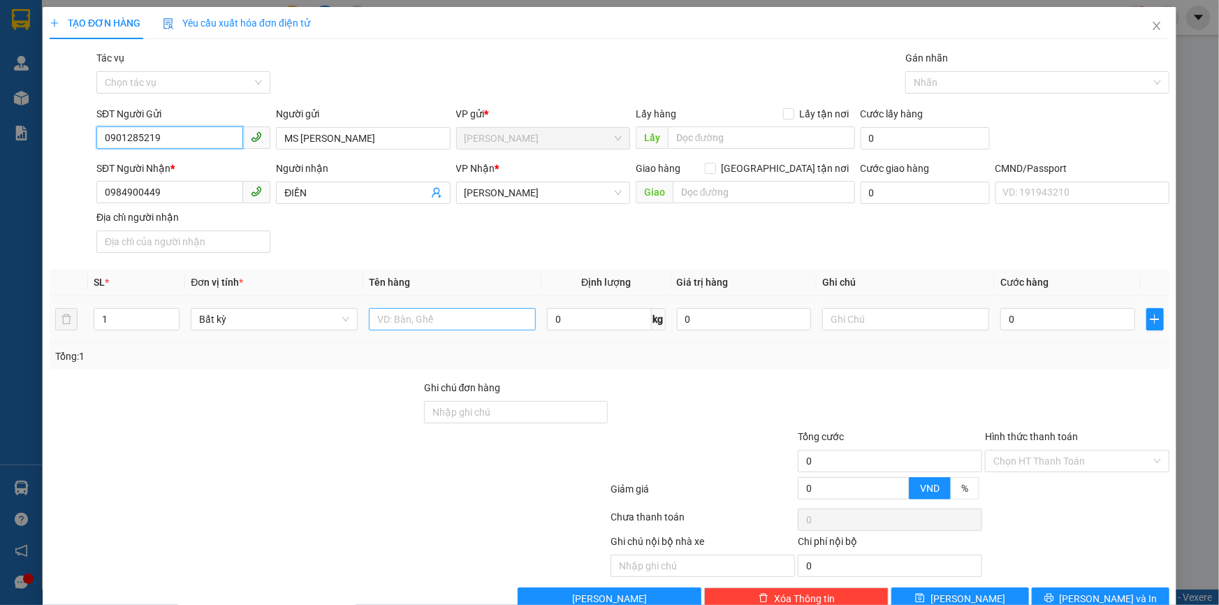
type input "0901285219"
click at [404, 322] on input "text" at bounding box center [452, 319] width 167 height 22
type input "1 X TRẮNG NP 6KG(HÀNG ĐỔ K ĐỀN)"
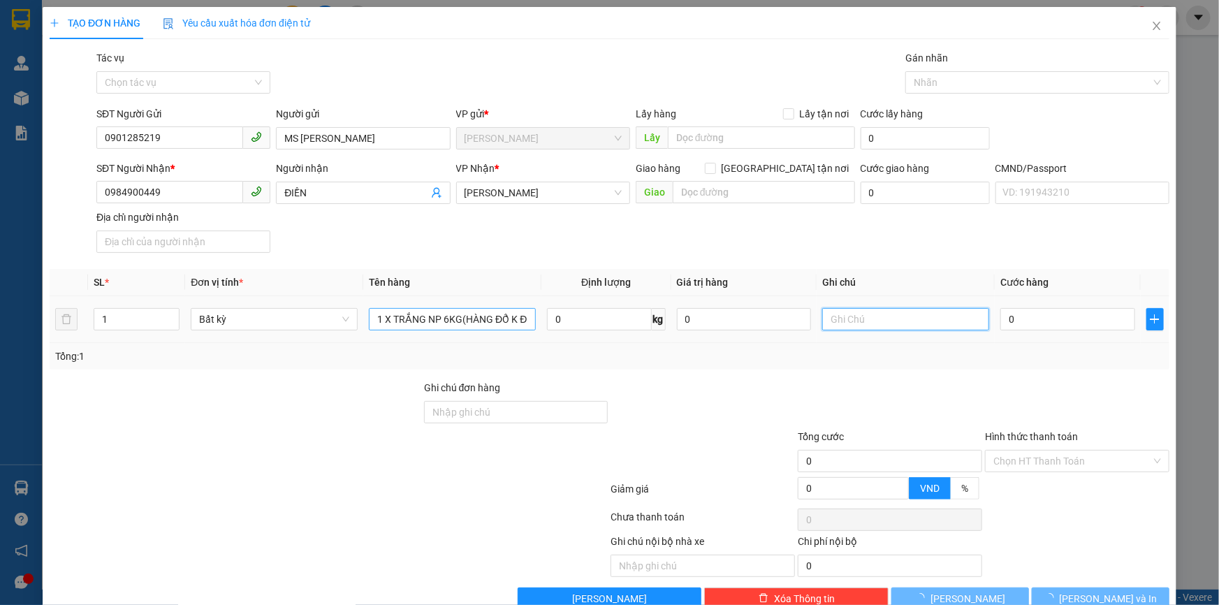
type input "1"
type input "08H00(16/09/2025)TRỌNG"
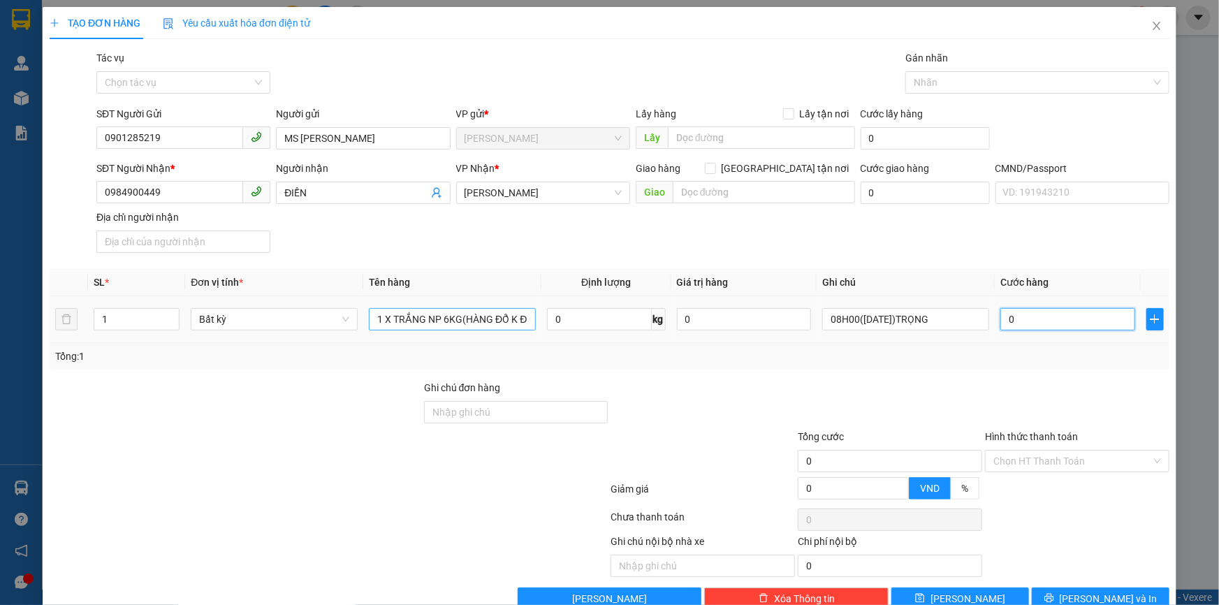
type input "2"
type input "25"
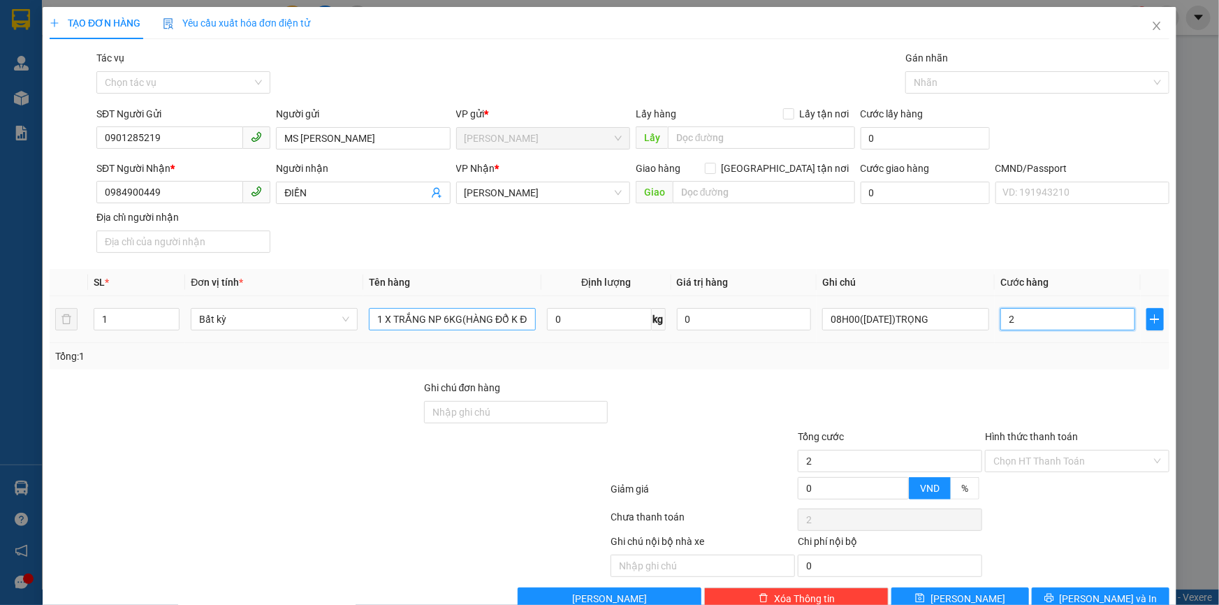
type input "25"
type input "25.000"
click at [1000, 451] on input "Hình thức thanh toán" at bounding box center [1072, 461] width 158 height 21
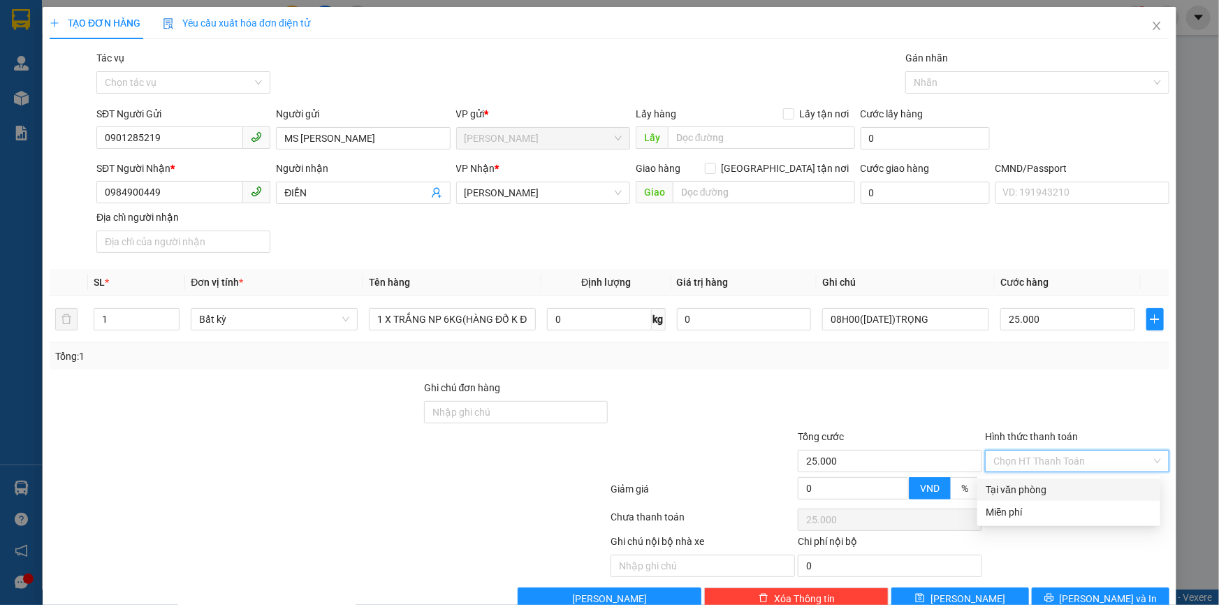
click at [998, 482] on div "Tại văn phòng" at bounding box center [1069, 489] width 166 height 15
type input "0"
click at [1100, 597] on span "Lưu và In" at bounding box center [1109, 598] width 98 height 15
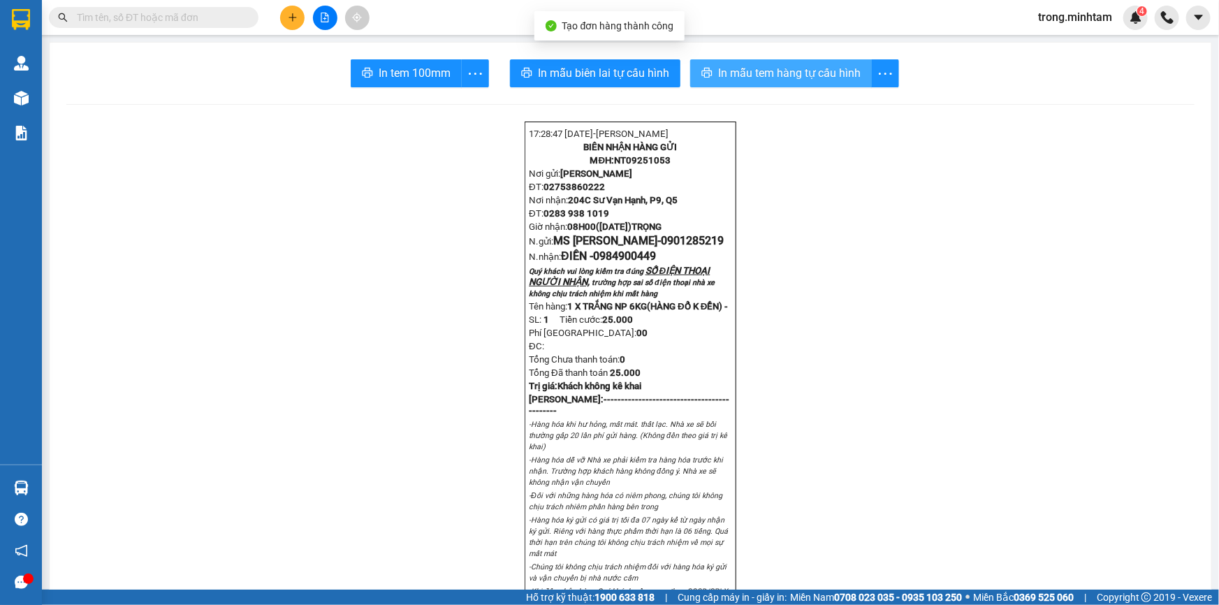
click at [833, 85] on button "In mẫu tem hàng tự cấu hình" at bounding box center [781, 73] width 182 height 28
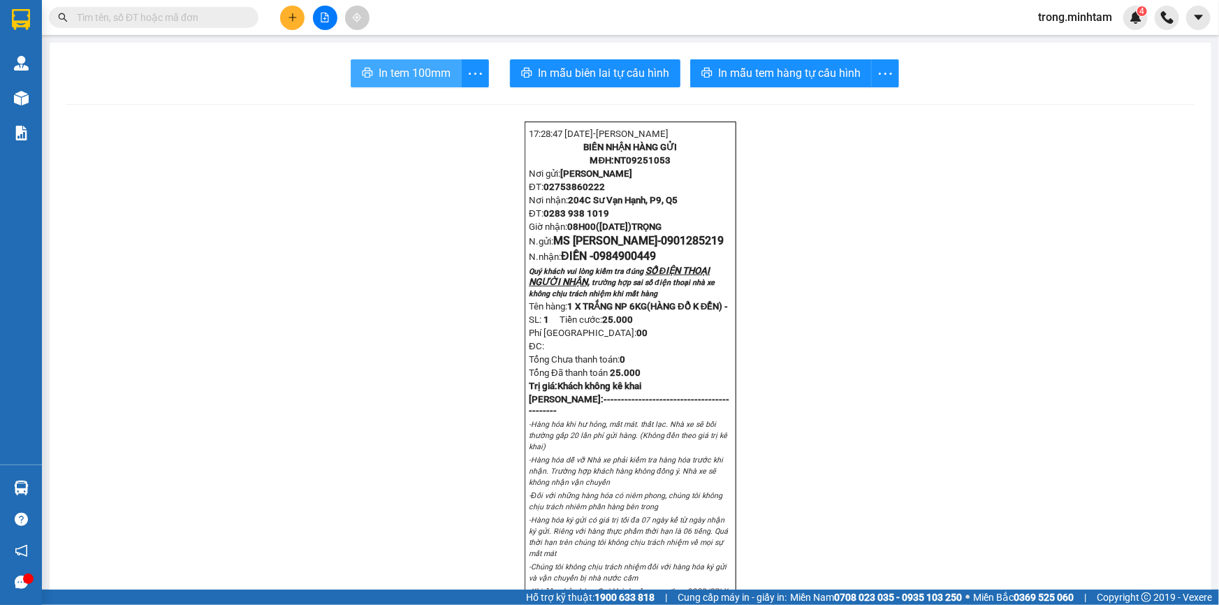
click at [381, 73] on span "In tem 100mm" at bounding box center [415, 72] width 72 height 17
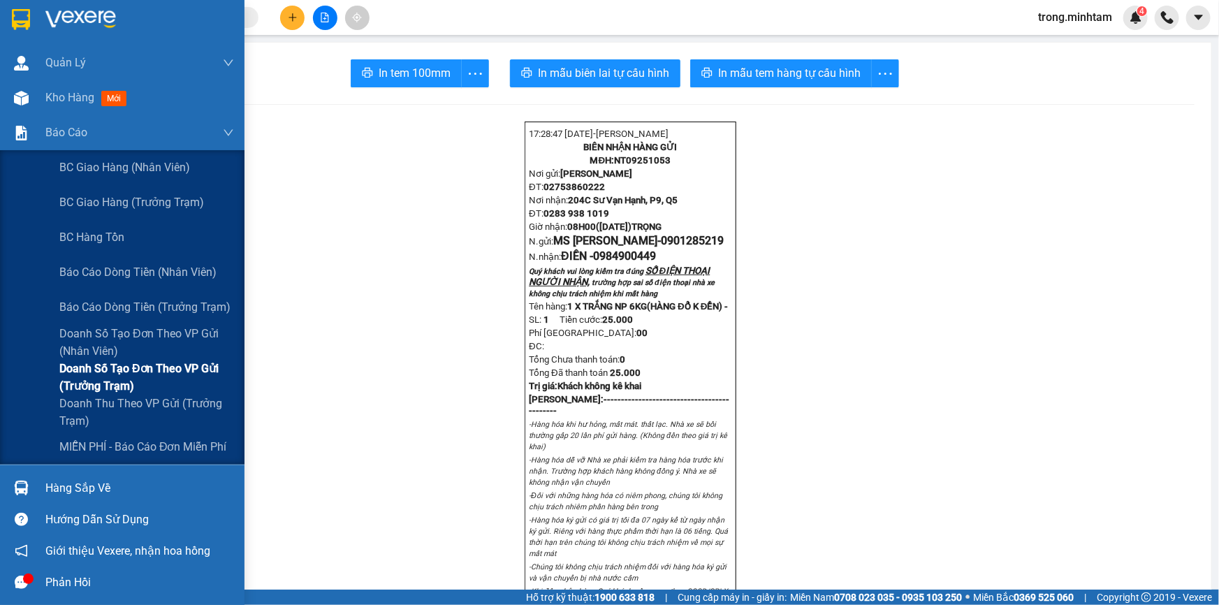
click at [114, 373] on span "Doanh số tạo đơn theo VP gửi (trưởng trạm)" at bounding box center [146, 377] width 175 height 35
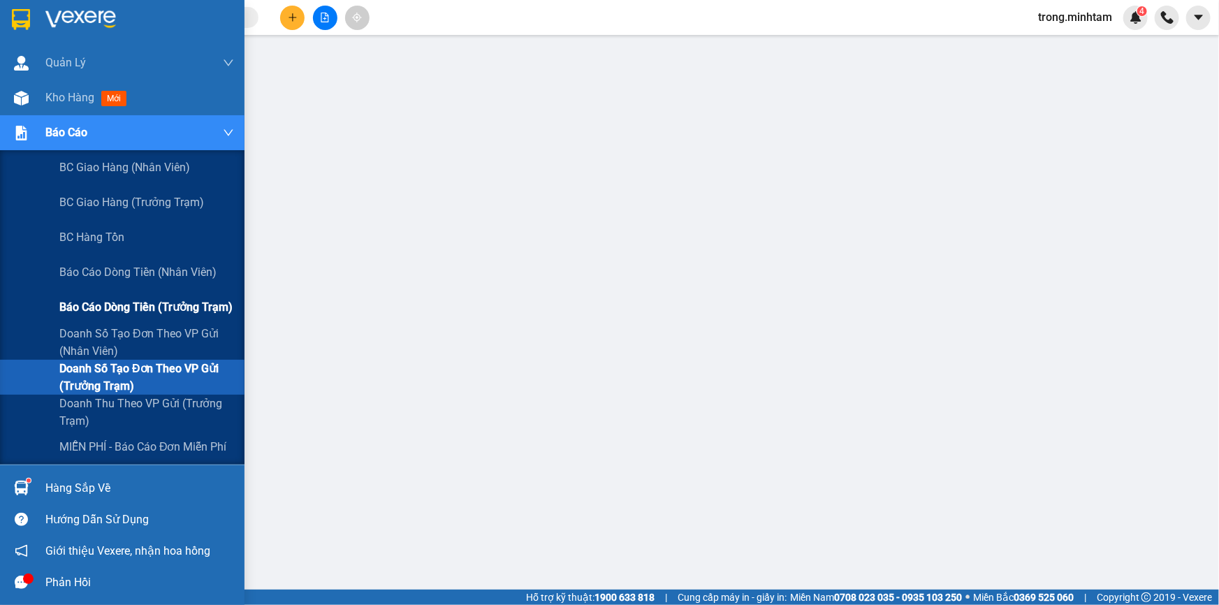
click at [150, 300] on span "Báo cáo dòng tiền (trưởng trạm)" at bounding box center [145, 306] width 173 height 17
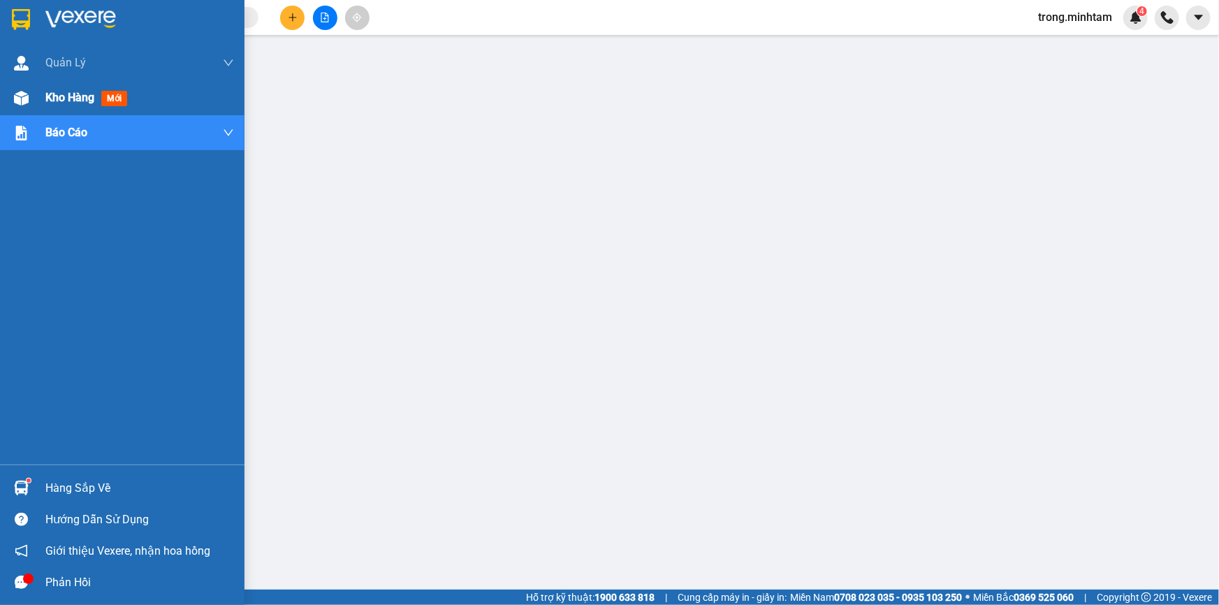
click at [64, 95] on span "Kho hàng" at bounding box center [69, 97] width 49 height 13
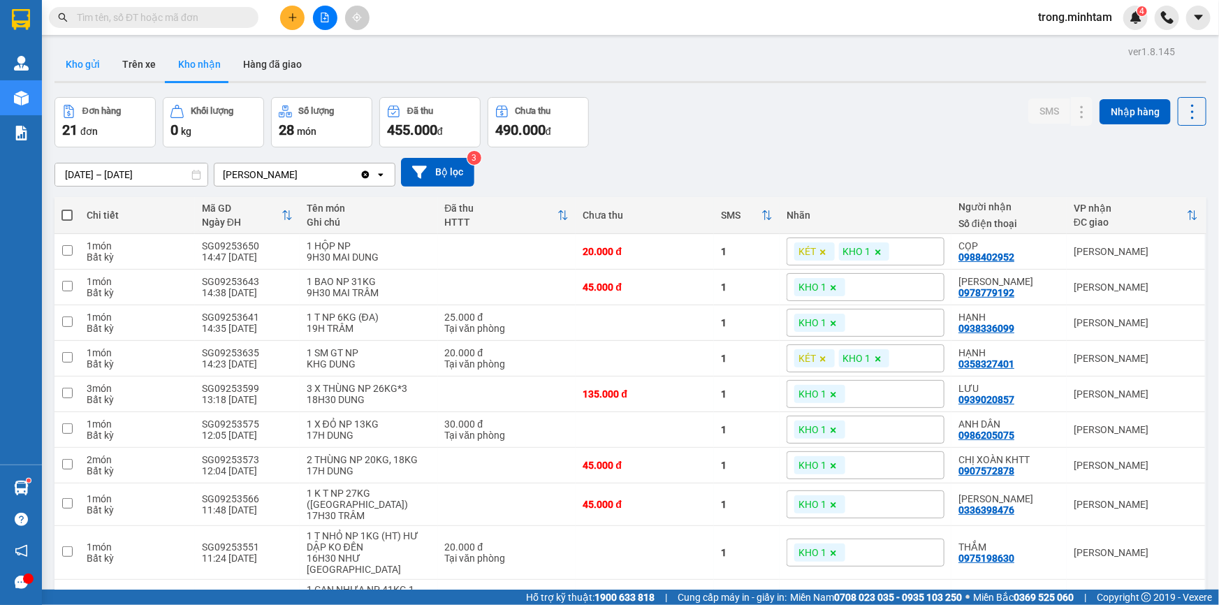
click at [87, 57] on button "Kho gửi" at bounding box center [82, 65] width 57 height 34
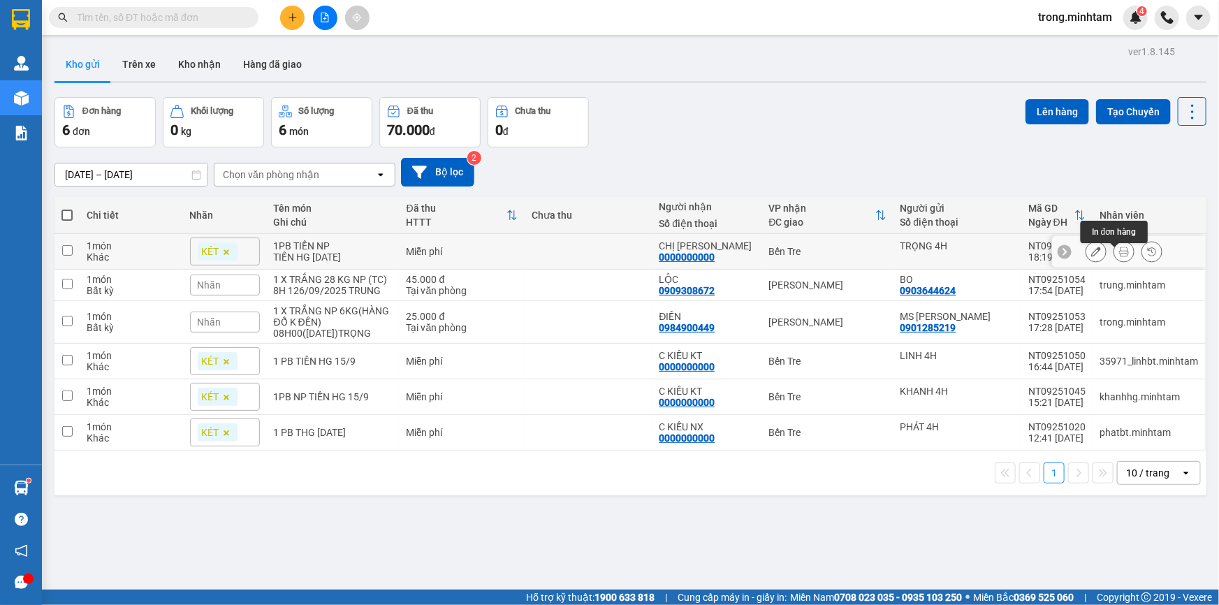
click at [1119, 252] on icon at bounding box center [1124, 252] width 10 height 10
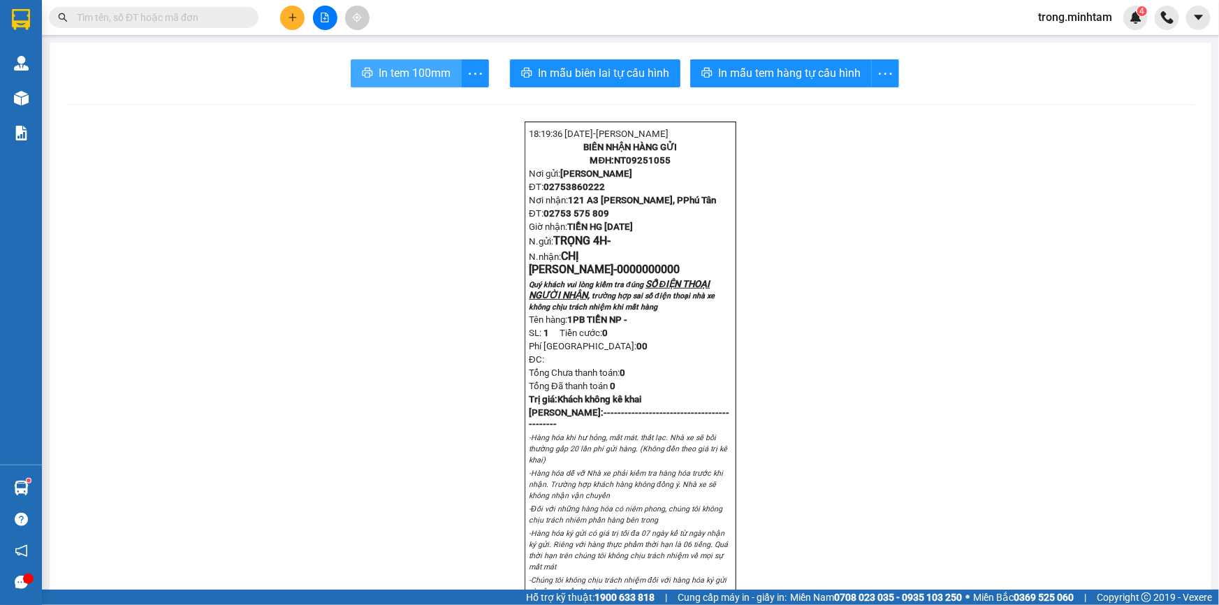
click at [368, 68] on button "In tem 100mm" at bounding box center [406, 73] width 111 height 28
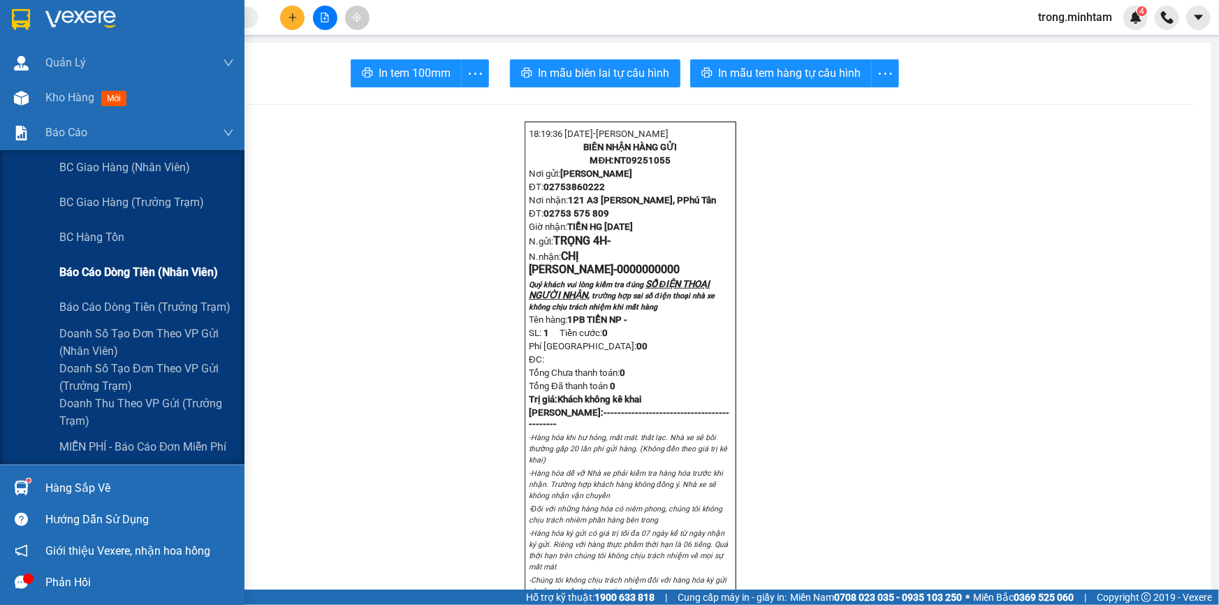
click at [123, 270] on span "Báo cáo dòng tiền (nhân viên)" at bounding box center [138, 271] width 159 height 17
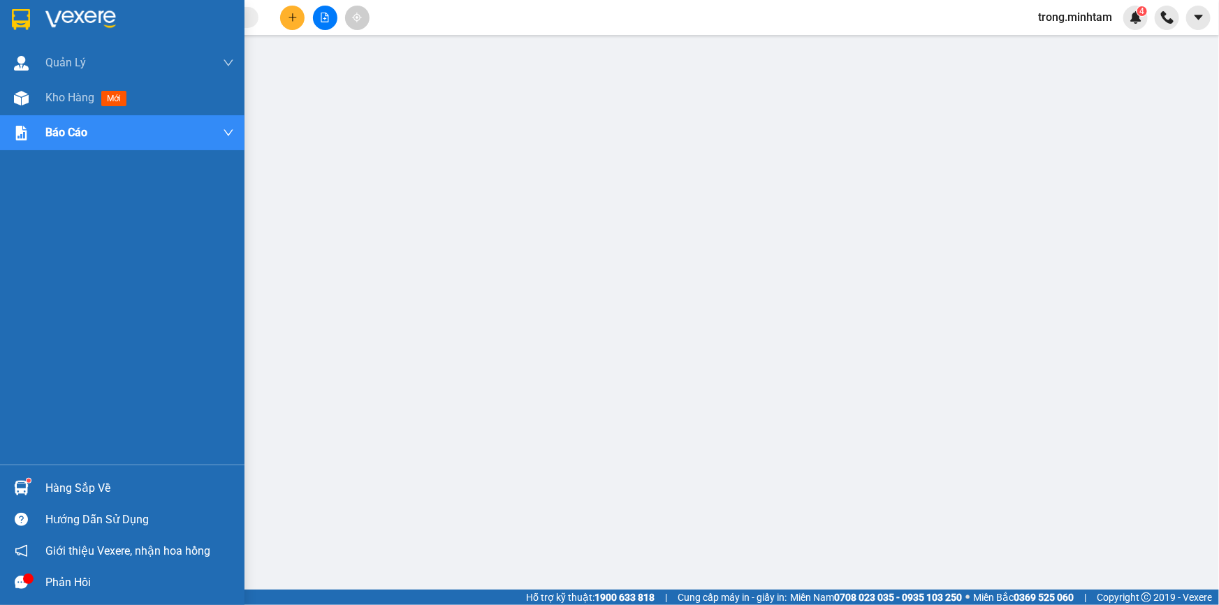
click at [57, 483] on div "Hàng sắp về" at bounding box center [139, 488] width 189 height 21
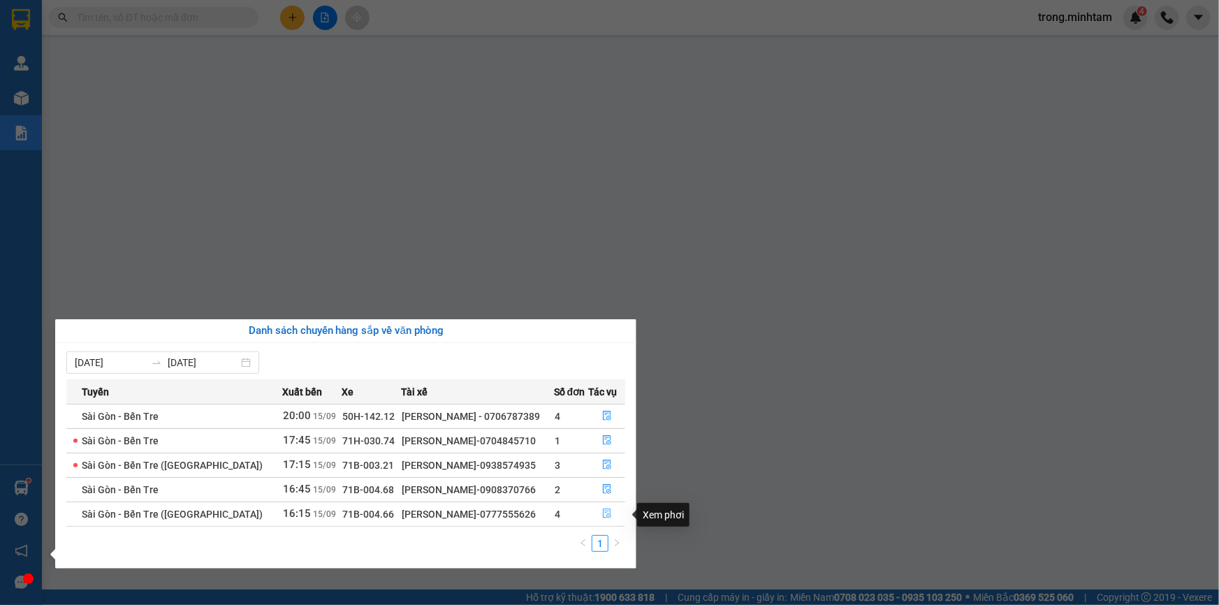
click at [602, 513] on icon "file-done" at bounding box center [607, 514] width 10 height 10
